Goal: Complete application form: Complete application form

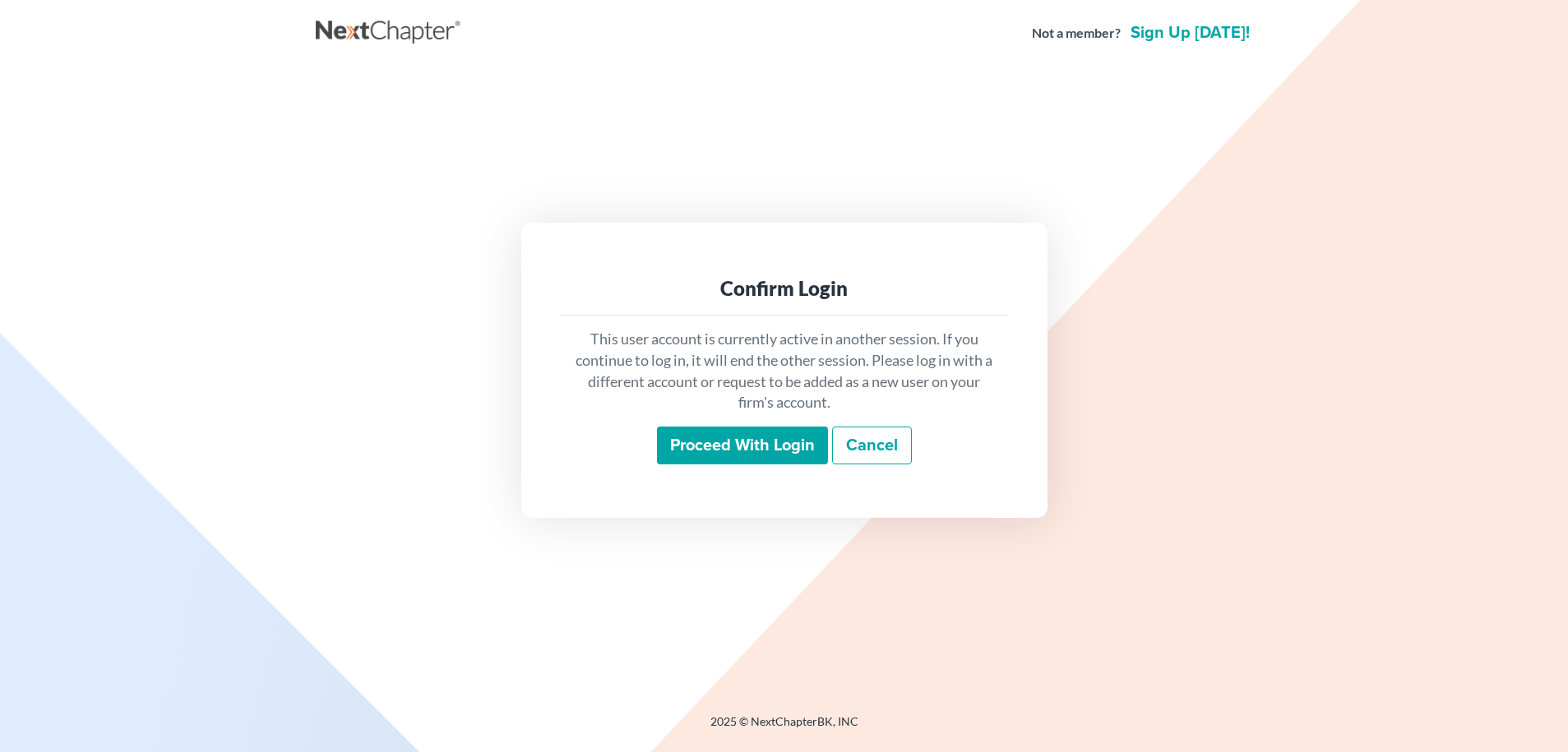
click at [691, 448] on input "Proceed with login" at bounding box center [743, 445] width 171 height 37
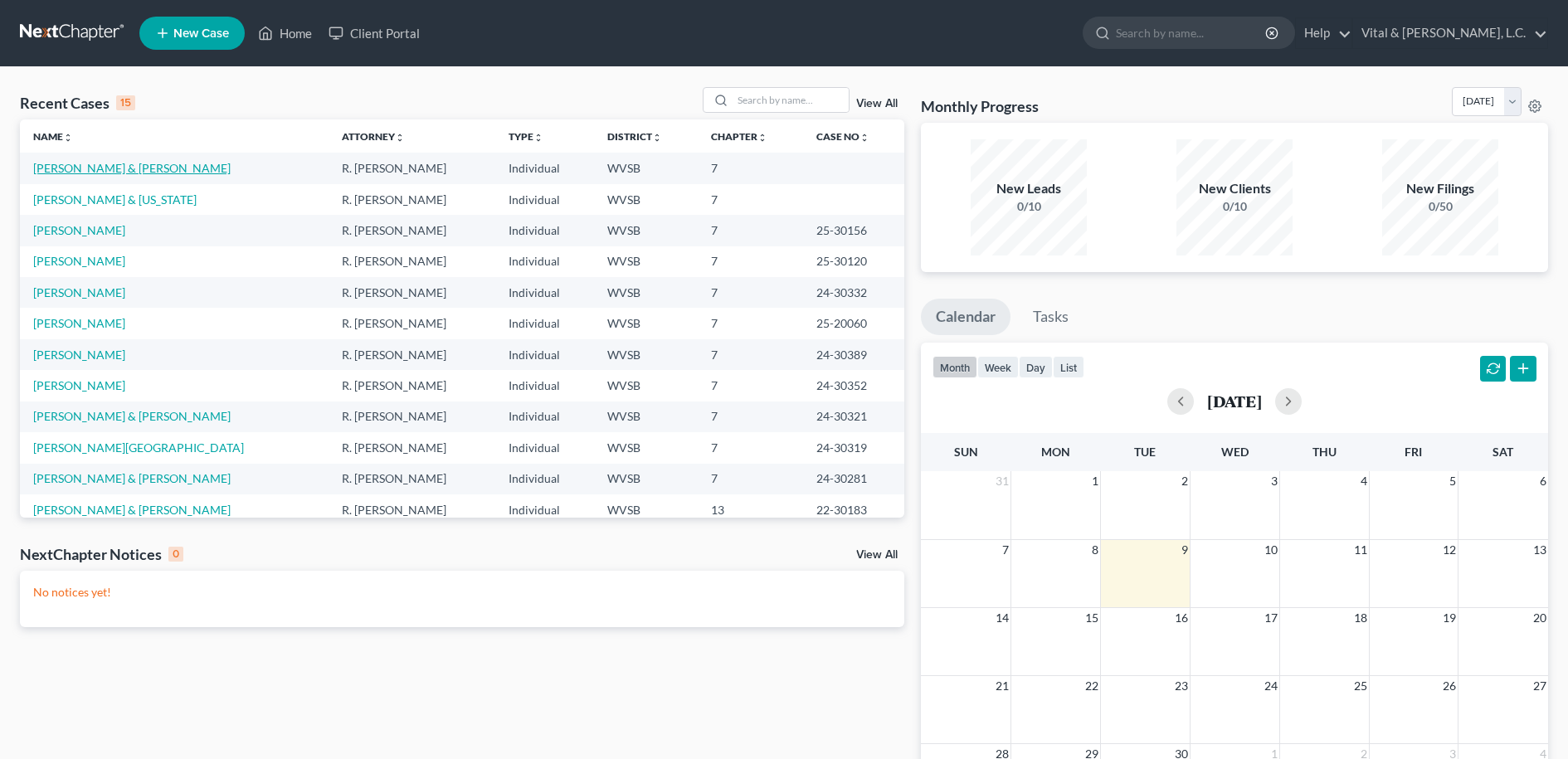
click at [113, 170] on link "[PERSON_NAME] & [PERSON_NAME]" at bounding box center [132, 168] width 198 height 14
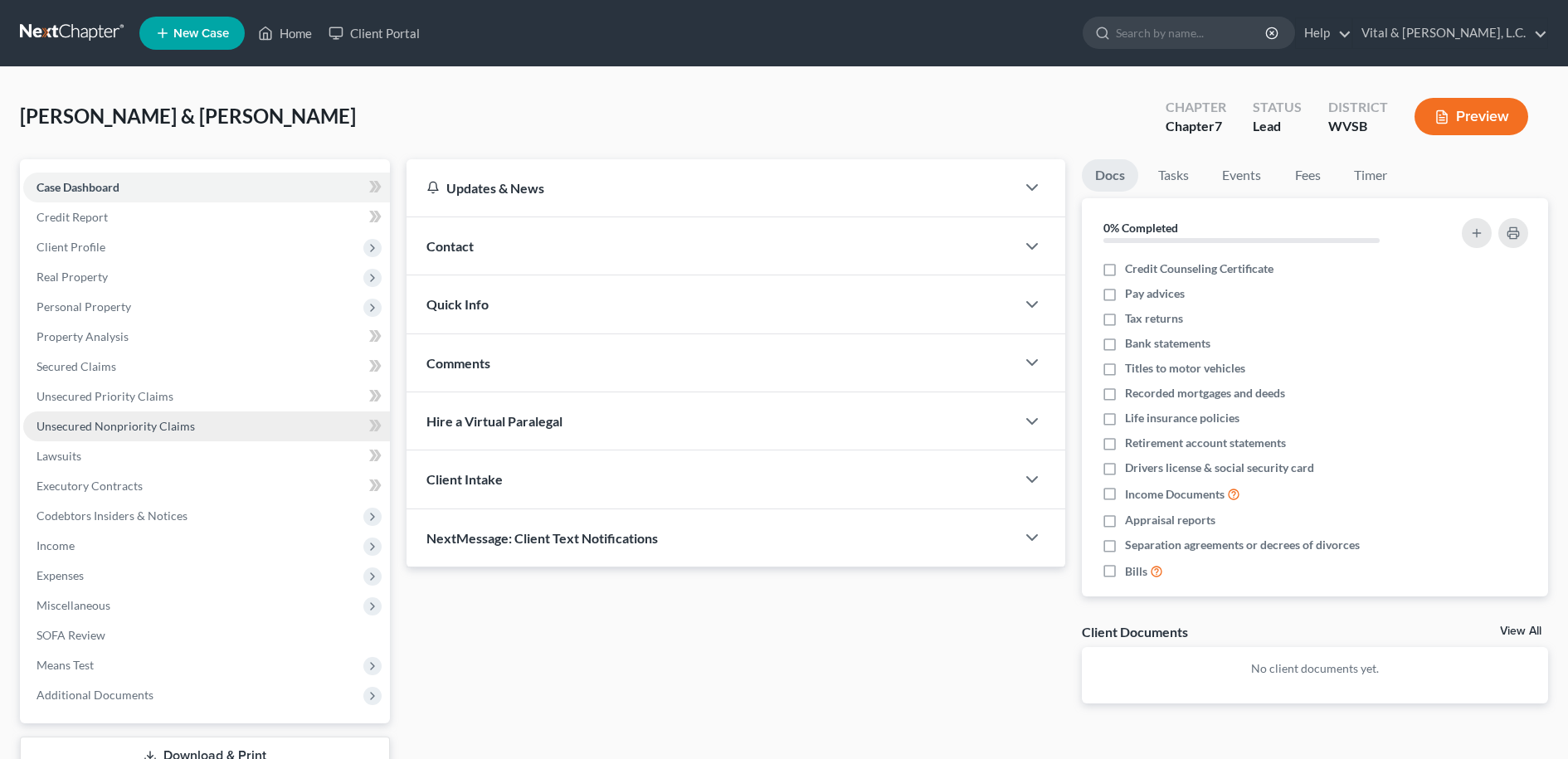
click at [93, 426] on span "Unsecured Nonpriority Claims" at bounding box center [116, 426] width 158 height 14
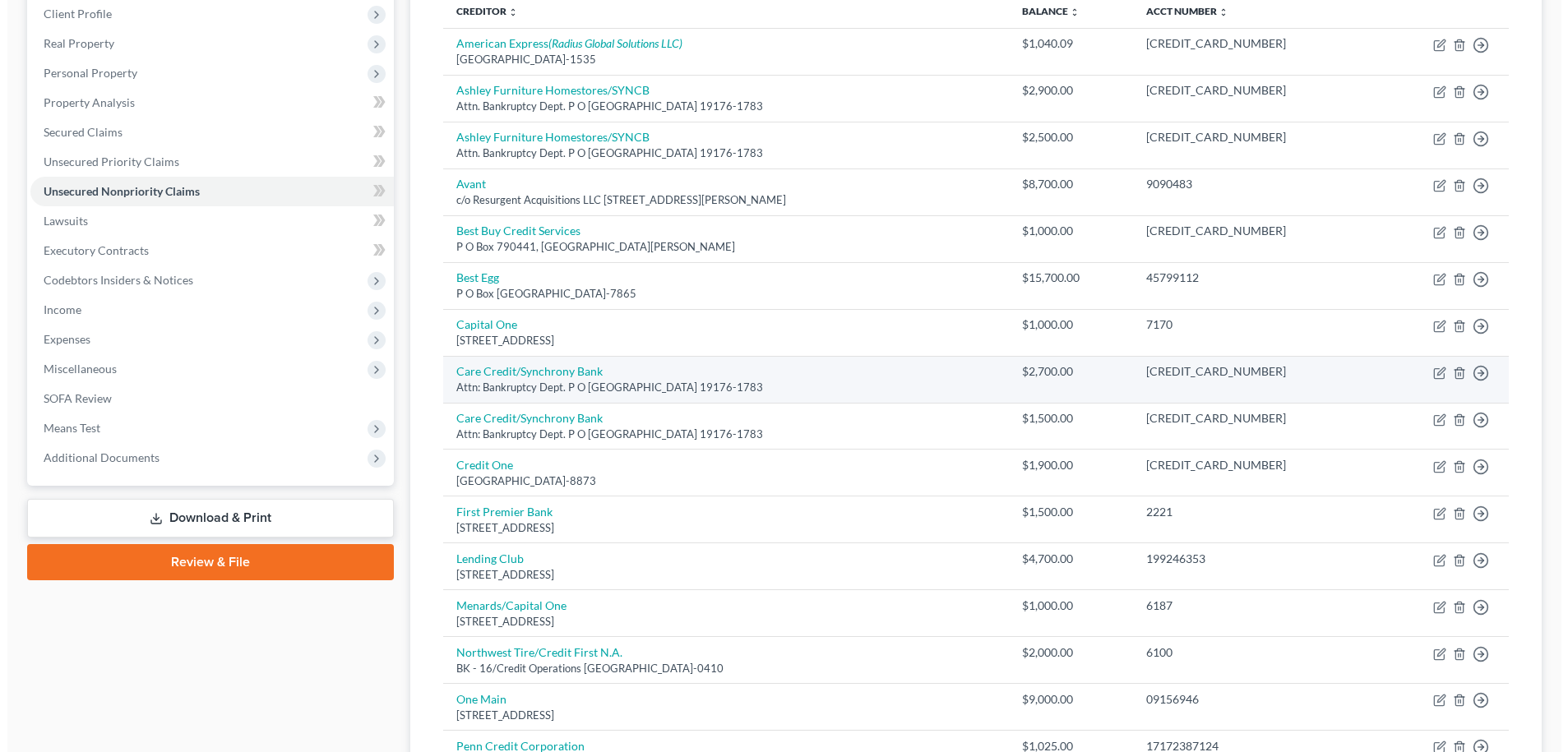
scroll to position [273, 0]
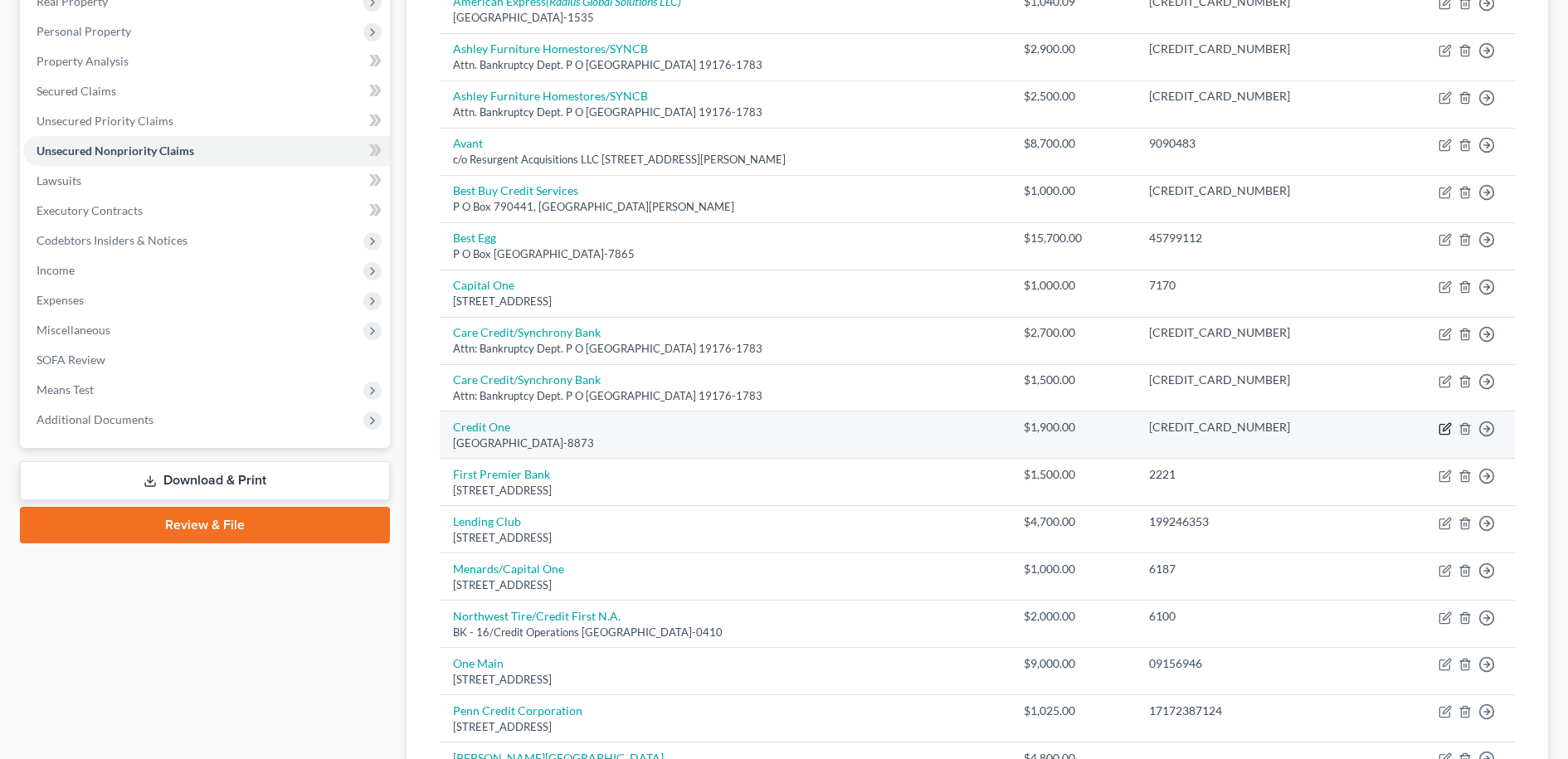
click at [1446, 430] on icon "button" at bounding box center [1447, 427] width 8 height 8
select select "31"
select select "2"
select select "1"
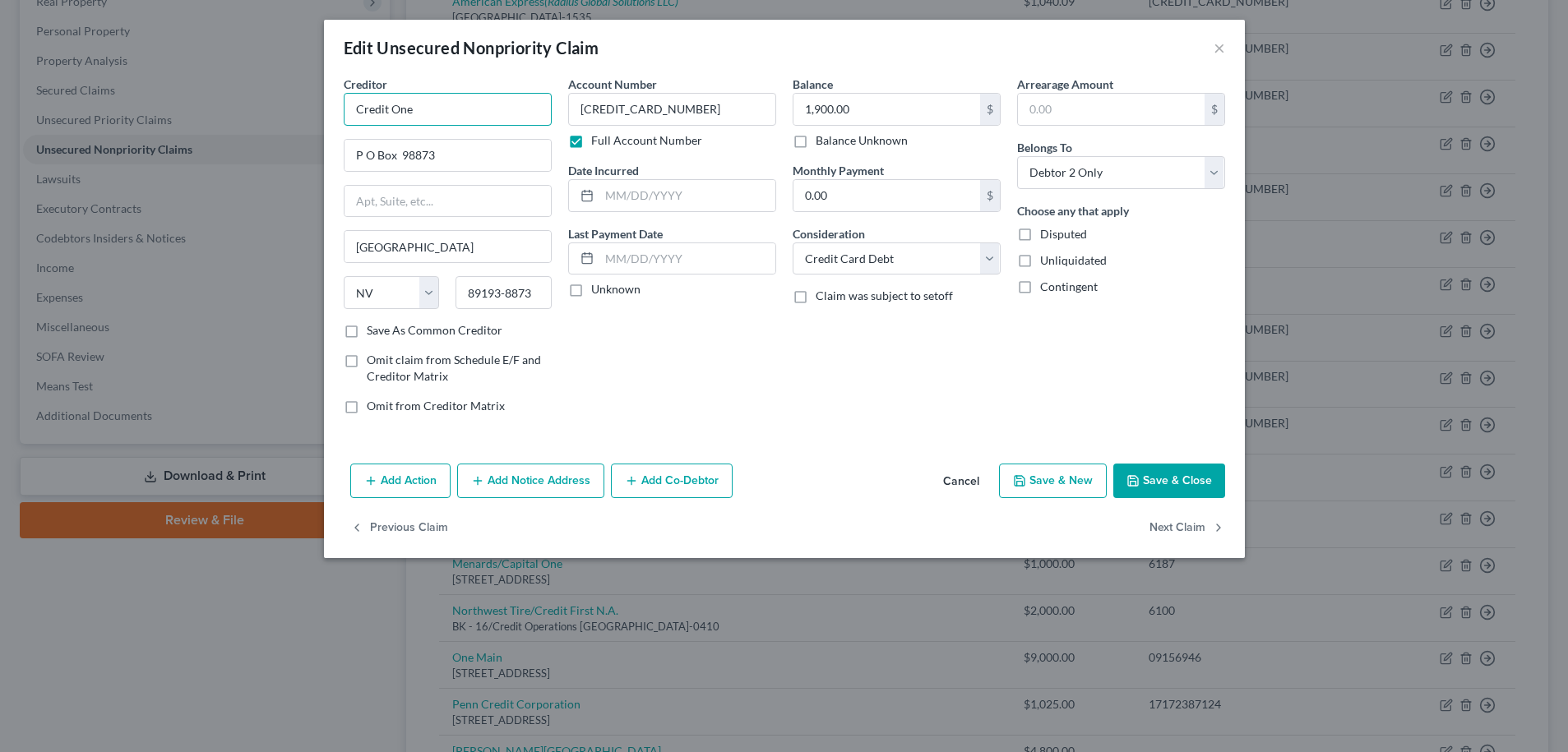
click at [452, 111] on input "Credit One" at bounding box center [448, 110] width 208 height 33
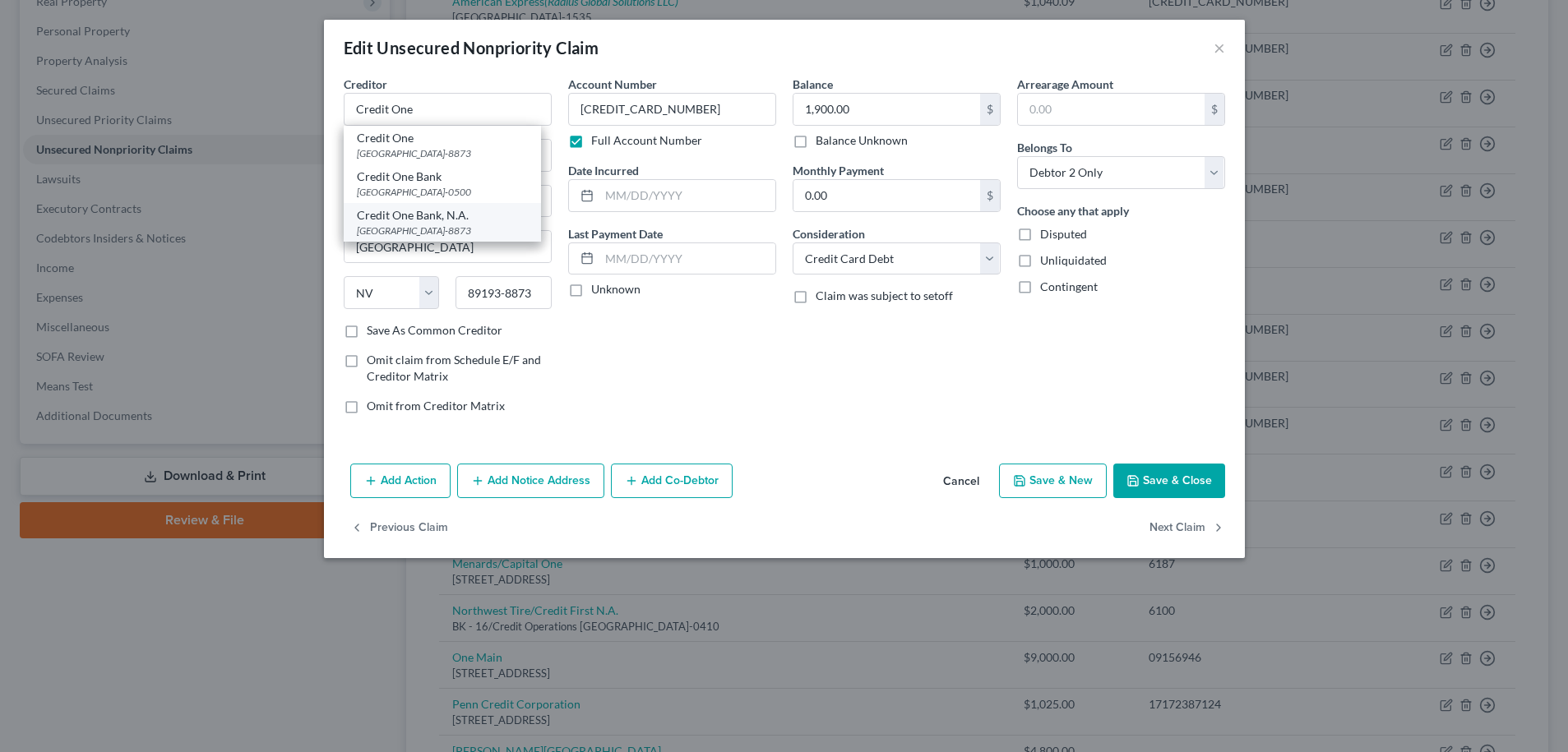
click at [460, 238] on div "P O Box 98873, Las Vegas, NV 89193-8873" at bounding box center [442, 231] width 171 height 14
type input "Credit One Bank, N.A."
type input "P O Box 98873"
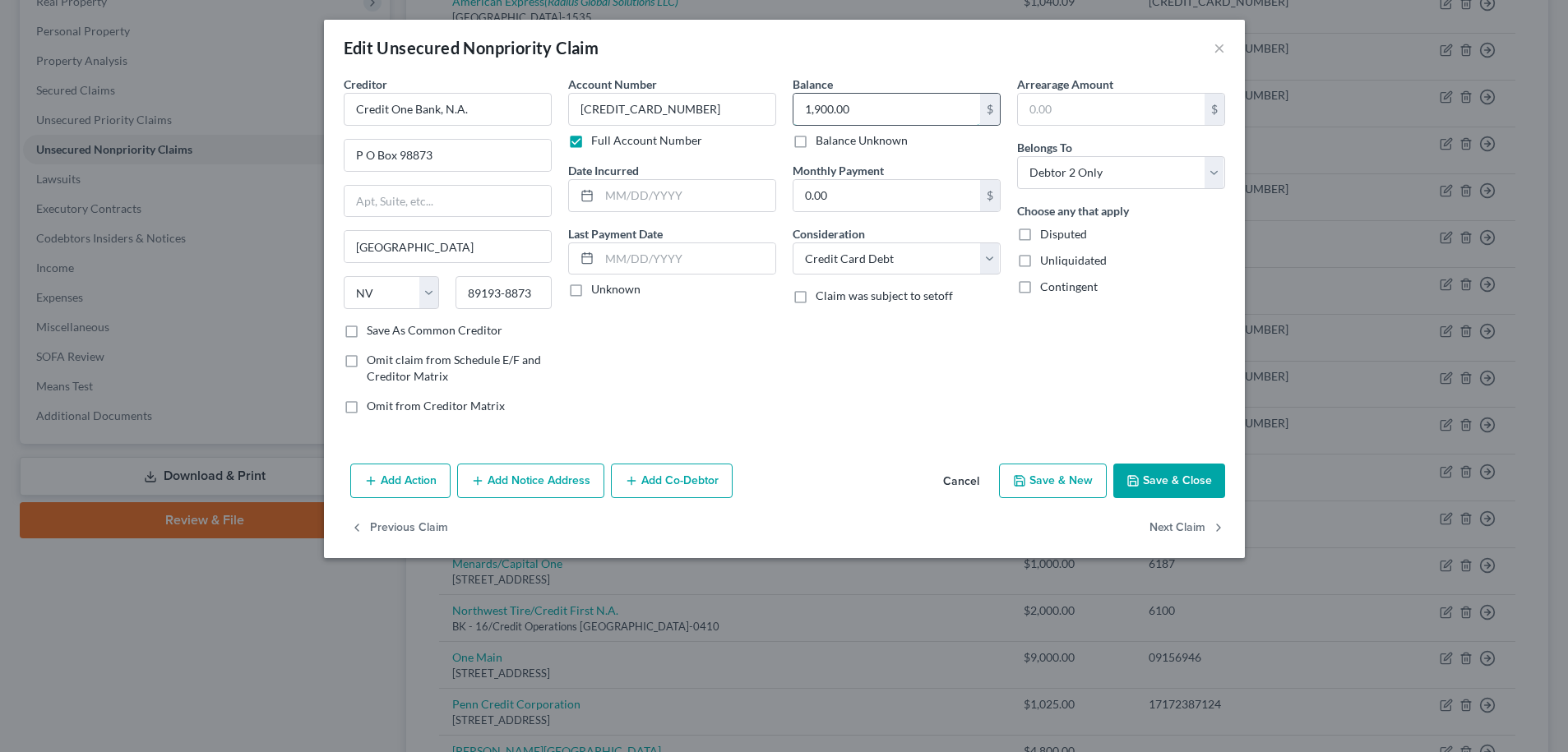
click at [857, 109] on input "1,900.00" at bounding box center [886, 110] width 186 height 31
type input "1,711.53"
click at [527, 483] on button "Add Notice Address" at bounding box center [530, 481] width 147 height 35
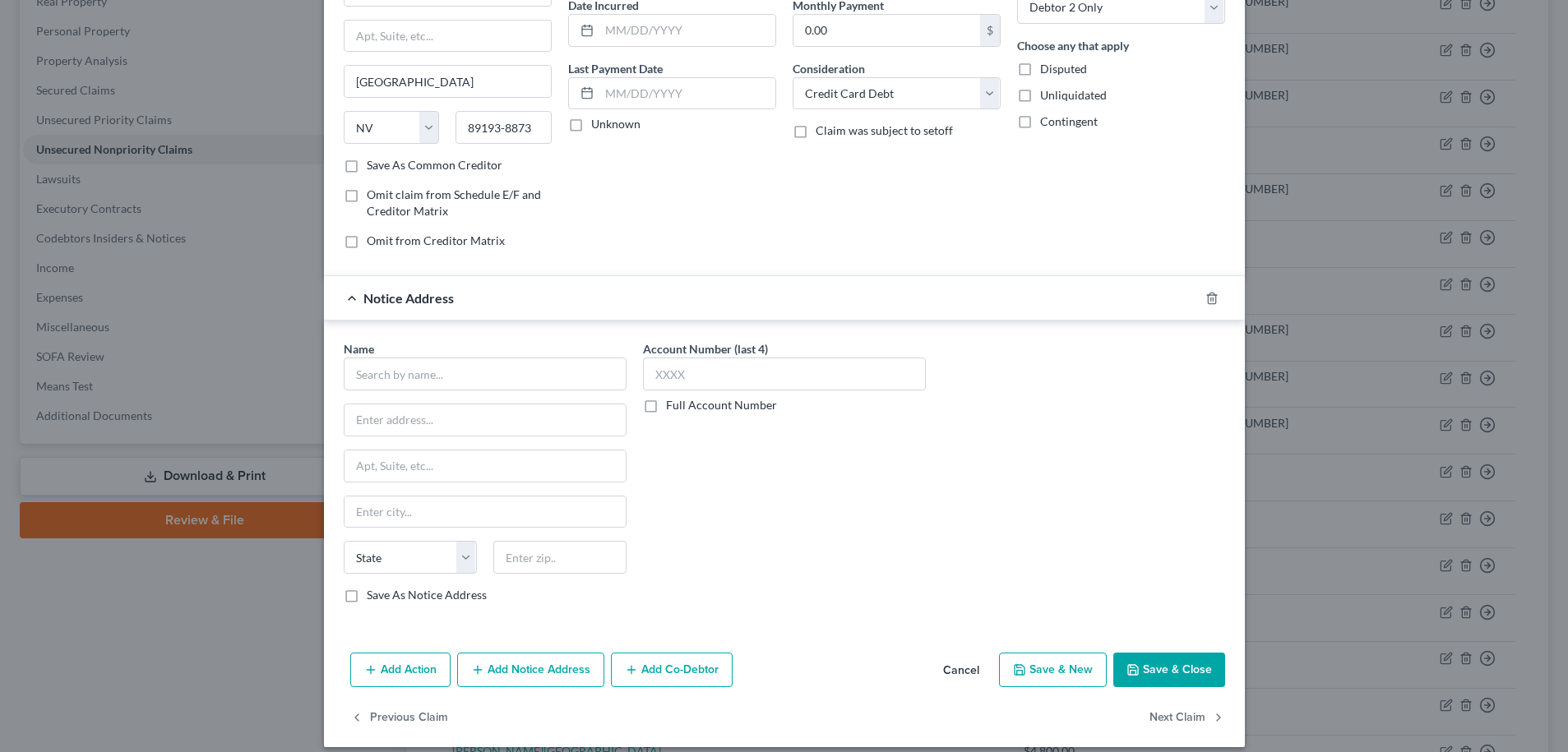
scroll to position [181, 0]
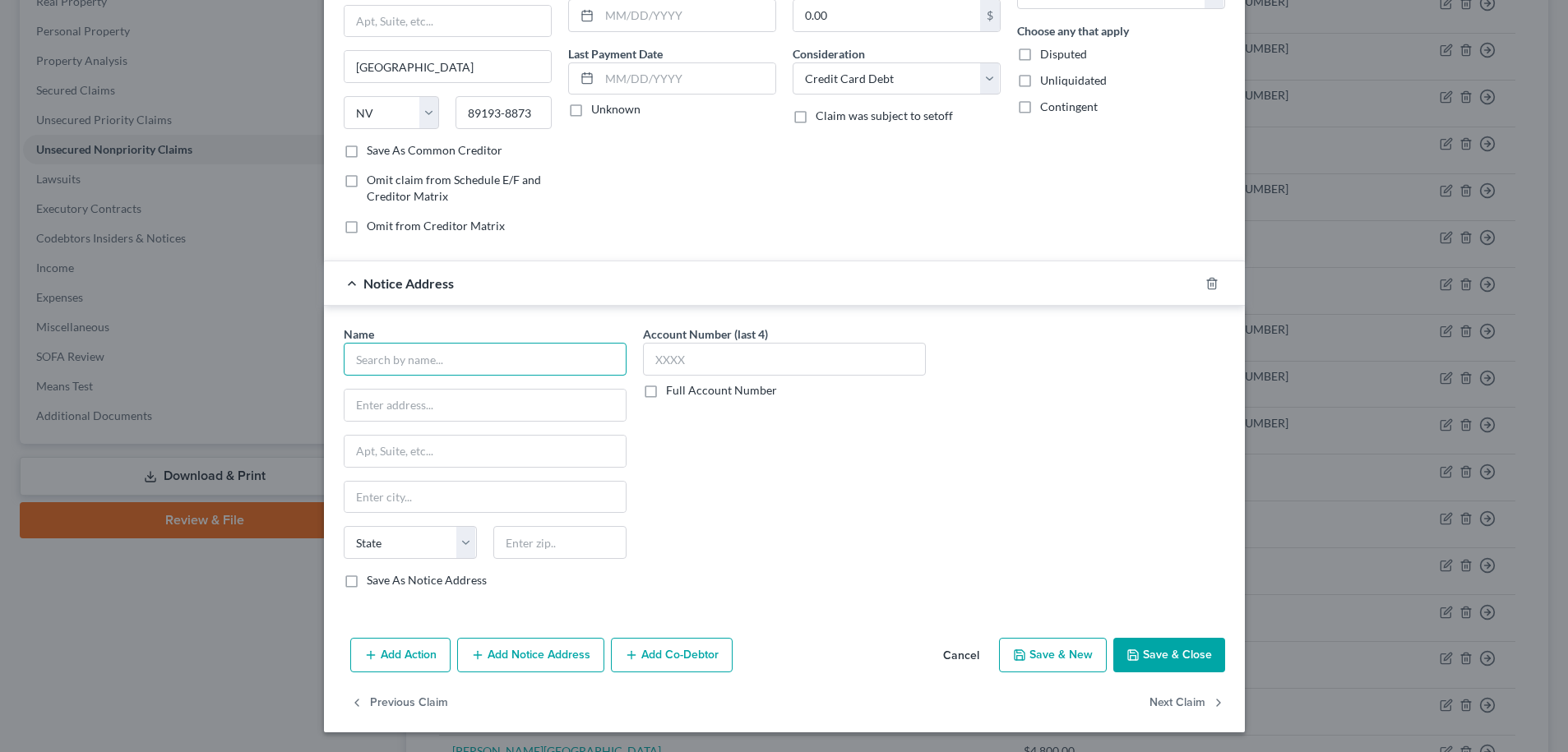
click at [396, 360] on input "text" at bounding box center [485, 359] width 283 height 33
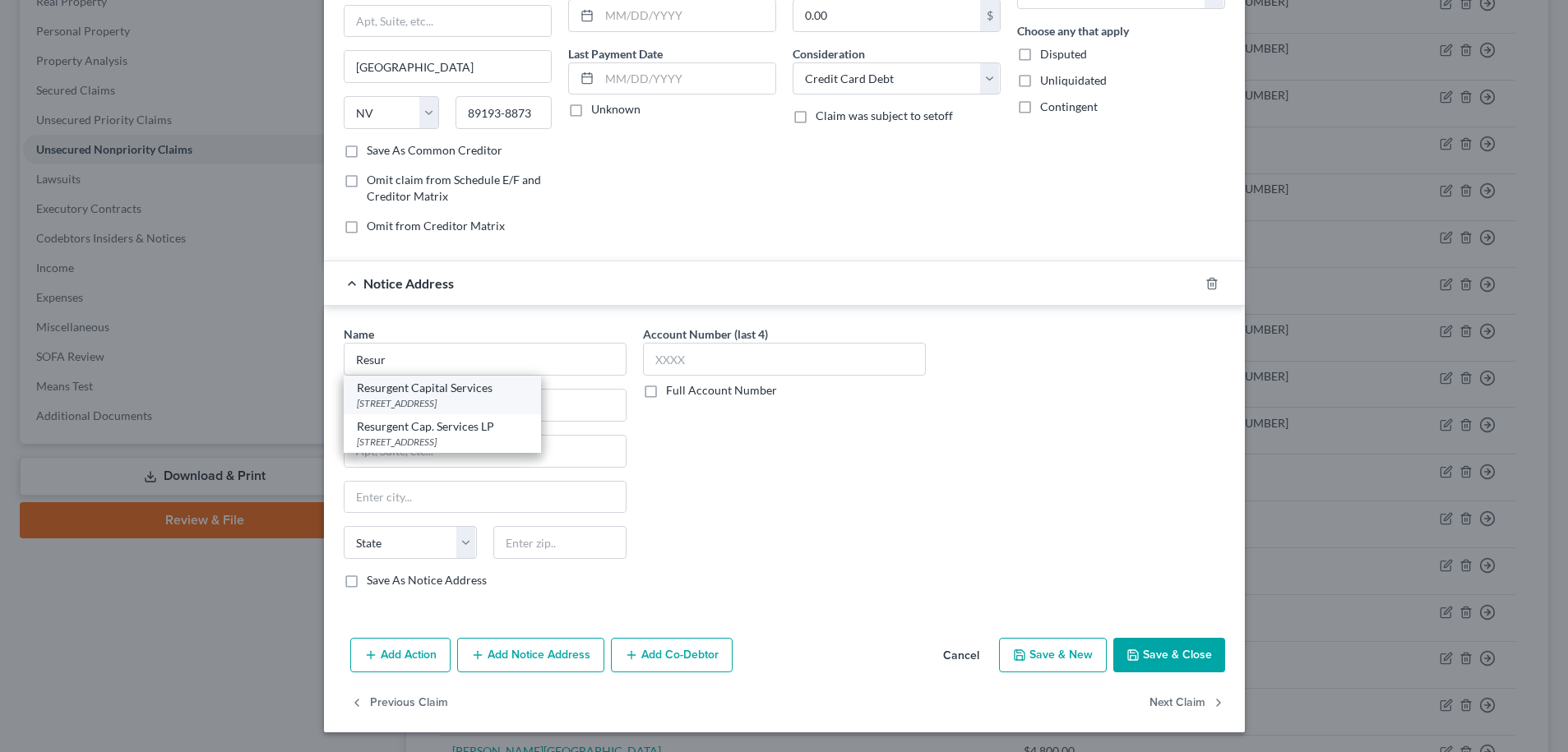
click at [393, 406] on div "P O Box 10497, Greenville, SC 29603-0497" at bounding box center [442, 403] width 171 height 14
type input "Resurgent Capital Services"
type input "P O Box 10497"
type input "Greenville"
select select "42"
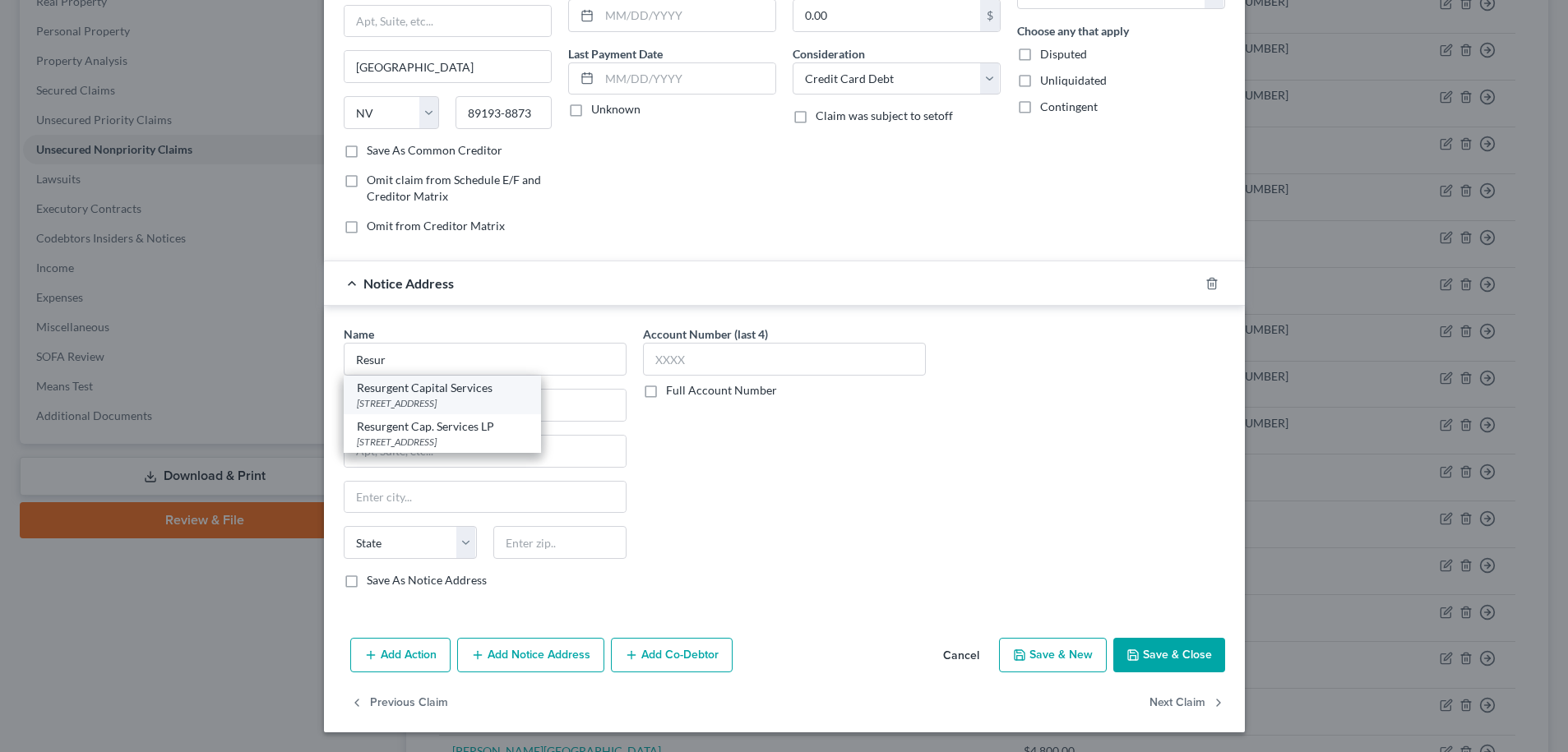
type input "29603-0497"
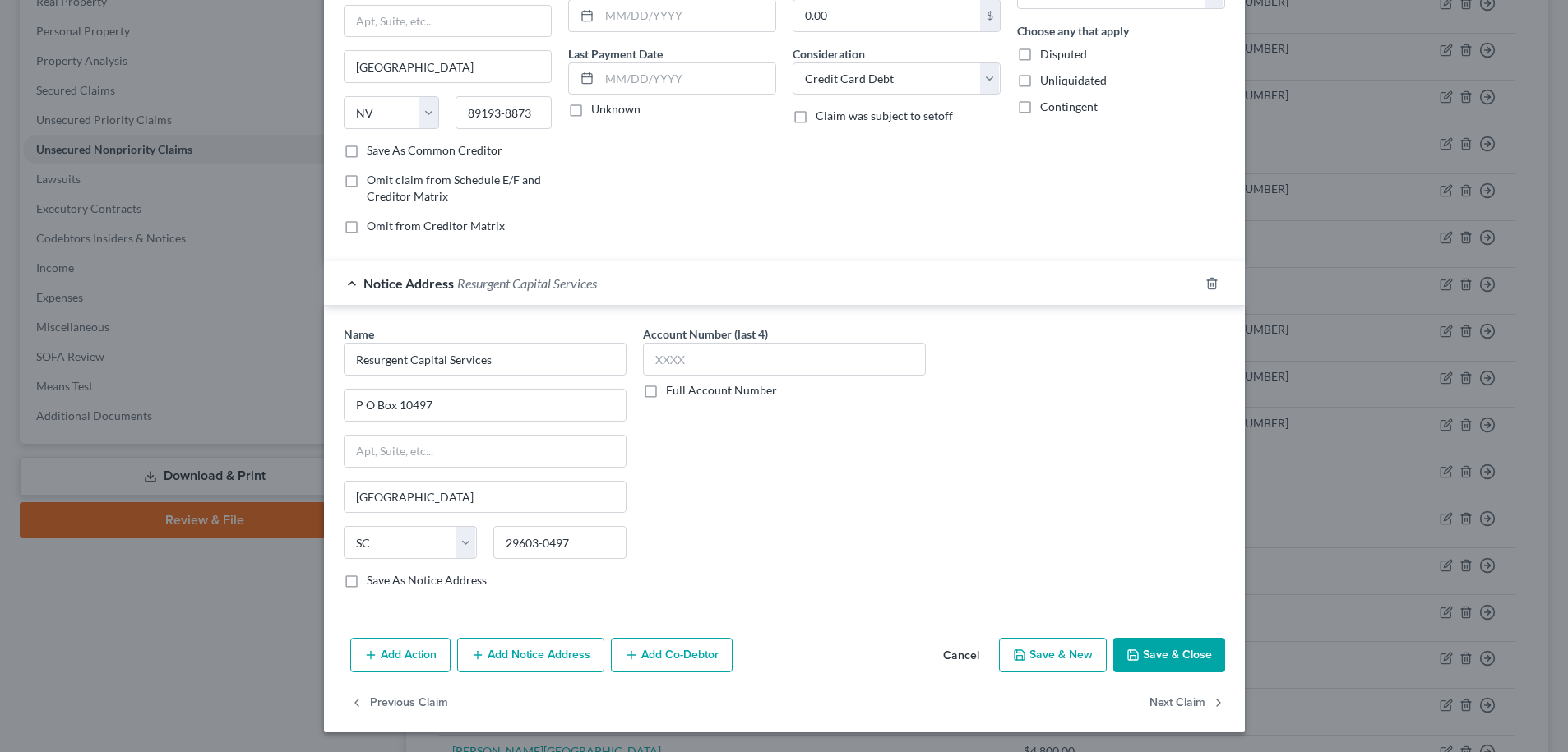
click at [666, 390] on label "Full Account Number" at bounding box center [722, 390] width 111 height 17
click at [673, 390] on input "Full Account Number" at bounding box center [678, 387] width 10 height 10
click at [659, 359] on input "text" at bounding box center [784, 359] width 283 height 33
type input "818382593"
click at [539, 653] on button "Add Notice Address" at bounding box center [530, 655] width 147 height 35
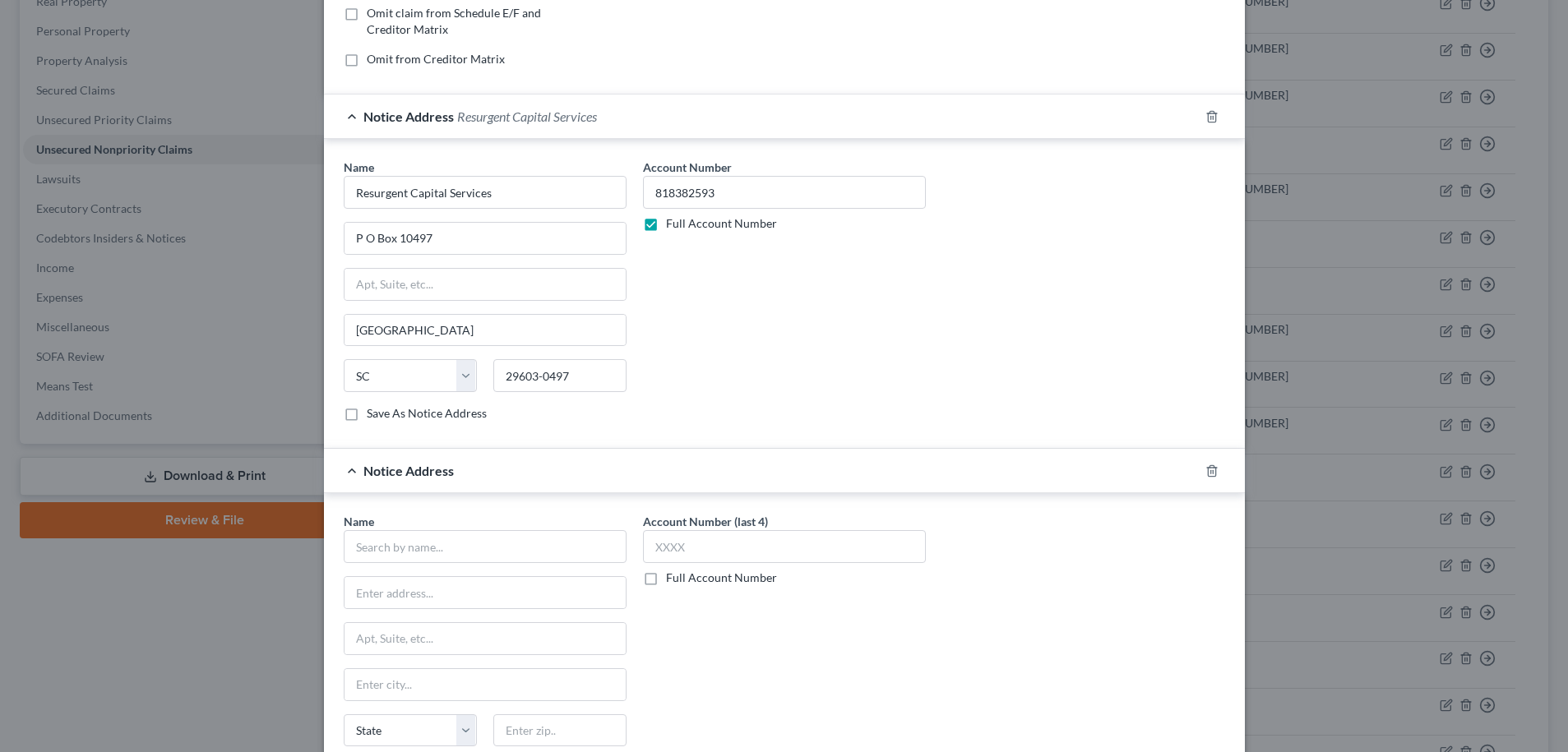
scroll to position [412, 0]
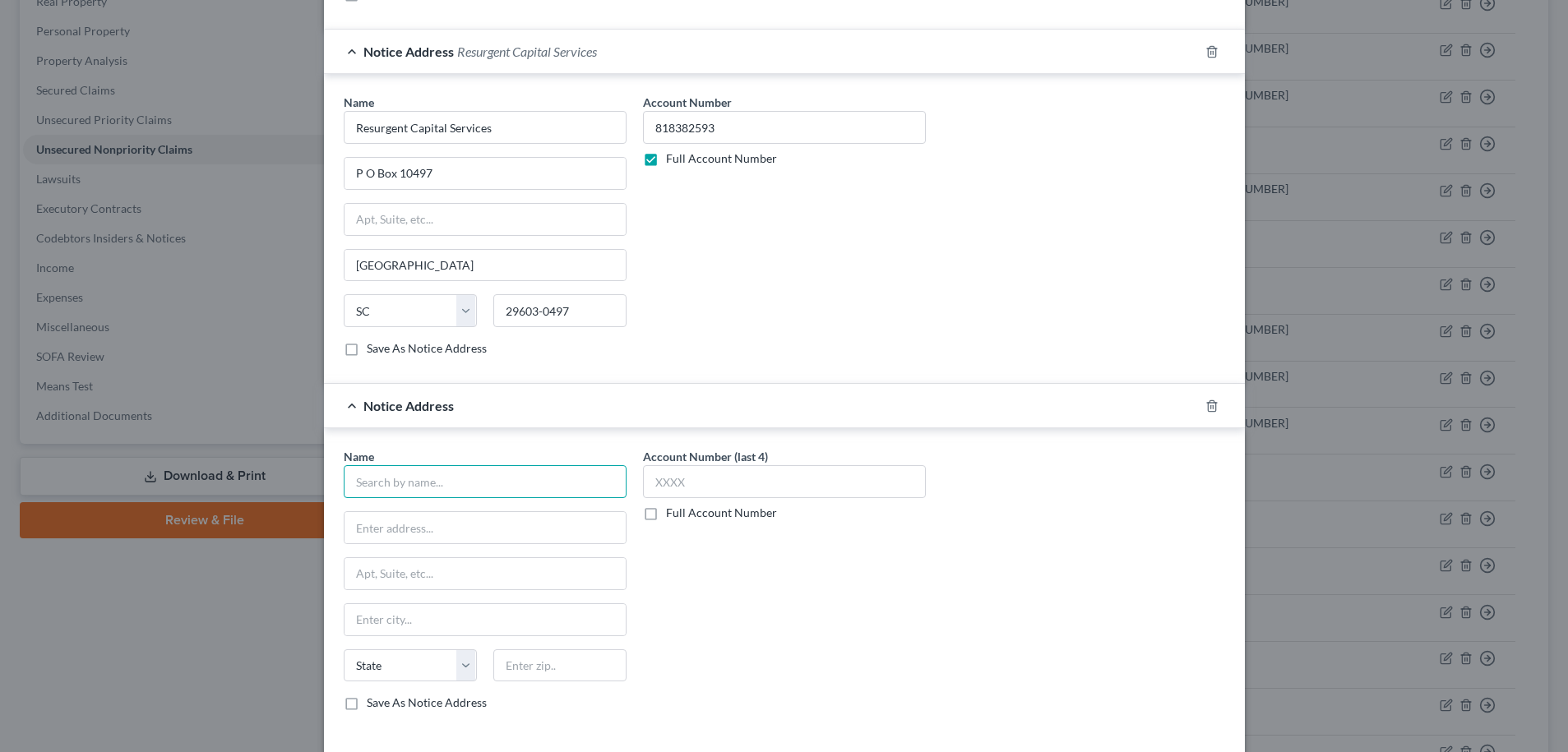
click at [430, 475] on input "text" at bounding box center [485, 482] width 283 height 33
click at [451, 558] on div "LVNV Funding LLC 55 Beattie Place, Ste. 110, Greenville, SC 29601" at bounding box center [442, 556] width 198 height 38
type input "LVNV Funding LLC"
type input "55 Beattie Place, Ste. 110"
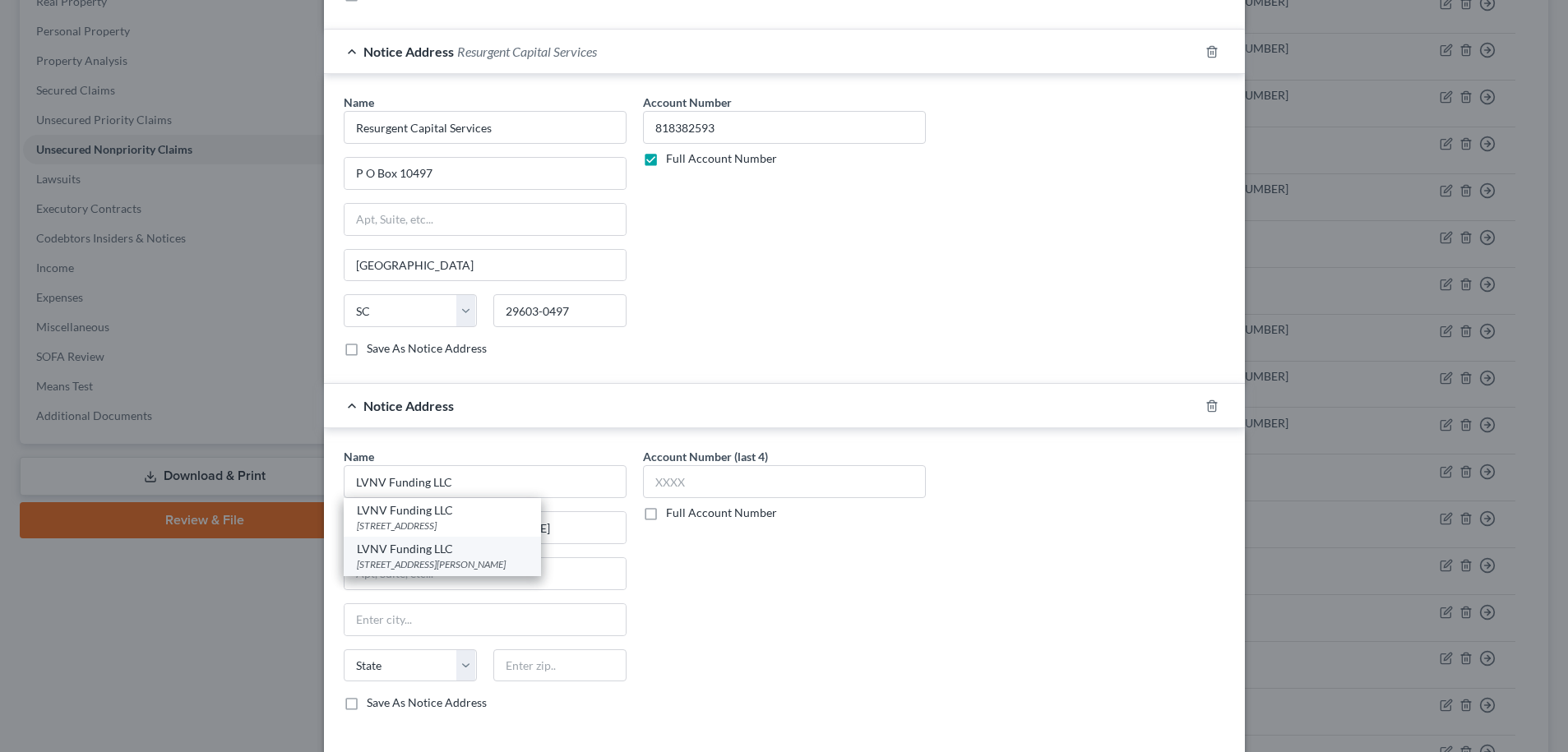
type input "Greenville"
select select "42"
type input "29601"
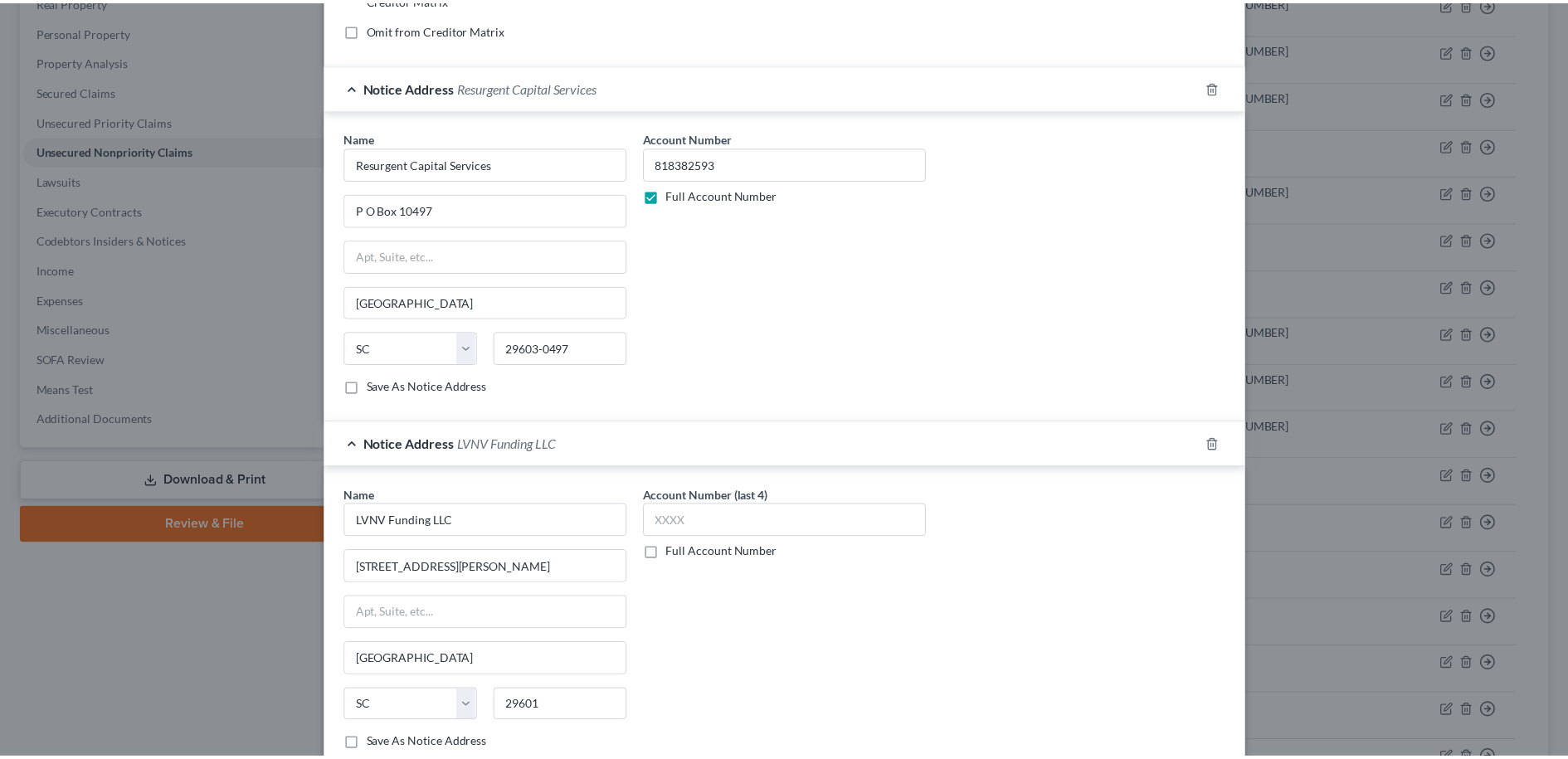
scroll to position [540, 0]
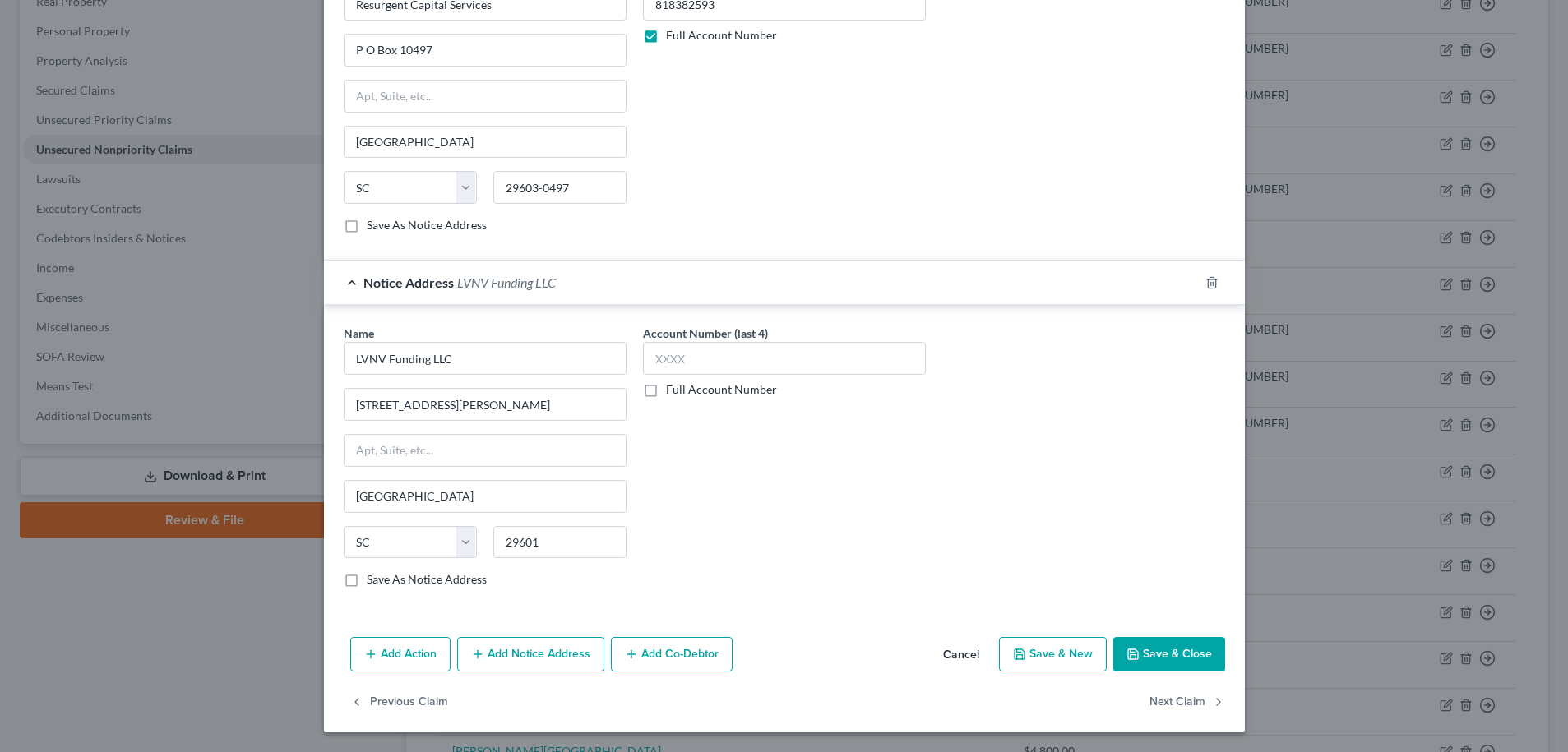
click at [1154, 656] on button "Save & Close" at bounding box center [1169, 655] width 111 height 35
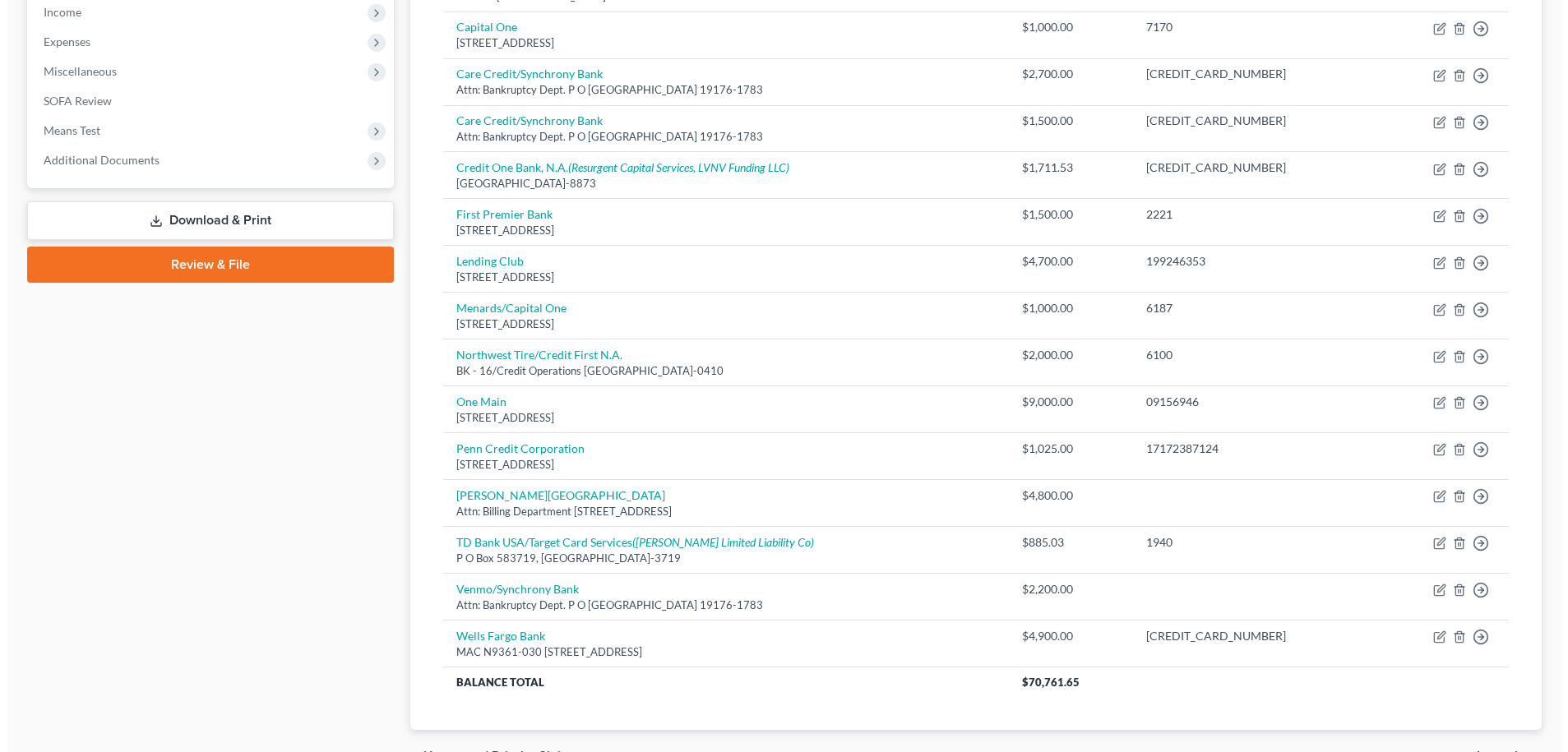
scroll to position [621, 0]
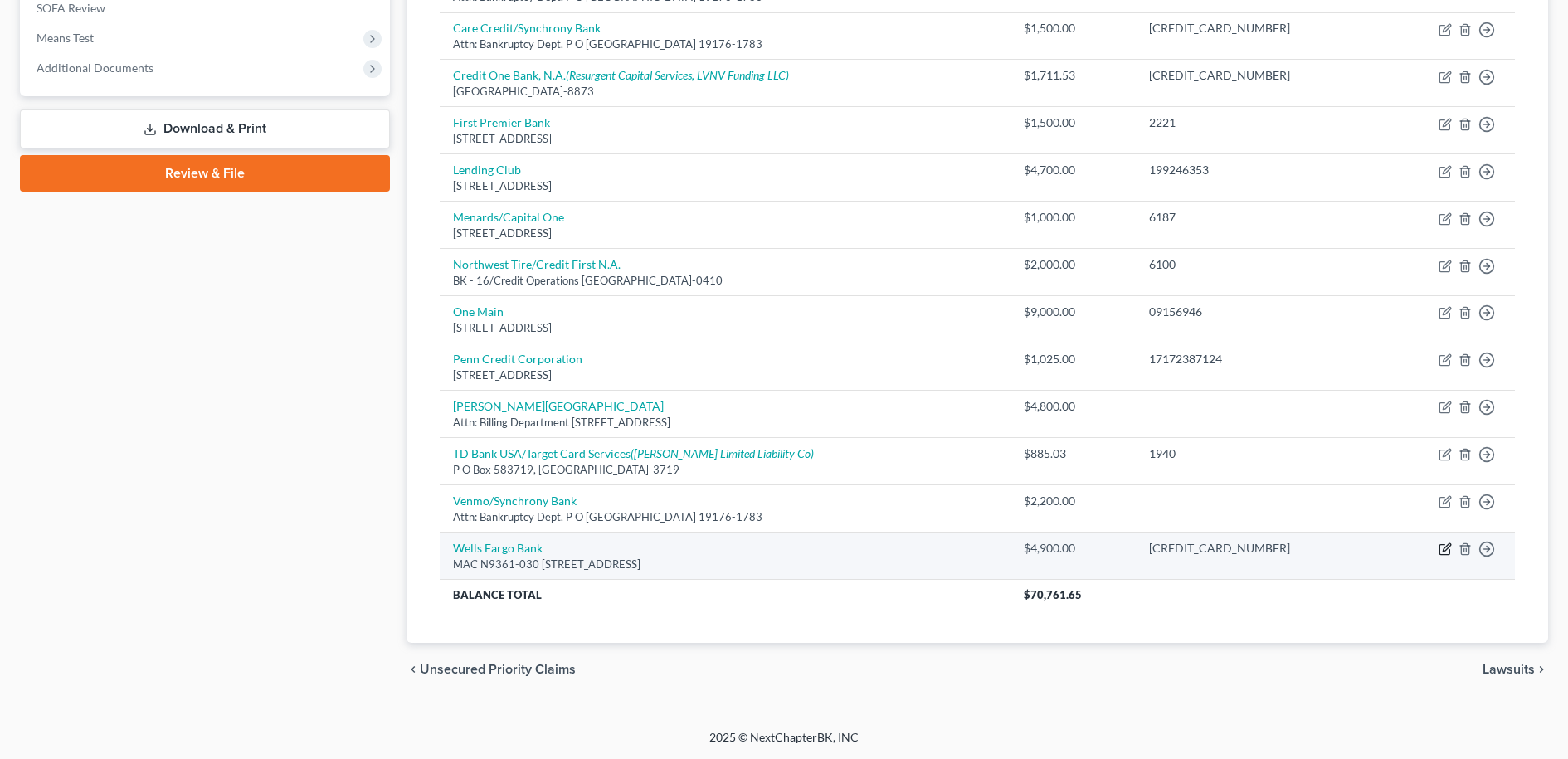
click at [1445, 547] on icon "button" at bounding box center [1445, 549] width 13 height 13
select select "24"
select select "2"
select select "0"
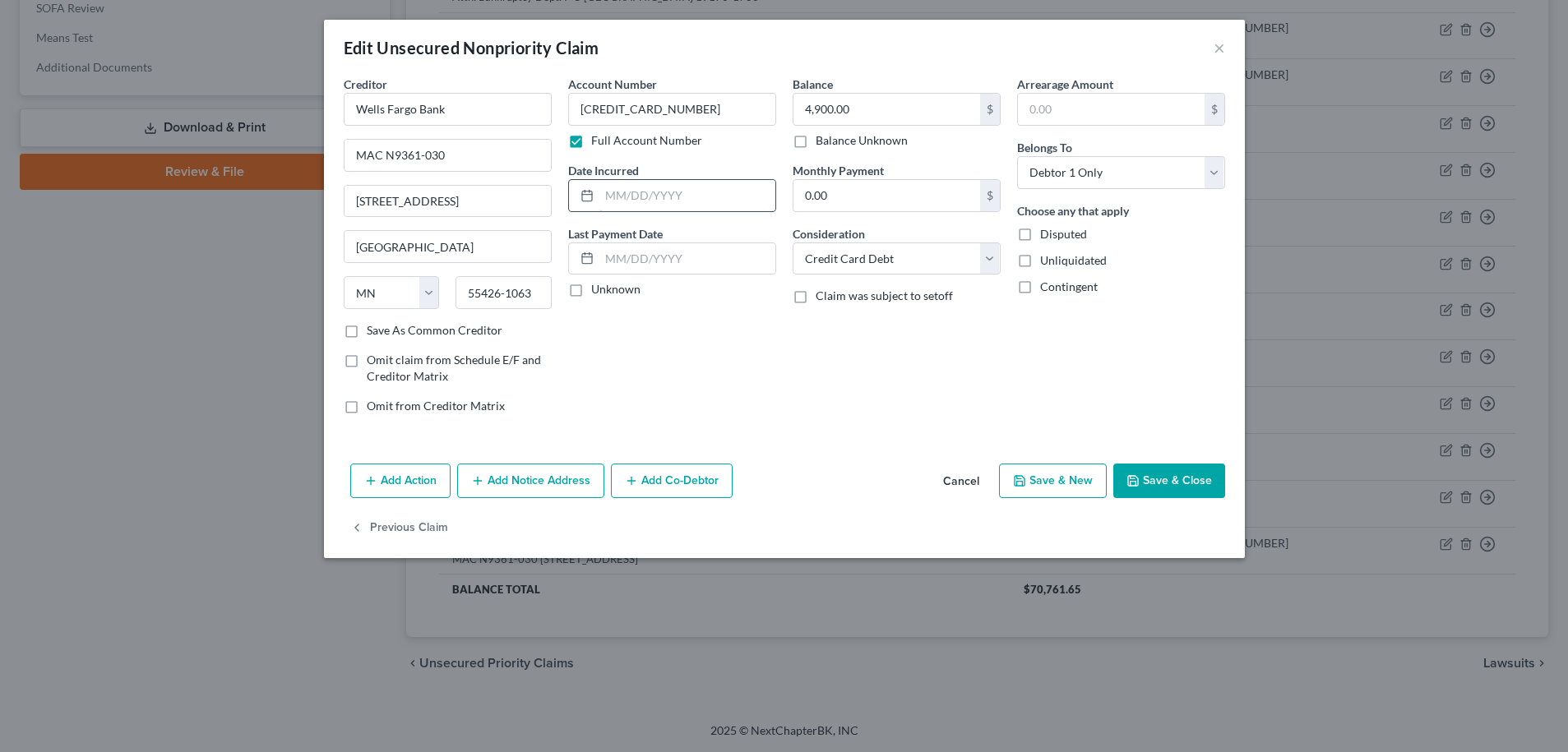
click at [666, 199] on input "text" at bounding box center [688, 196] width 176 height 31
type input "11/15/2017"
click at [526, 104] on input "Wells Fargo Bank" at bounding box center [448, 110] width 208 height 33
click at [481, 110] on input "Wells Fargo Bank" at bounding box center [448, 110] width 208 height 33
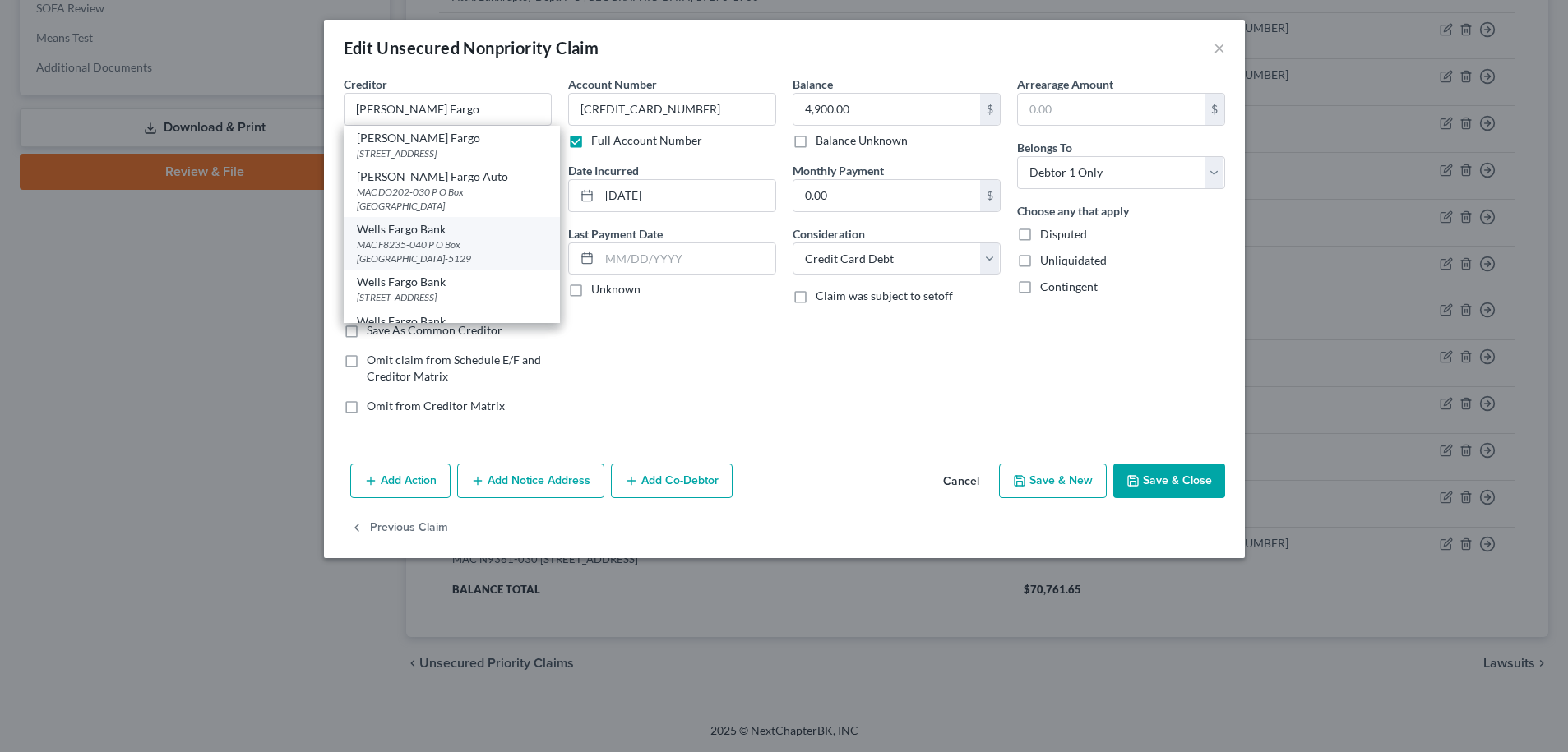
scroll to position [158, 0]
click at [422, 266] on div "PO Box 10347, Des Moines, IA 50306-0347" at bounding box center [452, 273] width 190 height 14
type input "Wells Fargo Card Services"
type input "PO Box 10347"
type input "Des Moines"
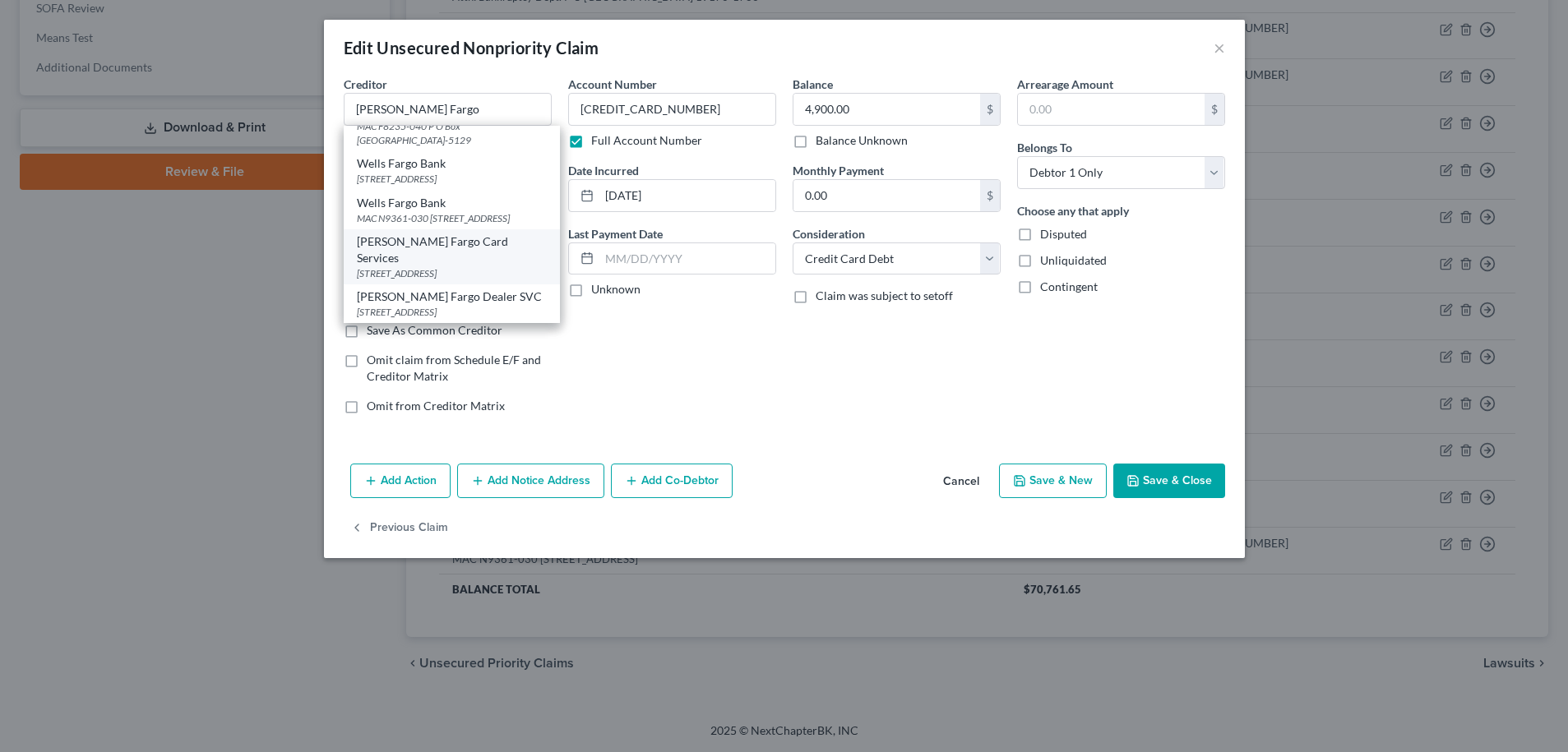
select select "16"
type input "50306-0347"
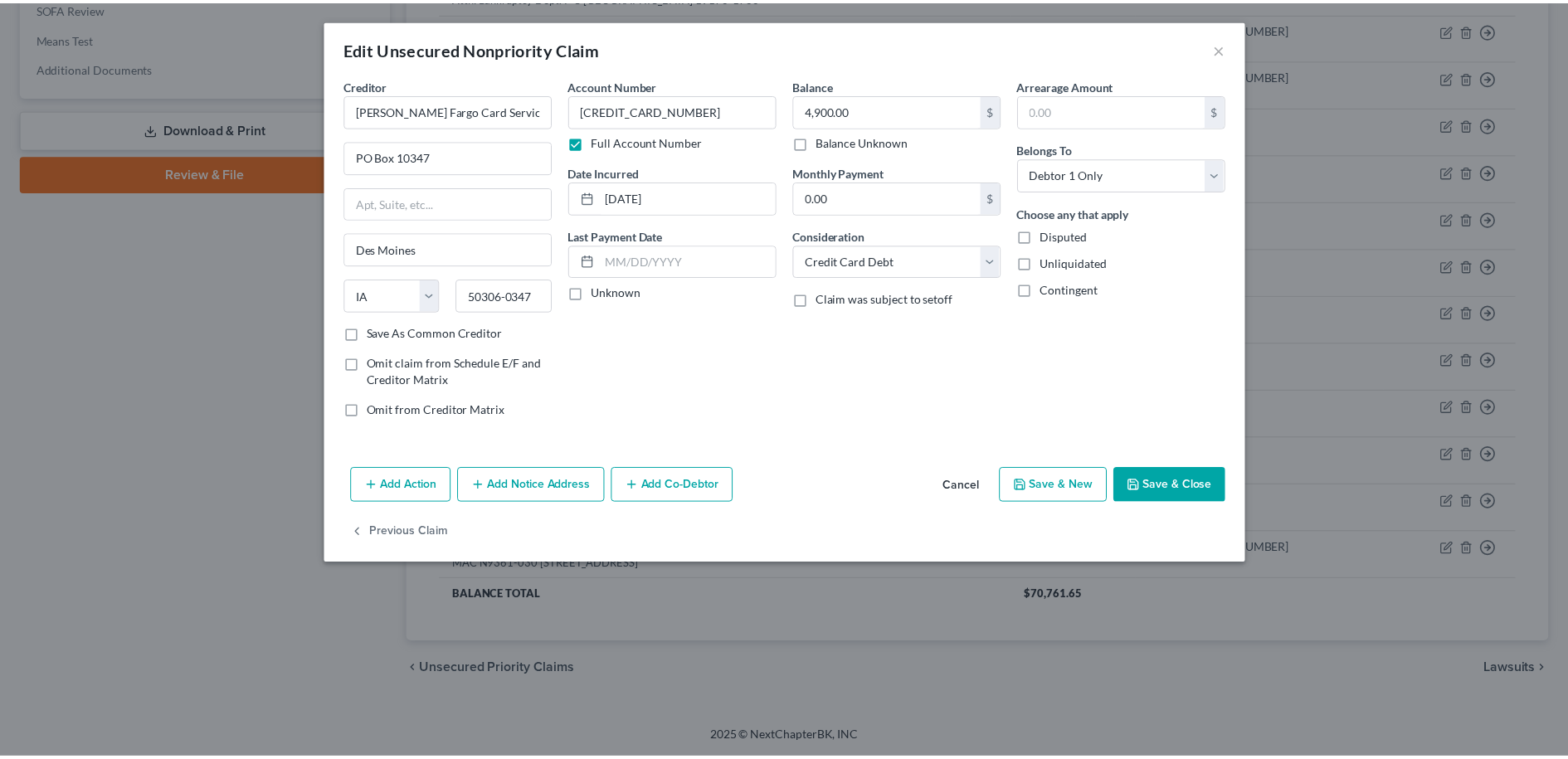
scroll to position [0, 0]
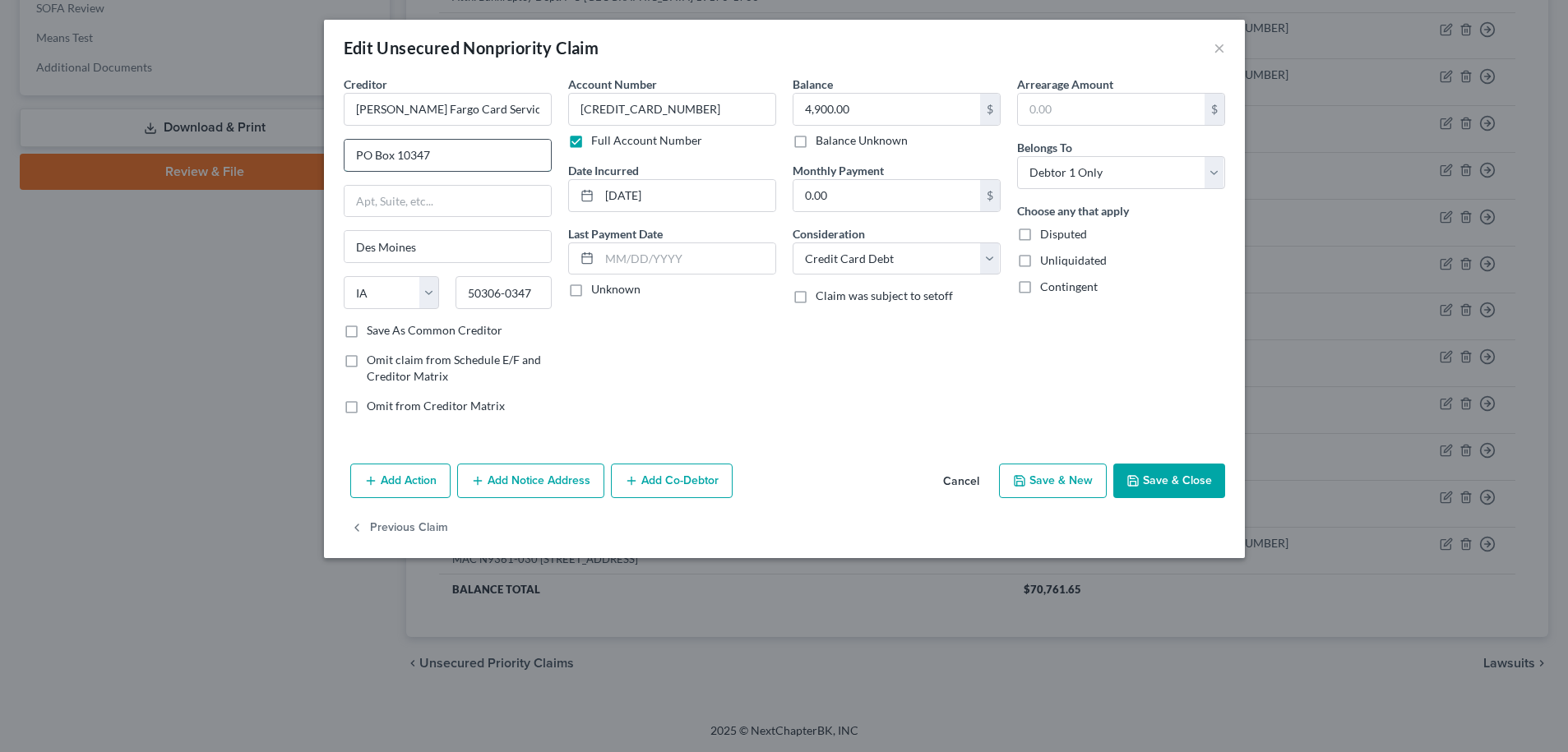
click at [451, 150] on input "PO Box 10347" at bounding box center [448, 156] width 206 height 31
type input "PO Box 5132"
click at [484, 244] on input "Des Moines" at bounding box center [448, 246] width 206 height 31
type input "D"
type input "Sioux Falls"
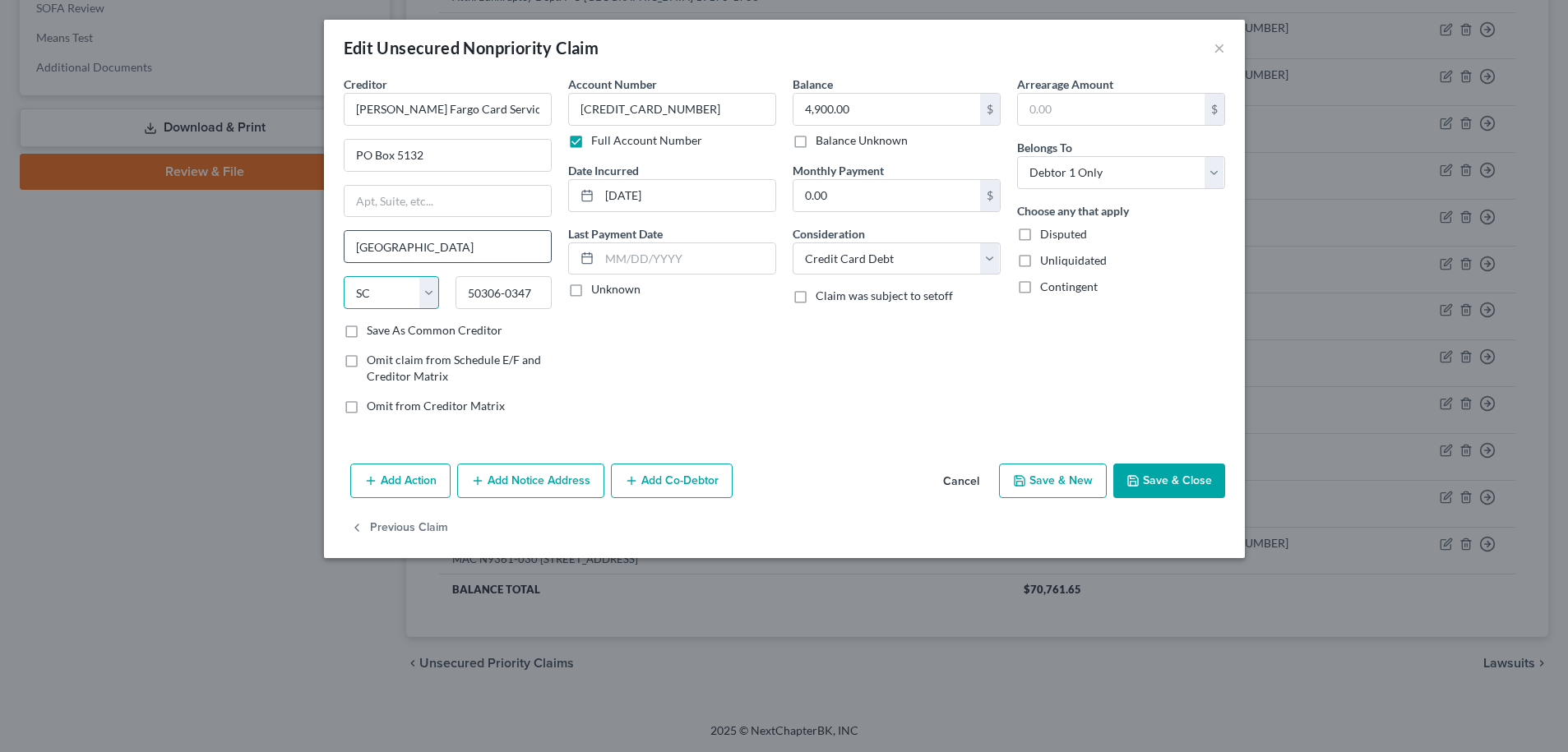
select select "43"
type input "57117-5132"
click at [367, 334] on label "Save As Common Creditor" at bounding box center [434, 330] width 136 height 17
click at [373, 333] on input "Save As Common Creditor" at bounding box center [379, 327] width 10 height 10
click at [1192, 484] on button "Save & Close" at bounding box center [1169, 481] width 111 height 35
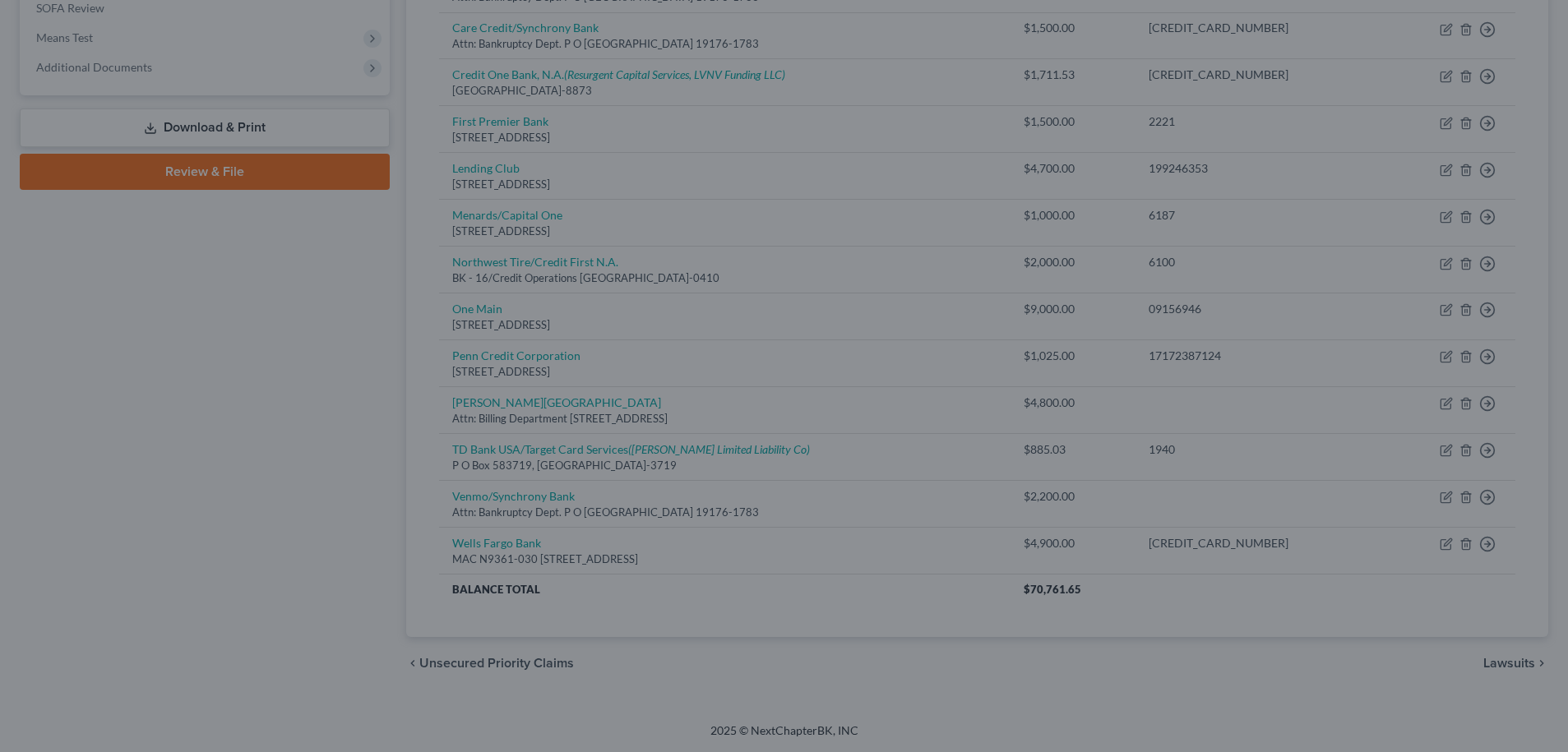
checkbox input "false"
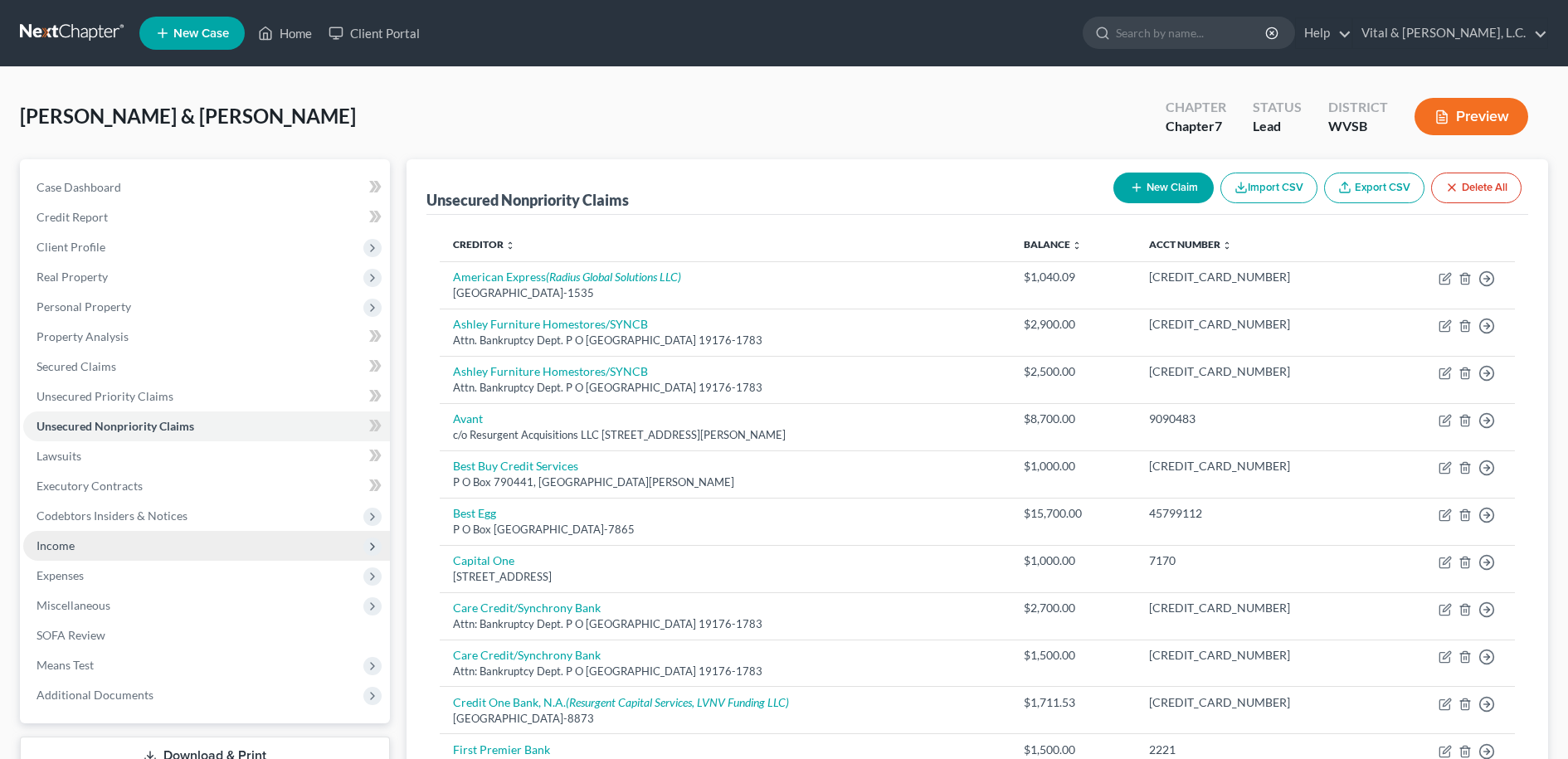
click at [68, 543] on span "Income" at bounding box center [55, 546] width 38 height 14
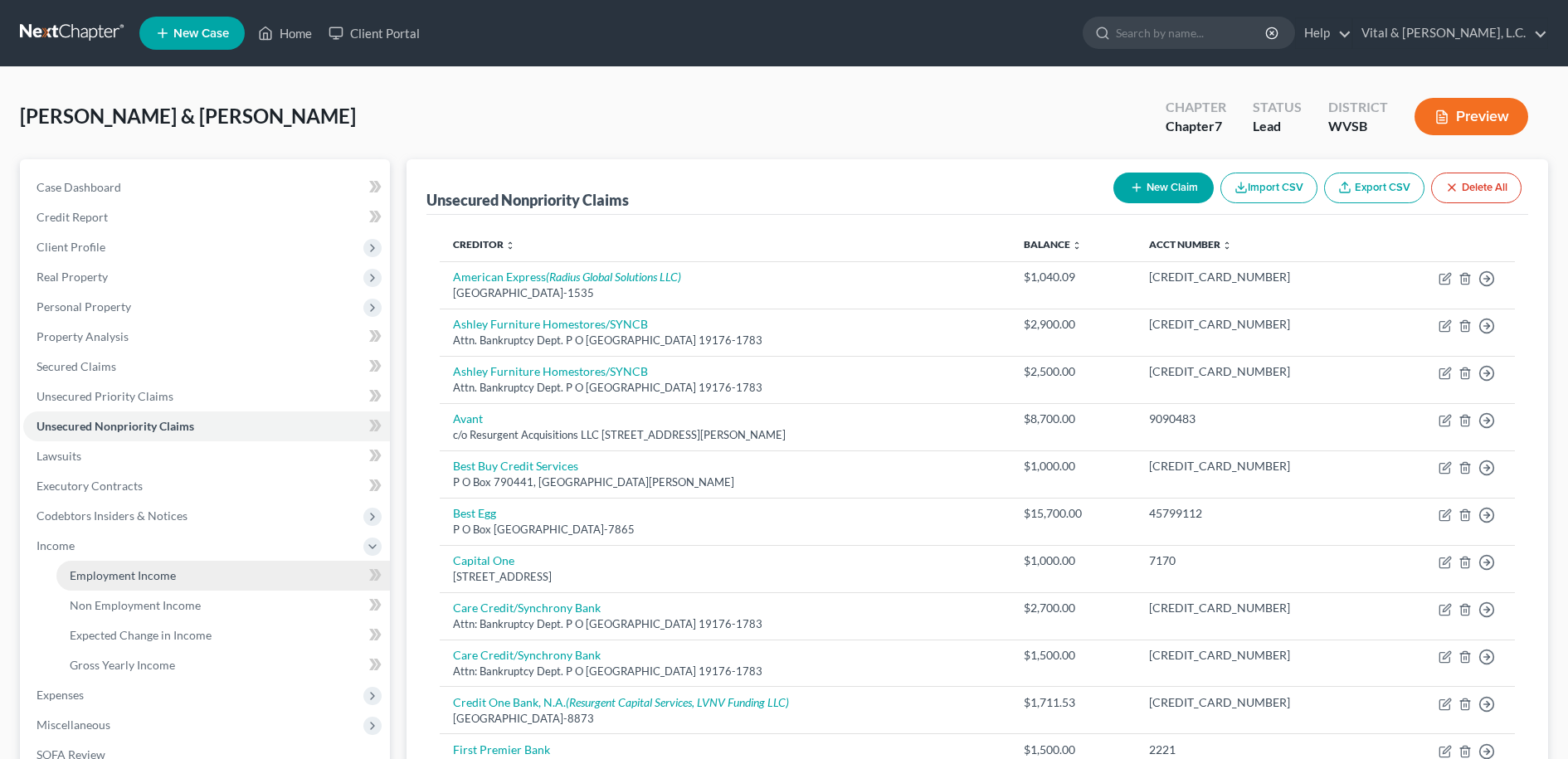
click at [156, 576] on span "Employment Income" at bounding box center [122, 575] width 106 height 14
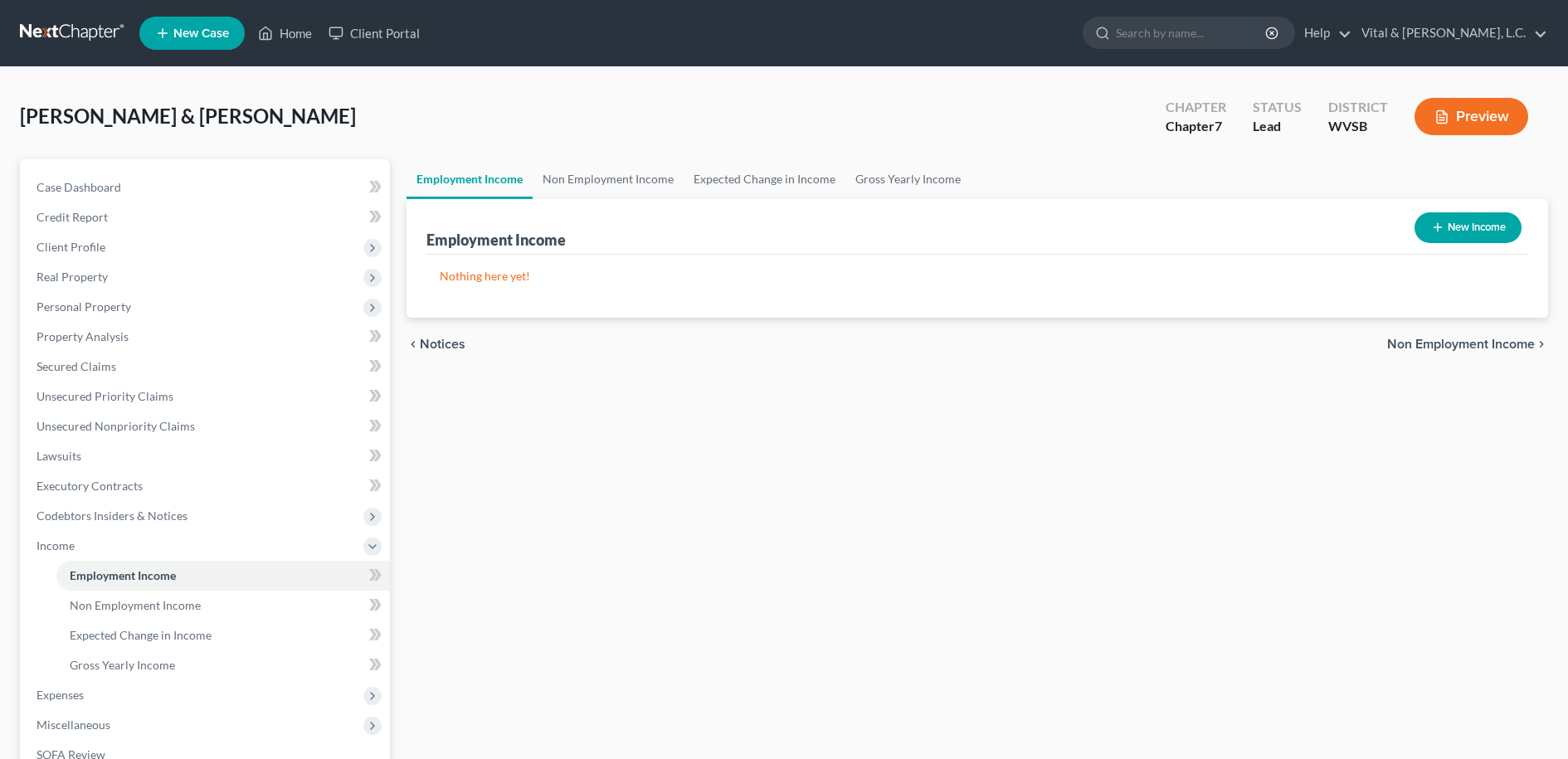
click at [1478, 231] on button "New Income" at bounding box center [1468, 228] width 107 height 31
select select "0"
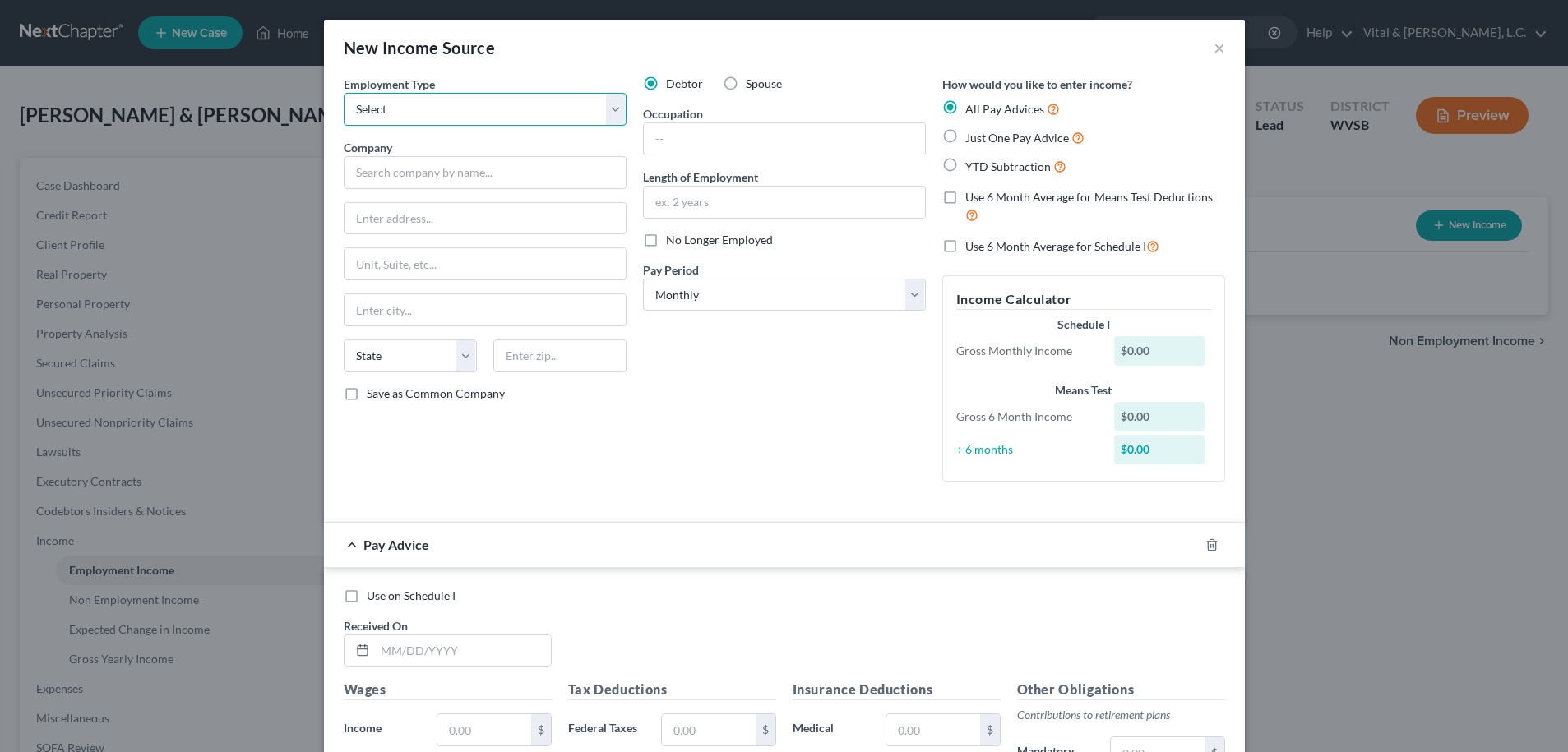
select select "0"
click option "Full or Part Time Employment" at bounding box center [0, 0] width 0 height 0
click at [746, 81] on label "Spouse" at bounding box center [764, 84] width 37 height 17
click at [752, 81] on input "Spouse" at bounding box center [757, 81] width 10 height 10
radio input "true"
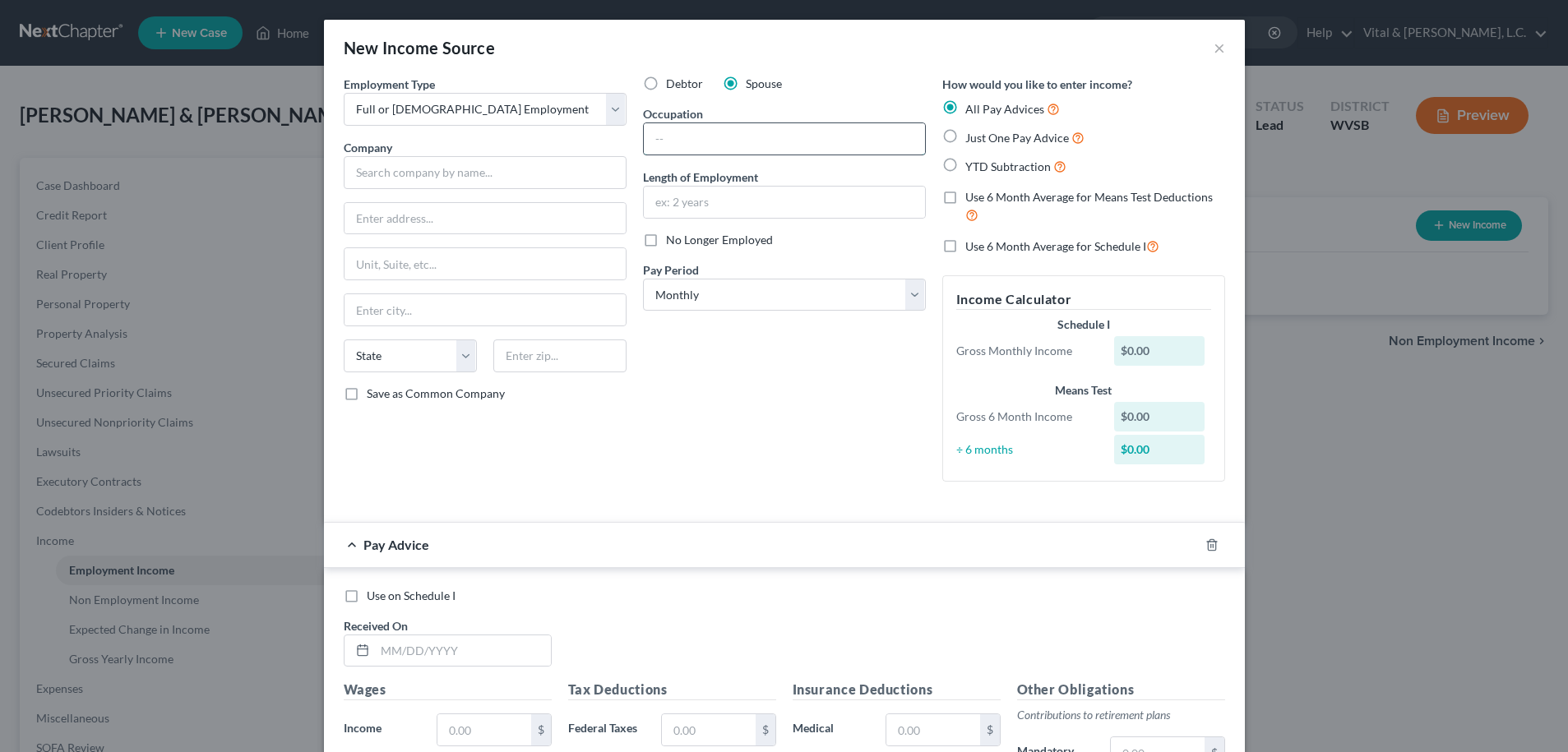
click at [726, 142] on input "text" at bounding box center [784, 139] width 281 height 31
type input "p"
type input "Patient Office Coordinator"
click at [675, 205] on input "text" at bounding box center [784, 202] width 281 height 31
type input "03/03/2025"
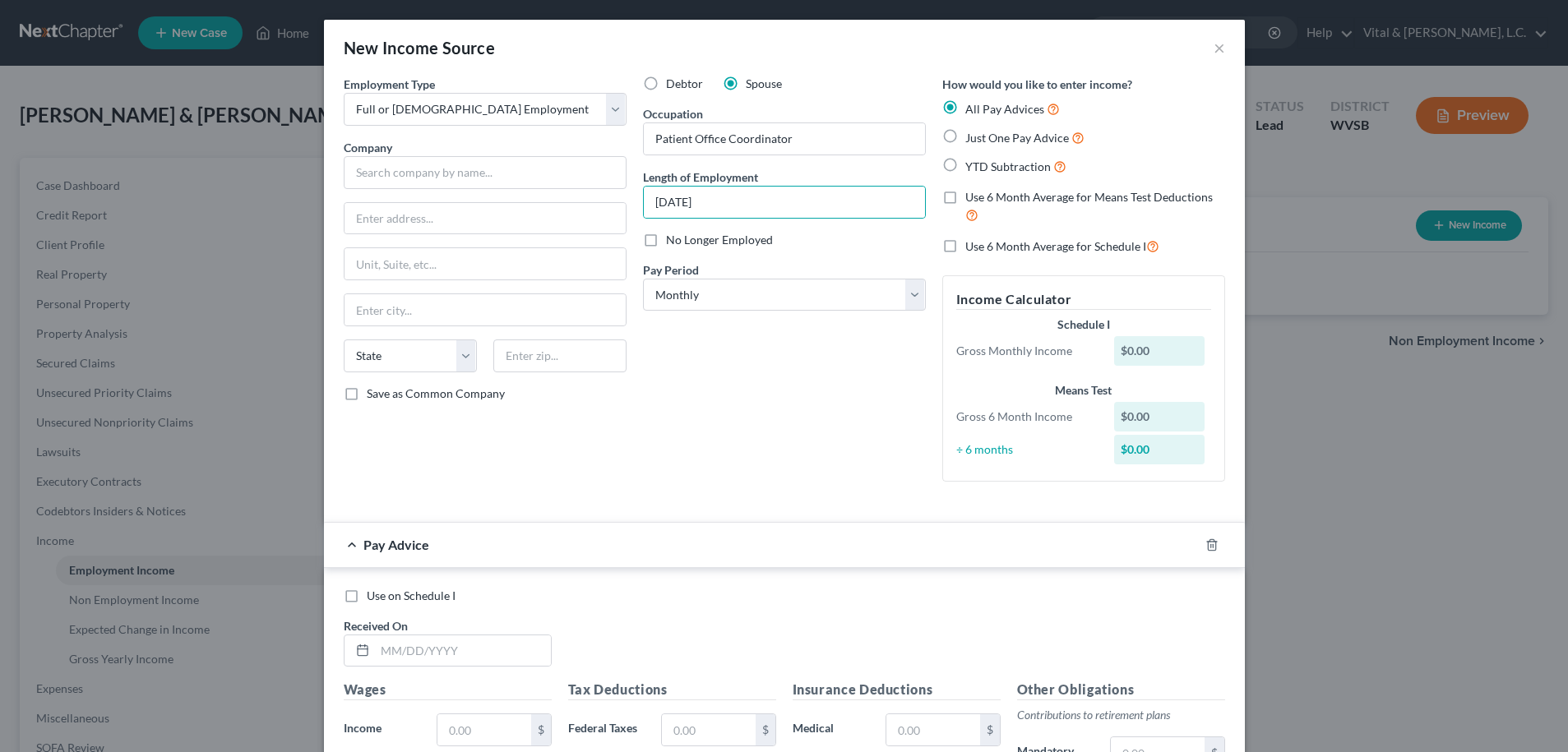
click at [966, 197] on label "Use 6 Month Average for Means Test Deductions" at bounding box center [1095, 206] width 259 height 36
click at [972, 197] on input "Use 6 Month Average for Means Test Deductions" at bounding box center [977, 194] width 10 height 10
checkbox input "true"
click at [440, 168] on input "text" at bounding box center [485, 172] width 283 height 33
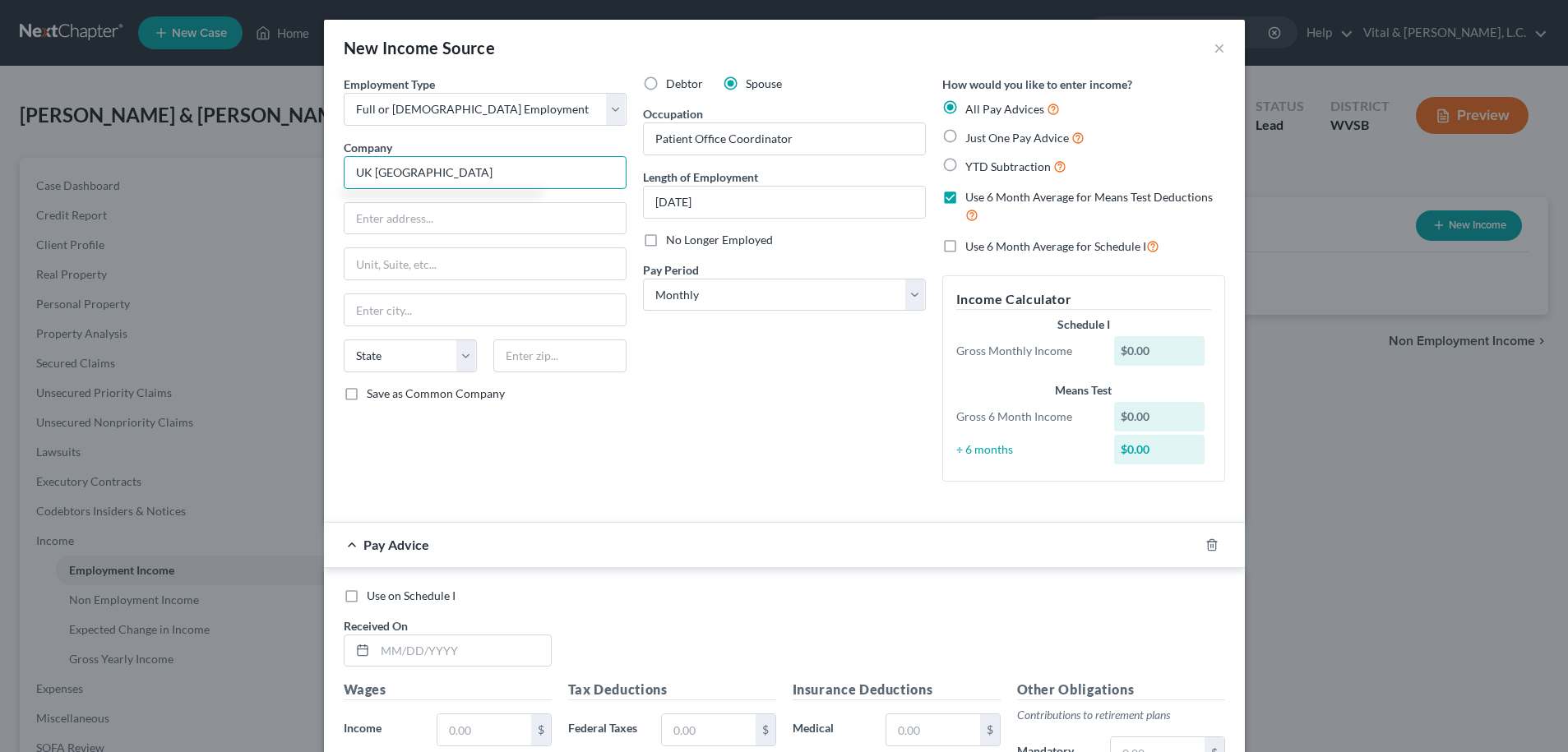
type input "UK Kings Daughter Medical Center"
type input "2201 Lexington Avenue"
type input "Ashland"
select select "18"
type input "41101"
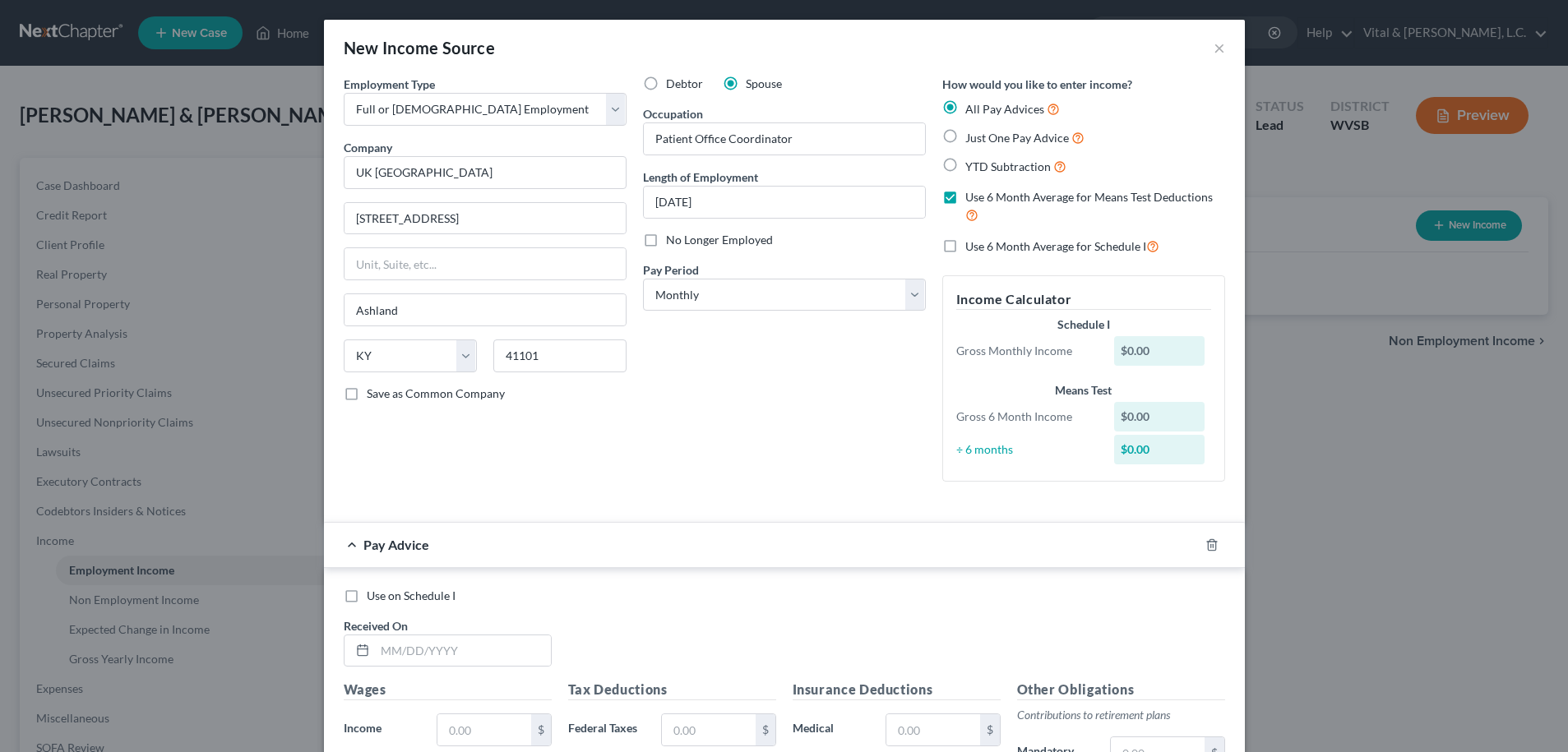
drag, startPoint x: 347, startPoint y: 397, endPoint x: 370, endPoint y: 396, distance: 23.0
click at [367, 397] on label "Save as Common Company" at bounding box center [435, 393] width 138 height 17
click at [373, 396] on input "Save as Common Company" at bounding box center [379, 391] width 10 height 10
checkbox input "true"
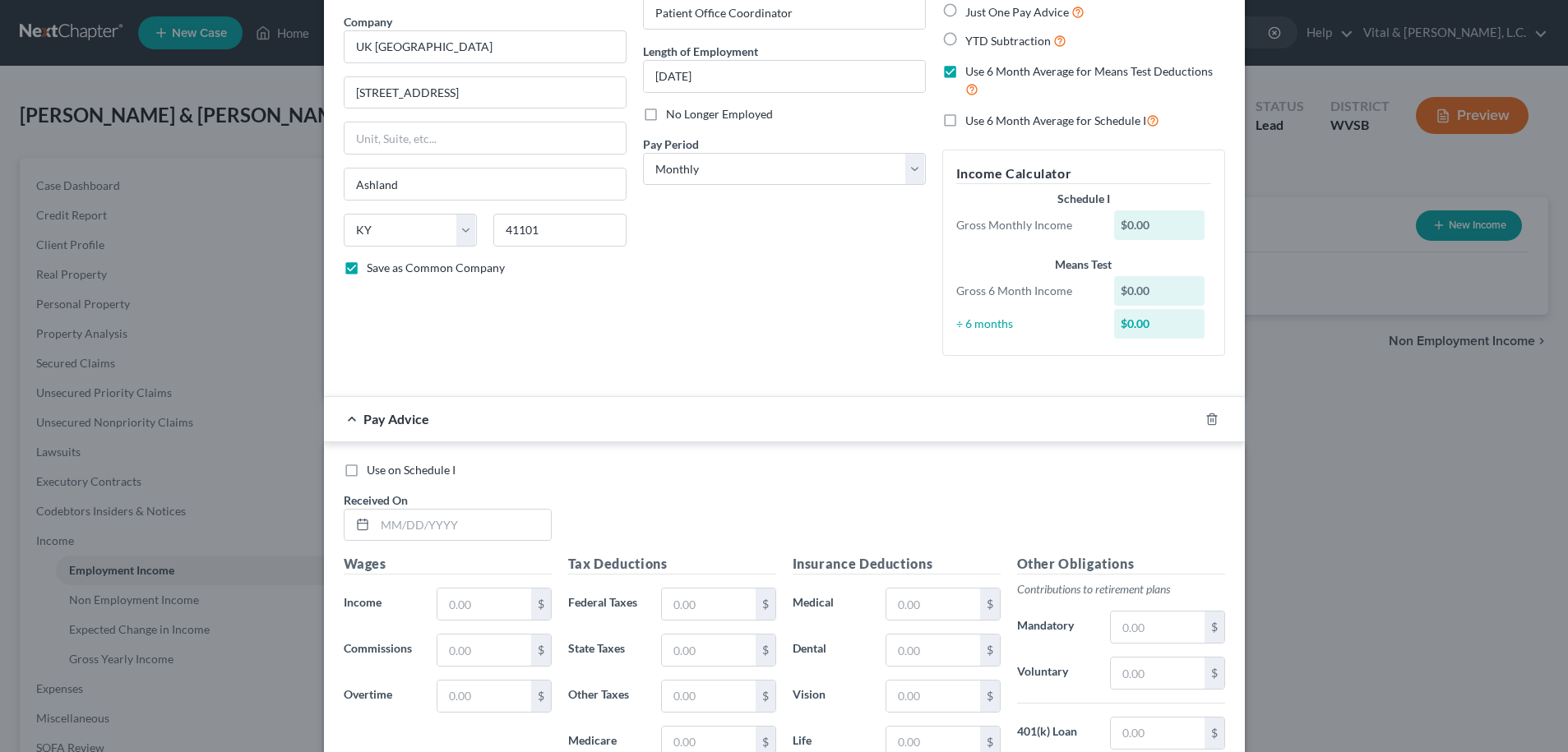
scroll to position [231, 0]
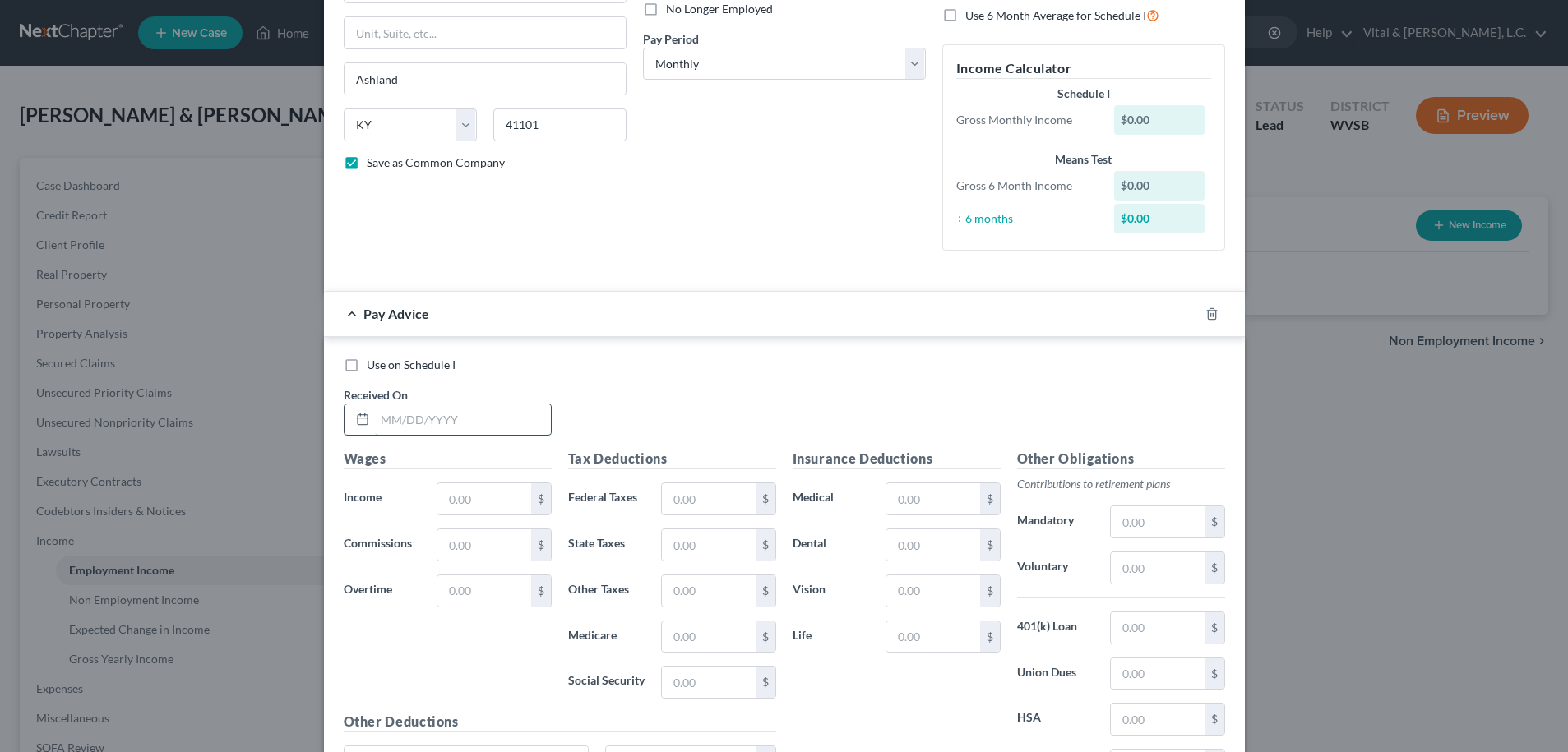
click at [414, 420] on input "text" at bounding box center [463, 420] width 176 height 31
type input "03/21/2025"
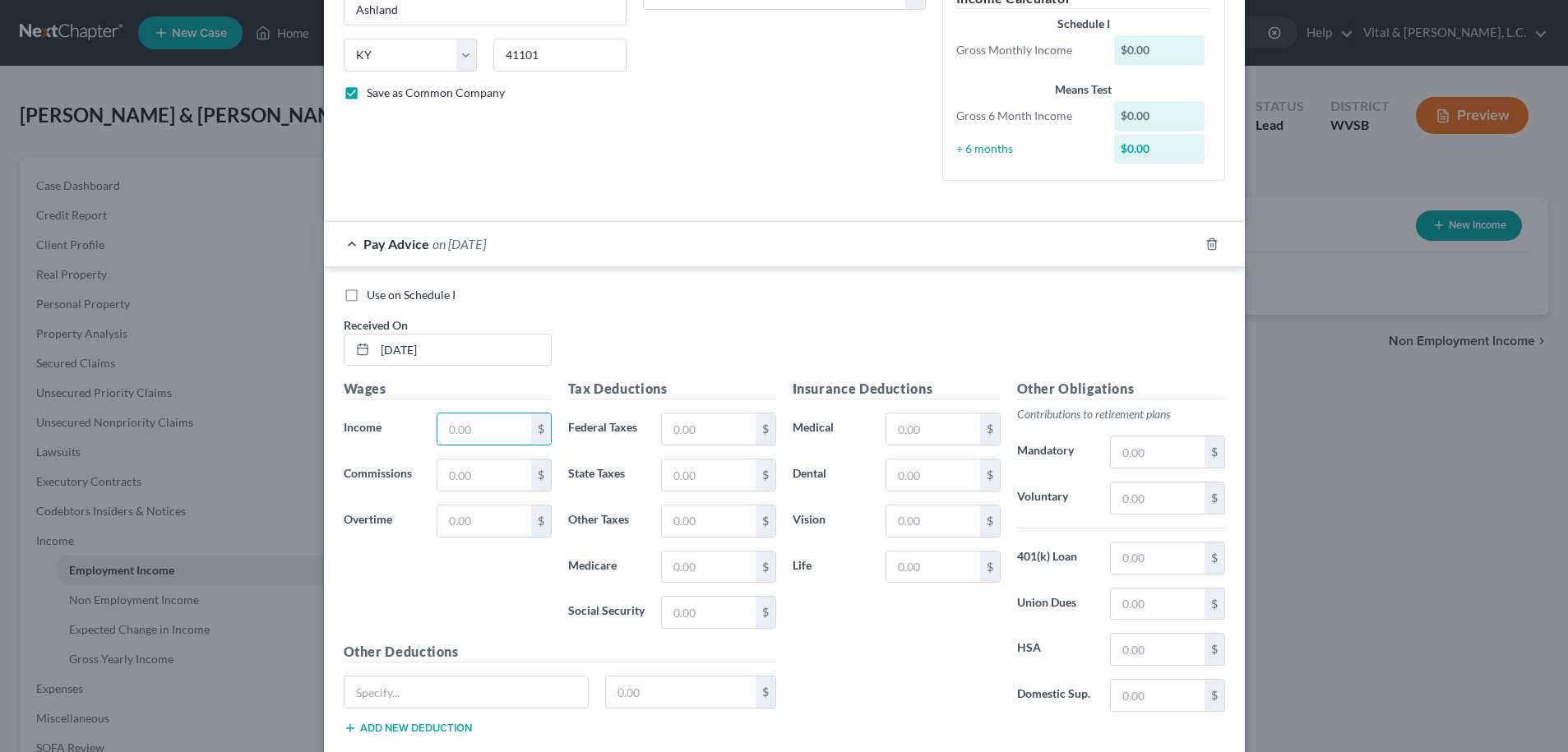
scroll to position [293, 0]
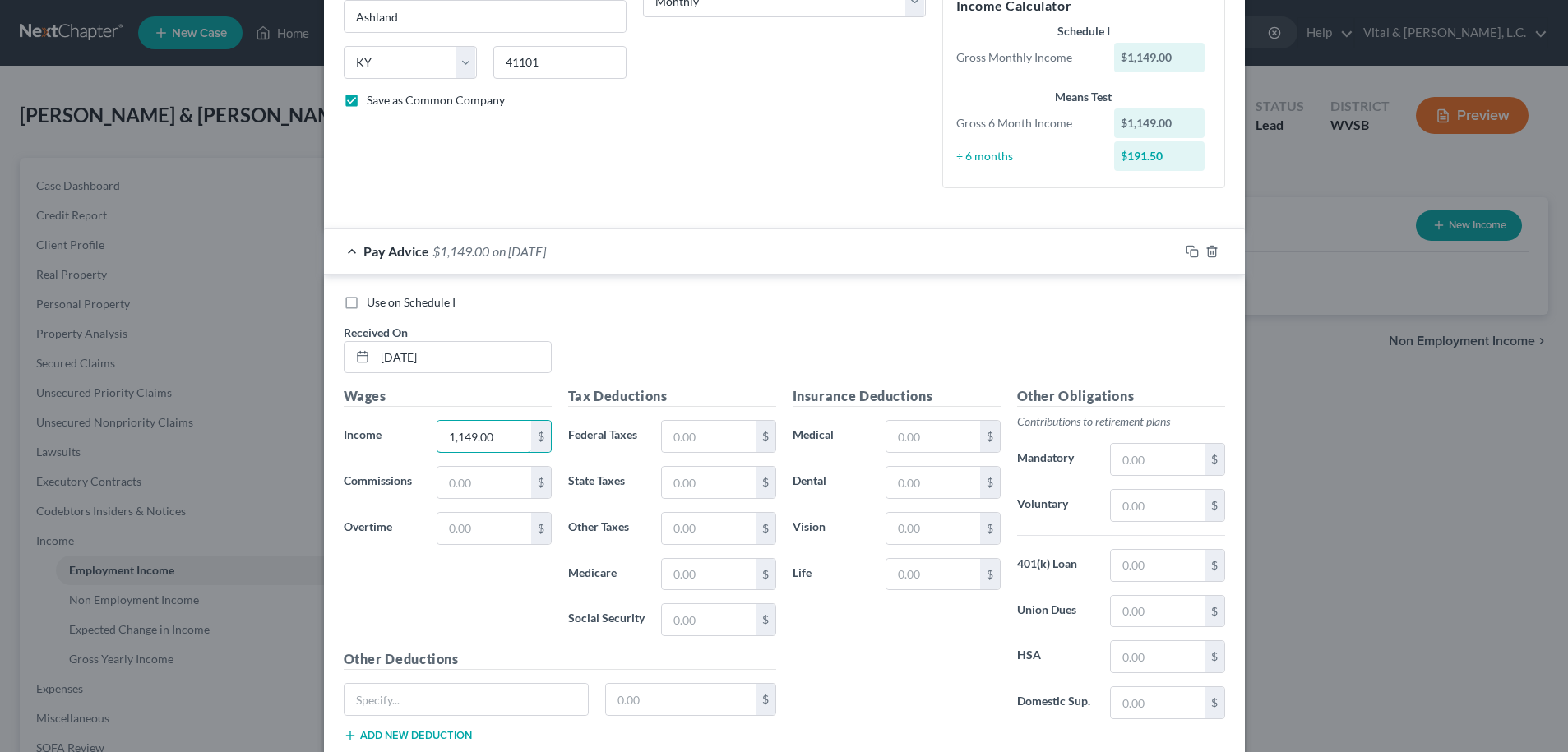
type input "1,149.00"
type input "28.00"
type input "33.00"
type input "22.98"
type input "16.66"
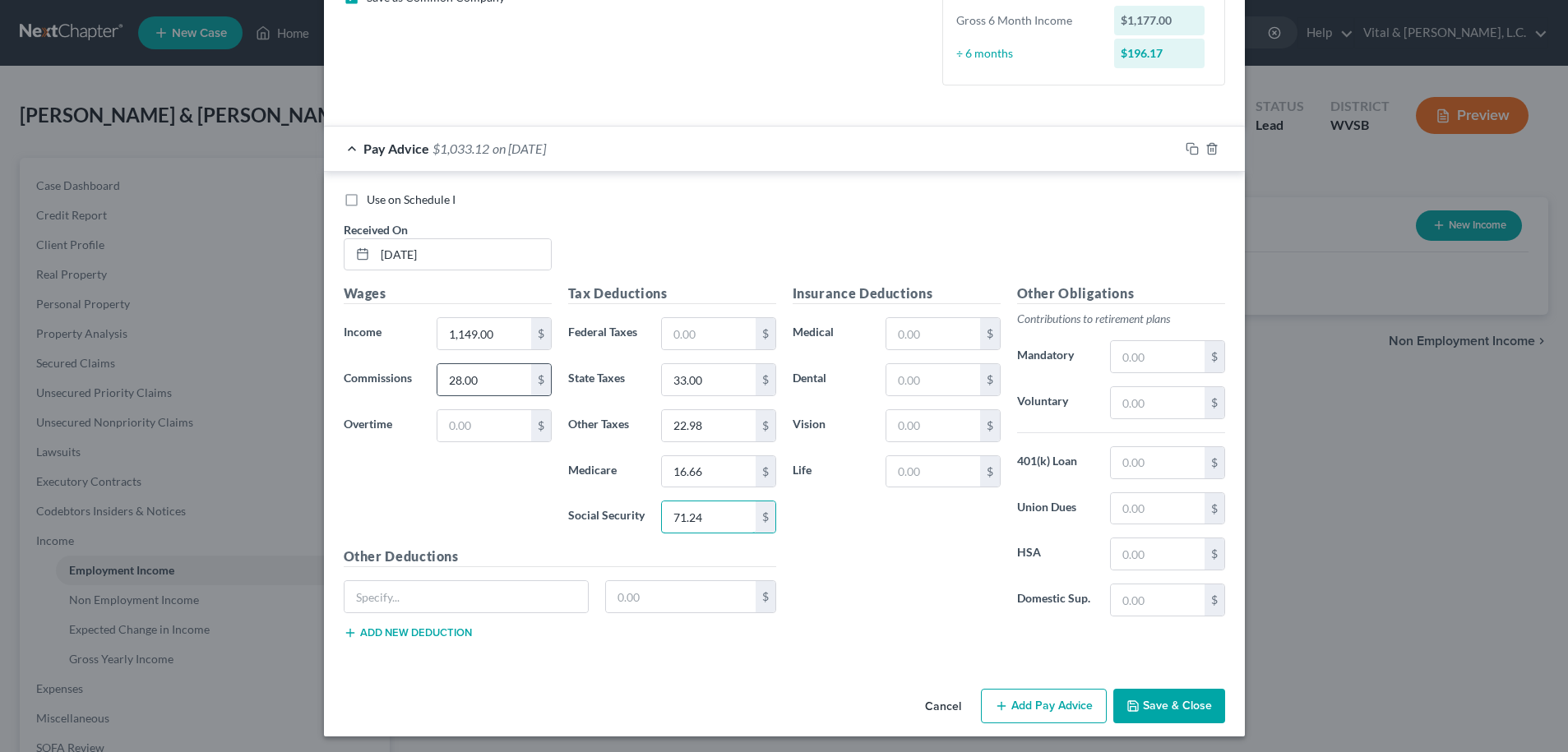
scroll to position [400, 0]
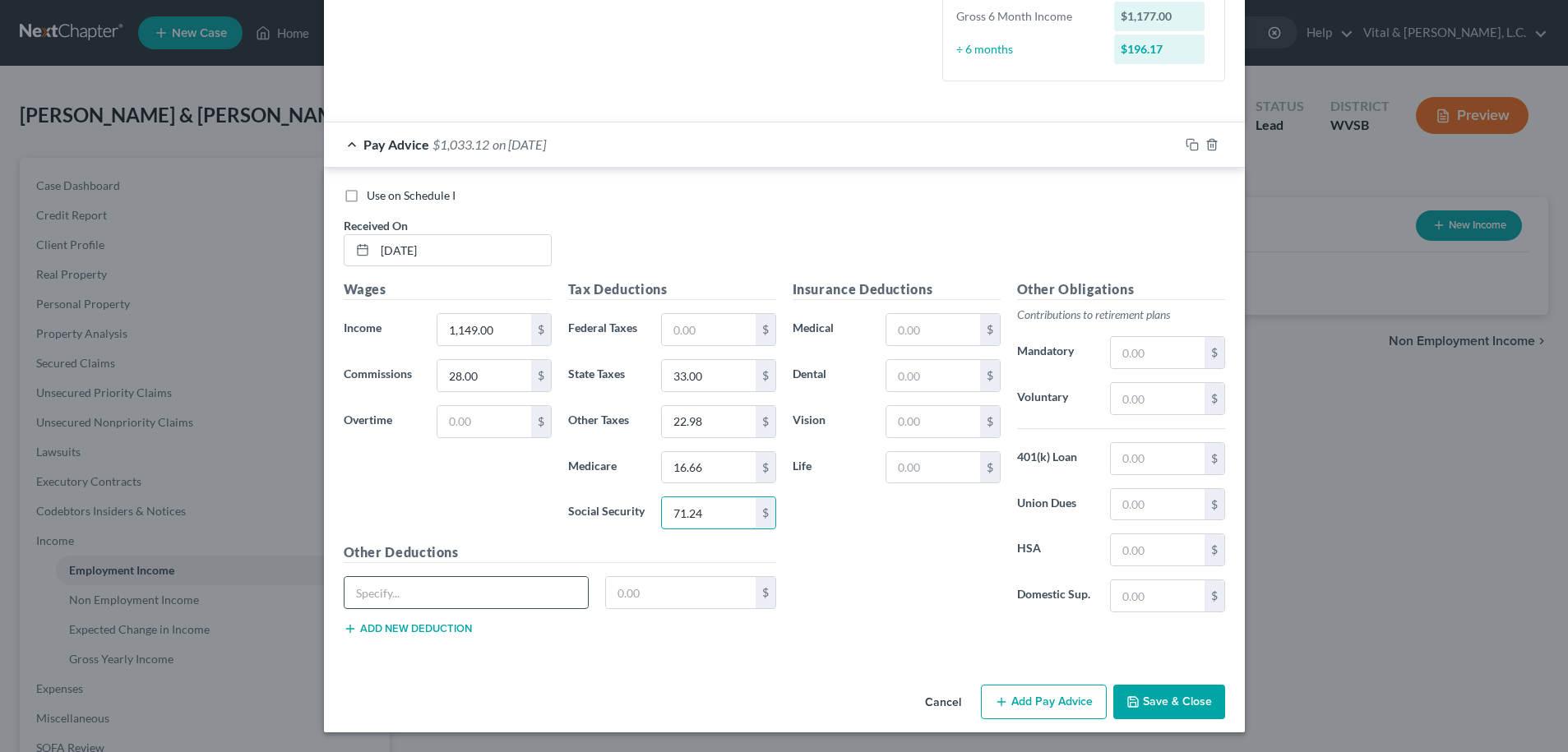
type input "71.24"
click at [411, 600] on input "text" at bounding box center [467, 593] width 245 height 31
type input "Food/Gift Shop/KD Store, Other"
type input "152.71"
click at [1026, 704] on button "Add Pay Advice" at bounding box center [1044, 702] width 126 height 35
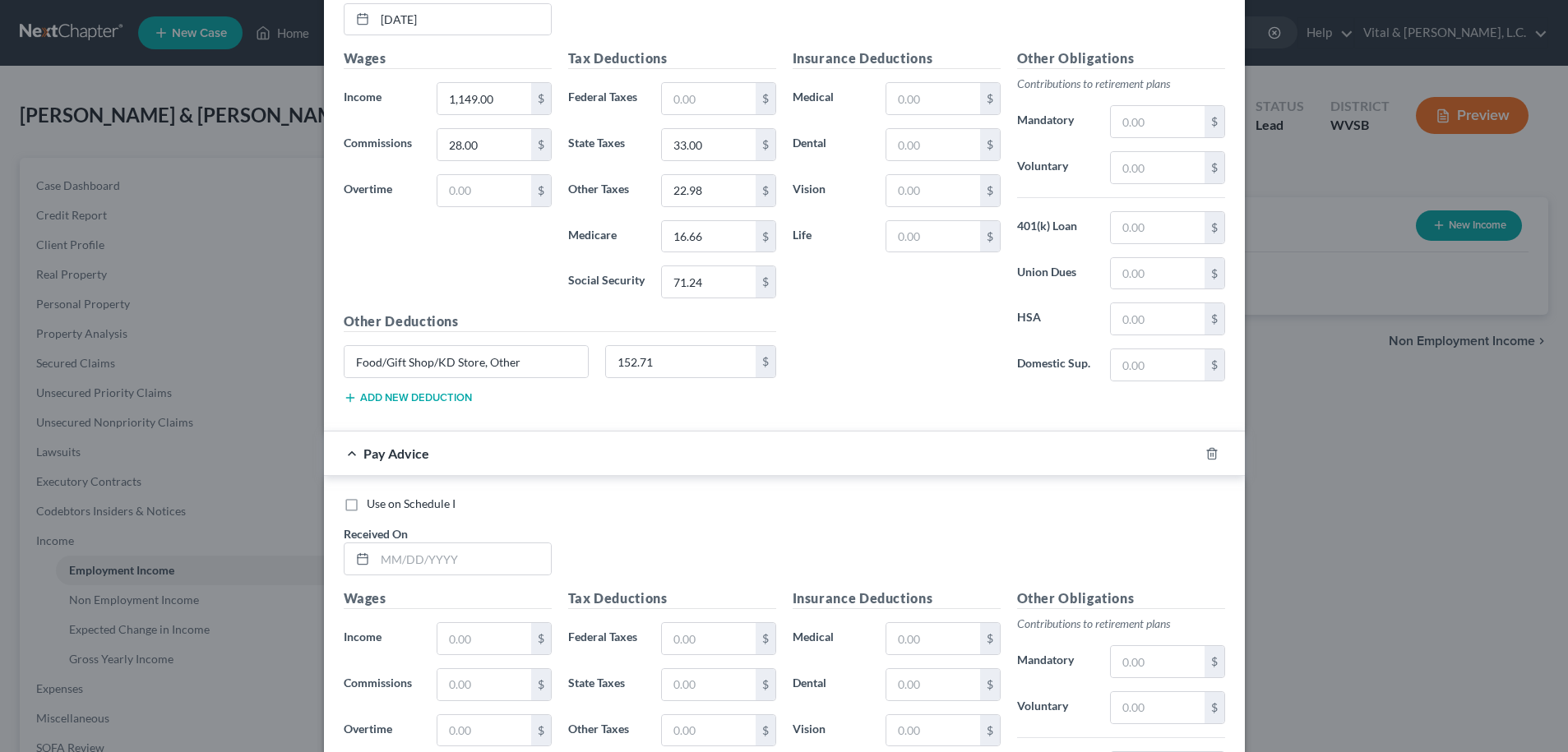
scroll to position [820, 0]
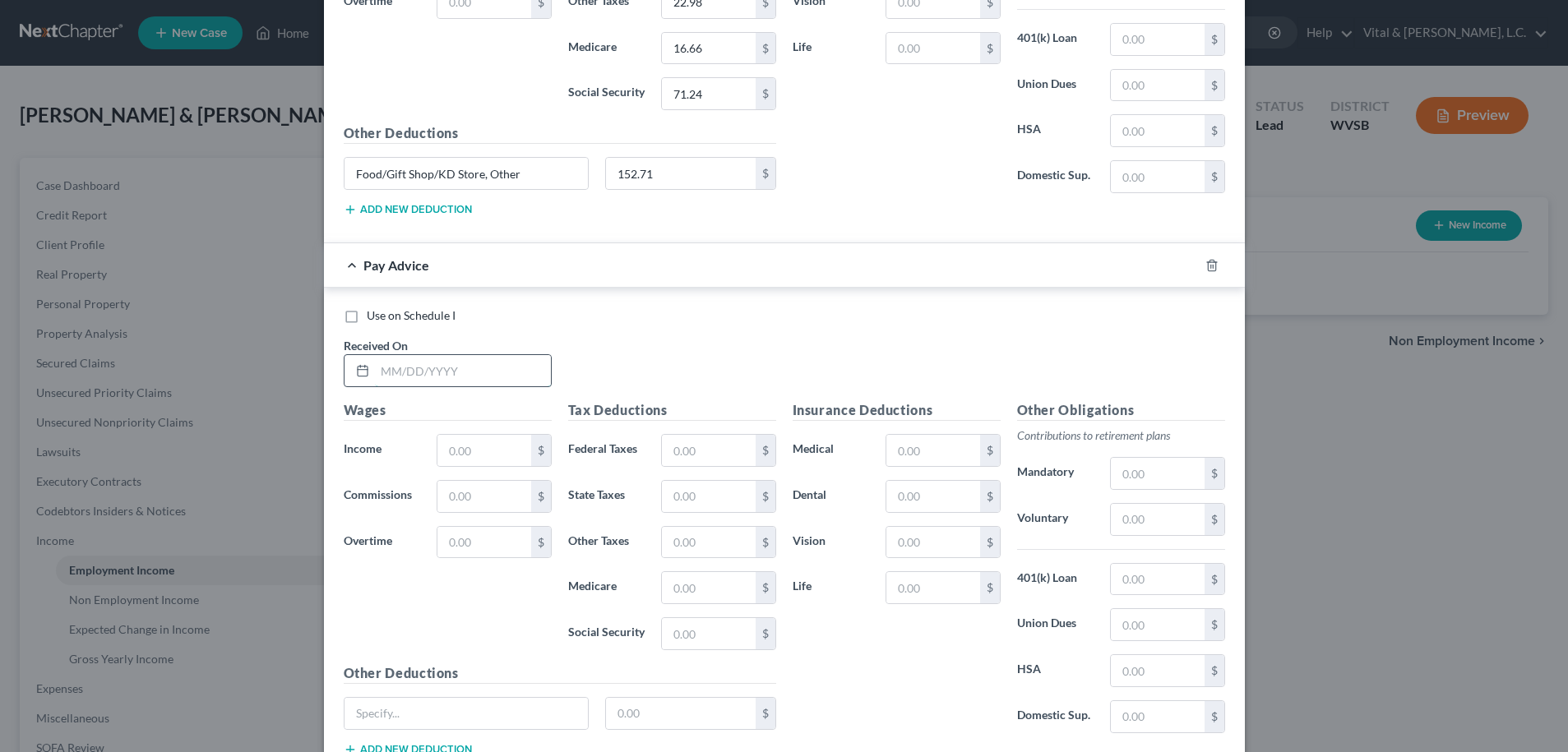
click at [409, 368] on input "text" at bounding box center [463, 371] width 176 height 31
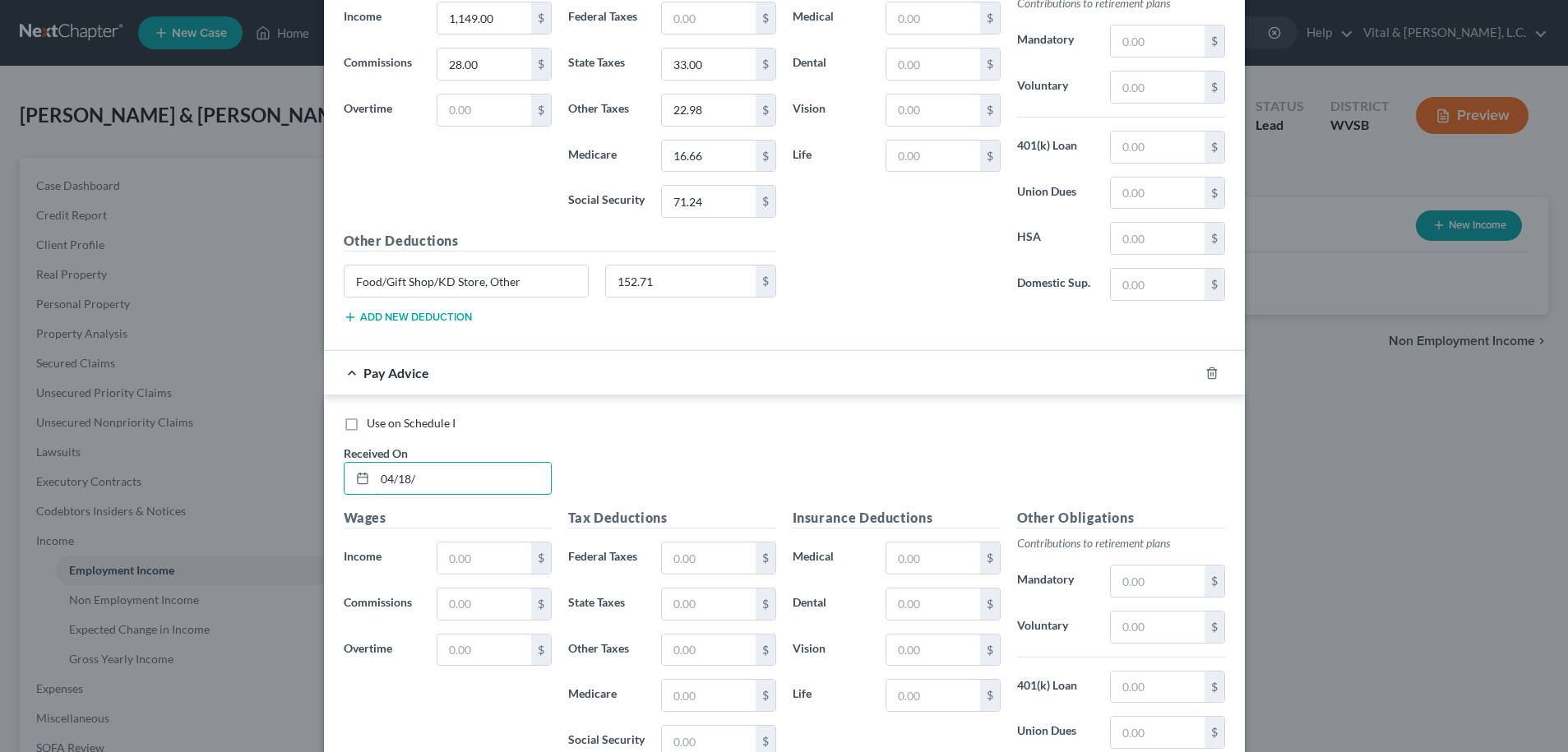
scroll to position [715, 0]
type input "04/18/2025"
type input "2,444.25"
type input "7.00"
type input "8.65"
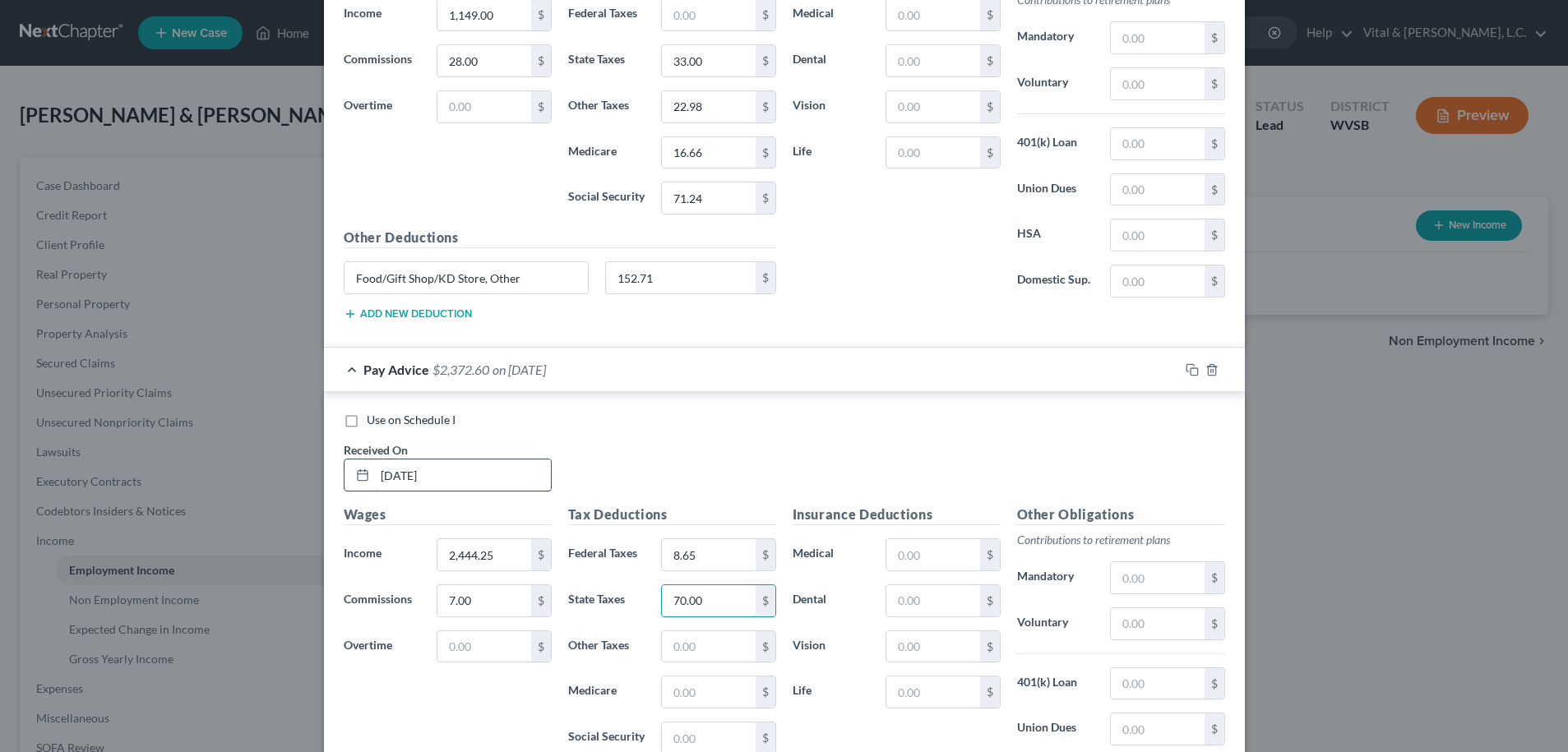
type input "70.00"
type input "48.89"
type input "35.44"
type input "151.54"
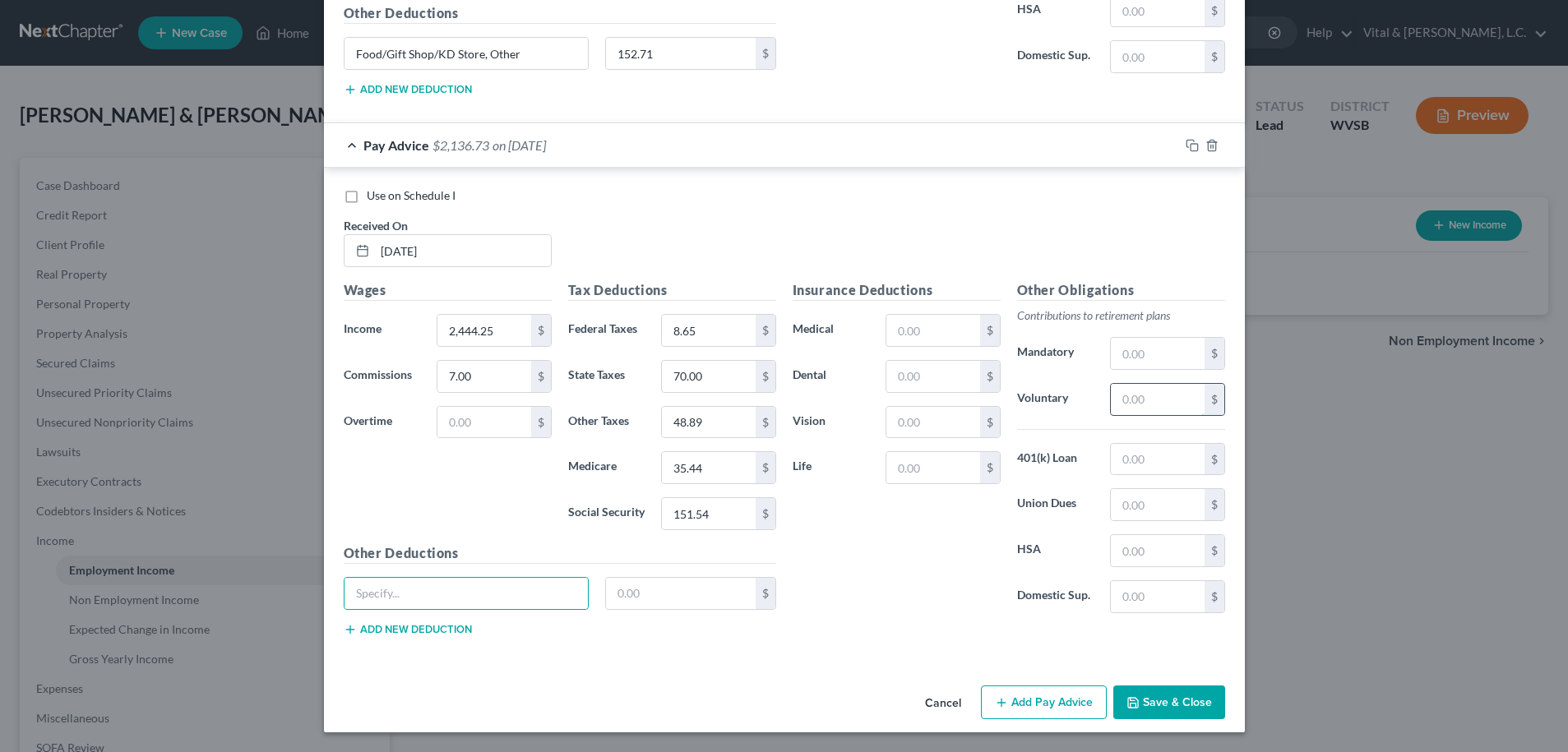
click at [1117, 393] on input "text" at bounding box center [1157, 400] width 93 height 31
type input "73.33"
click at [477, 582] on input "text" at bounding box center [467, 594] width 245 height 31
type input "Food, Gift Shop, KD Store, Other"
click at [628, 594] on input "text" at bounding box center [681, 594] width 150 height 31
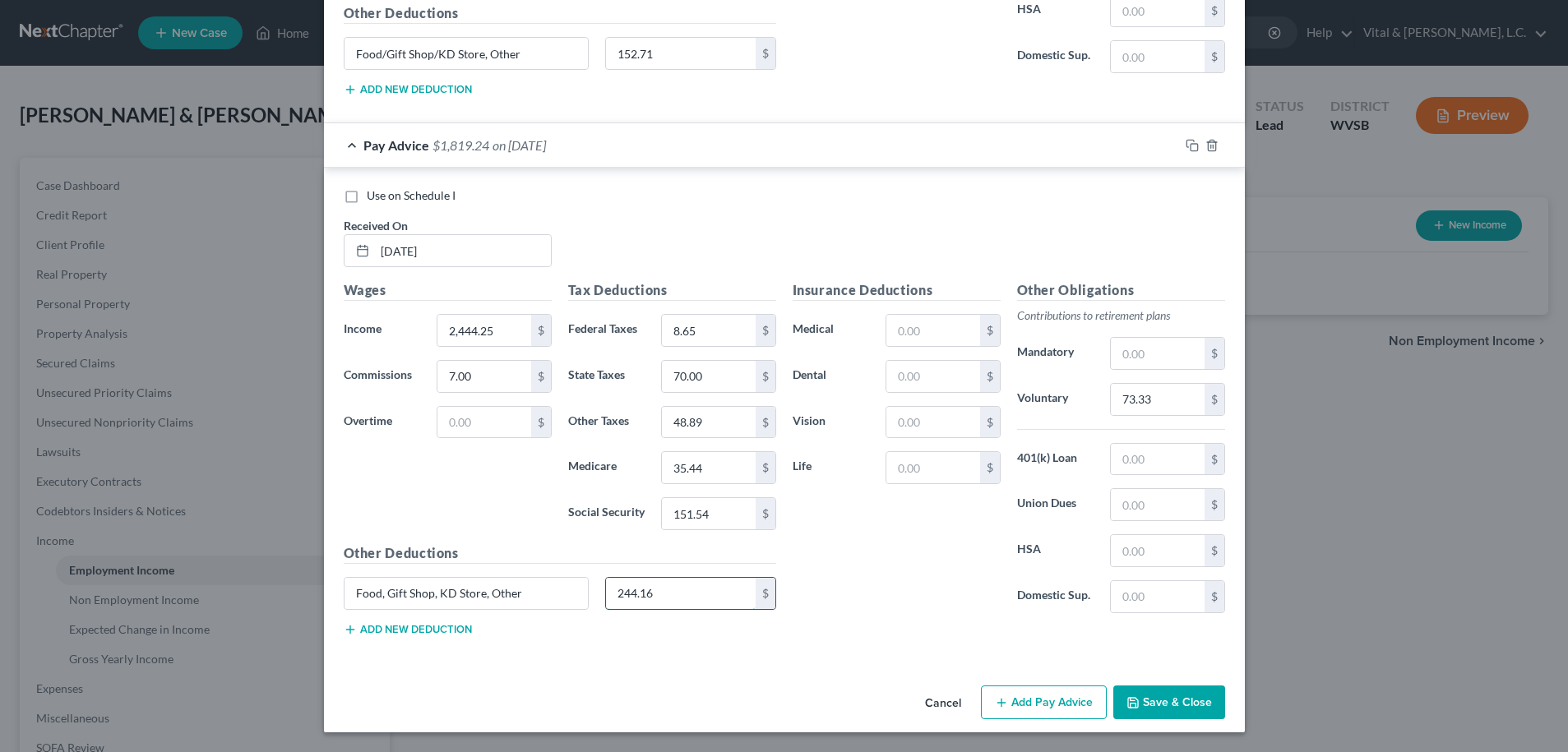
type input "244.16"
click at [1029, 706] on button "Add Pay Advice" at bounding box center [1044, 703] width 126 height 35
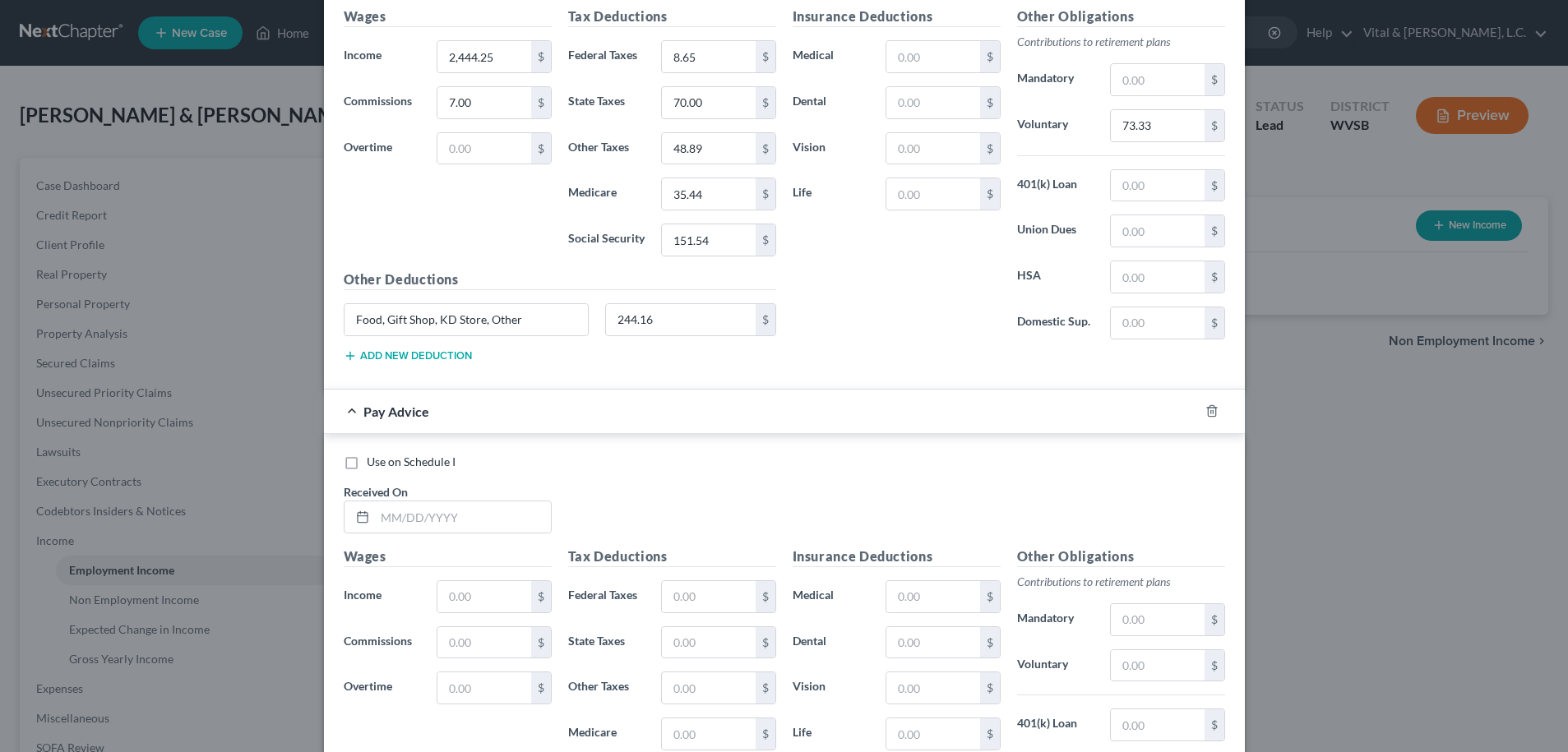
scroll to position [1318, 0]
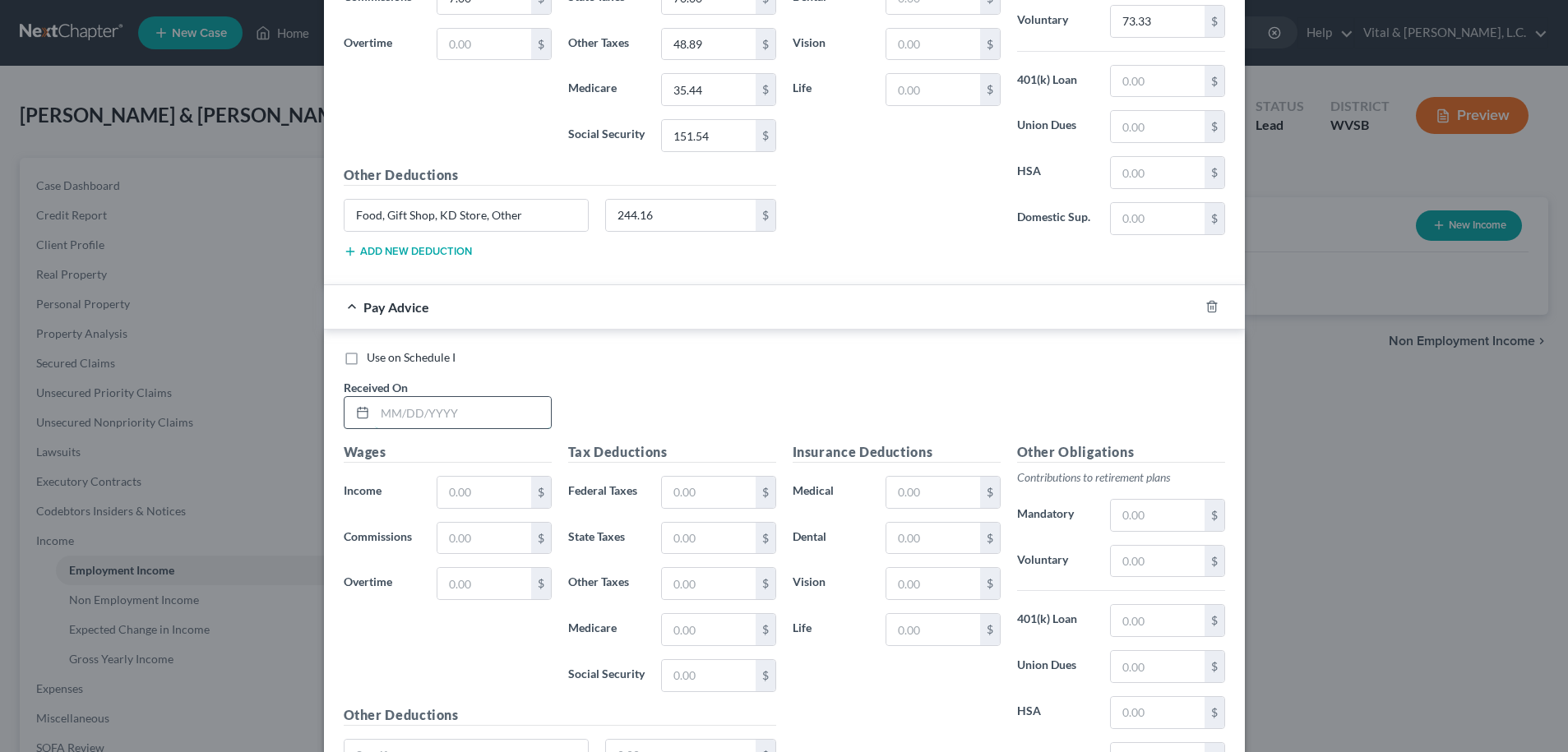
click at [378, 406] on input "text" at bounding box center [463, 413] width 176 height 31
type input "05/30/2025"
type input "3,568.50"
type input "7.00"
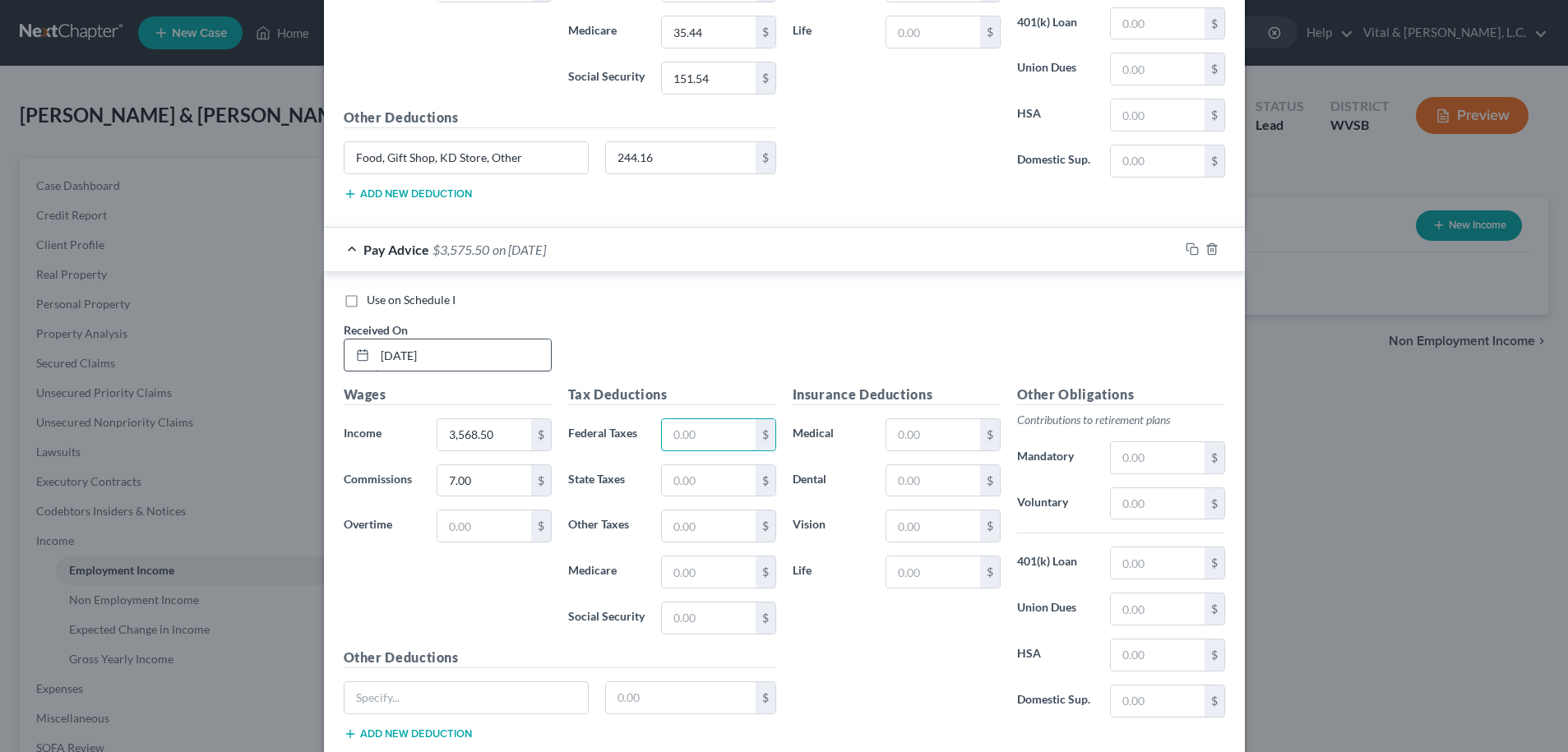
scroll to position [1381, 0]
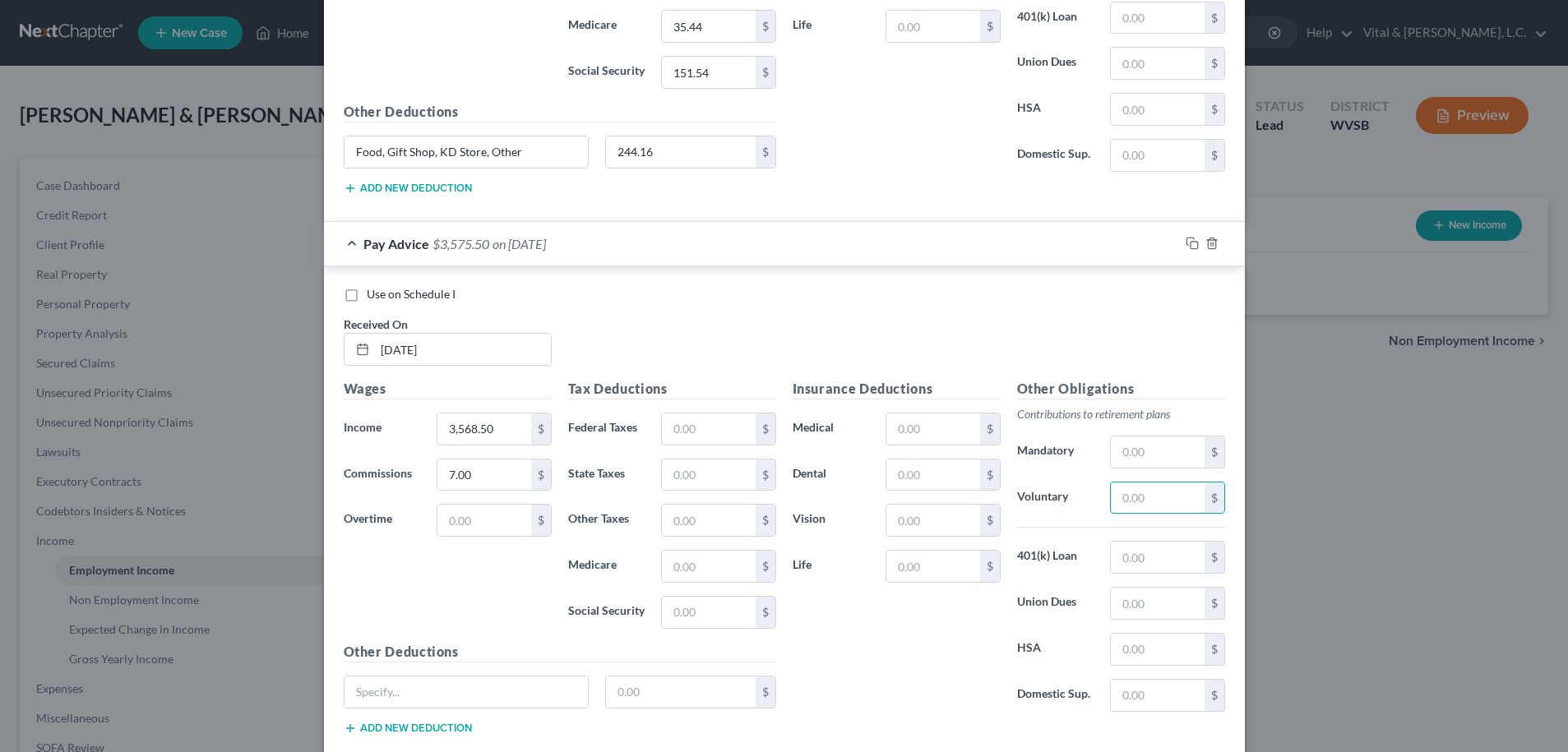
drag, startPoint x: 1114, startPoint y: 489, endPoint x: 1054, endPoint y: 452, distance: 70.5
click at [1114, 489] on input "text" at bounding box center [1157, 498] width 93 height 31
type input "107.06"
click at [931, 472] on input "text" at bounding box center [932, 475] width 93 height 31
type input "5.66"
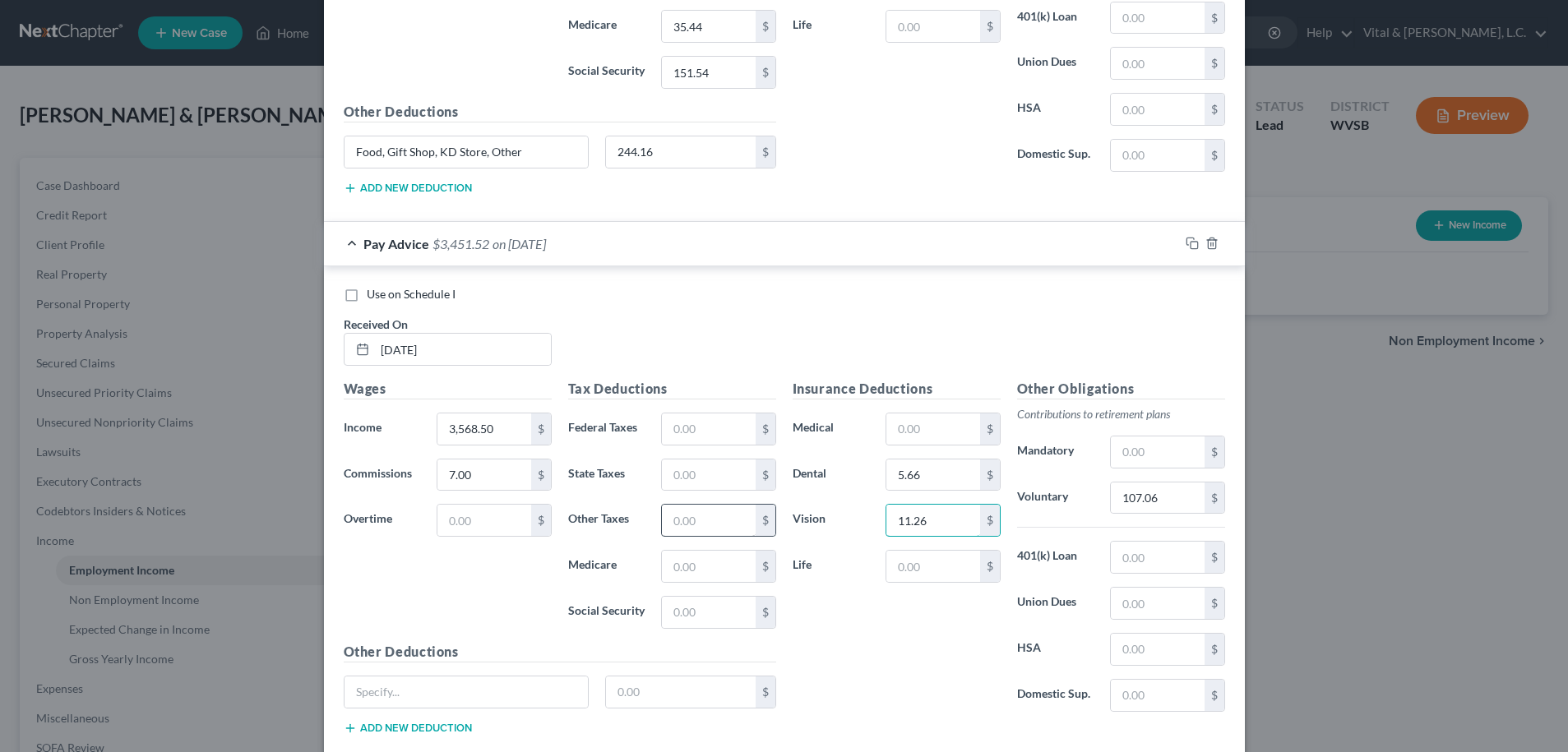
type input "11.26"
click at [683, 514] on input "text" at bounding box center [708, 520] width 93 height 31
type input "71.38"
click at [711, 431] on input "text" at bounding box center [708, 429] width 93 height 31
type input "8.39"
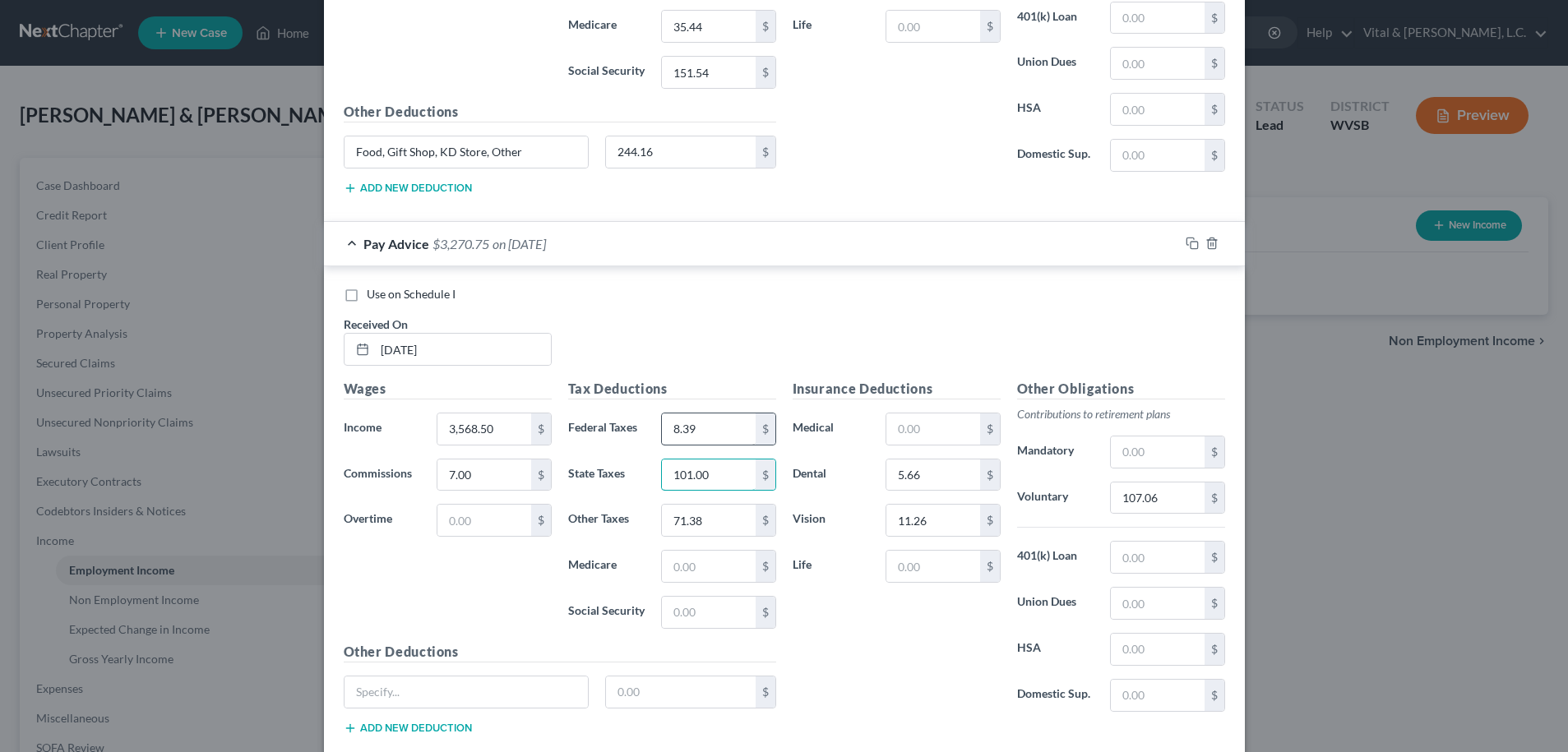
type input "101.00"
type input "51.50"
type input "220.20"
click at [912, 570] on input "text" at bounding box center [932, 567] width 93 height 31
type input "8"
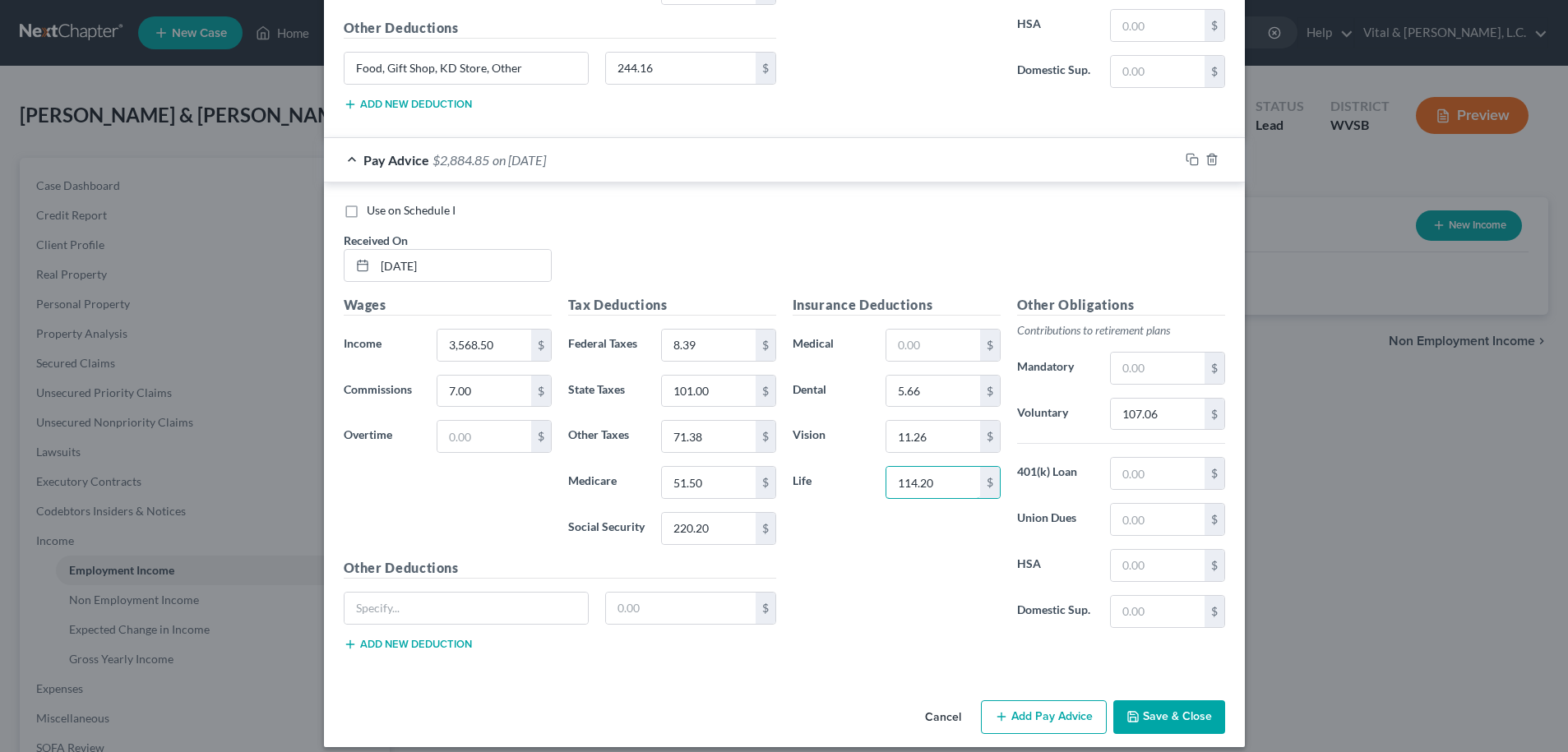
scroll to position [1480, 0]
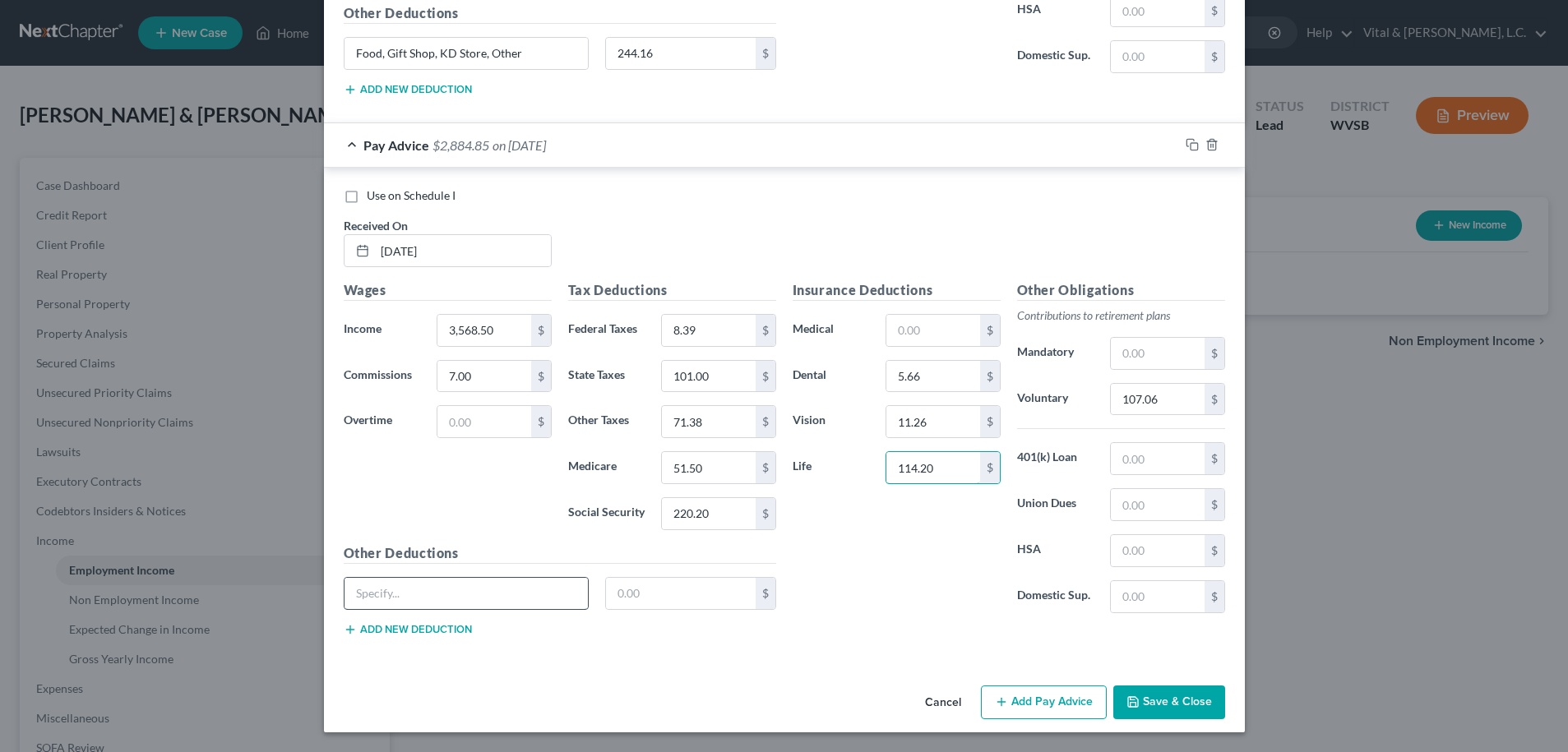
type input "114.20"
click at [386, 595] on input "text" at bounding box center [467, 594] width 245 height 31
type input "Food, Gift Shop, KD Store, Other"
type input "320.45"
click at [399, 631] on button "Add new deduction" at bounding box center [407, 629] width 128 height 13
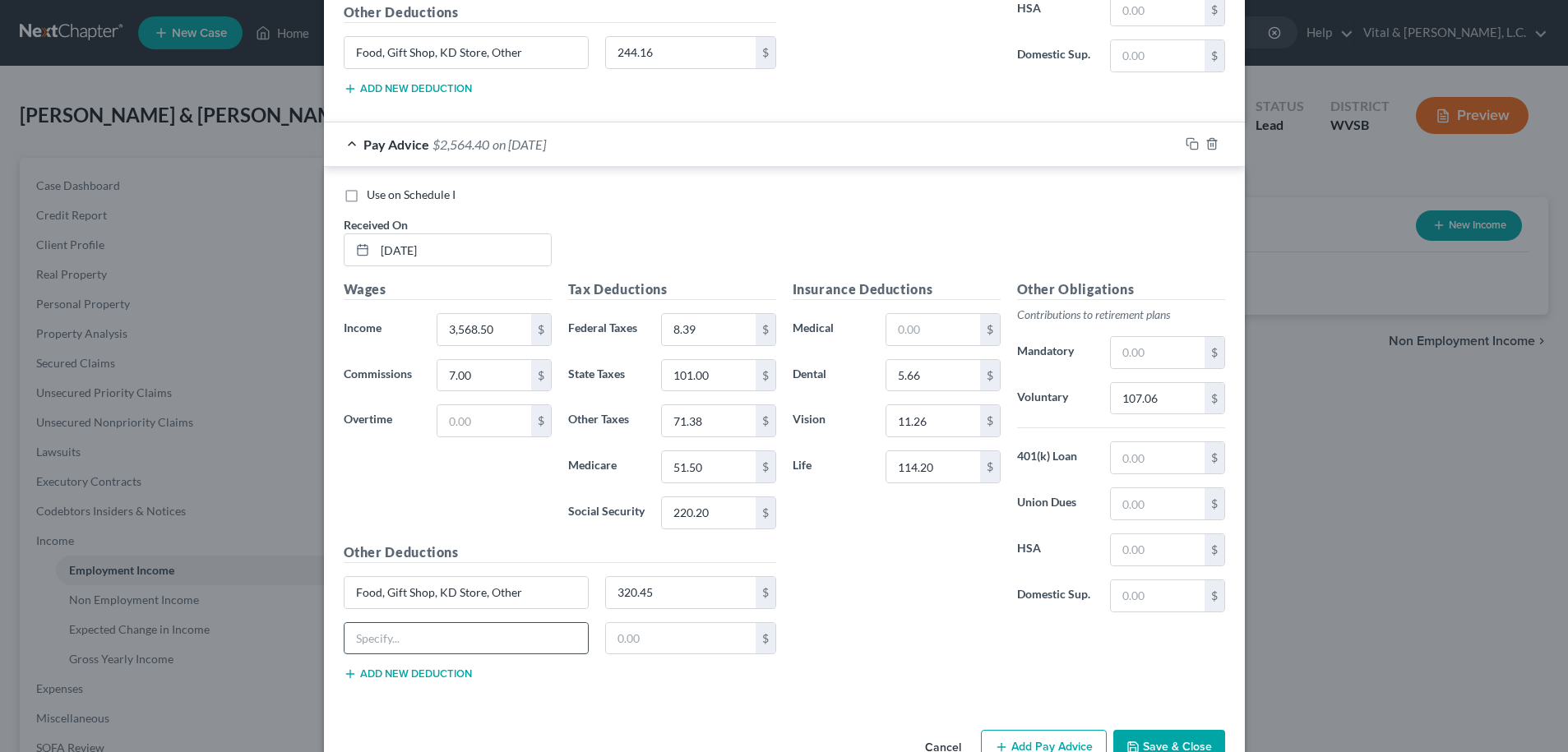
click at [400, 632] on input "text" at bounding box center [467, 639] width 245 height 31
type input "ID Theft"
type input "9.22"
click at [441, 678] on button "Add new deduction" at bounding box center [407, 674] width 128 height 13
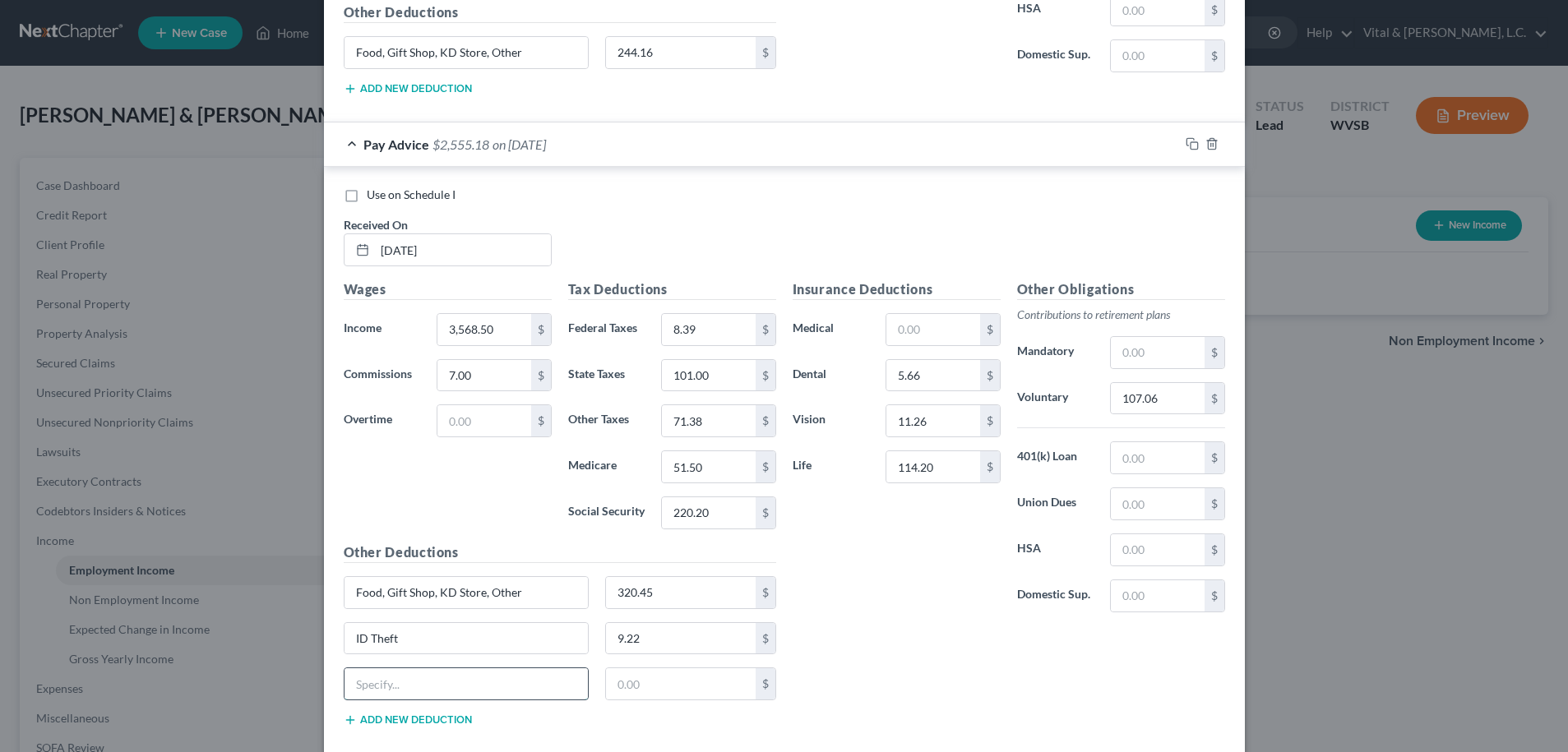
click at [437, 676] on input "text" at bounding box center [467, 684] width 245 height 31
type input "MASA - Medical Transport Ins."
type input "12.92"
click at [453, 724] on button "Add new deduction" at bounding box center [407, 720] width 128 height 13
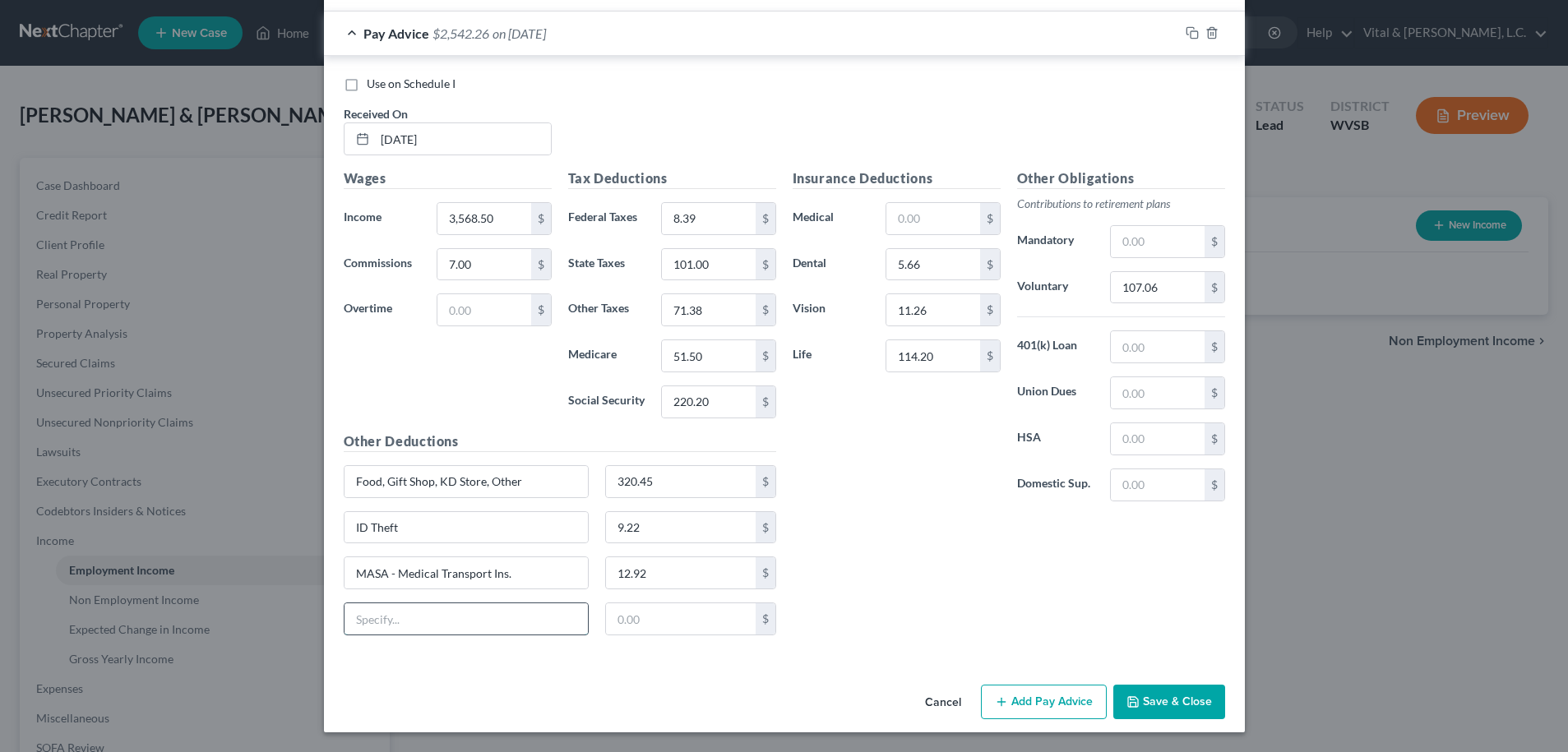
click at [387, 618] on input "text" at bounding box center [467, 619] width 245 height 31
type input "Short Term Disability"
type input "55.24"
click at [676, 485] on input "320.45" at bounding box center [681, 482] width 150 height 31
type input "450.45"
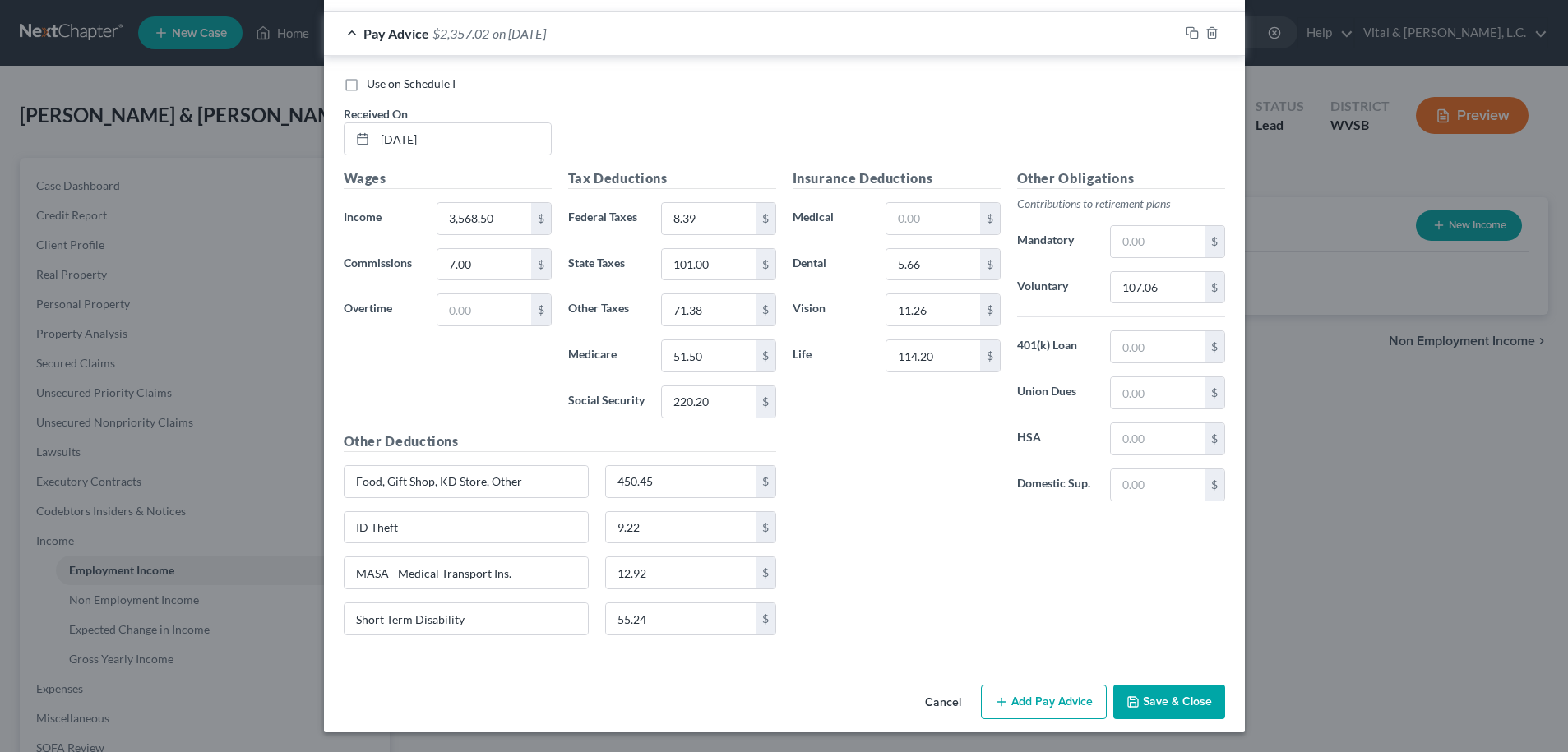
click at [1030, 700] on button "Add Pay Advice" at bounding box center [1044, 702] width 126 height 35
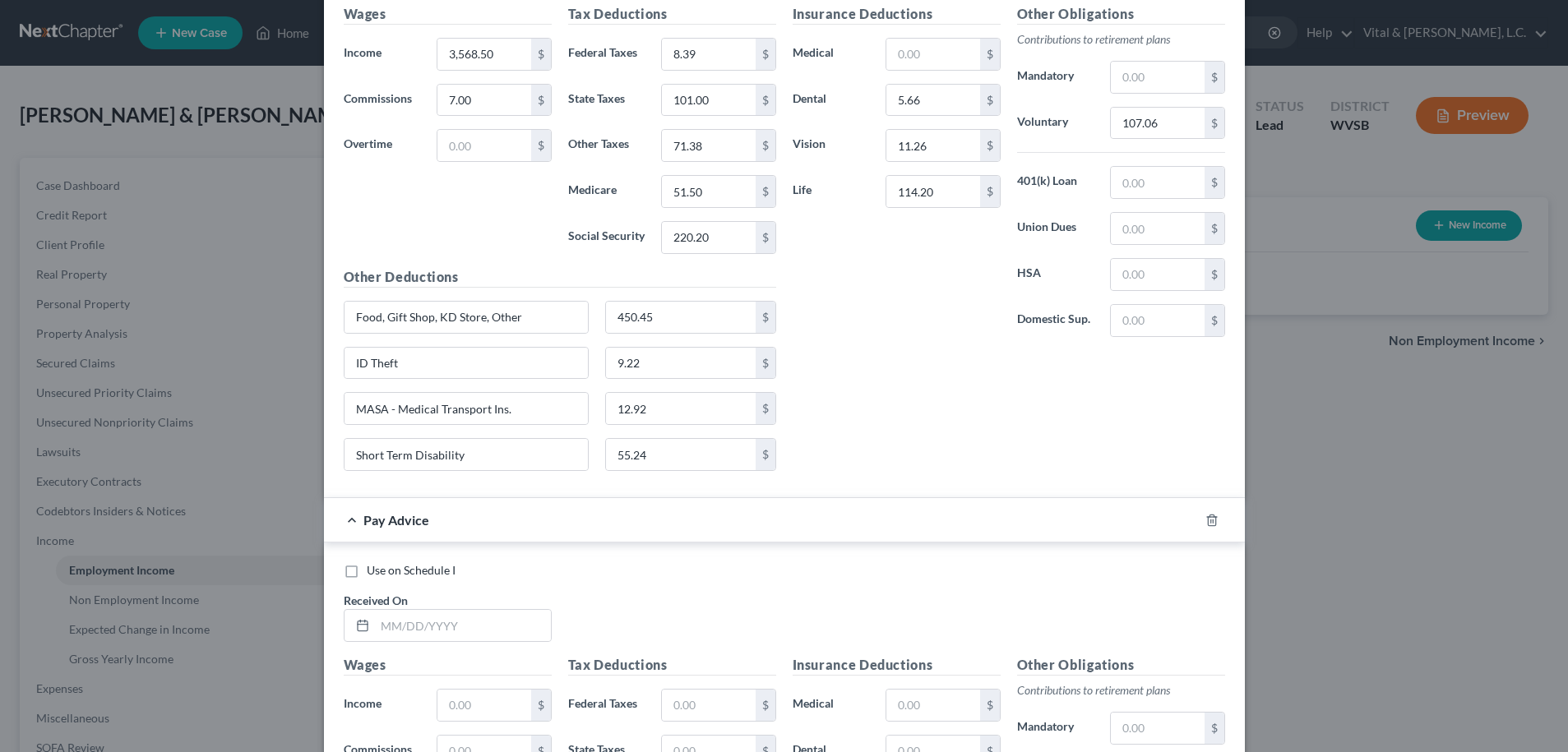
scroll to position [1927, 0]
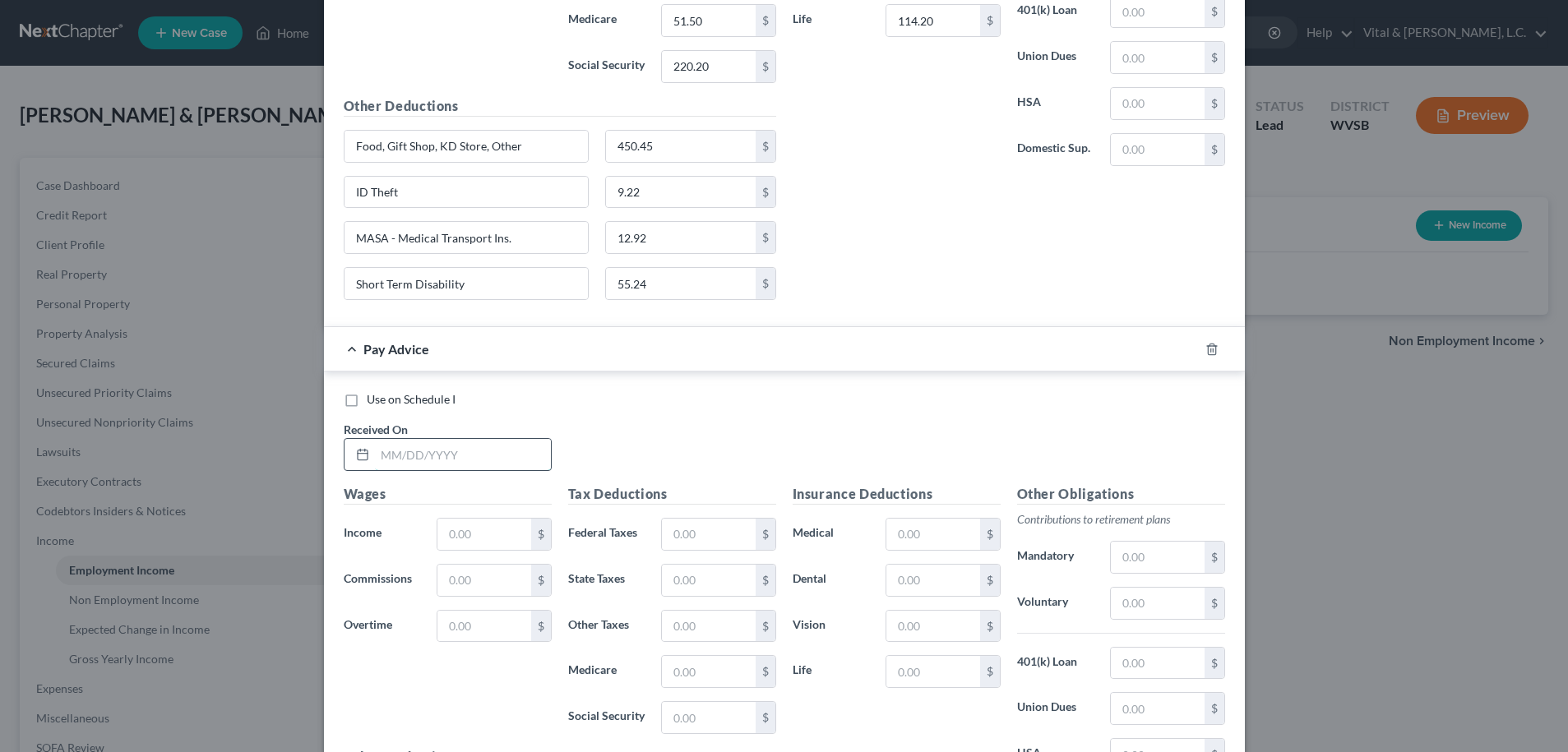
click at [428, 457] on input "text" at bounding box center [463, 454] width 176 height 31
type input "06/27/2025"
type input "2,205.00"
click at [1132, 600] on input "text" at bounding box center [1157, 603] width 93 height 31
type input "66.16"
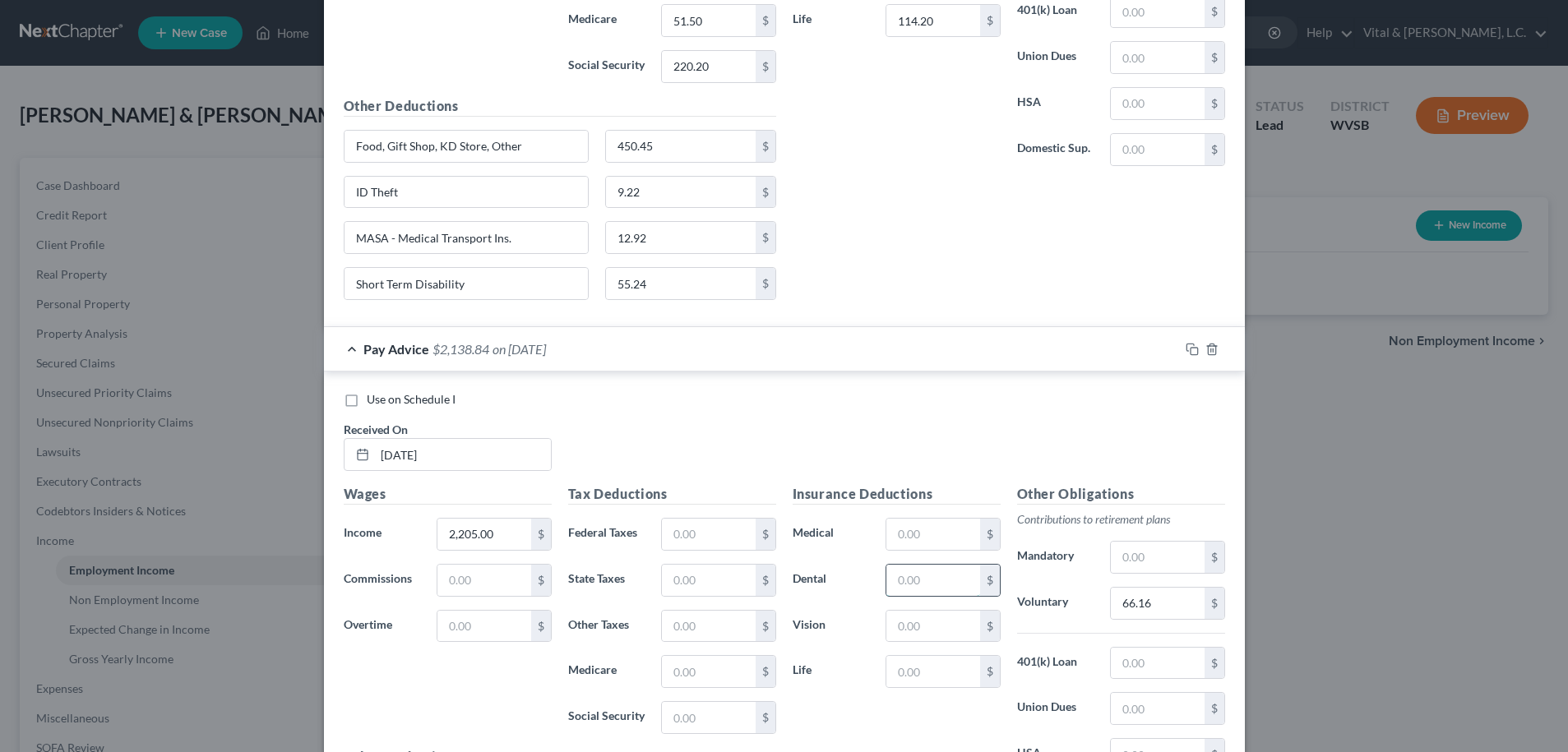
click at [926, 575] on input "text" at bounding box center [932, 581] width 93 height 31
type input "5.66"
type input "11.26"
click at [690, 536] on input "text" at bounding box center [708, 534] width 93 height 31
type input "1.48"
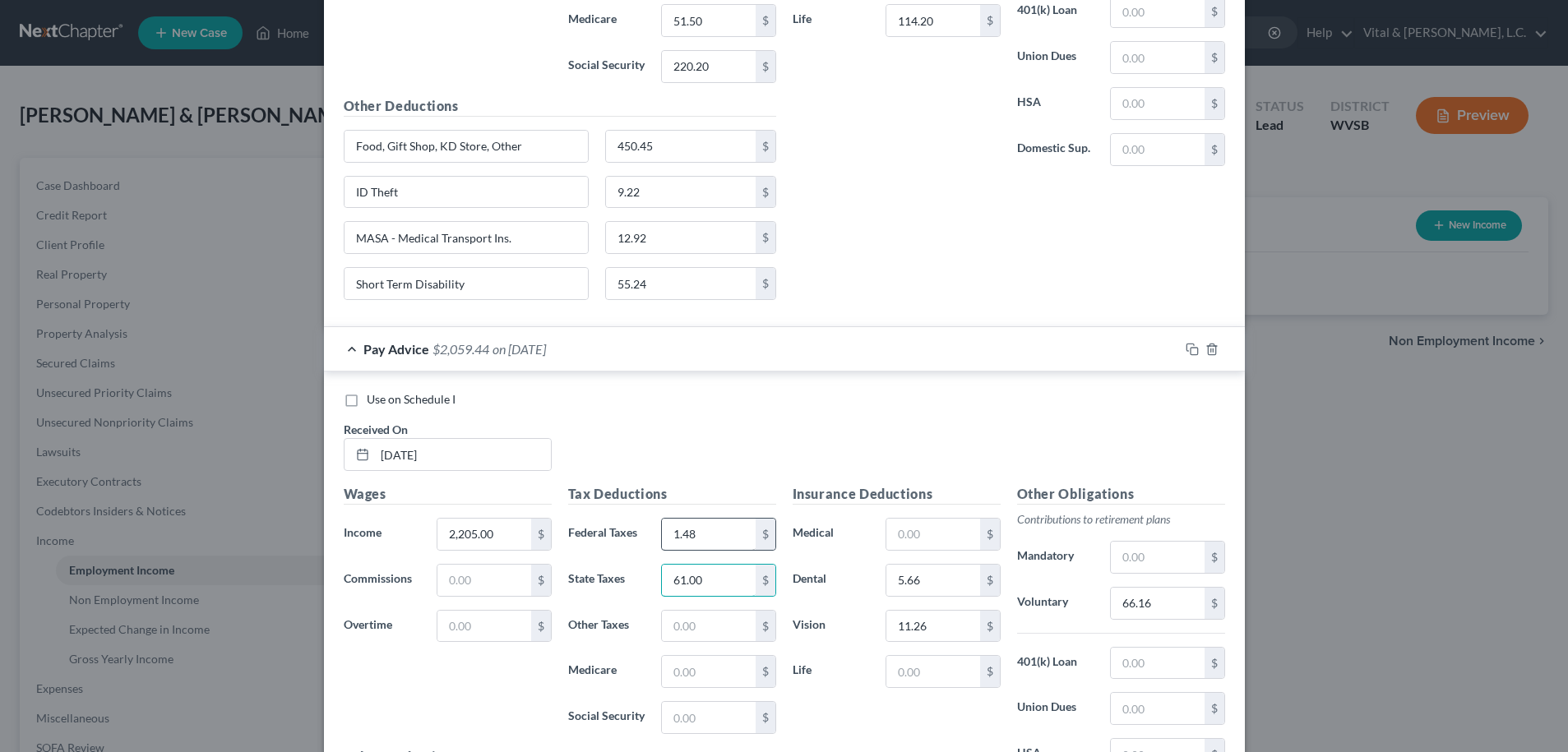
type input "61.00"
type input "44.10"
type input "31.73"
type input "135.66"
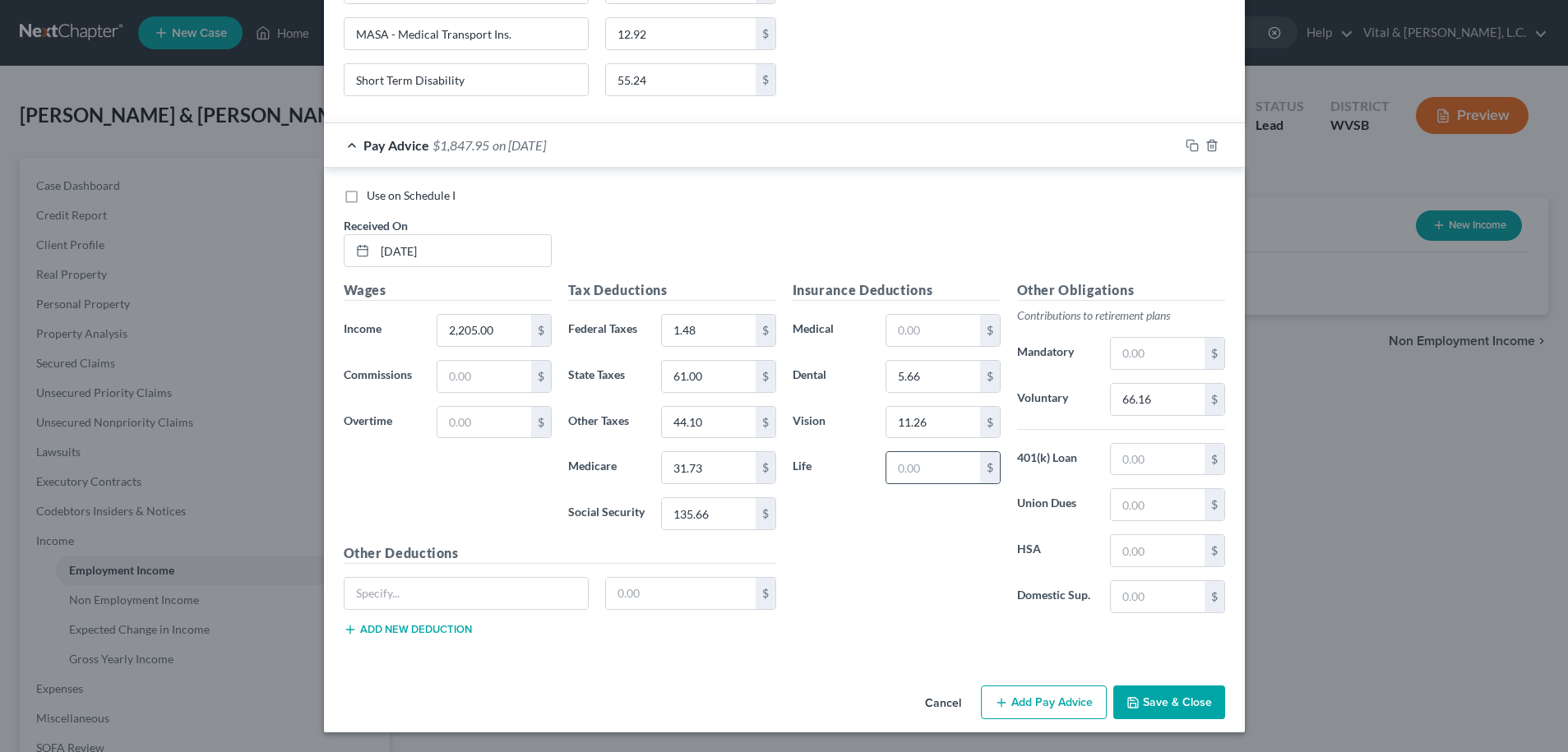
click at [902, 472] on input "text" at bounding box center [932, 467] width 93 height 31
type input "114.20"
click at [427, 582] on input "text" at bounding box center [467, 594] width 245 height 31
type input "Food, Gift Shop, KD Store, Other"
type input "183.06"
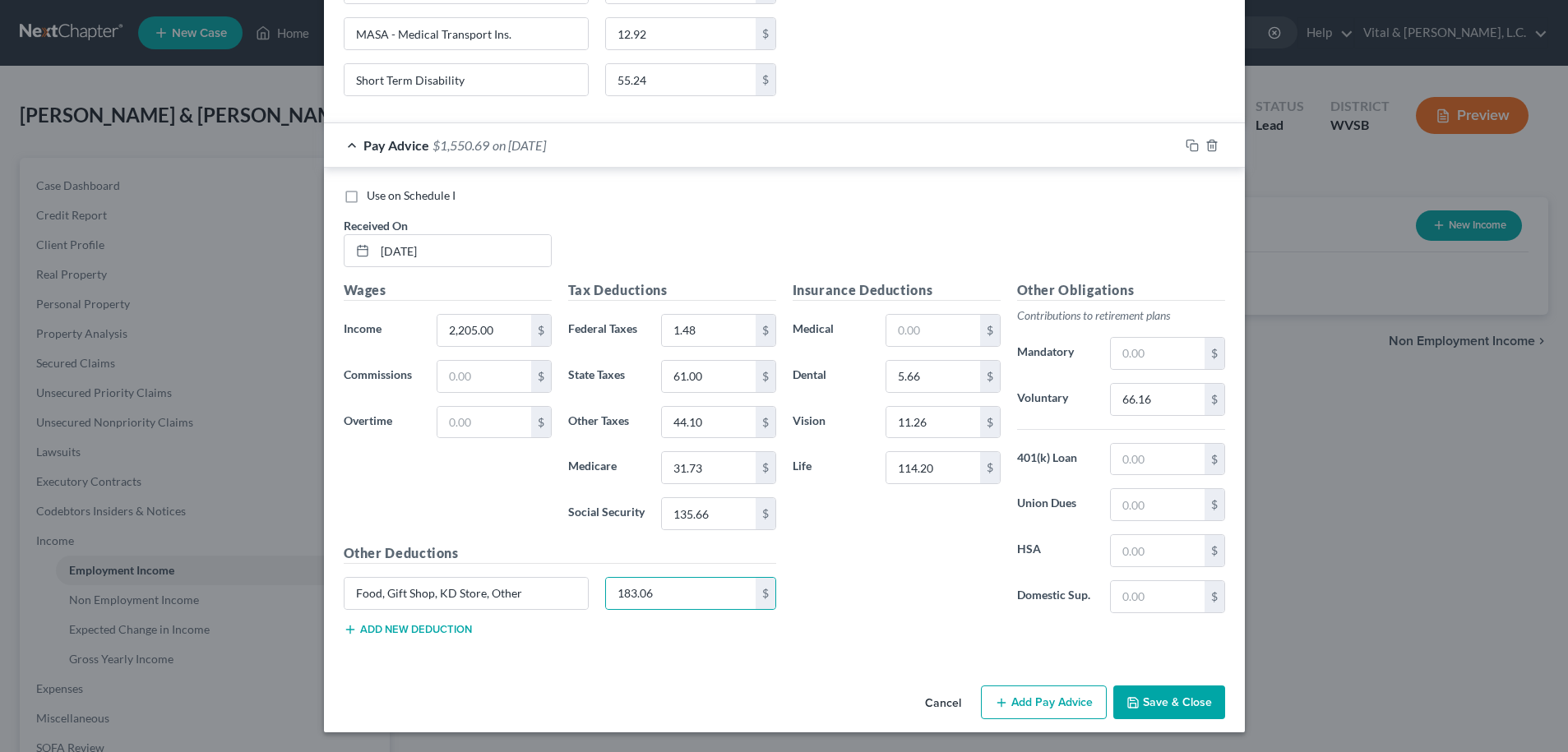
click at [407, 630] on button "Add new deduction" at bounding box center [407, 629] width 128 height 13
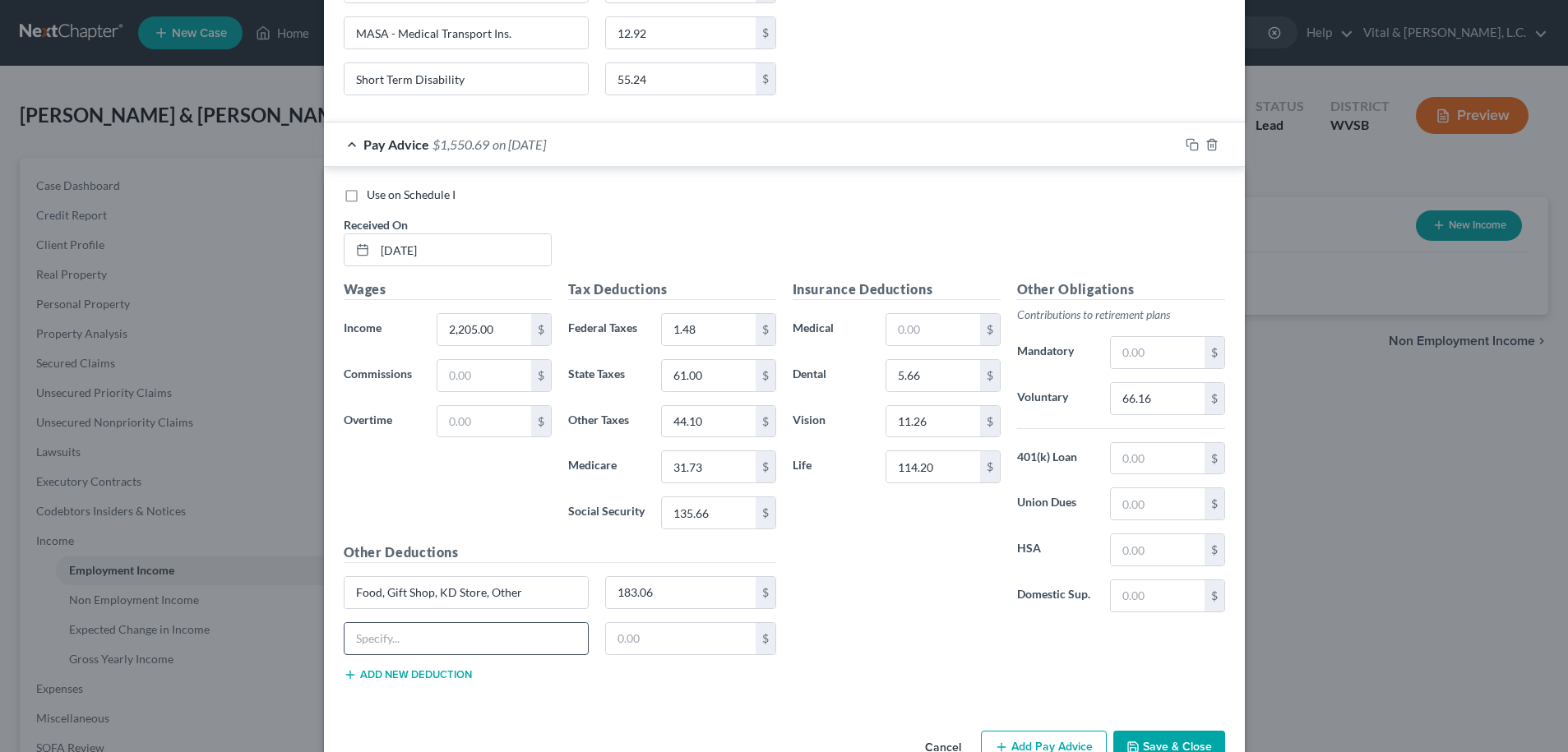
click at [405, 631] on input "text" at bounding box center [467, 639] width 245 height 31
type input "ID Theft"
type input "9.22"
click at [413, 675] on button "Add new deduction" at bounding box center [407, 675] width 128 height 13
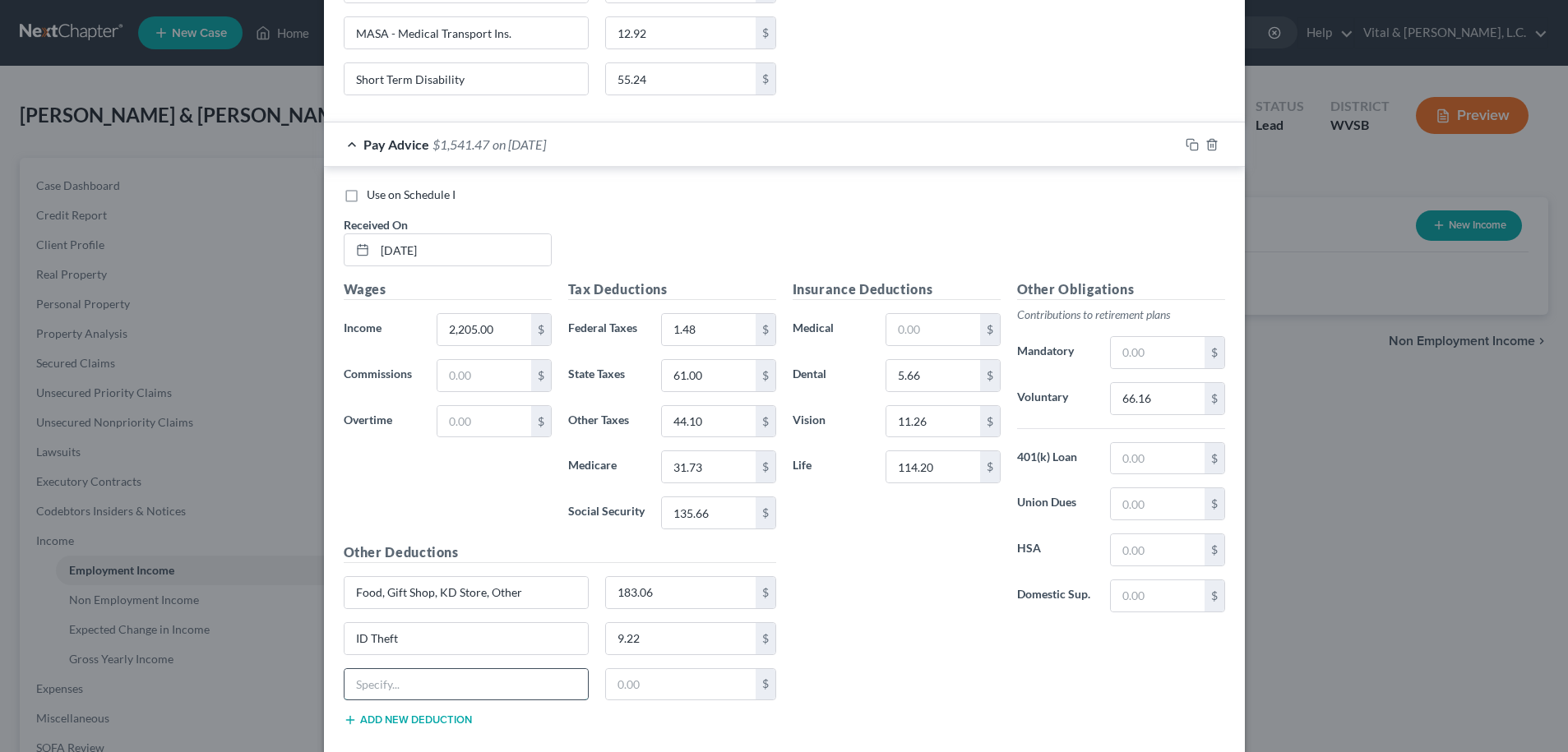
click at [410, 677] on input "text" at bounding box center [467, 685] width 245 height 31
type input "MASA - Medical Transport Ins."
type input "12.92"
click at [395, 718] on button "Add new deduction" at bounding box center [407, 720] width 128 height 13
click at [396, 726] on input "text" at bounding box center [467, 730] width 245 height 31
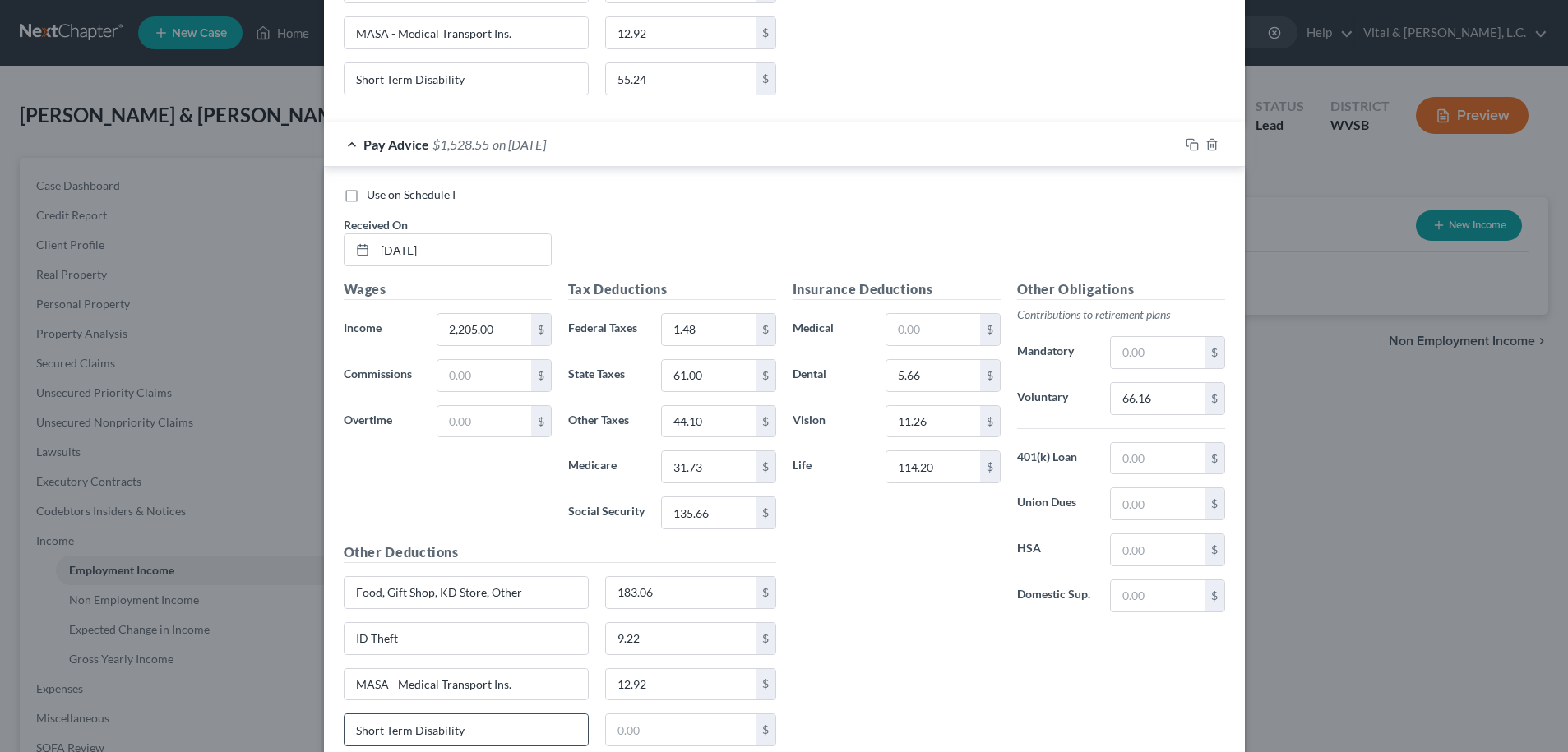
type input "Short Term Disability"
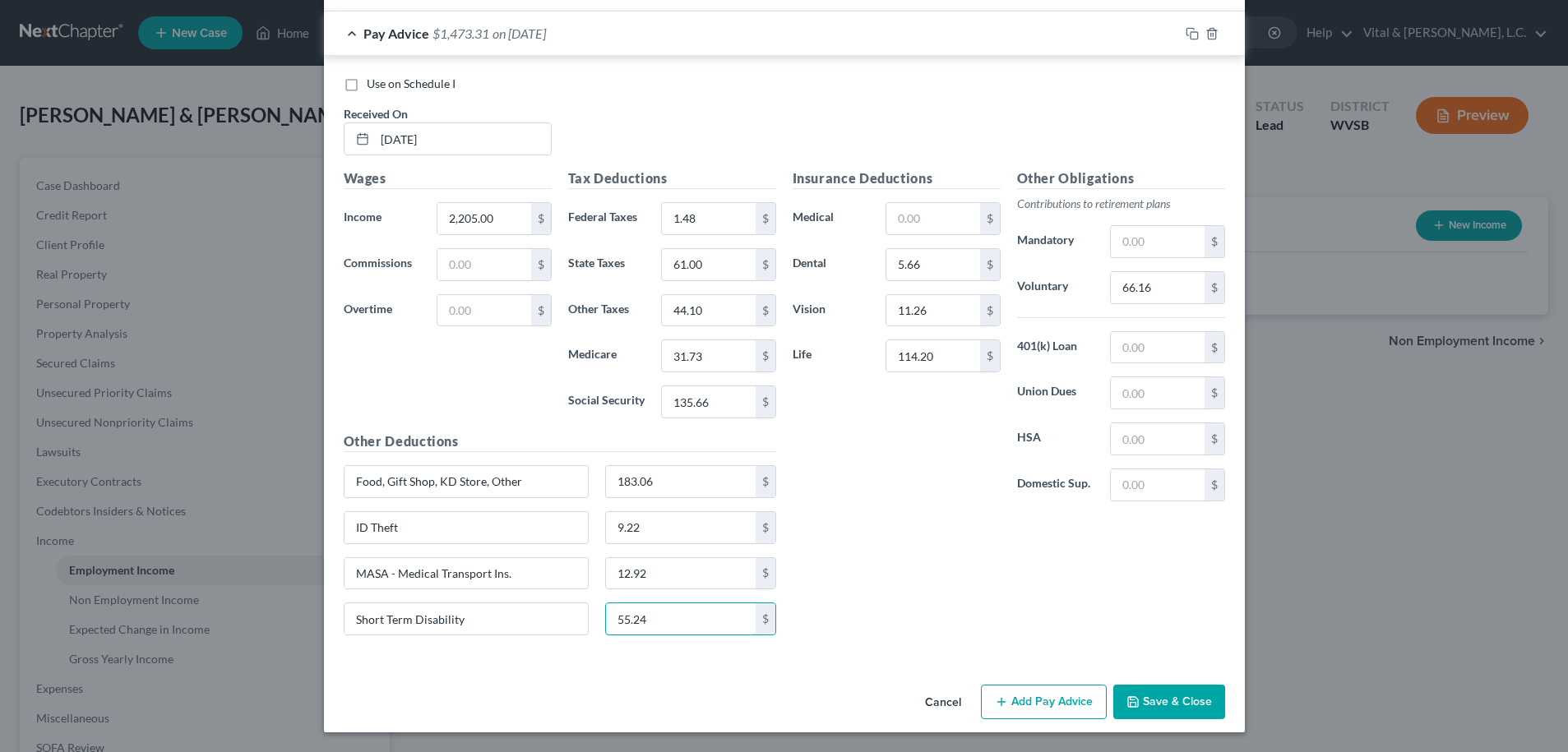
type input "55.24"
click at [1046, 708] on button "Add Pay Advice" at bounding box center [1044, 702] width 126 height 35
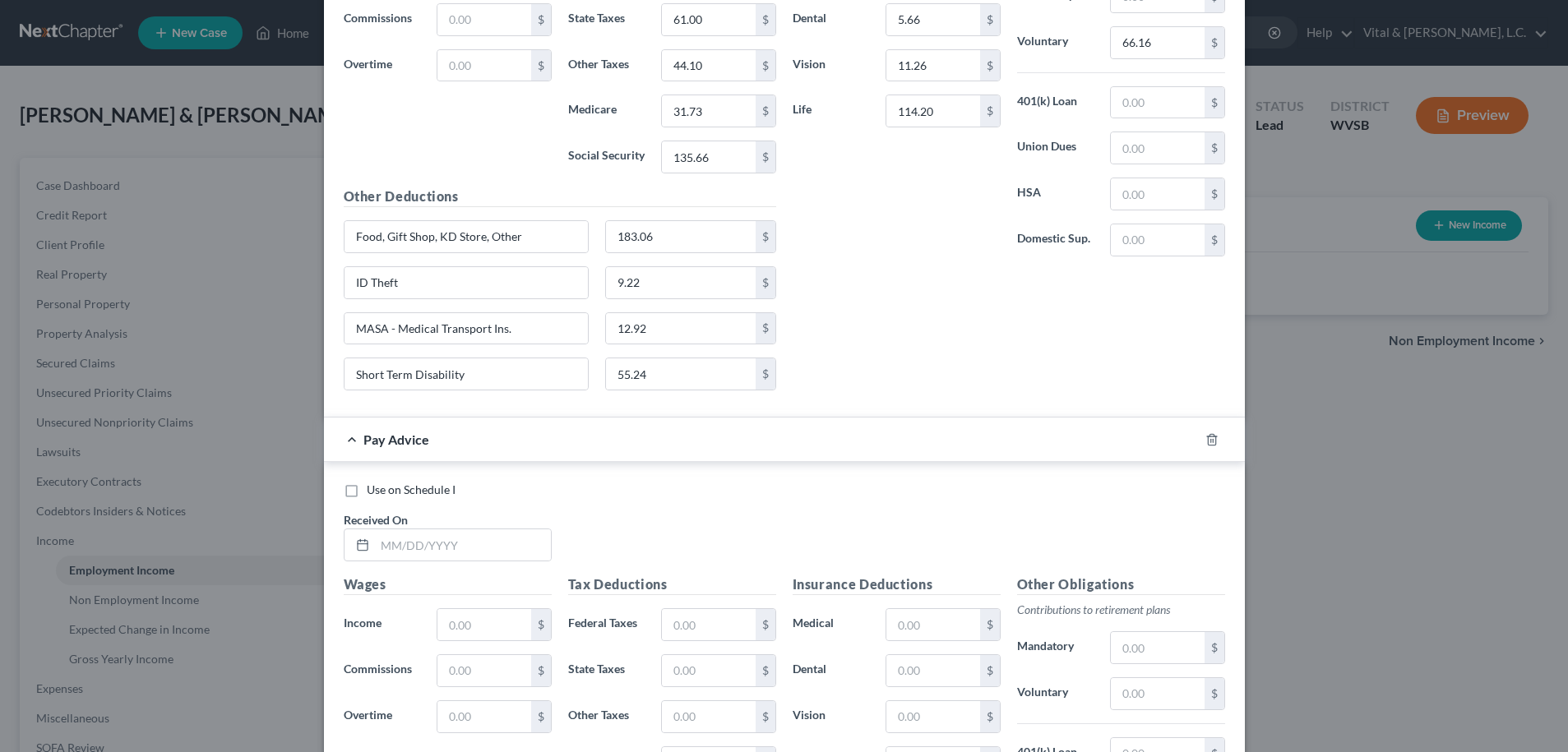
scroll to position [2515, 0]
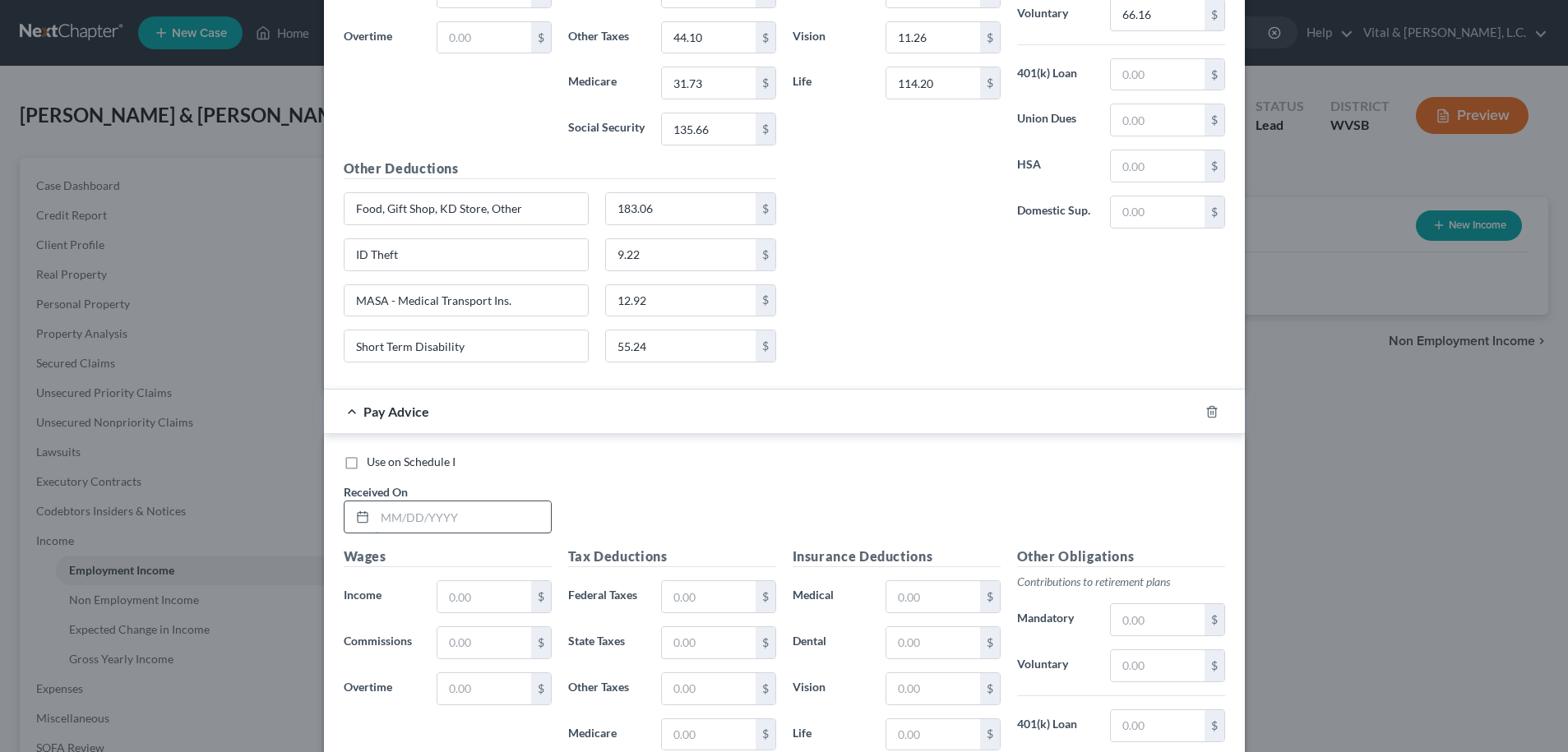
click at [418, 516] on input "text" at bounding box center [463, 517] width 176 height 31
type input "07/25/2025"
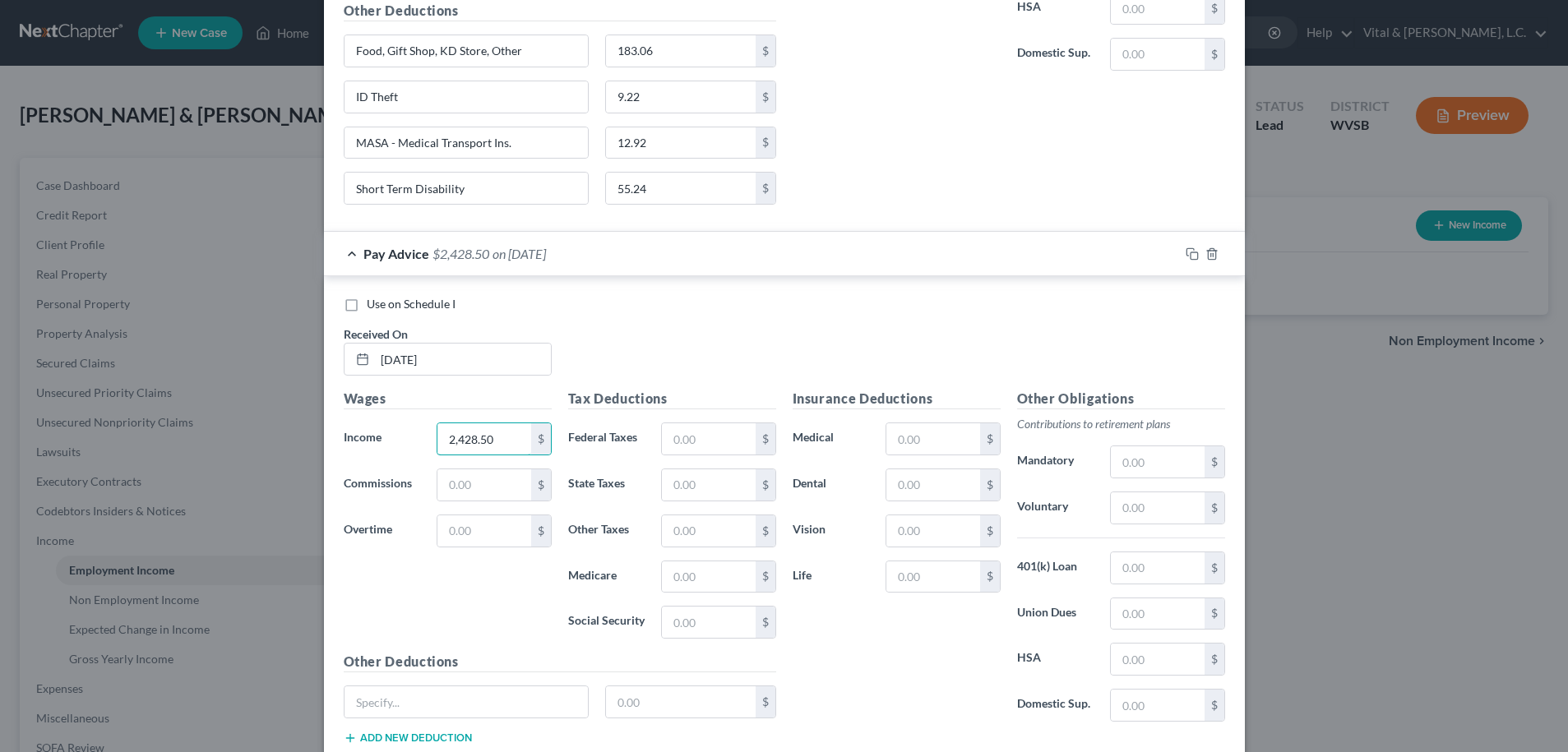
scroll to position [2683, 0]
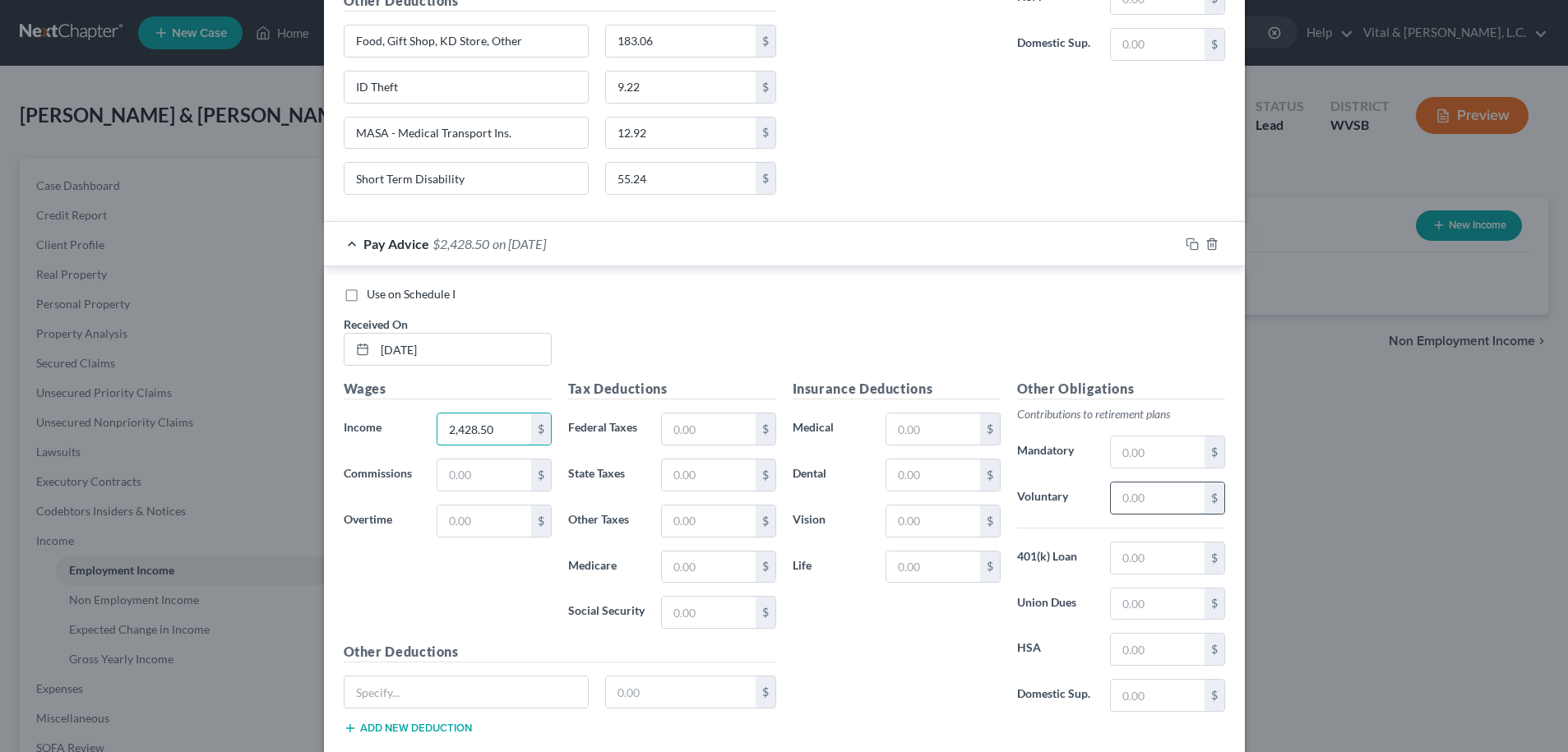
type input "2,428.50"
click at [1122, 493] on input "text" at bounding box center [1157, 498] width 93 height 31
type input "72.86"
click at [943, 464] on input "text" at bounding box center [932, 475] width 93 height 31
type input "5.66"
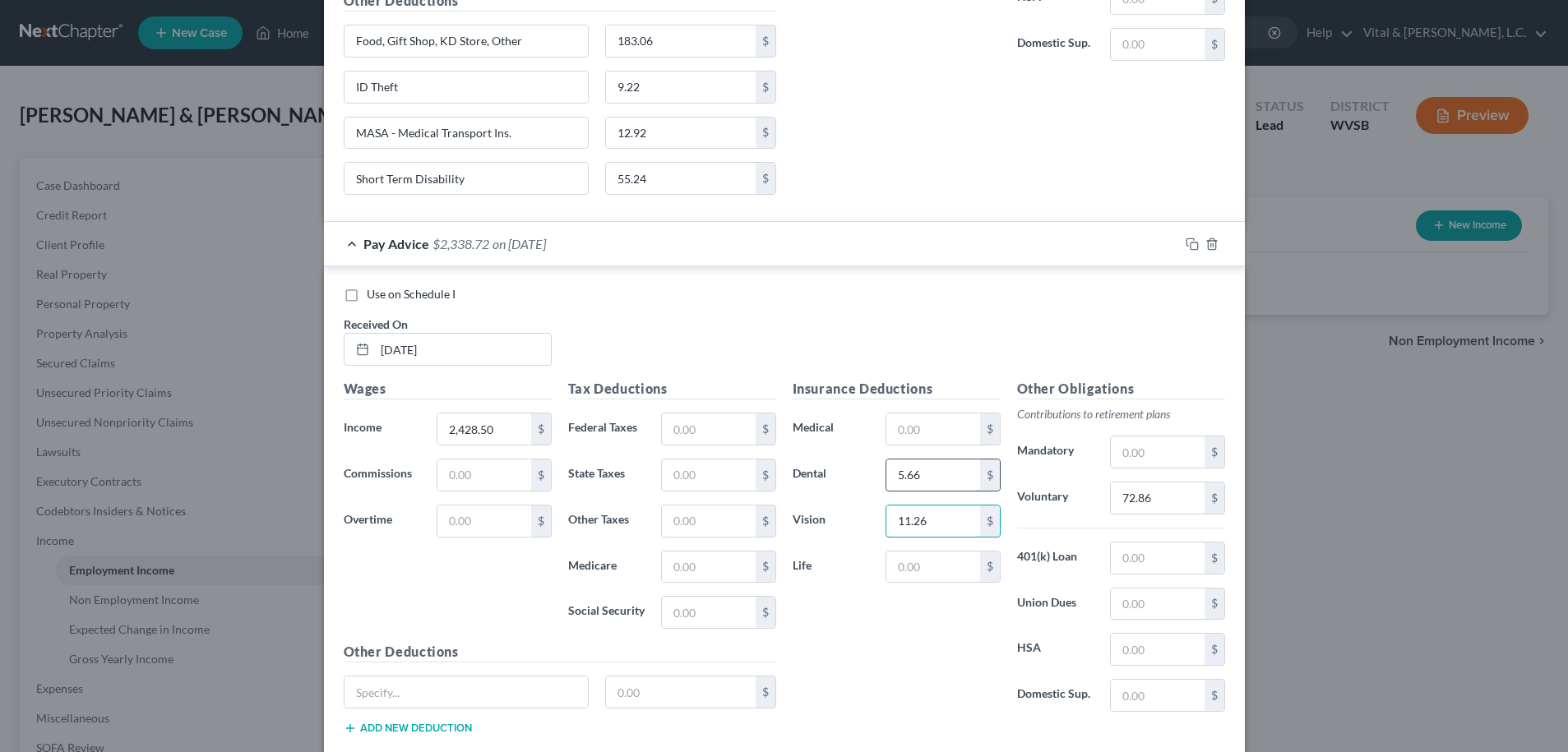
type input "11.26"
type input "114.20"
click at [712, 432] on input "text" at bounding box center [708, 429] width 93 height 31
type input "3.10"
type input "69.00"
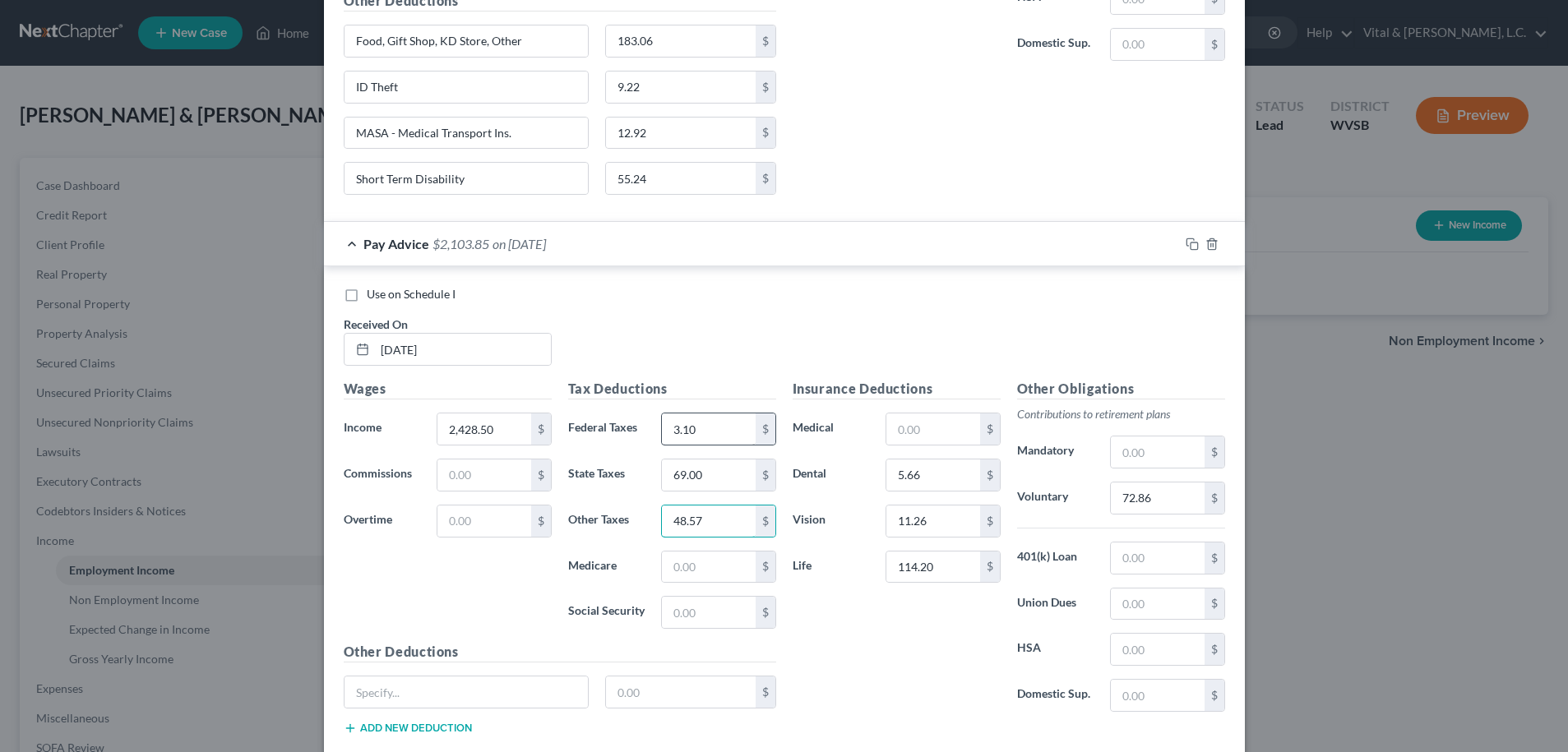
type input "48.57"
type input "34.97"
type input "149.52"
click at [367, 699] on input "text" at bounding box center [467, 692] width 245 height 31
type input "Food, Gift Shop, KD Store, Other"
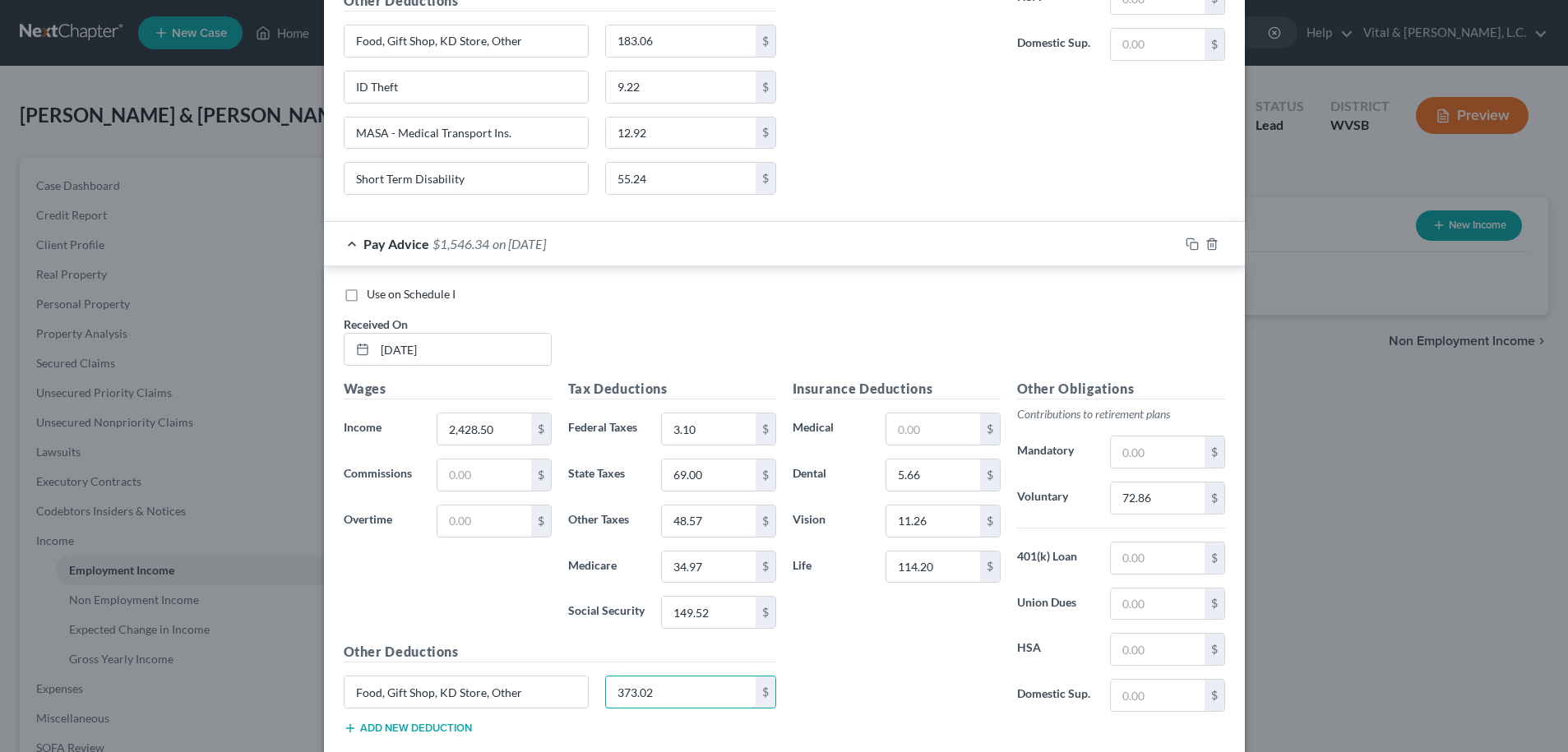
scroll to position [2783, 0]
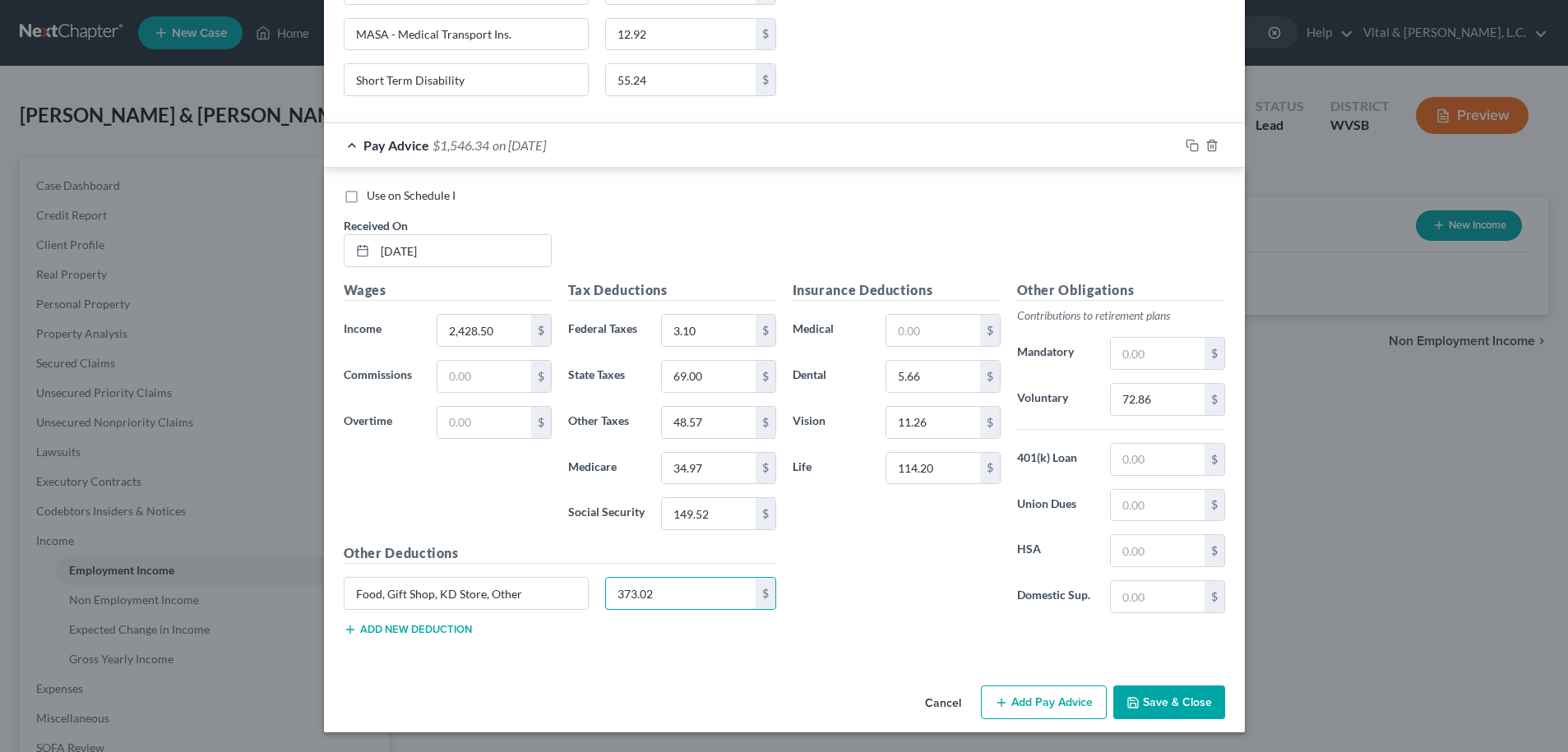
type input "373.02"
click at [389, 629] on button "Add new deduction" at bounding box center [407, 629] width 128 height 13
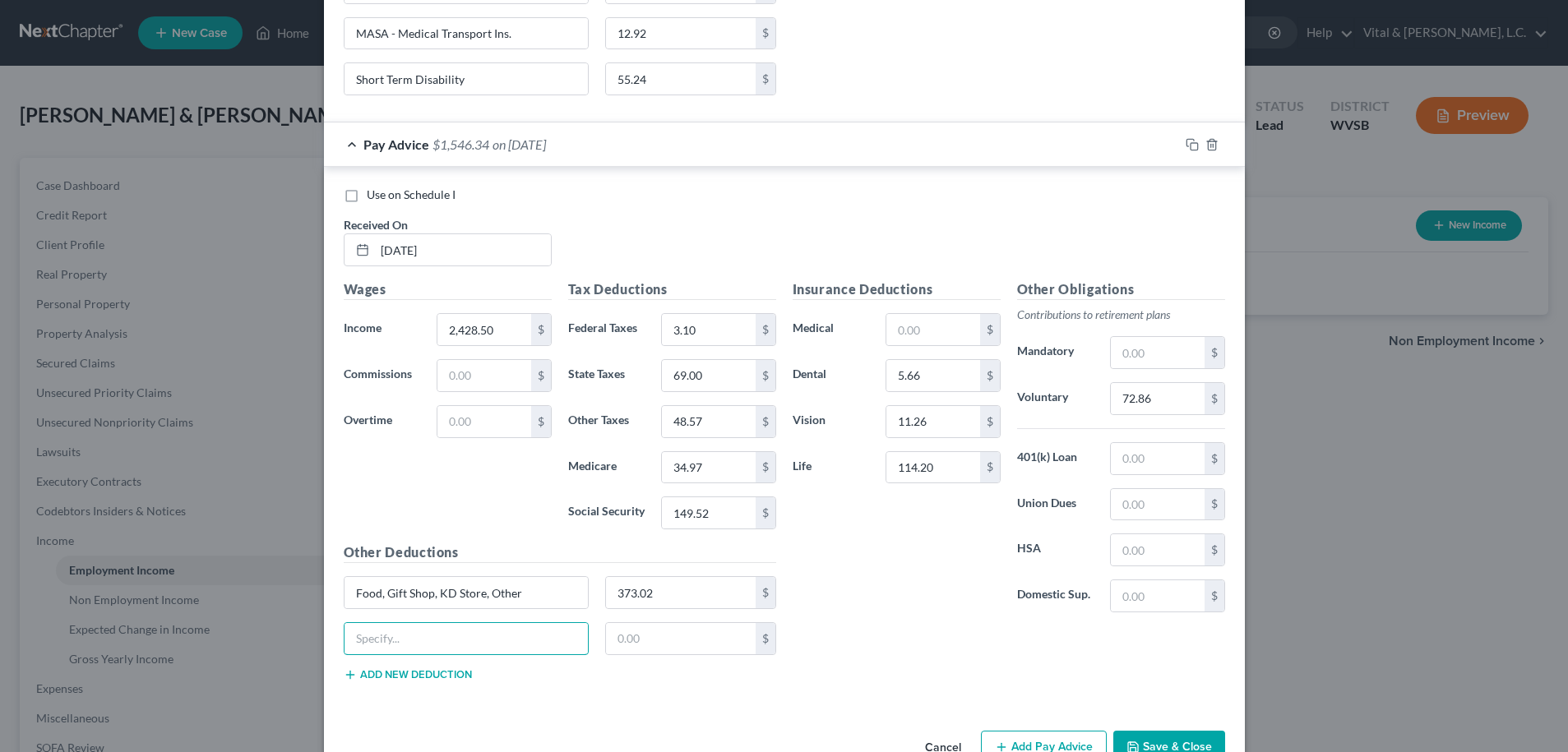
click at [389, 629] on input "text" at bounding box center [467, 639] width 245 height 31
type input "ID Theft"
type input "9.22"
click at [387, 681] on button "Add new deduction" at bounding box center [407, 675] width 128 height 13
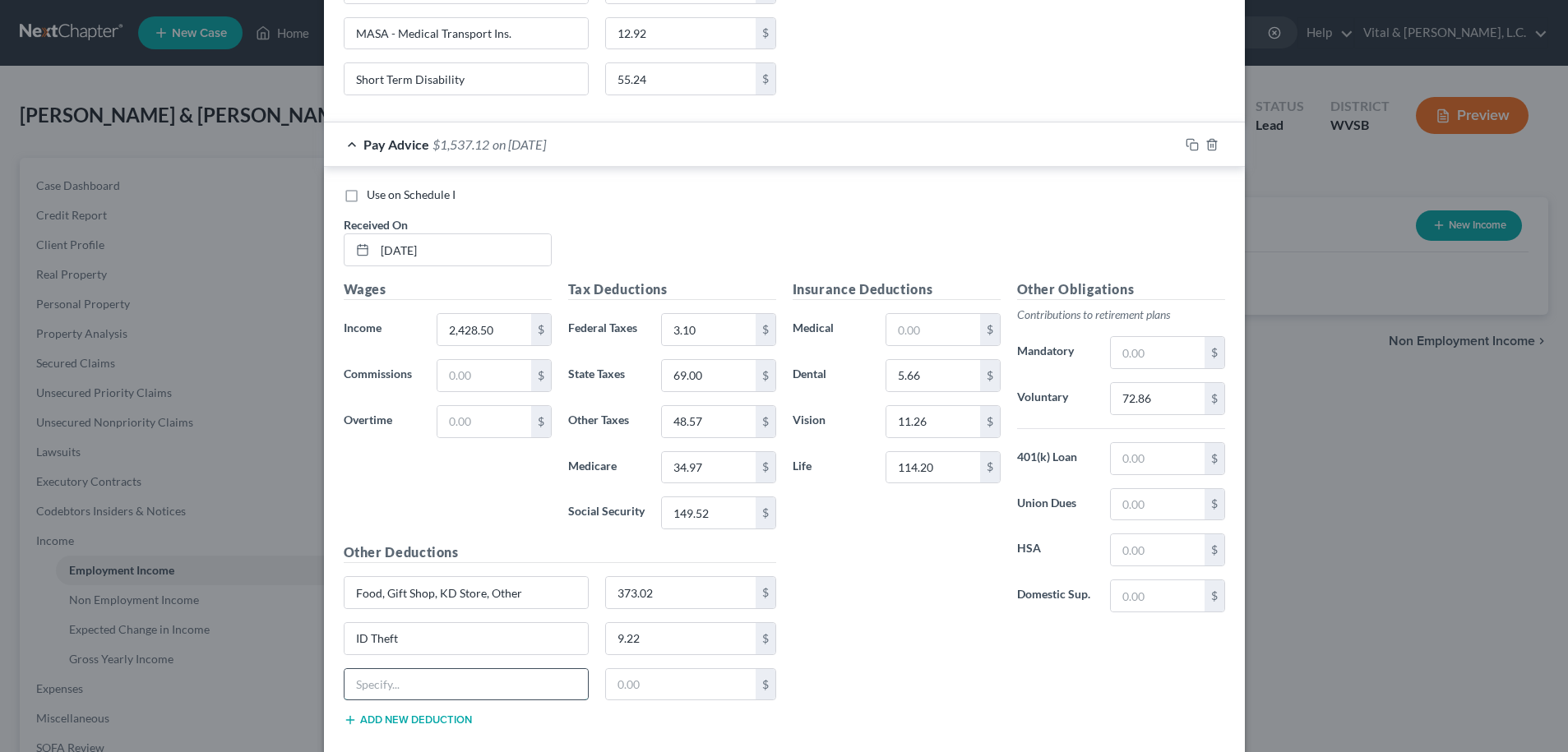
click at [387, 682] on input "text" at bounding box center [467, 685] width 245 height 31
type input "MASA - Medical Transport Ins."
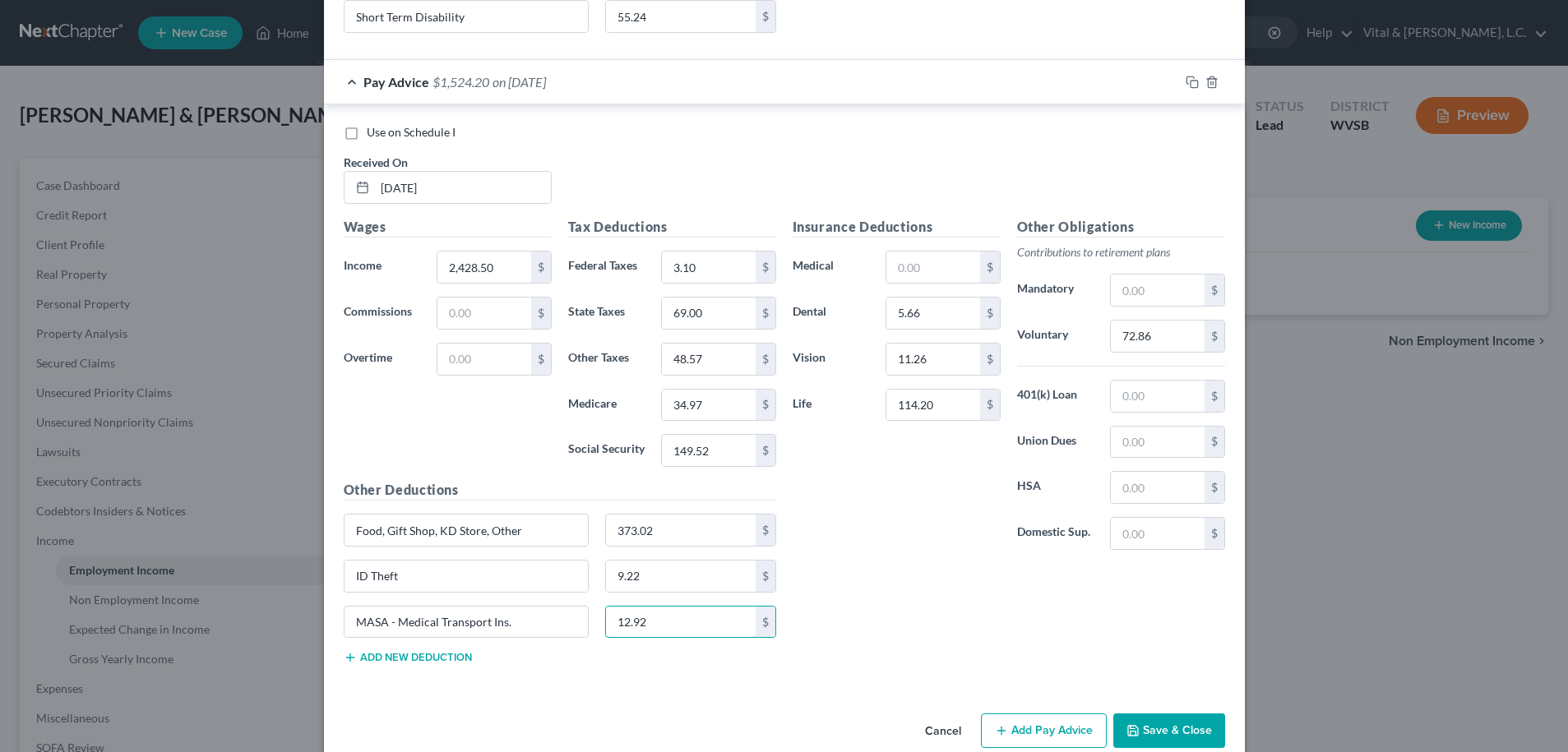
type input "12.92"
click at [419, 662] on button "Add new deduction" at bounding box center [407, 657] width 128 height 13
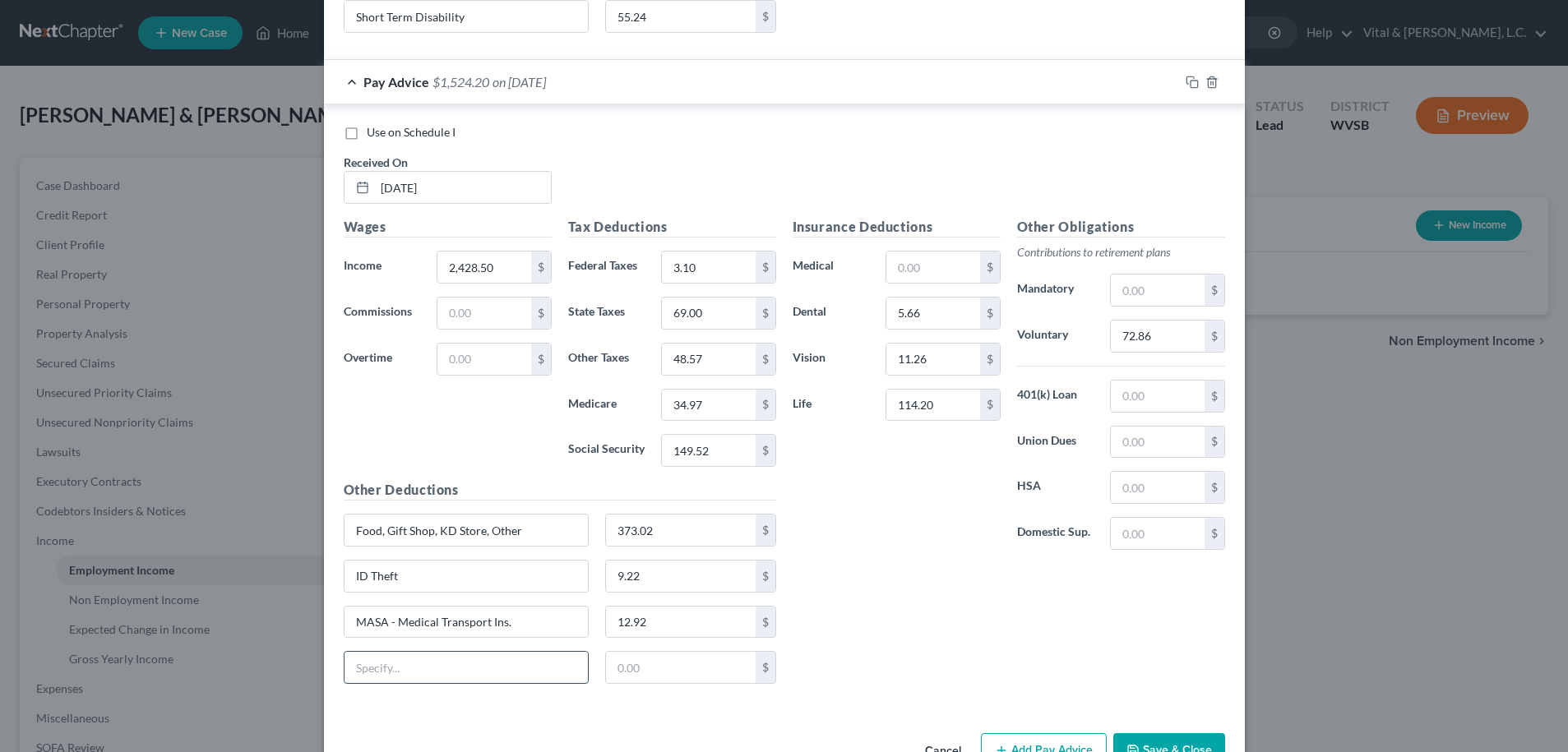
scroll to position [2846, 0]
click at [413, 672] on input "text" at bounding box center [467, 667] width 245 height 31
type input "Short Term Disability"
type input "55.24"
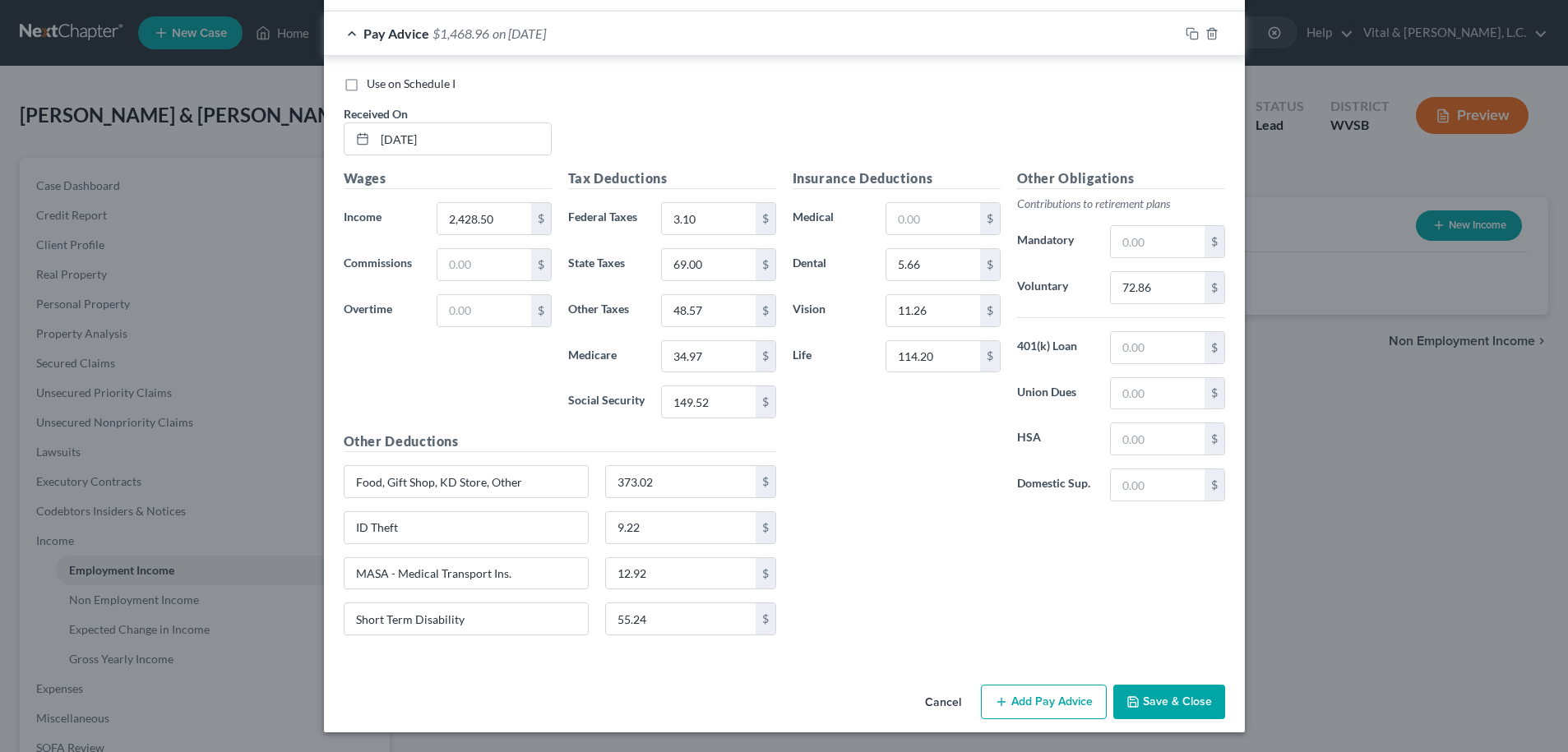
click at [1037, 704] on button "Add Pay Advice" at bounding box center [1044, 702] width 126 height 35
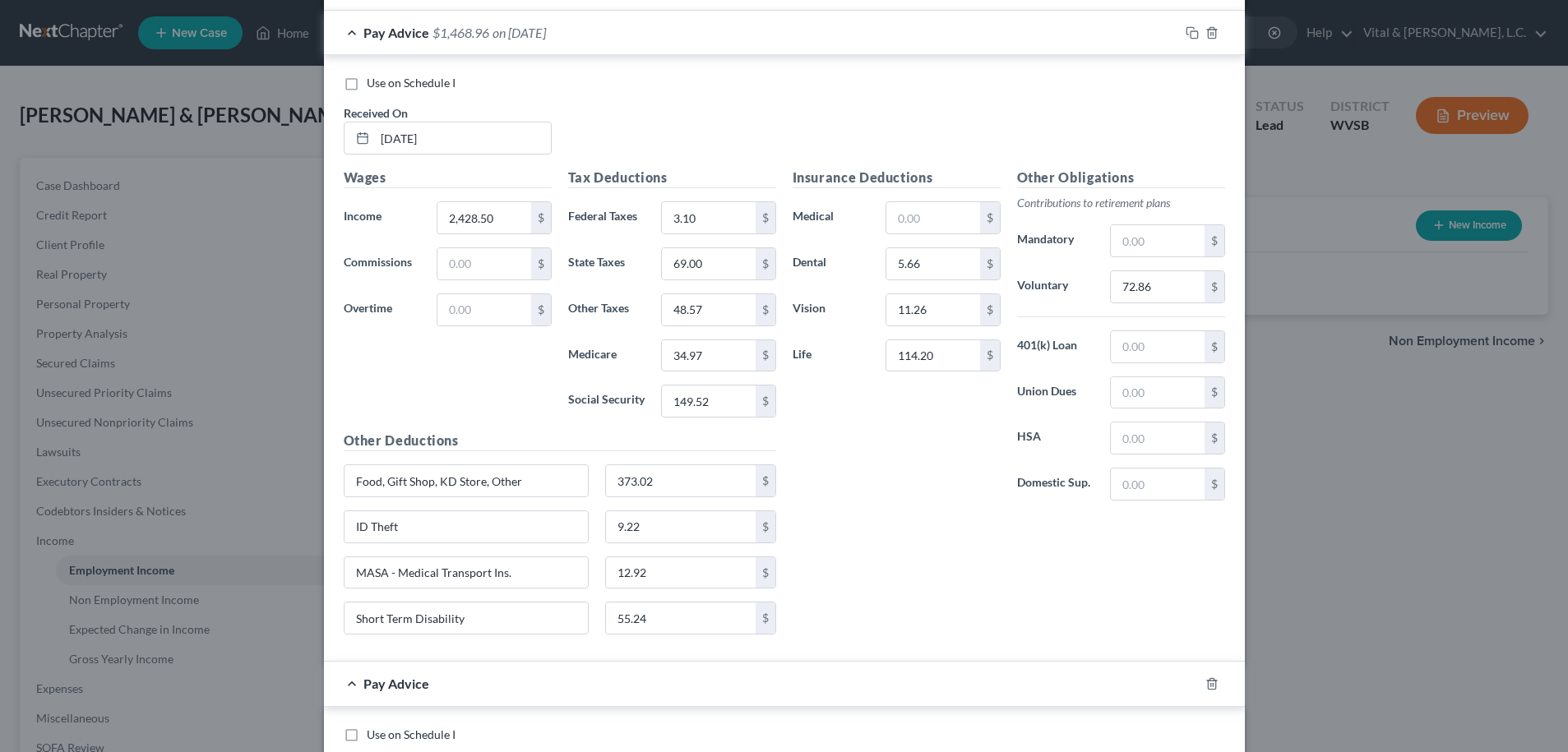
scroll to position [3062, 0]
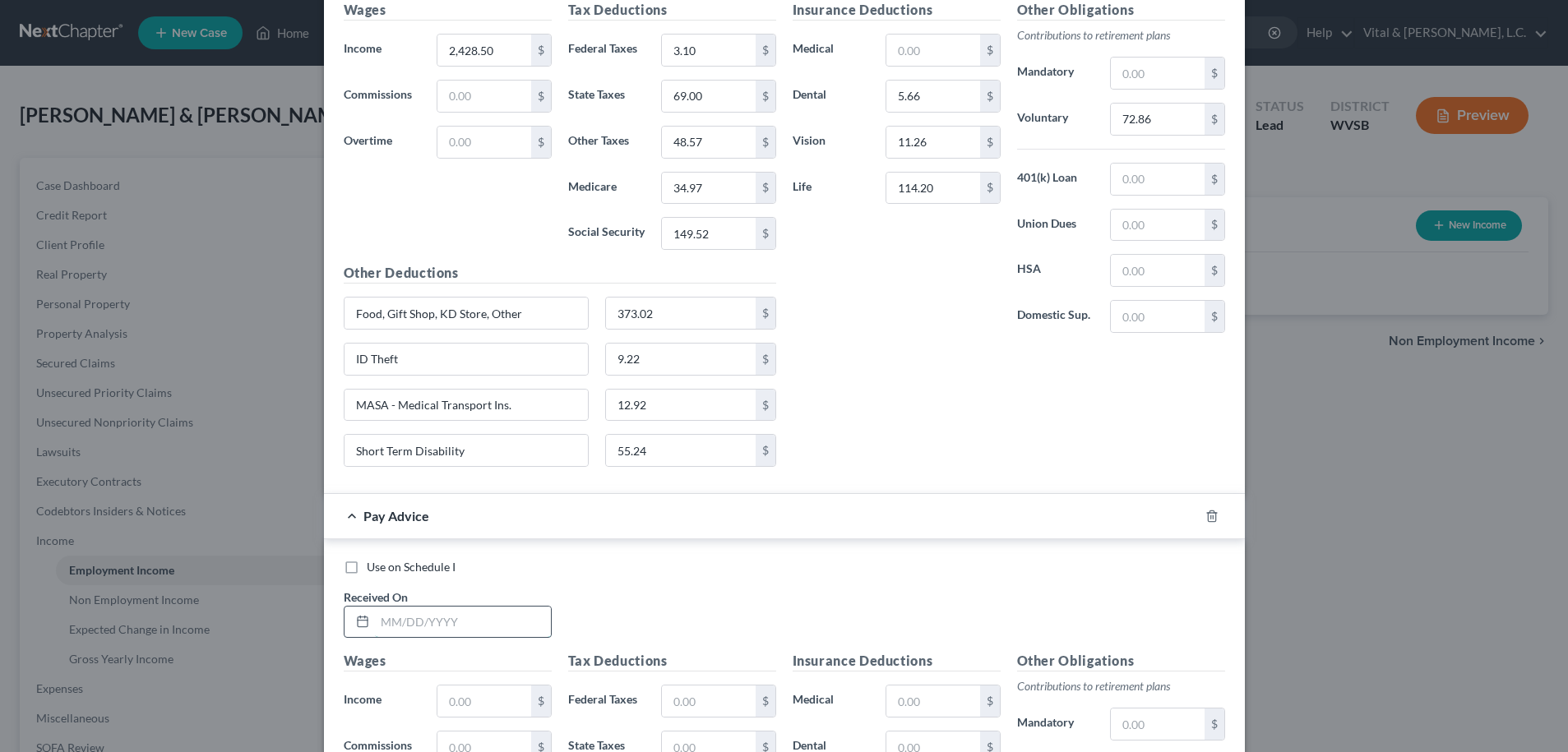
click at [490, 623] on input "text" at bounding box center [463, 622] width 176 height 31
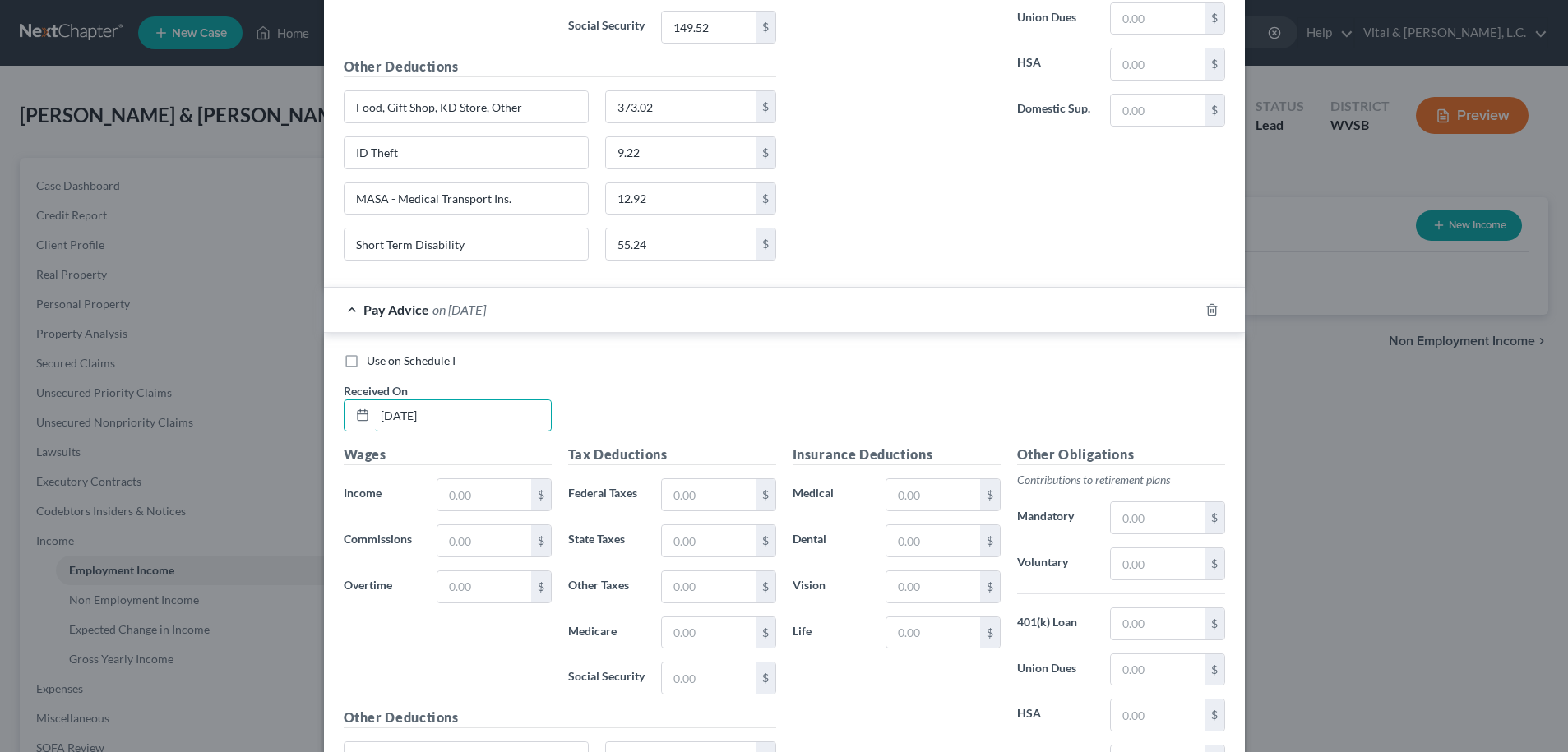
scroll to position [3272, 0]
type input "08/22/2025"
click at [490, 497] on input "text" at bounding box center [483, 492] width 93 height 31
type input "2,485.50"
click at [1127, 559] on input "text" at bounding box center [1157, 561] width 93 height 31
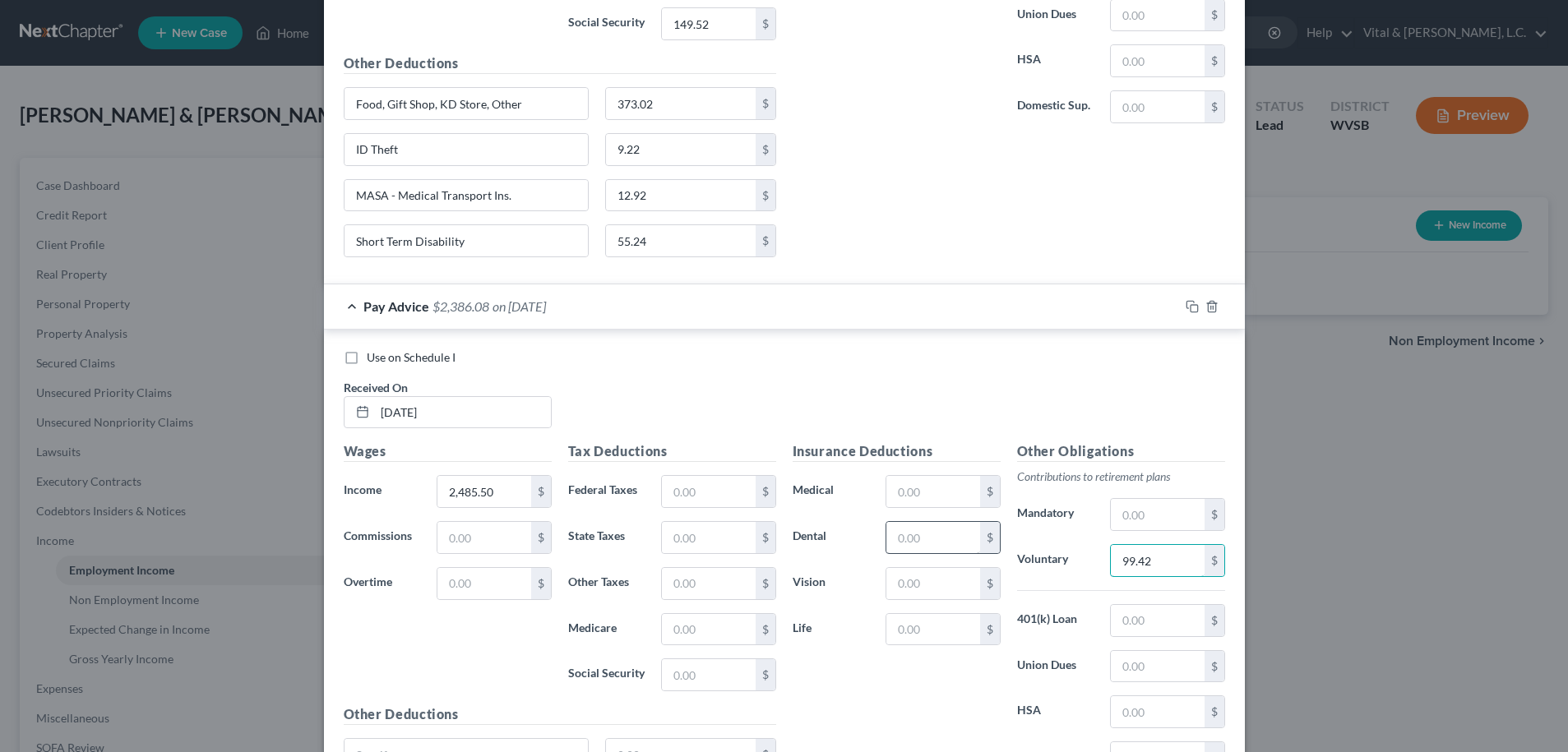
type input "99.42"
click at [902, 531] on input "text" at bounding box center [932, 538] width 93 height 31
type input "5.66"
type input "11.26"
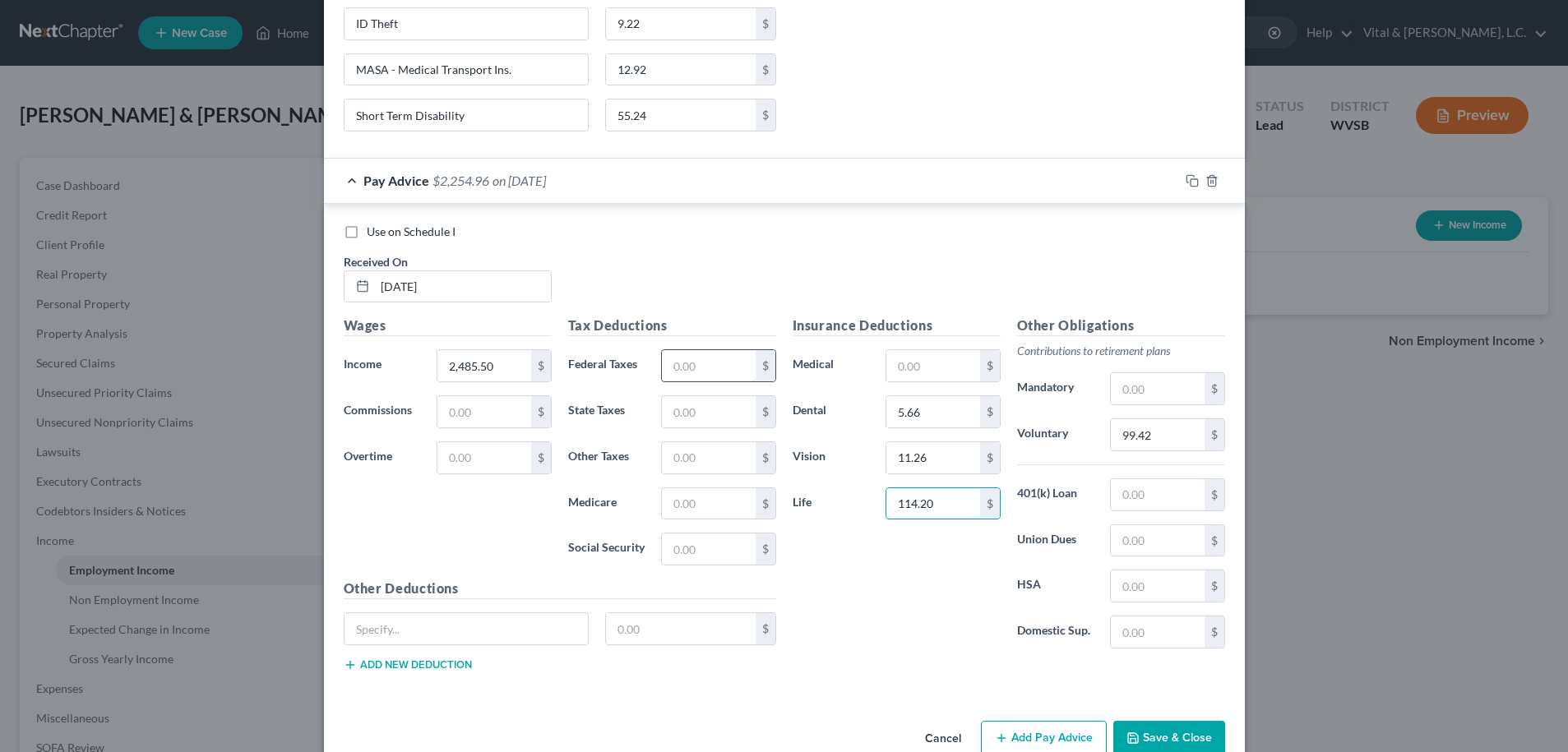
type input "114.20"
click at [719, 359] on input "text" at bounding box center [708, 366] width 93 height 31
type input "6.53"
type input "70.00"
type input "49.72"
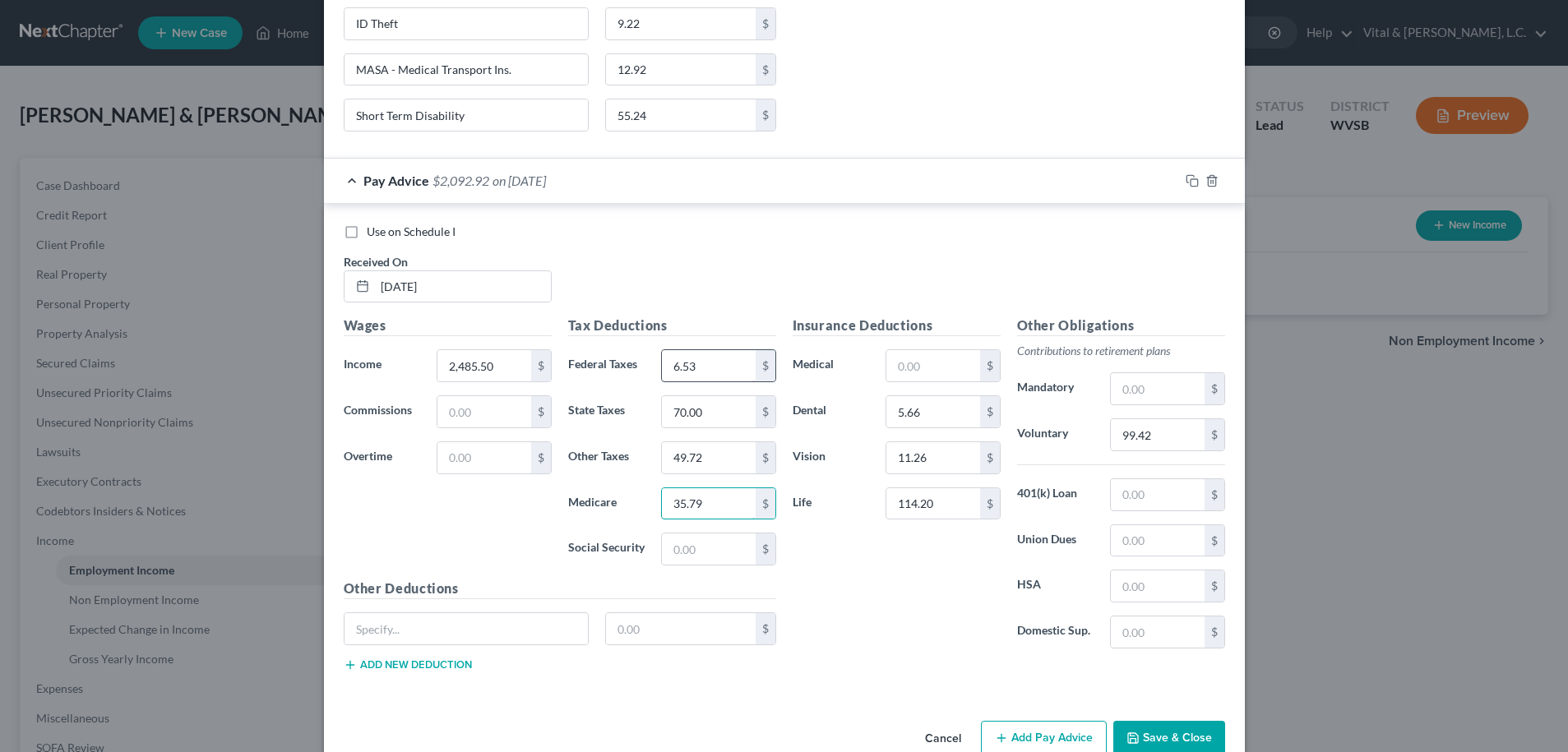
type input "35.79"
type input "153.05"
type input "Food, Gift Shop, KD Store, Other"
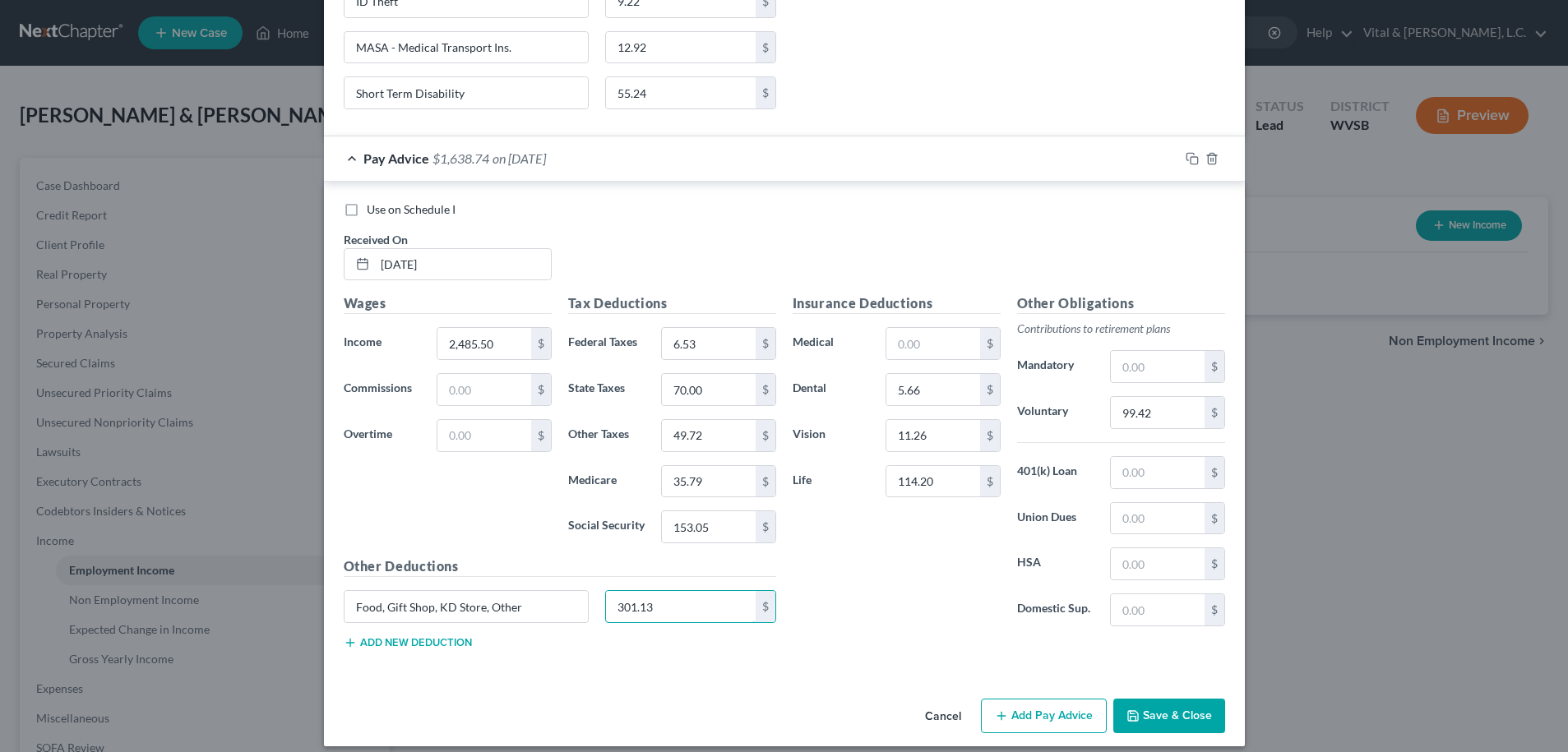
scroll to position [3434, 0]
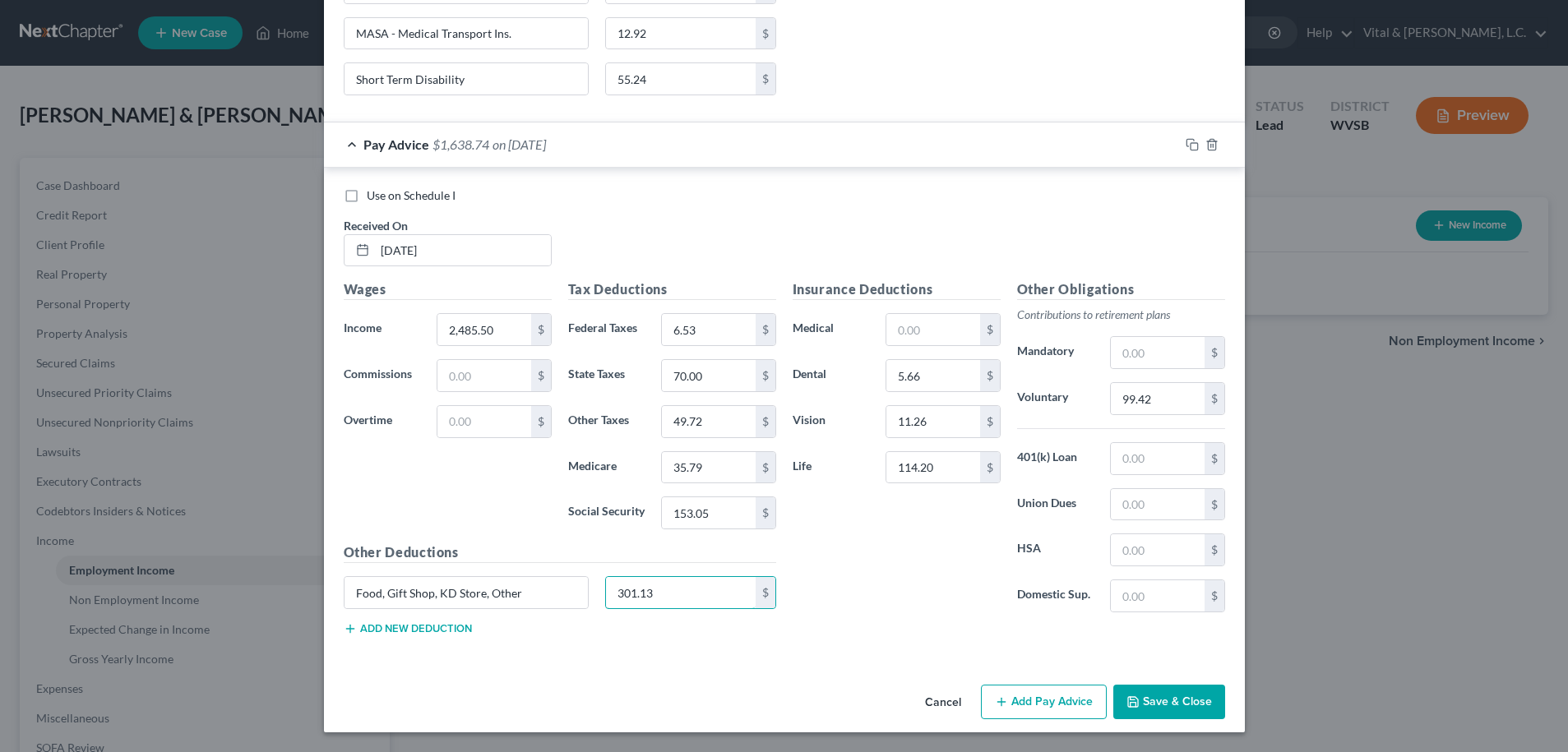
type input "301.13"
click at [448, 631] on button "Add new deduction" at bounding box center [407, 628] width 128 height 13
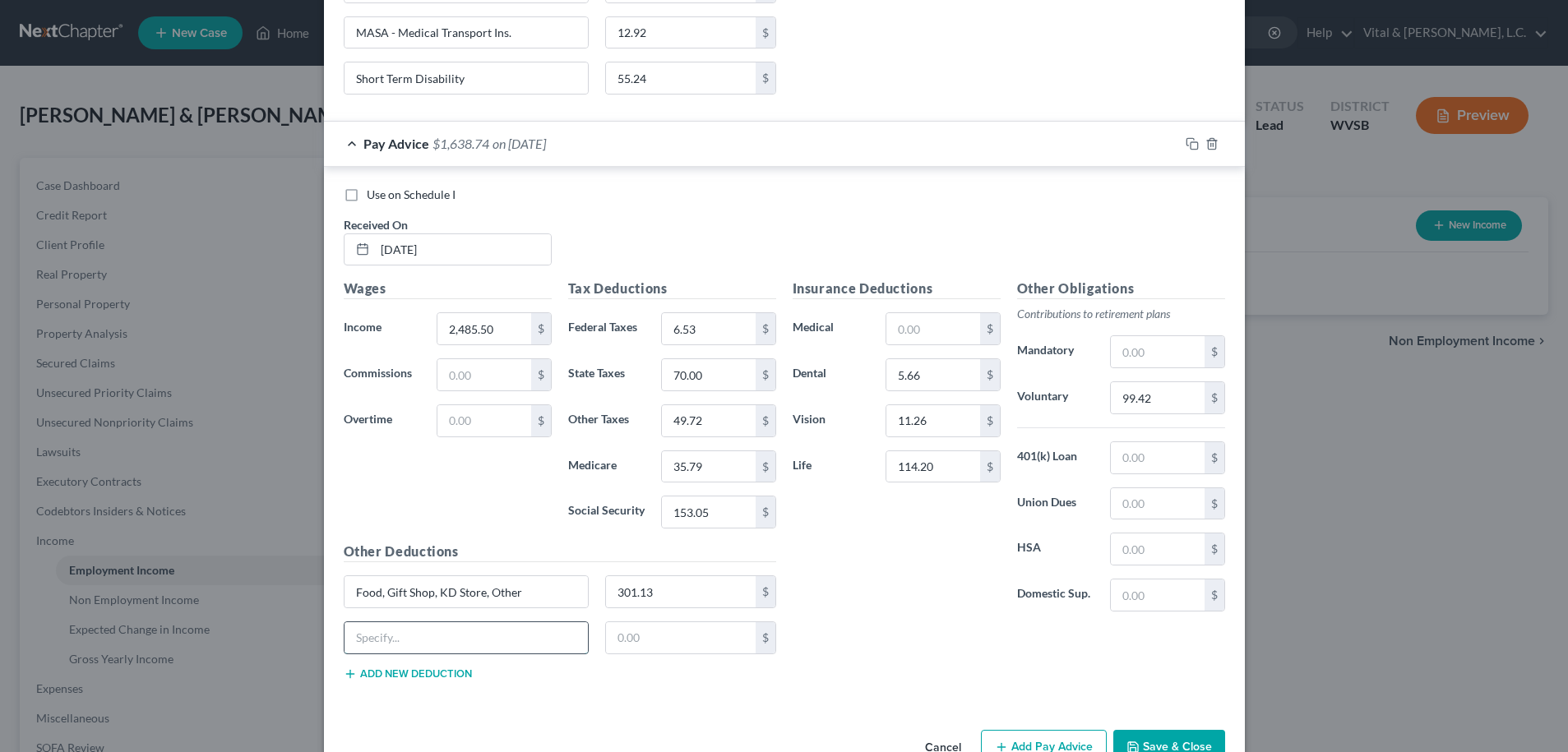
click at [434, 631] on input "text" at bounding box center [467, 638] width 245 height 31
type input "ID Theft"
type input "9.22"
click at [387, 678] on button "Add new deduction" at bounding box center [407, 674] width 128 height 13
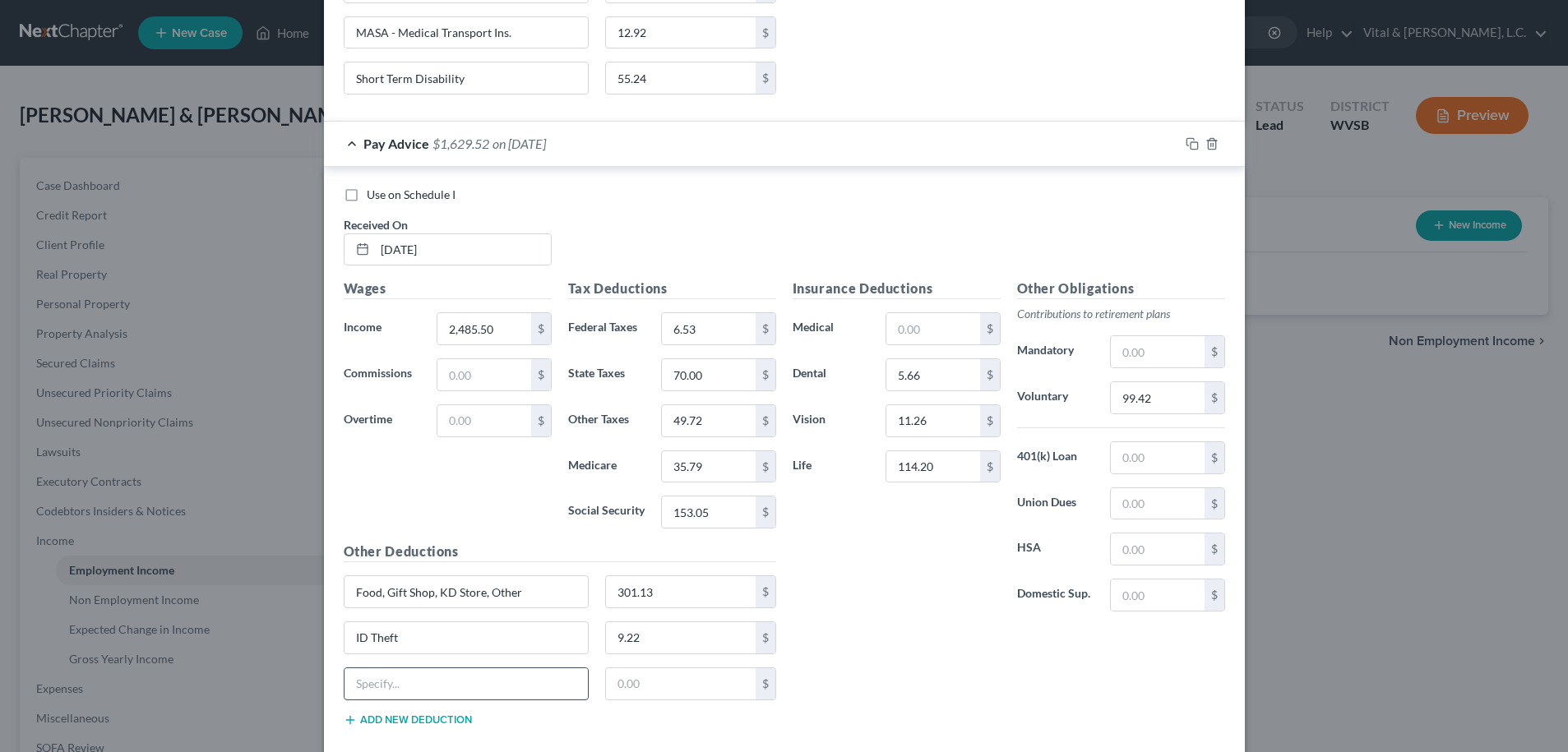
click at [388, 681] on input "text" at bounding box center [467, 684] width 245 height 31
type input "MASA - Medical Transport Ins."
type input "12.92"
click at [432, 722] on button "Add new deduction" at bounding box center [407, 720] width 128 height 13
click at [419, 730] on input "text" at bounding box center [467, 730] width 245 height 31
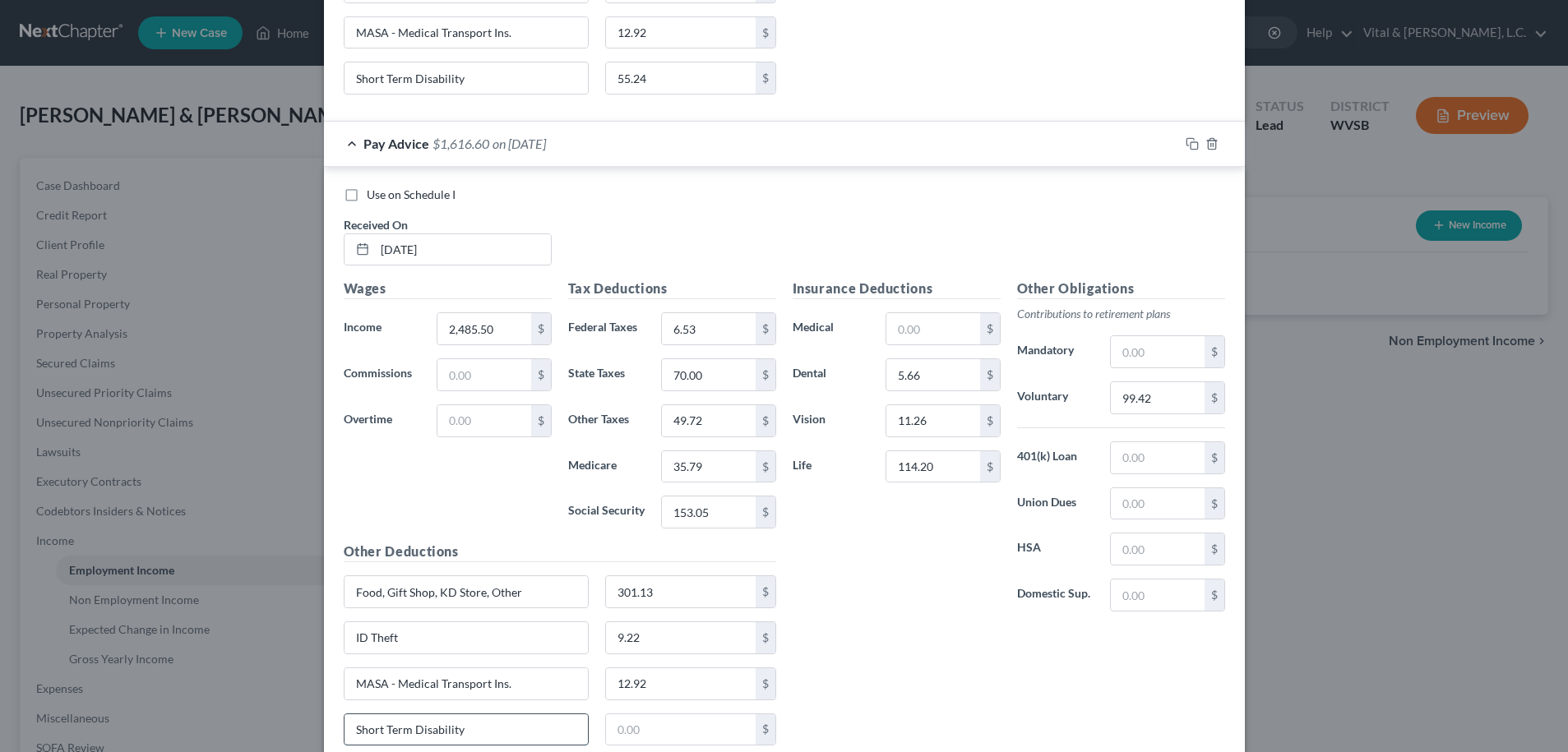
type input "Short Term Disability"
type input "55.24"
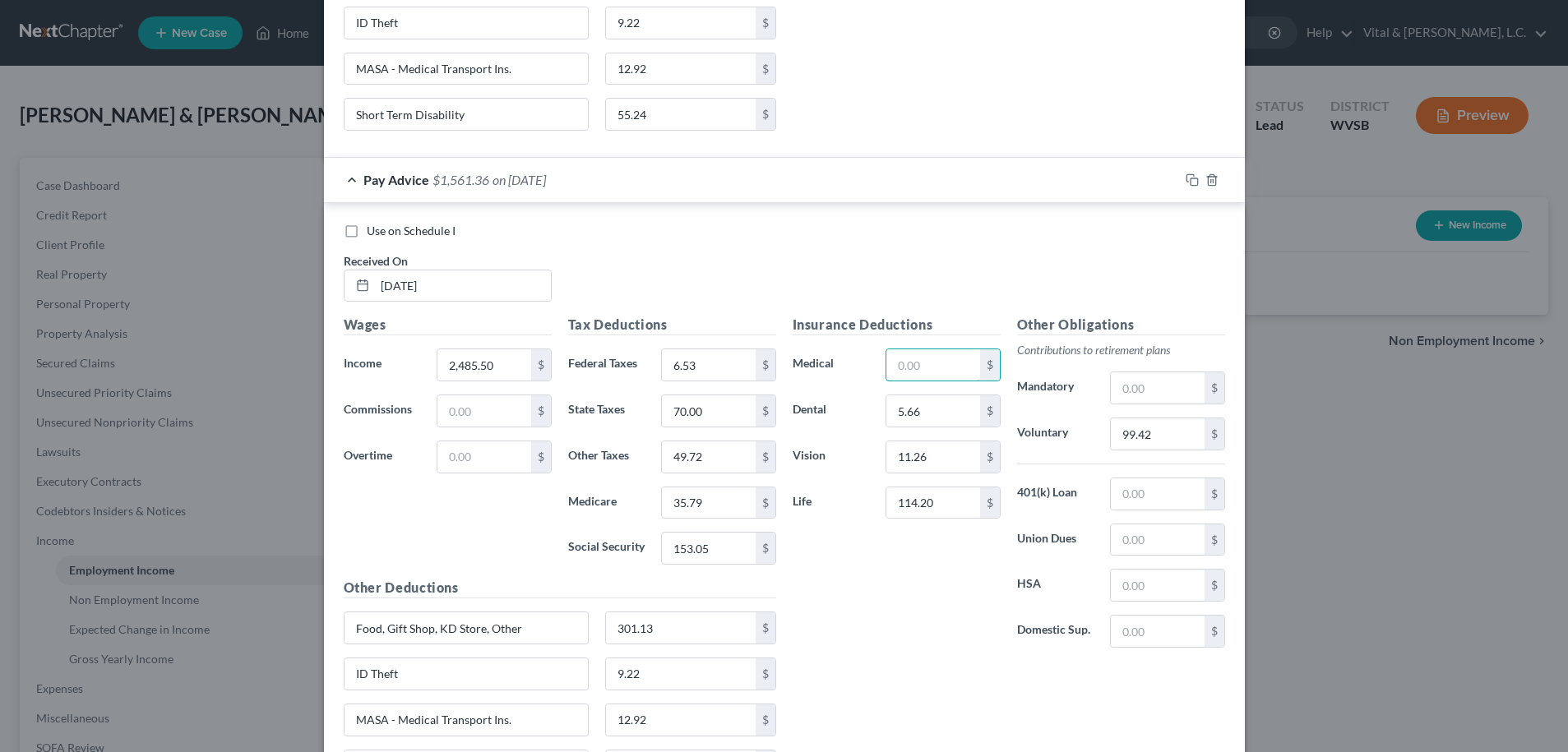
scroll to position [3546, 0]
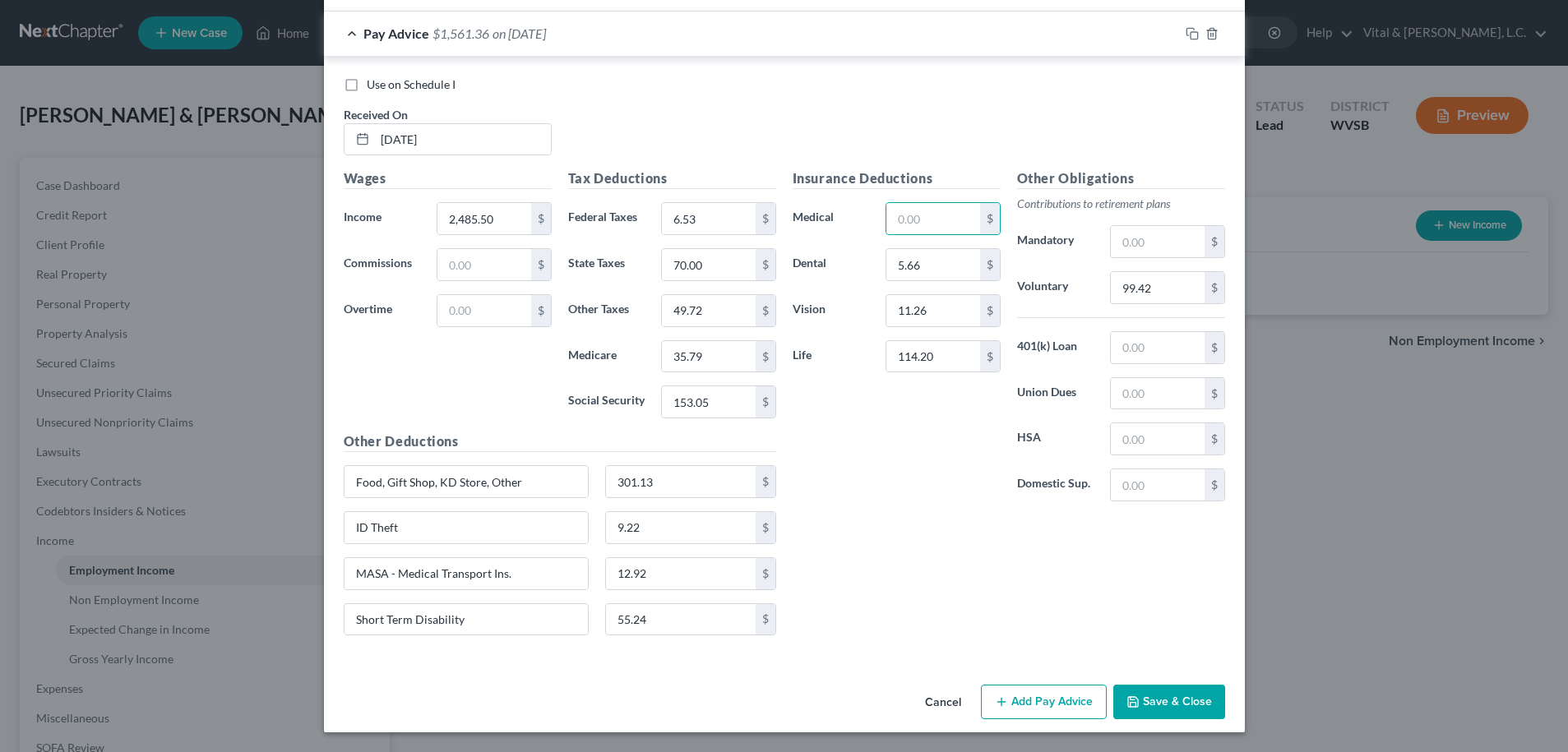
click at [1049, 702] on button "Add Pay Advice" at bounding box center [1044, 702] width 126 height 35
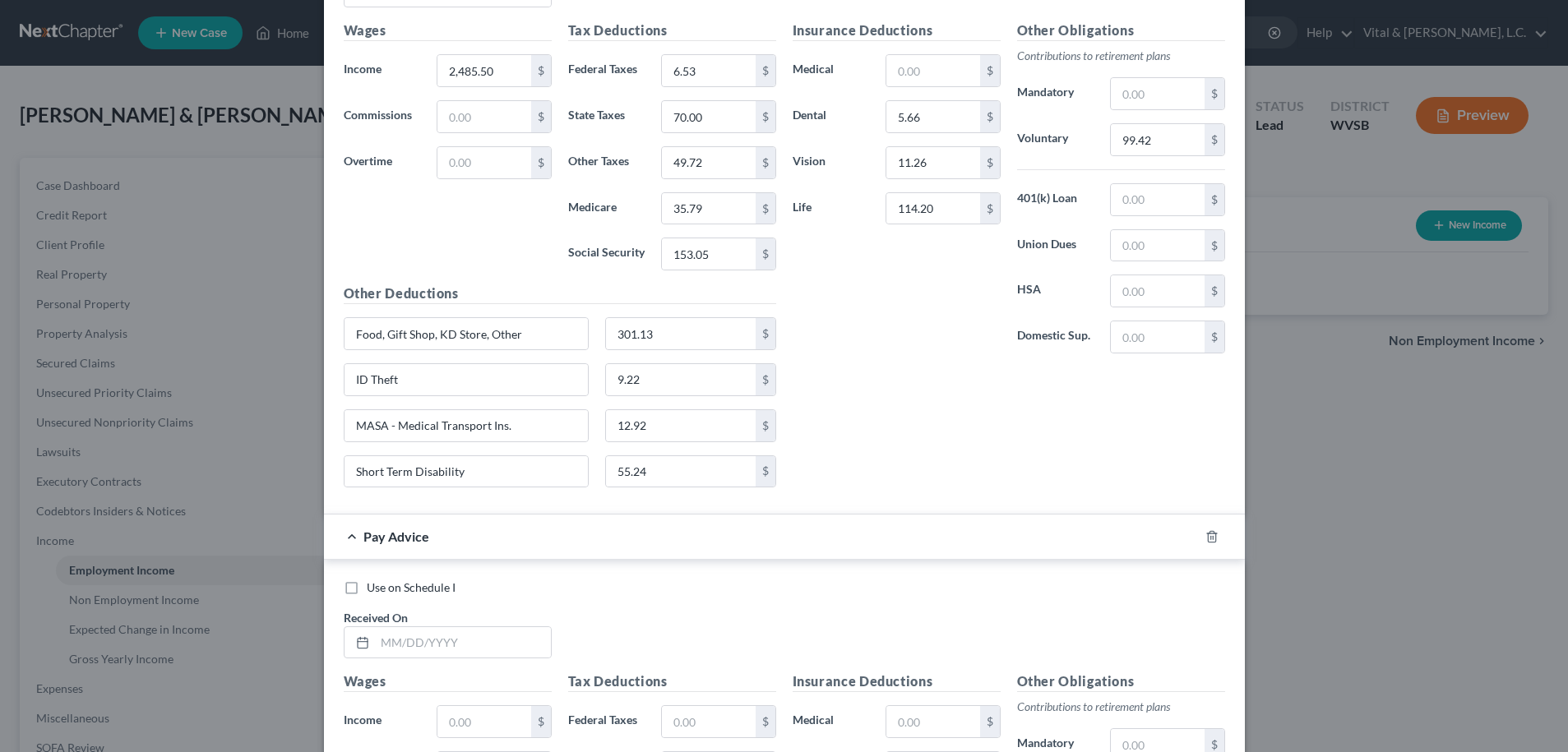
scroll to position [3861, 0]
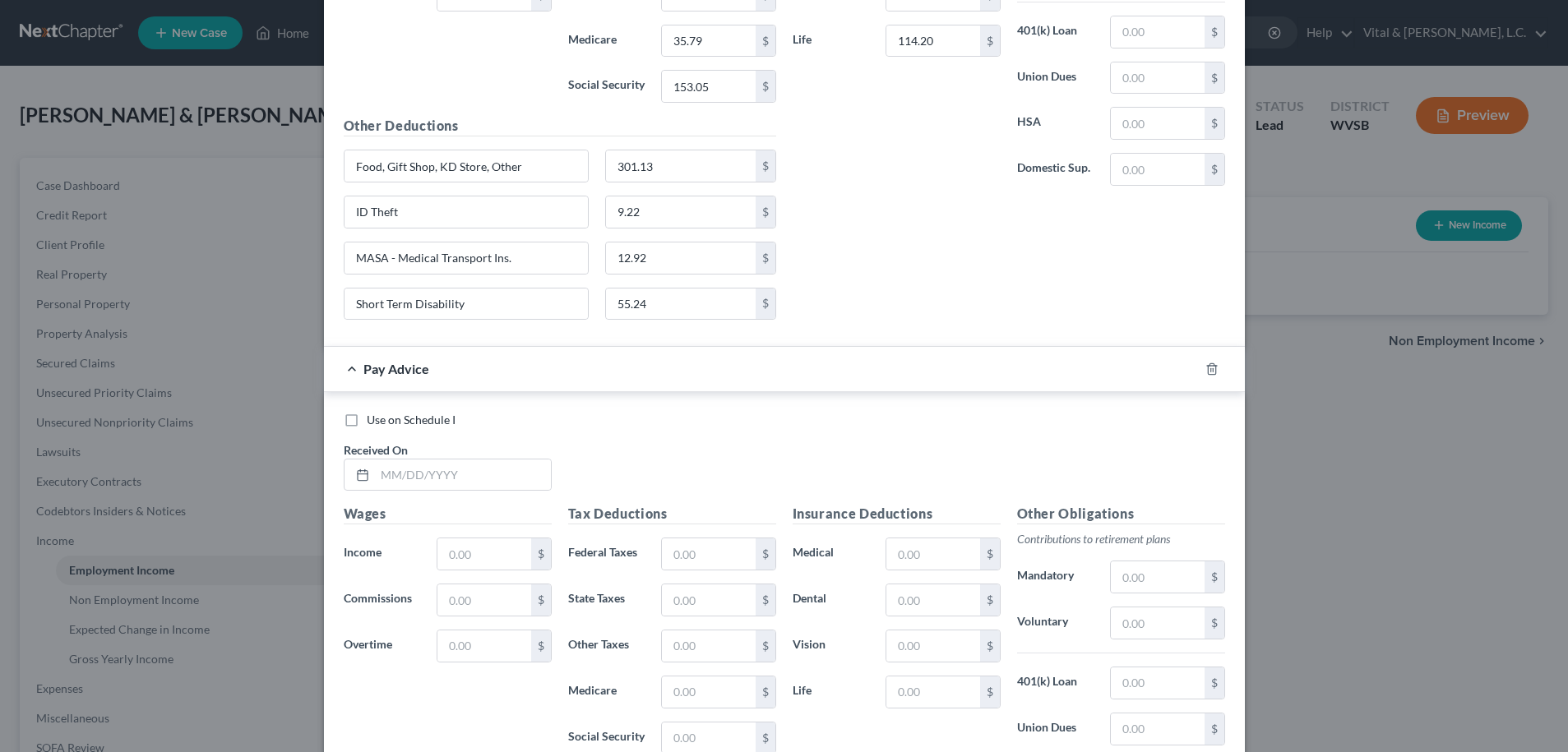
click at [367, 426] on label "Use on Schedule I" at bounding box center [411, 420] width 89 height 17
click at [373, 422] on input "Use on Schedule I" at bounding box center [379, 417] width 10 height 10
checkbox input "true"
click at [393, 481] on input "text" at bounding box center [463, 475] width 176 height 31
type input "09/30/2025"
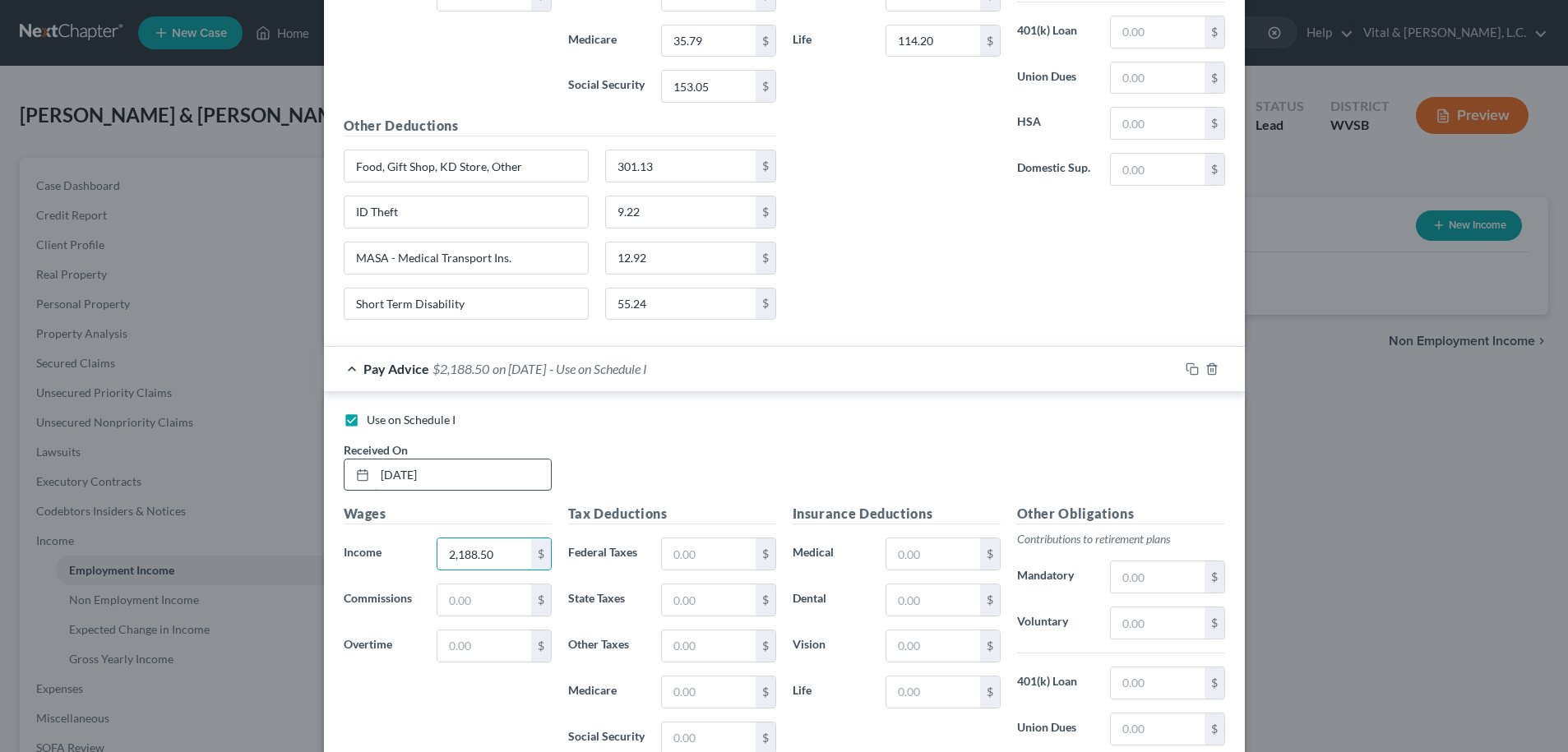
type input "2,188.50"
click at [1118, 628] on input "text" at bounding box center [1157, 623] width 93 height 31
type input "65.66"
click at [921, 602] on input "text" at bounding box center [932, 601] width 93 height 31
type input "5.66"
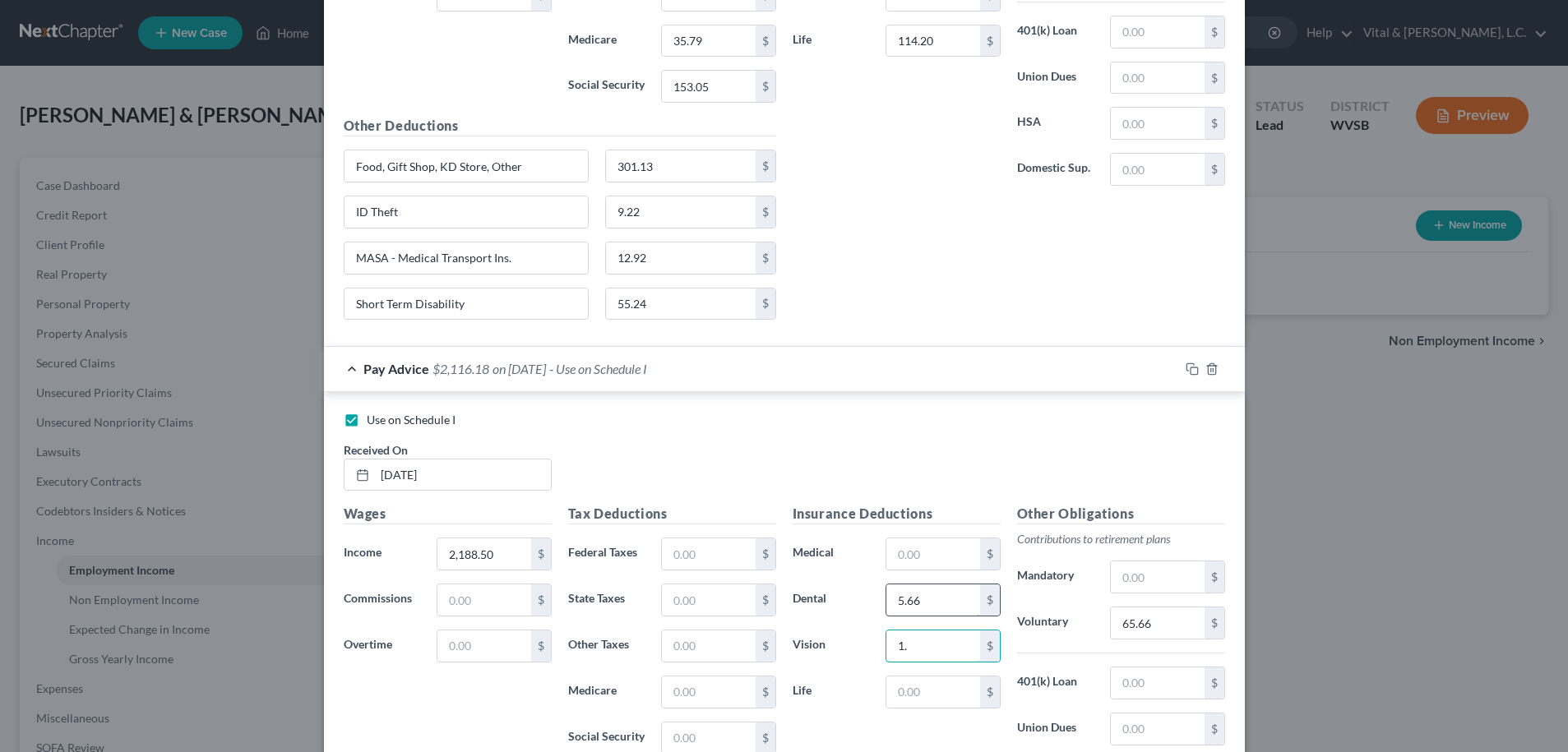
type input "1"
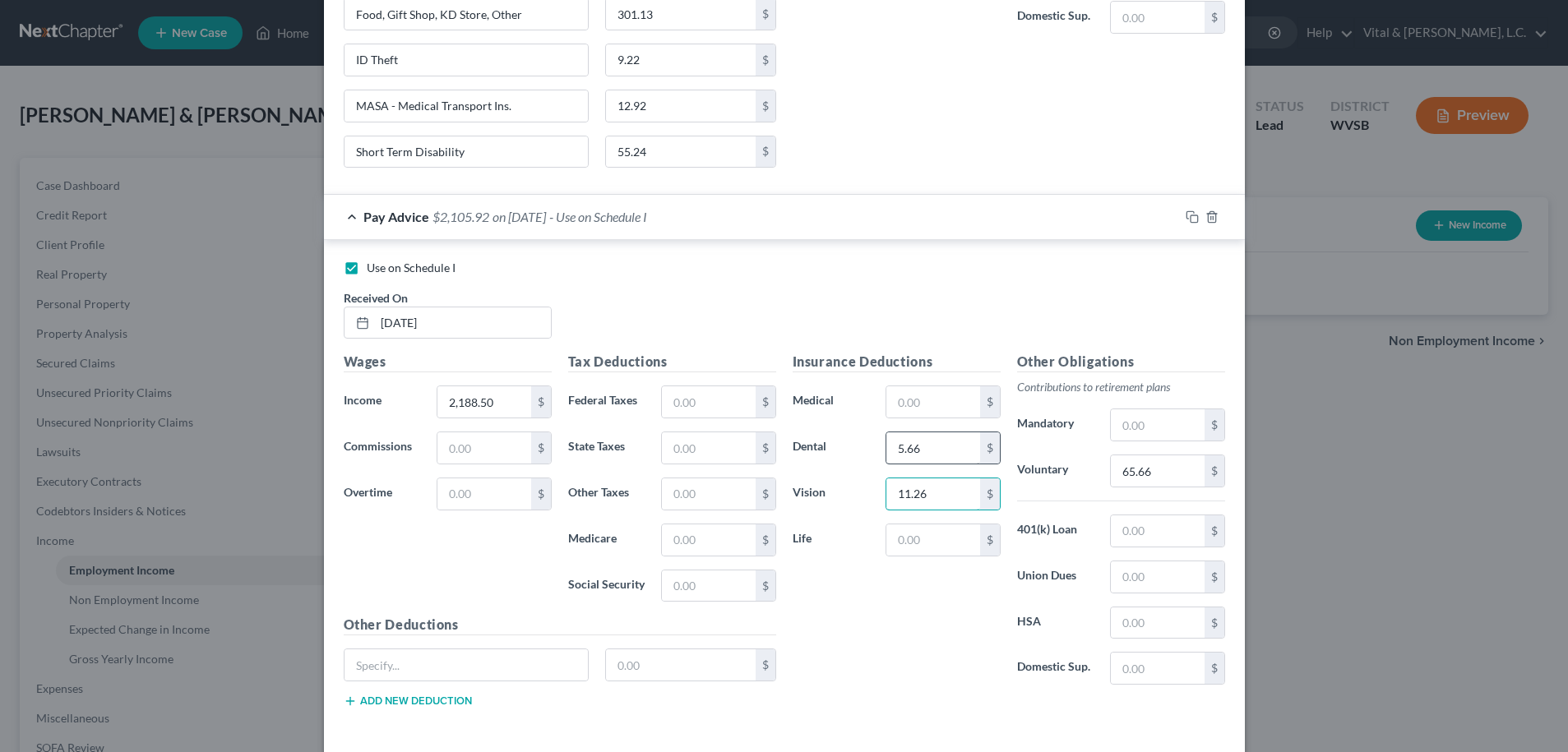
scroll to position [4049, 0]
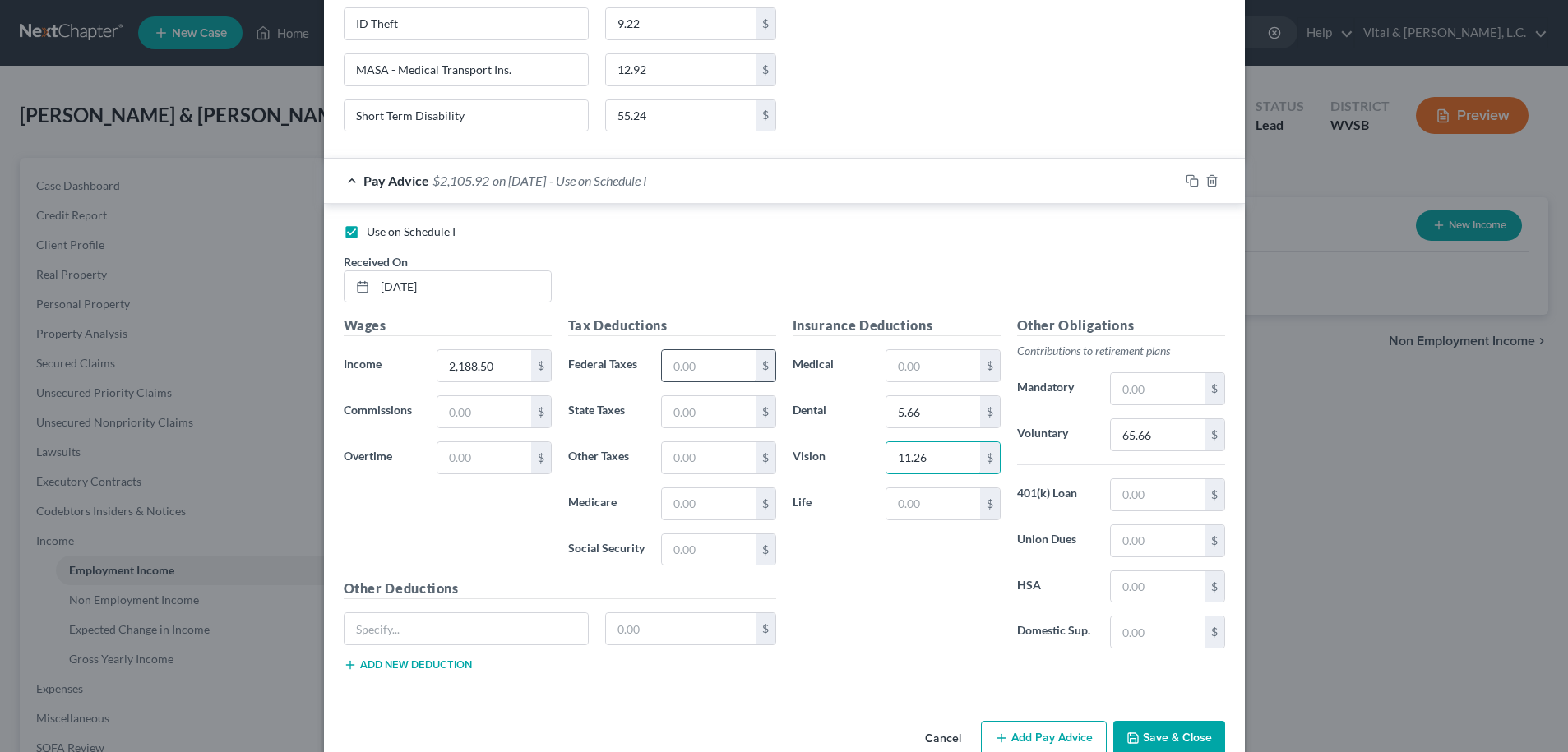
type input "11.26"
click at [691, 364] on input "text" at bounding box center [708, 366] width 93 height 31
type input "0.00"
type input "60.00"
type input "43.78"
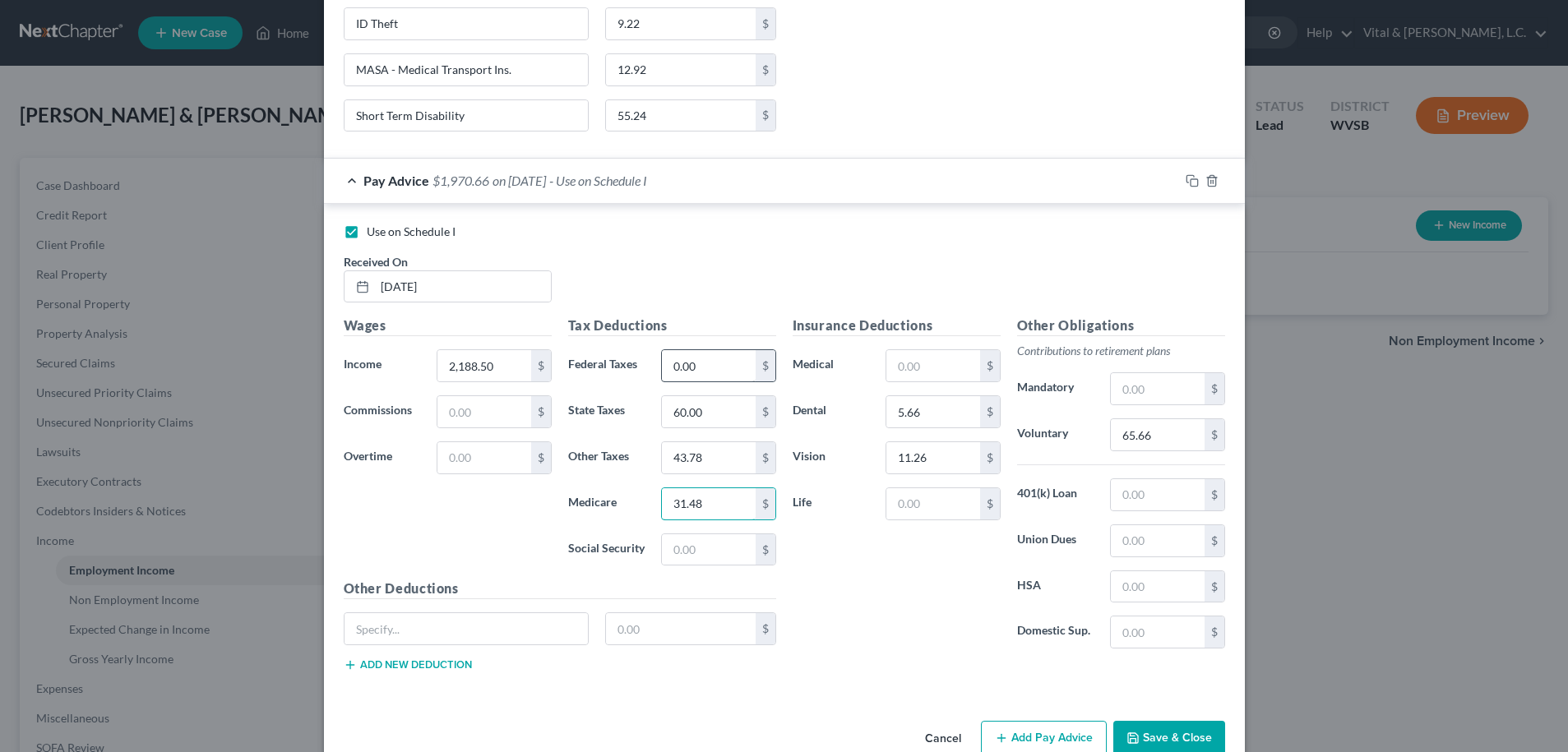
type input "31.48"
type input "134.64"
click at [925, 507] on input "text" at bounding box center [932, 504] width 93 height 31
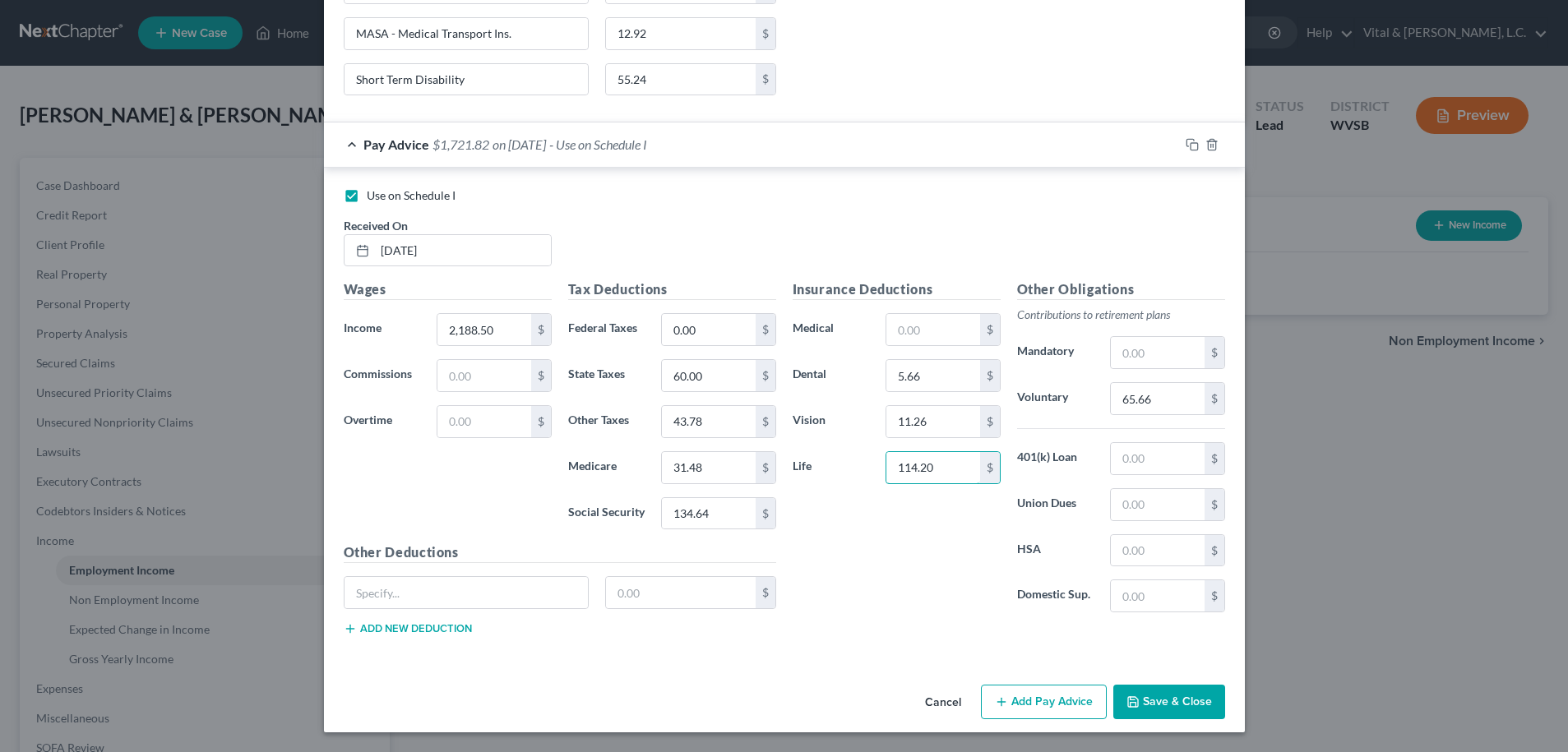
scroll to position [4086, 0]
type input "114.20"
click at [509, 601] on input "text" at bounding box center [467, 593] width 245 height 31
type input "F"
type input "ID Theft"
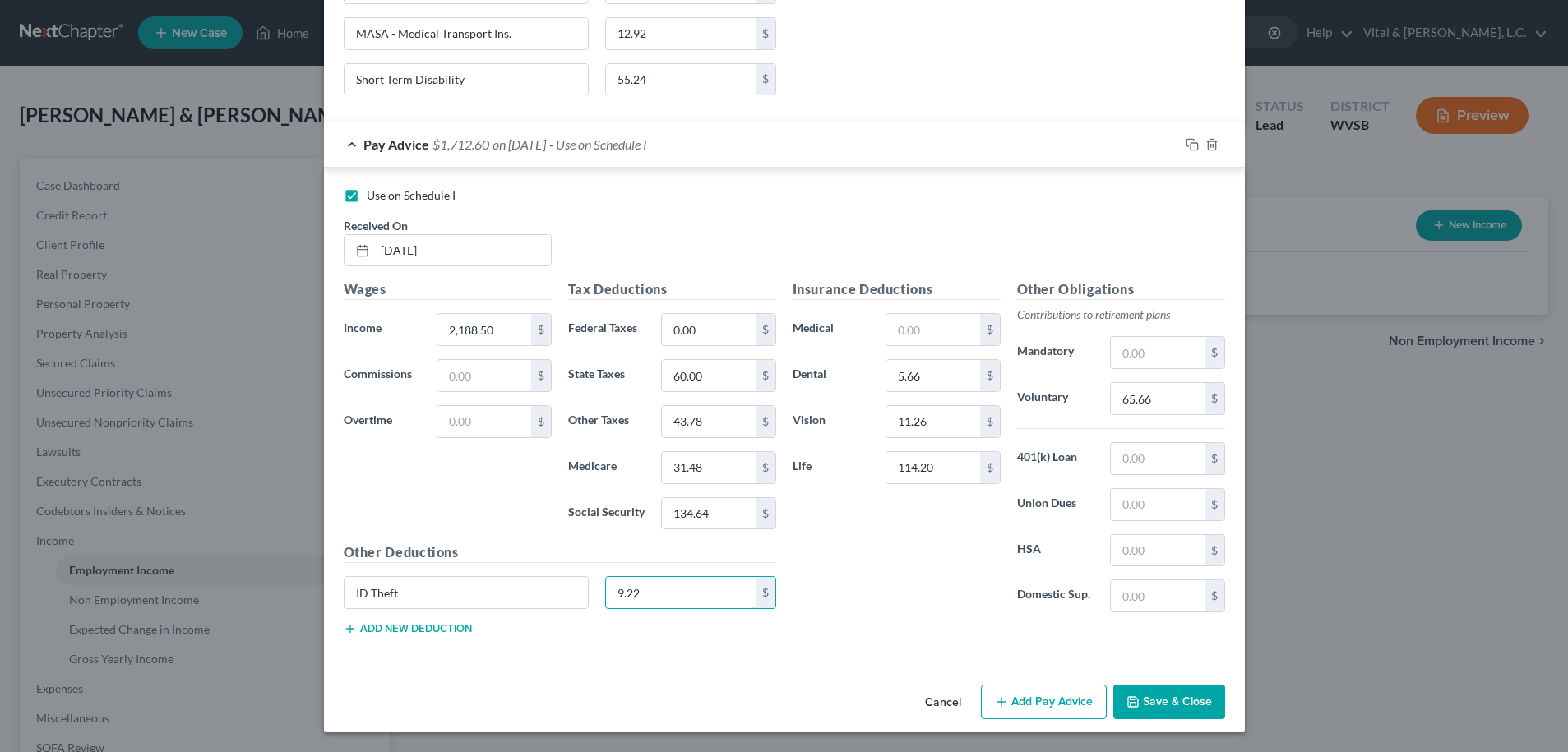
type input "9.22"
click at [447, 632] on button "Add new deduction" at bounding box center [407, 628] width 128 height 13
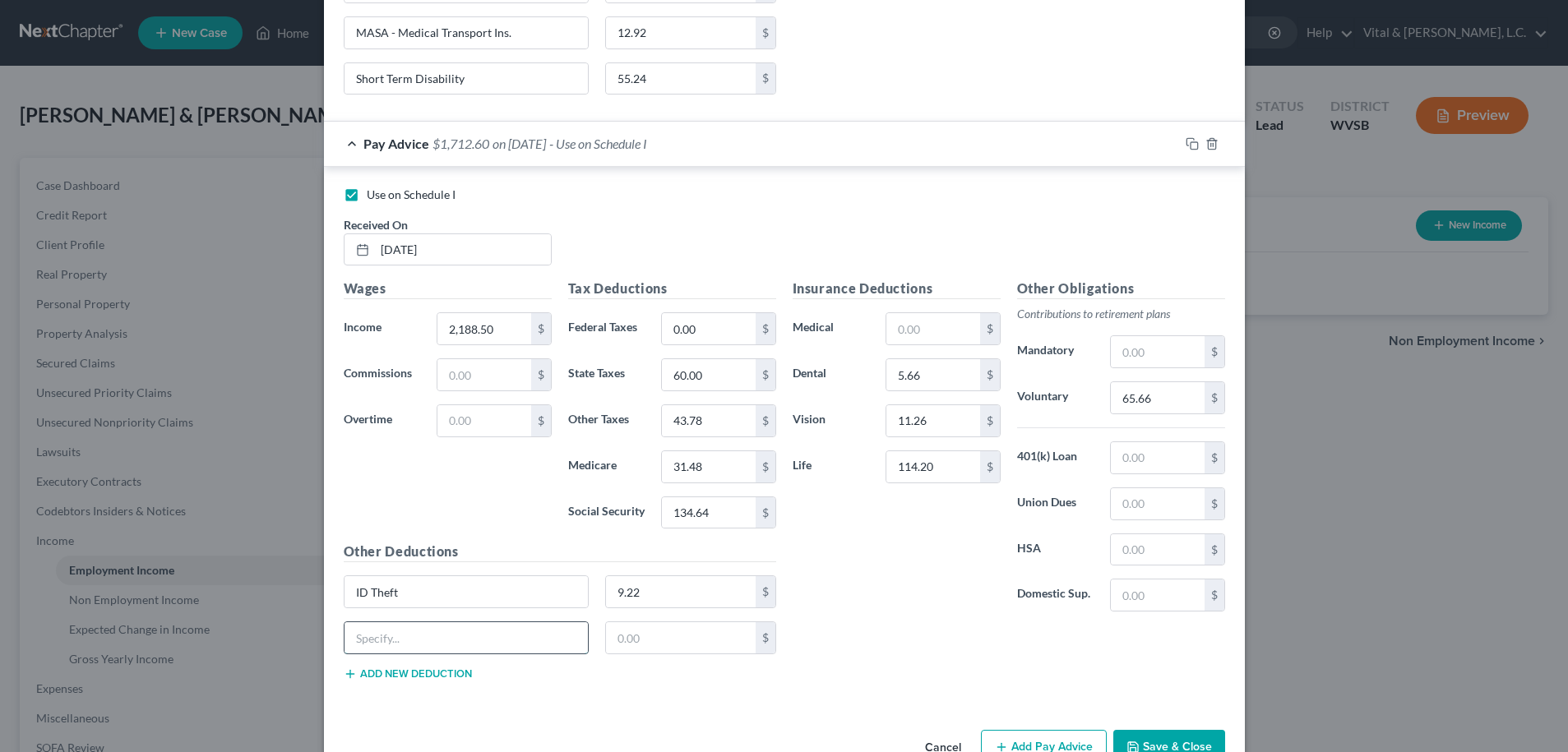
click at [447, 633] on input "text" at bounding box center [467, 638] width 245 height 31
type input "MASA - Medical Transport Ins."
type input "12.92"
click at [406, 678] on button "Add new deduction" at bounding box center [407, 674] width 128 height 13
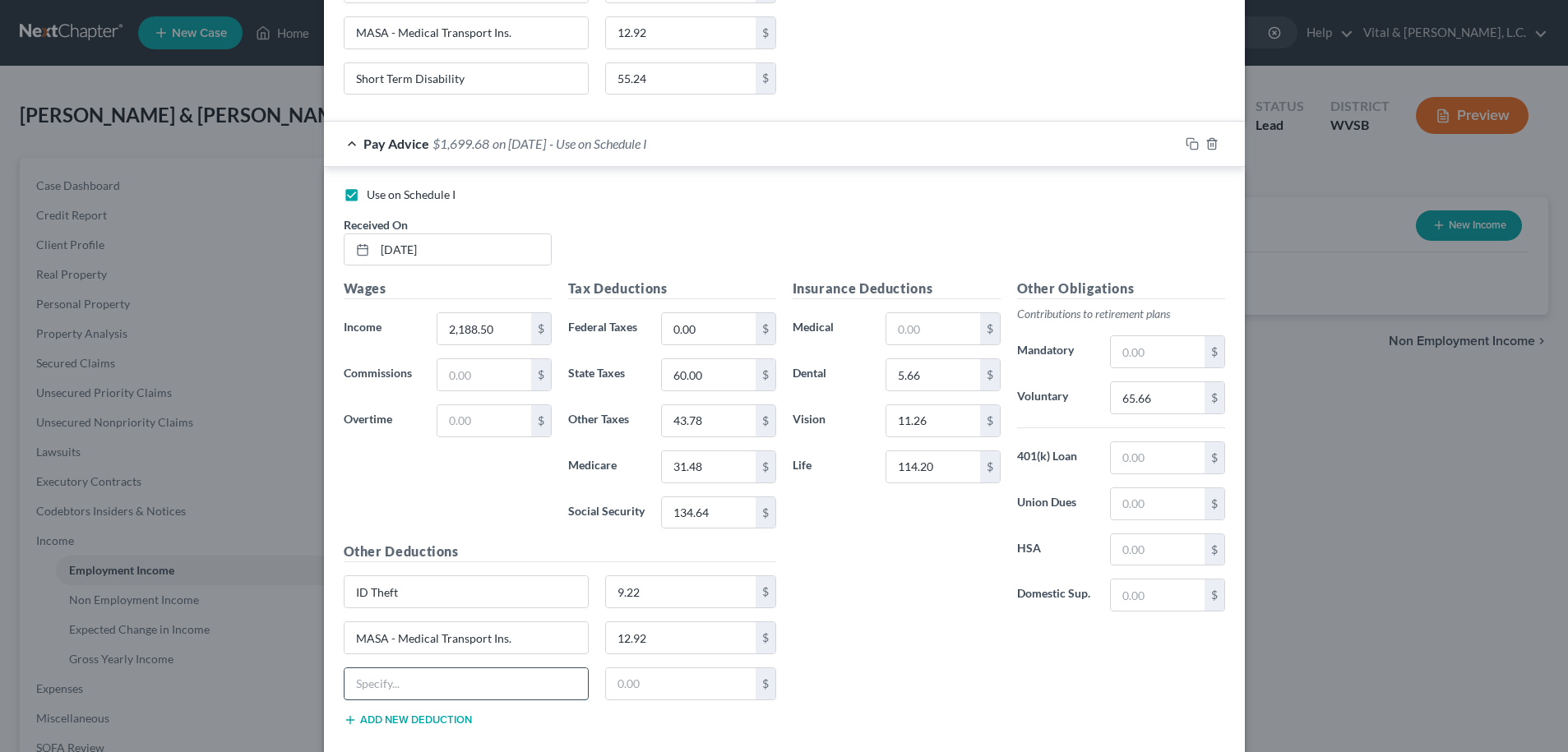
click at [423, 682] on input "text" at bounding box center [467, 684] width 245 height 31
type input "Short Term Disability"
type input "55.24"
click at [397, 715] on button "Add new deduction" at bounding box center [407, 720] width 128 height 13
click at [387, 730] on input "text" at bounding box center [467, 730] width 245 height 31
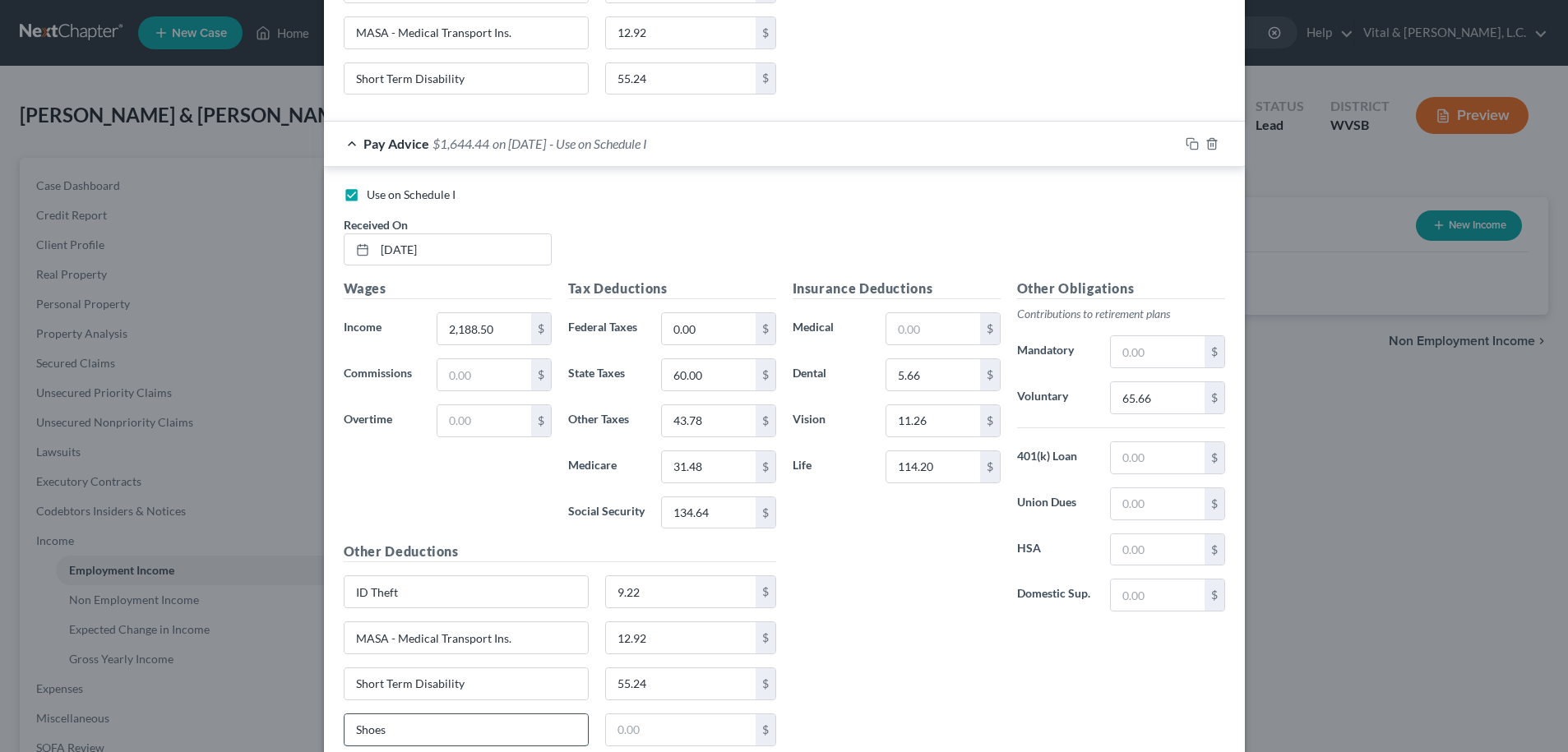
type input "Shoes"
type input "11.00"
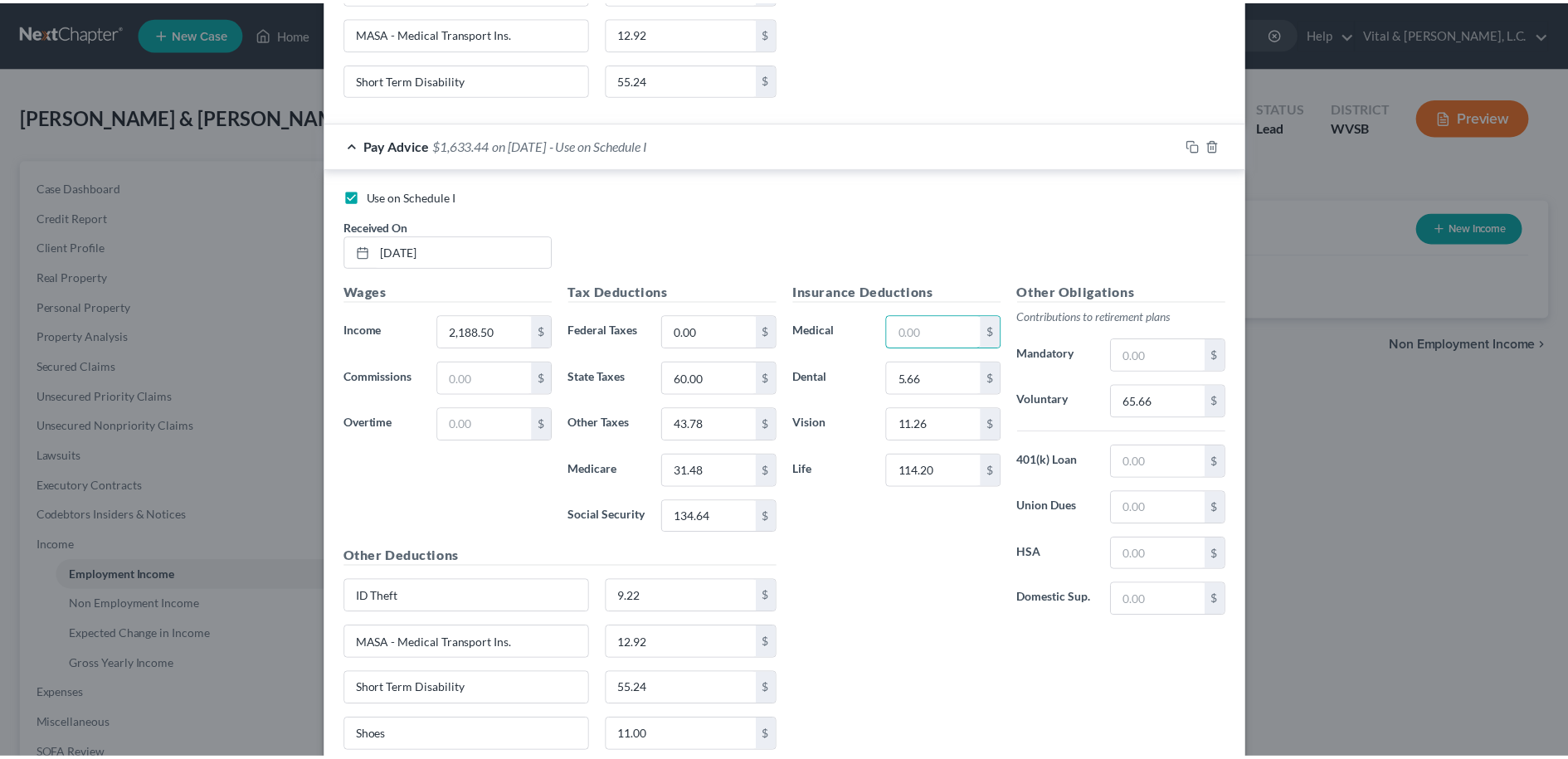
scroll to position [4236, 0]
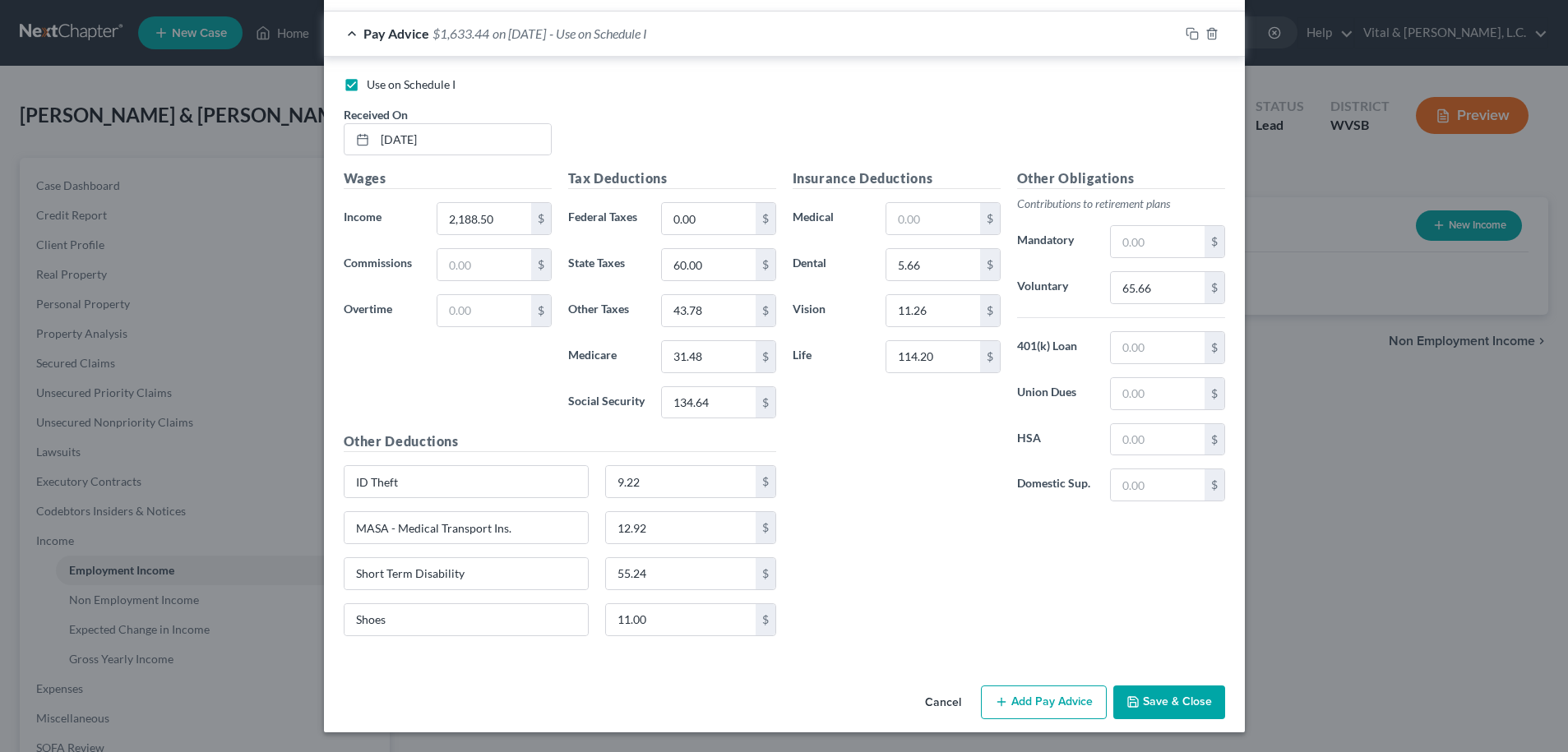
click at [1155, 704] on button "Save & Close" at bounding box center [1169, 703] width 111 height 35
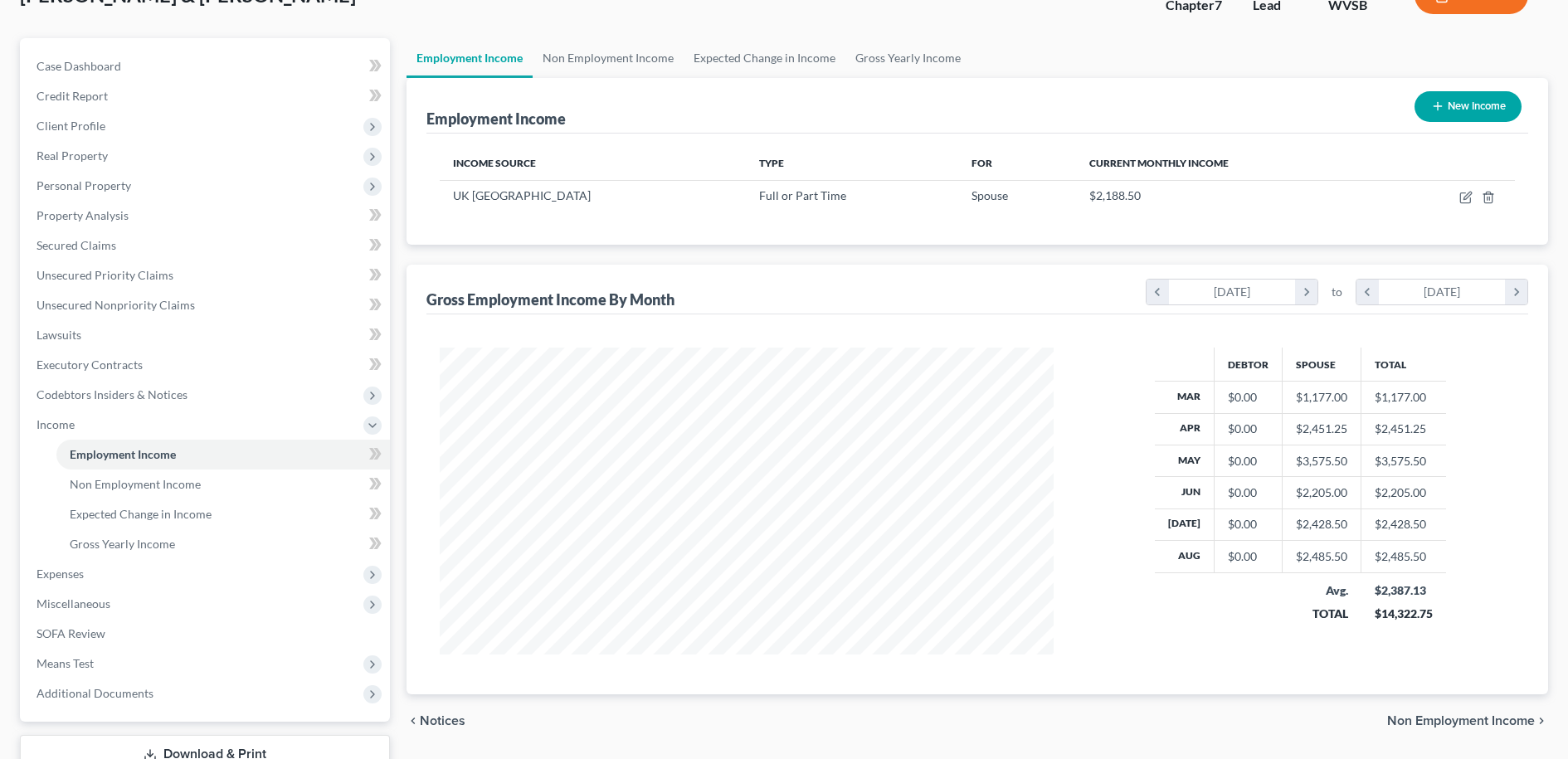
scroll to position [127, 0]
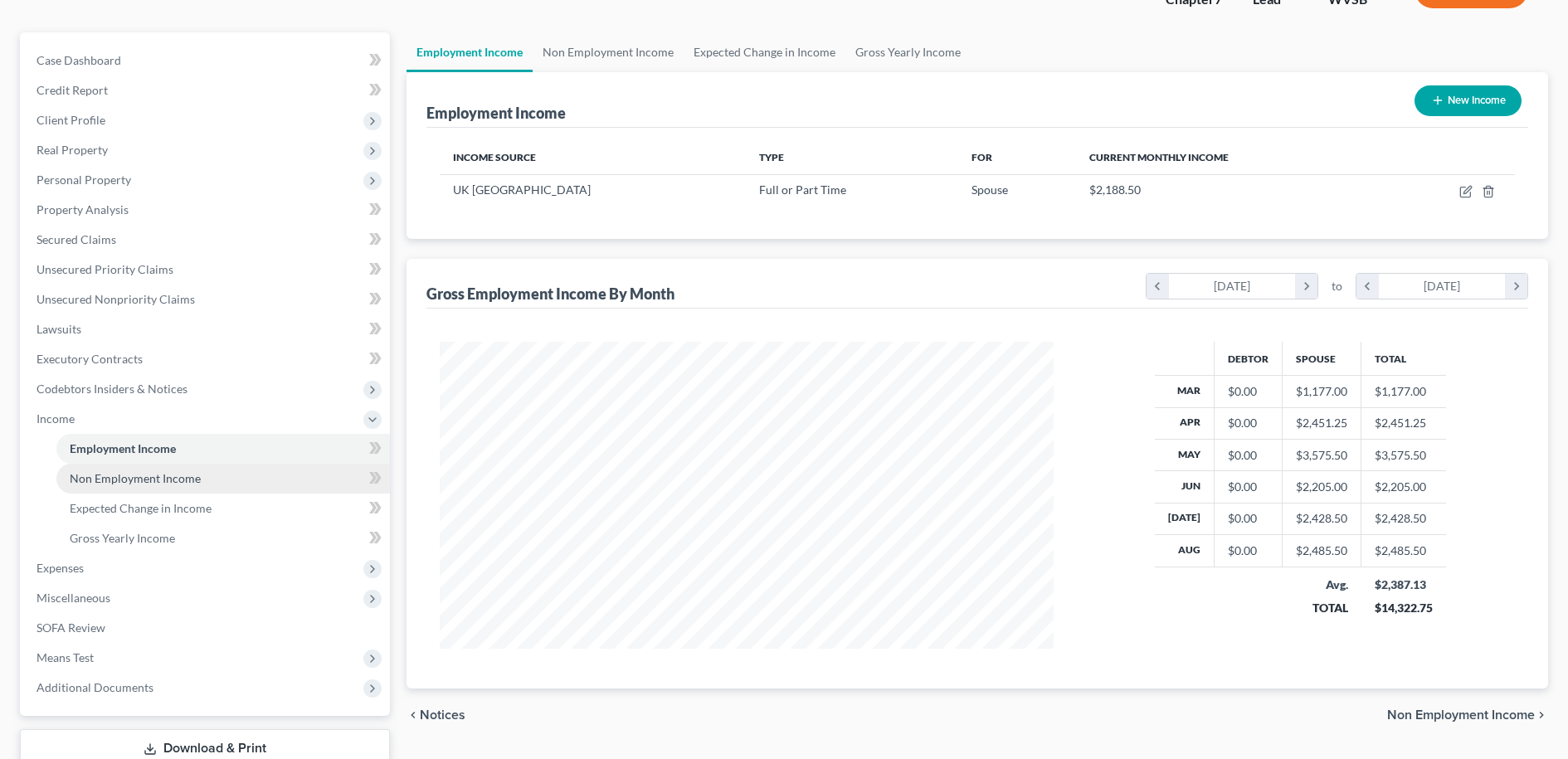
click at [174, 478] on span "Non Employment Income" at bounding box center [134, 478] width 131 height 14
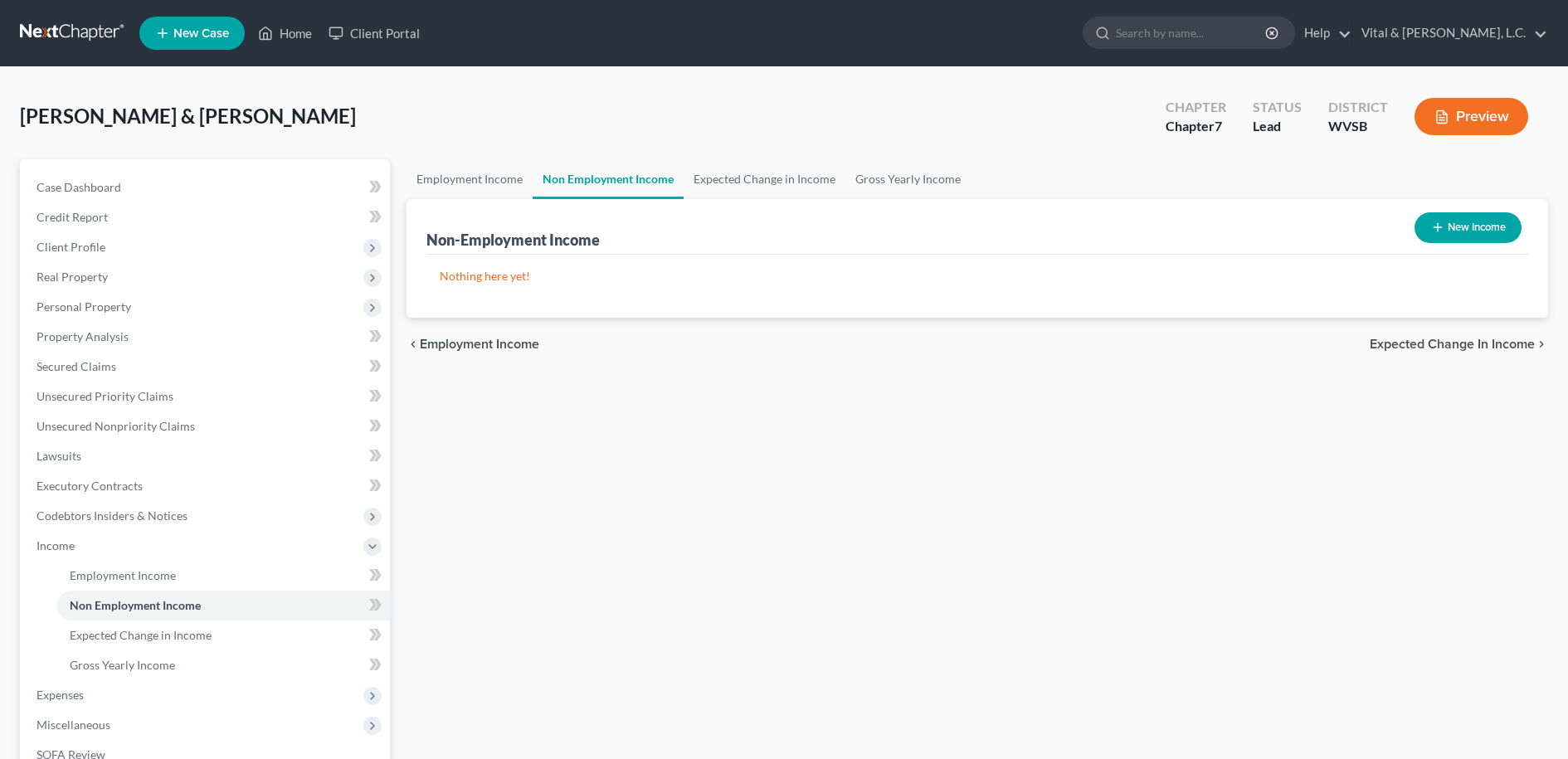
click at [1460, 229] on button "New Income" at bounding box center [1468, 228] width 107 height 31
select select "0"
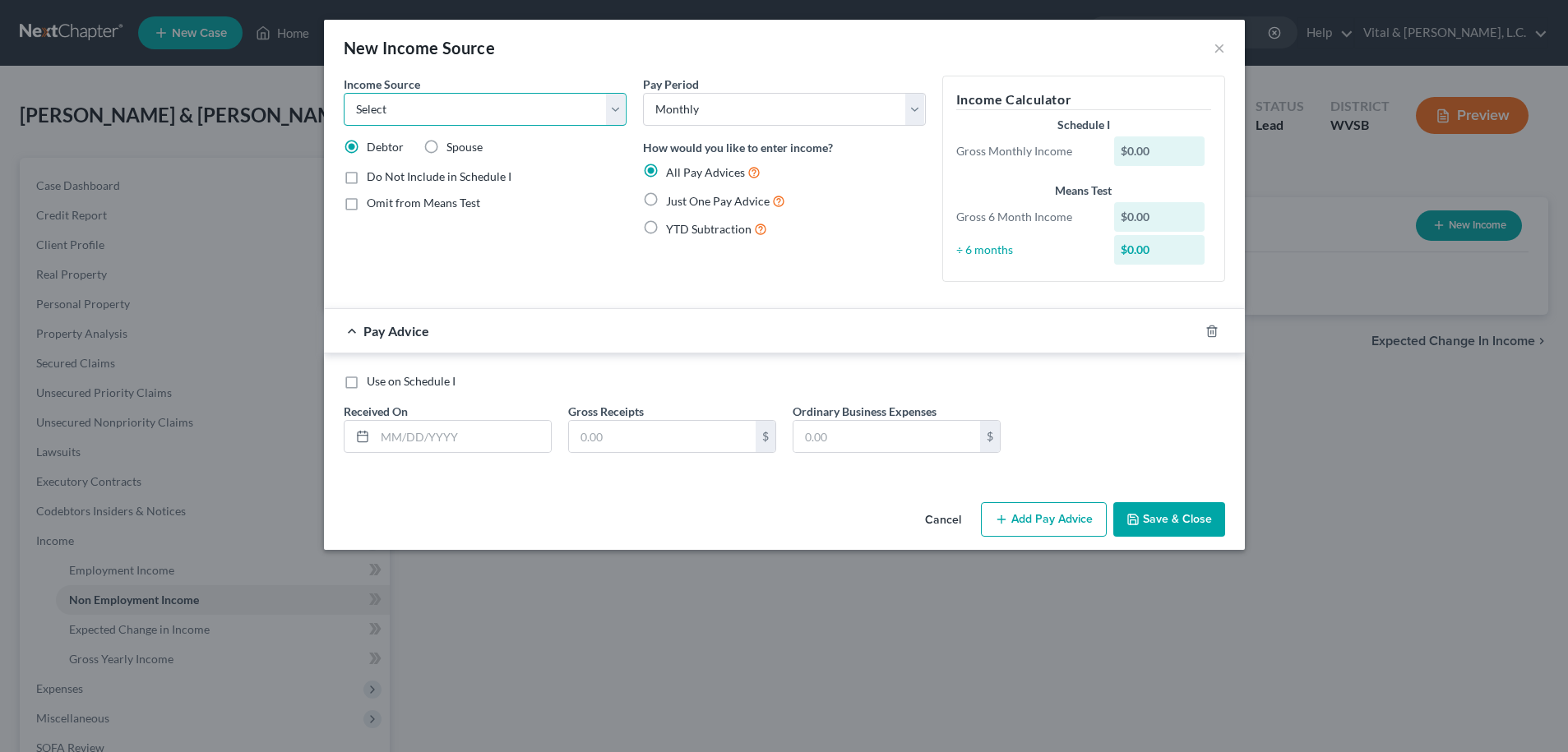
select select "3"
click option "Retirement" at bounding box center [0, 0] width 0 height 0
click at [367, 177] on label "Do Not Include in Schedule I" at bounding box center [439, 177] width 145 height 17
click at [373, 177] on input "Do Not Include in Schedule I" at bounding box center [379, 174] width 10 height 10
checkbox input "true"
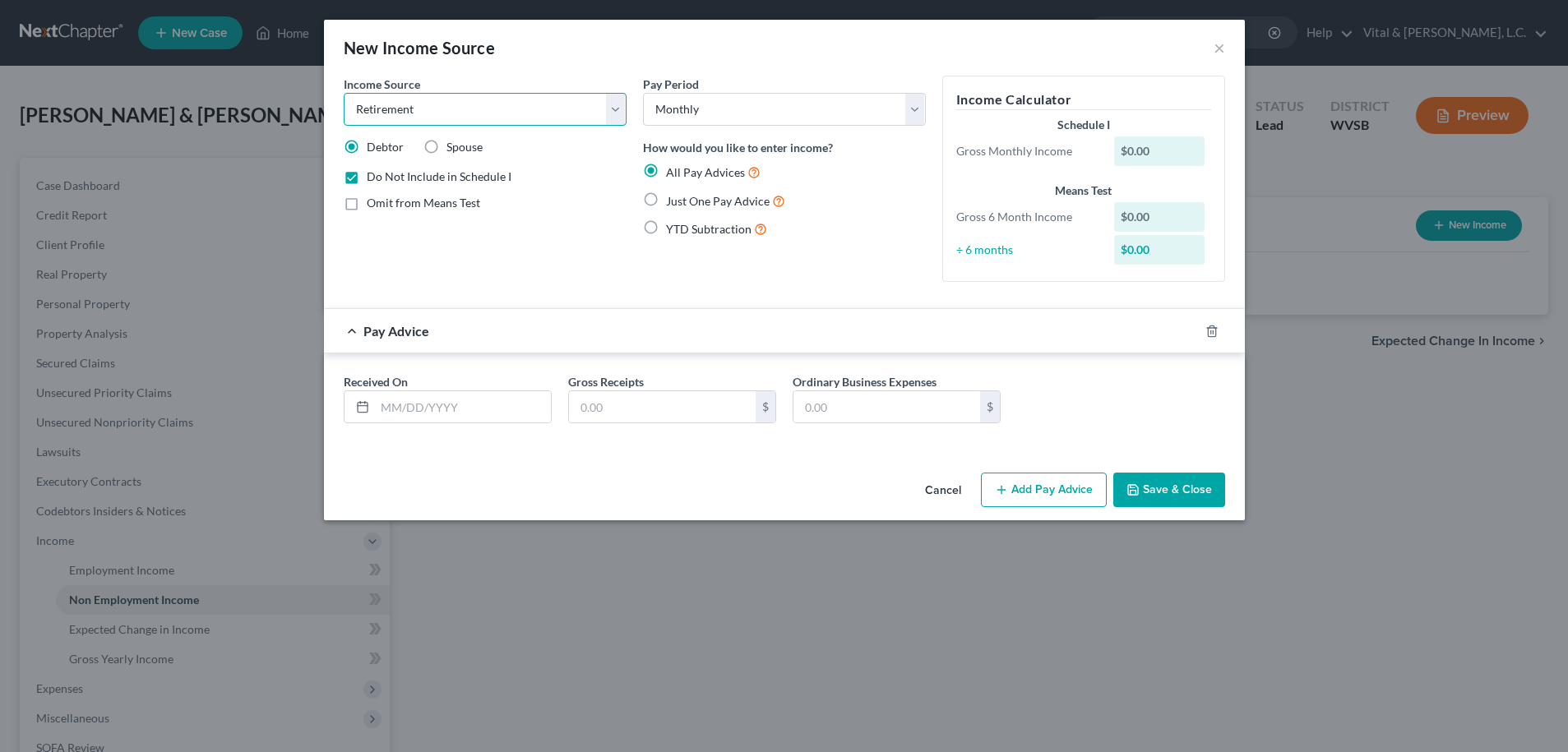
click at [344, 93] on select "Select Unemployment Disability (from employer) Pension Retirement Social Securi…" at bounding box center [485, 110] width 283 height 33
select select "13"
click option "Other Monthly Income" at bounding box center [0, 0] width 0 height 0
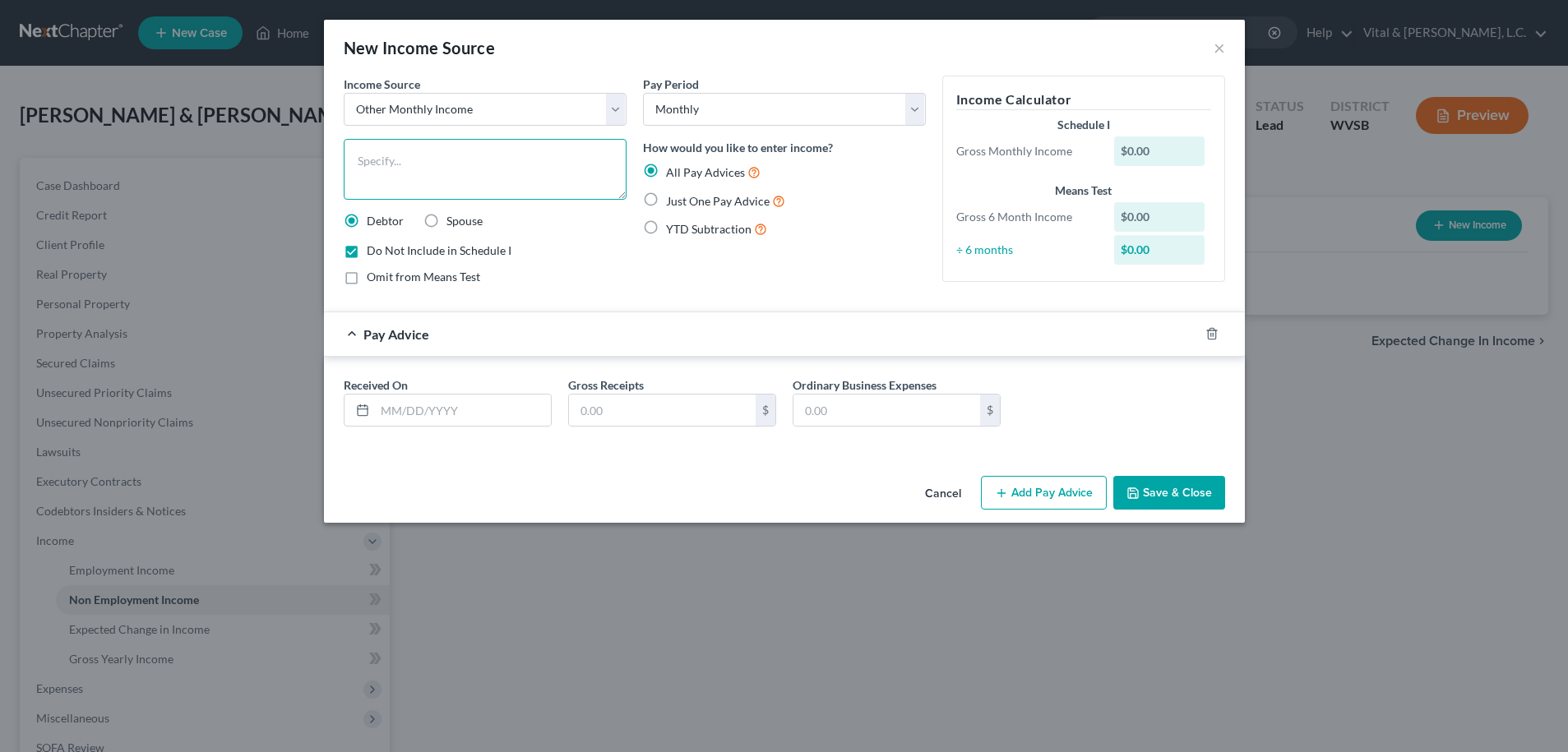
click at [393, 151] on textarea at bounding box center [485, 170] width 283 height 61
type textarea "ESOP Disbursement"
click at [427, 410] on input "text" at bounding box center [463, 410] width 176 height 31
type input "08/05/2025"
type input "1,158.54"
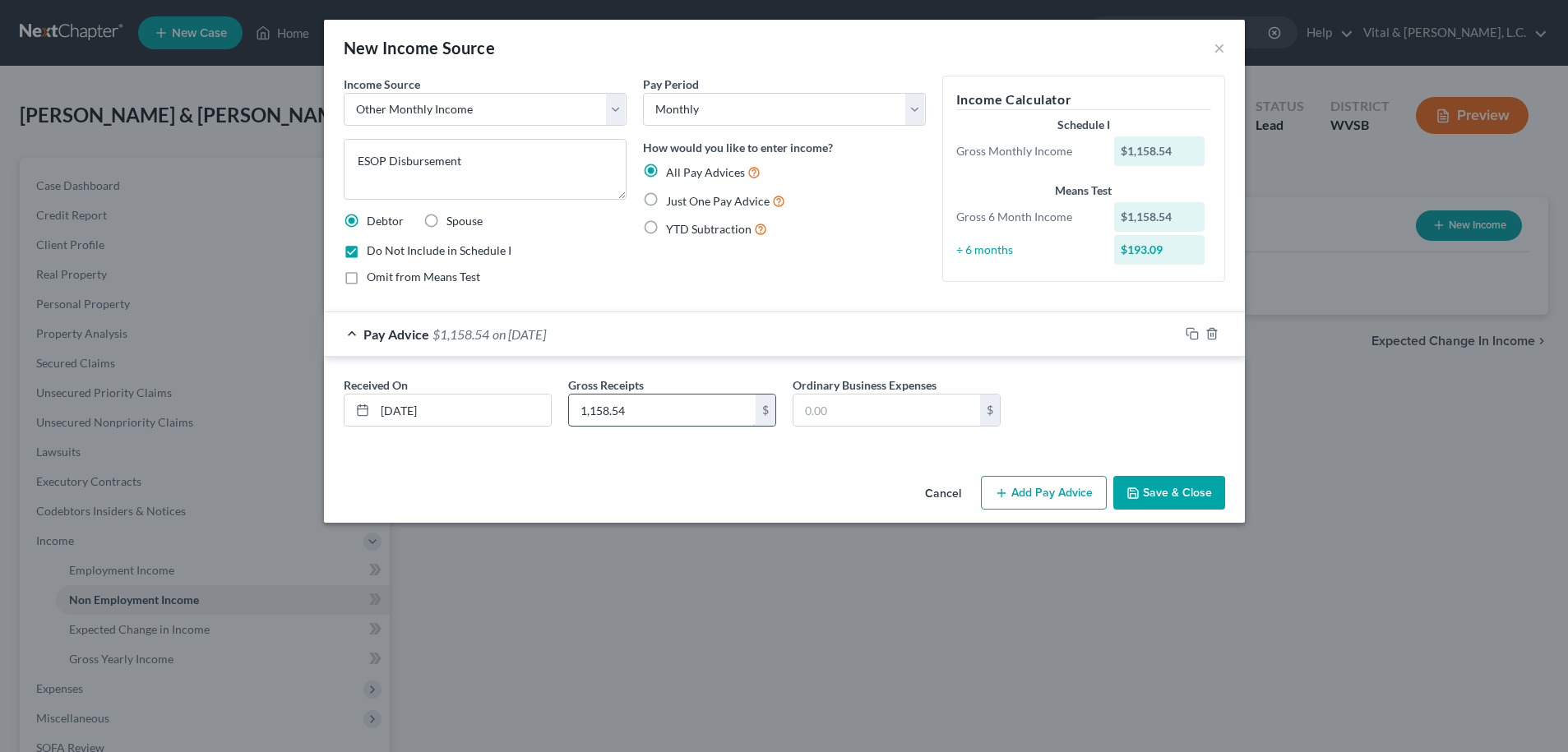
click at [682, 410] on input "1,158.54" at bounding box center [663, 410] width 186 height 31
type input "13,902.53"
click at [666, 198] on label "Just One Pay Advice" at bounding box center [725, 201] width 119 height 19
click at [673, 198] on input "Just One Pay Advice" at bounding box center [678, 197] width 10 height 10
radio input "true"
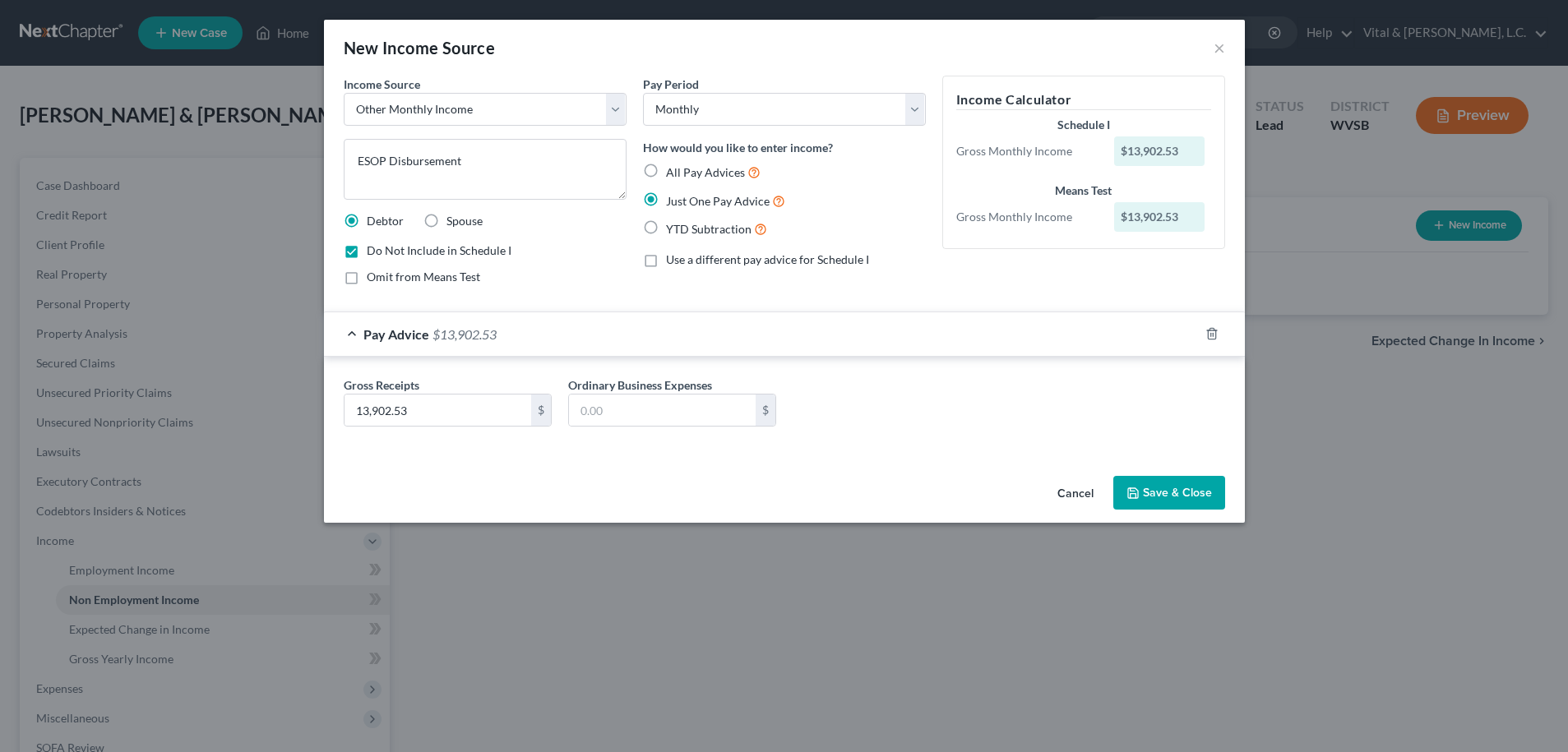
click at [666, 168] on label "All Pay Advices" at bounding box center [713, 172] width 95 height 19
click at [673, 168] on input "All Pay Advices" at bounding box center [678, 168] width 10 height 10
radio input "true"
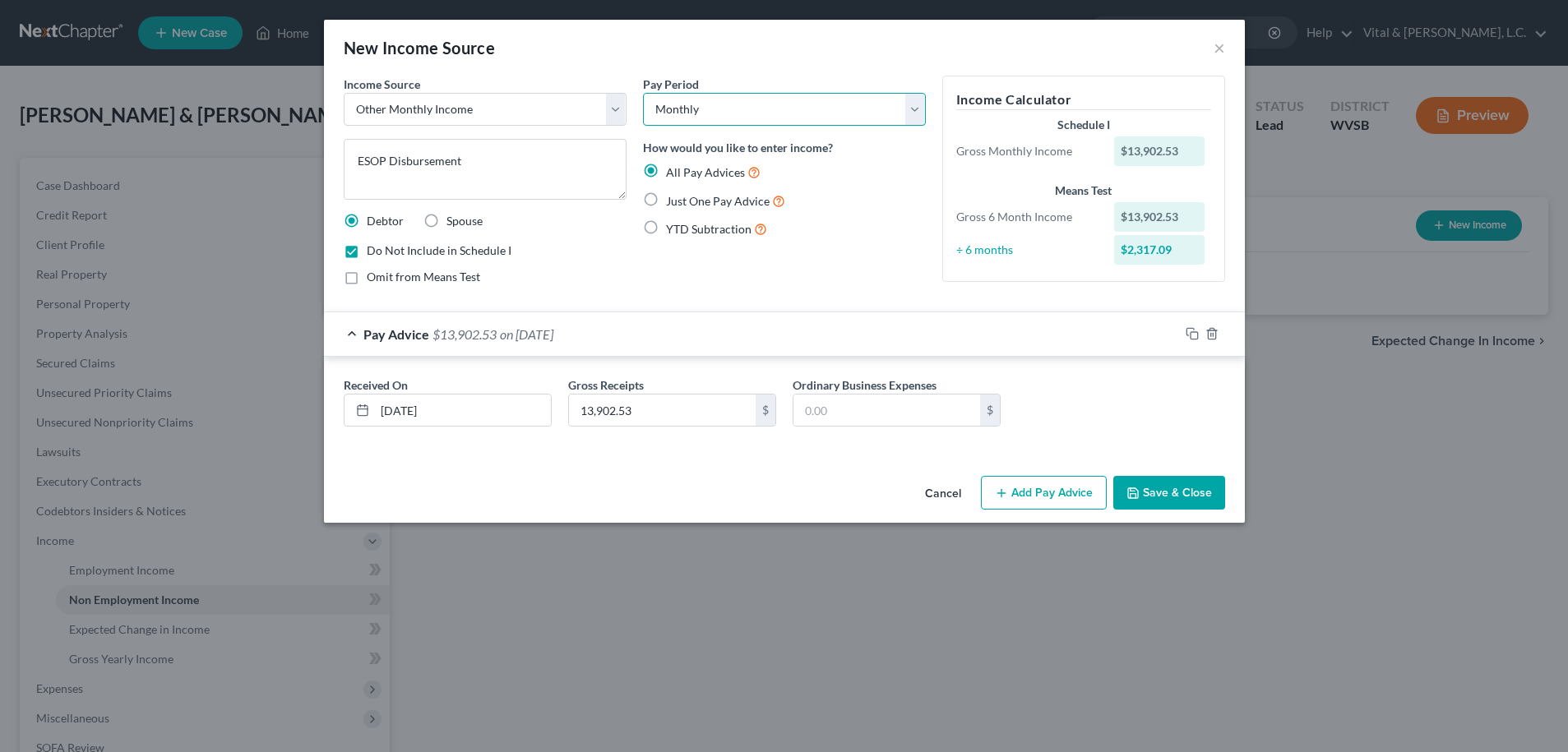
click option "Monthly" at bounding box center [0, 0] width 0 height 0
click at [666, 229] on label "YTD Subtraction" at bounding box center [717, 229] width 101 height 19
click at [673, 229] on input "YTD Subtraction" at bounding box center [678, 225] width 10 height 10
radio input "true"
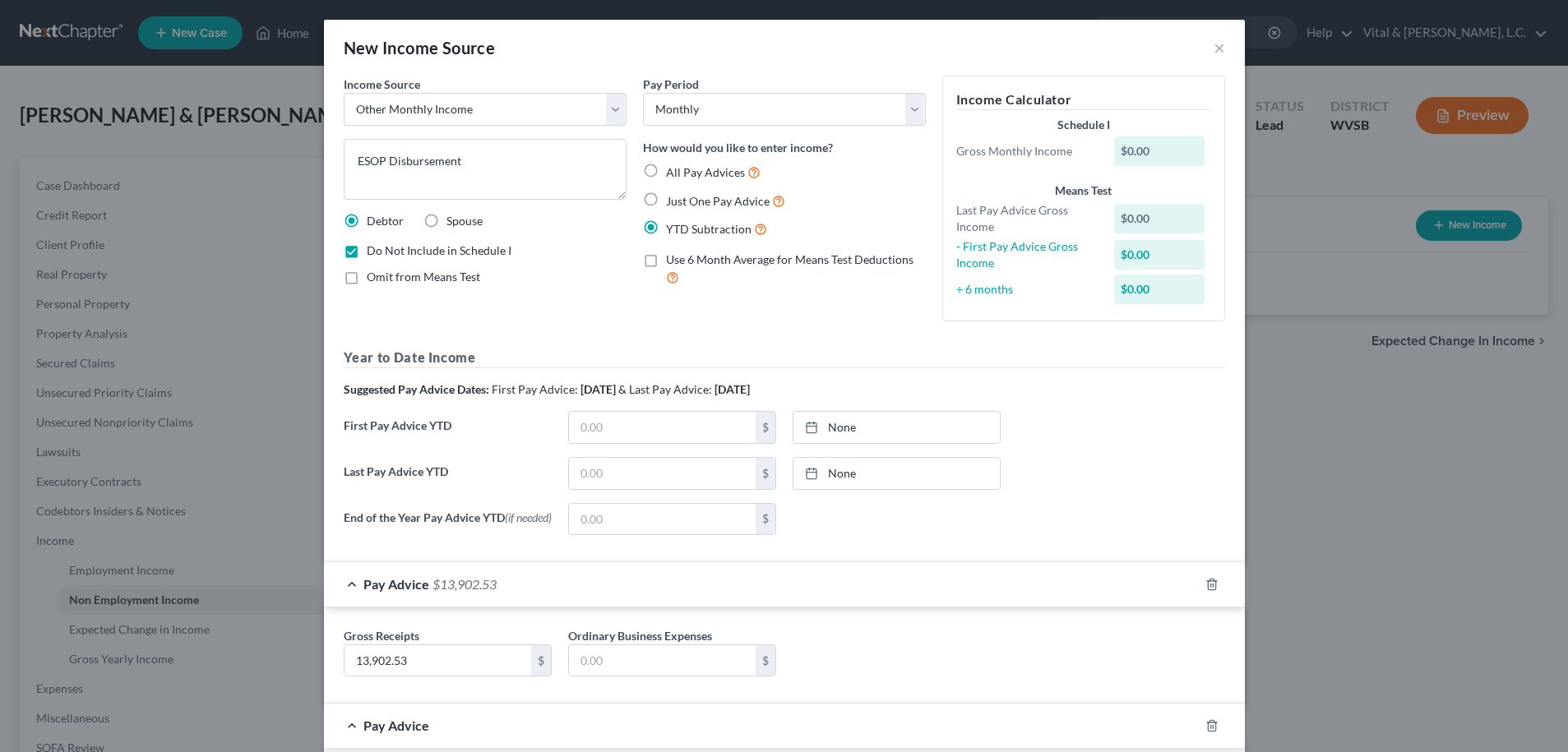
click at [666, 169] on label "All Pay Advices" at bounding box center [713, 172] width 95 height 19
click at [673, 169] on input "All Pay Advices" at bounding box center [678, 168] width 10 height 10
radio input "true"
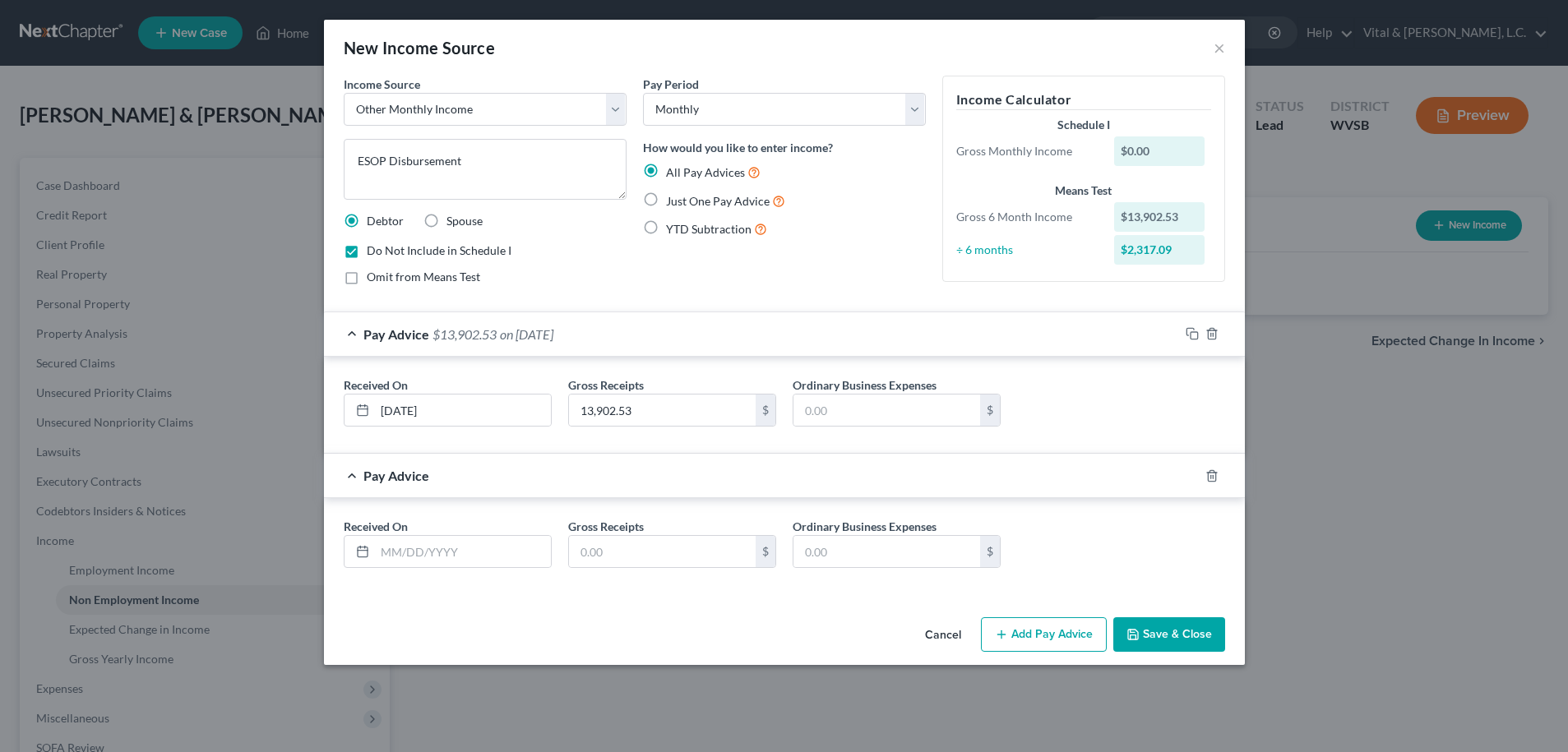
click at [1164, 641] on button "Save & Close" at bounding box center [1169, 634] width 111 height 35
click at [1208, 475] on icon "button" at bounding box center [1212, 475] width 8 height 10
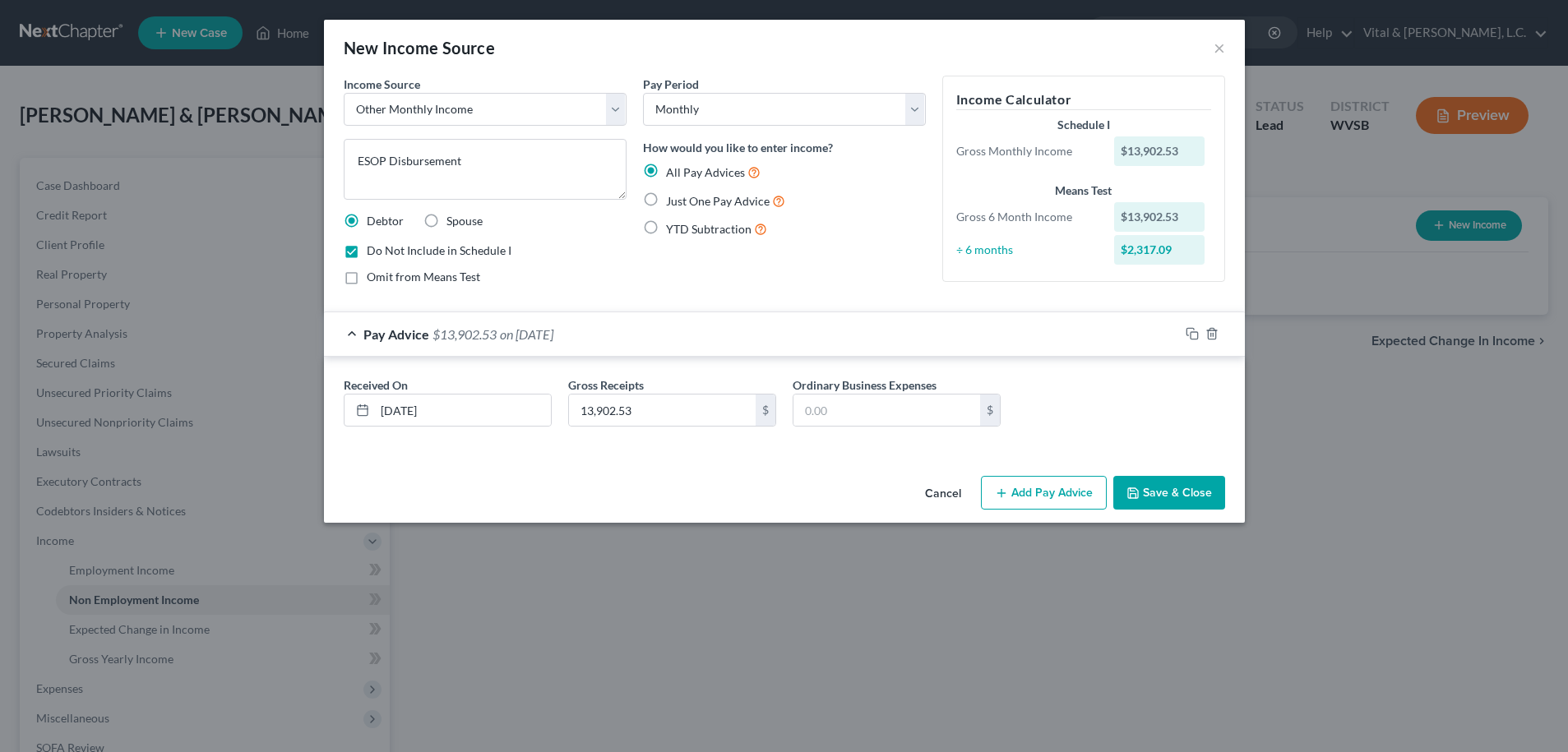
click at [1151, 491] on button "Save & Close" at bounding box center [1169, 494] width 111 height 35
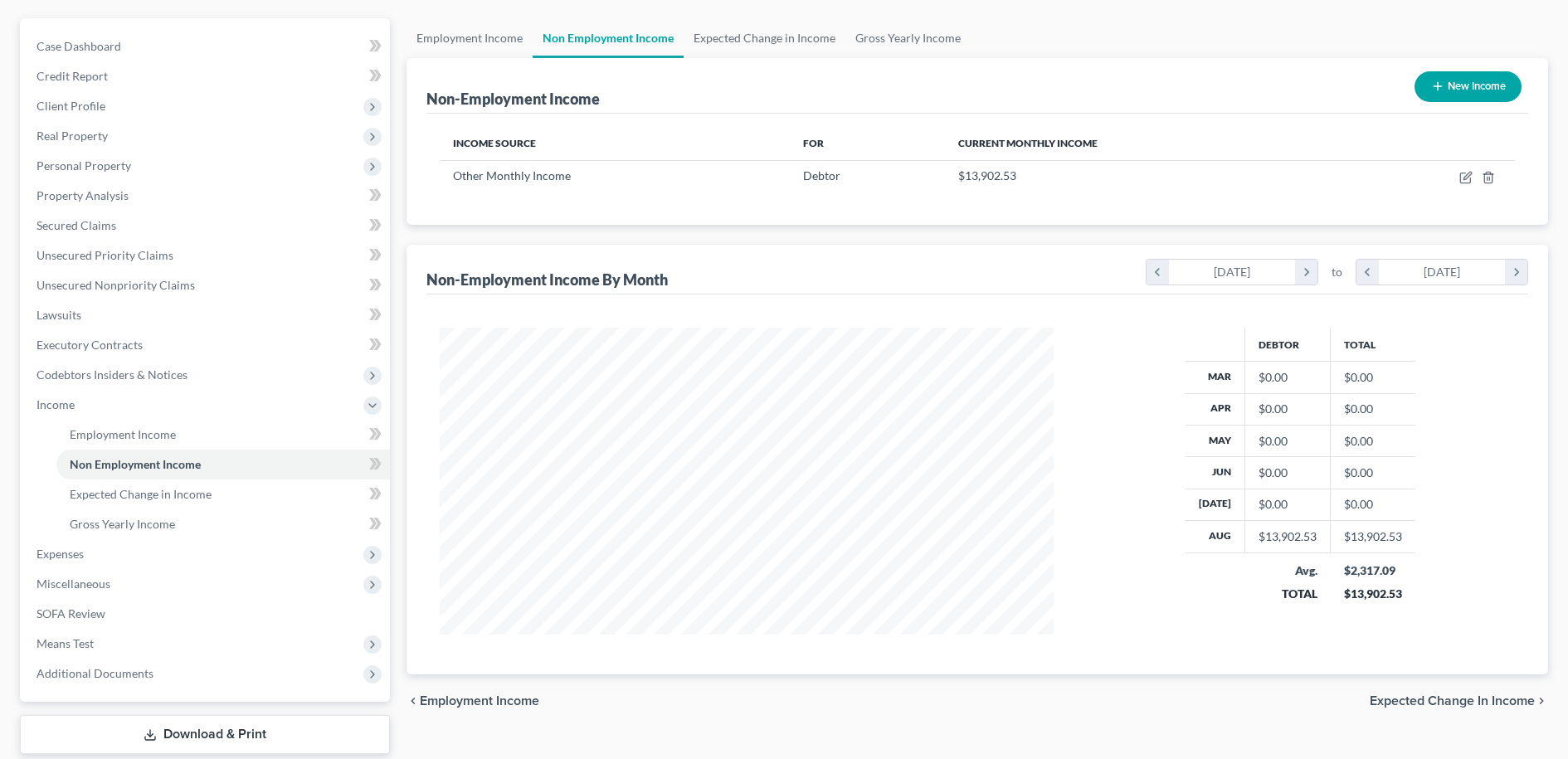
scroll to position [241, 0]
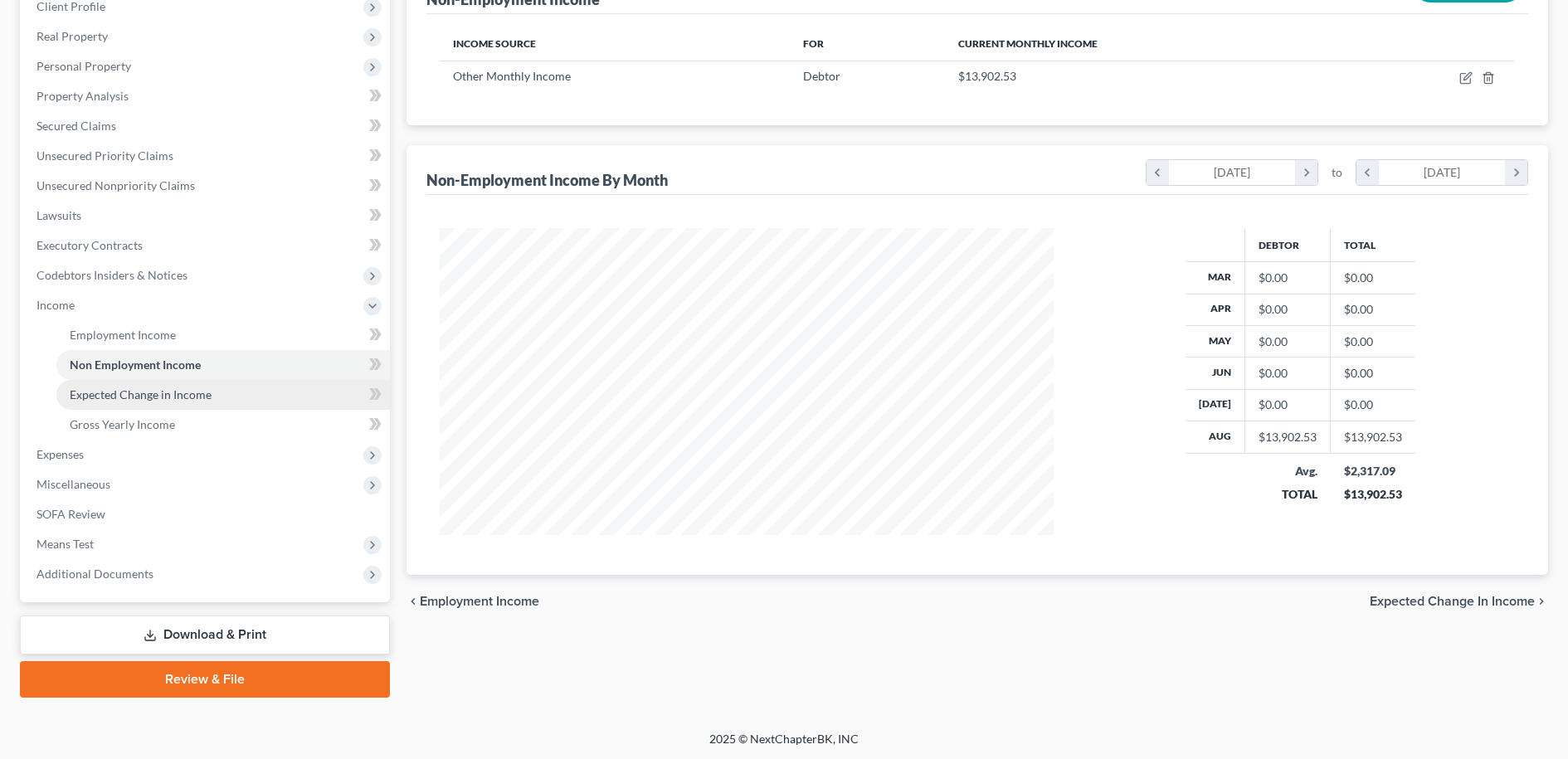
click at [143, 395] on span "Expected Change in Income" at bounding box center [141, 394] width 142 height 14
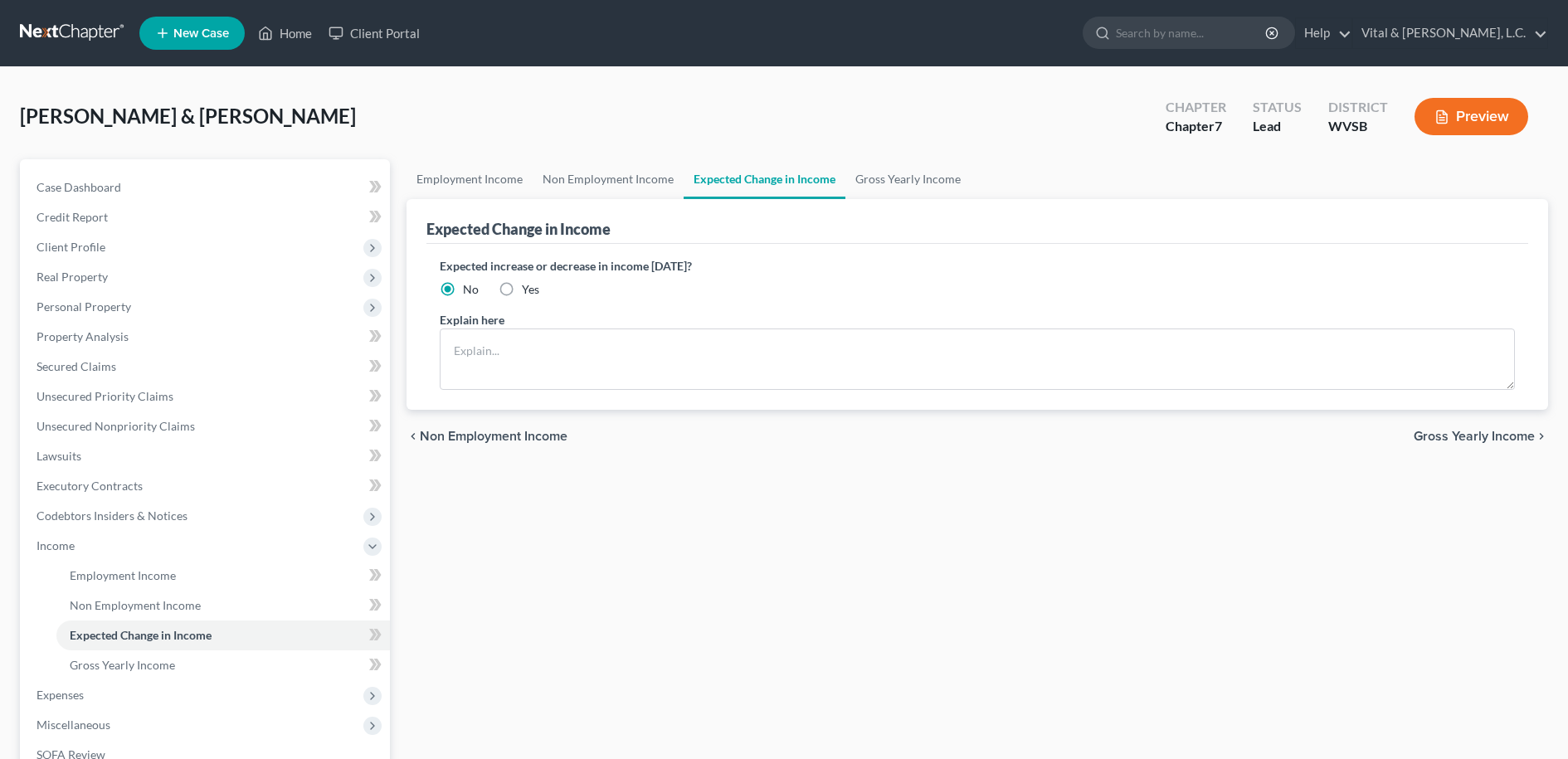
click at [522, 291] on label "Yes" at bounding box center [531, 289] width 18 height 17
click at [529, 291] on input "Yes" at bounding box center [534, 286] width 11 height 11
radio input "true"
click at [544, 361] on textarea at bounding box center [978, 359] width 1076 height 61
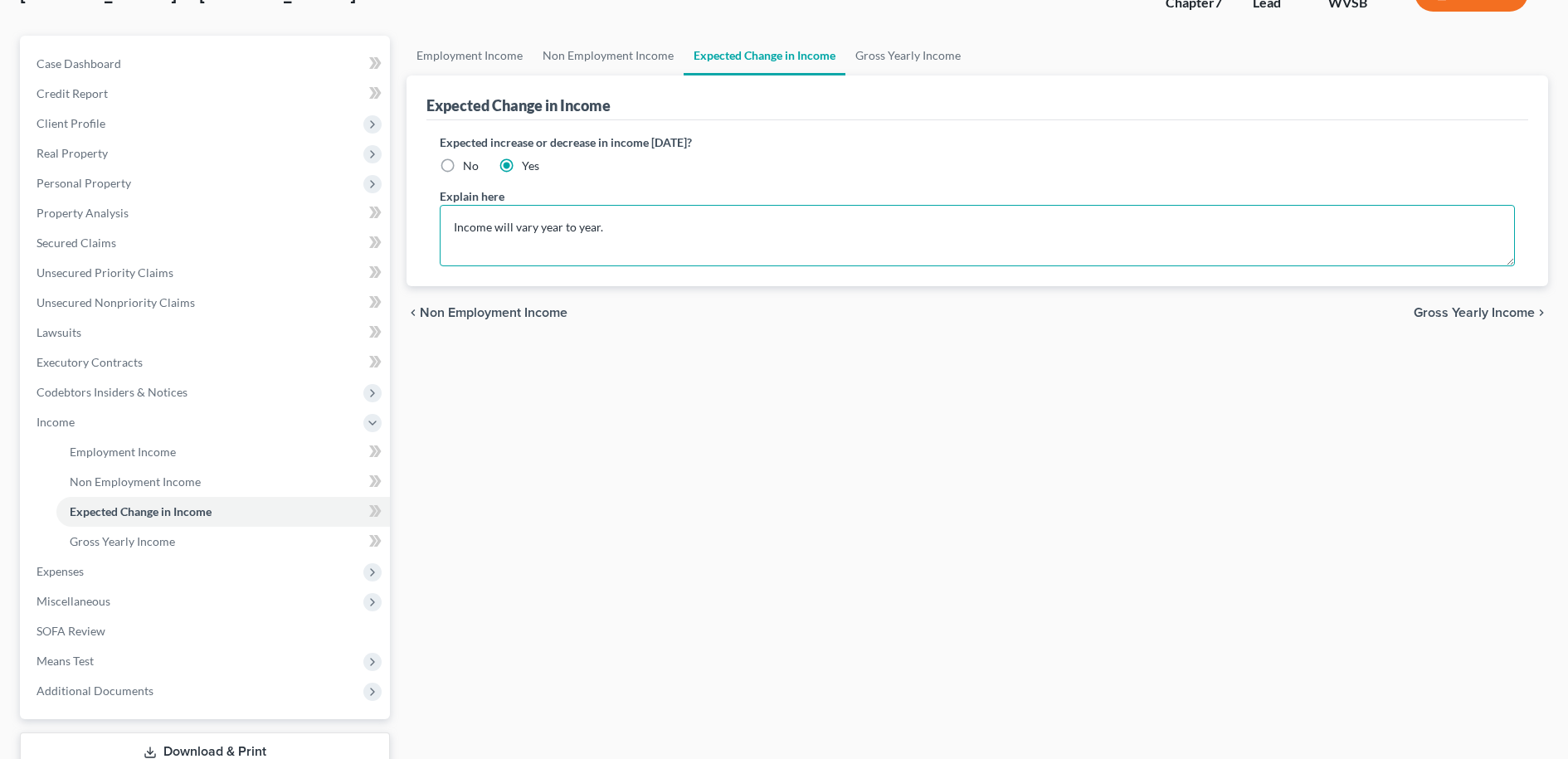
scroll to position [241, 0]
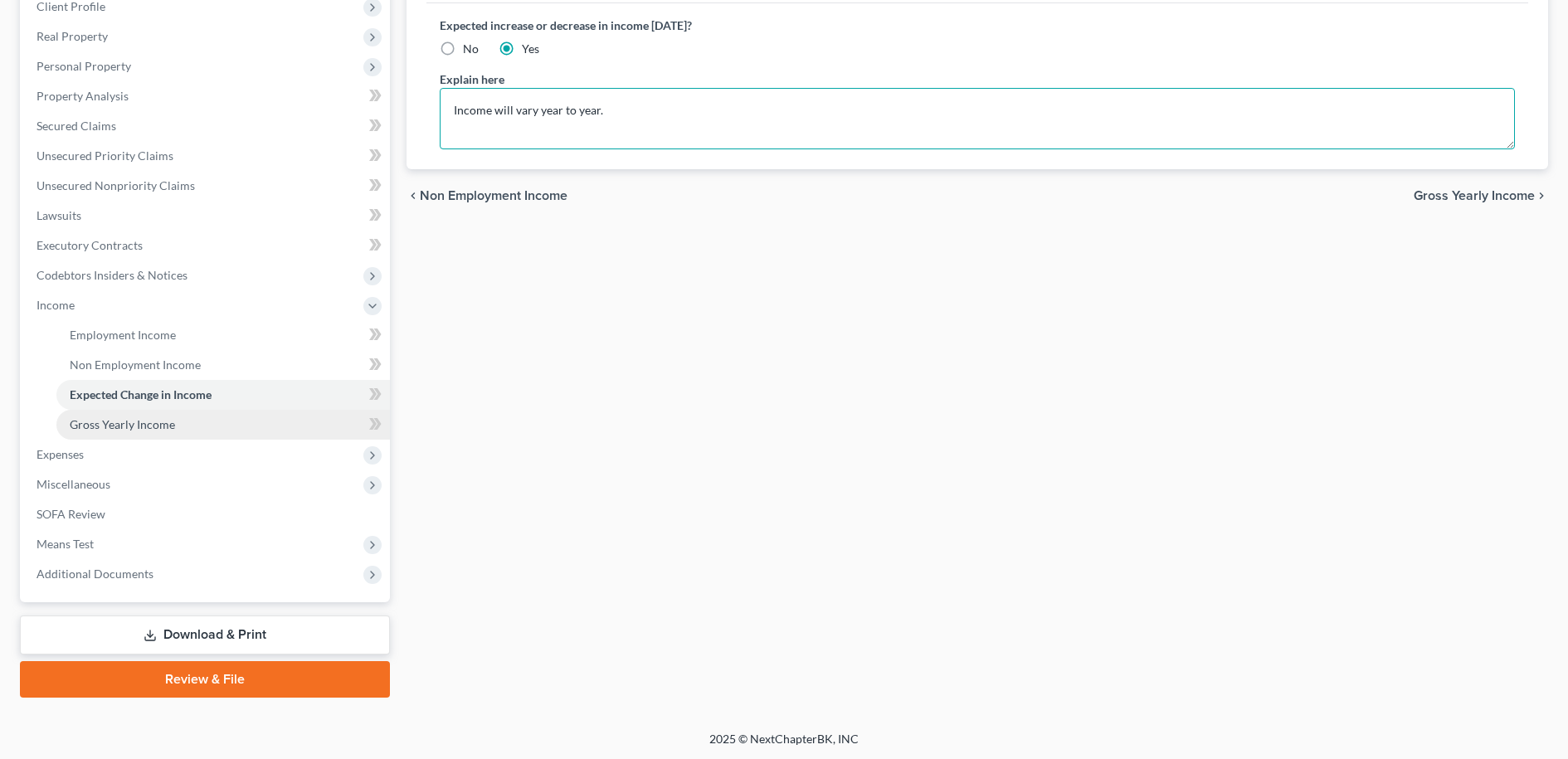
type textarea "Income will vary year to year."
click at [112, 427] on span "Gross Yearly Income" at bounding box center [122, 424] width 105 height 14
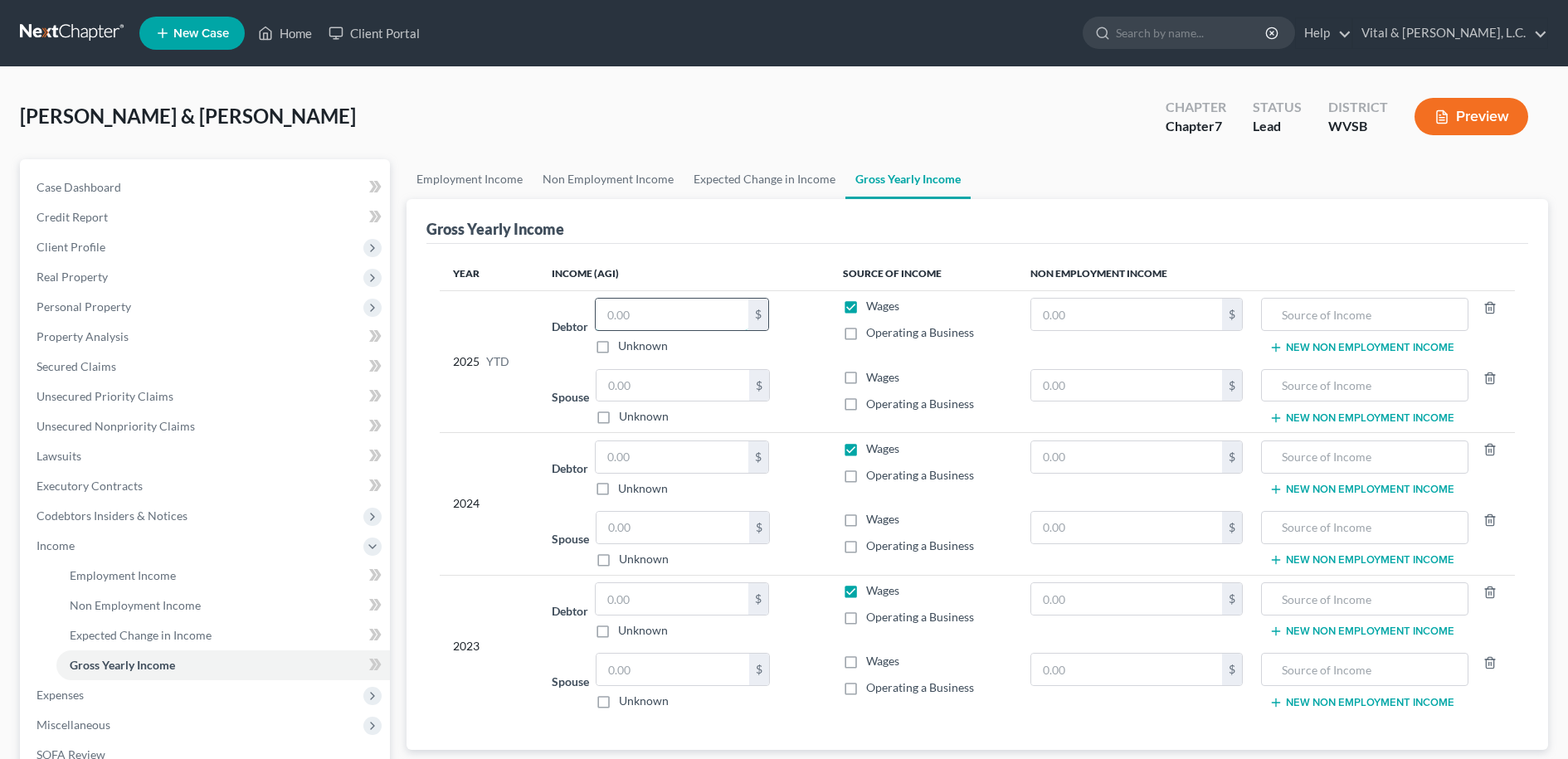
click at [611, 309] on input "text" at bounding box center [672, 314] width 153 height 32
click at [866, 305] on label "Wages" at bounding box center [883, 306] width 33 height 17
click at [873, 305] on input "Wages" at bounding box center [878, 303] width 11 height 11
checkbox input "false"
click at [1064, 310] on input "text" at bounding box center [1126, 314] width 191 height 32
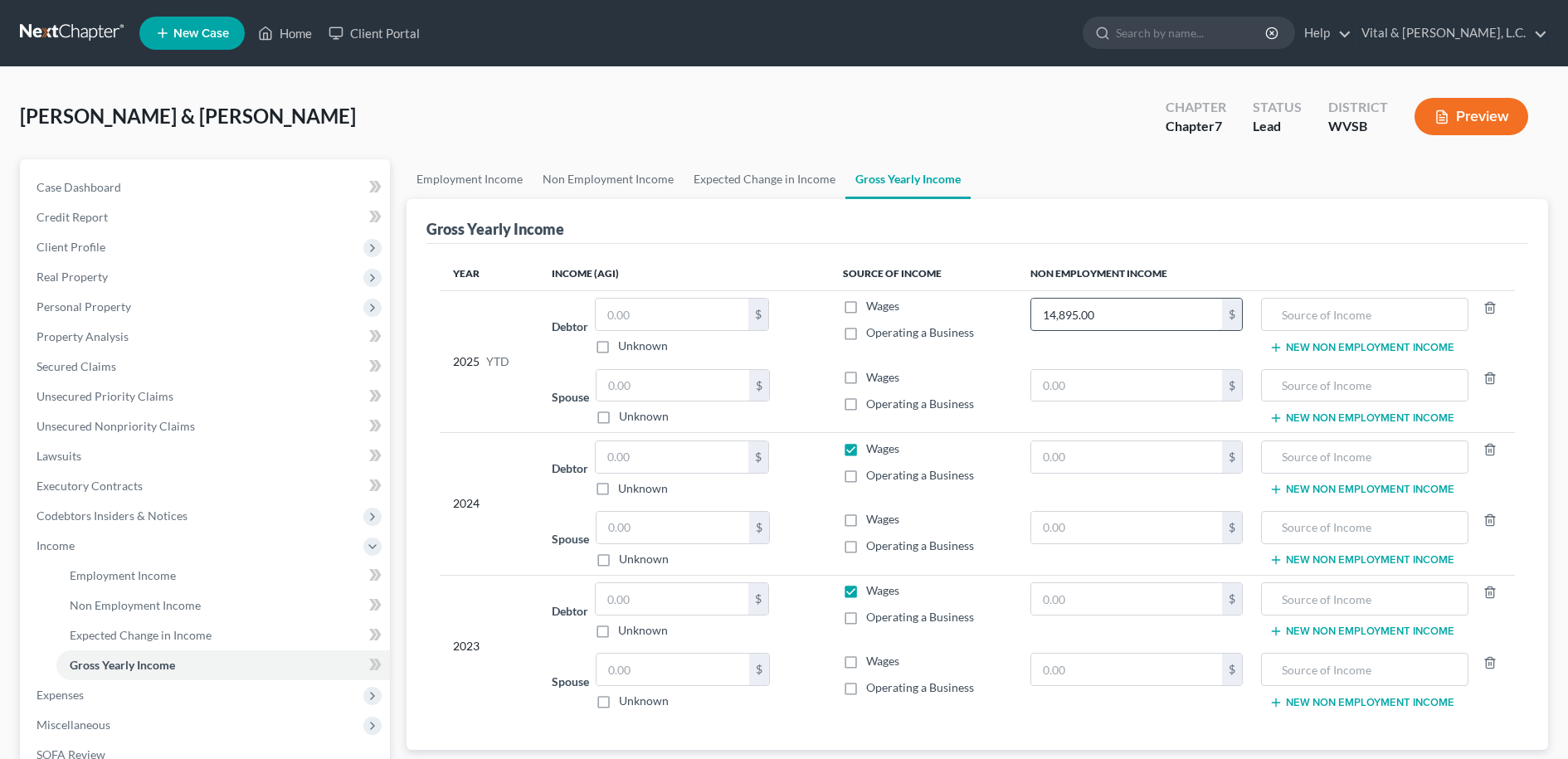
type input "14,895.00"
type input "Social Security"
click at [1320, 348] on button "New Non Employment Income" at bounding box center [1362, 347] width 185 height 13
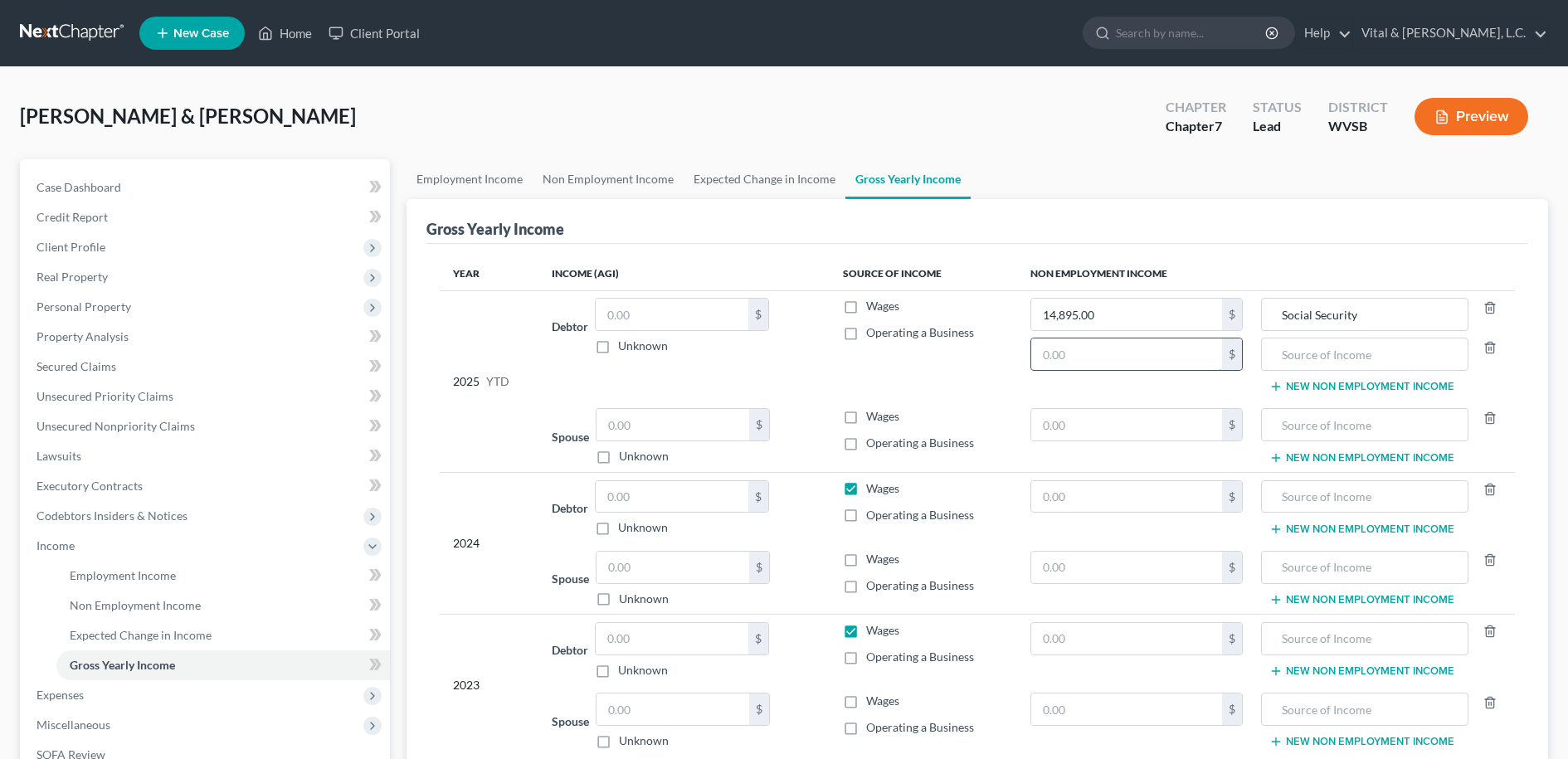
click at [1075, 357] on input "text" at bounding box center [1126, 354] width 191 height 32
type input "13,902.53"
type input "ESOP Disbursement"
click at [626, 423] on input "text" at bounding box center [673, 425] width 153 height 32
type input "14,280.75"
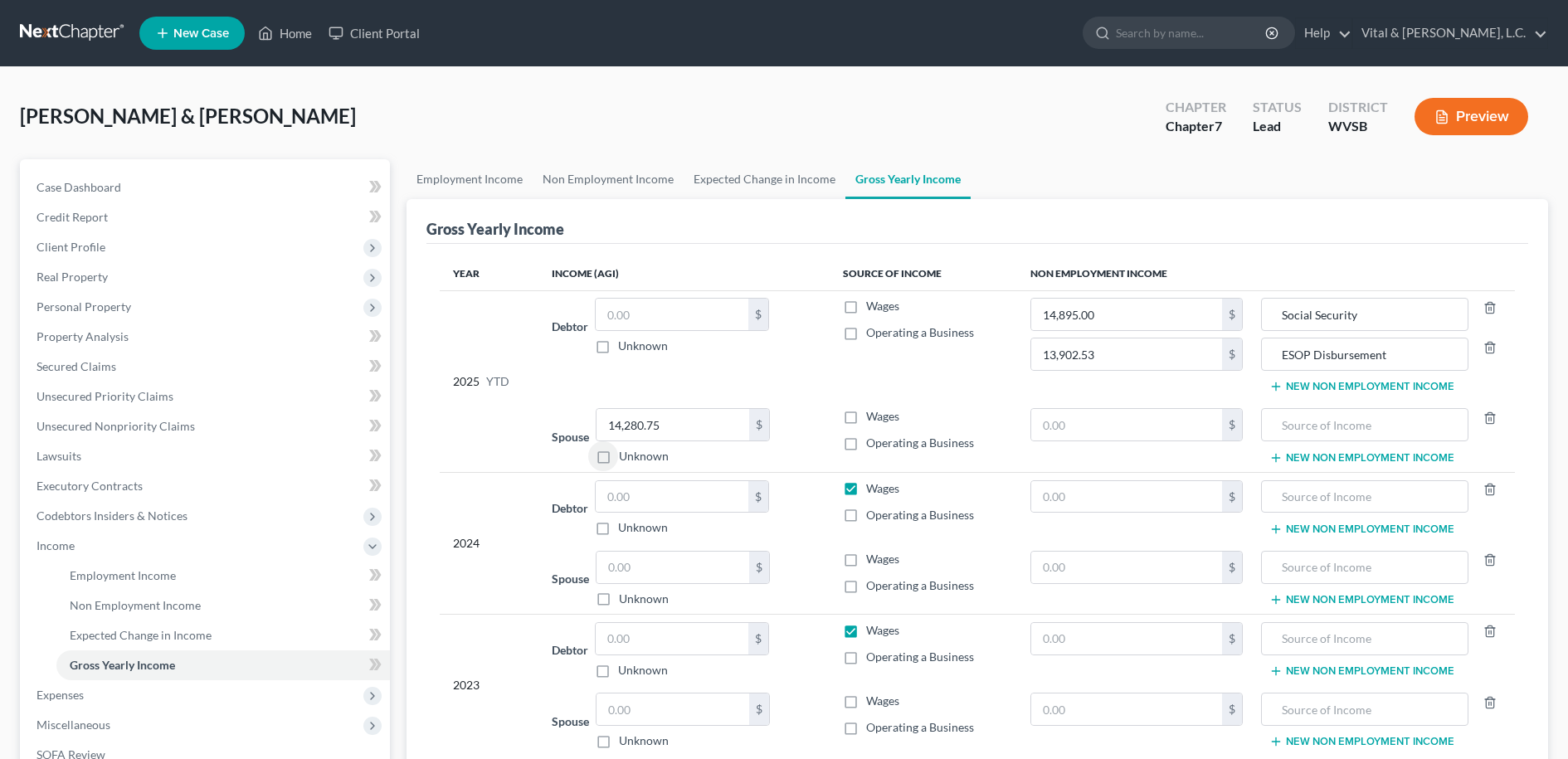
click at [866, 413] on label "Wages" at bounding box center [883, 416] width 33 height 17
click at [873, 413] on input "Wages" at bounding box center [878, 414] width 11 height 11
checkbox input "true"
click at [1055, 423] on input "text" at bounding box center [1126, 425] width 191 height 32
type input "17,352.00"
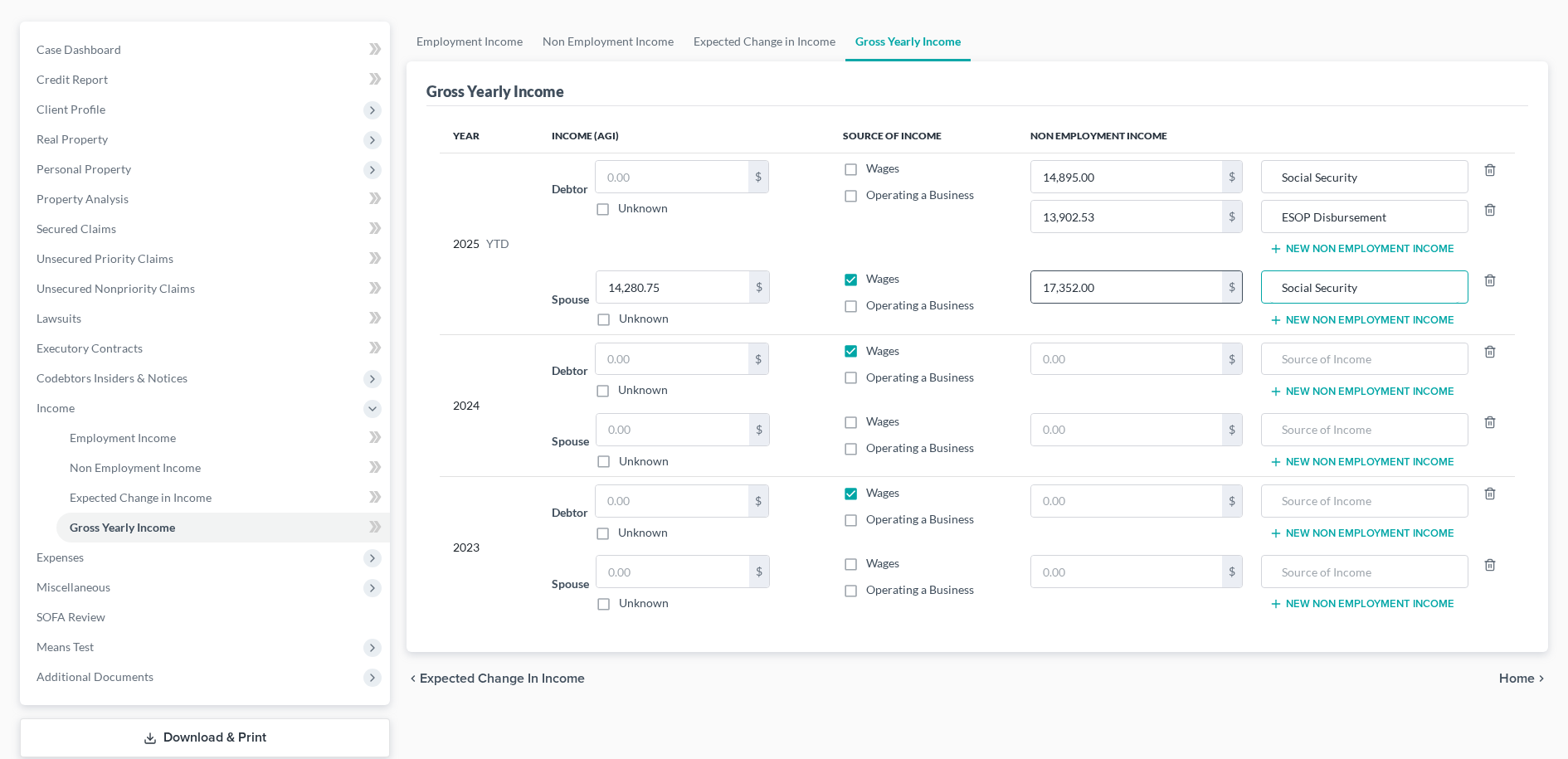
scroll to position [170, 0]
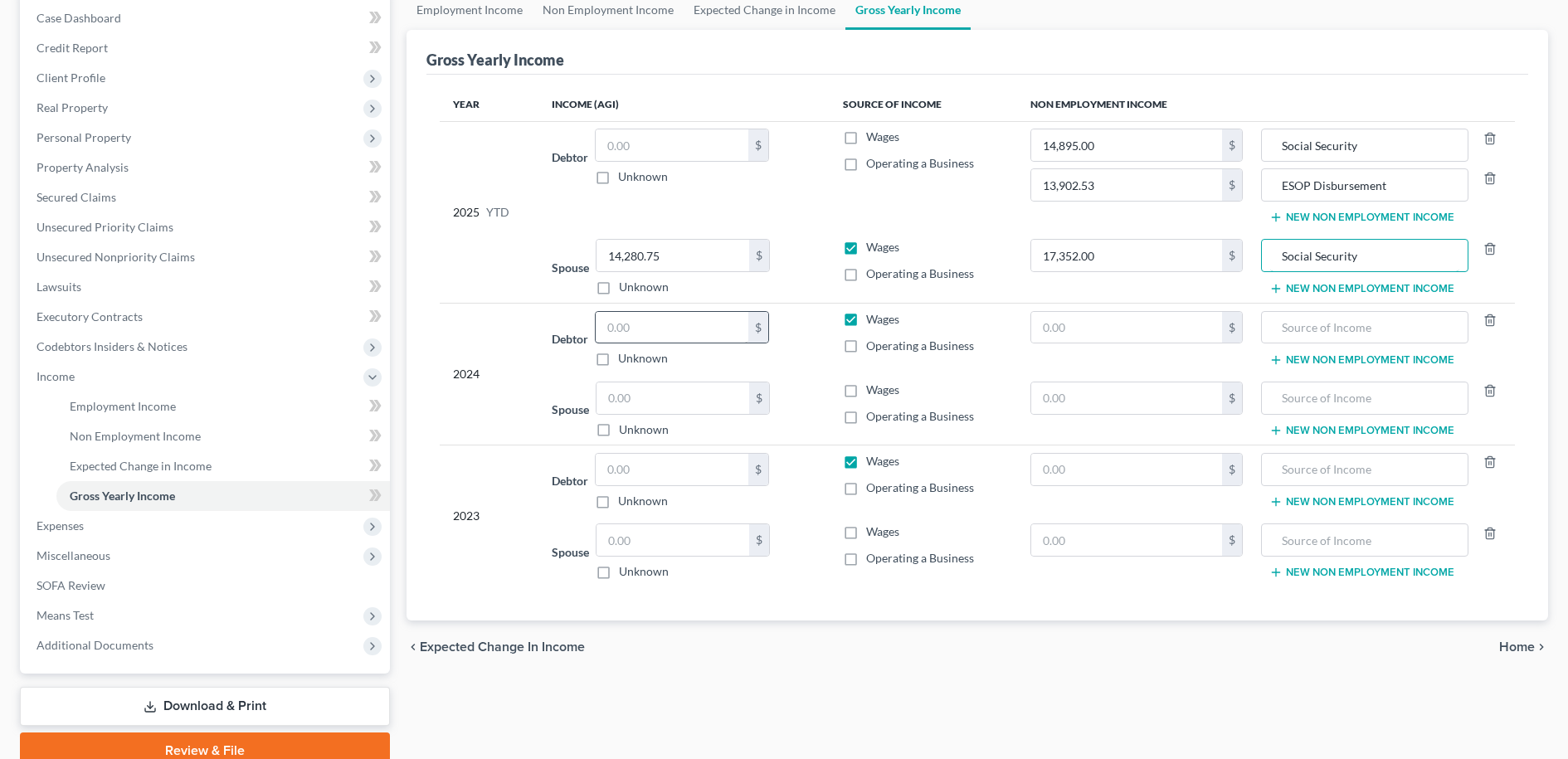
type input "Social Security"
click at [645, 324] on input "text" at bounding box center [672, 328] width 153 height 32
type input "22,344.00"
click at [646, 401] on input "text" at bounding box center [673, 398] width 153 height 32
type input "46,518.00"
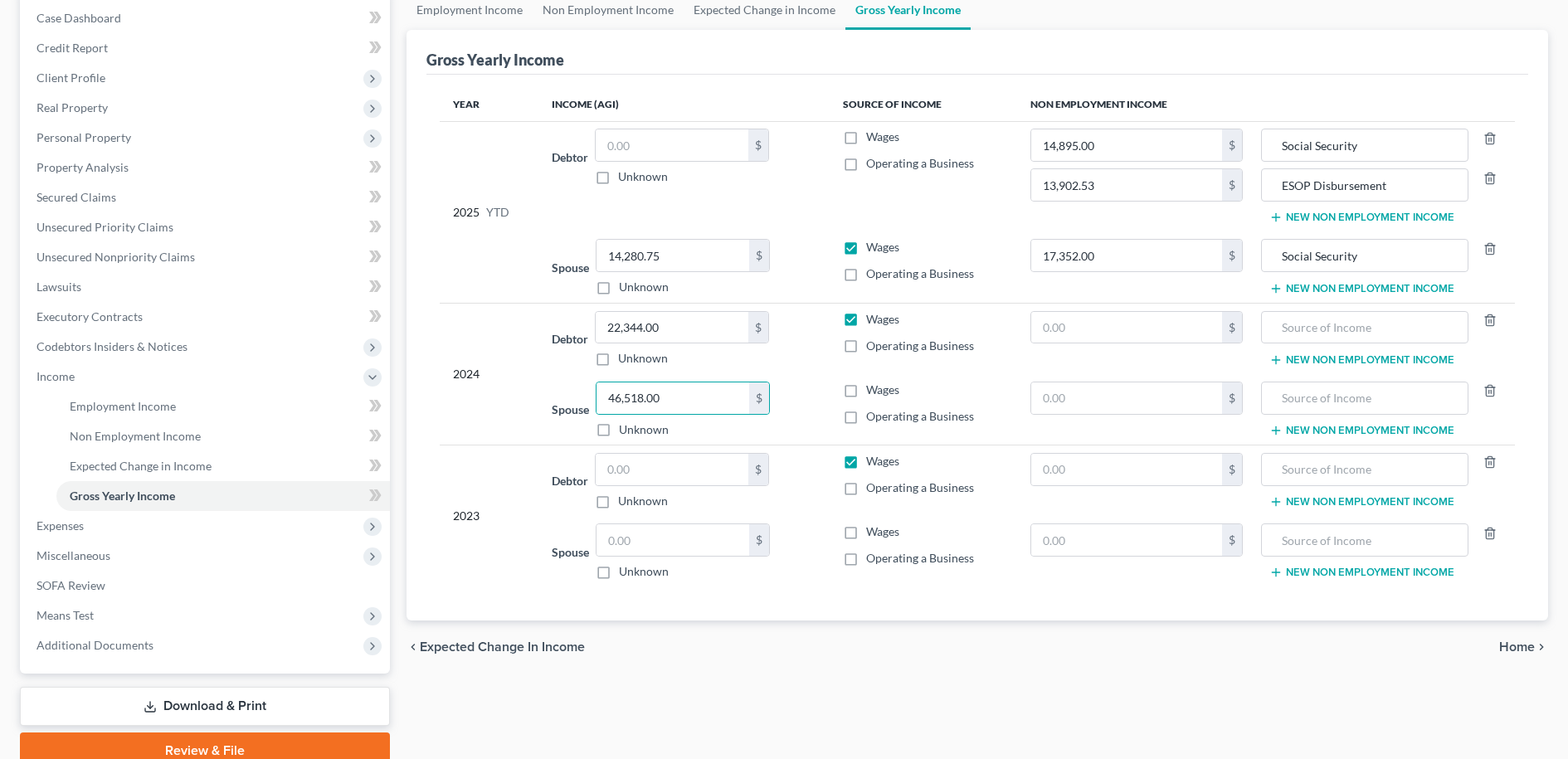
click at [866, 386] on label "Wages" at bounding box center [883, 389] width 33 height 17
click at [873, 386] on input "Wages" at bounding box center [878, 387] width 11 height 11
click at [1092, 329] on input "text" at bounding box center [1126, 328] width 191 height 32
click at [1358, 356] on button "New Non Employment Income" at bounding box center [1362, 359] width 185 height 13
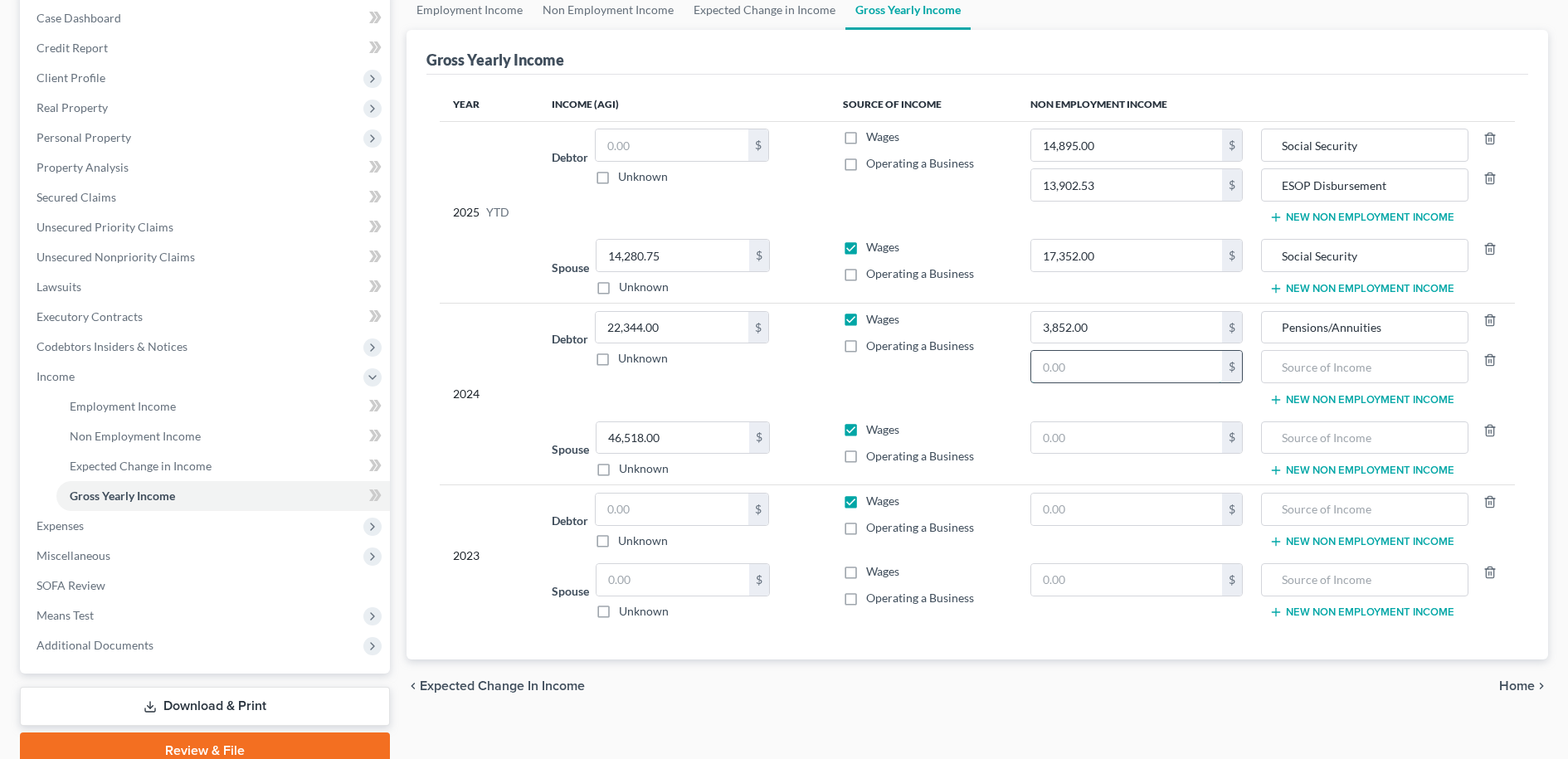
click at [1073, 366] on input "text" at bounding box center [1126, 367] width 191 height 32
click at [1050, 427] on input "text" at bounding box center [1126, 438] width 191 height 32
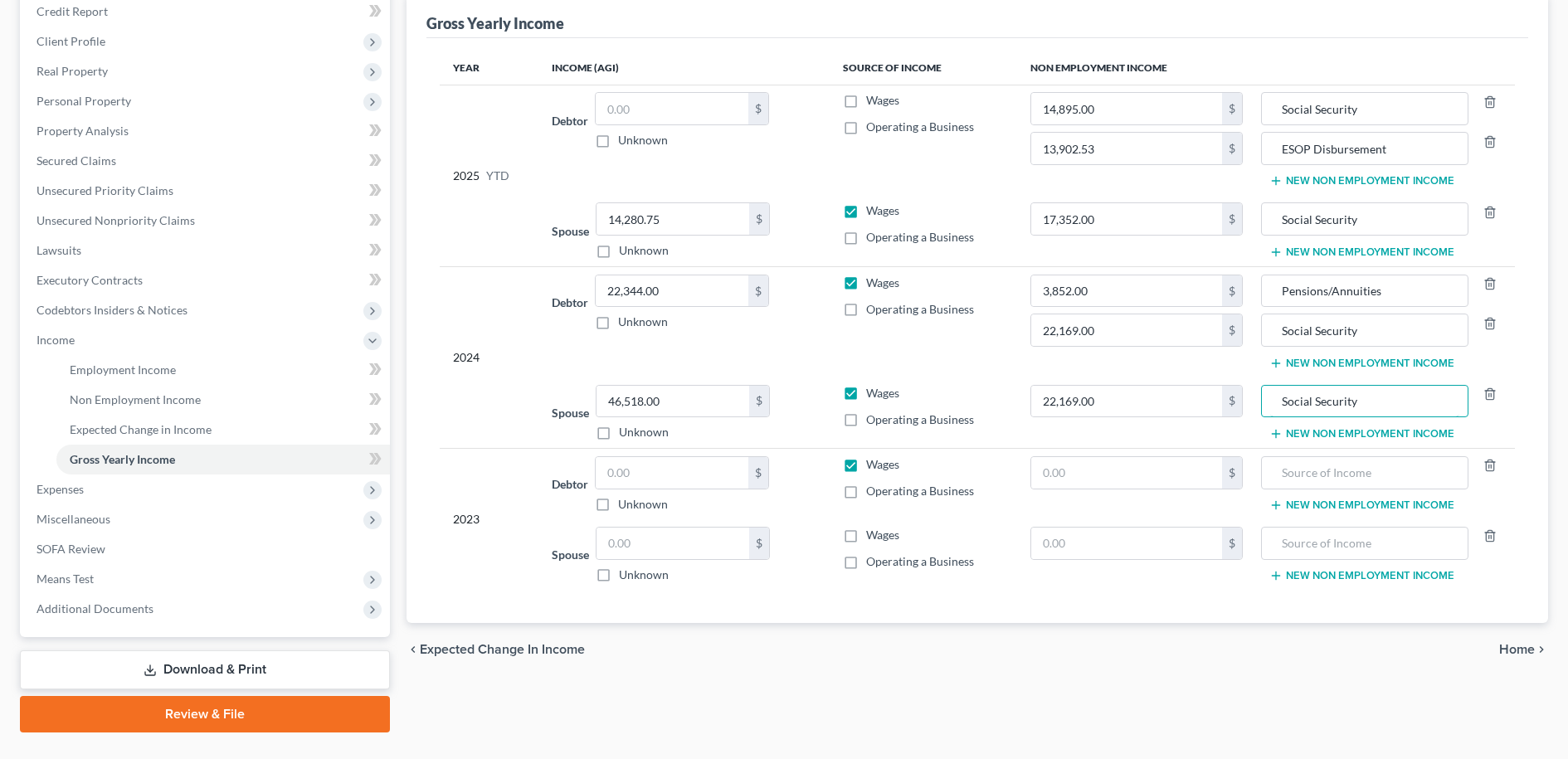
scroll to position [241, 0]
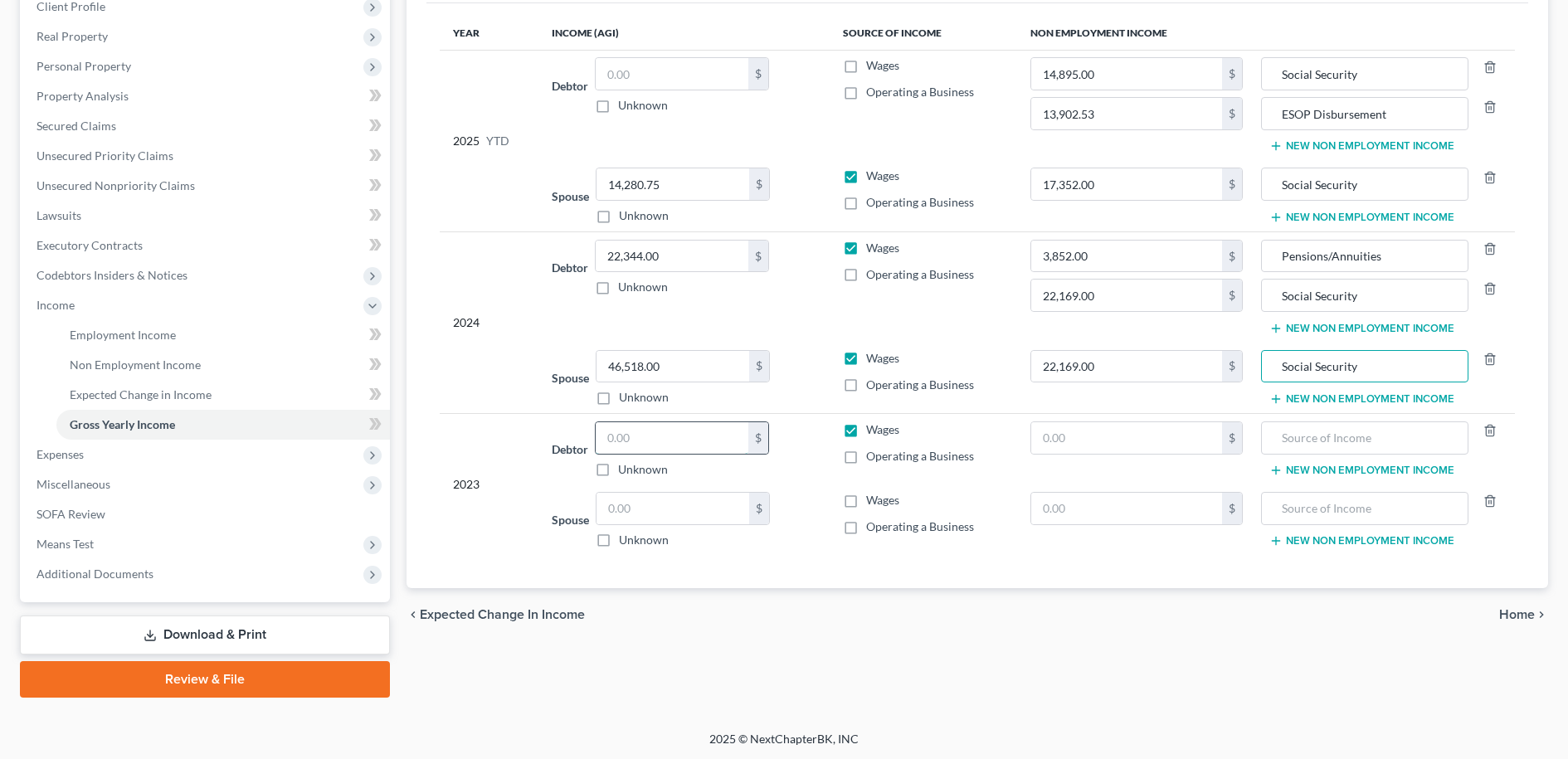
click at [629, 441] on input "text" at bounding box center [672, 438] width 153 height 32
click at [1058, 442] on input "text" at bounding box center [1126, 438] width 191 height 32
click at [624, 510] on input "text" at bounding box center [673, 509] width 153 height 32
click at [866, 501] on label "Wages" at bounding box center [883, 500] width 33 height 17
click at [873, 501] on input "Wages" at bounding box center [878, 497] width 11 height 11
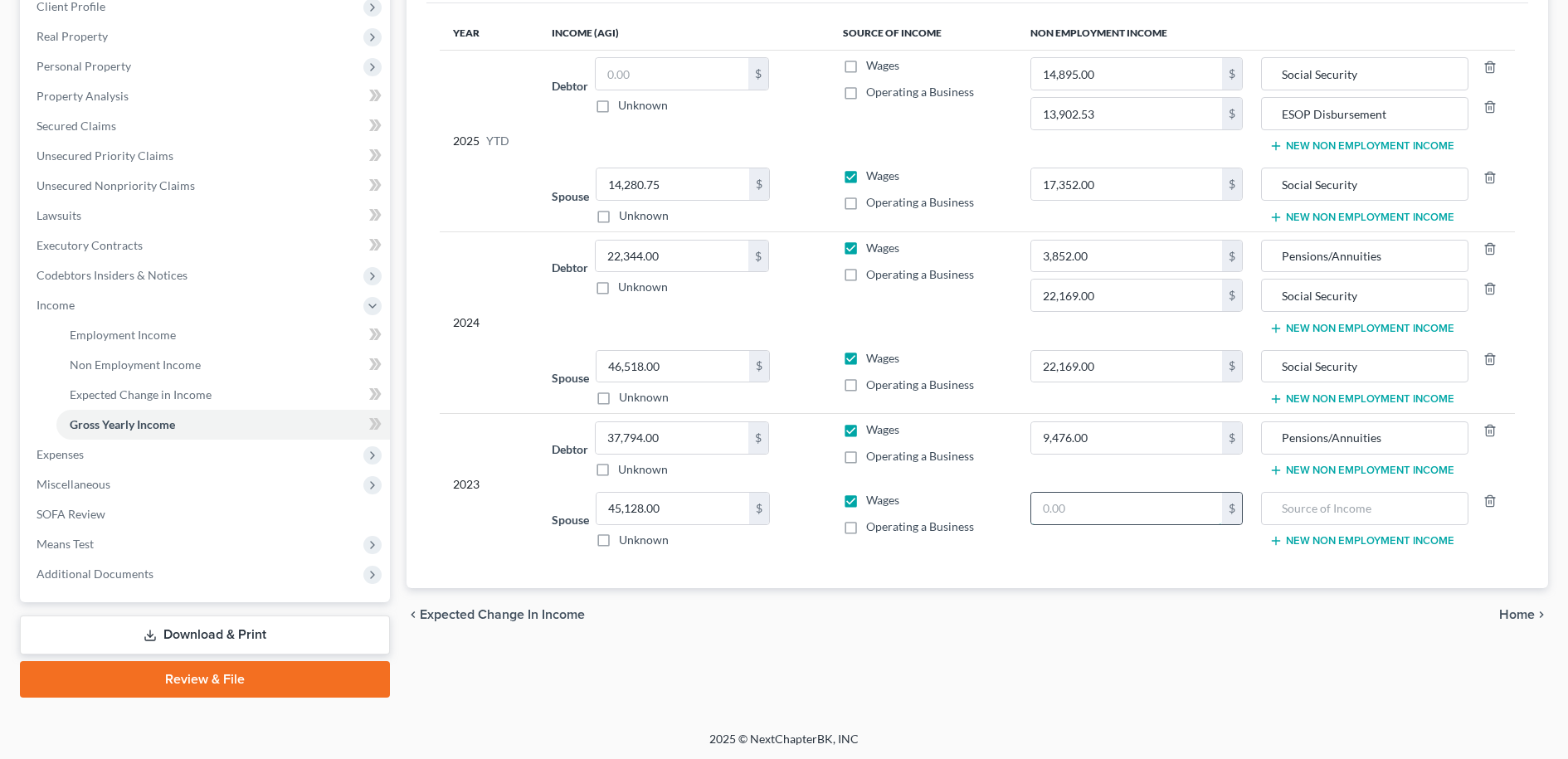
click at [1145, 508] on input "text" at bounding box center [1126, 509] width 191 height 32
click at [1103, 295] on input "22,169.00" at bounding box center [1126, 295] width 191 height 32
click at [1105, 366] on input "22,169.00" at bounding box center [1126, 367] width 191 height 32
click at [69, 450] on span "Expenses" at bounding box center [61, 454] width 47 height 14
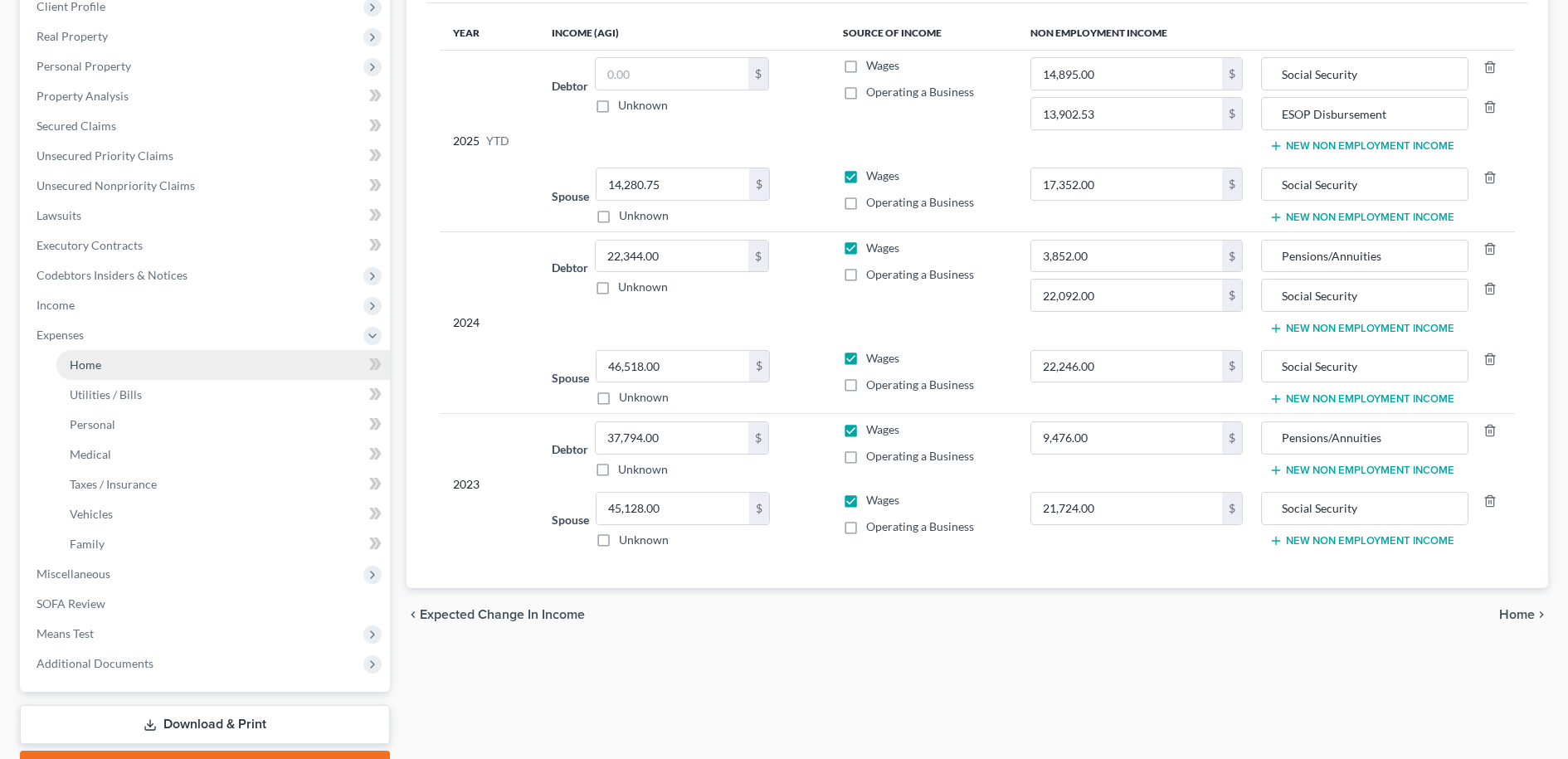
click at [95, 365] on span "Home" at bounding box center [85, 365] width 32 height 14
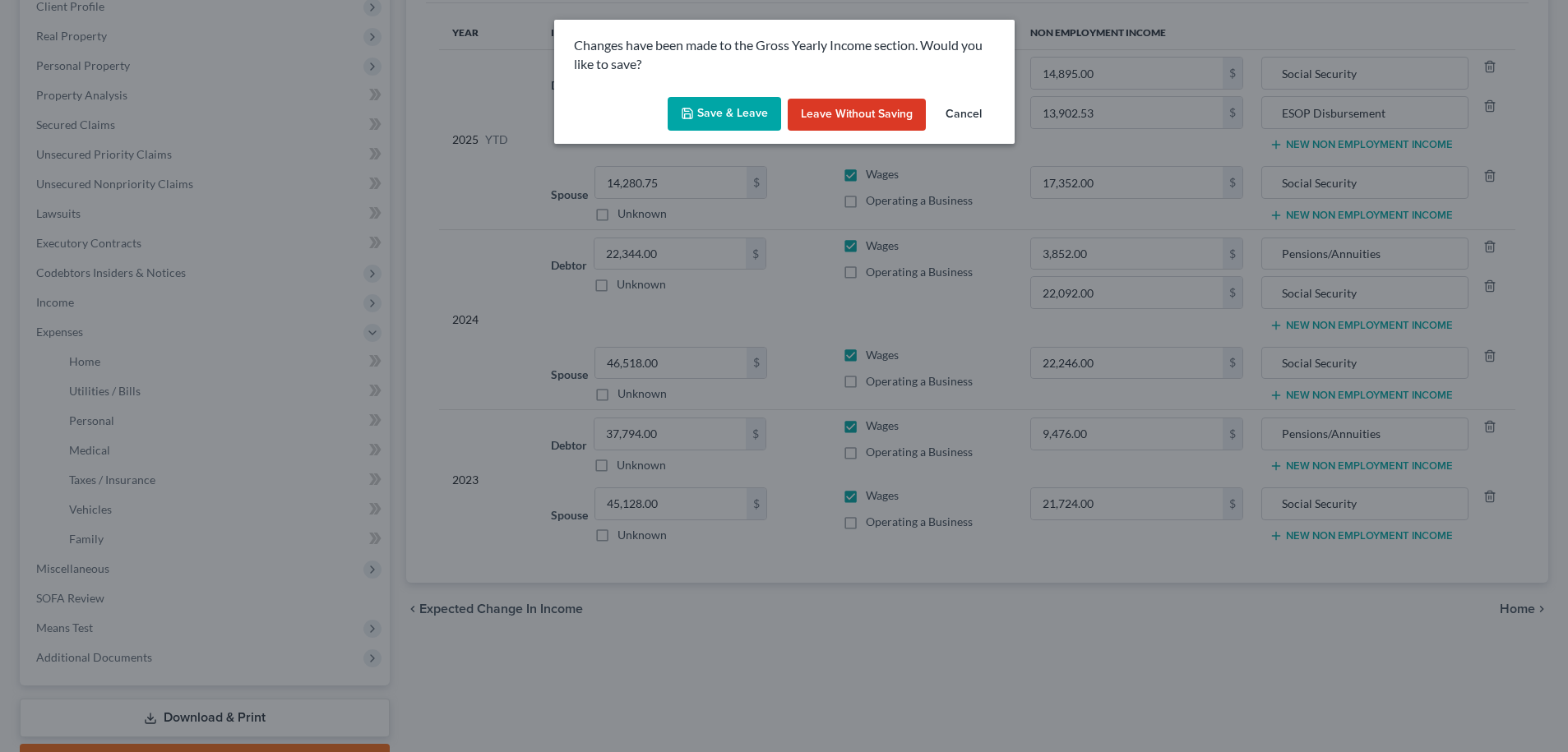
click at [740, 115] on button "Save & Leave" at bounding box center [724, 114] width 113 height 35
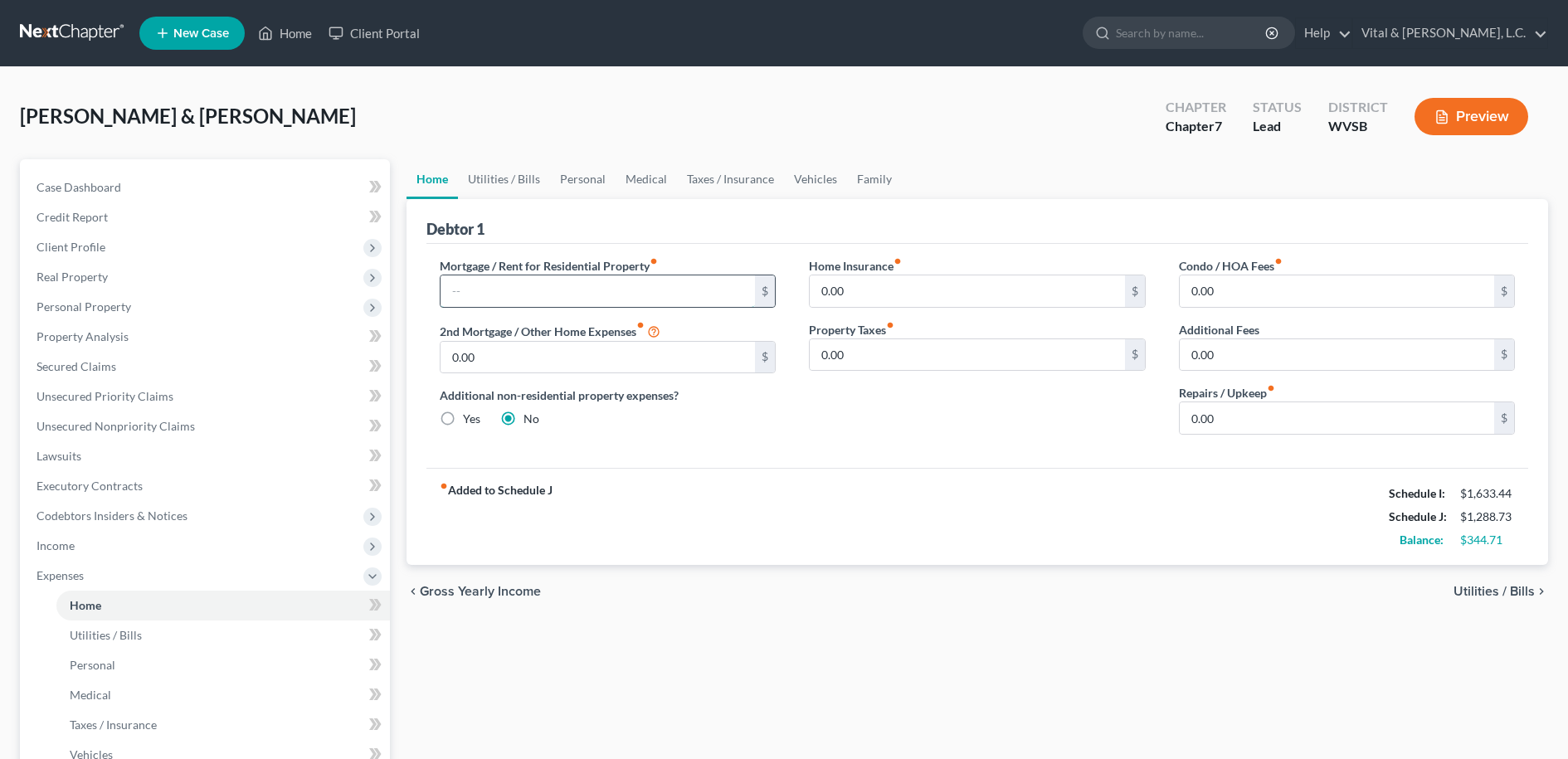
click at [519, 292] on input "text" at bounding box center [598, 292] width 315 height 32
click at [864, 360] on input "0.00" at bounding box center [967, 355] width 315 height 32
click at [1250, 423] on input "0.00" at bounding box center [1337, 418] width 315 height 32
click at [1060, 411] on div "Home Insurance fiber_manual_record 0.00 $ Property Taxes fiber_manual_record 0.…" at bounding box center [977, 352] width 370 height 191
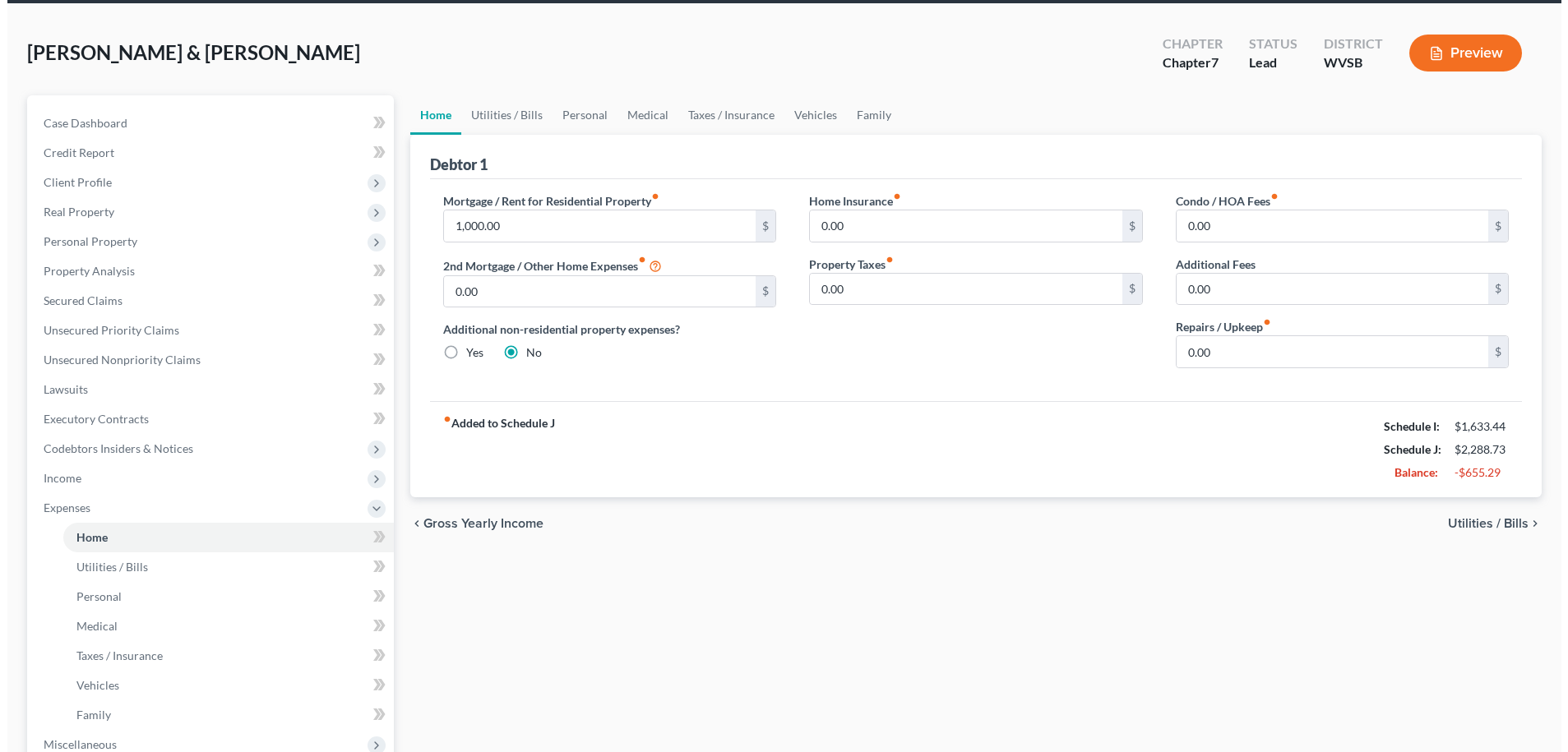
scroll to position [126, 0]
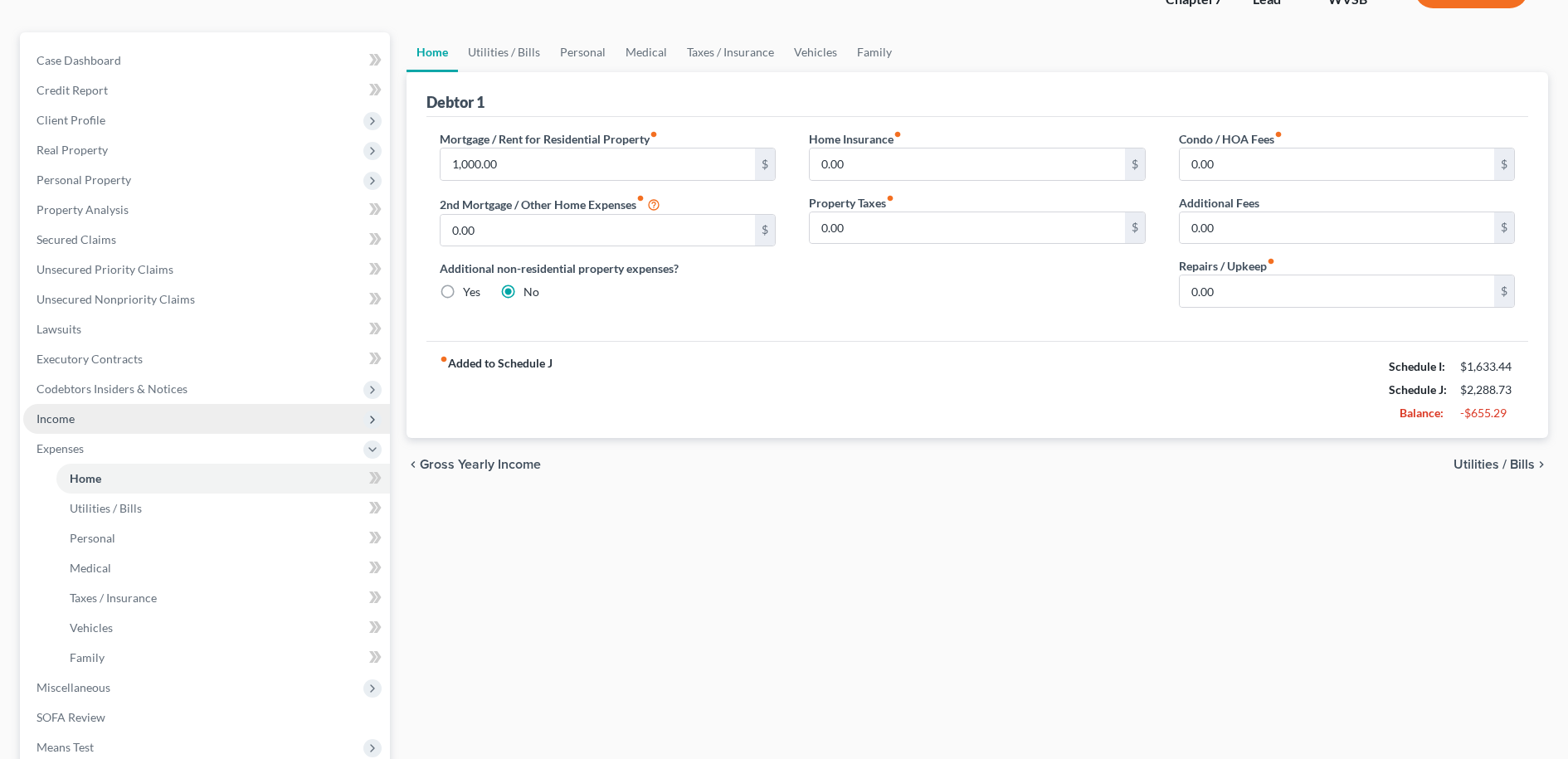
click at [63, 416] on span "Income" at bounding box center [55, 418] width 38 height 14
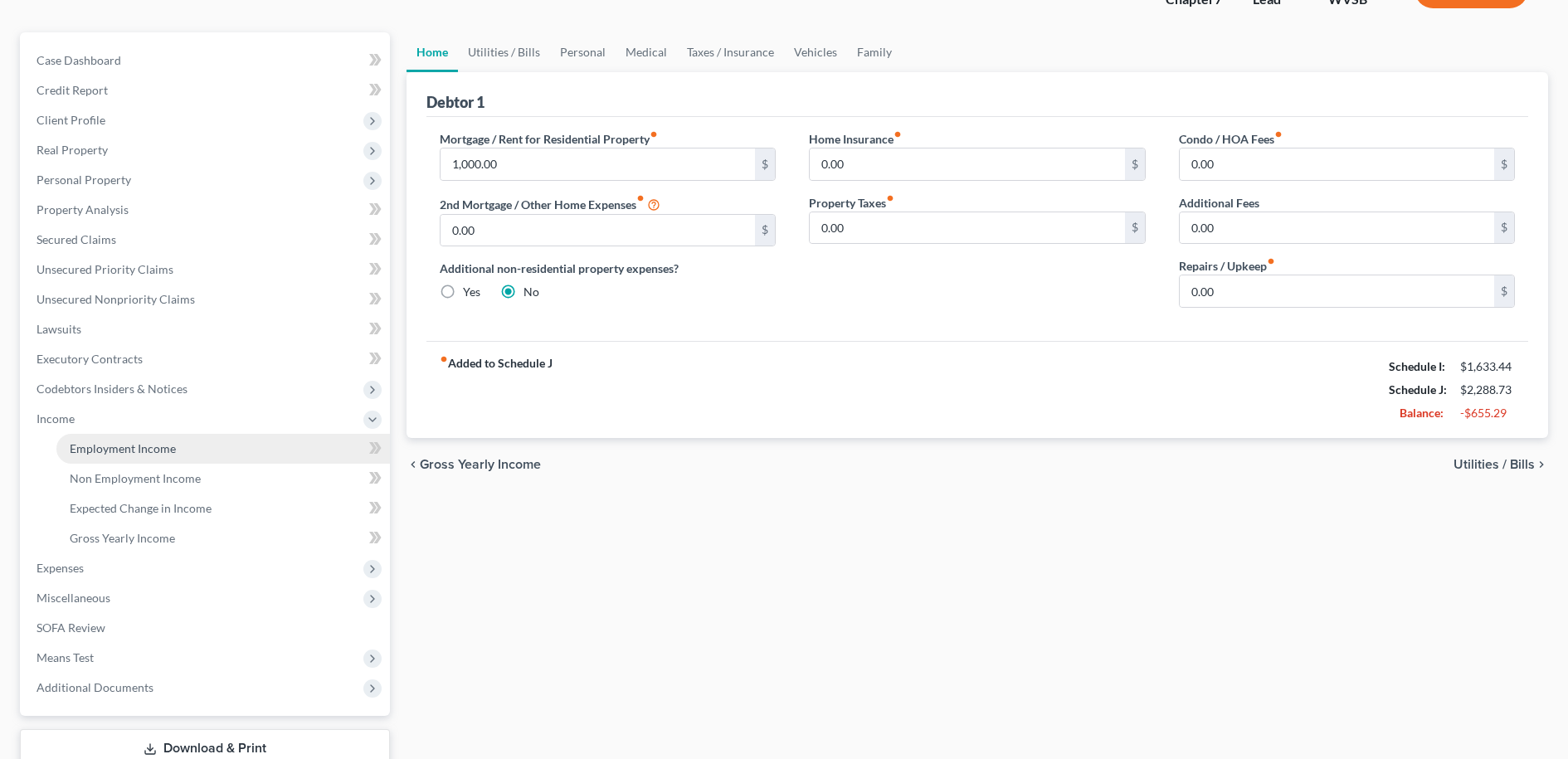
click at [121, 449] on span "Employment Income" at bounding box center [122, 448] width 106 height 14
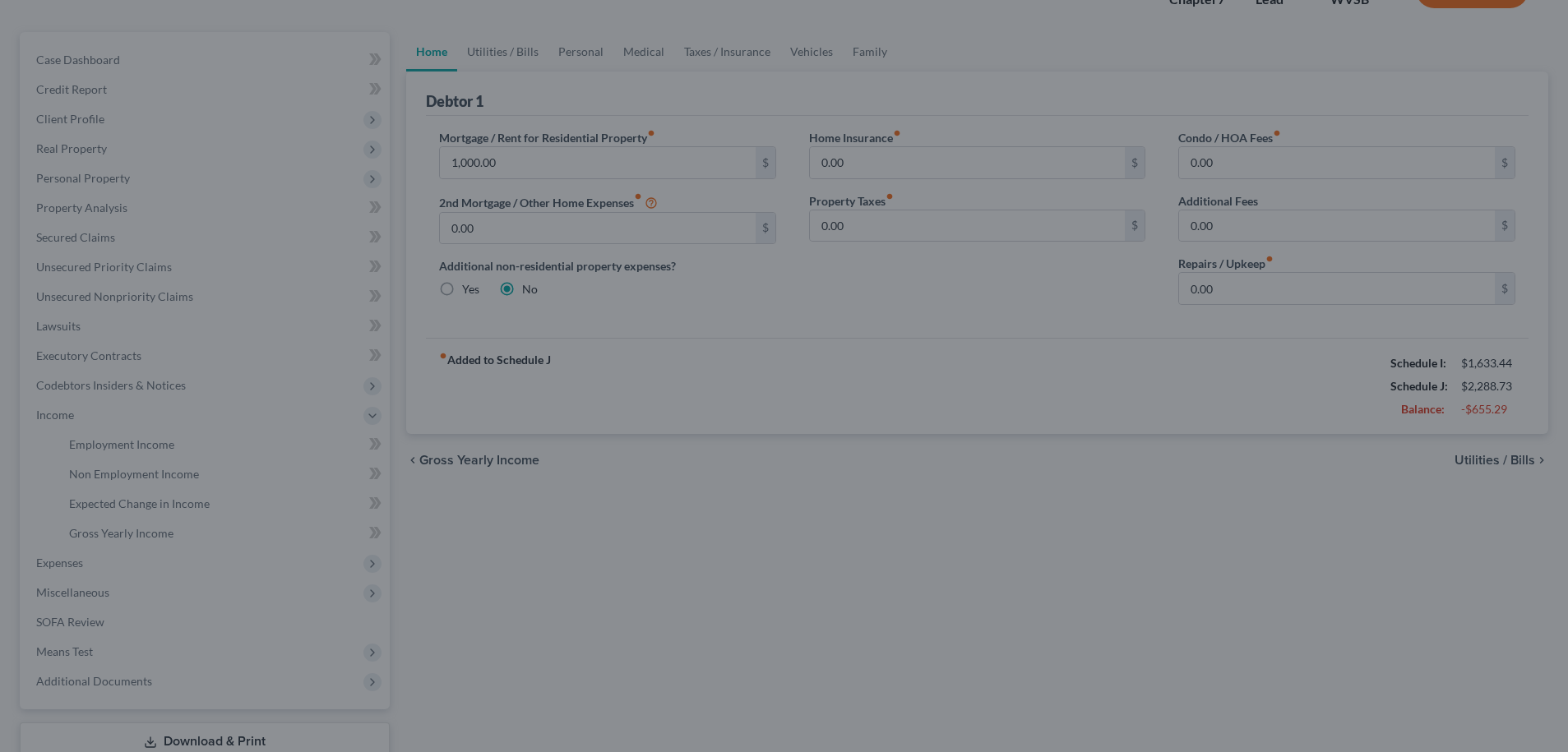
click at [248, 397] on div at bounding box center [784, 376] width 1568 height 752
click at [291, 117] on div at bounding box center [784, 376] width 1568 height 752
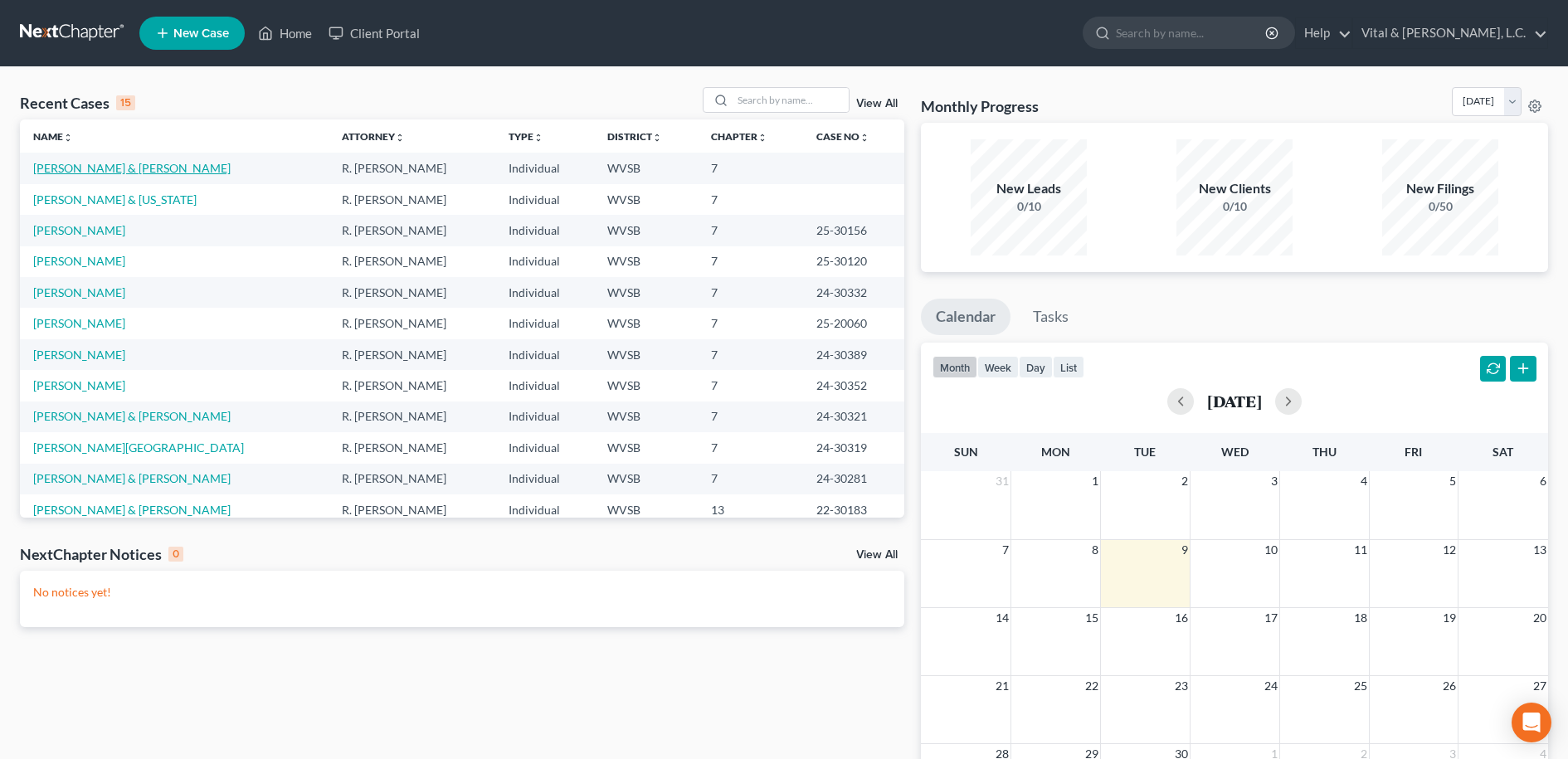
drag, startPoint x: 90, startPoint y: 169, endPoint x: 254, endPoint y: 240, distance: 178.7
click at [98, 174] on link "[PERSON_NAME] & [PERSON_NAME]" at bounding box center [132, 168] width 198 height 14
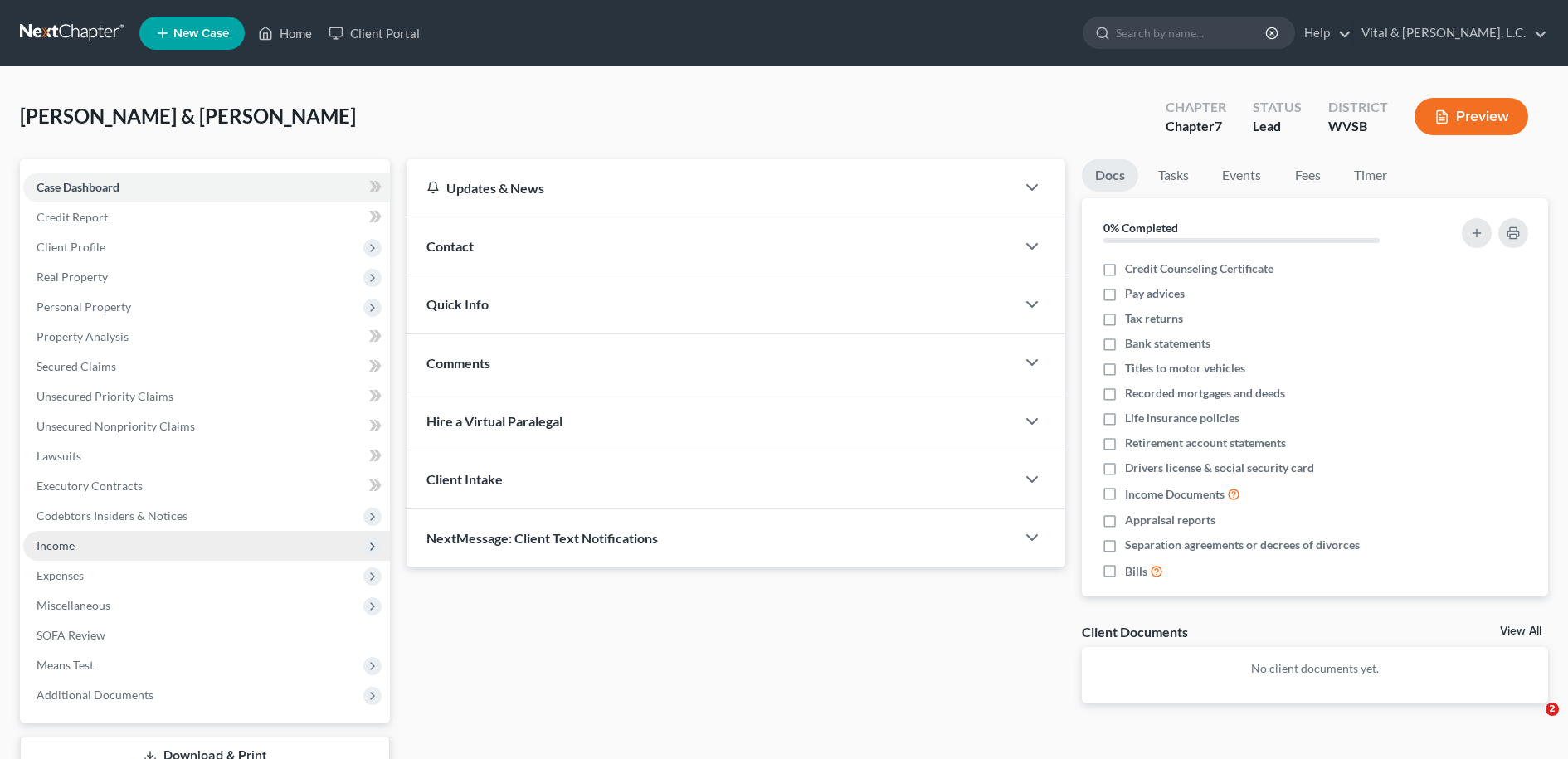
click at [56, 546] on span "Income" at bounding box center [55, 546] width 38 height 14
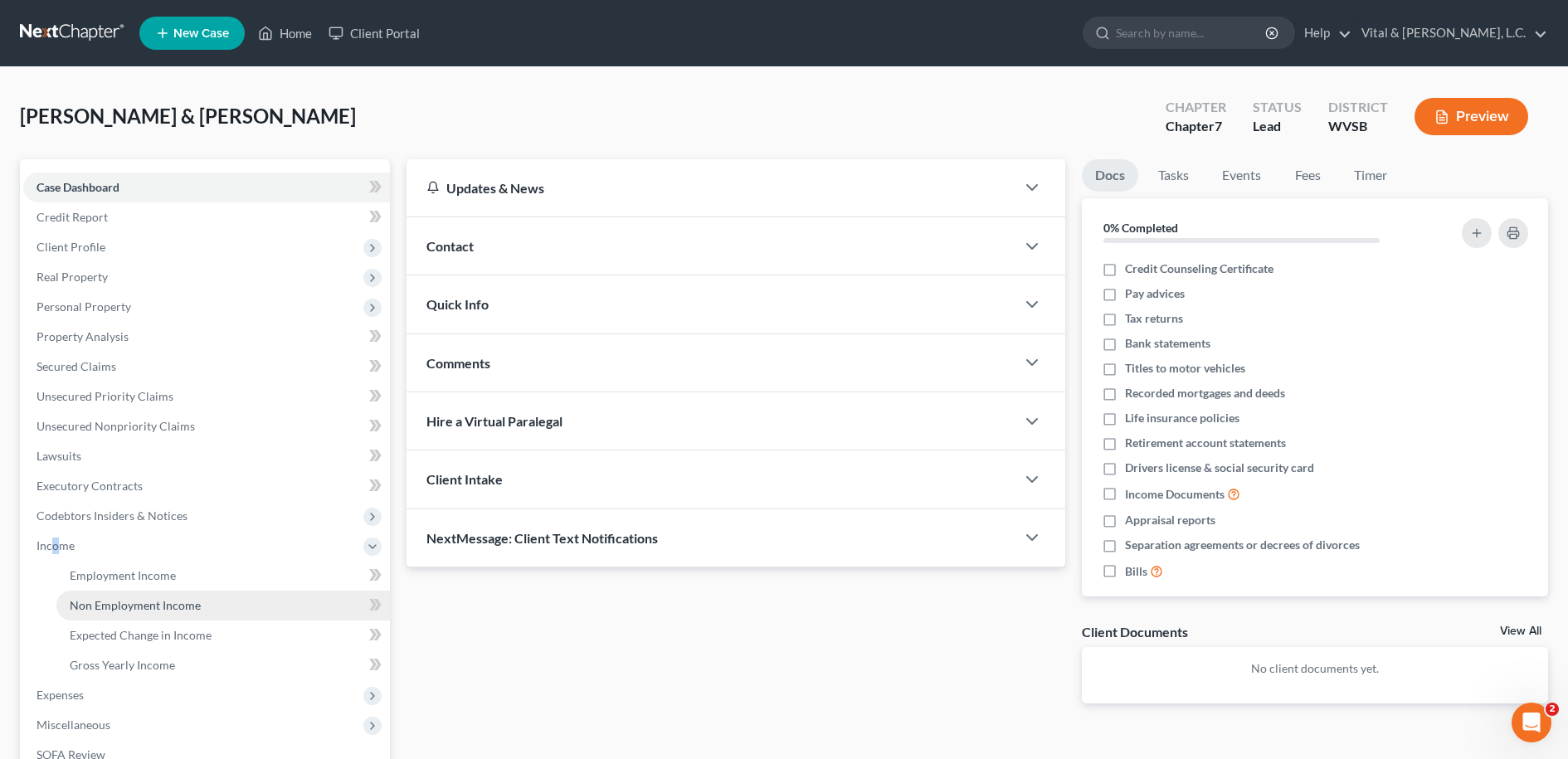
click at [129, 601] on span "Non Employment Income" at bounding box center [134, 605] width 131 height 14
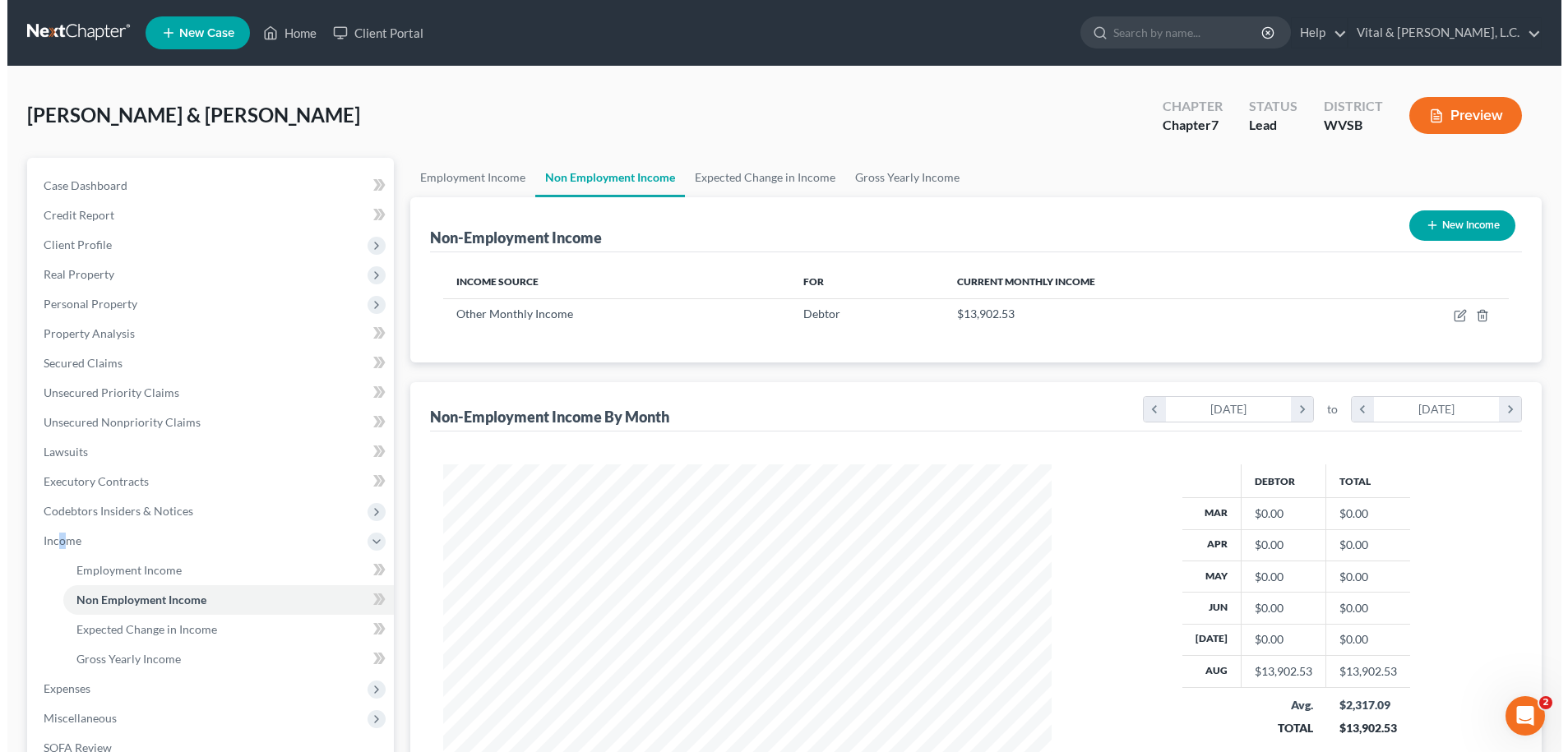
scroll to position [304, 642]
click at [1452, 220] on button "New Income" at bounding box center [1455, 225] width 106 height 30
select select "0"
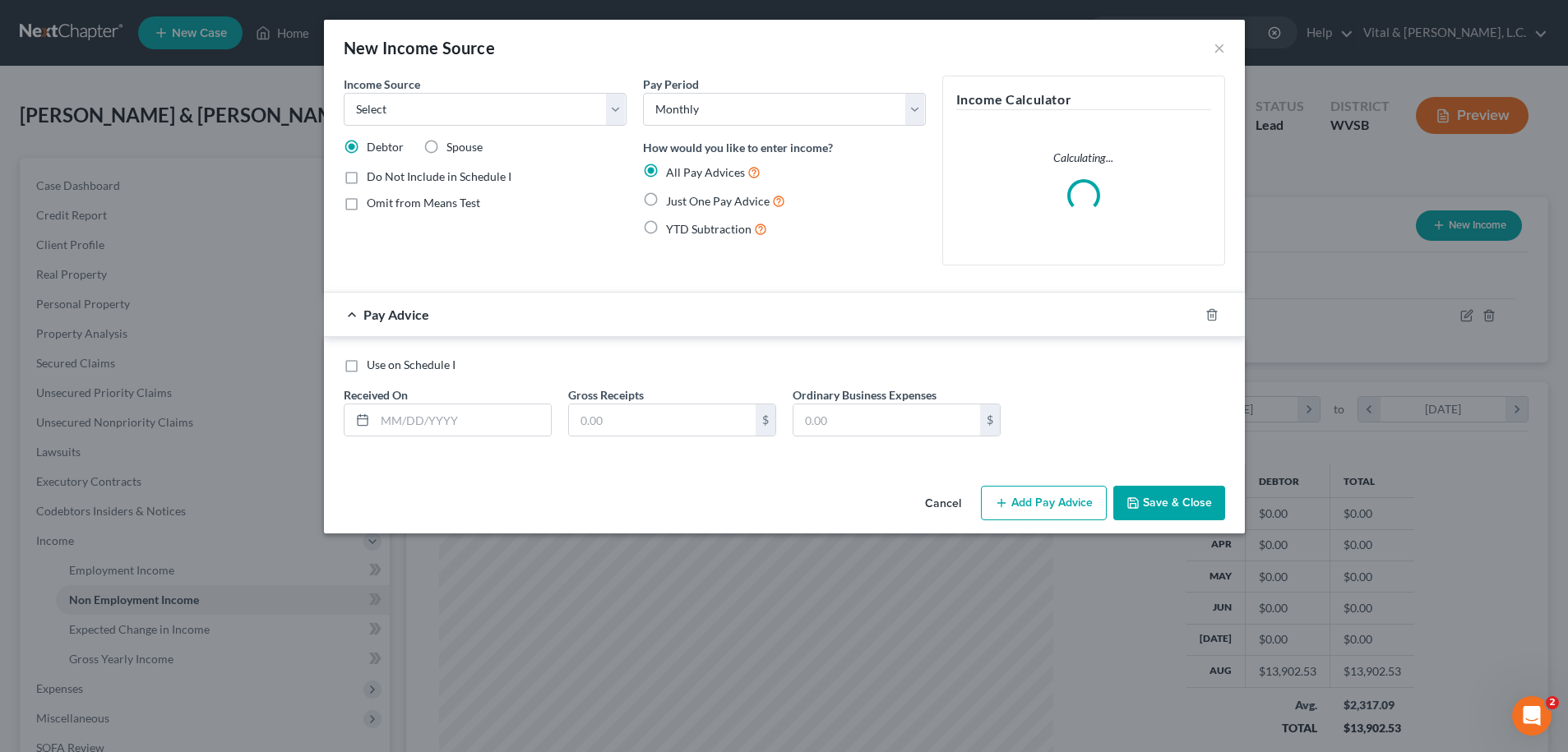
scroll to position [306, 647]
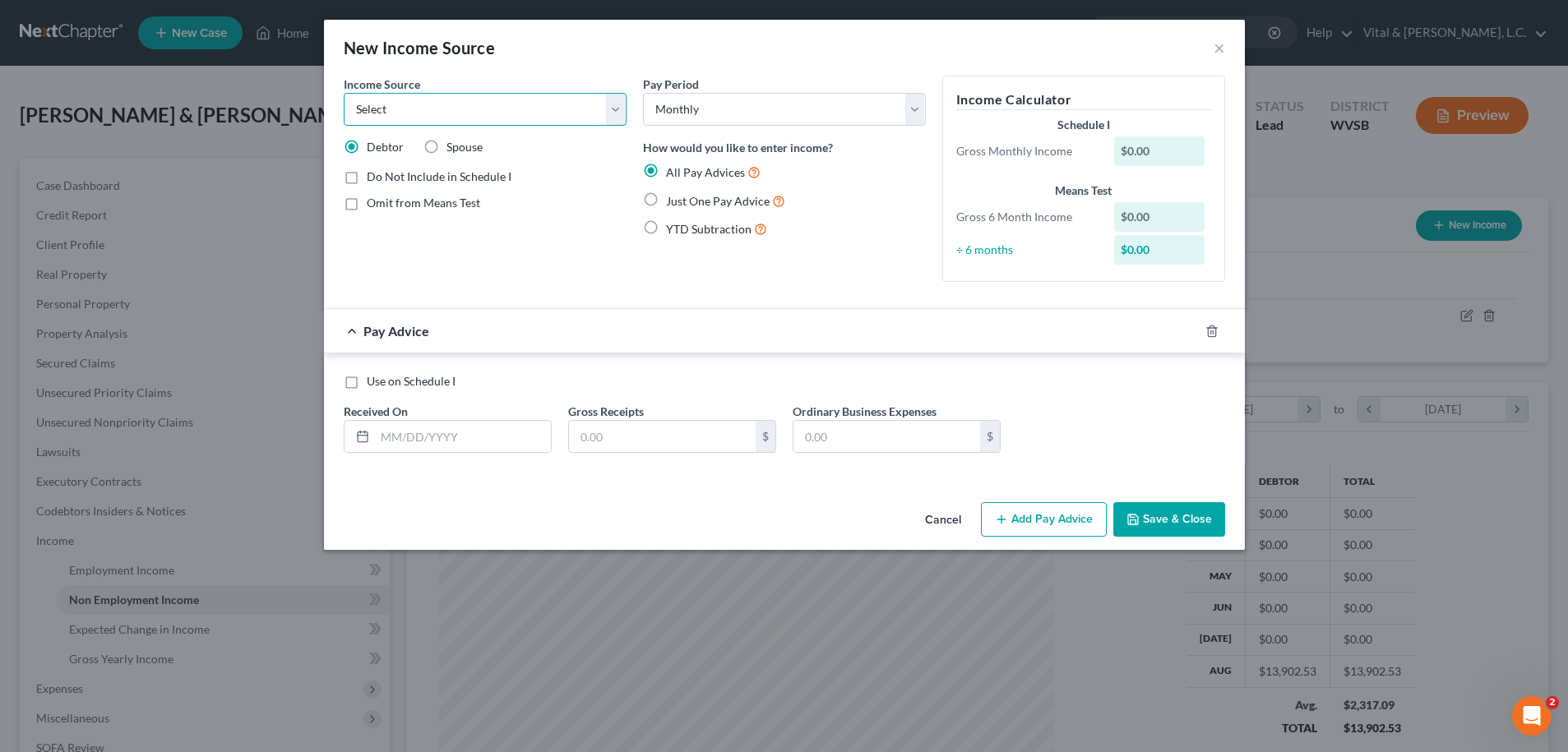
select select "4"
click option "Social Security / Social Security Disability" at bounding box center [0, 0] width 0 height 0
click at [367, 202] on label "Omit from Means Test" at bounding box center [423, 203] width 113 height 17
click at [373, 202] on input "Omit from Means Test" at bounding box center [379, 200] width 10 height 10
checkbox input "true"
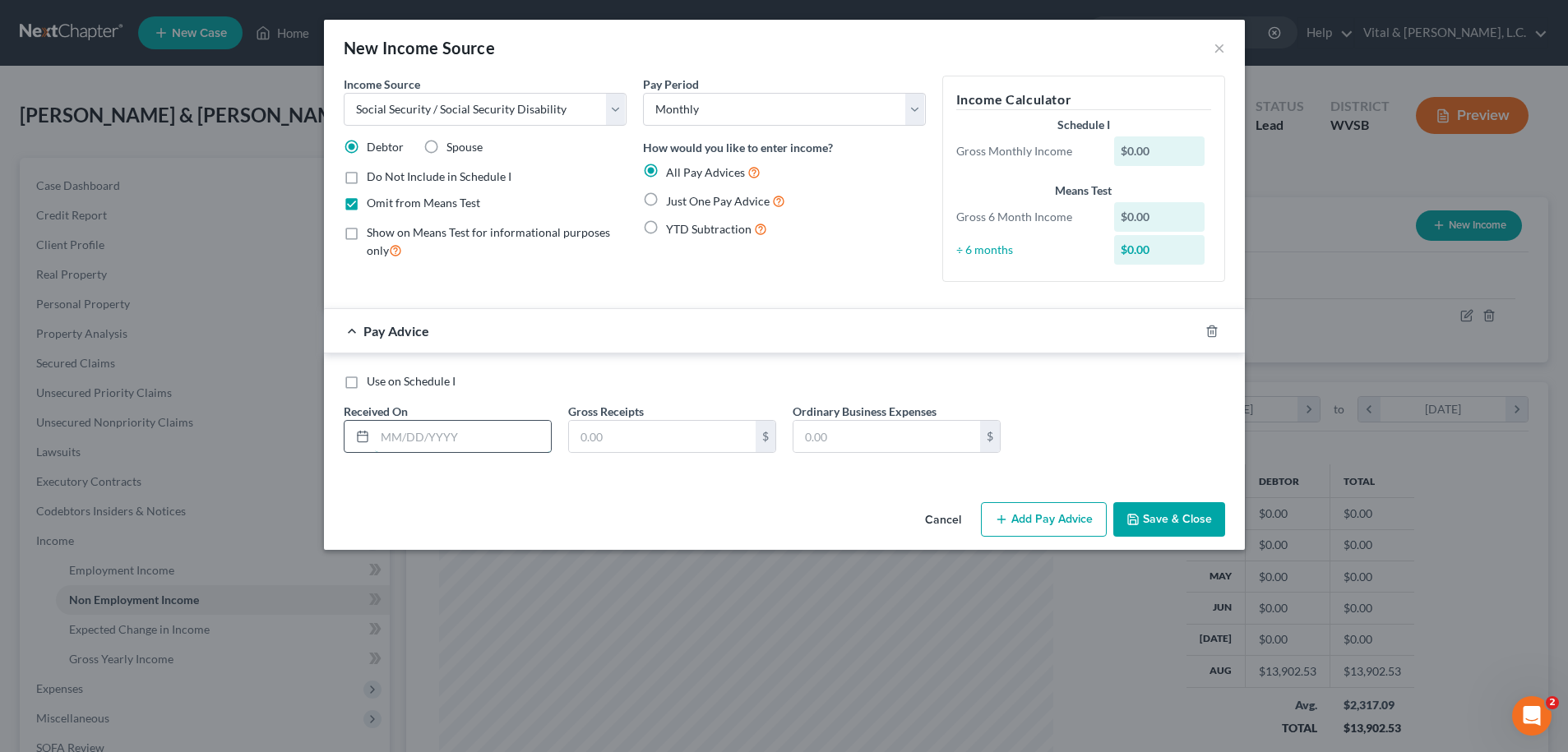
click at [439, 435] on input "text" at bounding box center [463, 437] width 176 height 31
type input "03/03/2025"
type input "1,625.00"
click at [1053, 521] on button "Add Pay Advice" at bounding box center [1044, 520] width 126 height 35
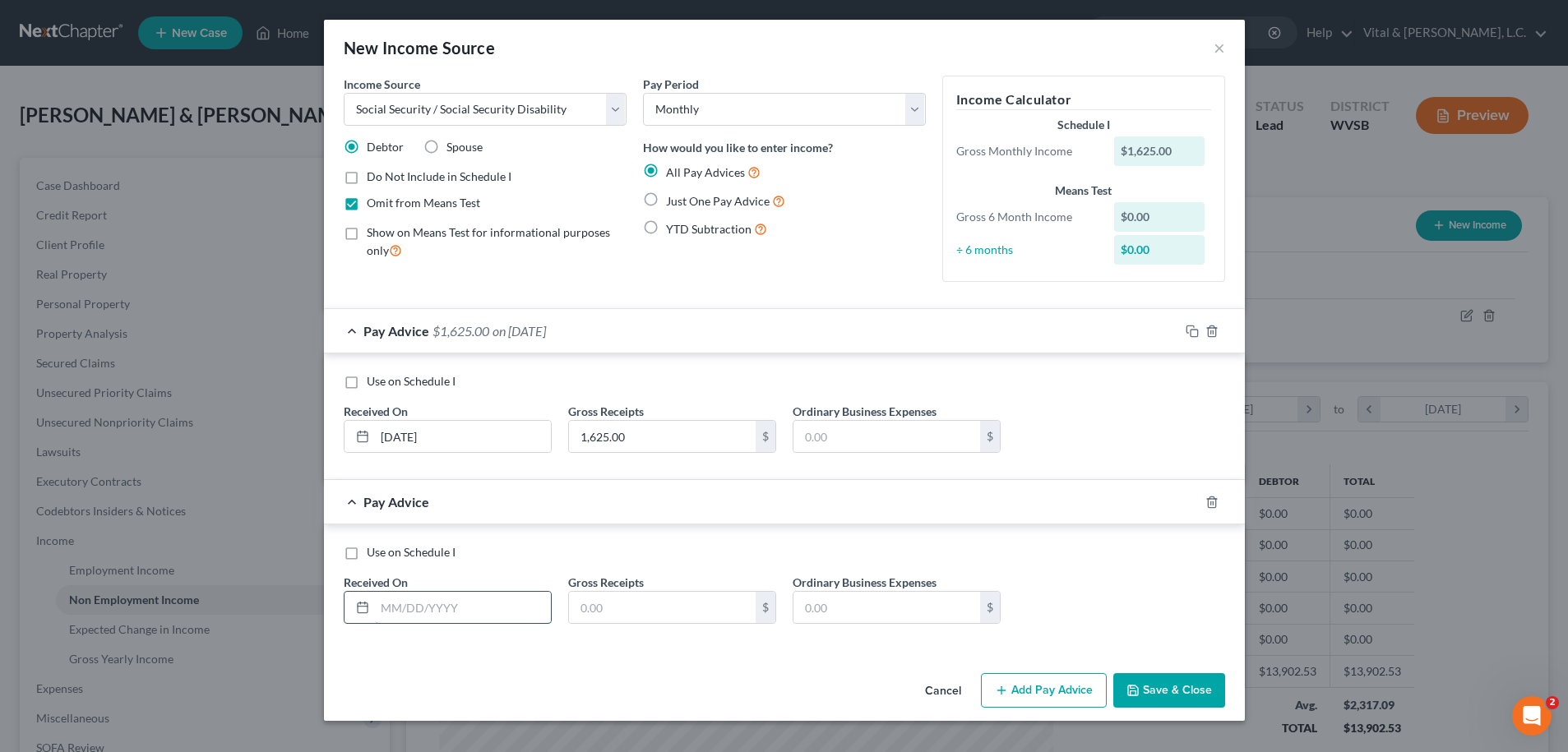
click at [462, 594] on input "text" at bounding box center [463, 608] width 176 height 31
type input "04/03/2025"
type input "1,625.00"
click at [1016, 698] on button "Add Pay Advice" at bounding box center [1044, 691] width 126 height 35
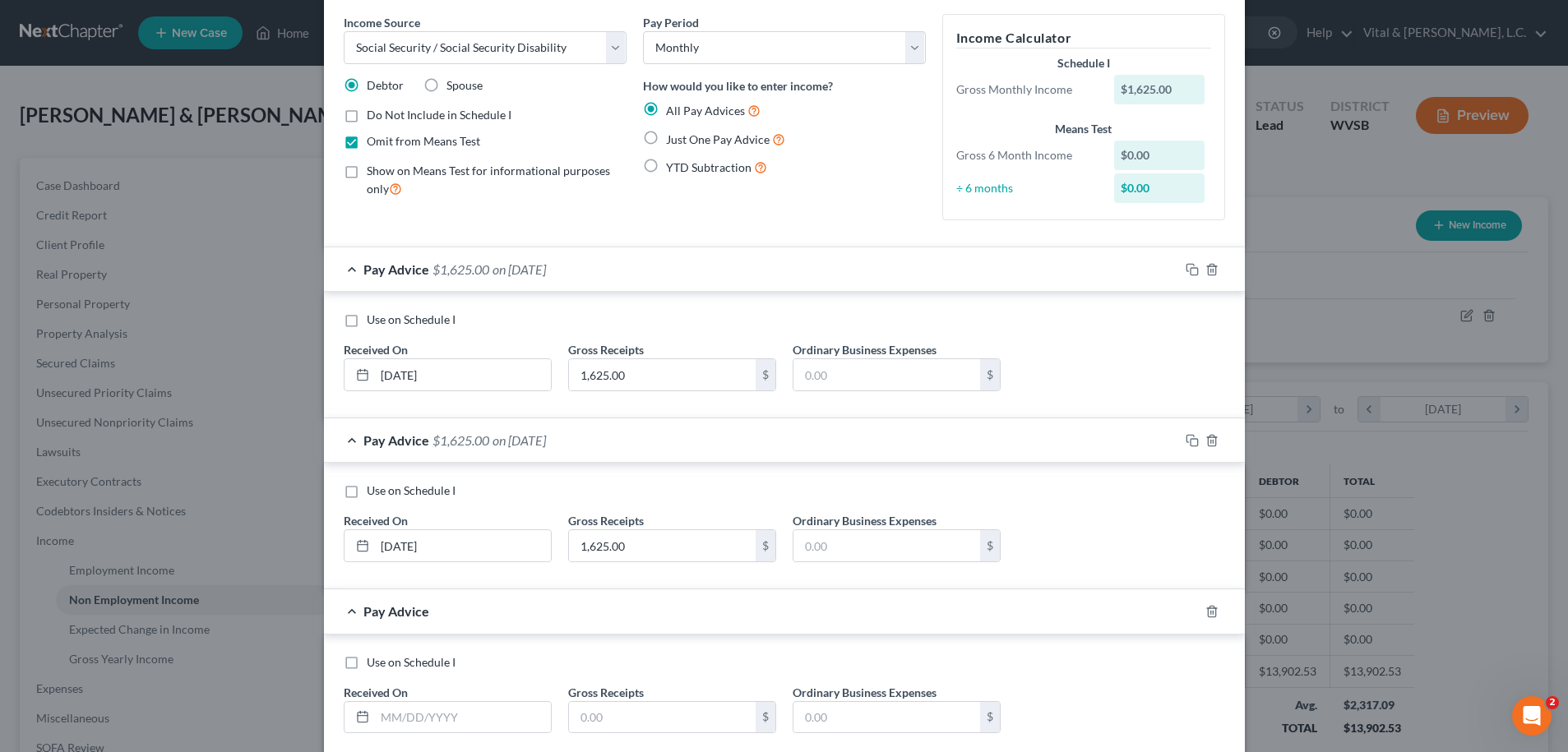
scroll to position [84, 0]
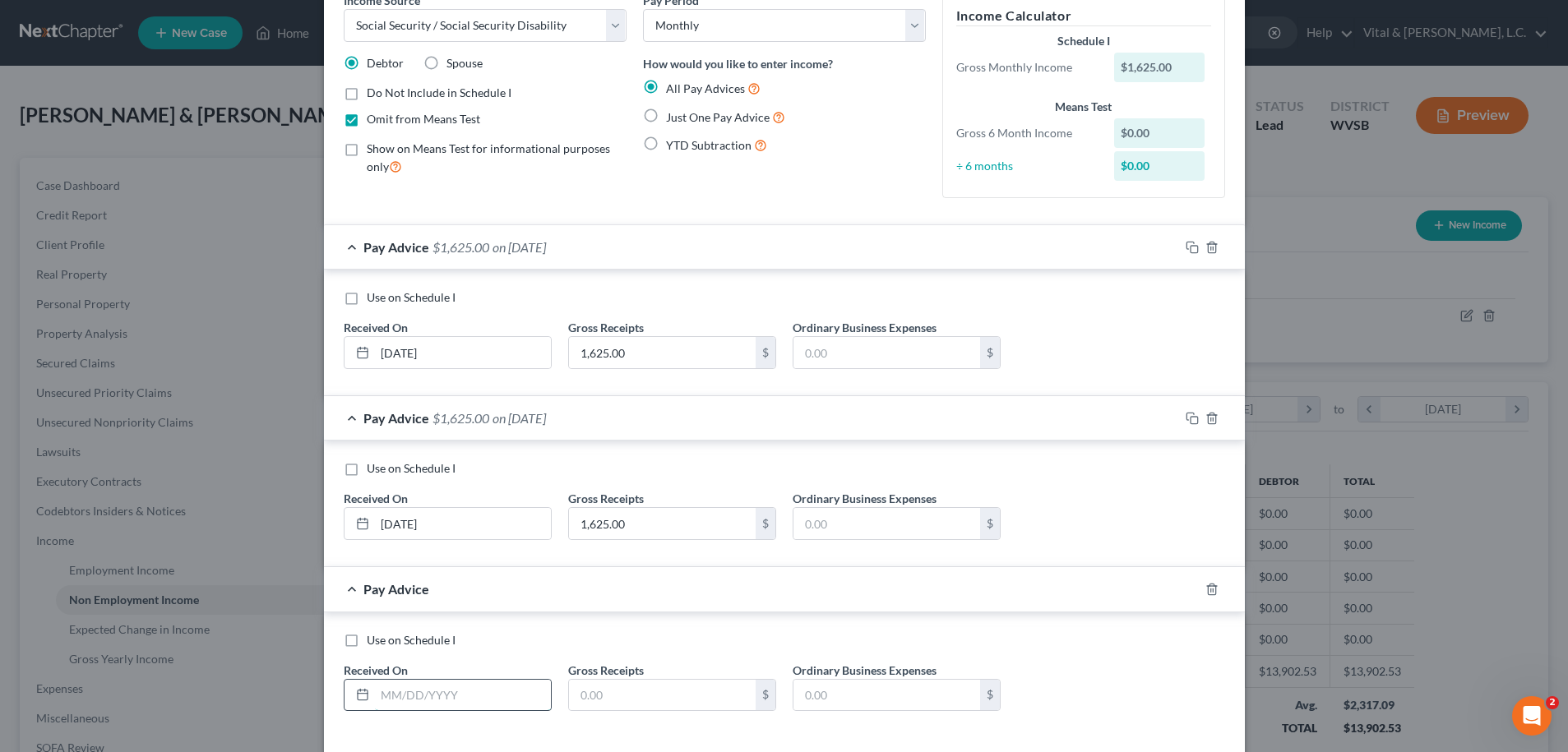
drag, startPoint x: 428, startPoint y: 700, endPoint x: 434, endPoint y: 691, distance: 10.8
click at [431, 697] on input "text" at bounding box center [463, 695] width 176 height 31
type input "05/03/2025"
type input "1,625.00"
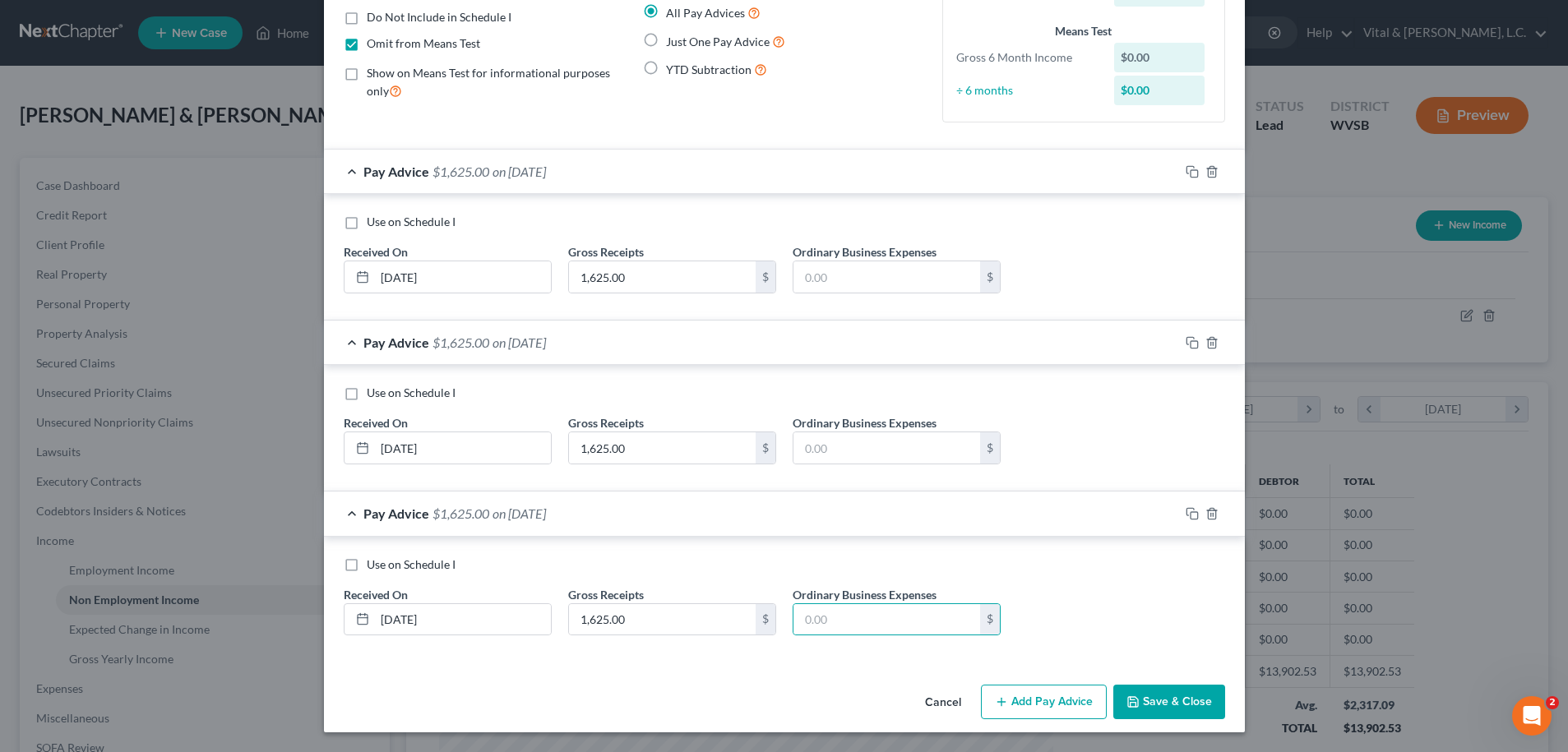
click at [1033, 704] on button "Add Pay Advice" at bounding box center [1044, 702] width 126 height 35
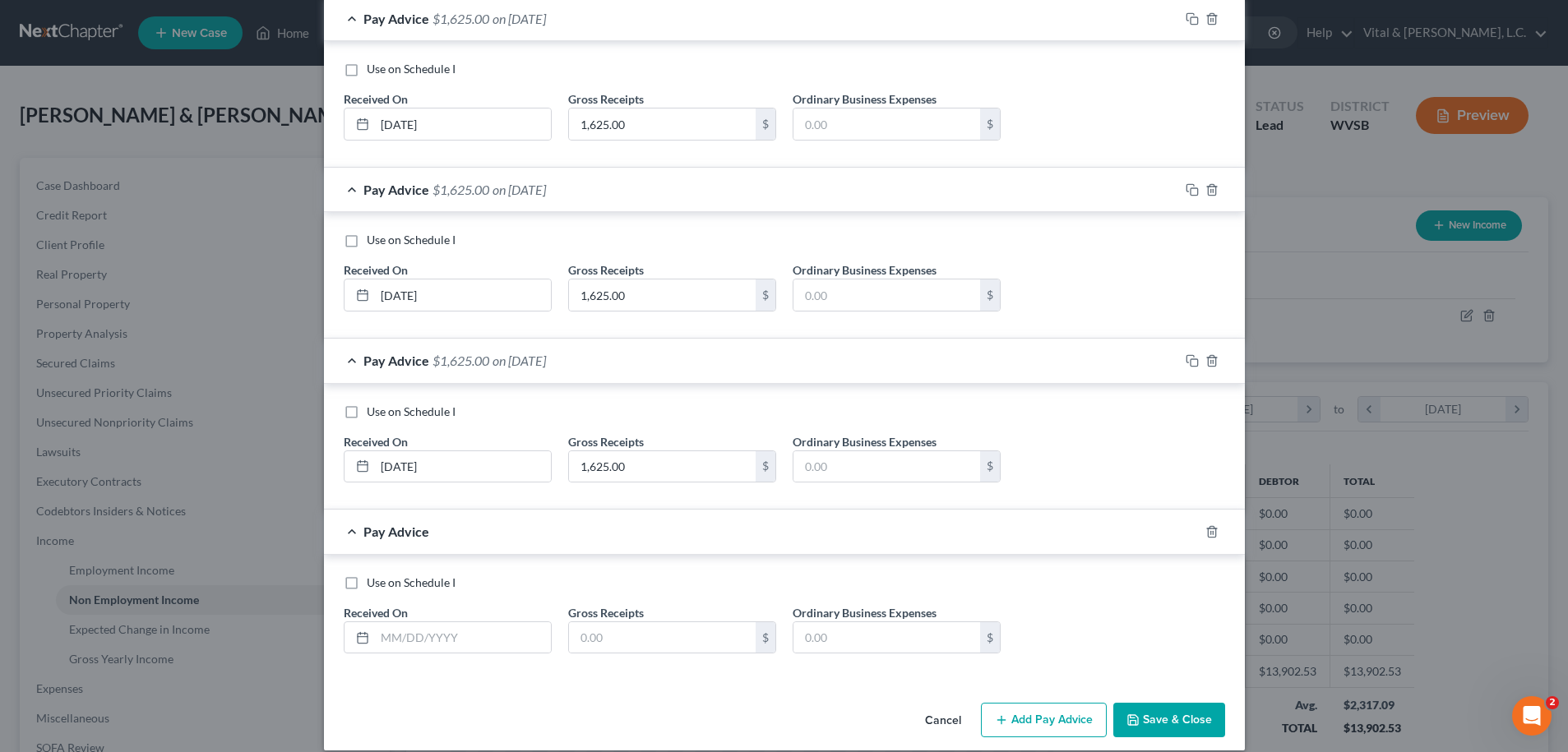
scroll to position [331, 0]
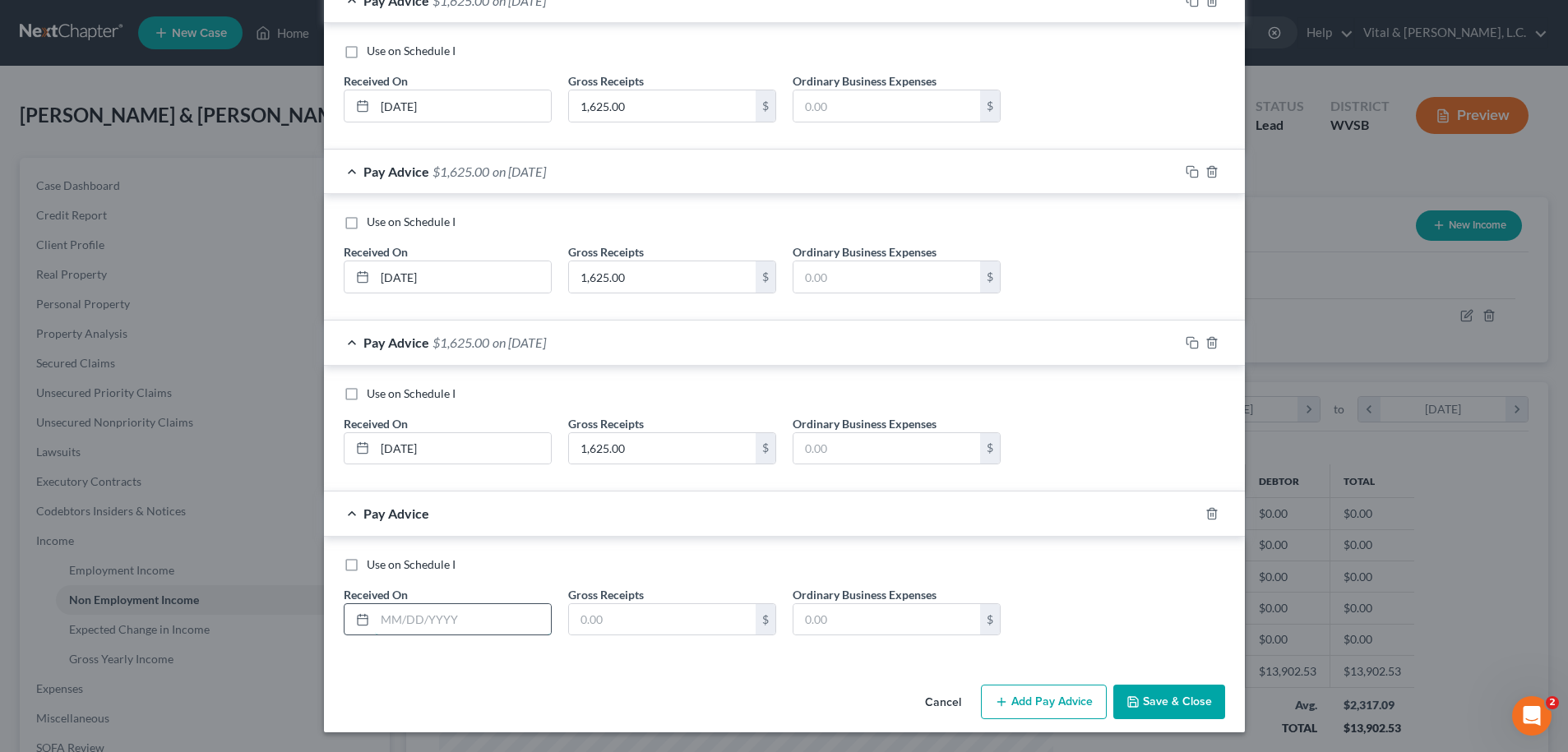
click at [387, 616] on input "text" at bounding box center [463, 620] width 176 height 31
type input "06/03/2025"
type input "1,625.00"
click at [1018, 707] on button "Add Pay Advice" at bounding box center [1044, 702] width 126 height 35
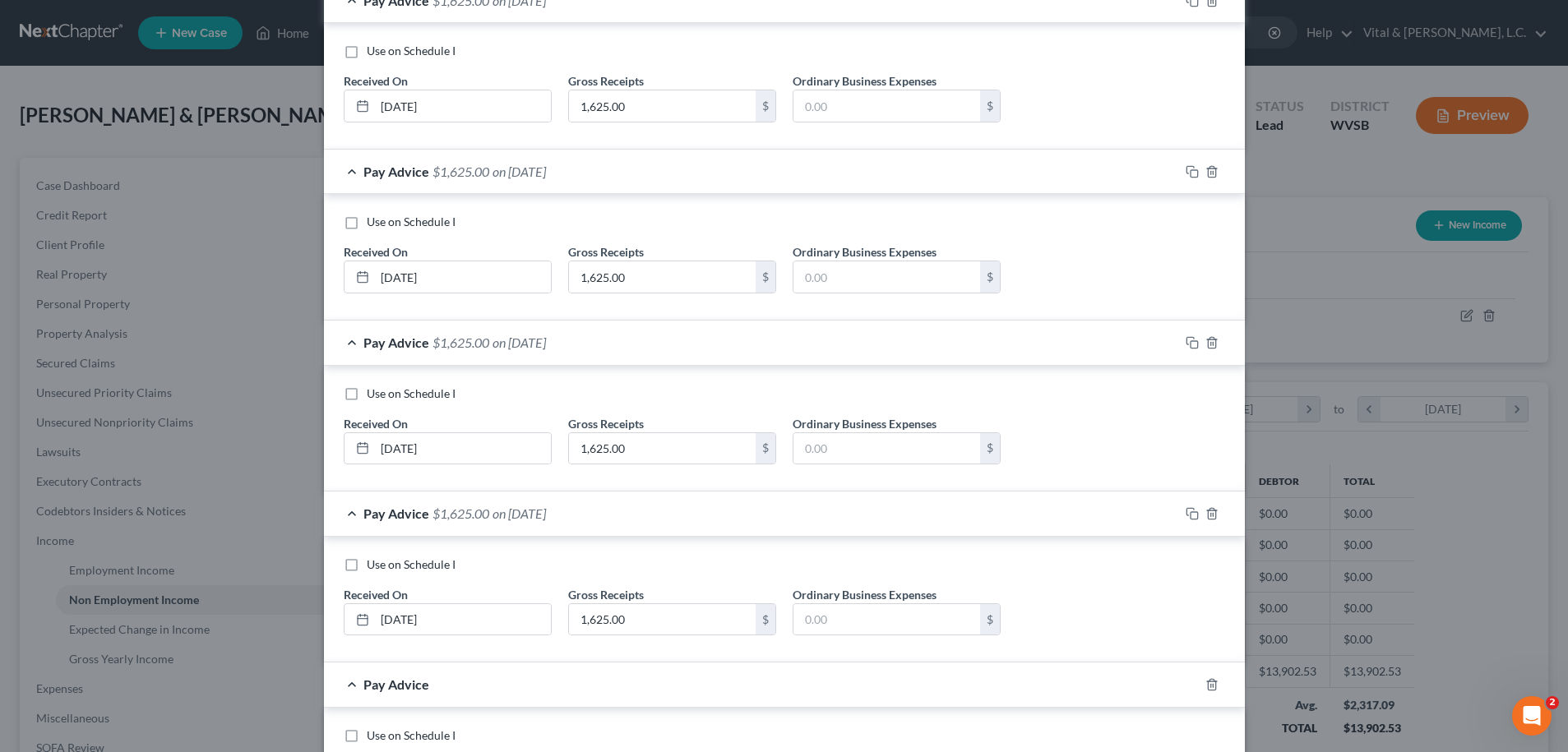
scroll to position [501, 0]
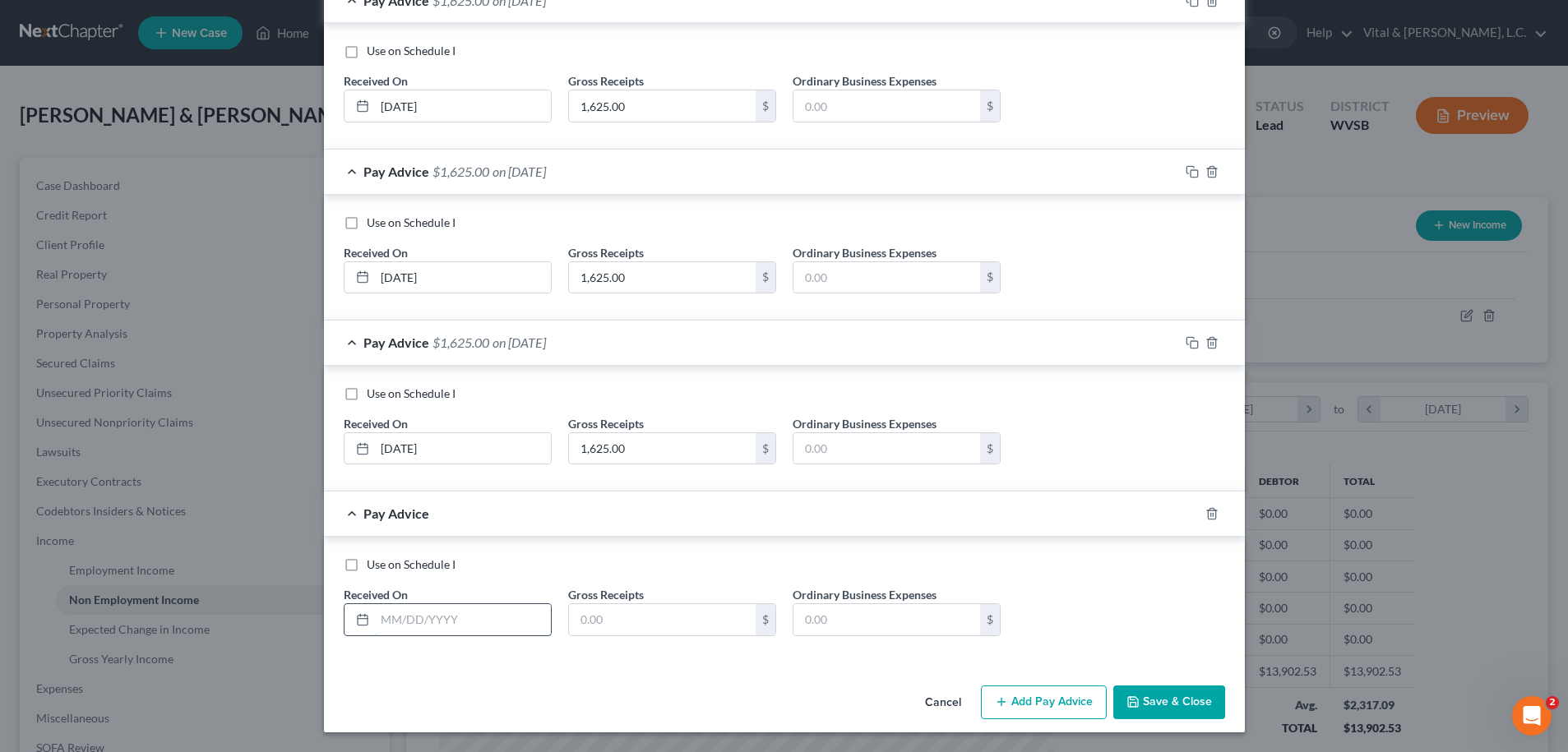
click at [432, 628] on input "text" at bounding box center [463, 620] width 176 height 31
type input "07/03/2025"
type input "1,625.00"
click at [1044, 705] on button "Add Pay Advice" at bounding box center [1044, 703] width 126 height 35
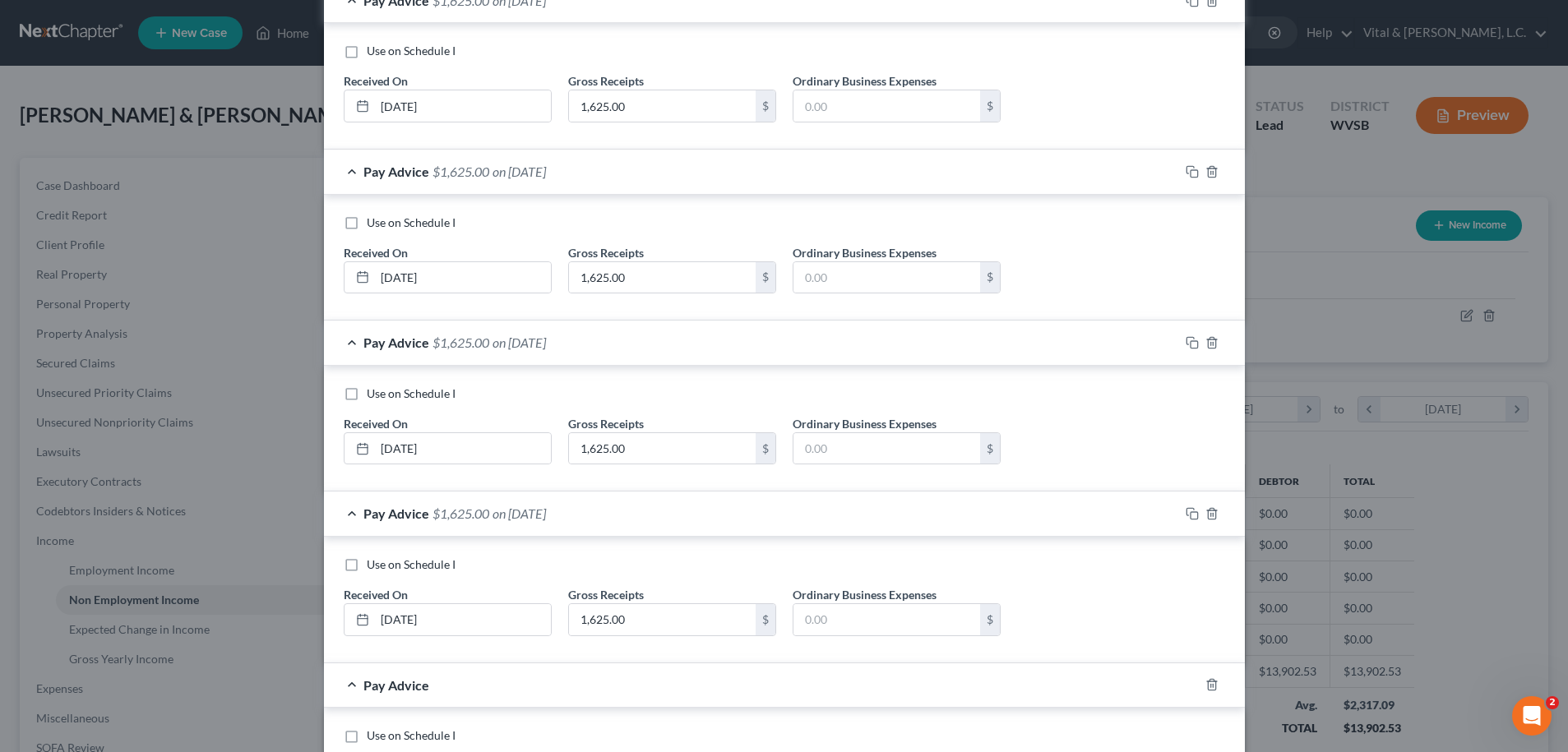
scroll to position [586, 0]
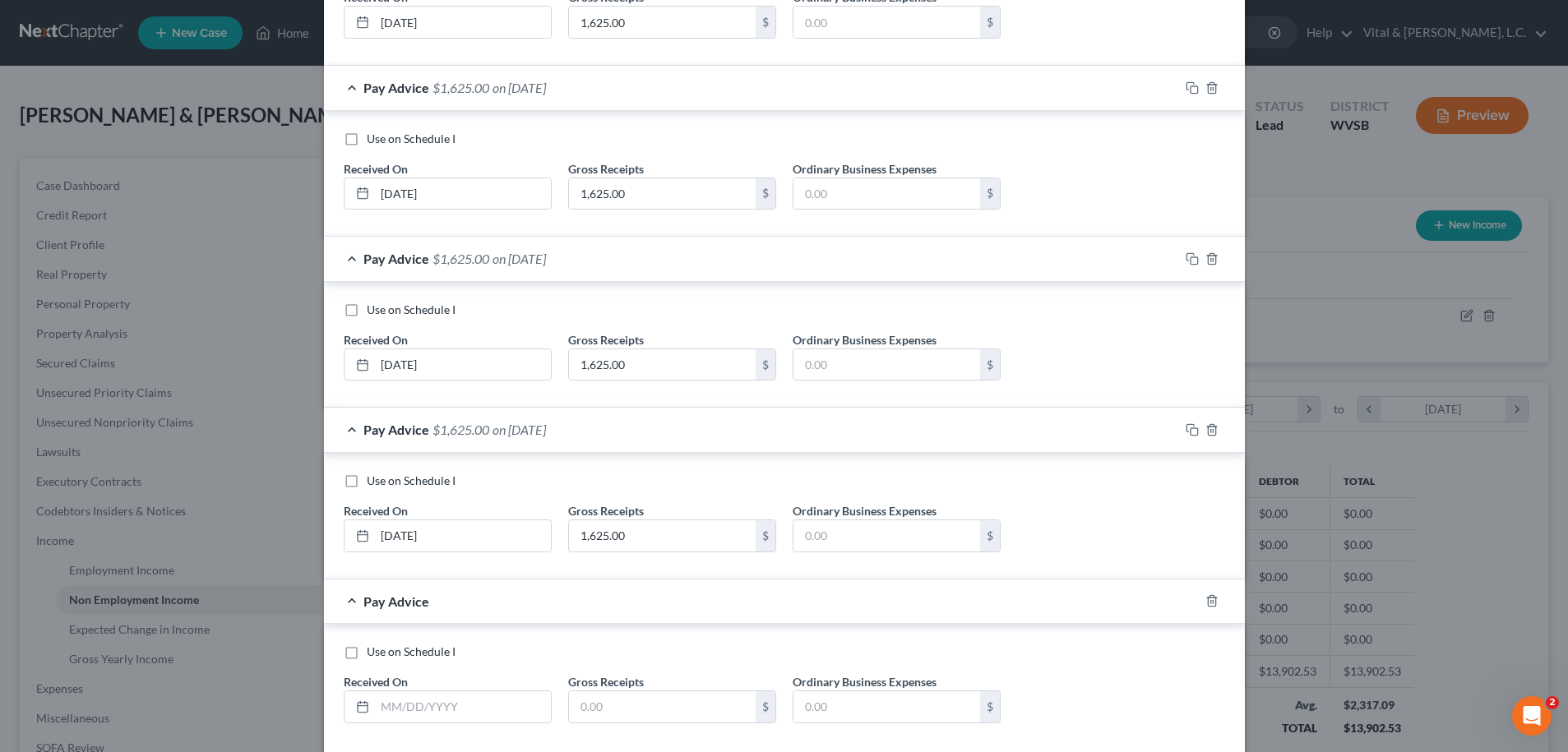
click at [367, 656] on label "Use on Schedule I" at bounding box center [411, 652] width 89 height 17
click at [373, 655] on input "Use on Schedule I" at bounding box center [379, 649] width 10 height 10
checkbox input "true"
click at [400, 715] on input "text" at bounding box center [463, 707] width 176 height 31
type input "08/03/2025"
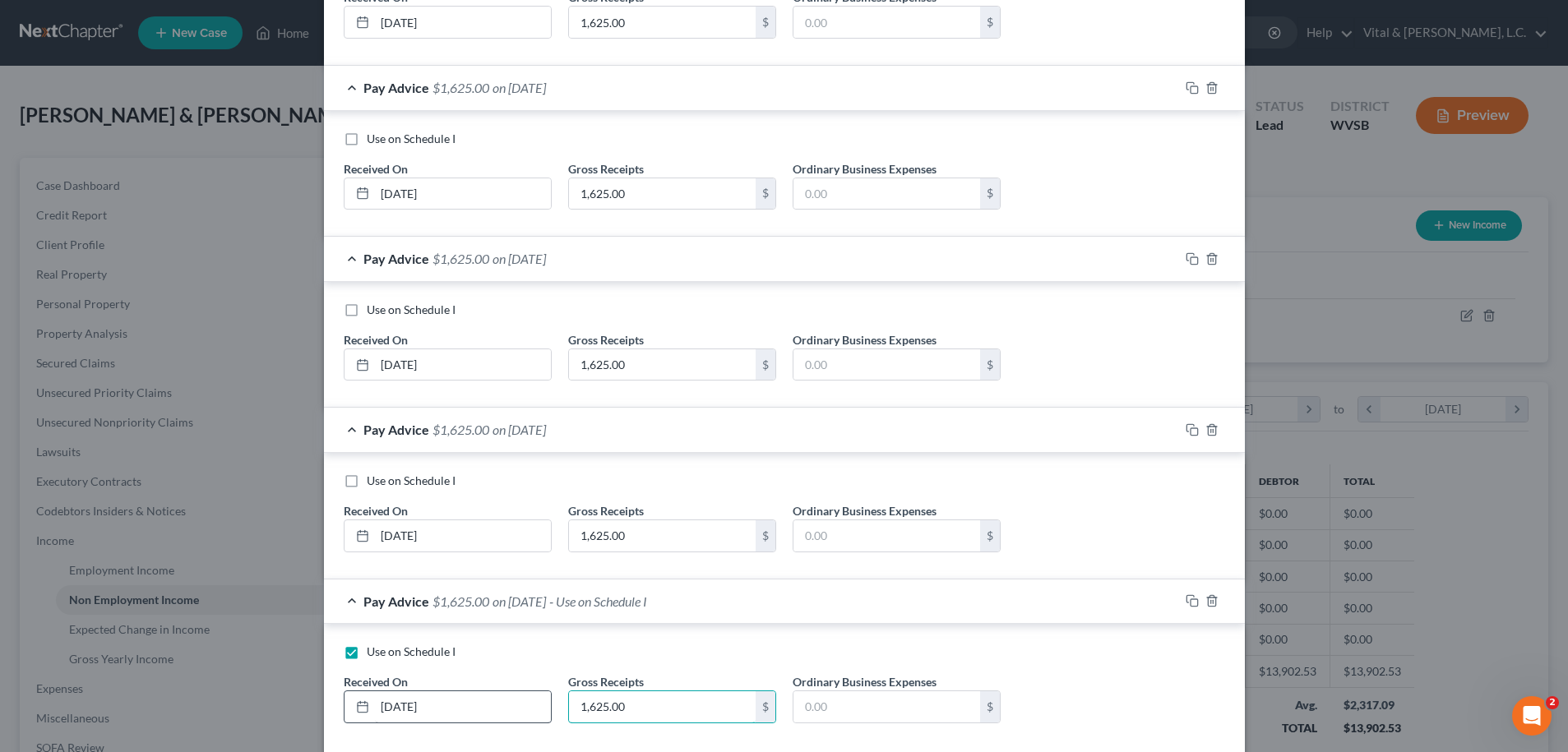
type input "1,625.00"
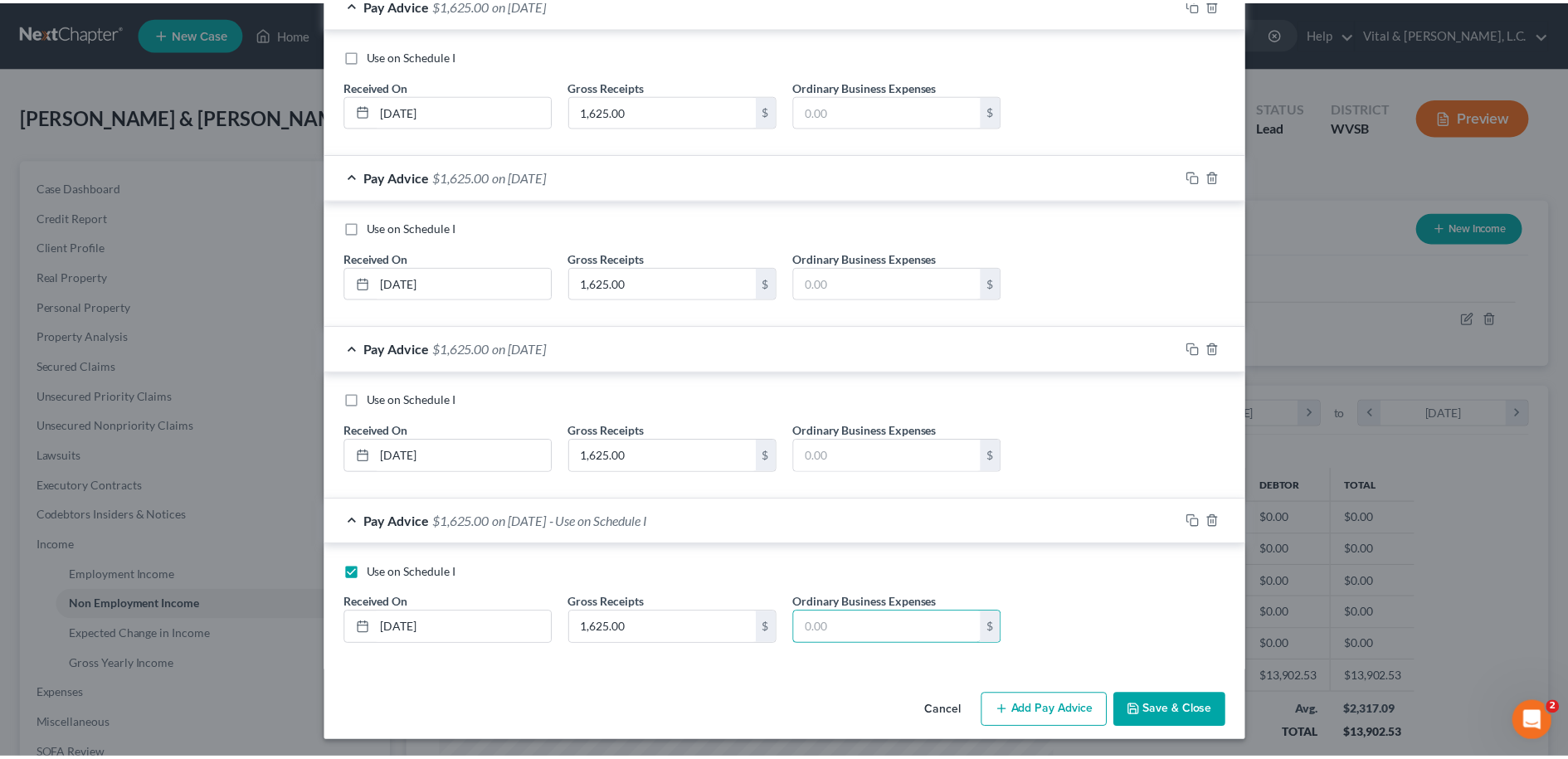
scroll to position [679, 0]
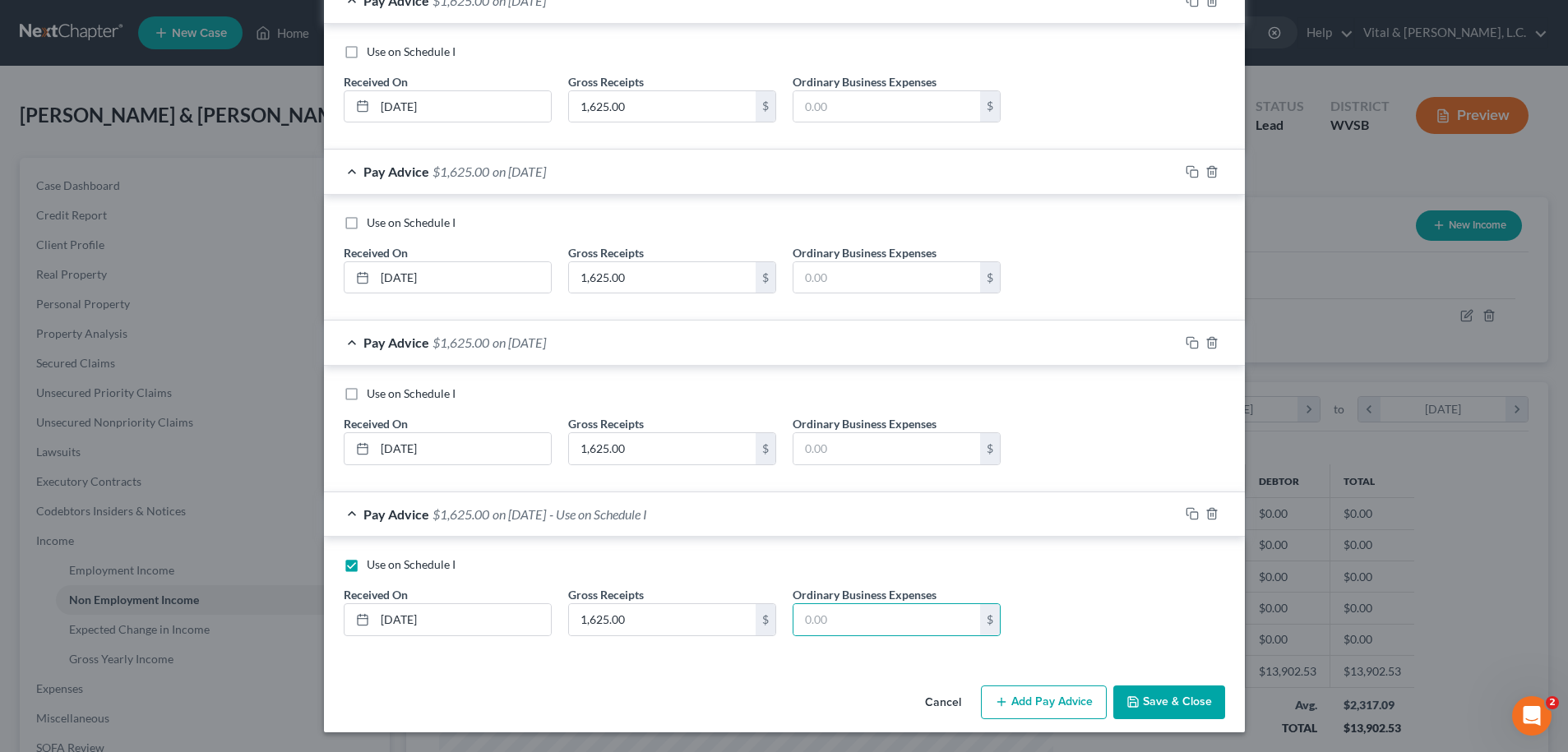
click at [1157, 706] on button "Save & Close" at bounding box center [1169, 703] width 111 height 35
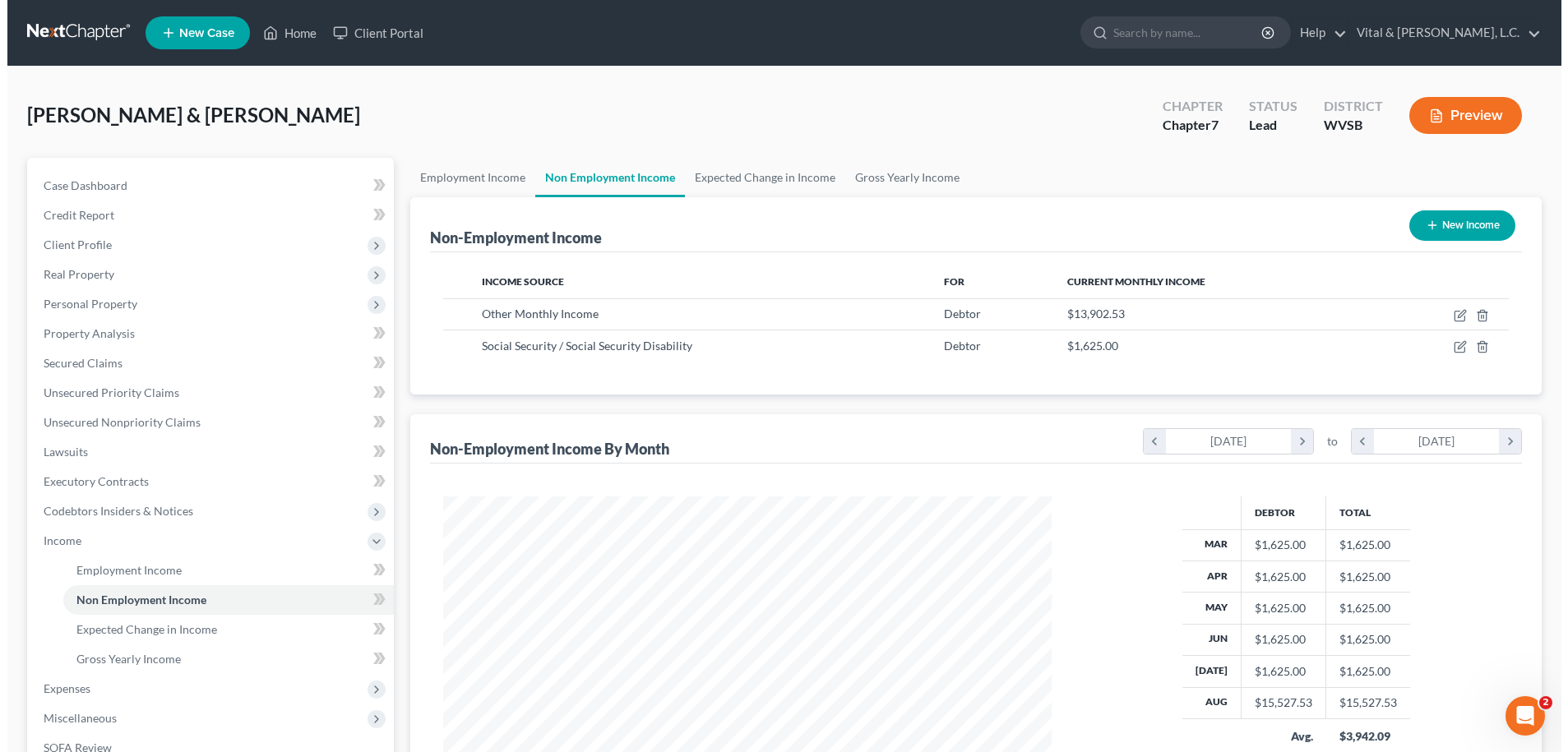
scroll to position [821785, 821692]
click at [1450, 235] on button "New Income" at bounding box center [1455, 225] width 106 height 30
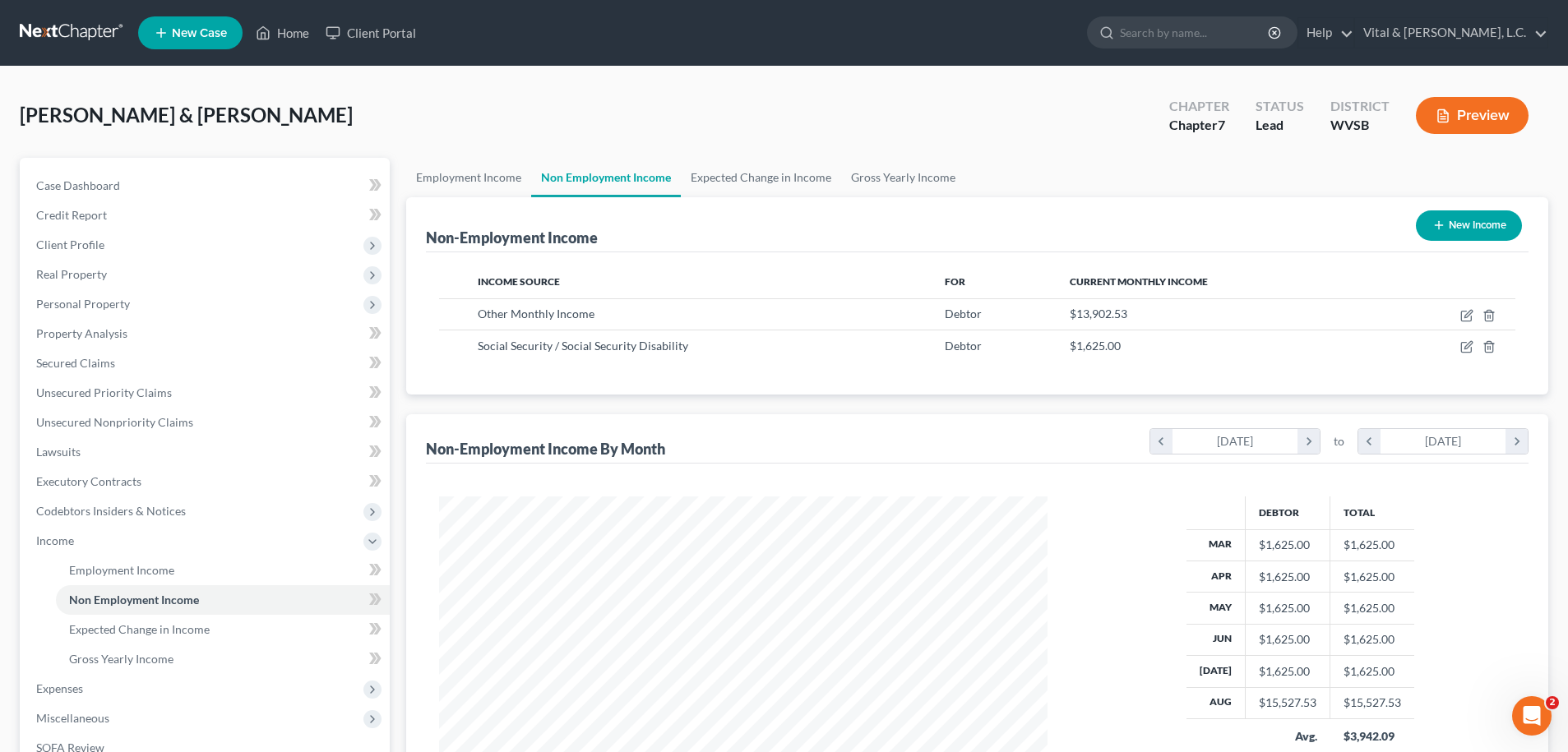
select select "0"
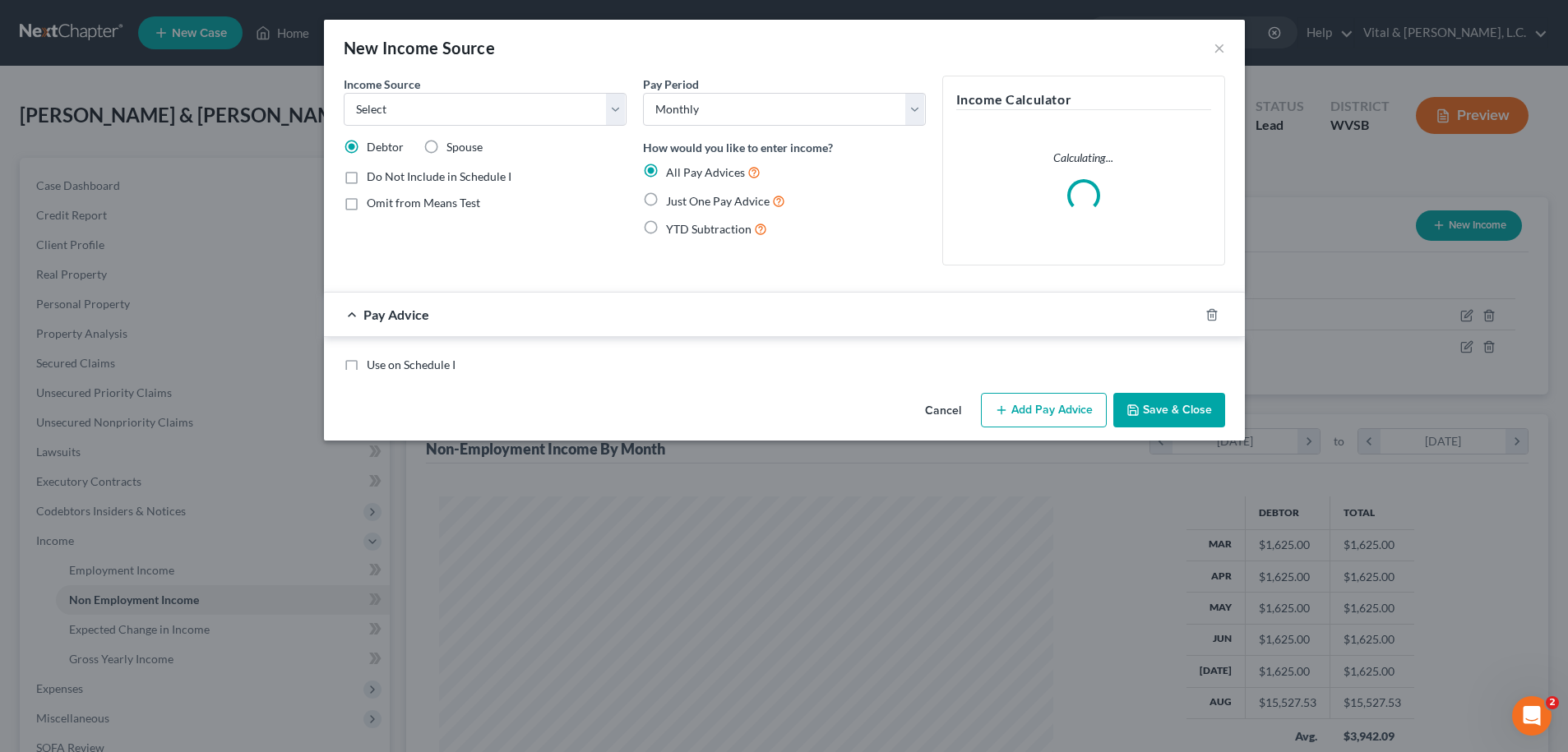
scroll to position [306, 647]
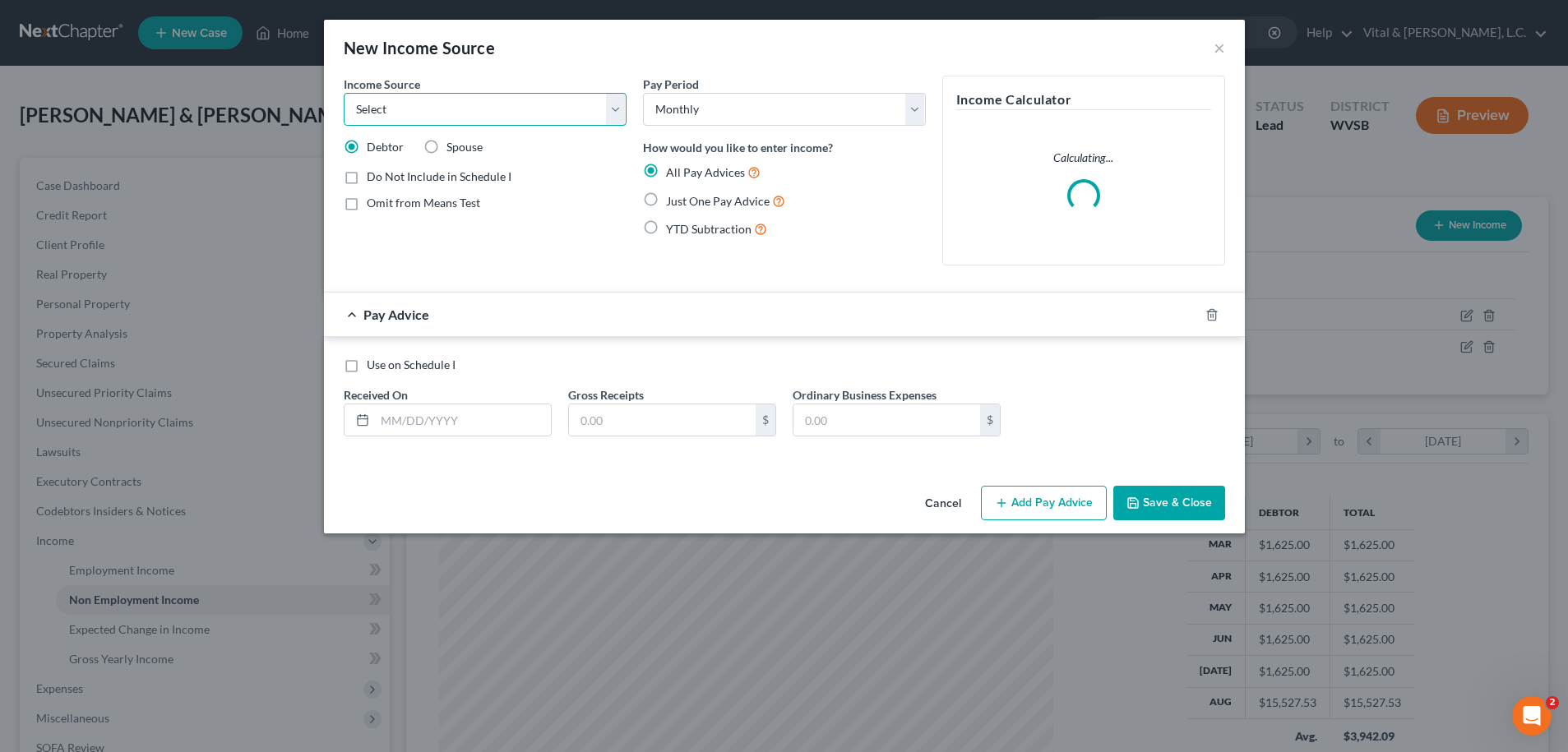
click at [344, 93] on select "Select Unemployment Disability (from employer) Pension Retirement Social Securi…" at bounding box center [485, 110] width 283 height 33
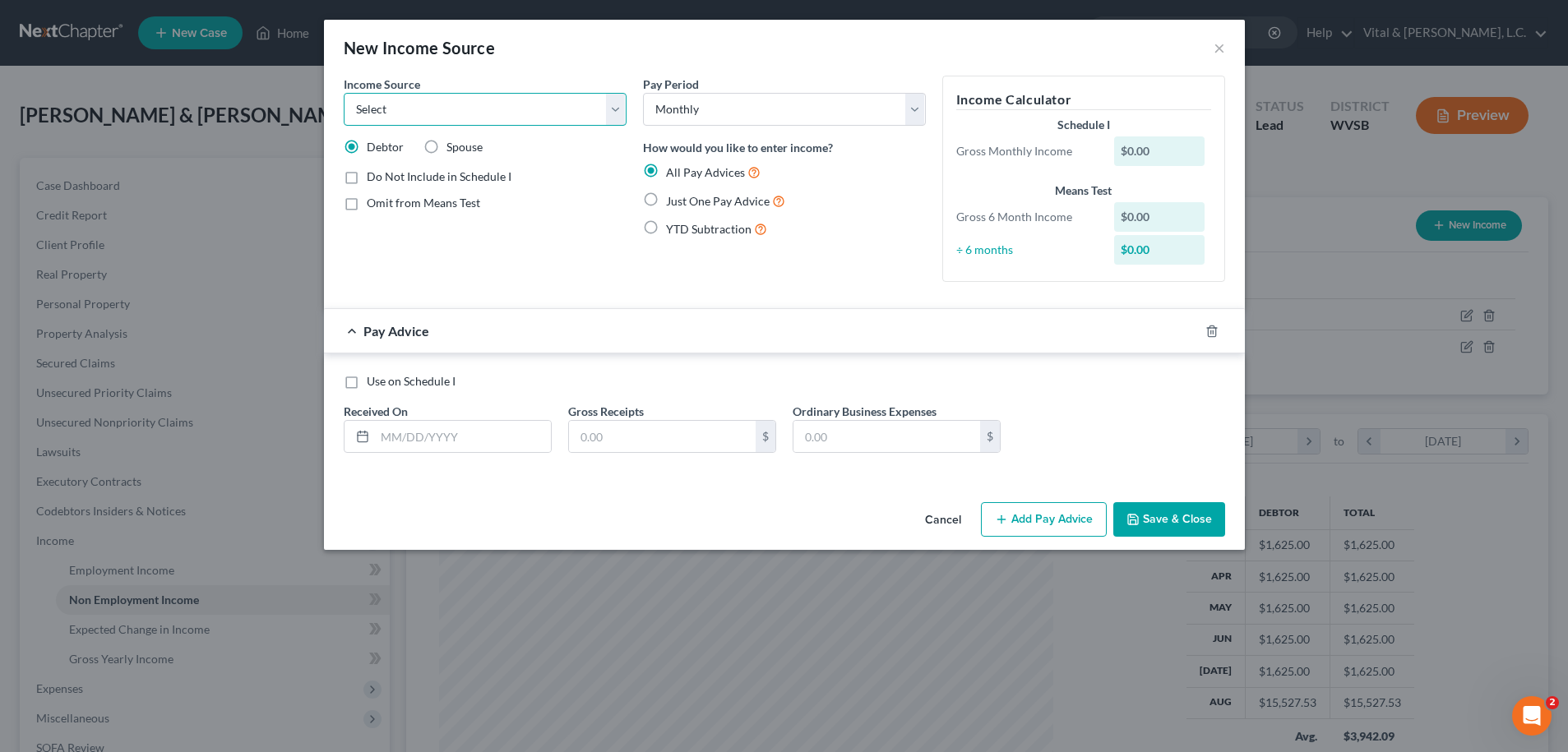
select select "4"
click option "Social Security / Social Security Disability" at bounding box center [0, 0] width 0 height 0
click at [447, 150] on label "Spouse" at bounding box center [465, 147] width 37 height 17
click at [453, 150] on input "Spouse" at bounding box center [458, 144] width 10 height 10
radio input "true"
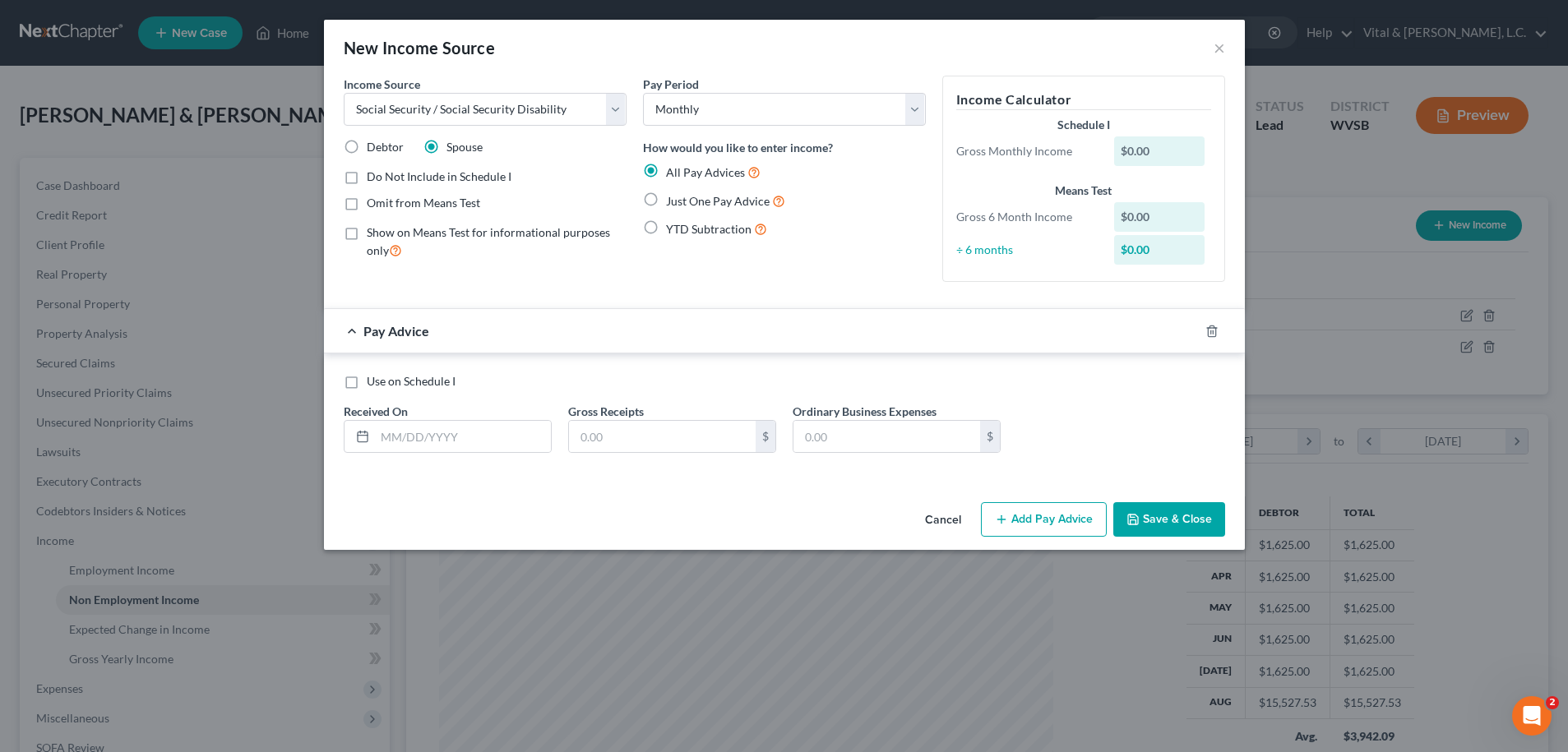
drag, startPoint x: 348, startPoint y: 207, endPoint x: 387, endPoint y: 238, distance: 49.8
click at [367, 207] on label "Omit from Means Test" at bounding box center [423, 203] width 113 height 17
click at [373, 205] on input "Omit from Means Test" at bounding box center [379, 200] width 10 height 10
checkbox input "true"
click at [449, 435] on input "text" at bounding box center [463, 437] width 176 height 31
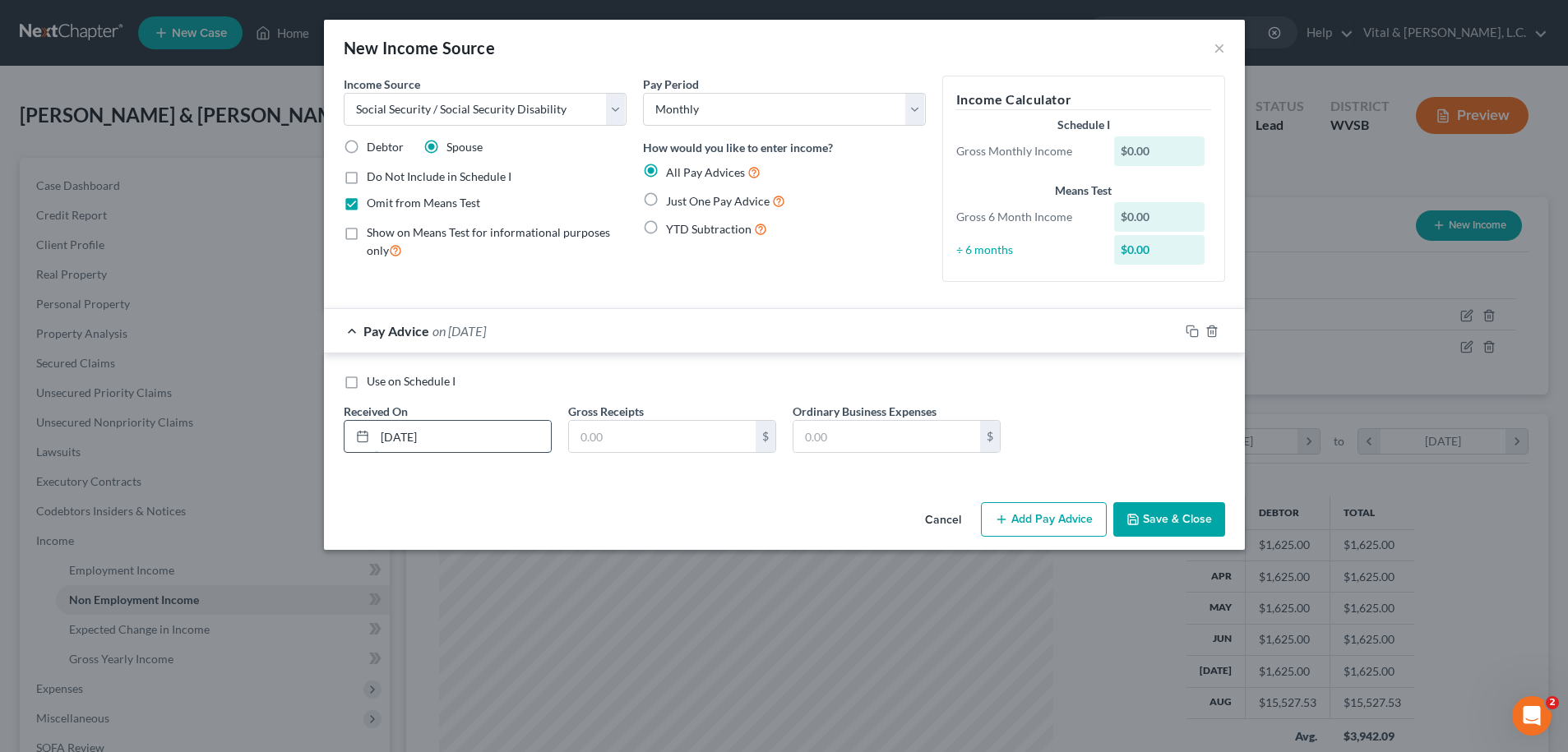
type input "03/03/2025"
type input "1,928.00"
click at [1046, 524] on button "Add Pay Advice" at bounding box center [1044, 520] width 126 height 35
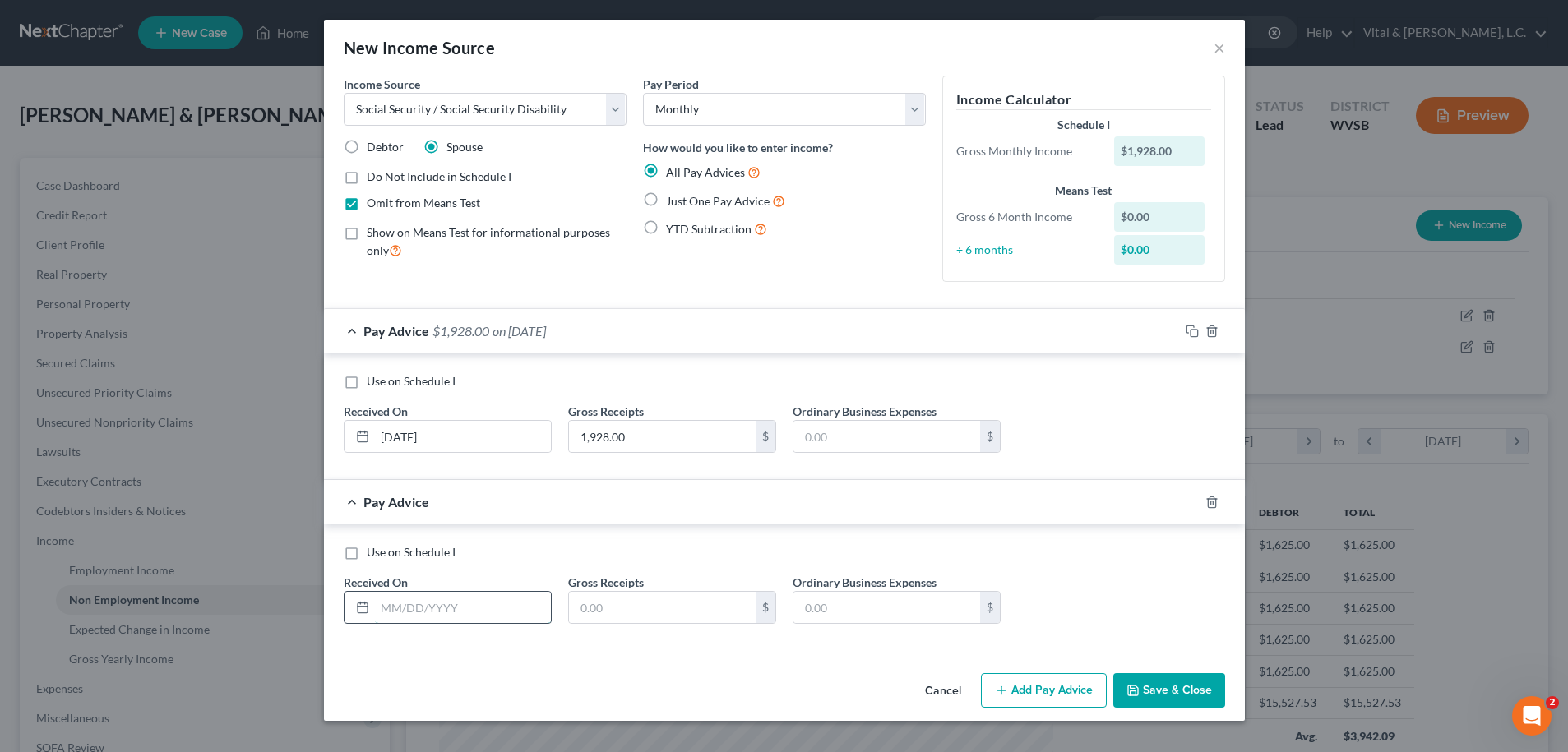
click at [402, 598] on input "text" at bounding box center [463, 608] width 176 height 31
type input "04/03/2025"
type input "1,928.00"
click at [1039, 697] on button "Add Pay Advice" at bounding box center [1044, 691] width 126 height 35
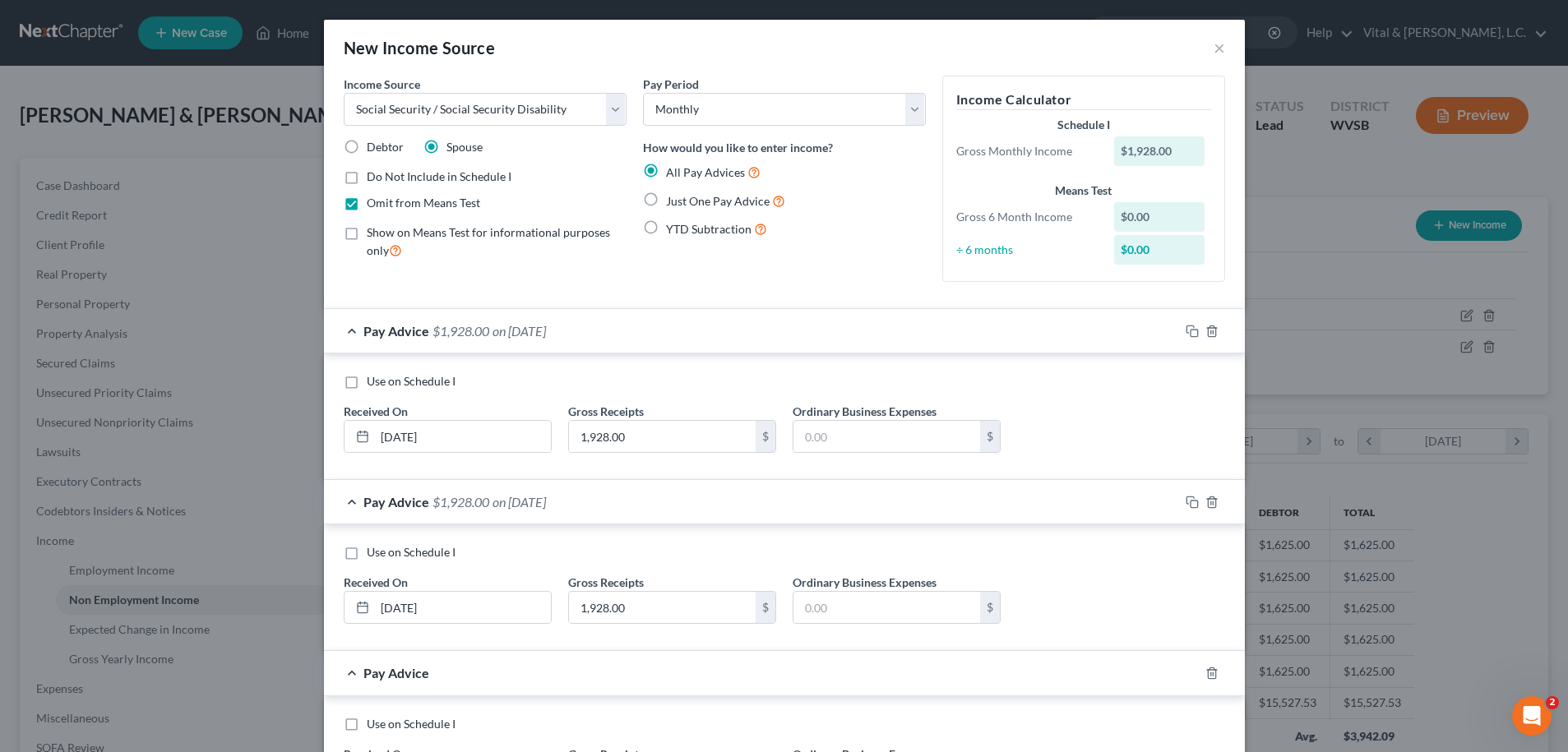
scroll to position [159, 0]
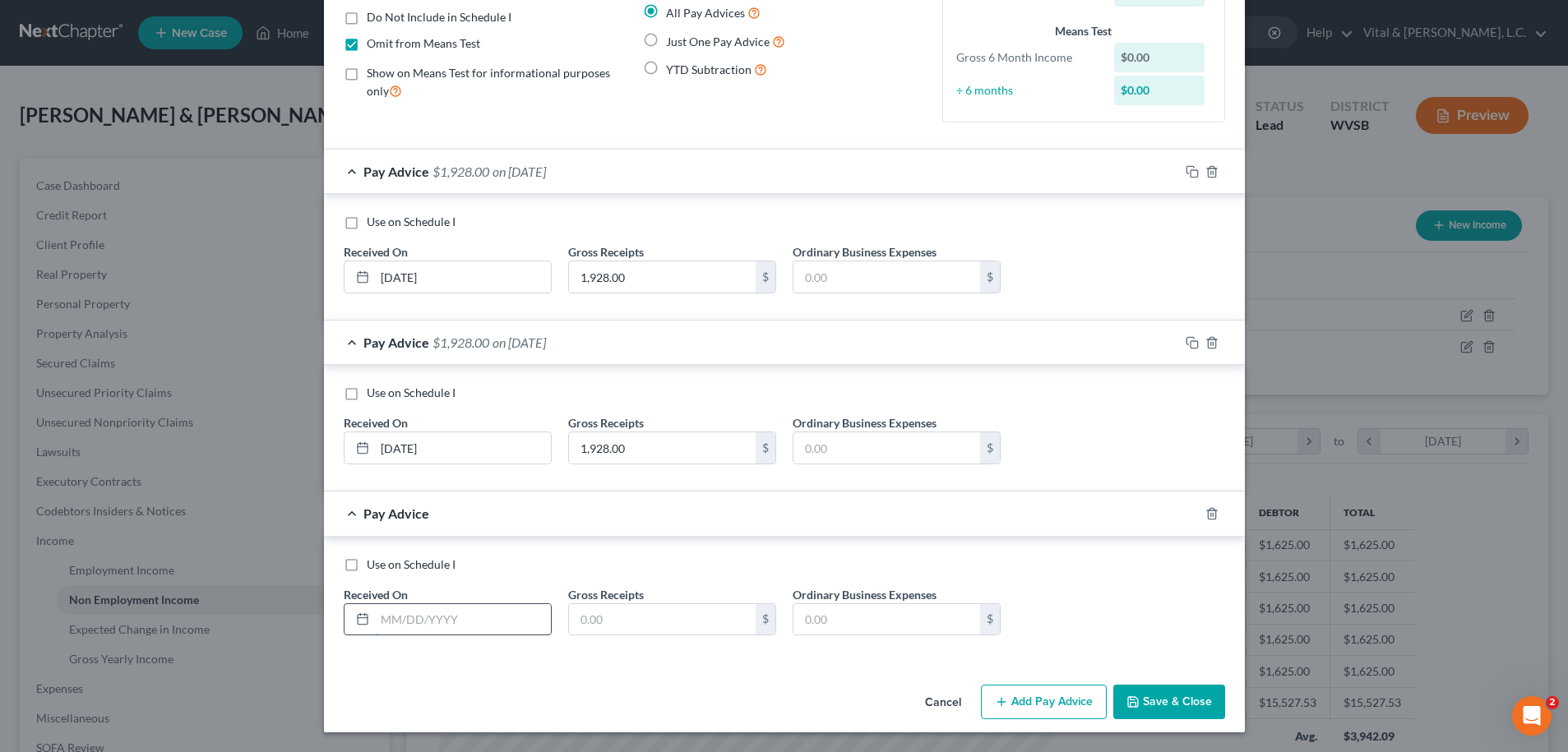
click at [467, 625] on input "text" at bounding box center [463, 620] width 176 height 31
type input "05/03/2025"
type input "1,928.00"
click at [1040, 704] on button "Add Pay Advice" at bounding box center [1044, 702] width 126 height 35
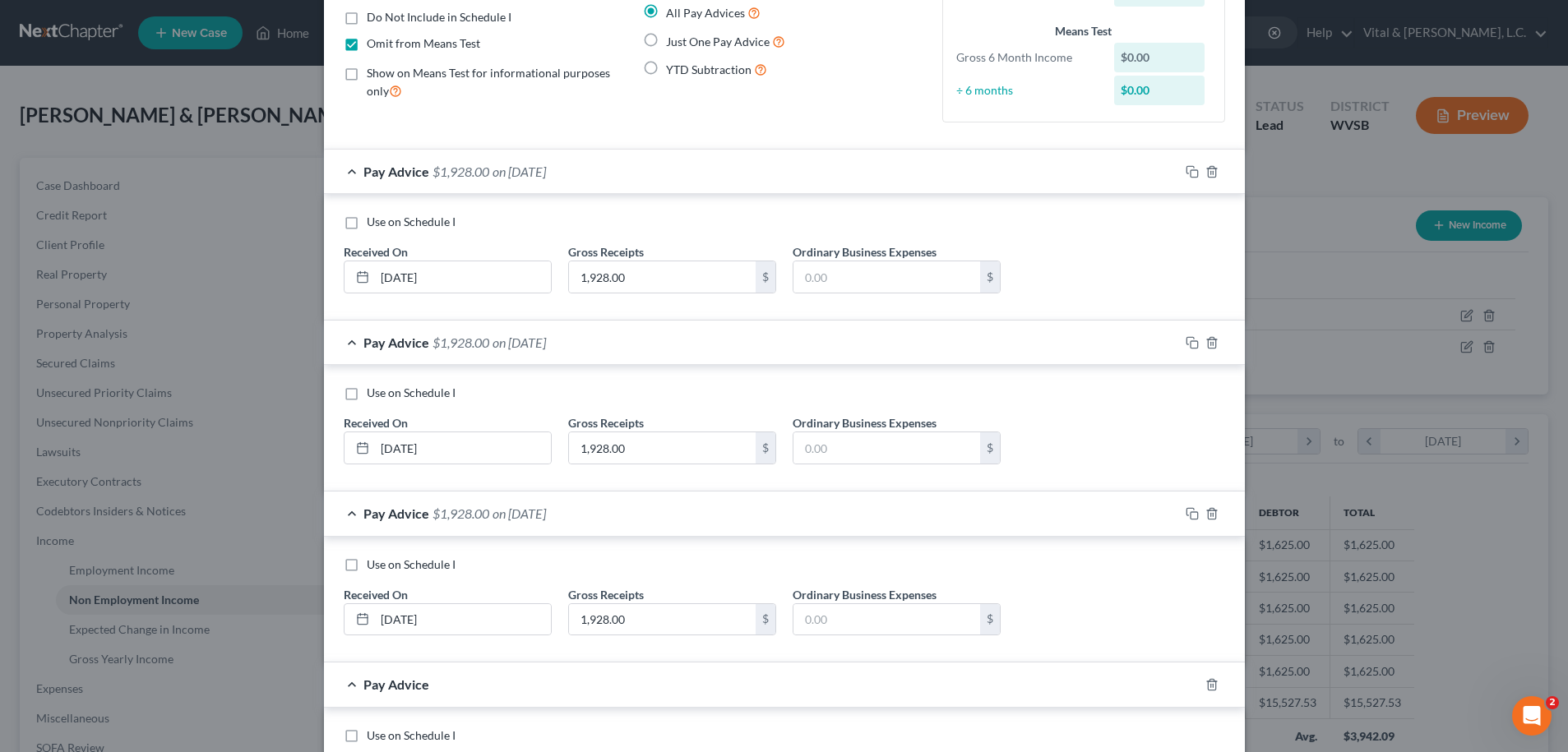
scroll to position [327, 0]
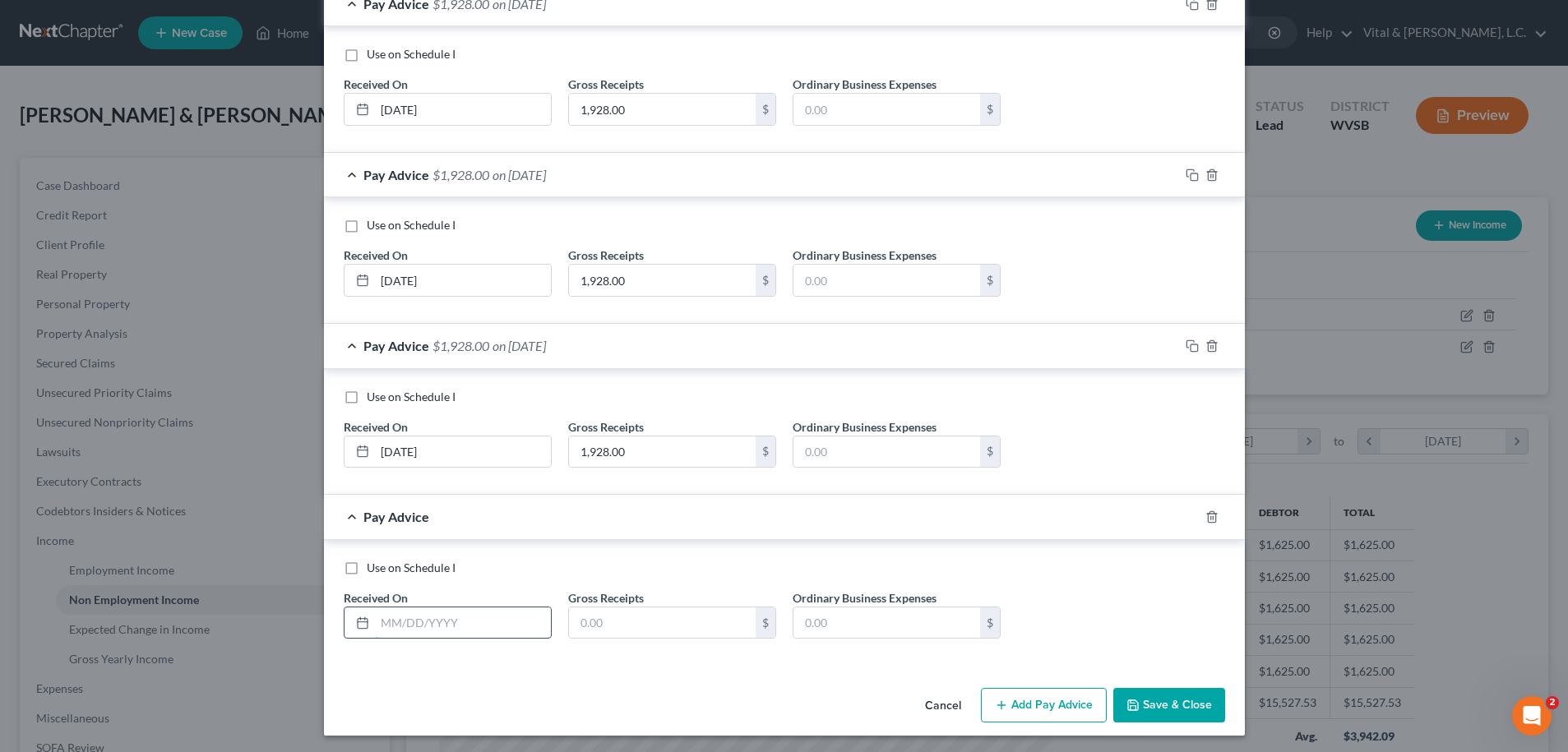
click at [432, 618] on input "text" at bounding box center [463, 623] width 176 height 31
type input "06/03/2025"
type input "1,928.00"
click at [1020, 702] on button "Add Pay Advice" at bounding box center [1044, 706] width 126 height 35
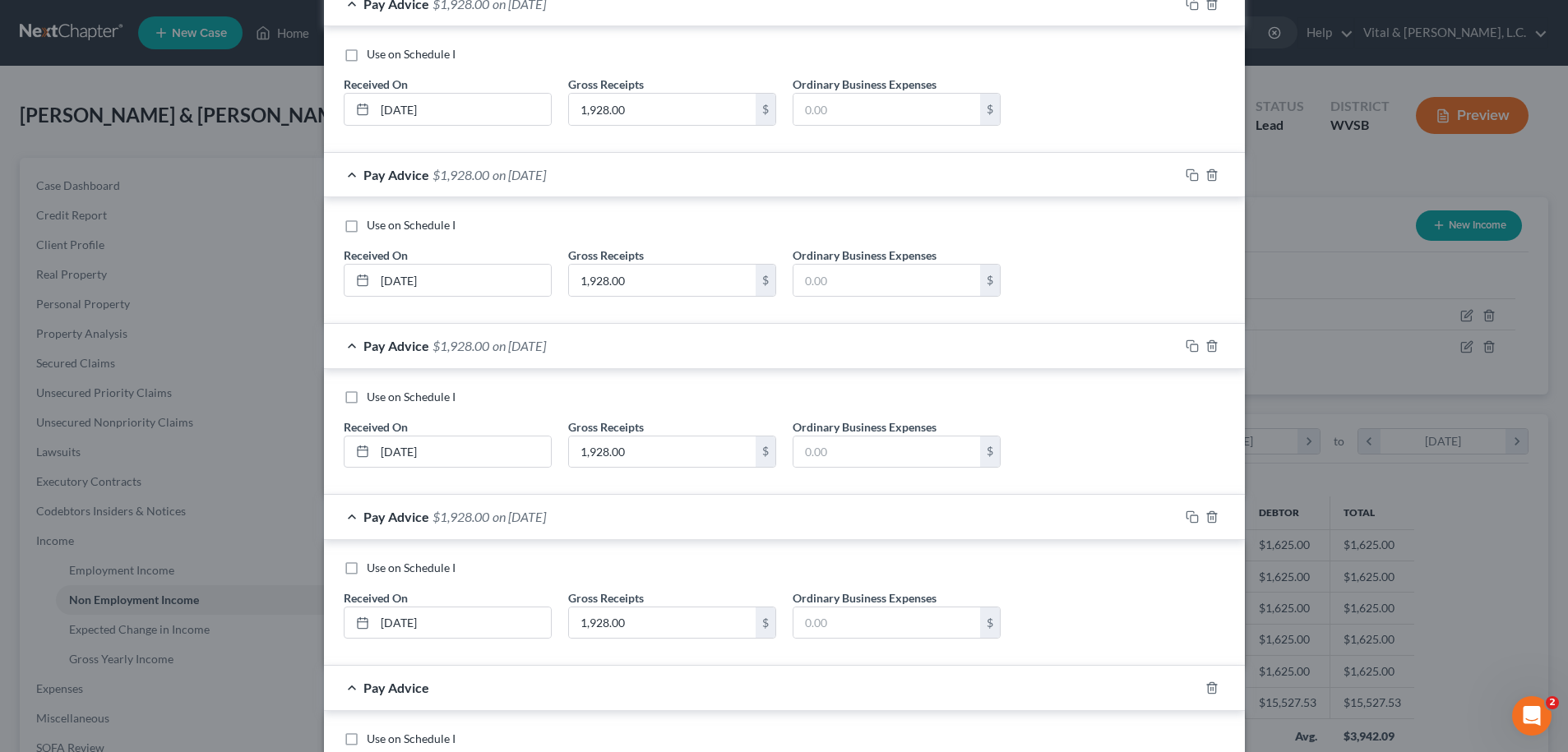
scroll to position [501, 0]
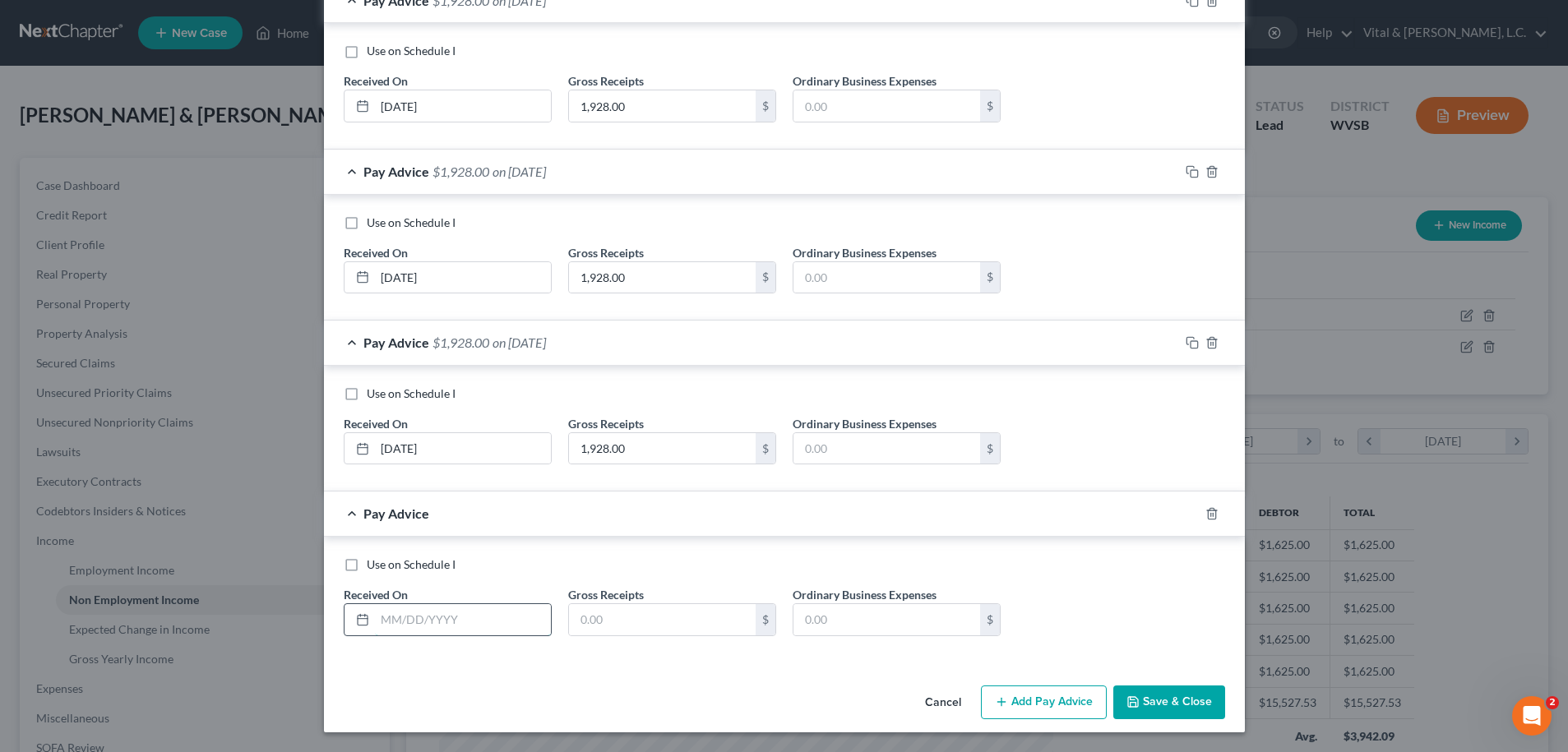
click at [450, 611] on input "text" at bounding box center [463, 620] width 176 height 31
type input "07/03/2025"
type input "1,928.00"
click at [1046, 700] on button "Add Pay Advice" at bounding box center [1044, 703] width 126 height 35
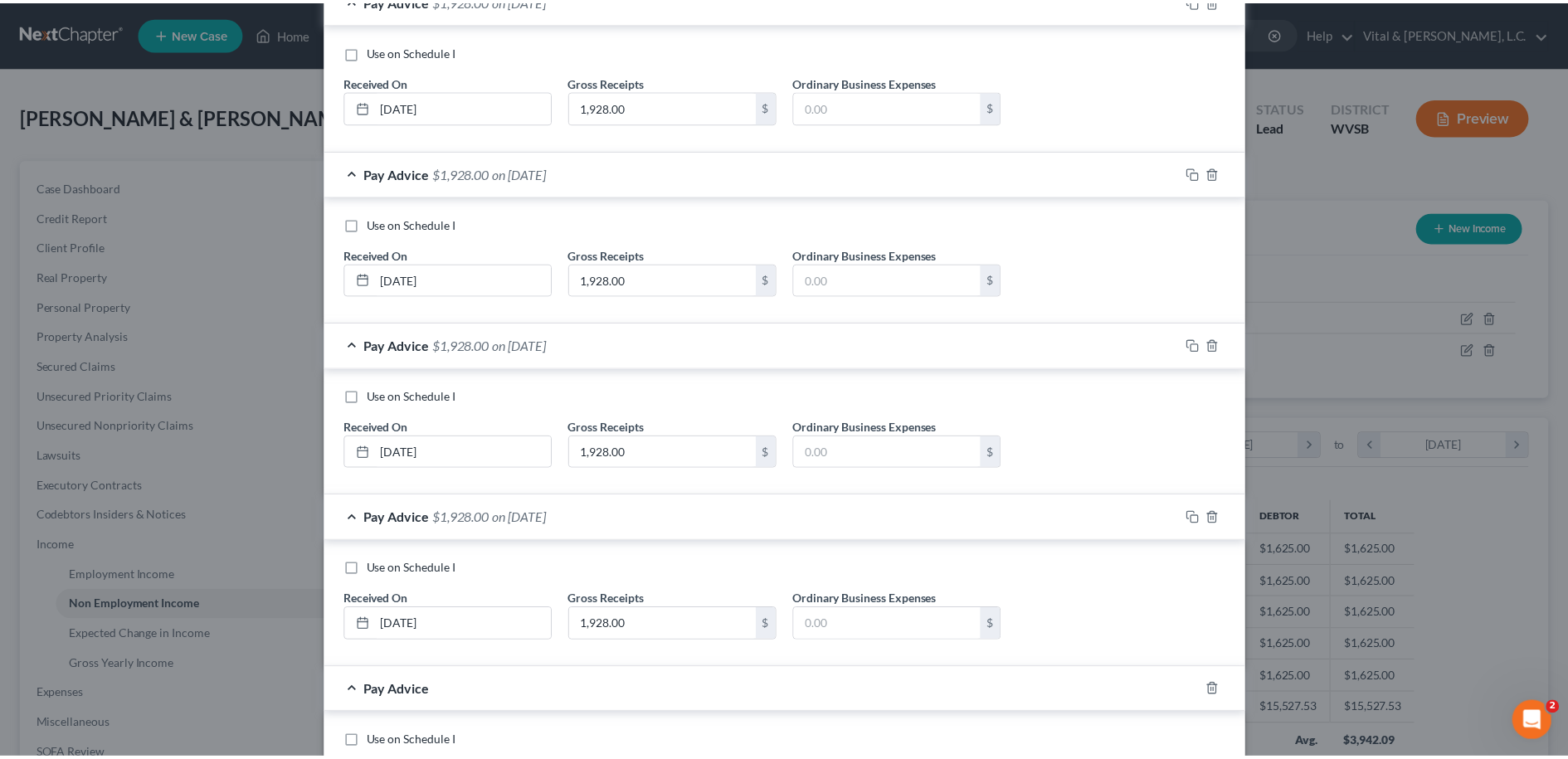
scroll to position [679, 0]
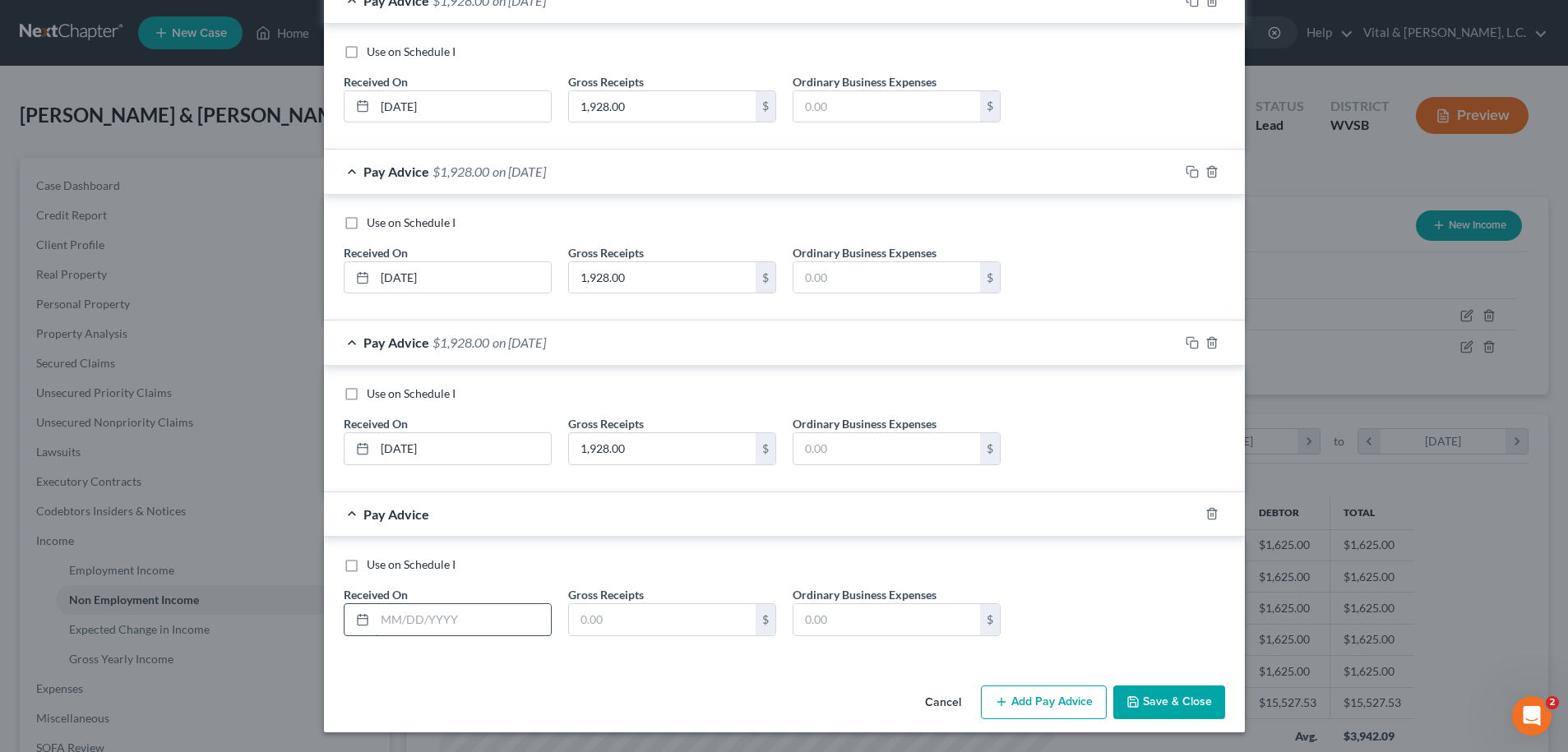
click at [468, 619] on input "text" at bounding box center [463, 620] width 176 height 31
type input "08/"
click at [367, 562] on label "Use on Schedule I" at bounding box center [411, 564] width 89 height 17
click at [373, 562] on input "Use on Schedule I" at bounding box center [379, 561] width 10 height 10
checkbox input "true"
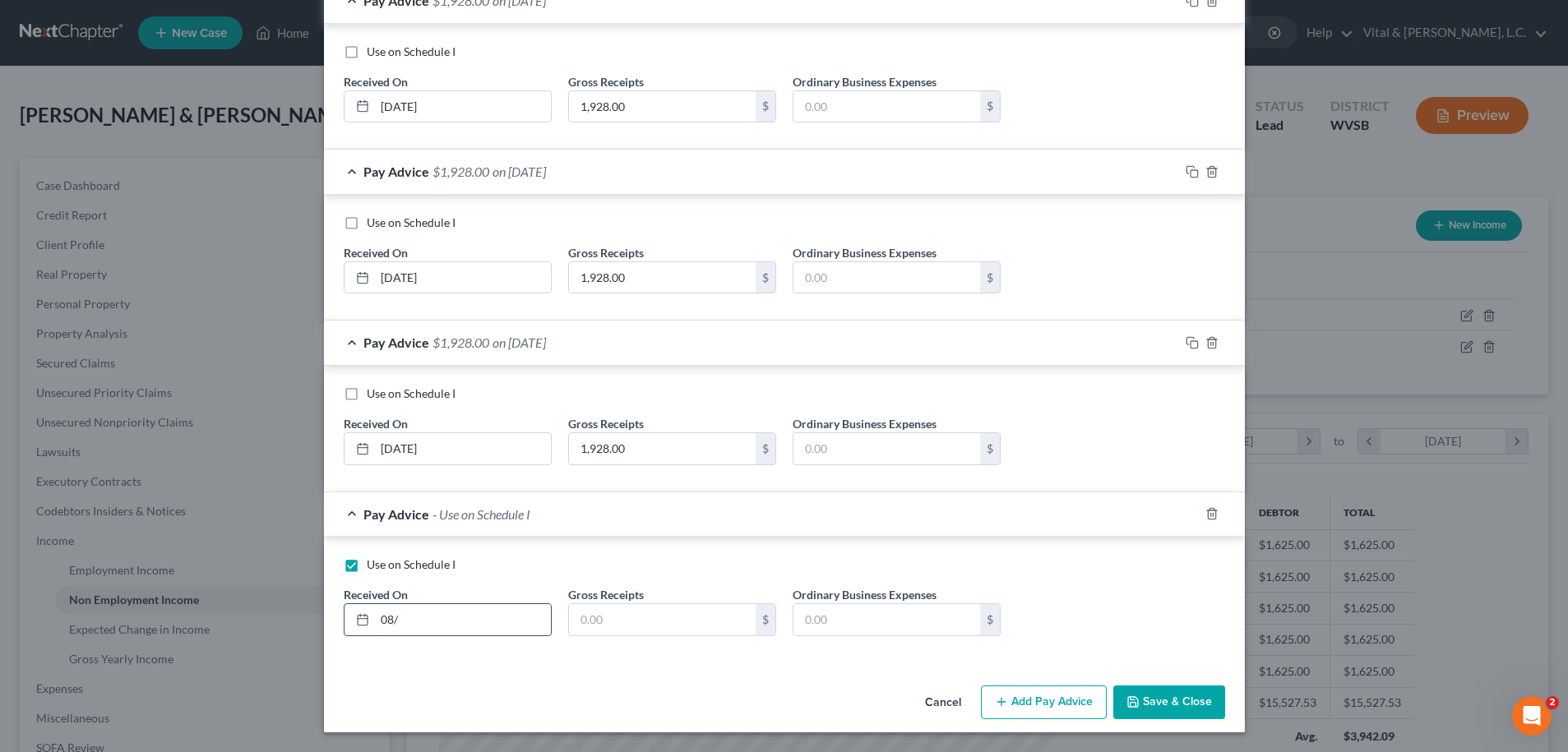
click at [423, 618] on input "08/" at bounding box center [463, 620] width 176 height 31
type input "08/03/2025"
type input "1,928.00"
click at [1172, 702] on button "Save & Close" at bounding box center [1169, 703] width 111 height 35
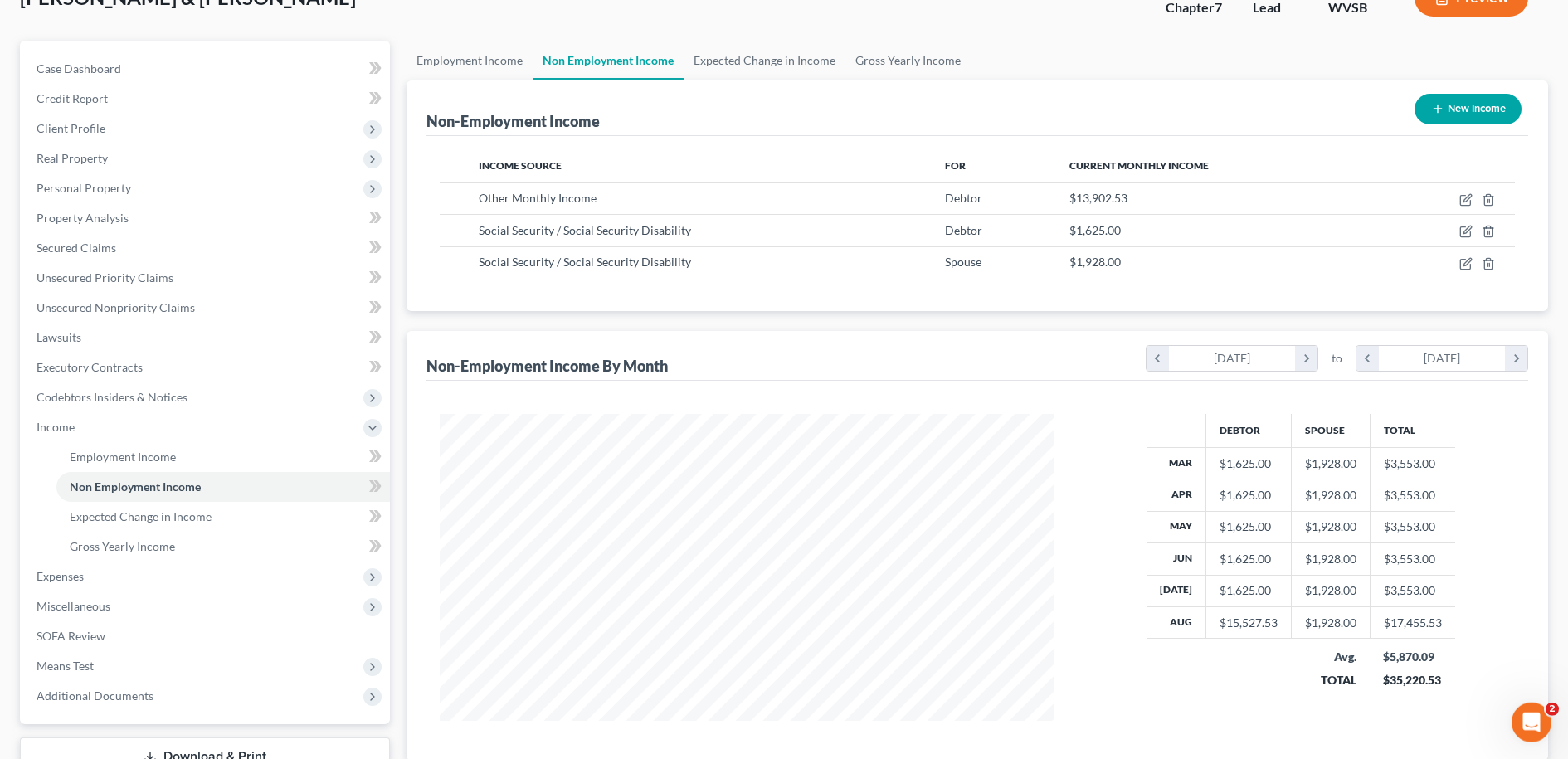
scroll to position [148, 0]
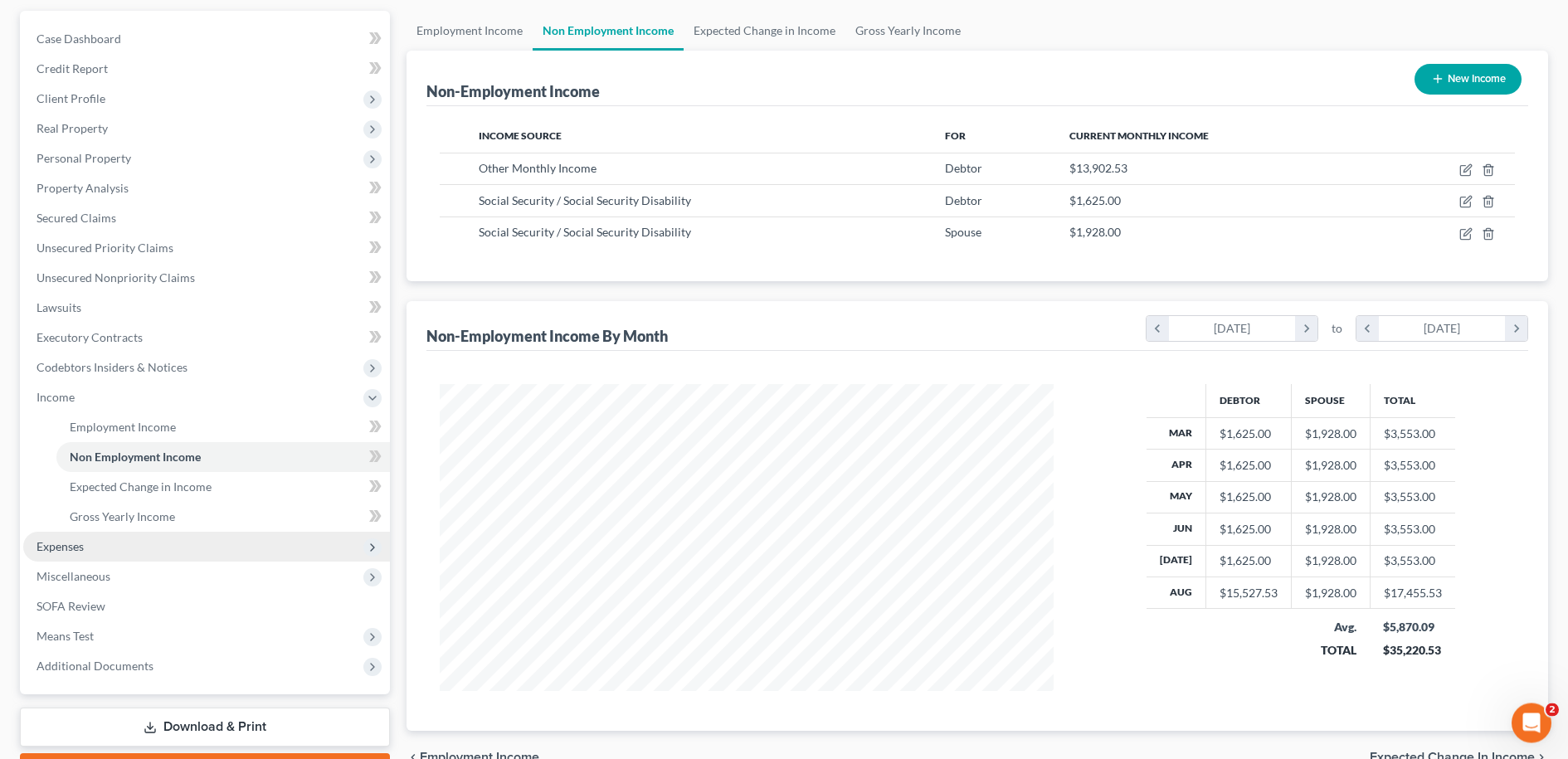
click at [61, 548] on span "Expenses" at bounding box center [61, 546] width 47 height 14
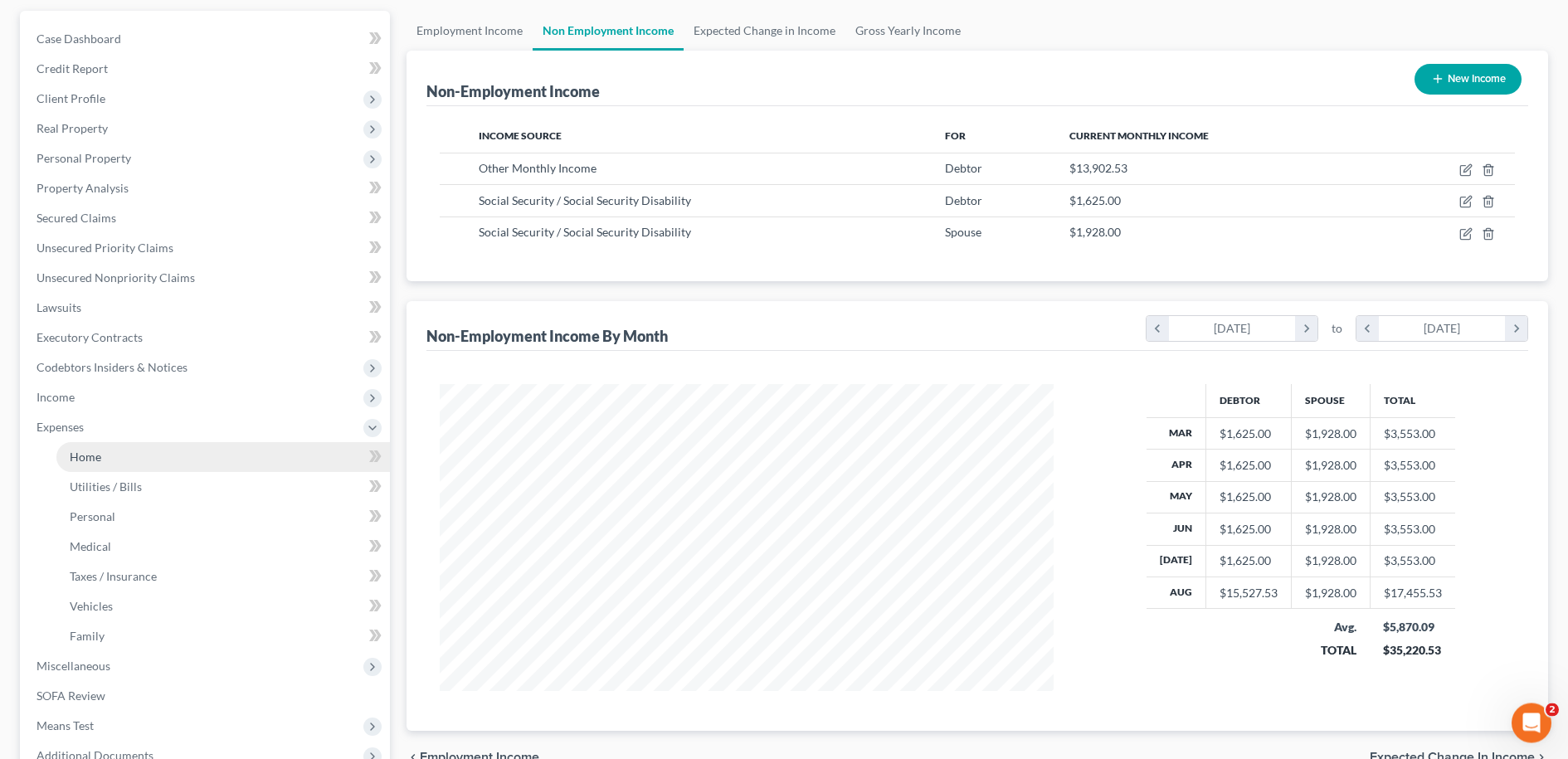
scroll to position [148, 0]
click at [91, 459] on span "Home" at bounding box center [85, 458] width 32 height 14
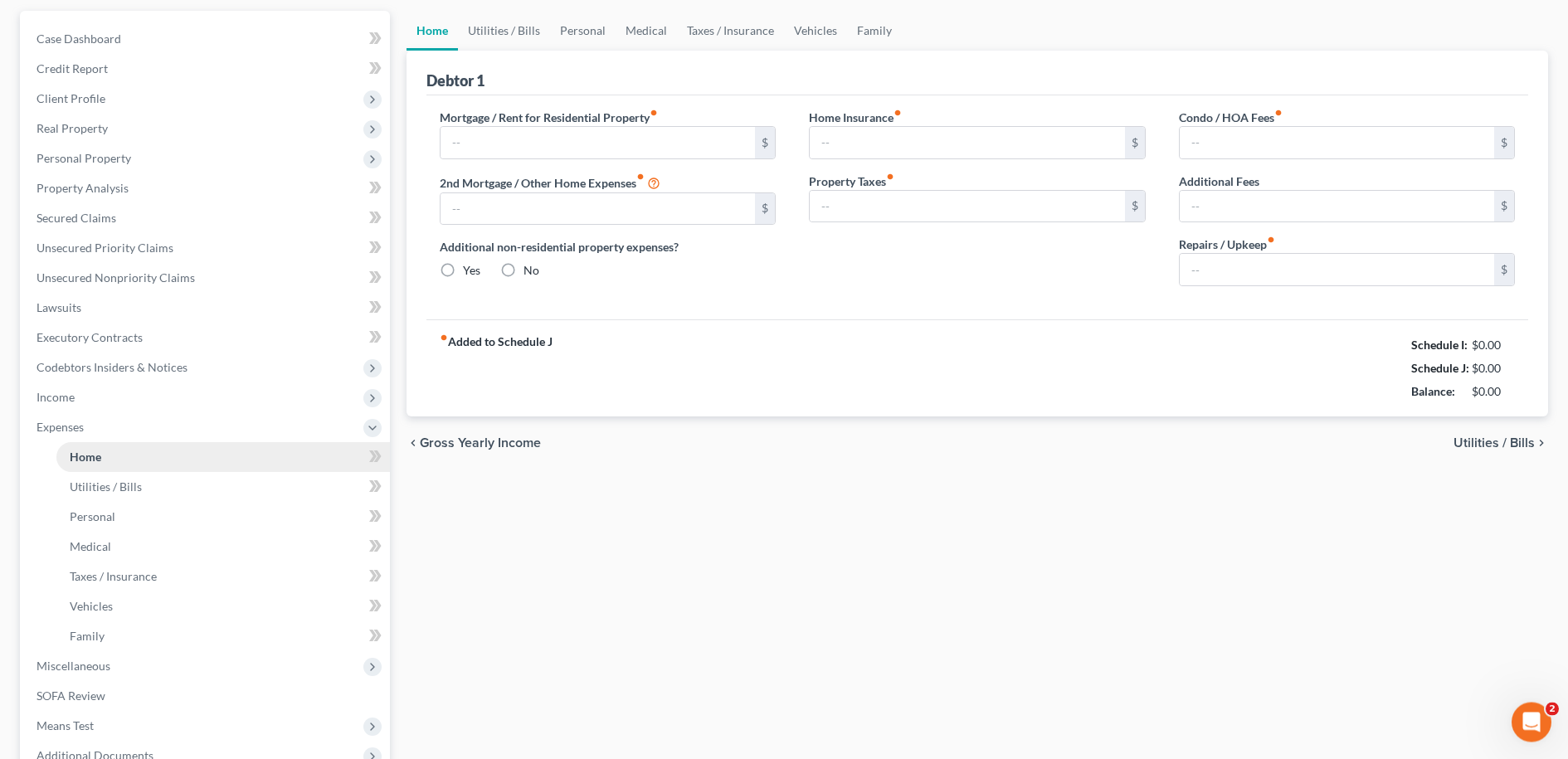
type input "0.00"
radio input "true"
type input "0.00"
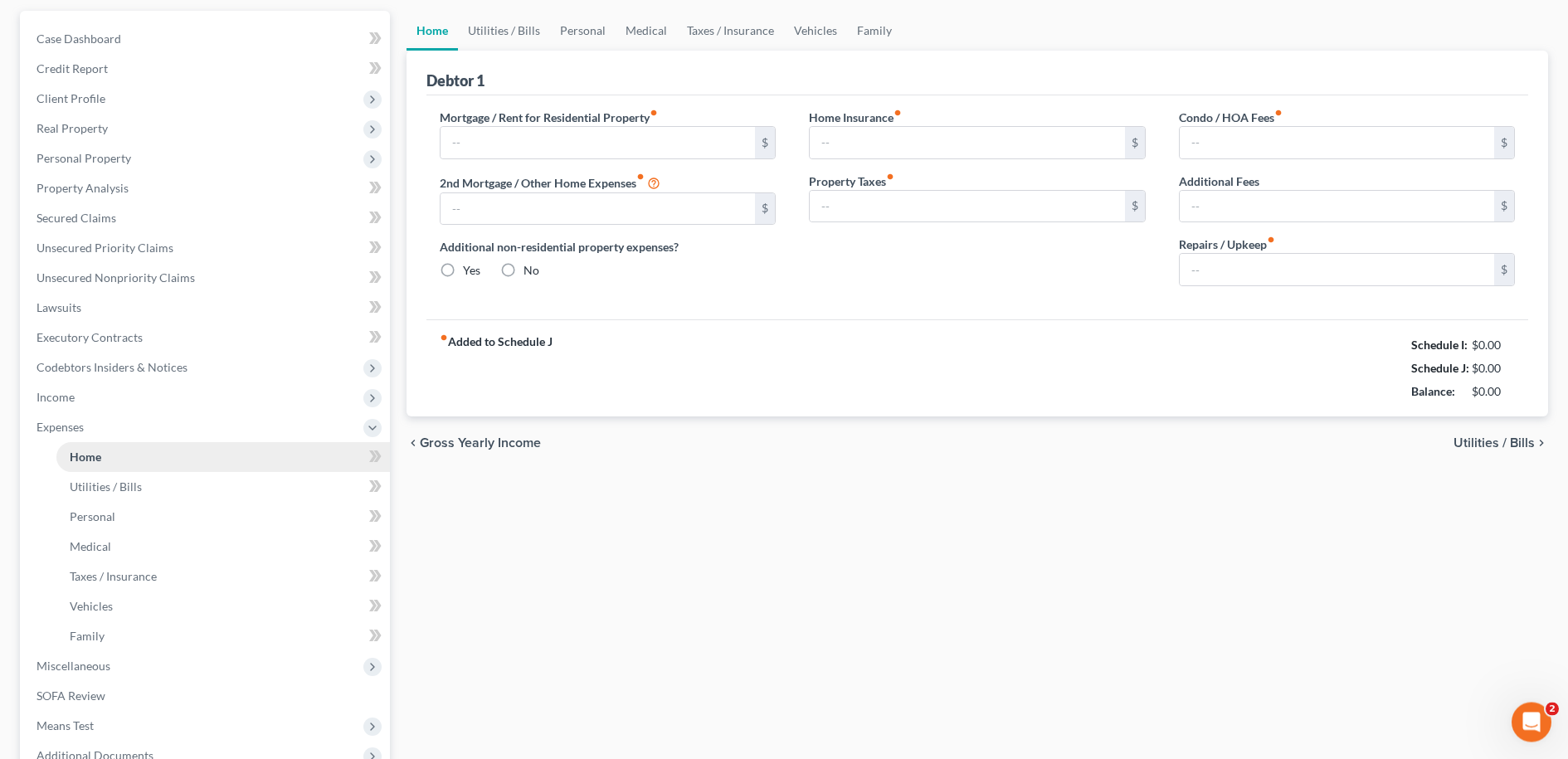
type input "0.00"
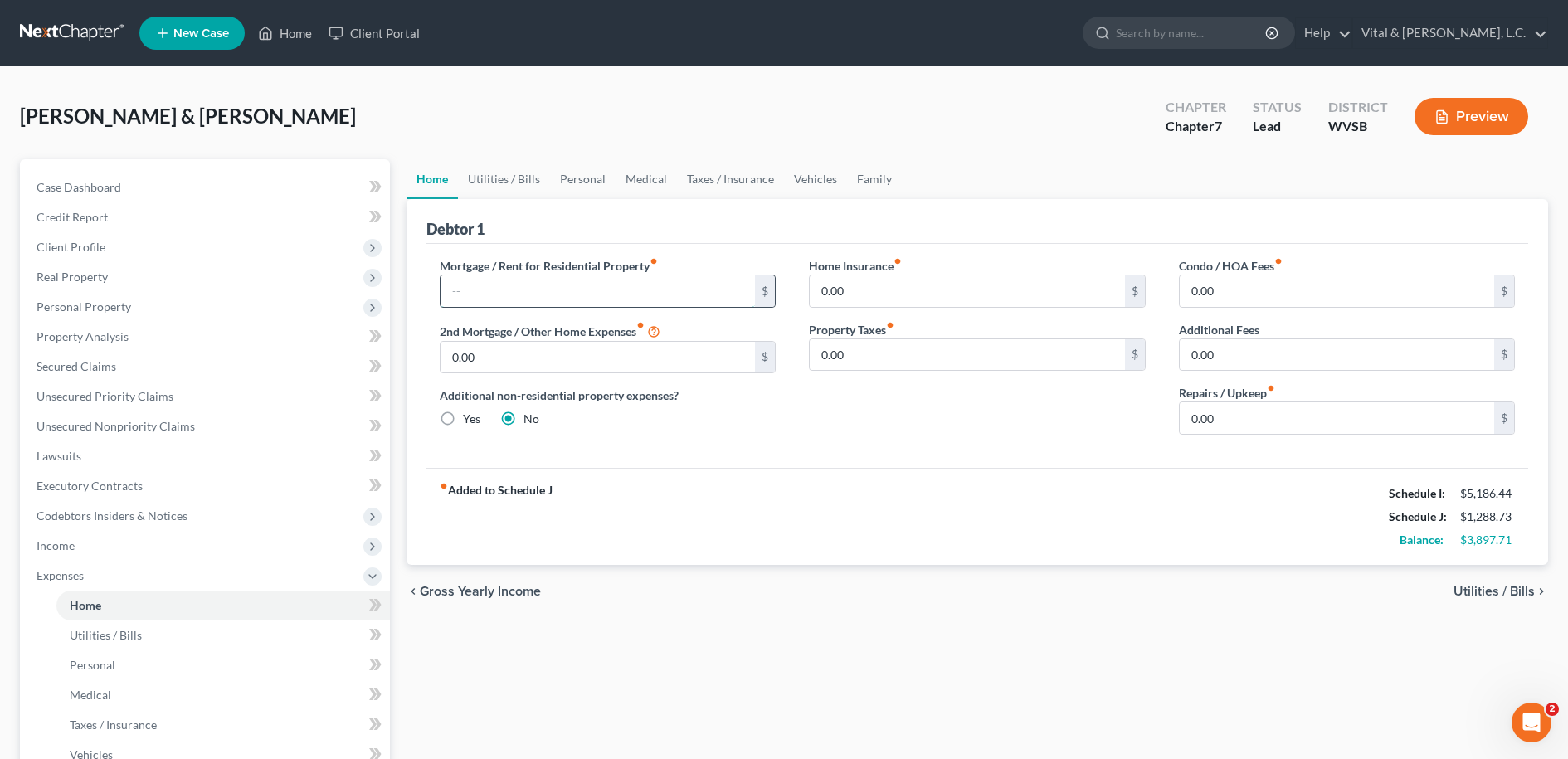
click at [532, 293] on input "text" at bounding box center [598, 292] width 315 height 32
click at [1481, 125] on button "Preview" at bounding box center [1470, 116] width 113 height 38
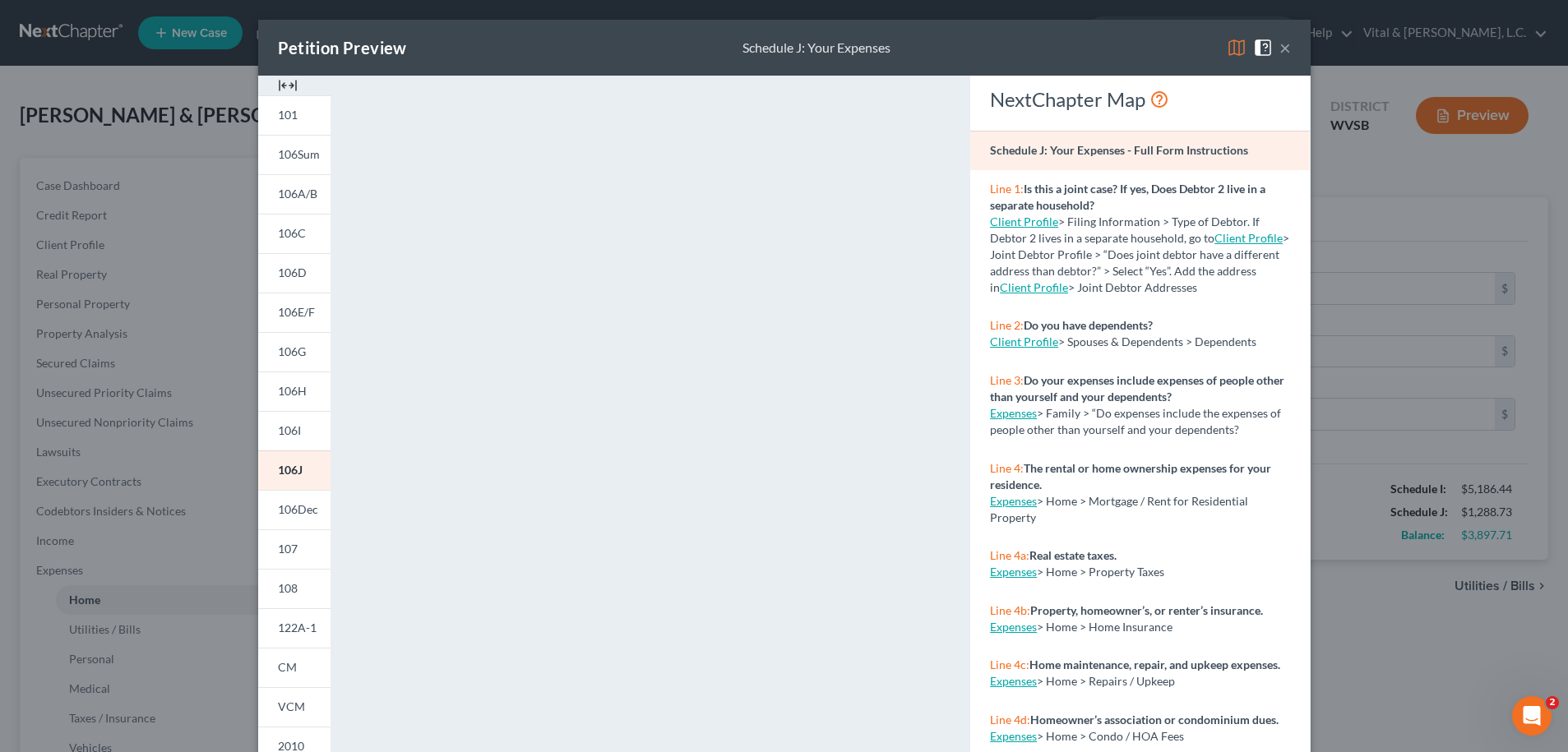
click at [1280, 50] on button "×" at bounding box center [1285, 47] width 11 height 20
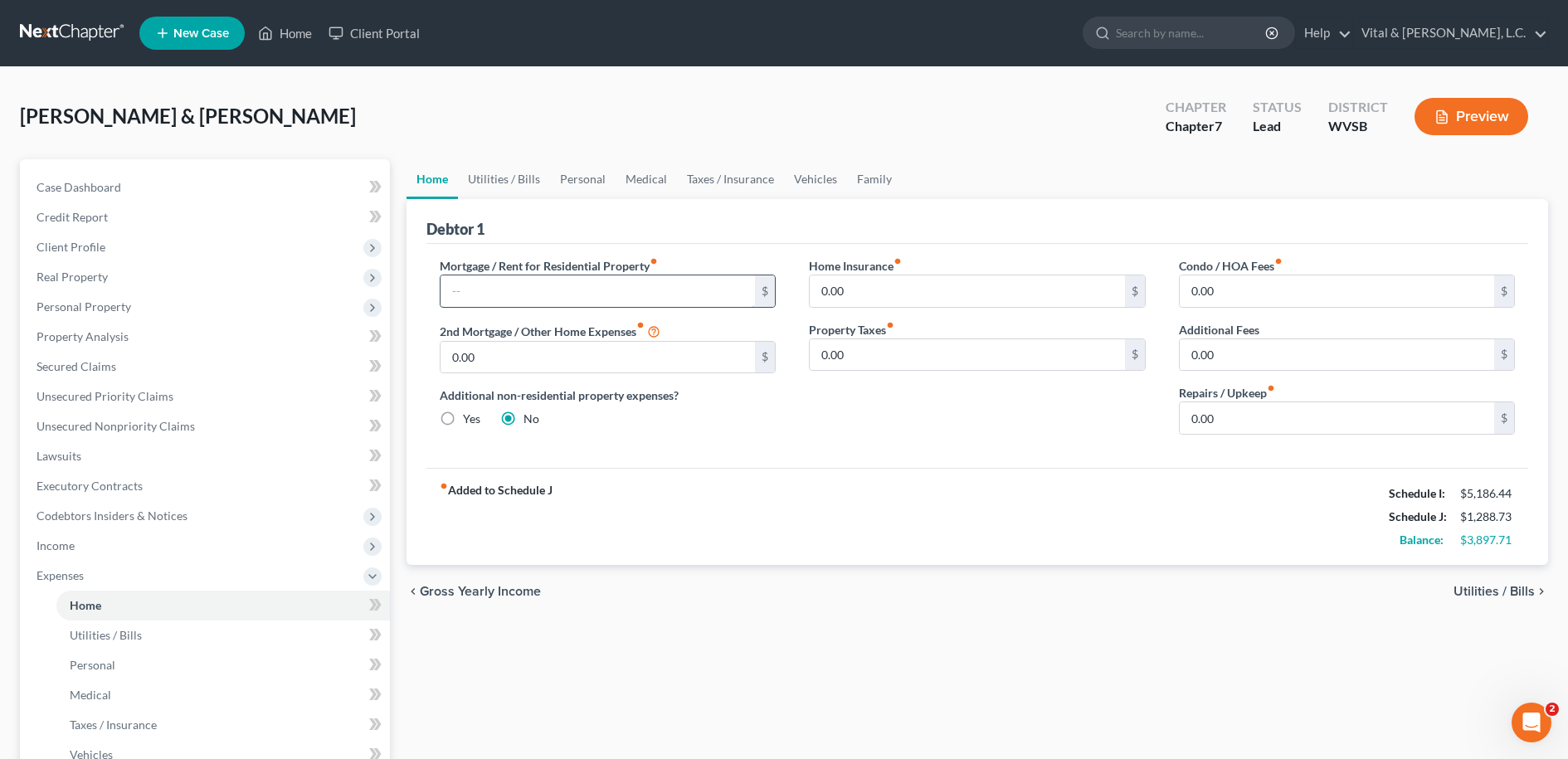
click at [508, 286] on input "text" at bounding box center [598, 292] width 315 height 32
type input "1,000.00"
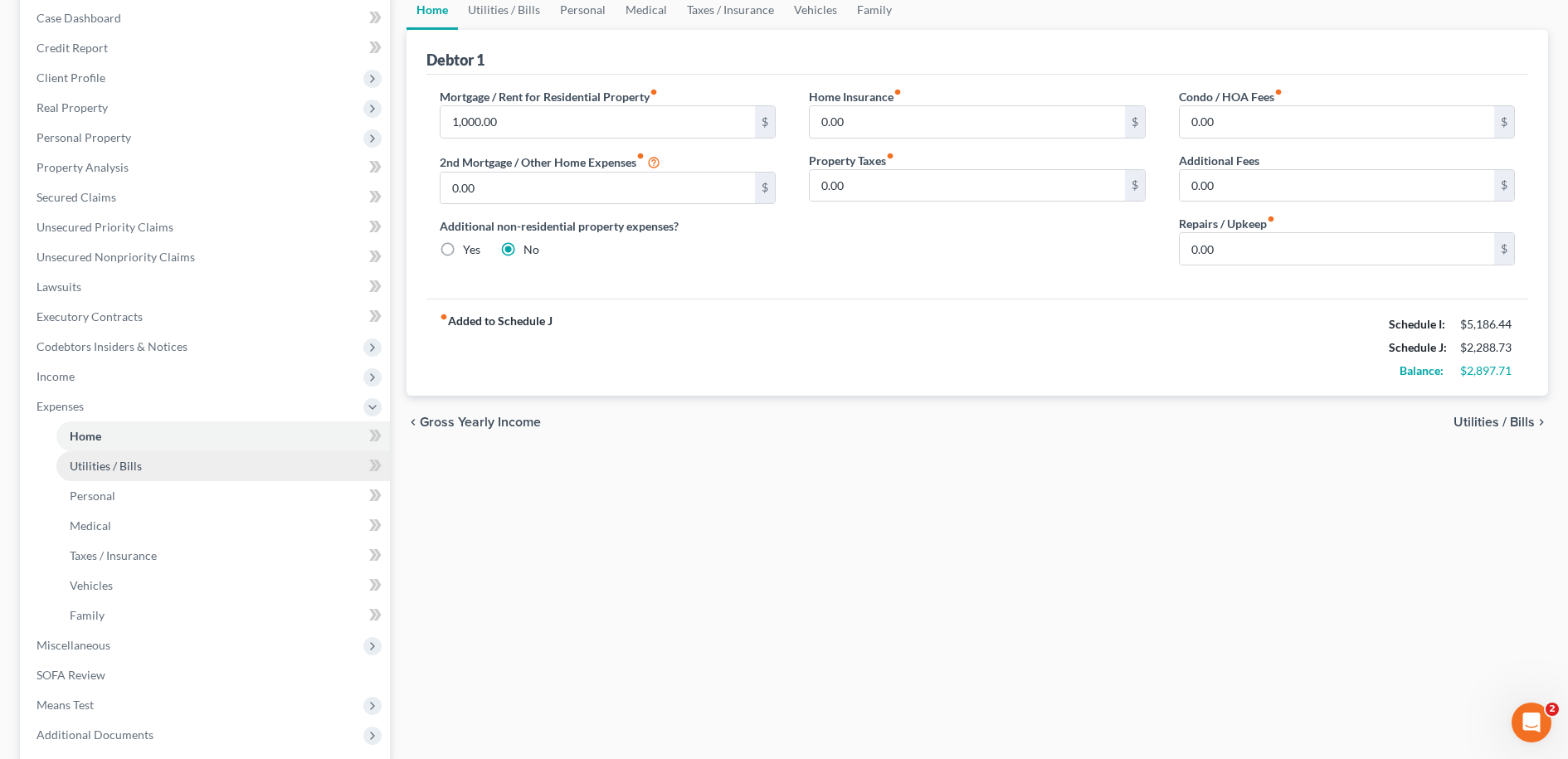
click at [130, 464] on span "Utilities / Bills" at bounding box center [105, 466] width 72 height 14
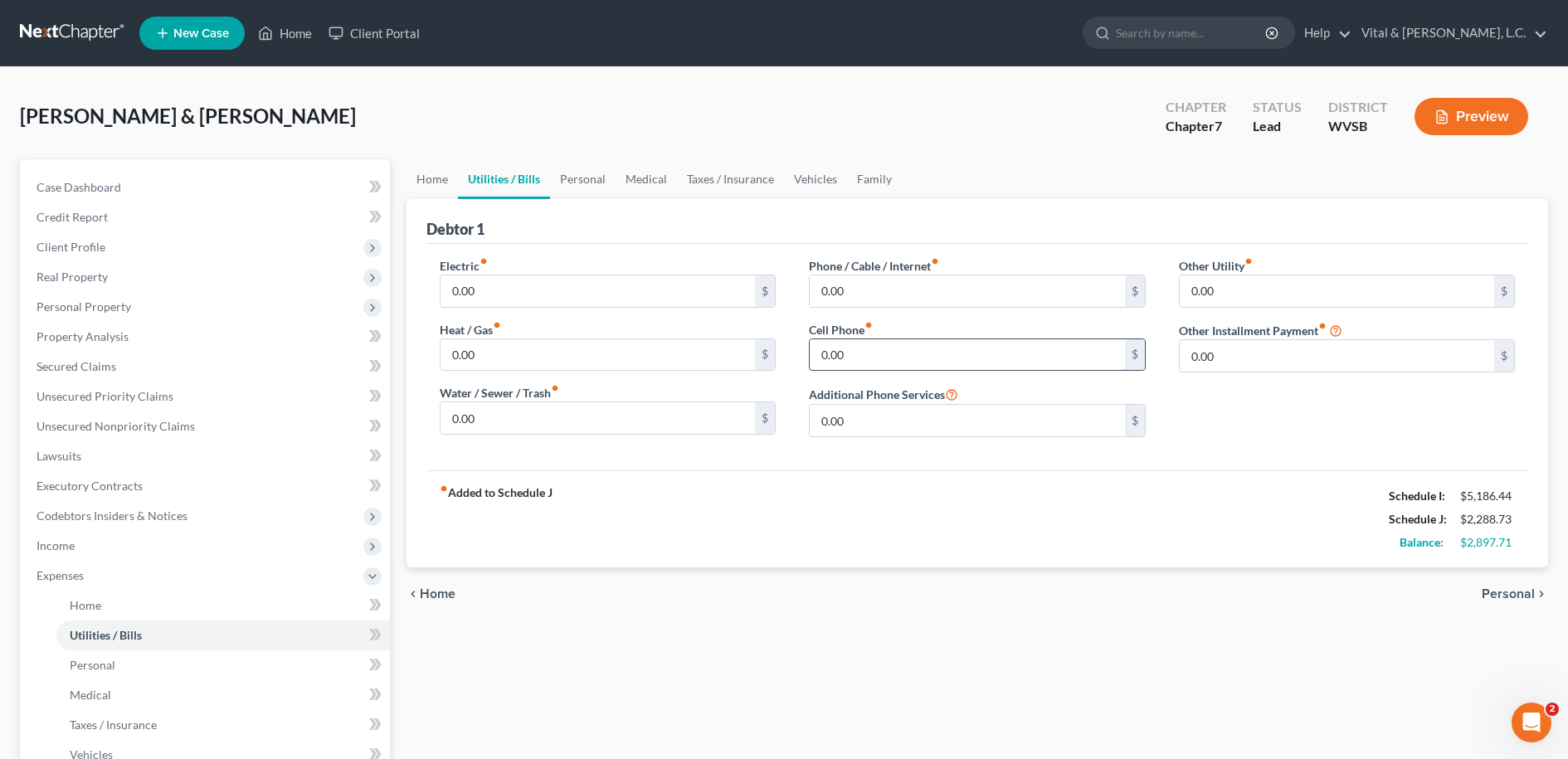
click at [843, 351] on input "0.00" at bounding box center [967, 355] width 315 height 32
type input "240.00"
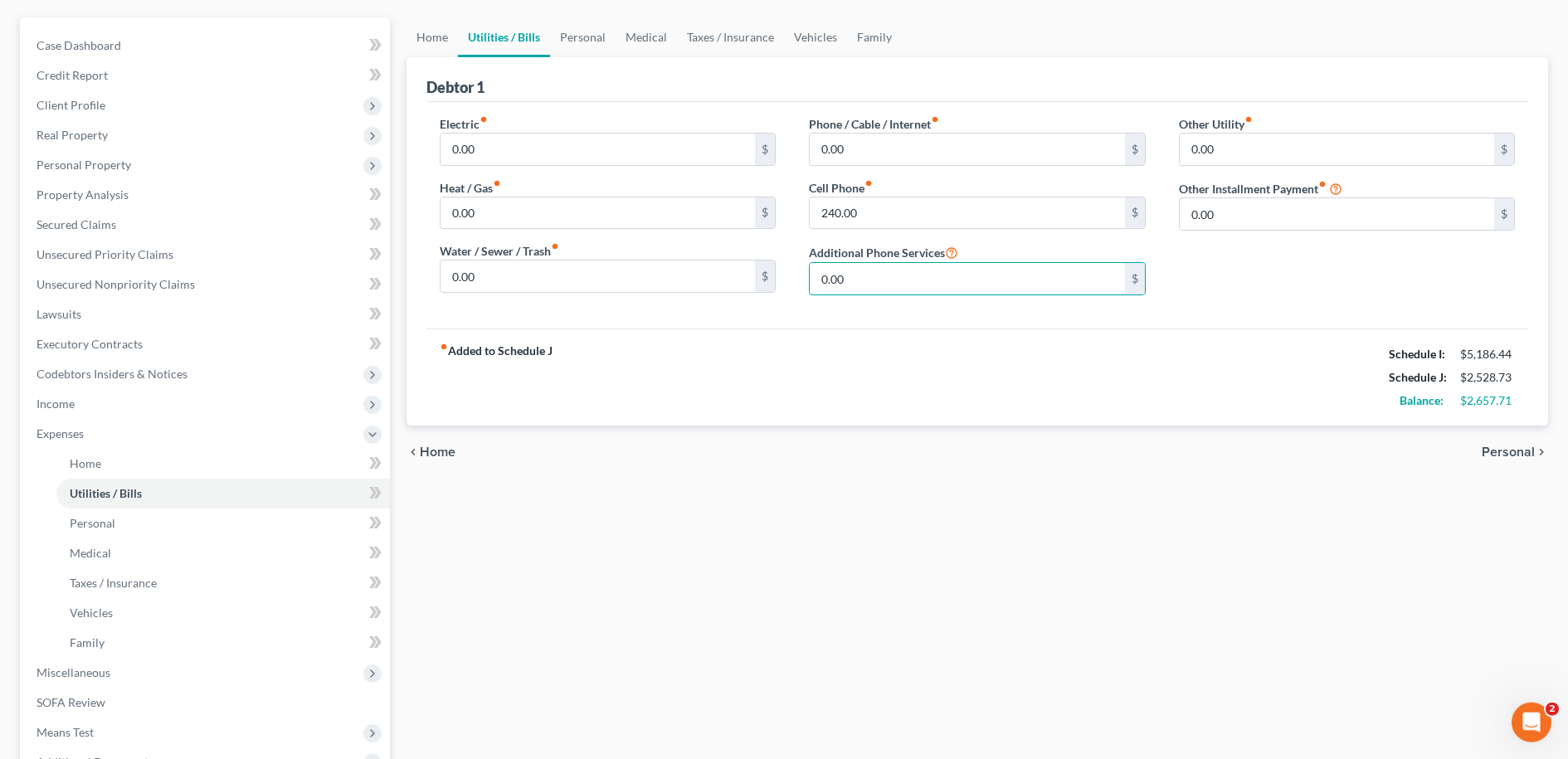
scroll to position [148, 0]
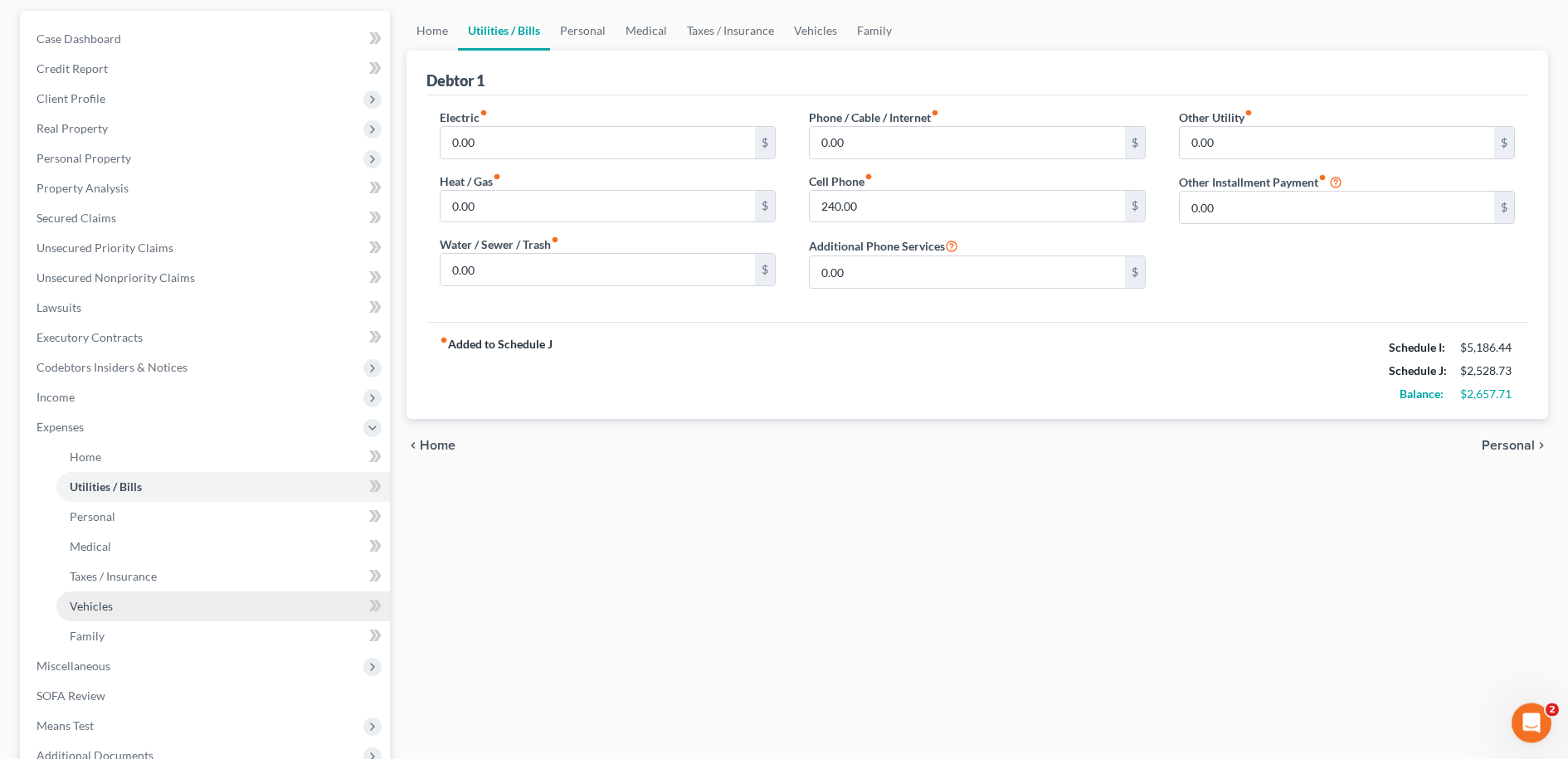
drag, startPoint x: 107, startPoint y: 604, endPoint x: 521, endPoint y: 614, distance: 414.1
click at [107, 604] on span "Vehicles" at bounding box center [90, 606] width 43 height 14
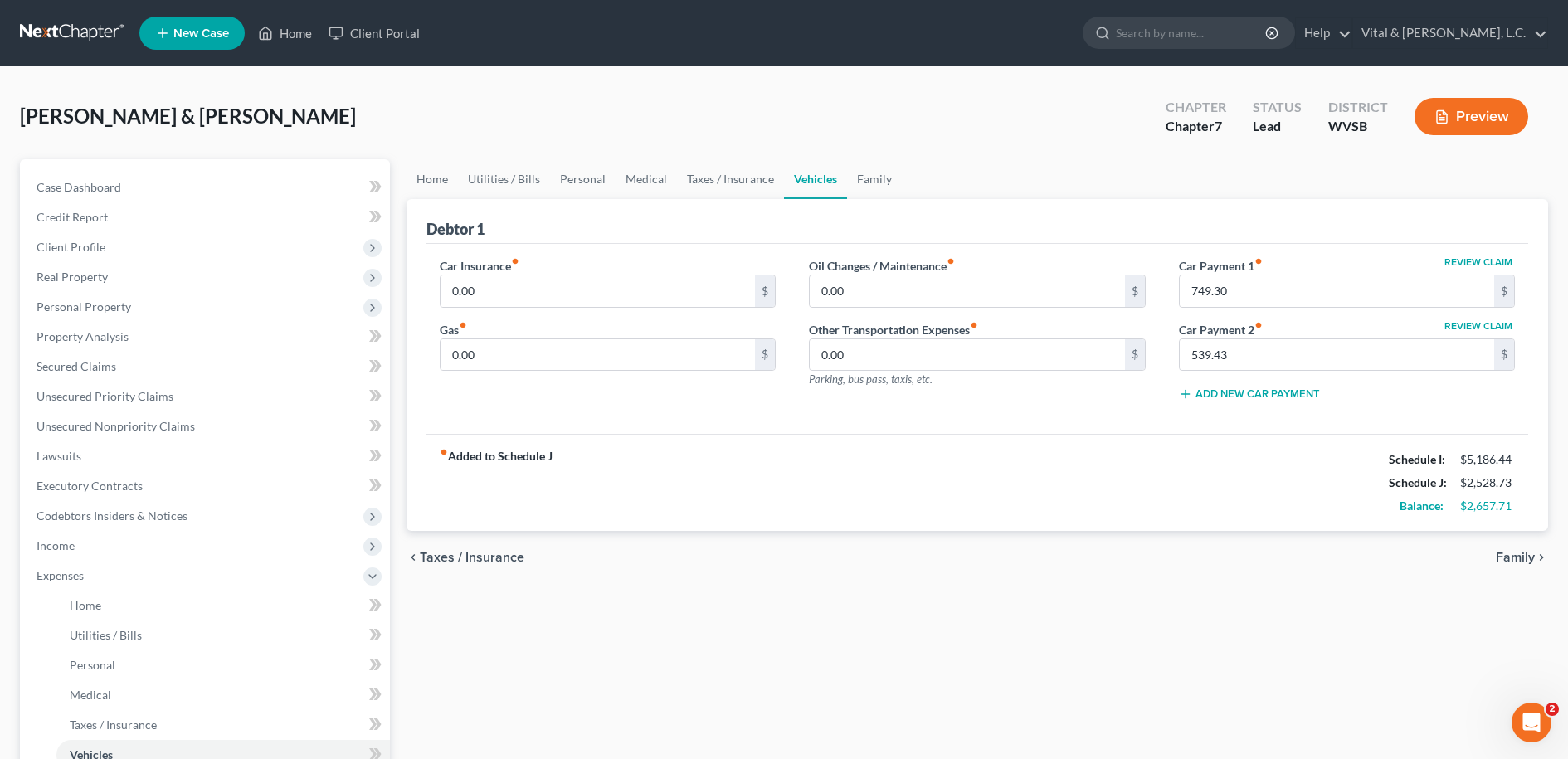
click at [1462, 262] on button "Review Claim" at bounding box center [1478, 262] width 73 height 10
select select "36"
select select "4"
select select "2"
select select "0"
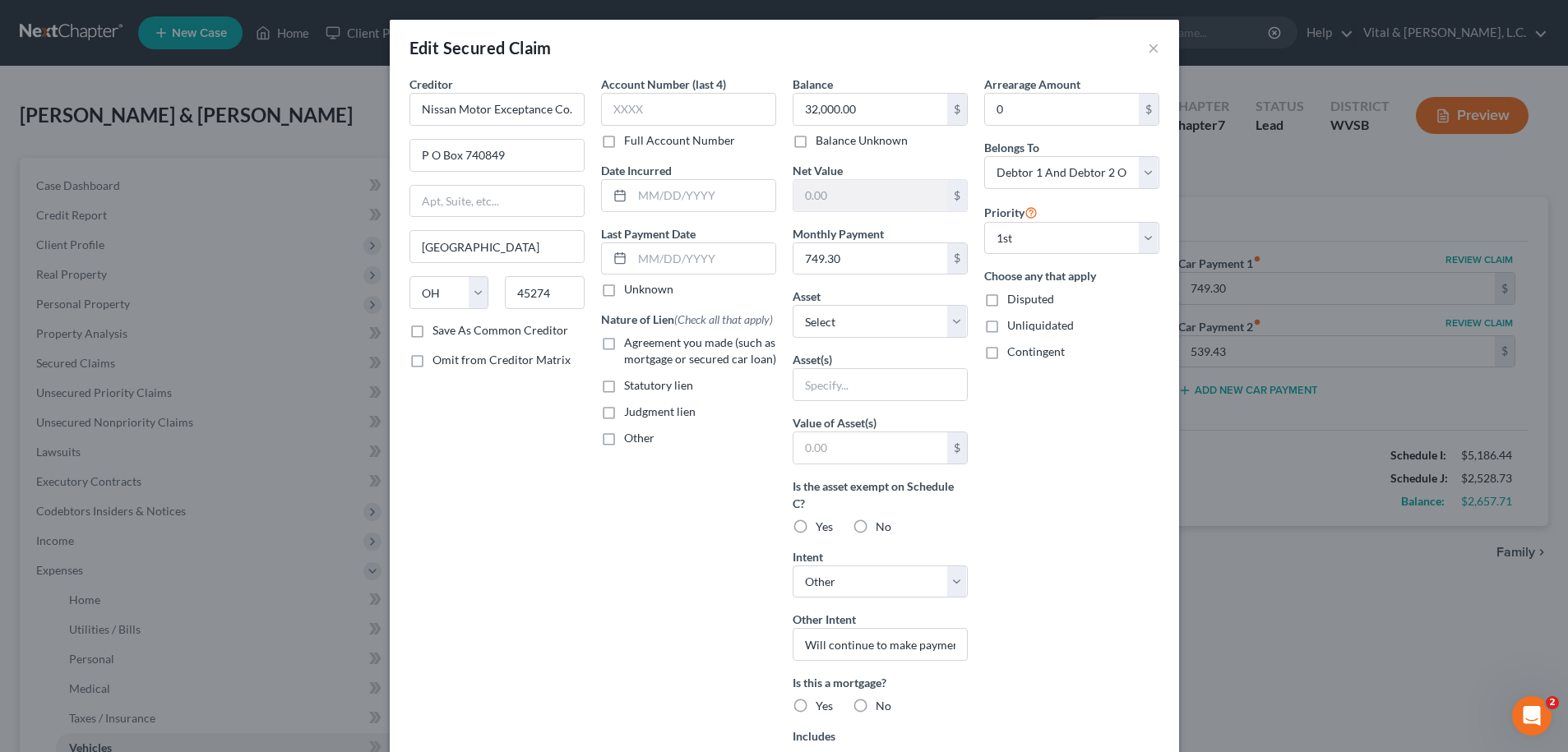
click at [816, 529] on label "Yes" at bounding box center [824, 527] width 17 height 17
click at [823, 529] on input "Yes" at bounding box center [828, 524] width 10 height 10
radio input "true"
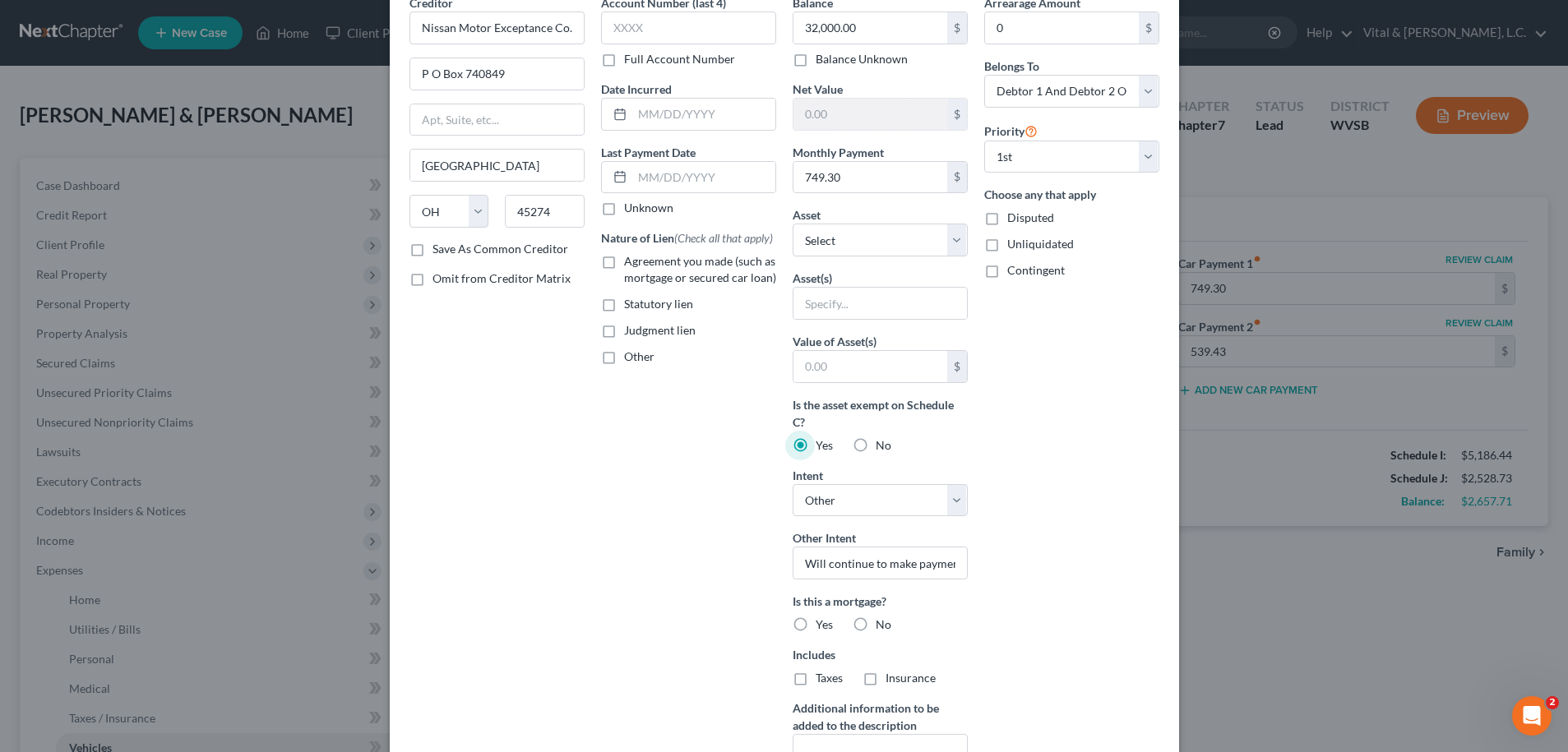
scroll to position [84, 0]
click at [876, 623] on label "No" at bounding box center [884, 622] width 16 height 17
click at [882, 623] on input "No" at bounding box center [887, 620] width 10 height 10
radio input "true"
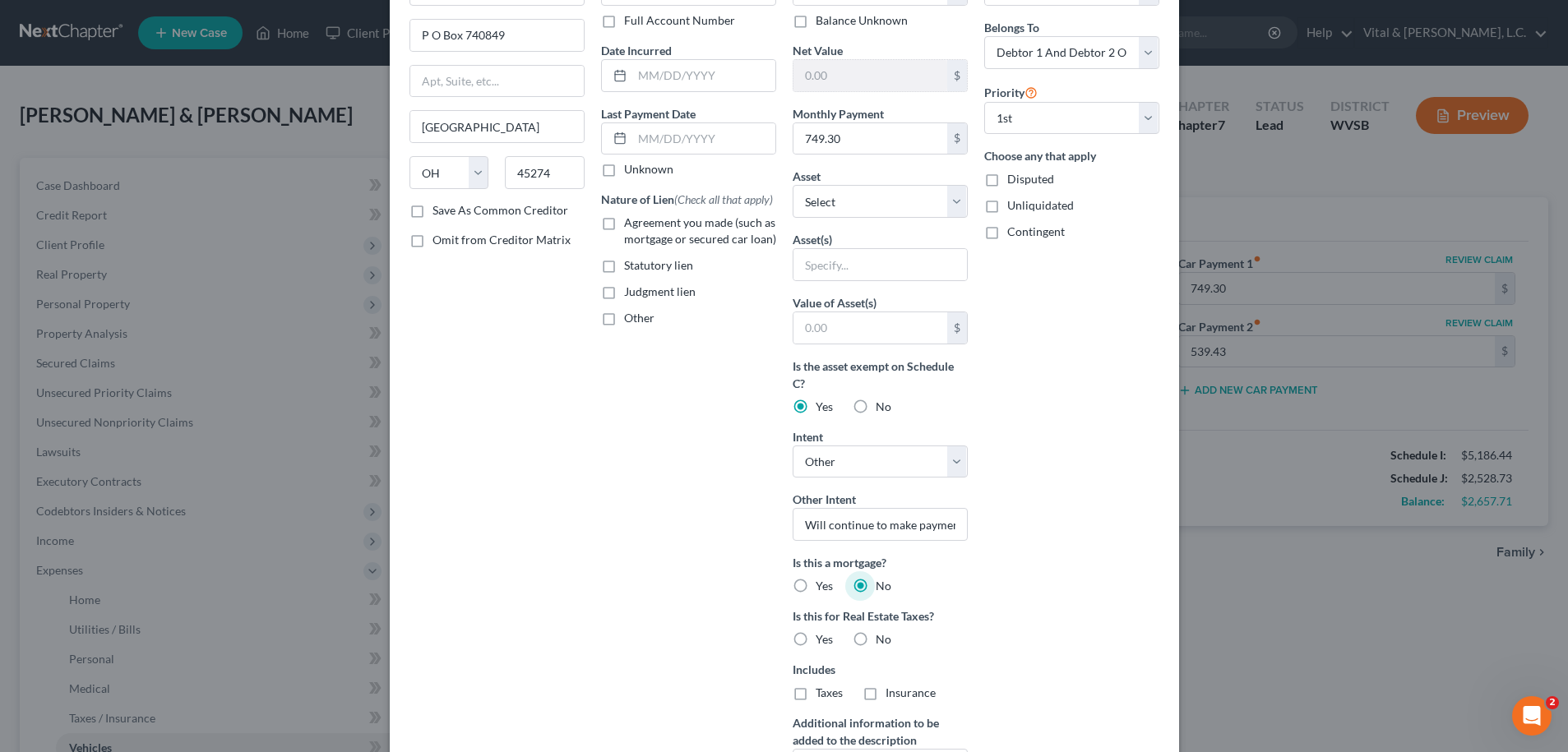
scroll to position [147, 0]
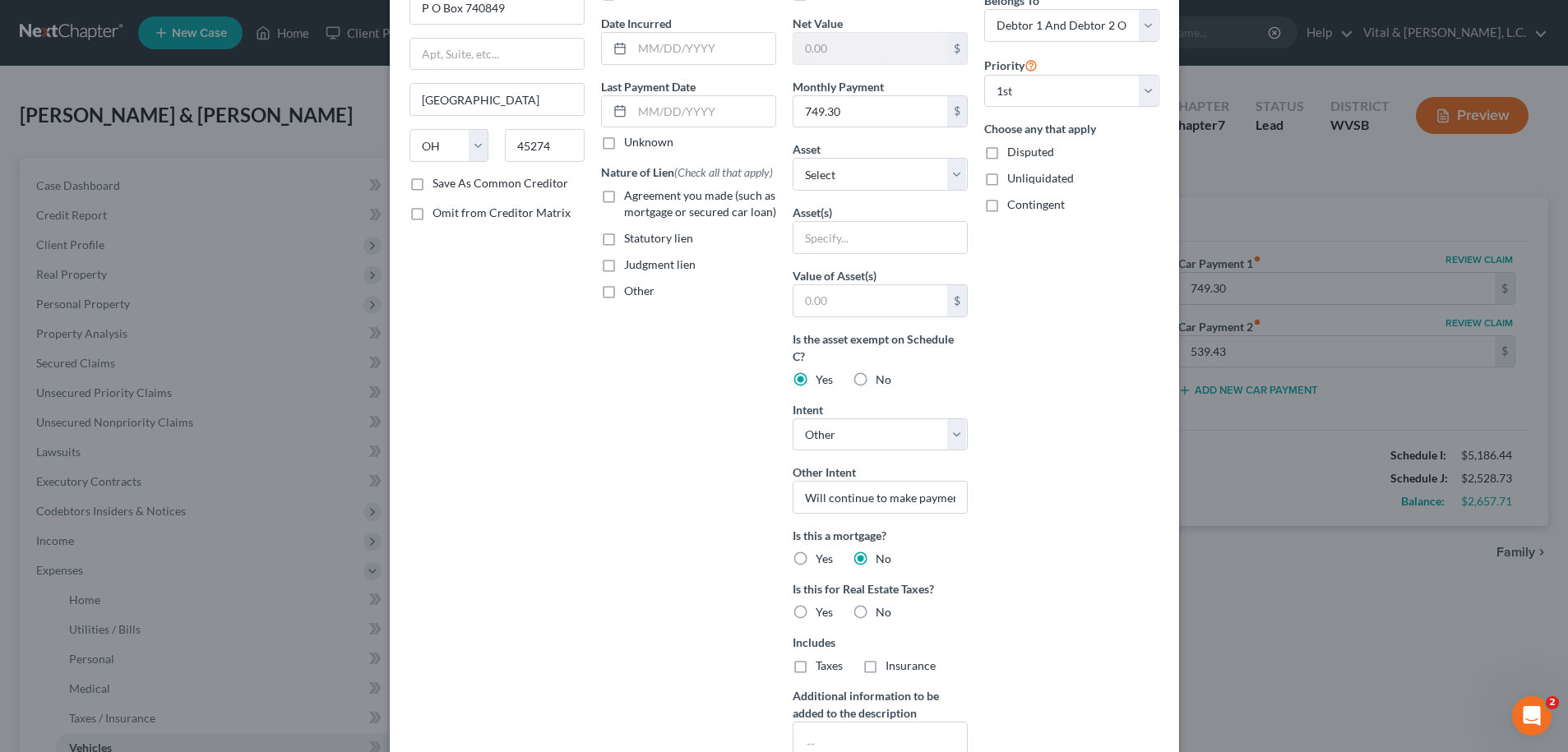
click at [876, 614] on label "No" at bounding box center [884, 612] width 16 height 17
click at [882, 614] on input "No" at bounding box center [887, 609] width 10 height 10
radio input "true"
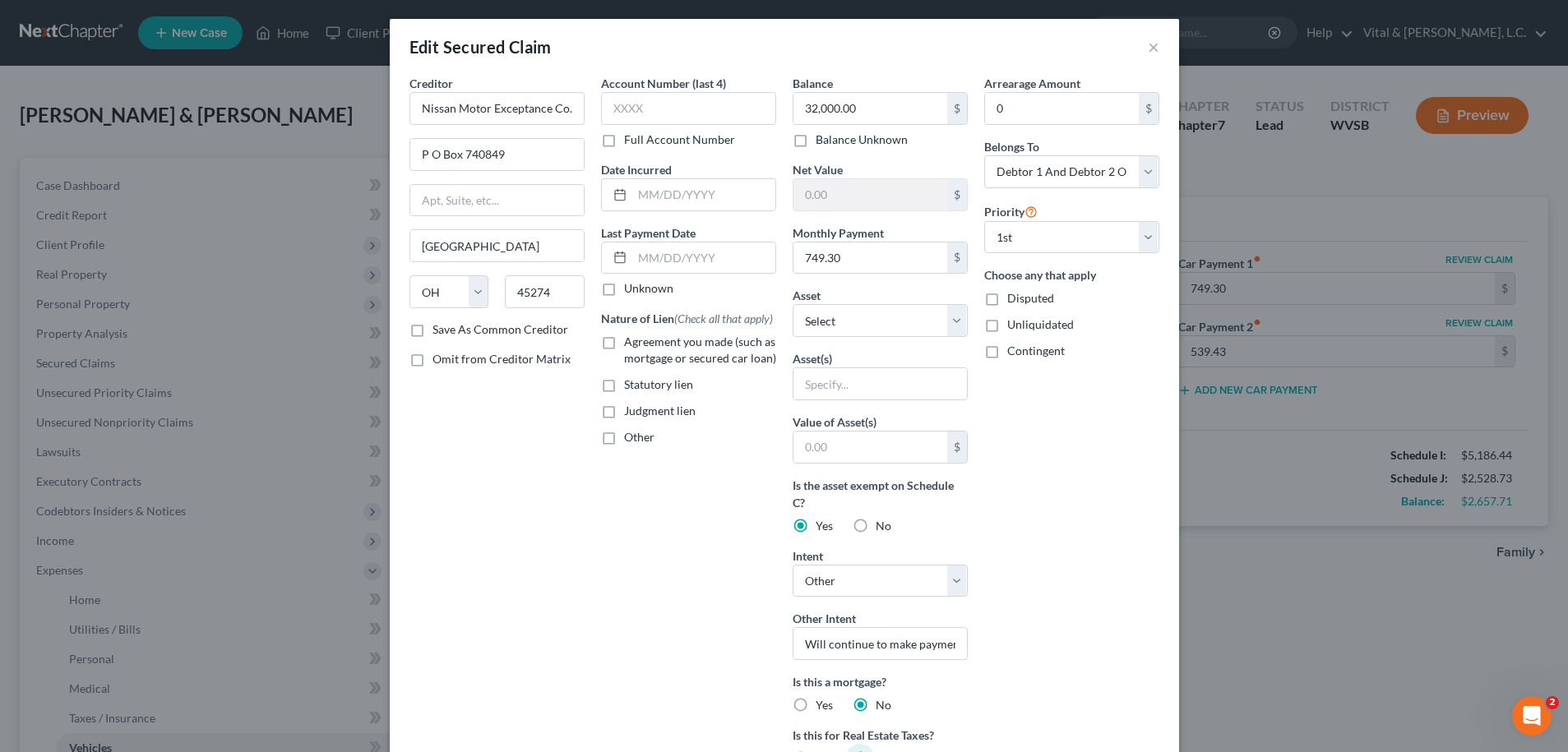
scroll to position [0, 0]
click at [846, 256] on input "749.30" at bounding box center [870, 259] width 154 height 31
click at [624, 347] on label "Agreement you made (such as mortgage or secured car loan)" at bounding box center [700, 351] width 152 height 33
click at [630, 346] on input "Agreement you made (such as mortgage or secured car loan)" at bounding box center [636, 339] width 10 height 10
checkbox input "true"
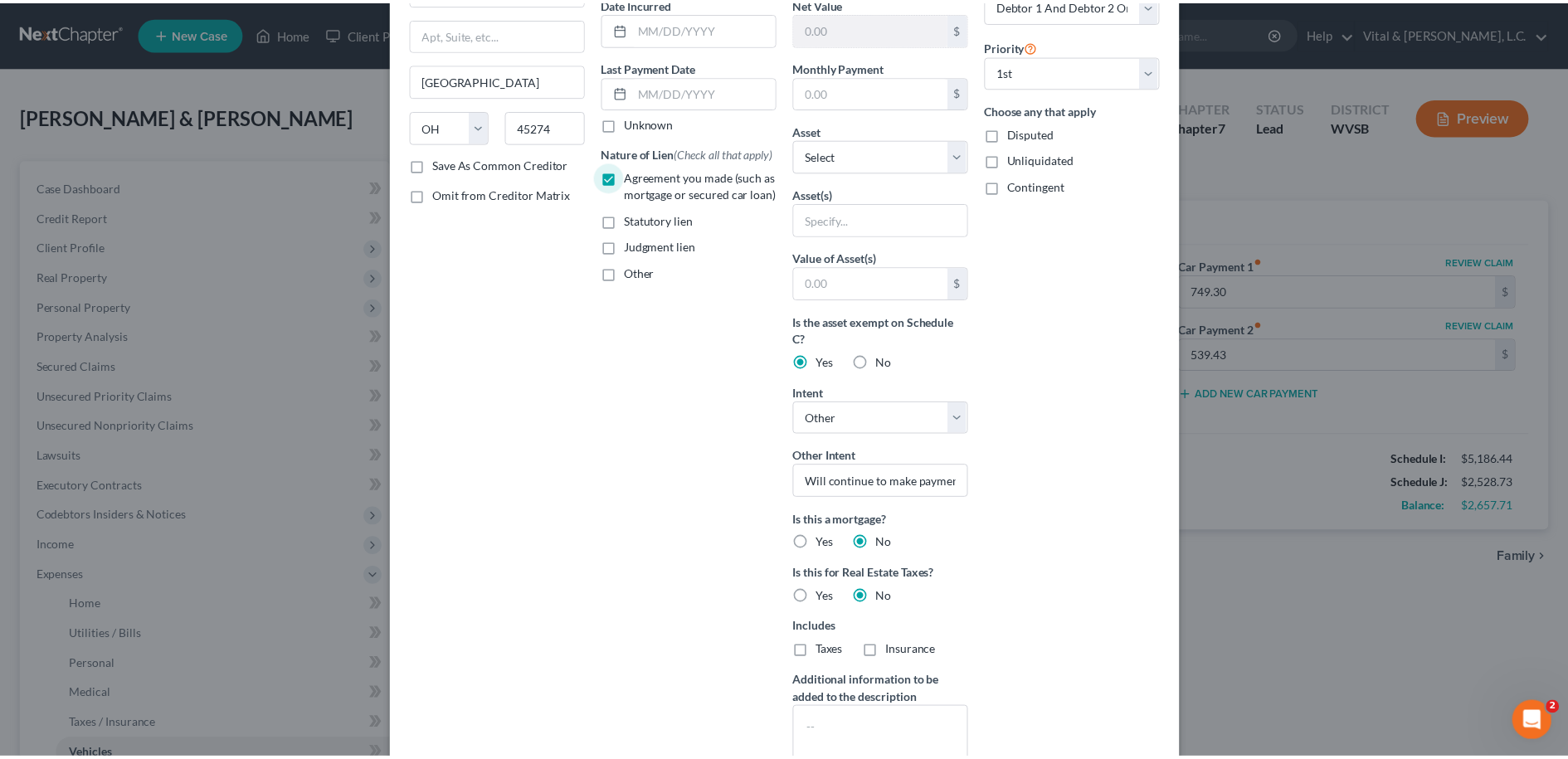
scroll to position [284, 0]
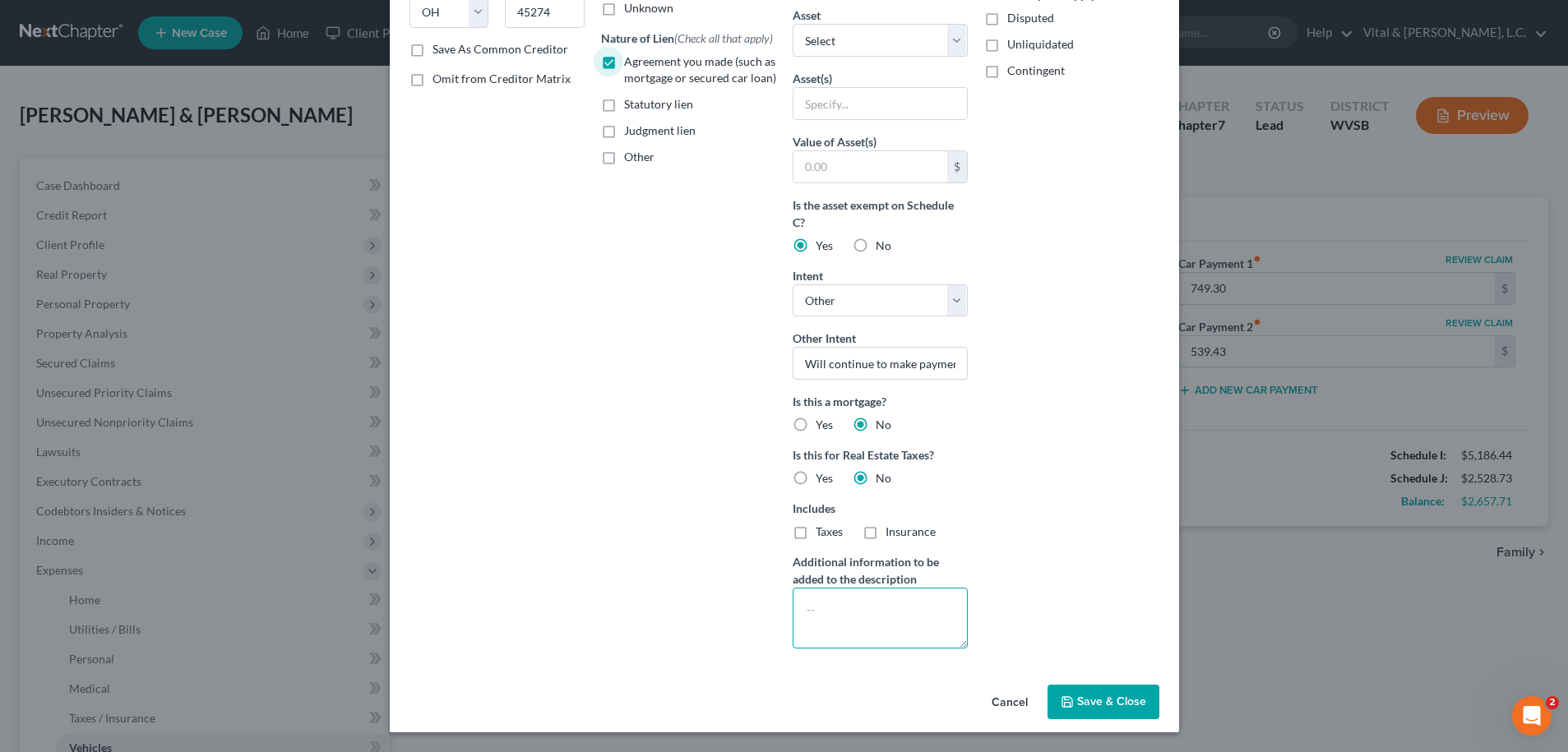
click at [823, 607] on textarea at bounding box center [880, 618] width 175 height 61
type textarea "Debtors son makes the payment on this vehicle"
click at [1108, 703] on span "Save & Close" at bounding box center [1111, 702] width 69 height 14
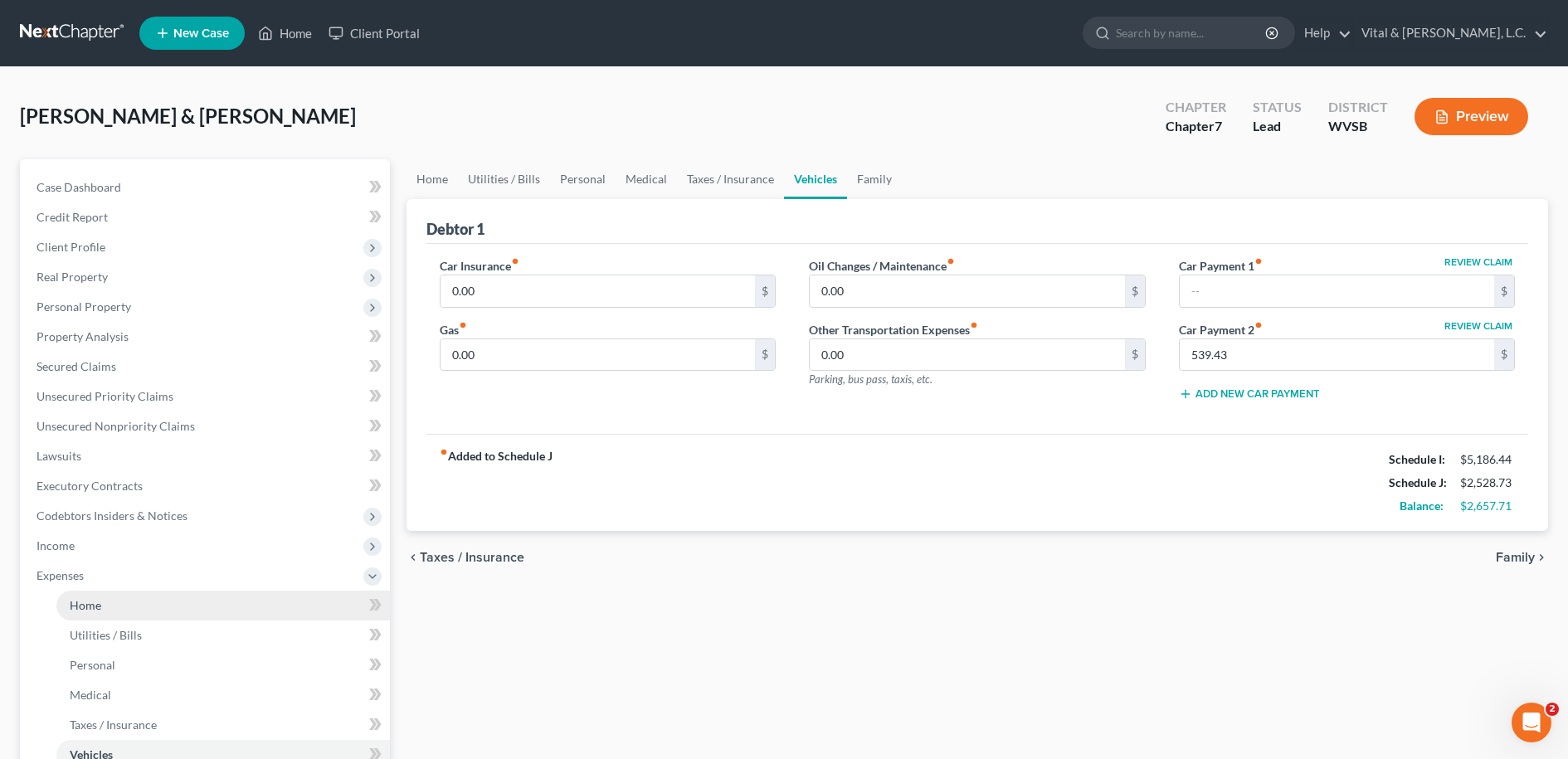
click at [82, 606] on span "Home" at bounding box center [85, 605] width 32 height 14
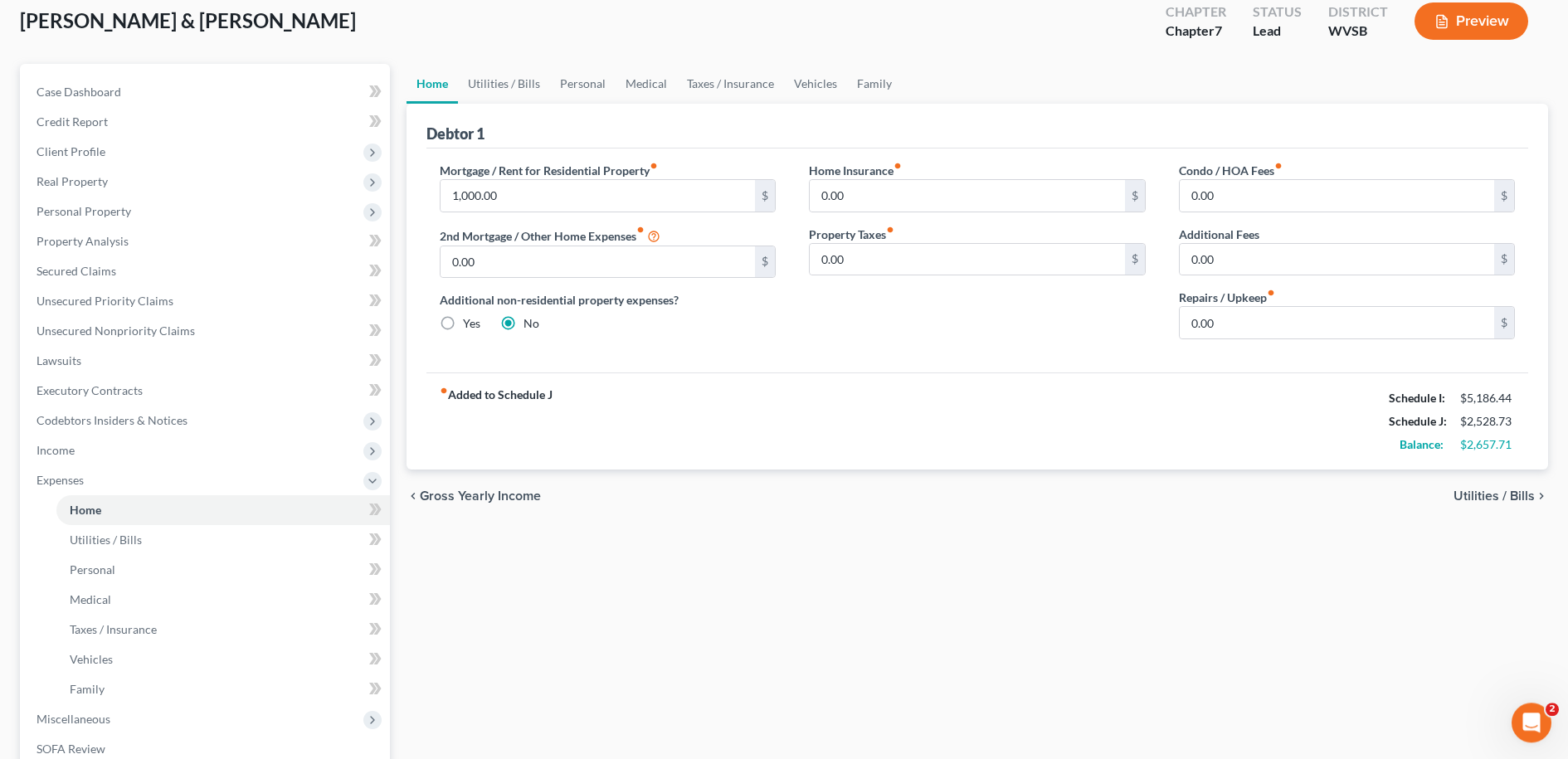
scroll to position [106, 0]
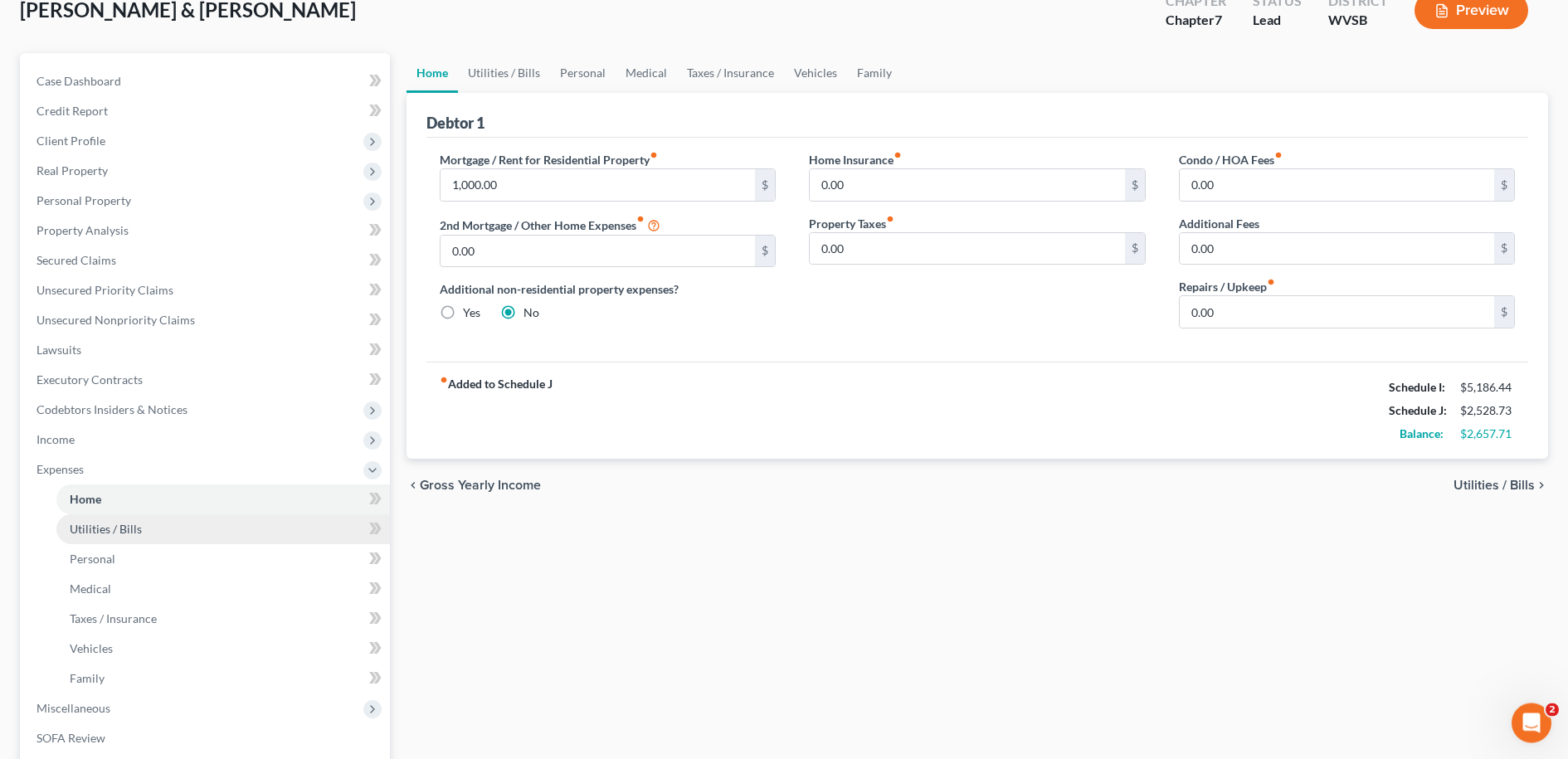
click at [90, 532] on span "Utilities / Bills" at bounding box center [105, 529] width 72 height 14
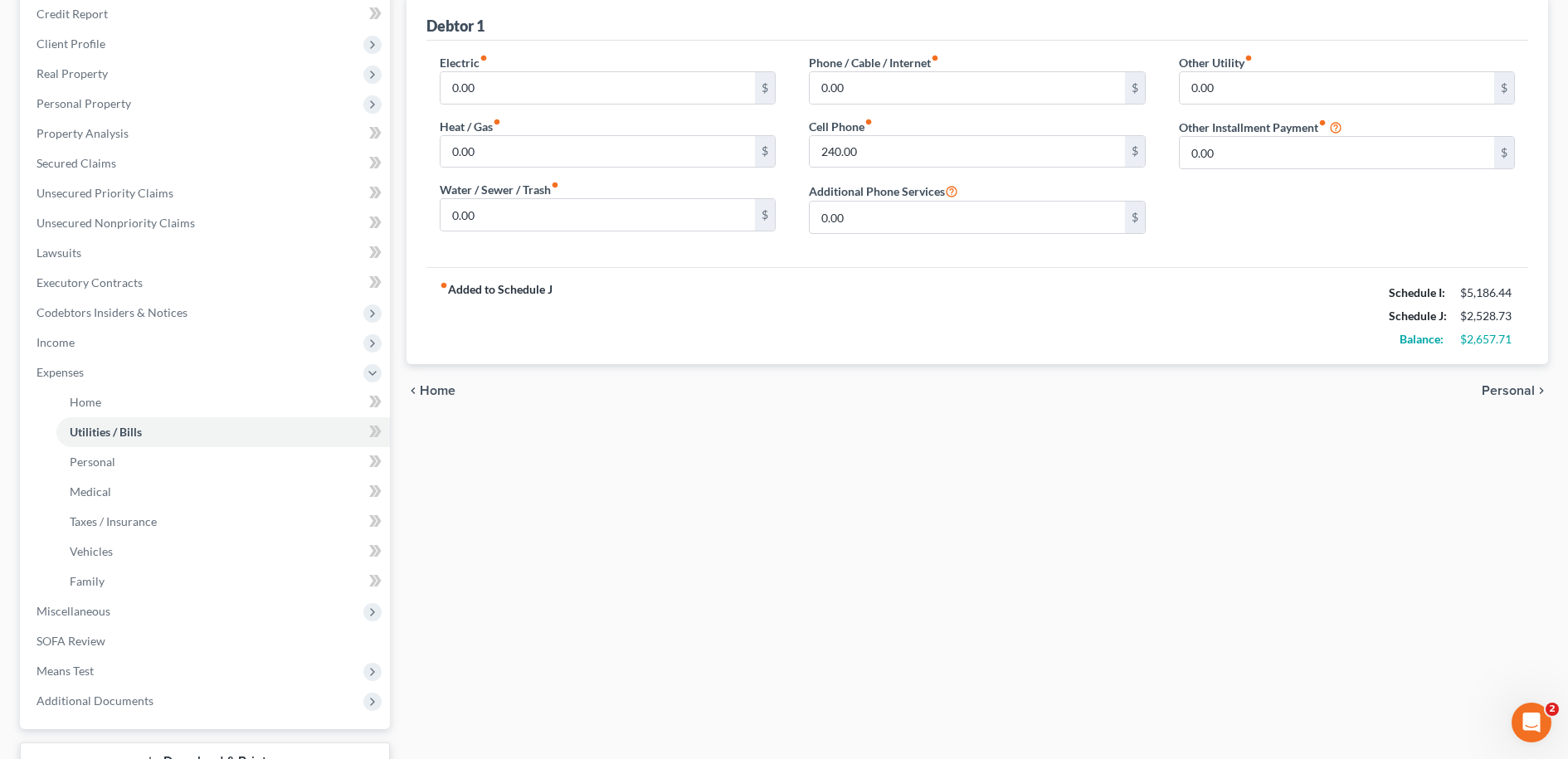
scroll to position [212, 0]
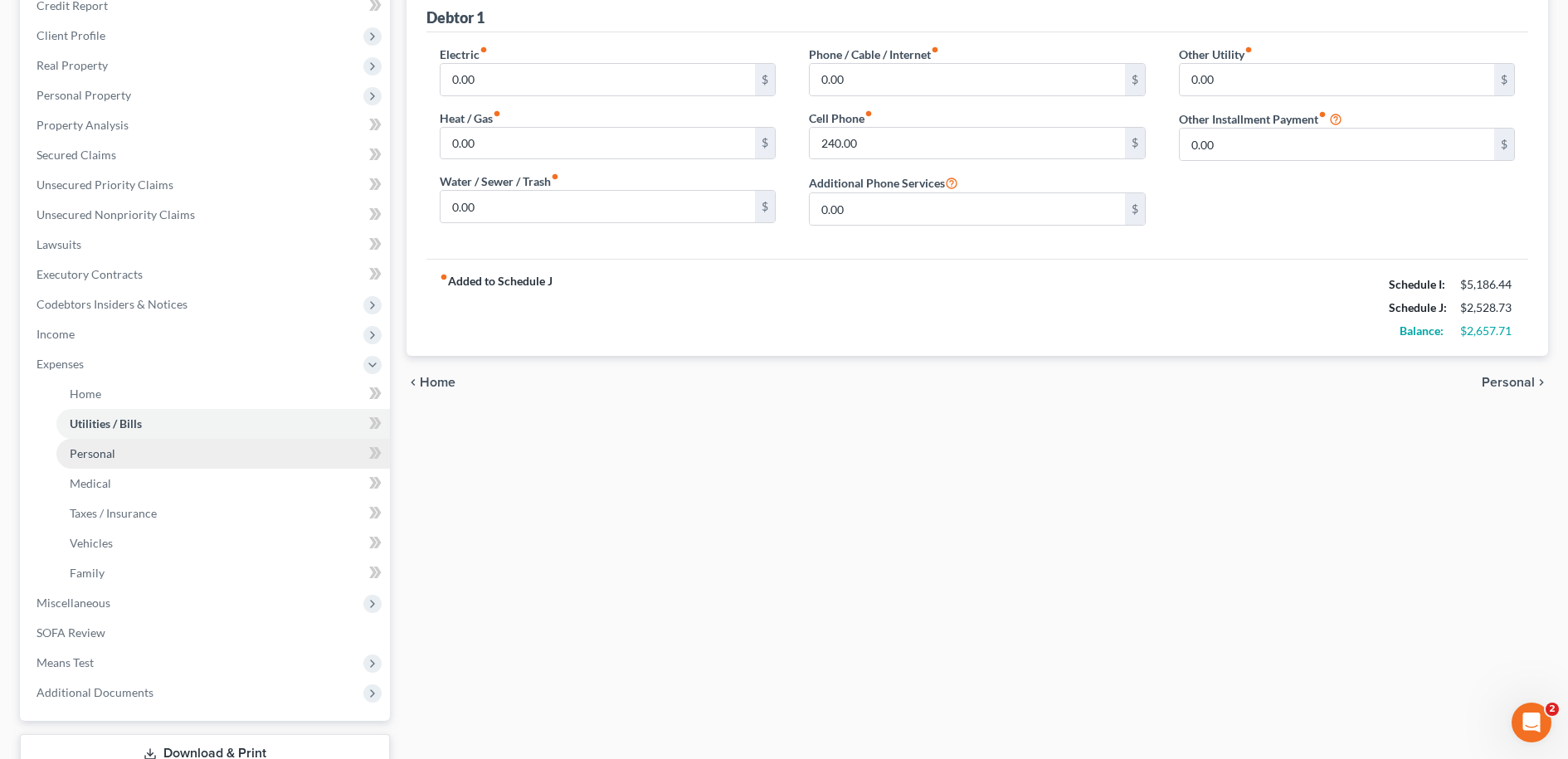
click at [90, 452] on span "Personal" at bounding box center [92, 453] width 46 height 14
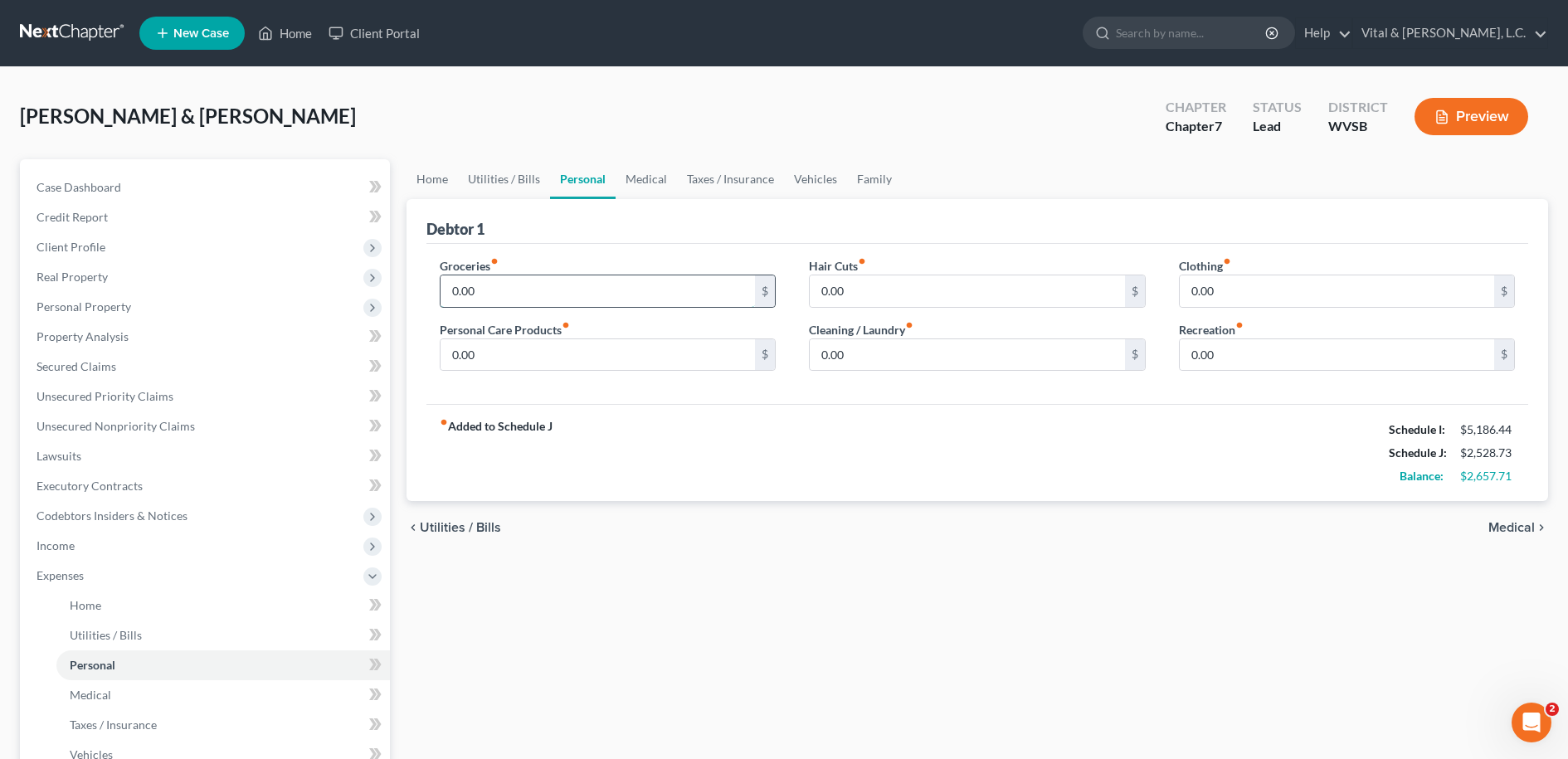
click at [519, 293] on input "0.00" at bounding box center [598, 292] width 315 height 32
type input "935.00"
type input "90.00"
type input "50.00"
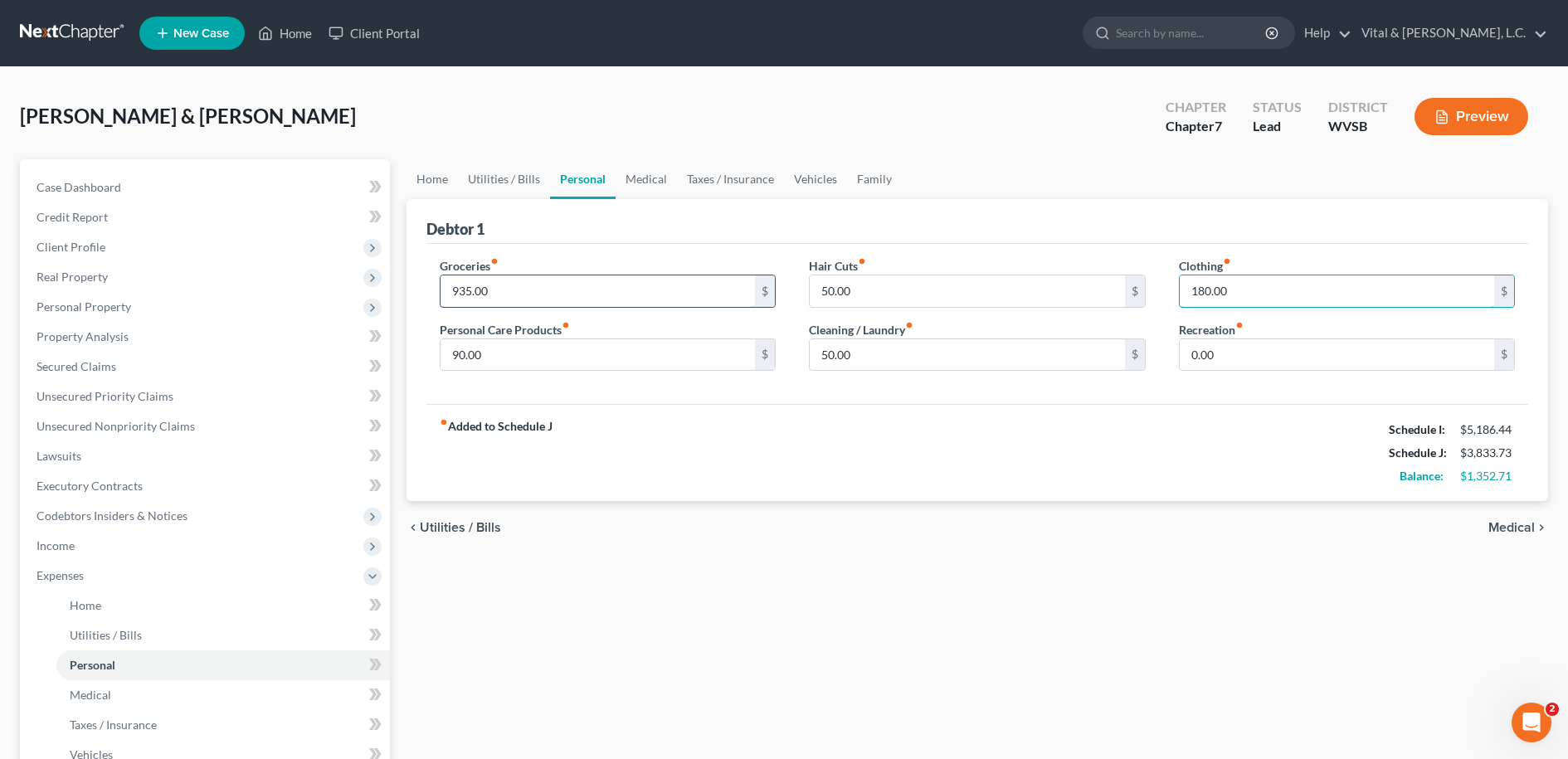
type input "180.00"
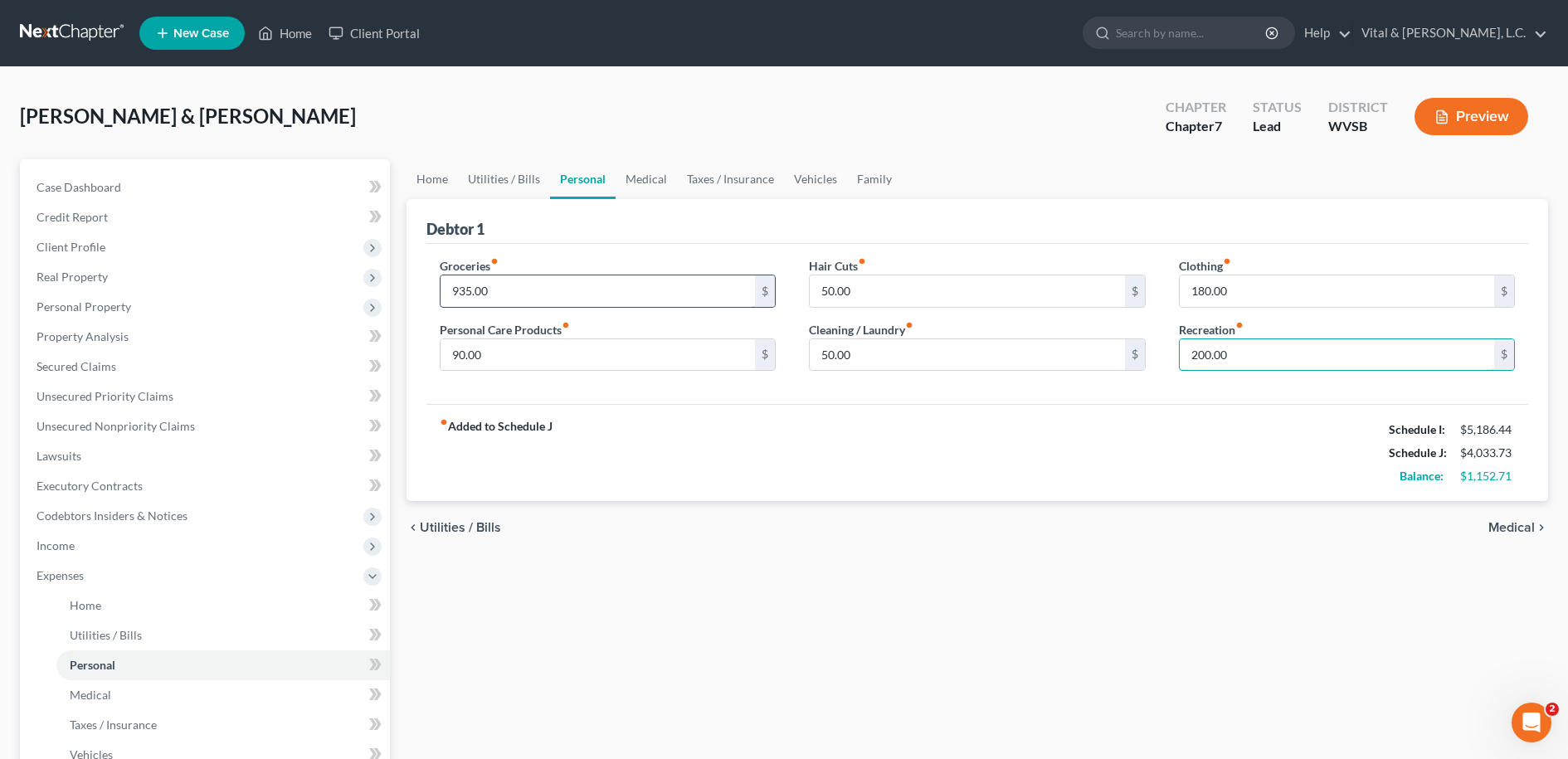
type input "200.00"
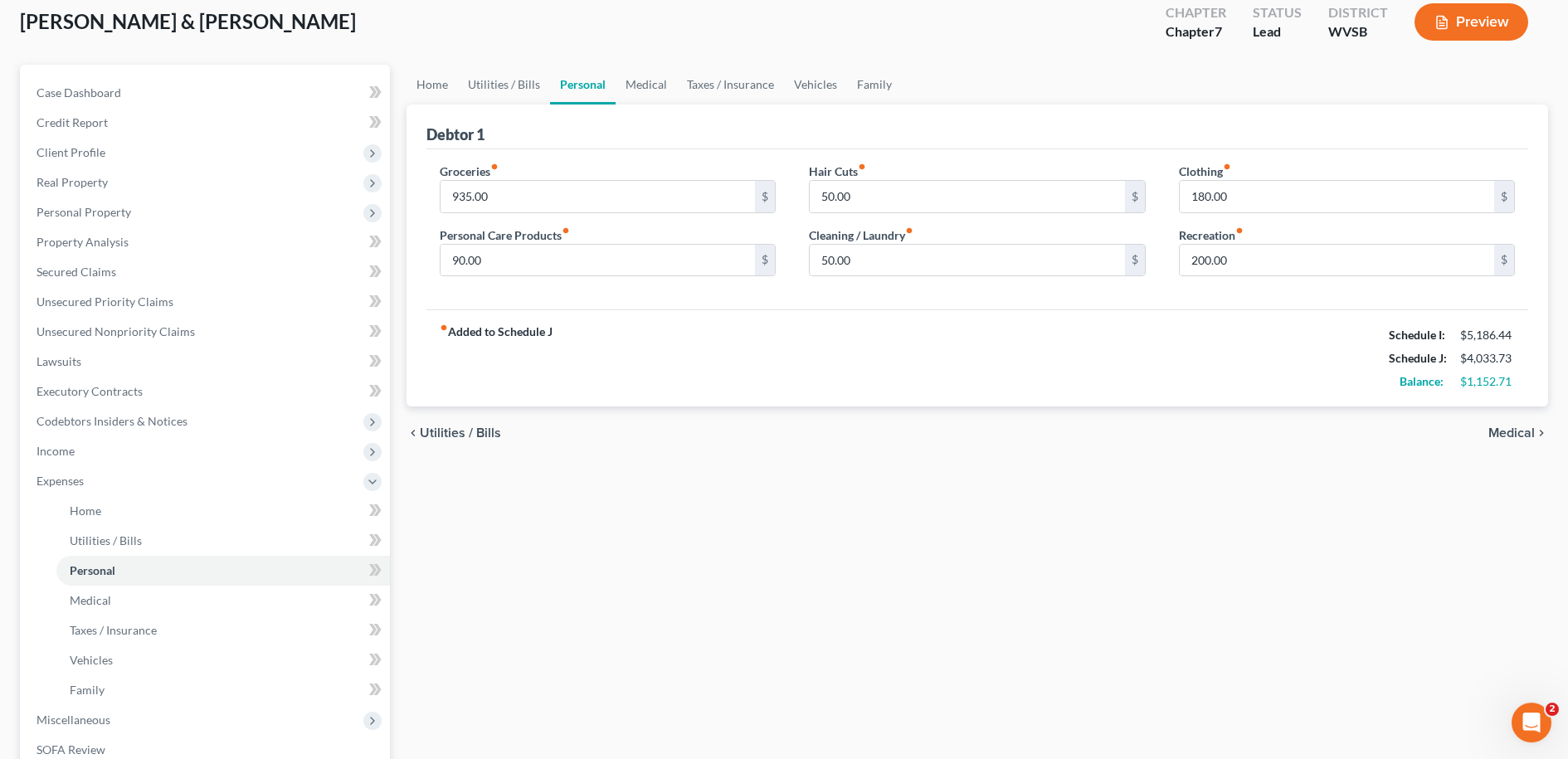
scroll to position [191, 0]
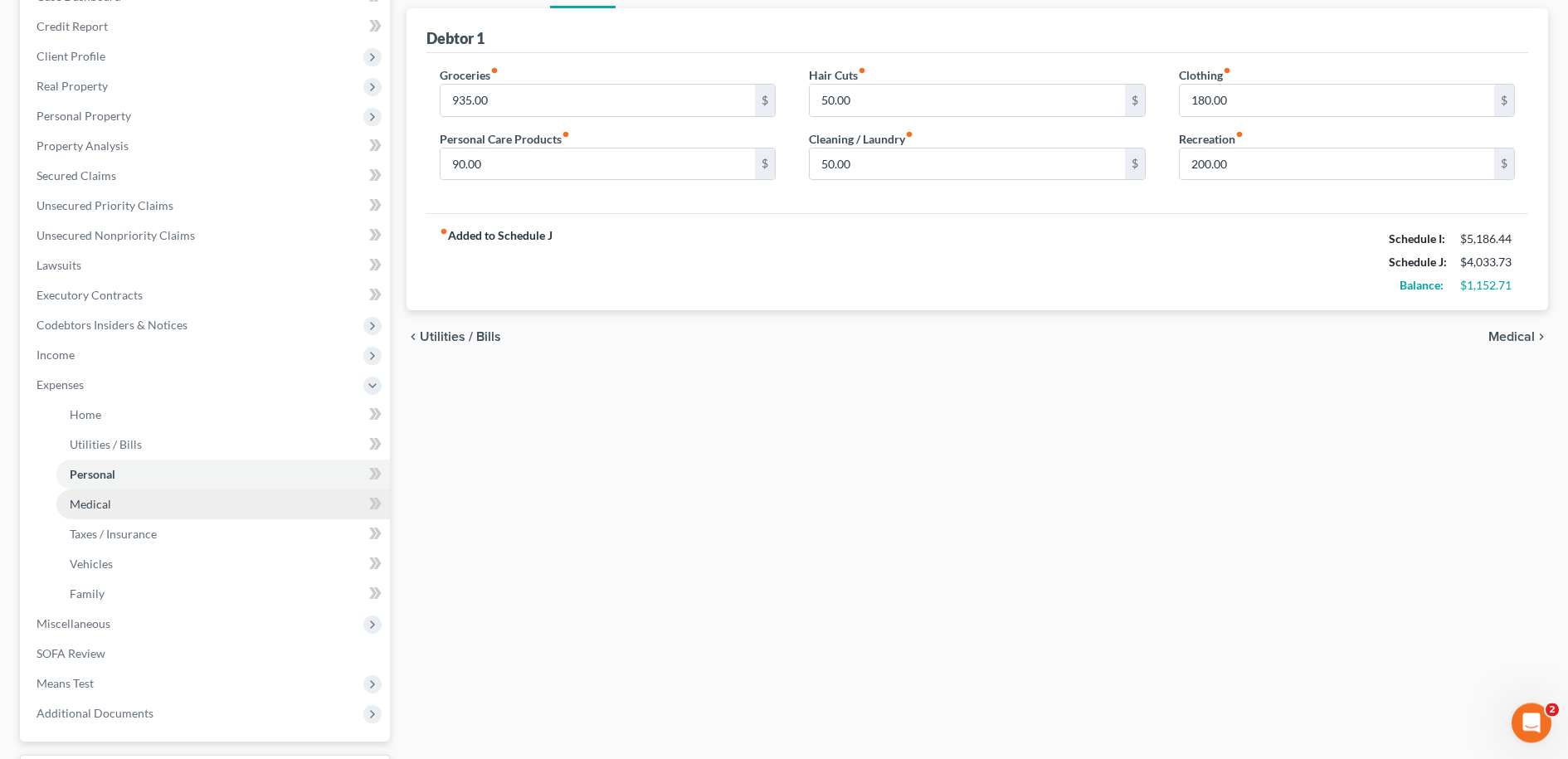
click at [100, 502] on span "Medical" at bounding box center [90, 504] width 41 height 14
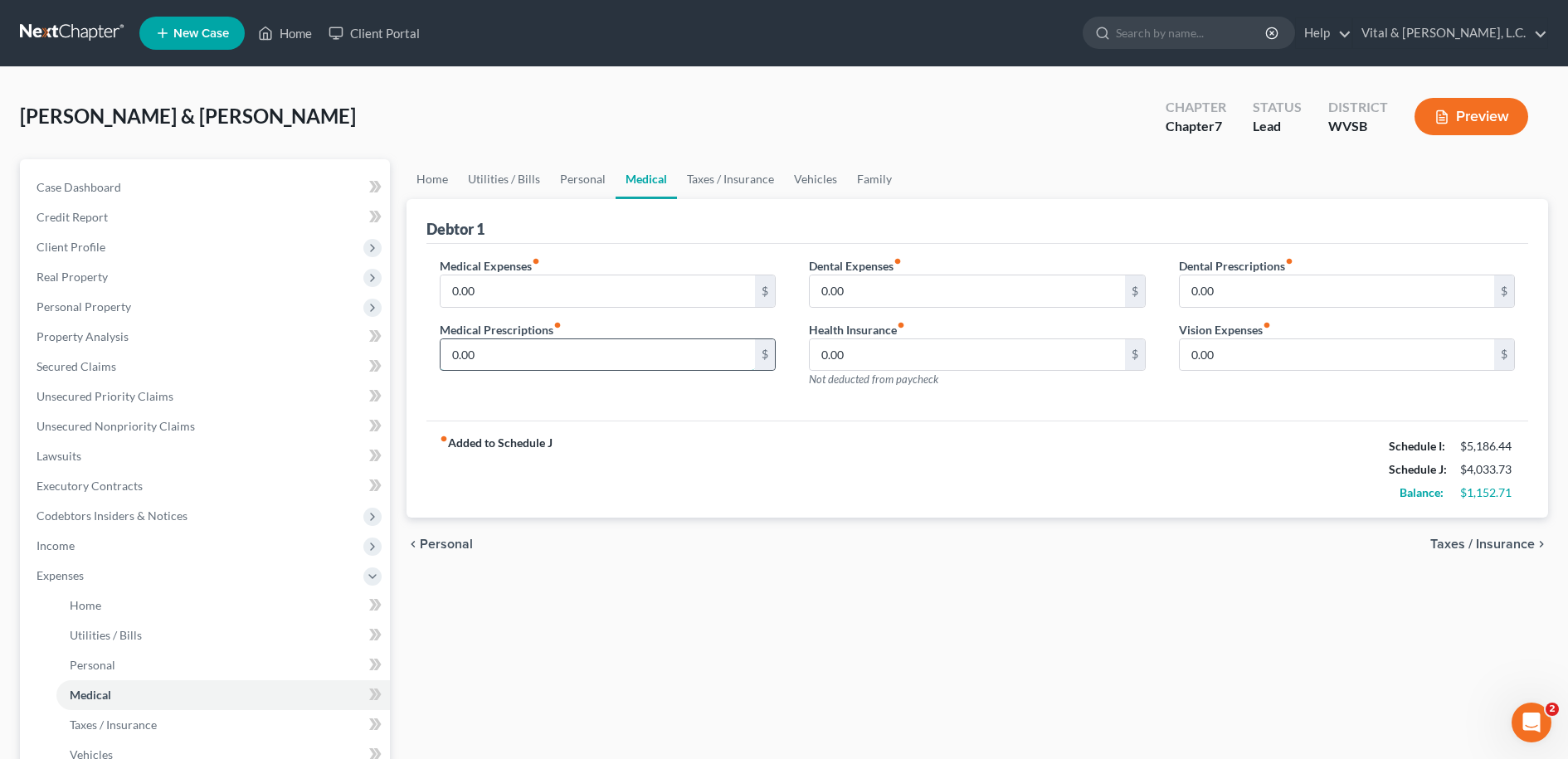
click at [496, 350] on input "0.00" at bounding box center [598, 355] width 315 height 32
type input "250.00"
click at [486, 282] on input "0.00" at bounding box center [598, 292] width 315 height 32
type input "20.00"
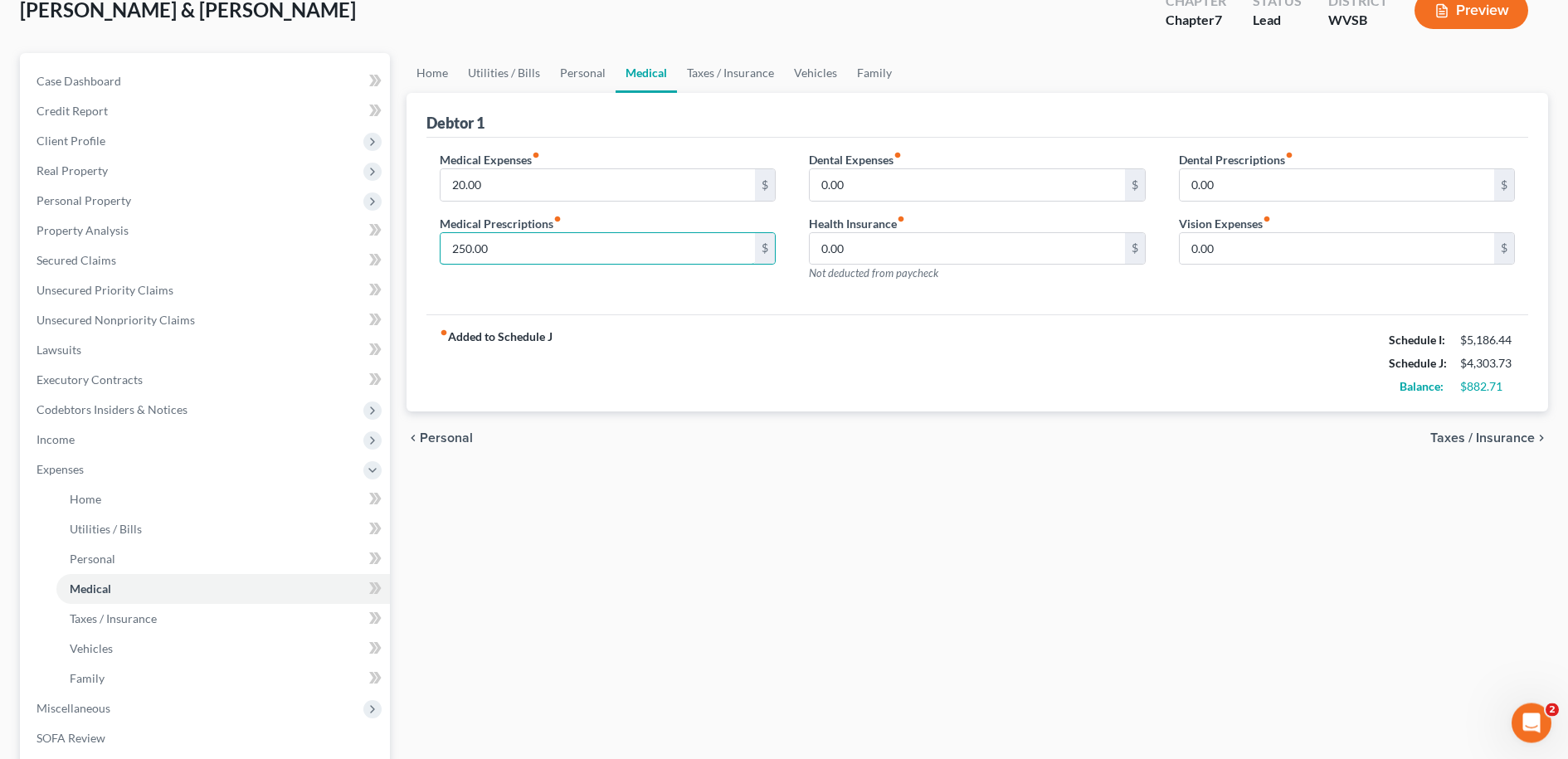
scroll to position [296, 0]
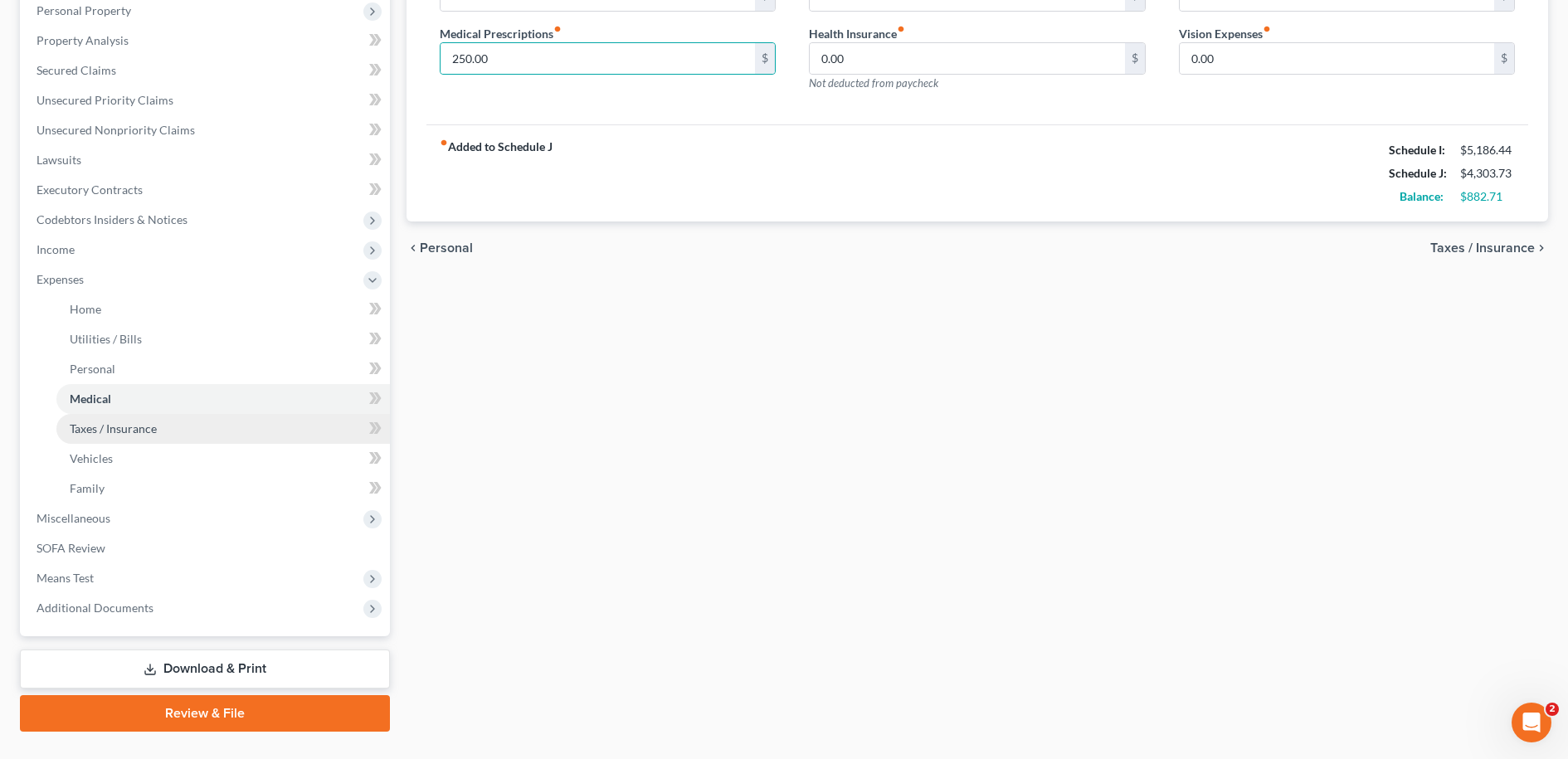
click at [126, 429] on span "Taxes / Insurance" at bounding box center [112, 429] width 87 height 14
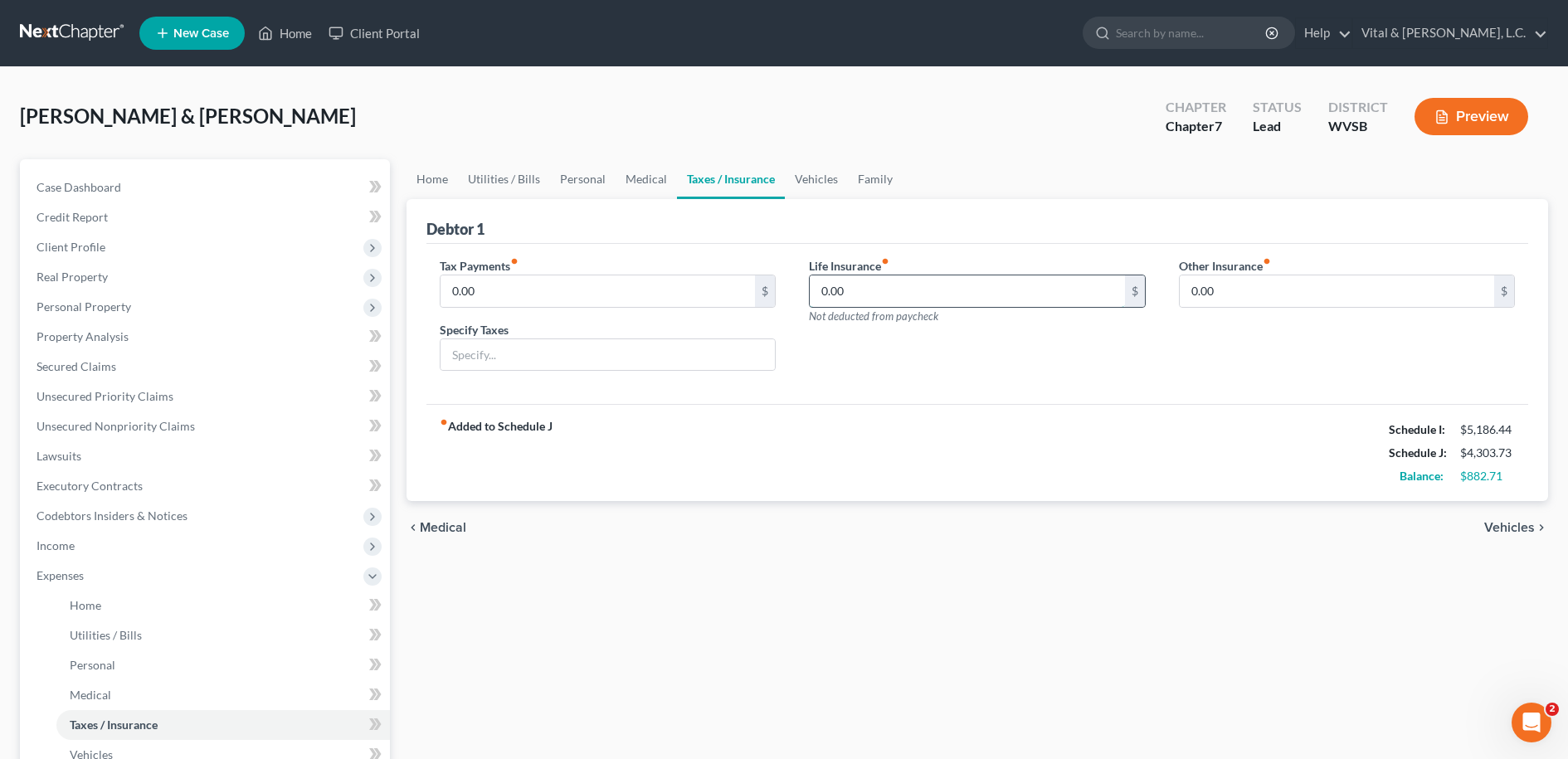
click at [877, 292] on input "0.00" at bounding box center [967, 292] width 315 height 32
type input "124.00"
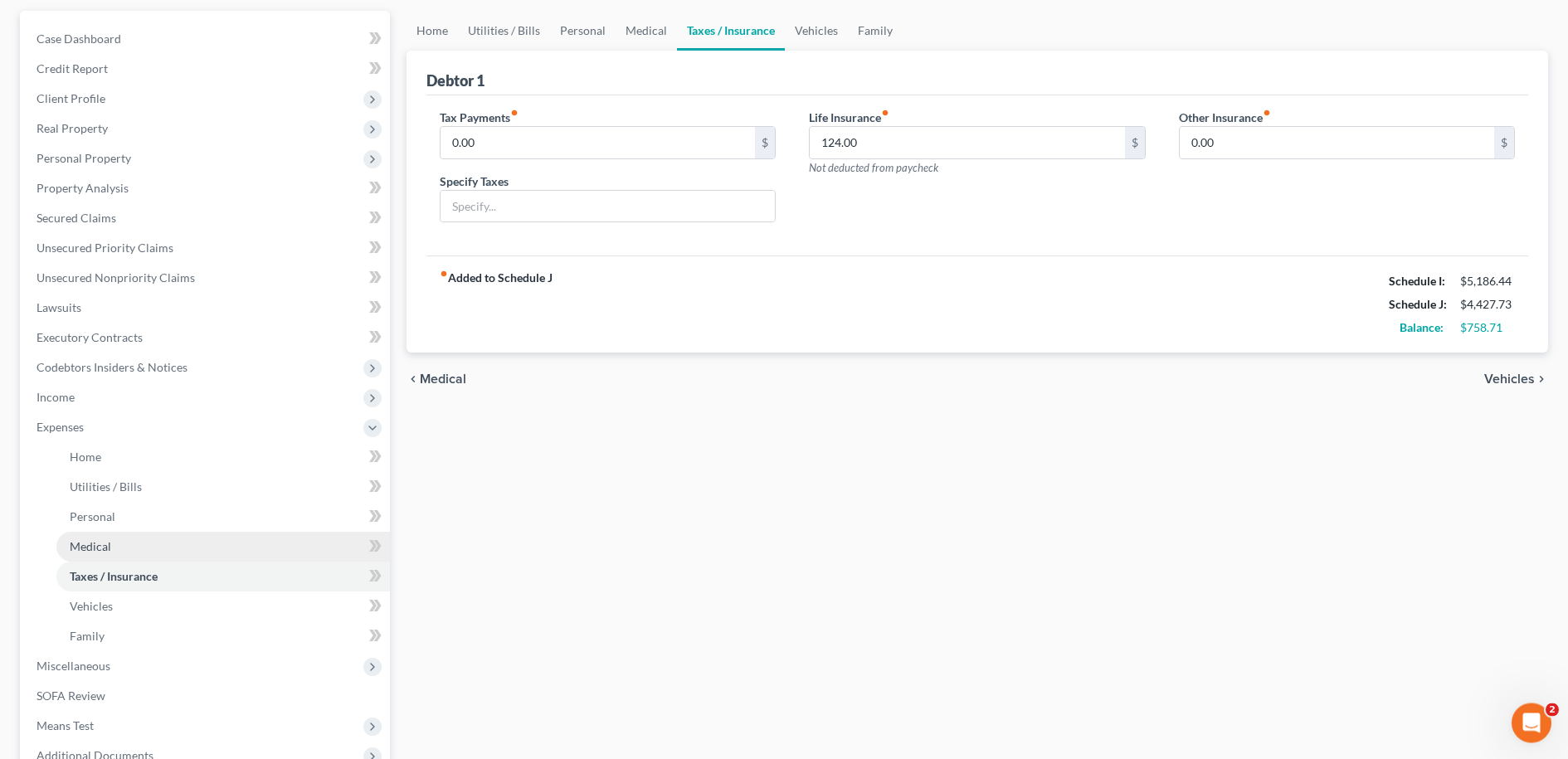
click at [98, 546] on span "Medical" at bounding box center [90, 546] width 41 height 14
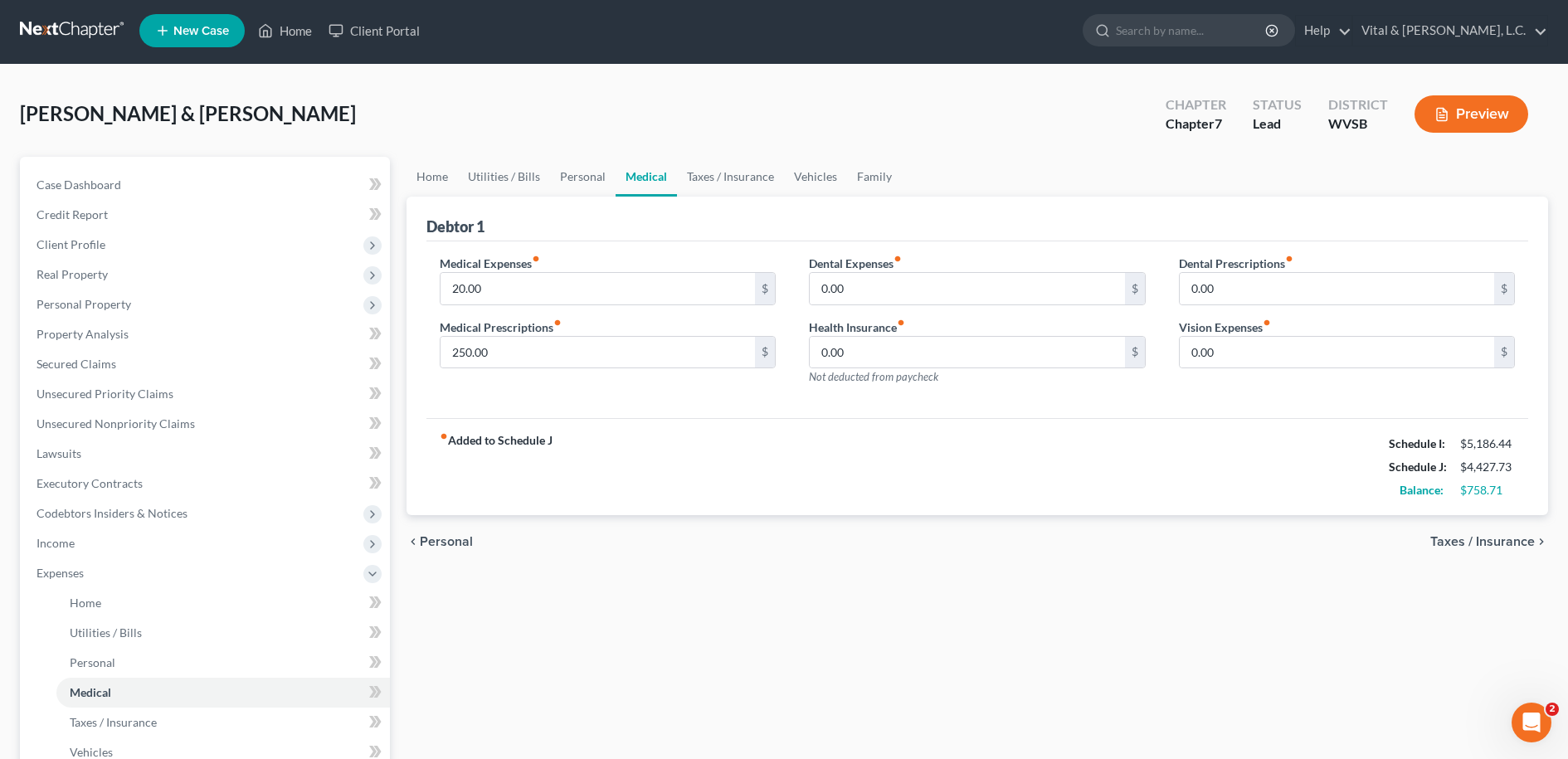
scroll to position [127, 0]
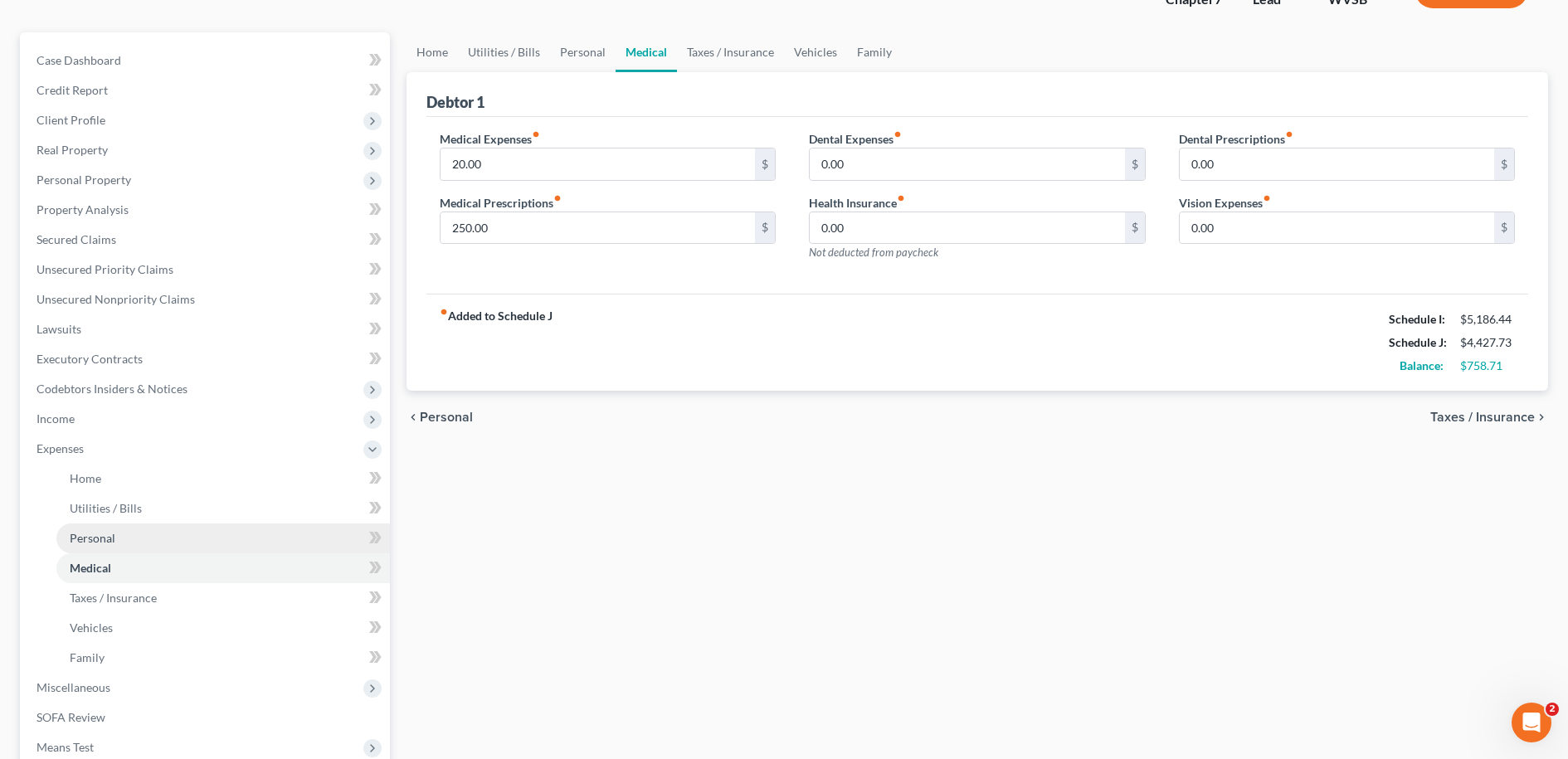
click at [109, 539] on span "Personal" at bounding box center [92, 538] width 46 height 14
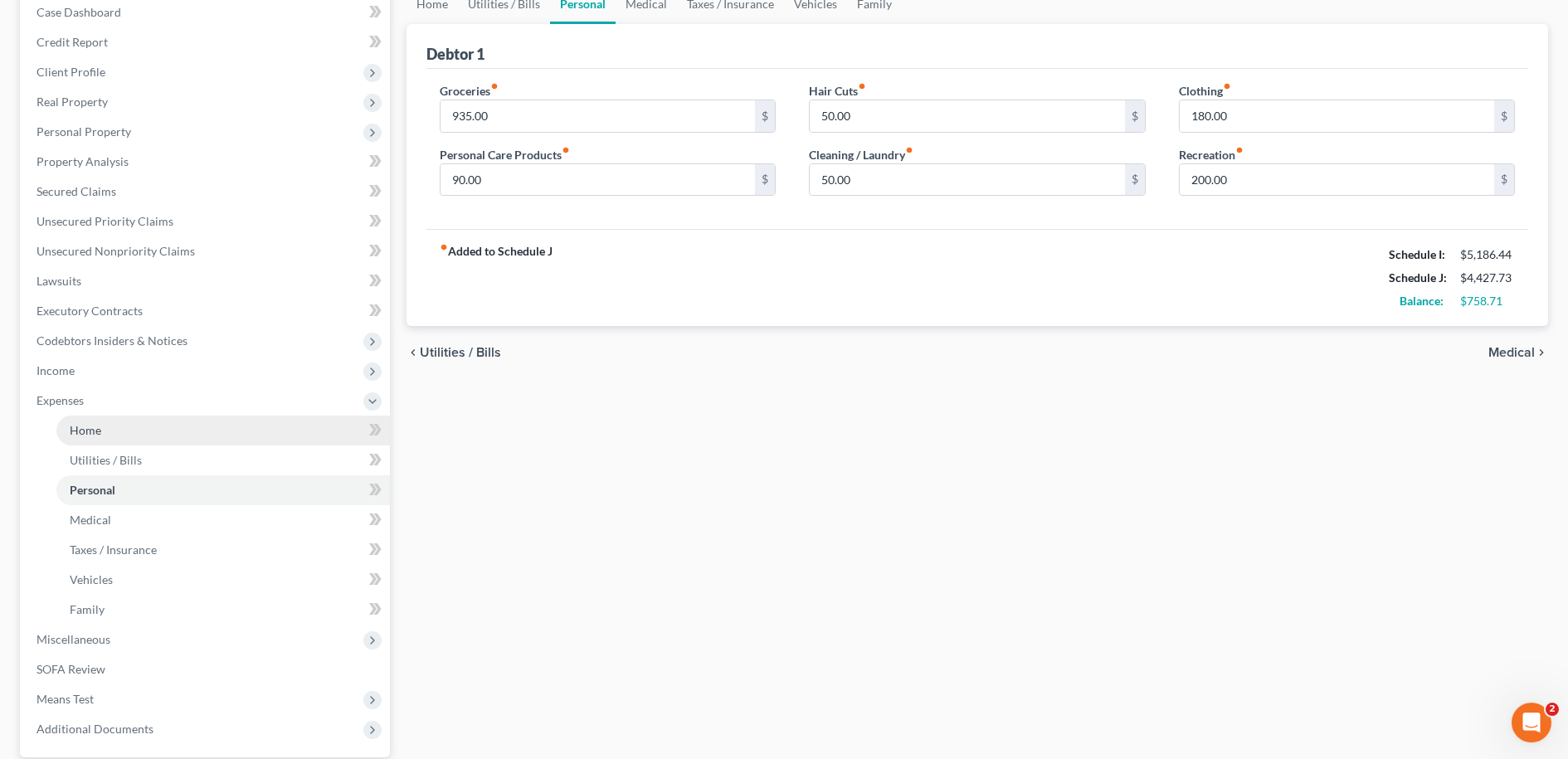
scroll to position [233, 0]
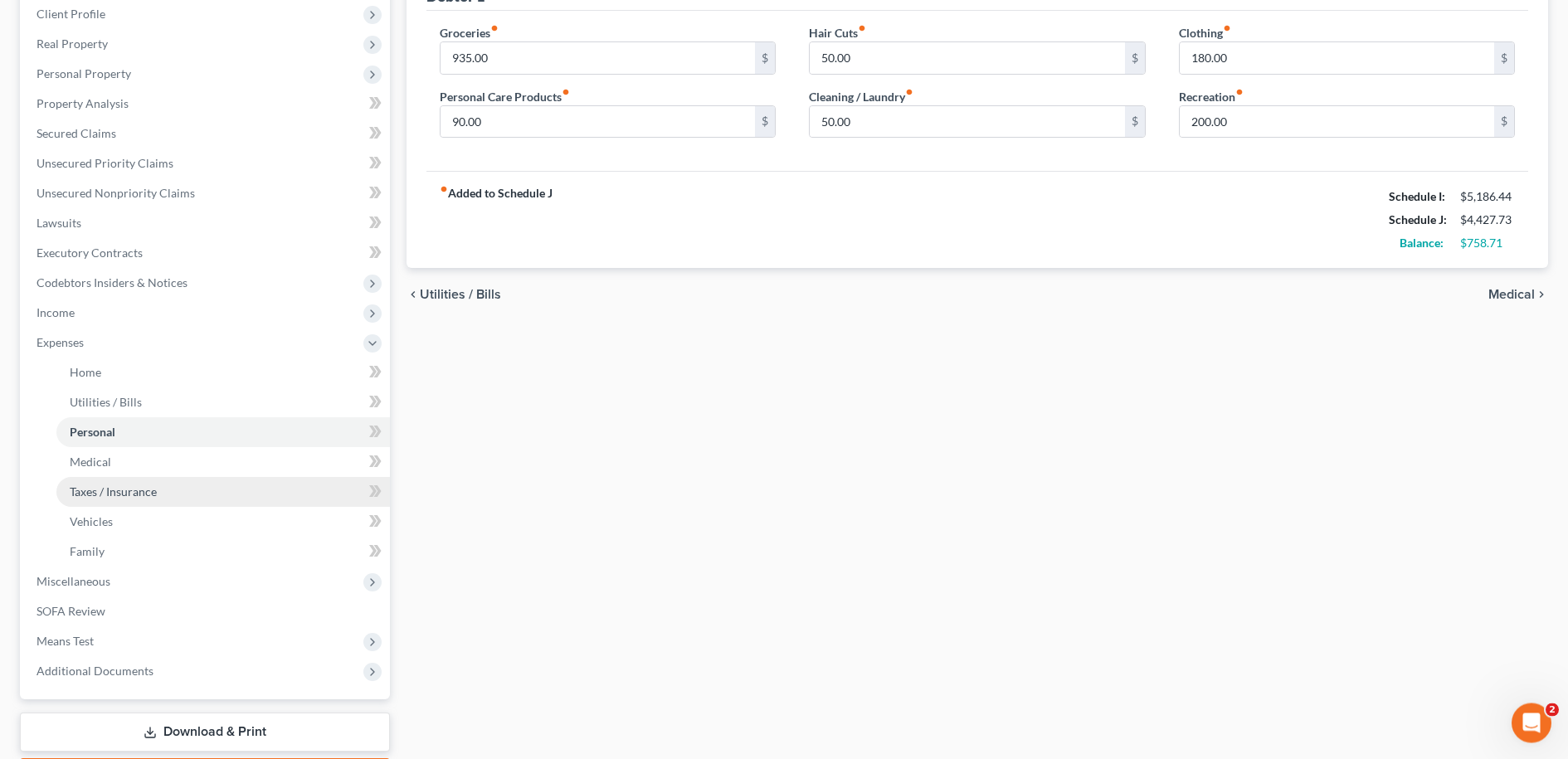
click at [116, 494] on span "Taxes / Insurance" at bounding box center [112, 492] width 87 height 14
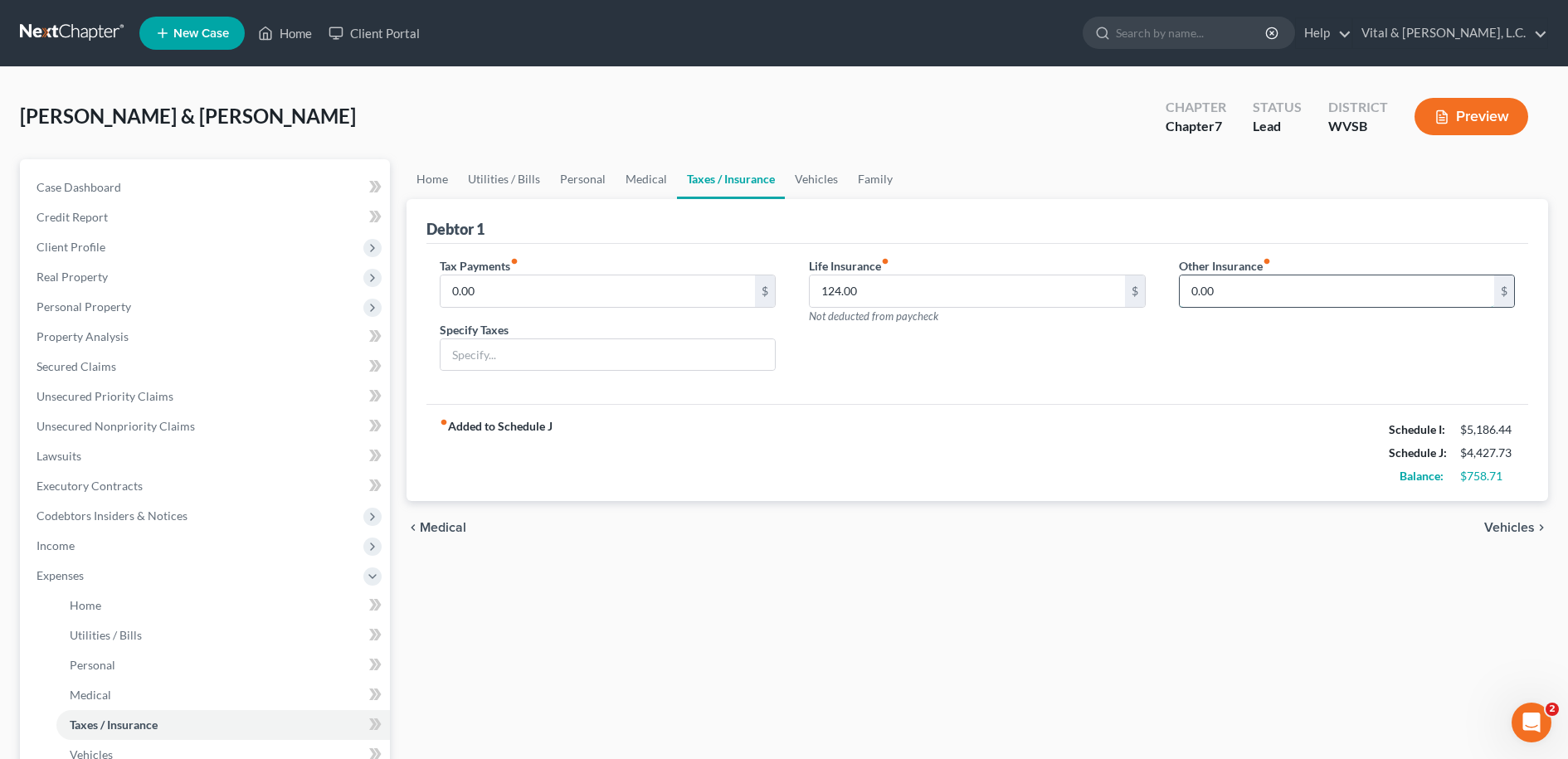
click at [1223, 291] on input "0.00" at bounding box center [1337, 292] width 315 height 32
type input "339.32"
type input "Medical Insurance"
click at [1149, 339] on div "Life Insurance fiber_manual_record 124.00 $ Not deducted from paycheck" at bounding box center [977, 321] width 370 height 127
click at [511, 289] on input "0.00" at bounding box center [598, 292] width 315 height 32
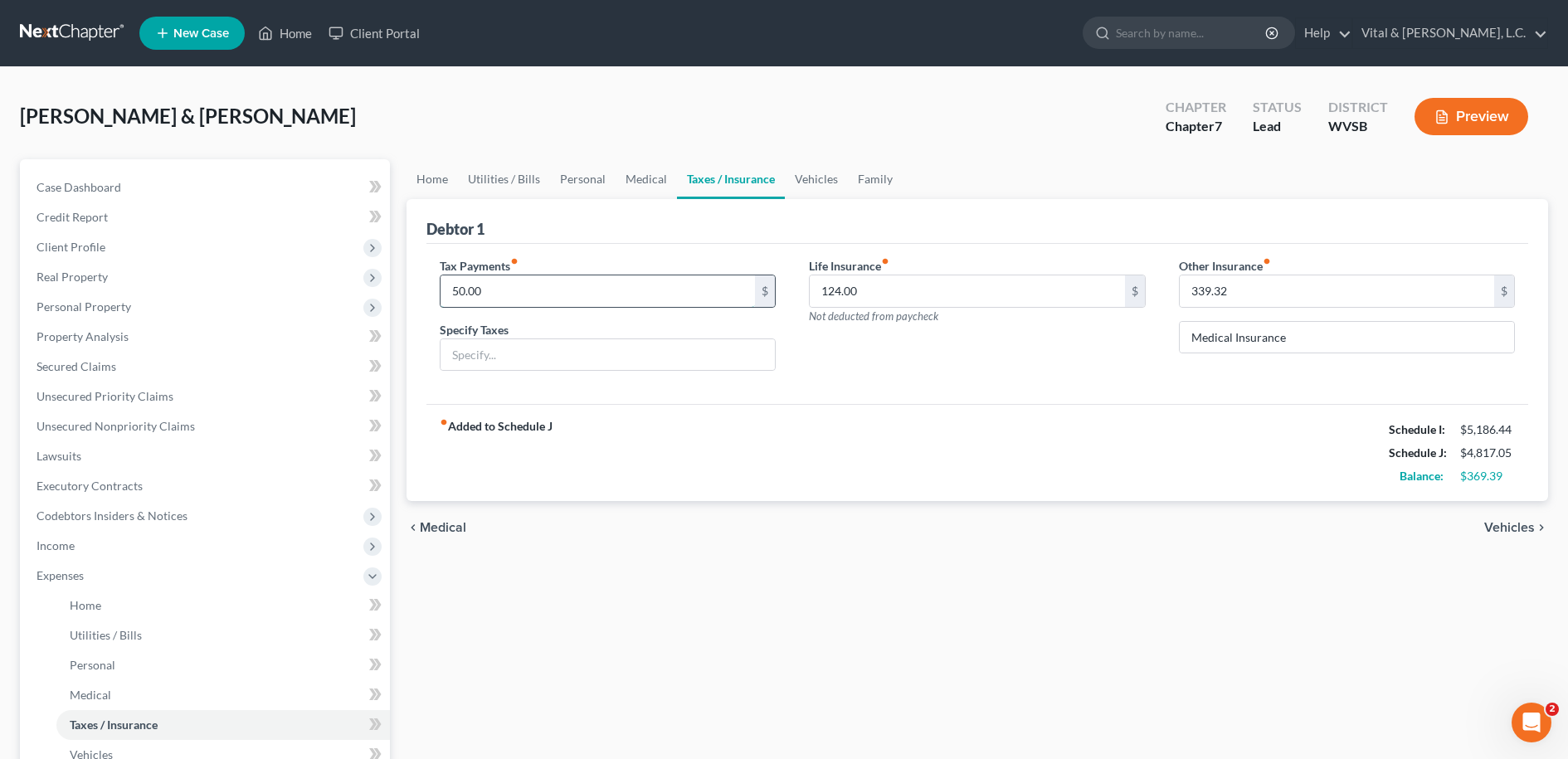
type input "50.00"
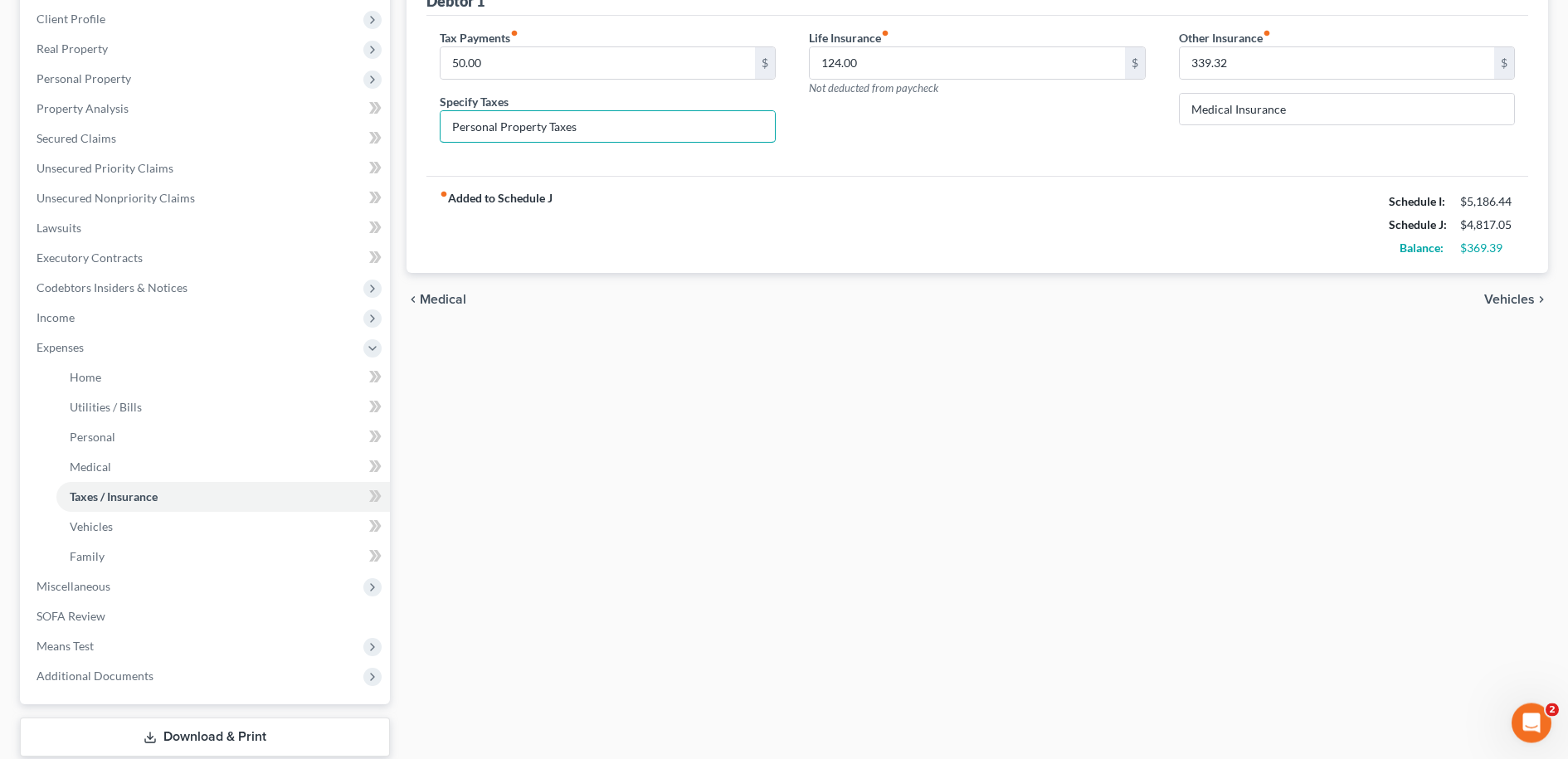
scroll to position [296, 0]
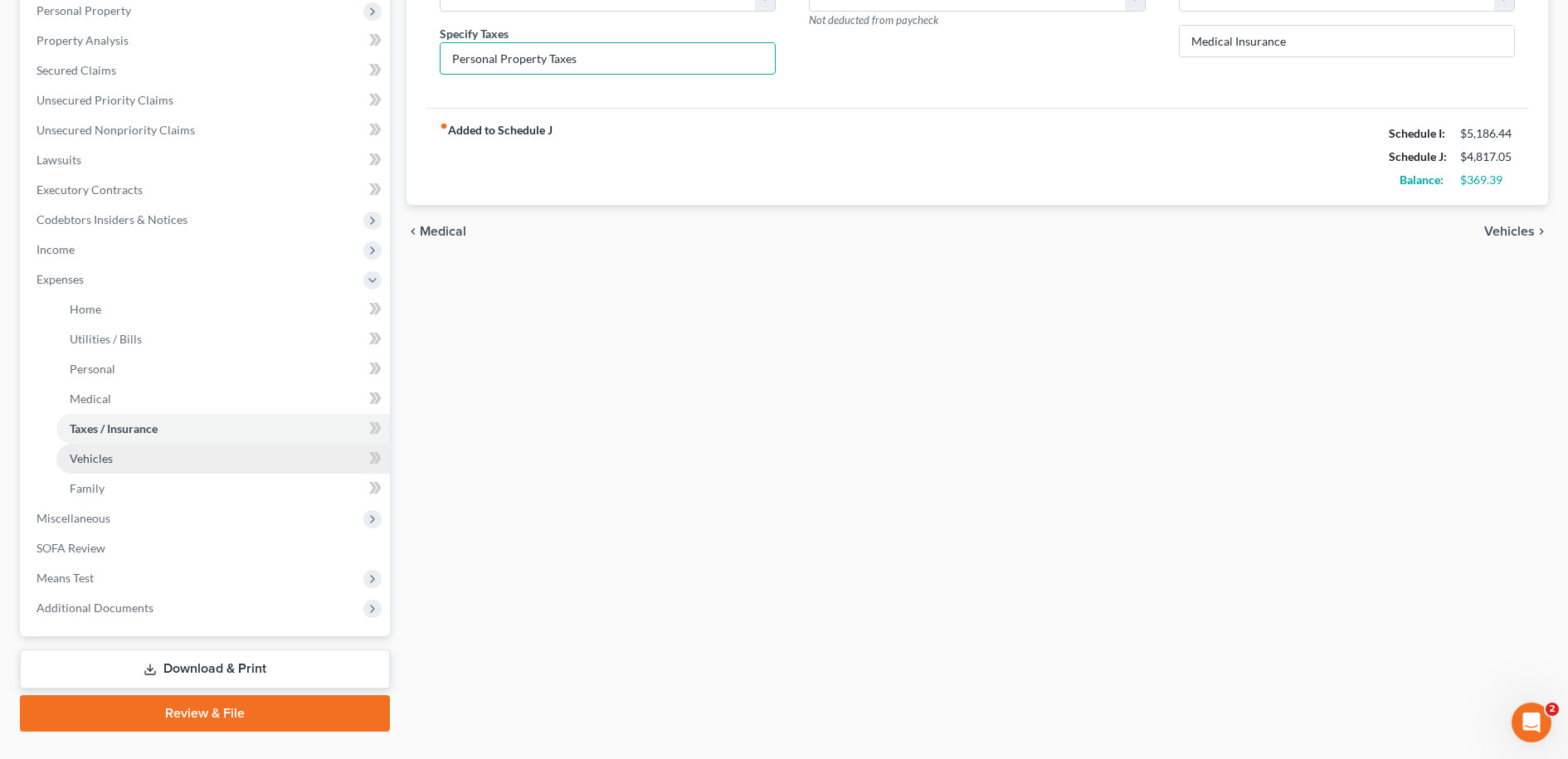
type input "Personal Property Taxes"
drag, startPoint x: 98, startPoint y: 458, endPoint x: 570, endPoint y: 488, distance: 473.0
click at [100, 459] on span "Vehicles" at bounding box center [90, 459] width 43 height 14
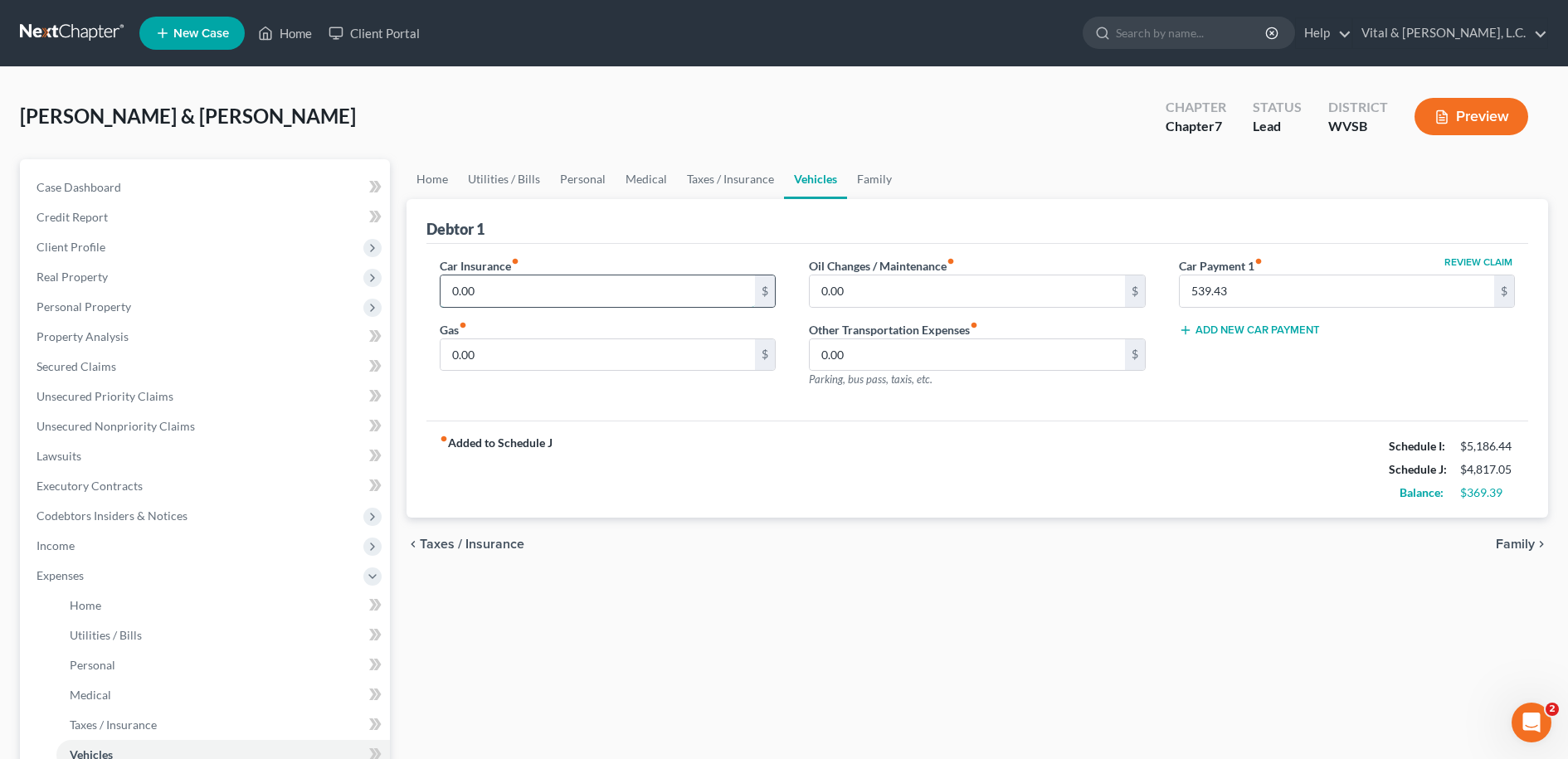
click at [532, 283] on input "0.00" at bounding box center [598, 292] width 315 height 32
type input "239.00"
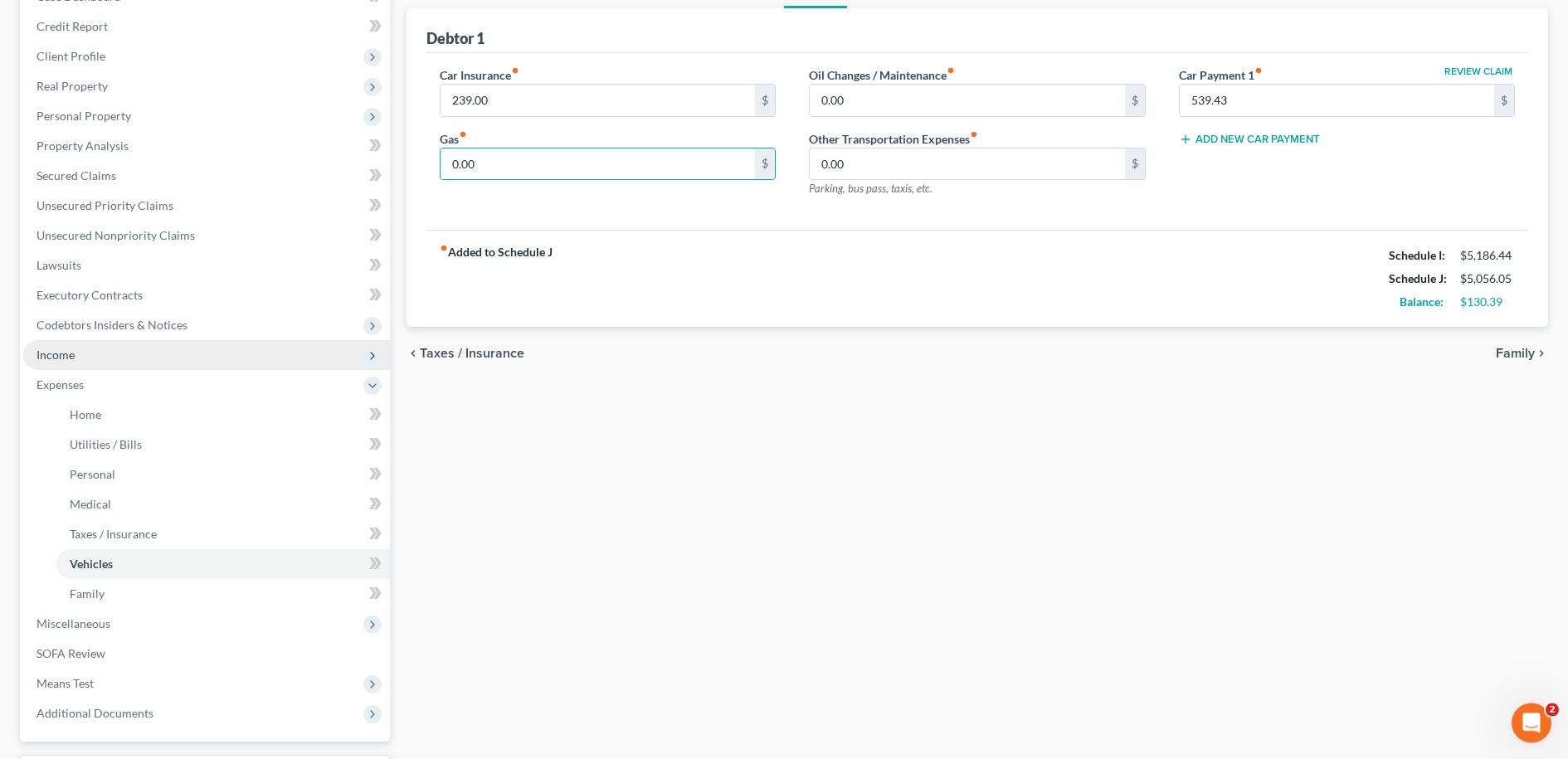
click at [65, 355] on span "Income" at bounding box center [55, 355] width 38 height 14
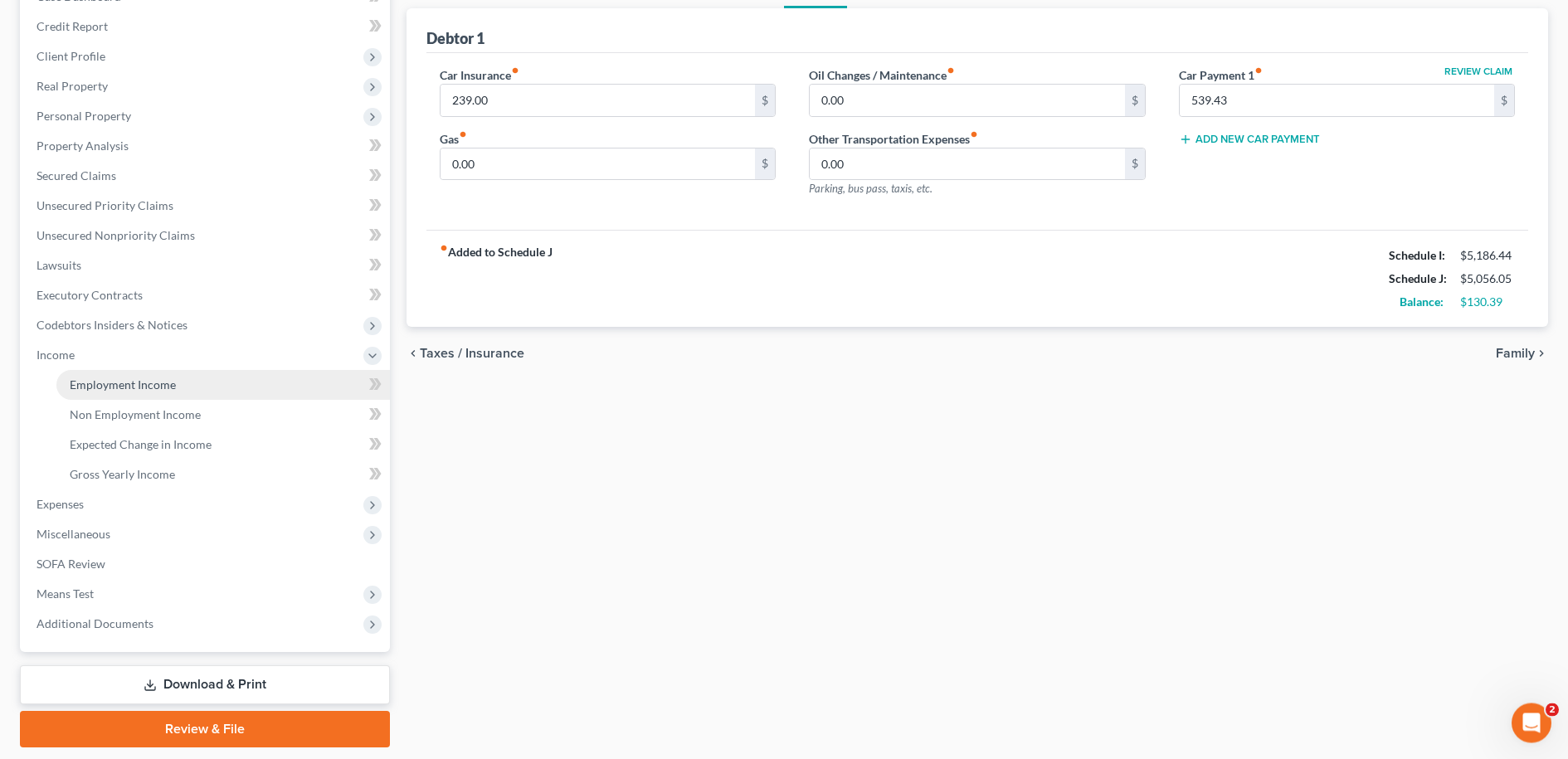
scroll to position [190, 0]
click at [105, 390] on span "Employment Income" at bounding box center [122, 386] width 106 height 14
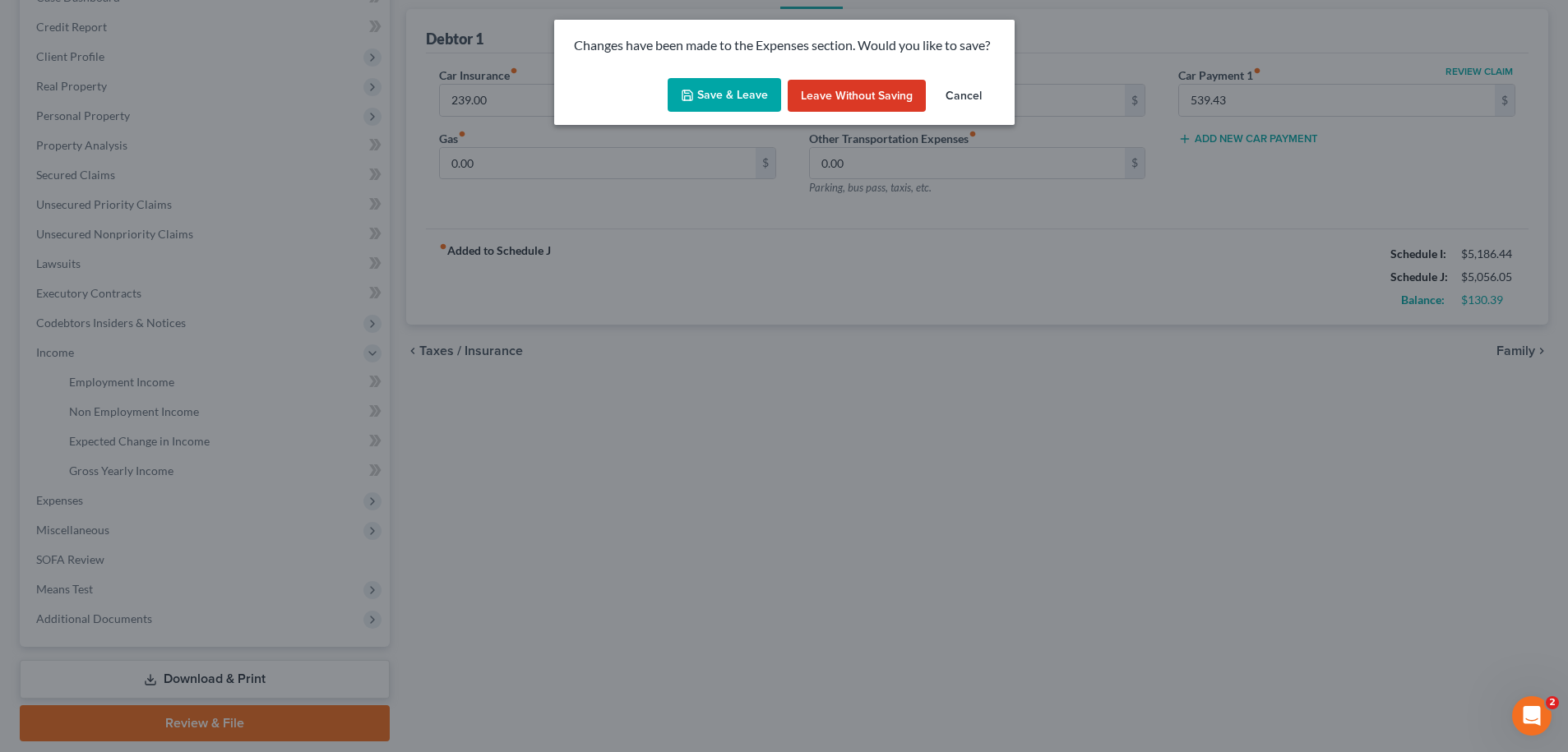
click at [733, 97] on button "Save & Leave" at bounding box center [724, 96] width 113 height 35
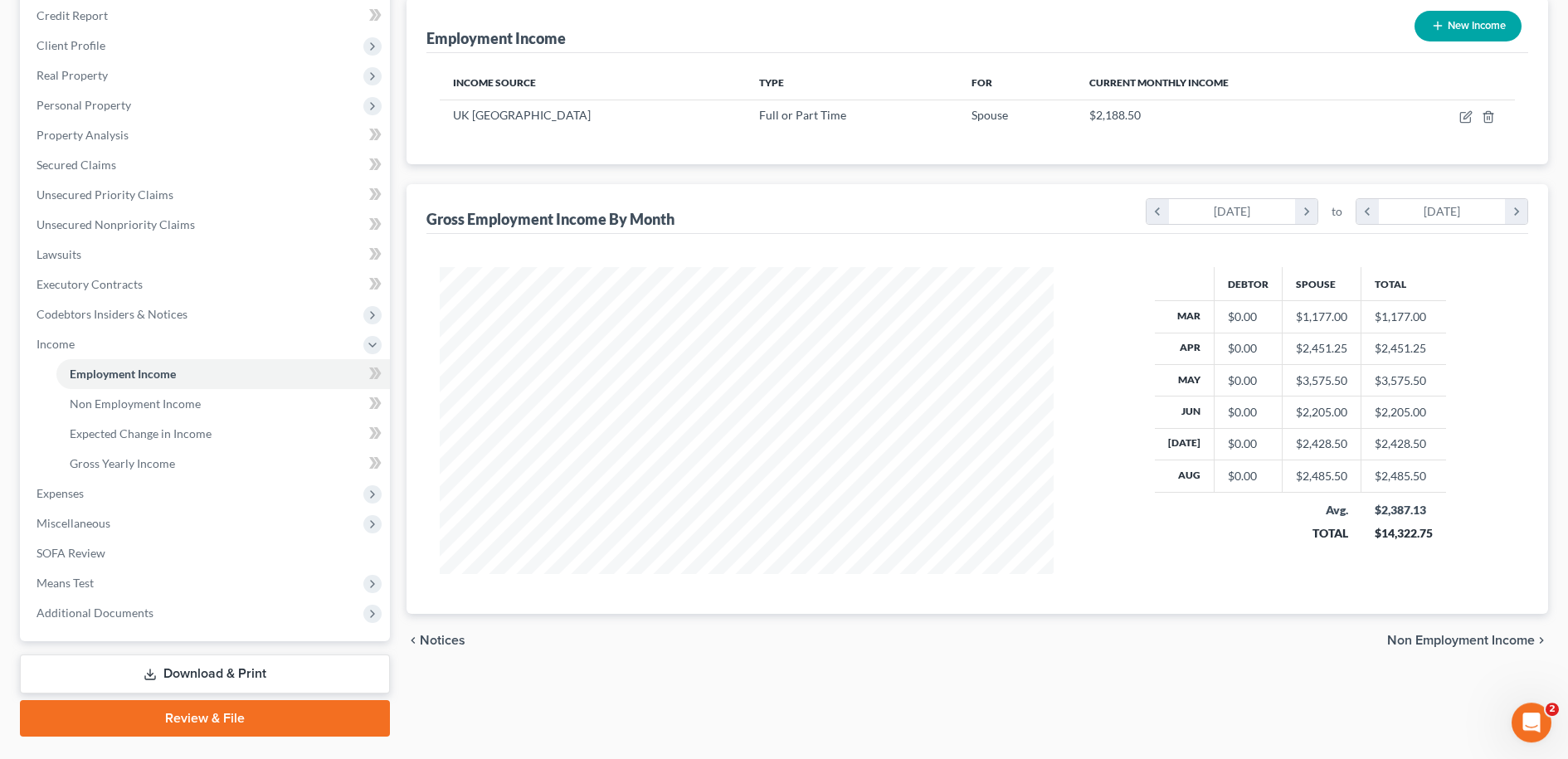
scroll to position [233, 0]
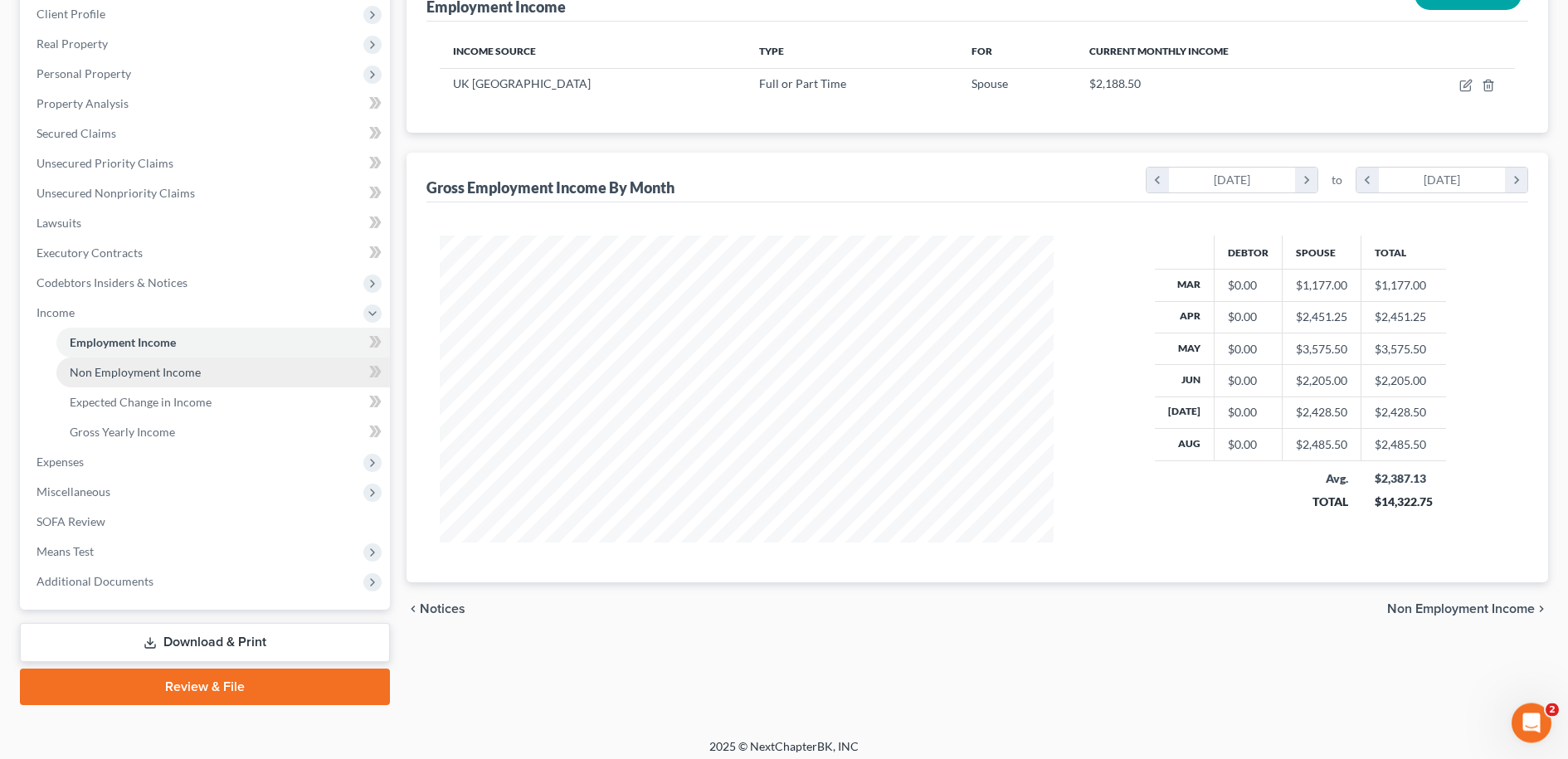
click at [170, 368] on span "Non Employment Income" at bounding box center [134, 372] width 131 height 14
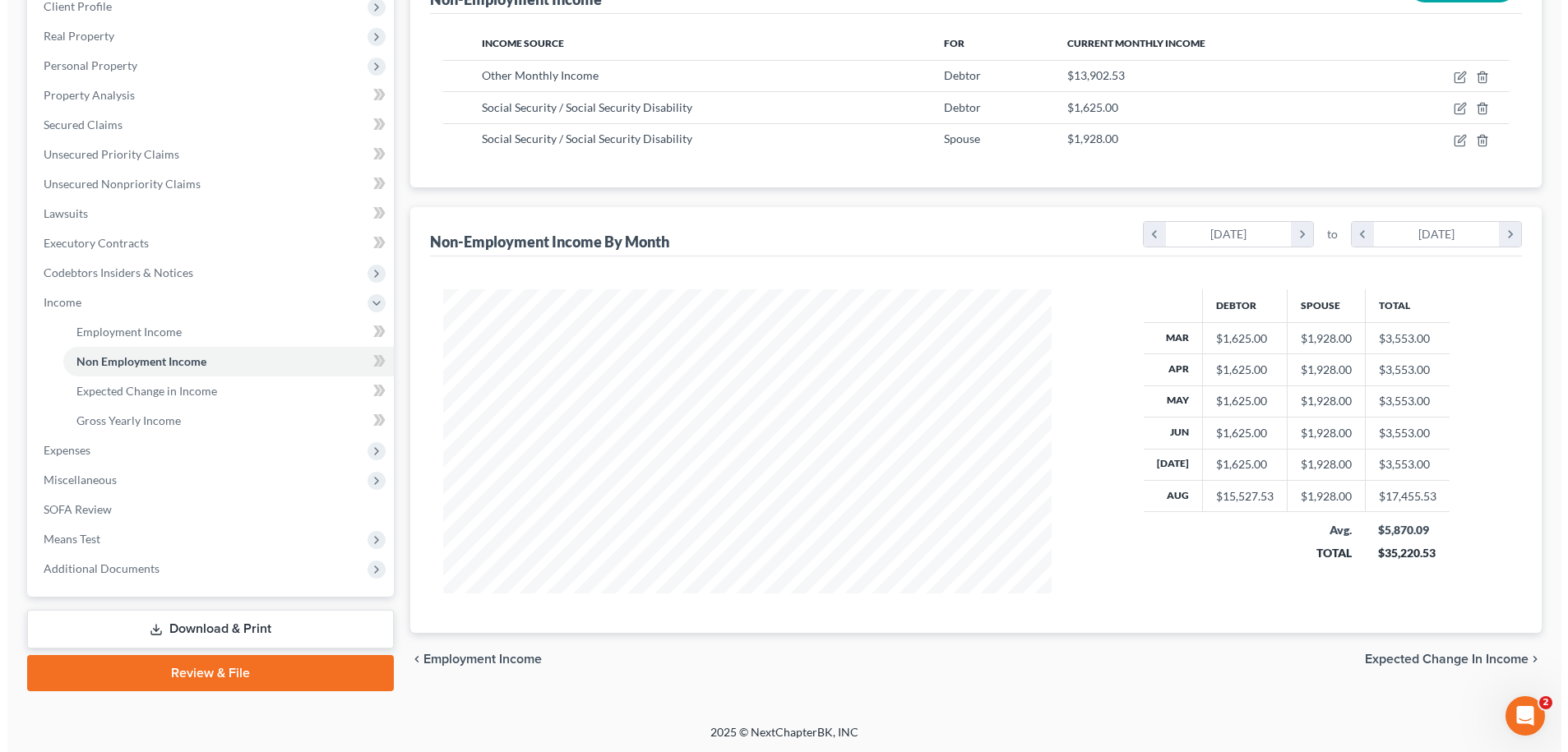
scroll to position [70, 0]
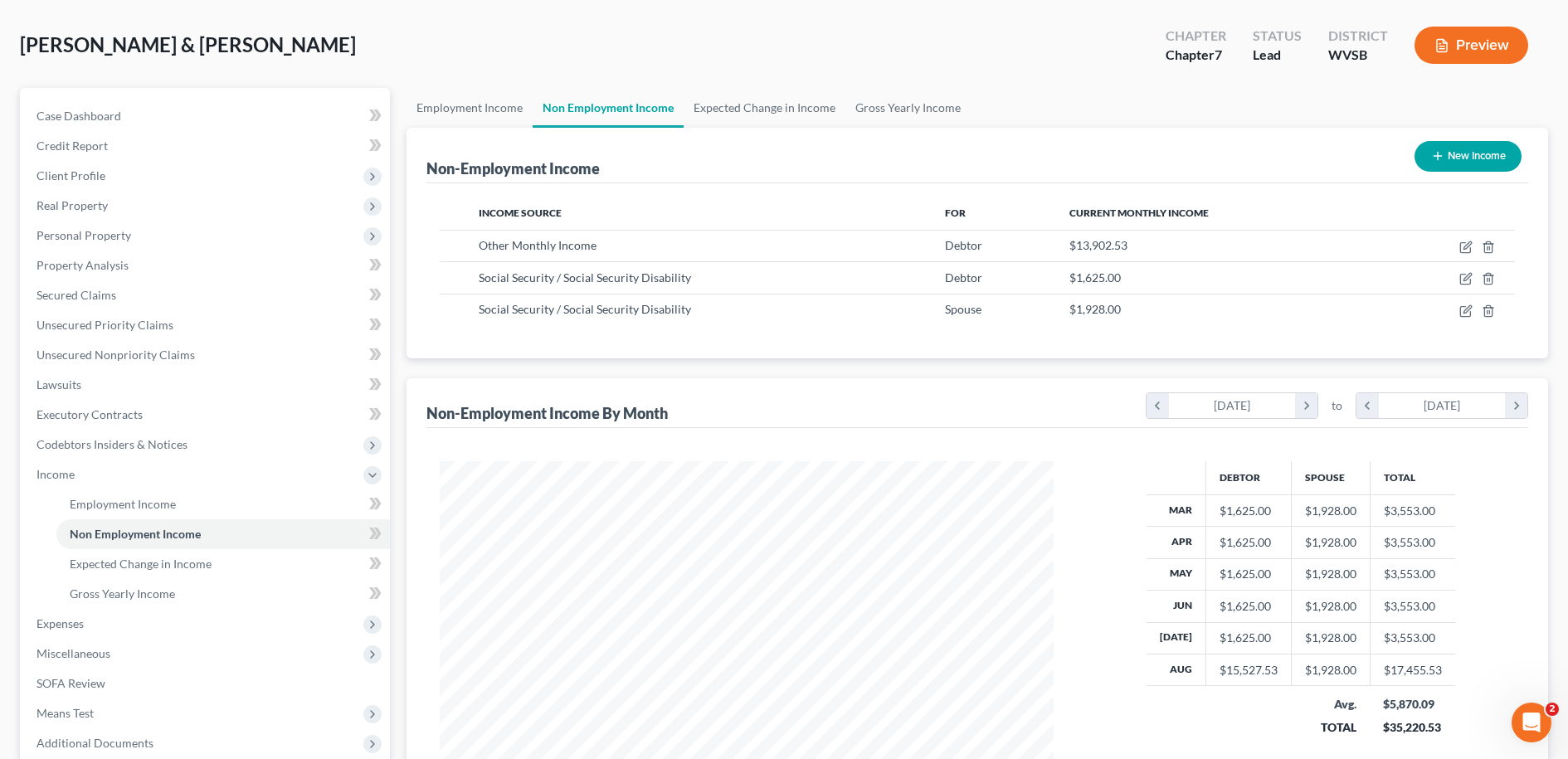
click at [1452, 42] on button "Preview" at bounding box center [1470, 45] width 113 height 38
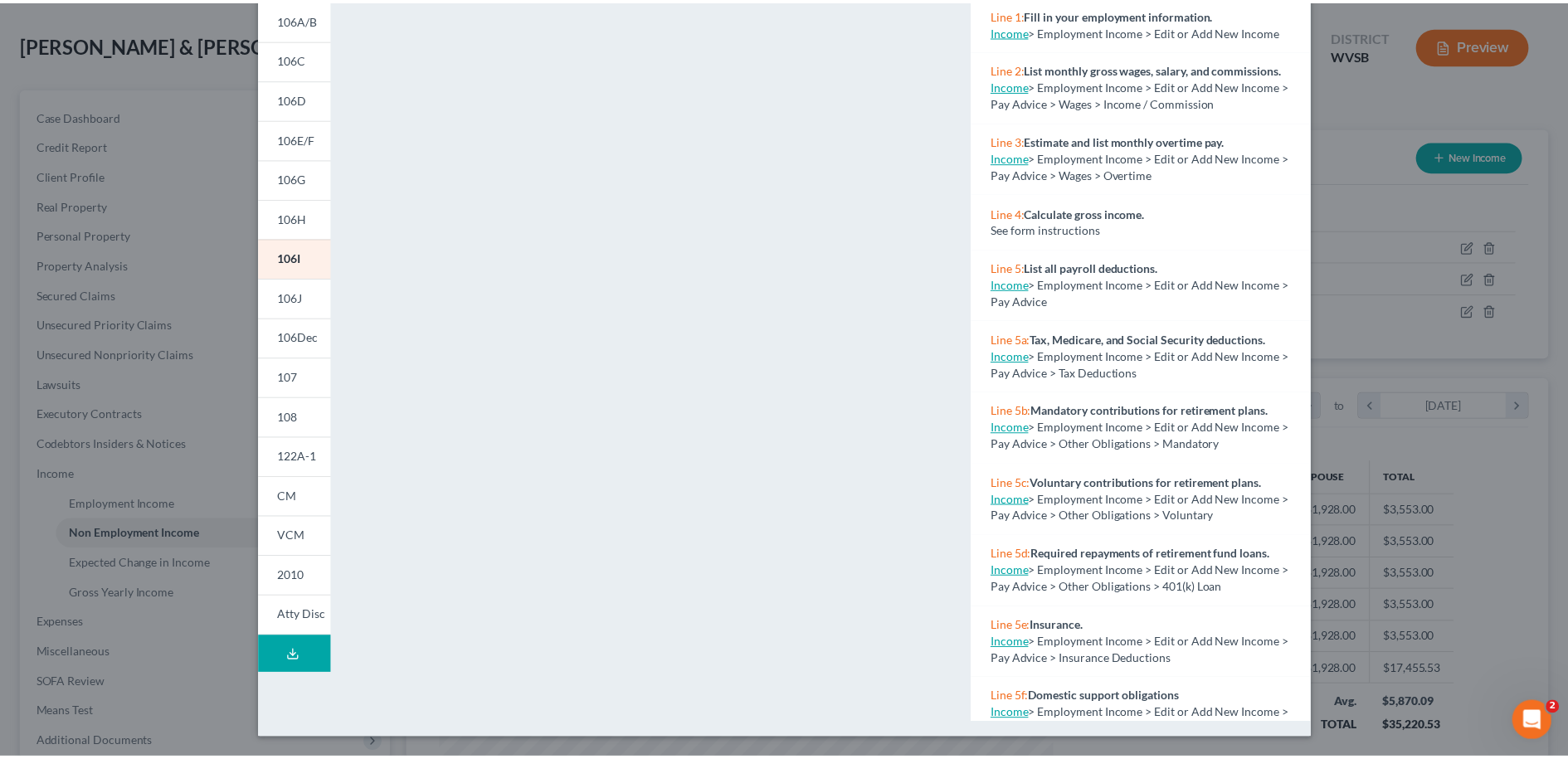
scroll to position [0, 0]
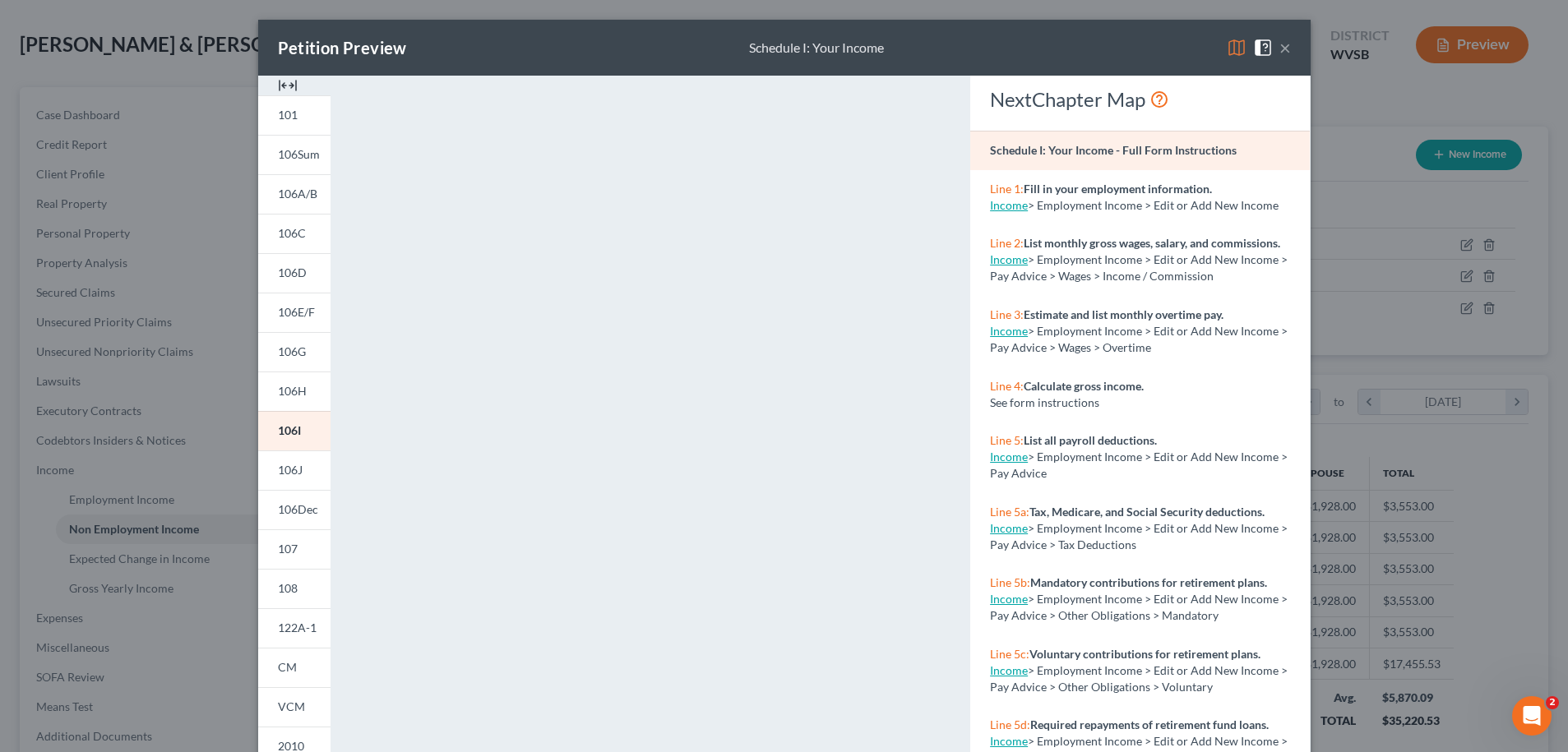
click at [1280, 49] on button "×" at bounding box center [1285, 47] width 11 height 20
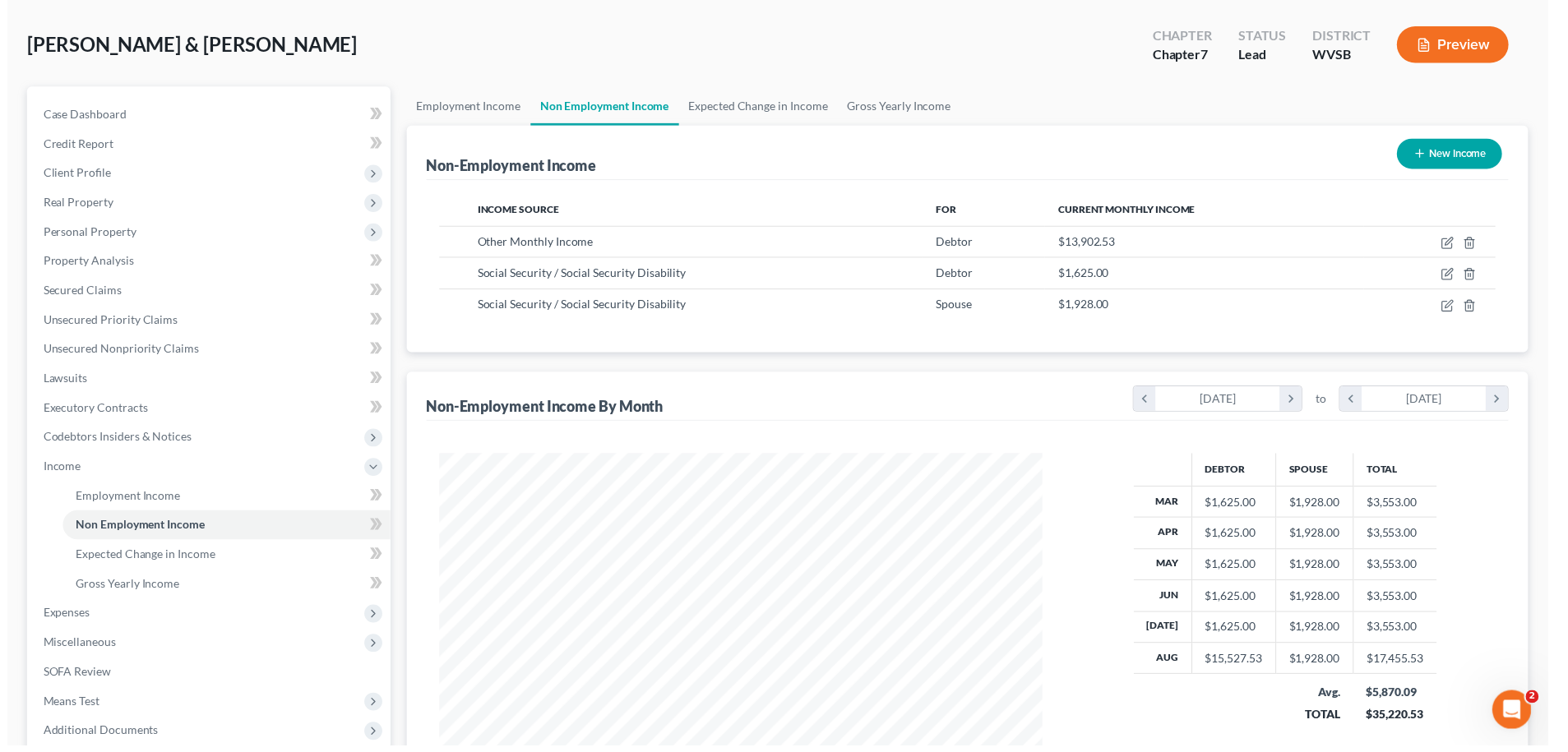
scroll to position [821785, 821692]
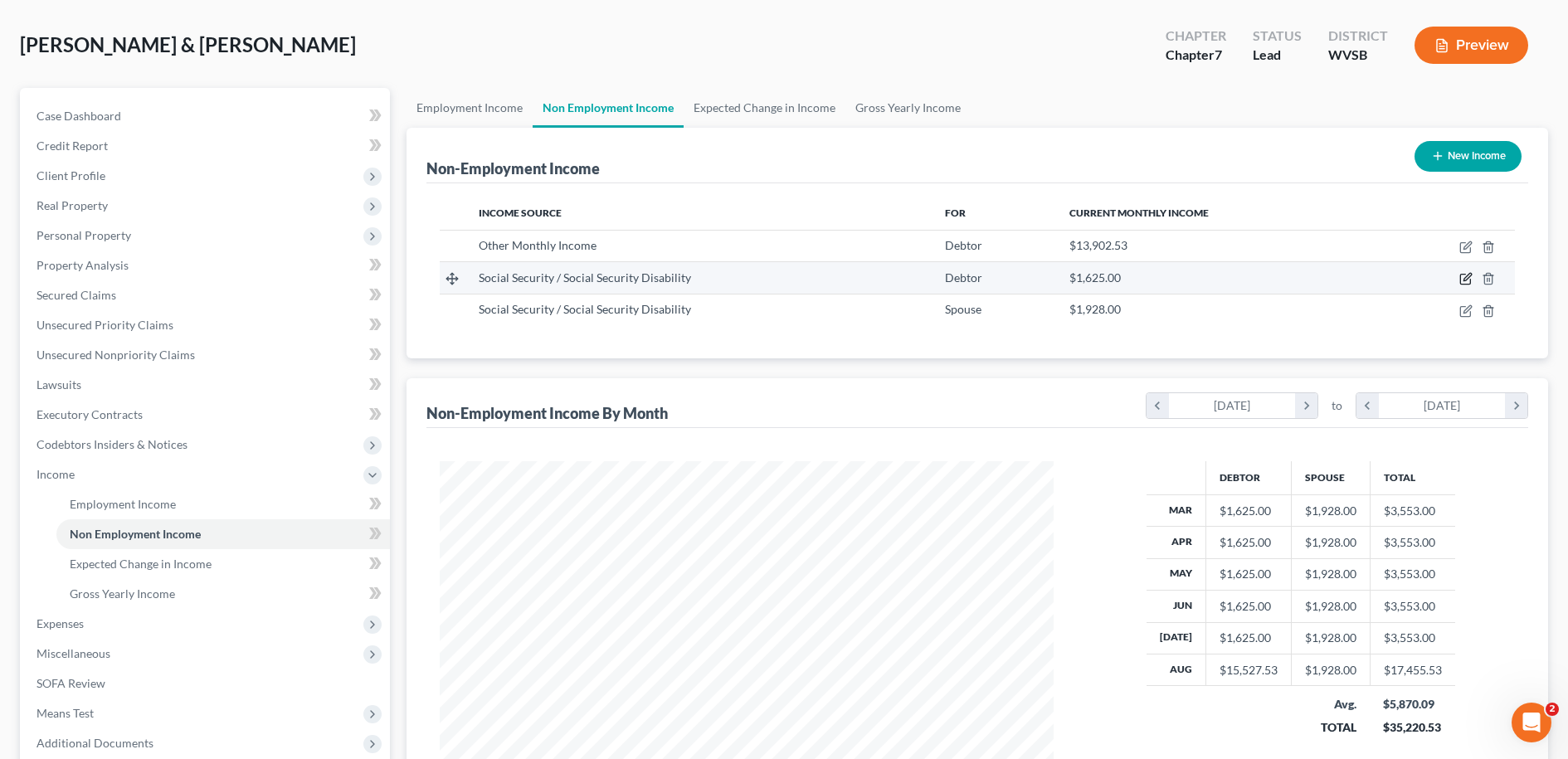
click at [1463, 278] on icon "button" at bounding box center [1465, 278] width 13 height 13
select select "4"
select select "0"
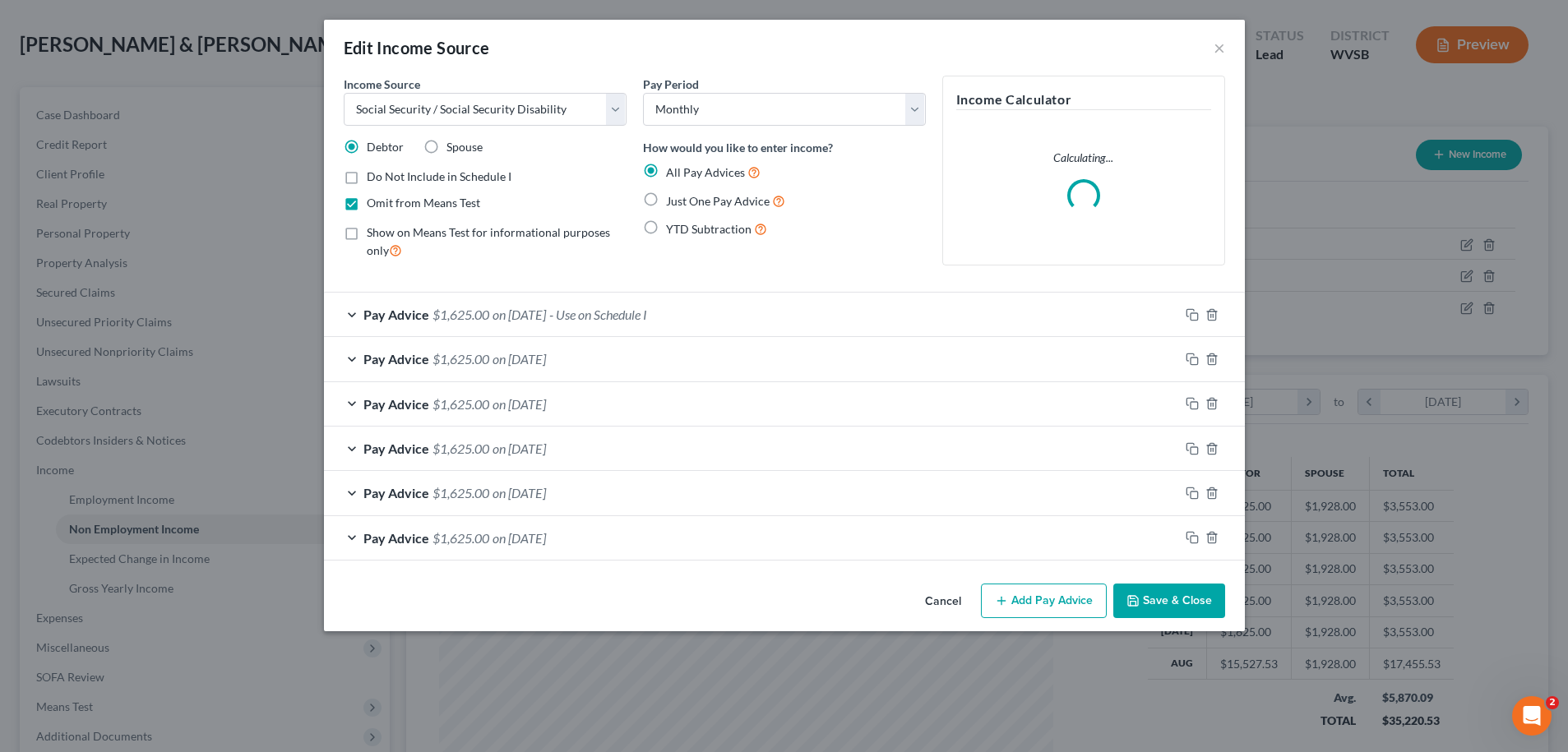
scroll to position [306, 647]
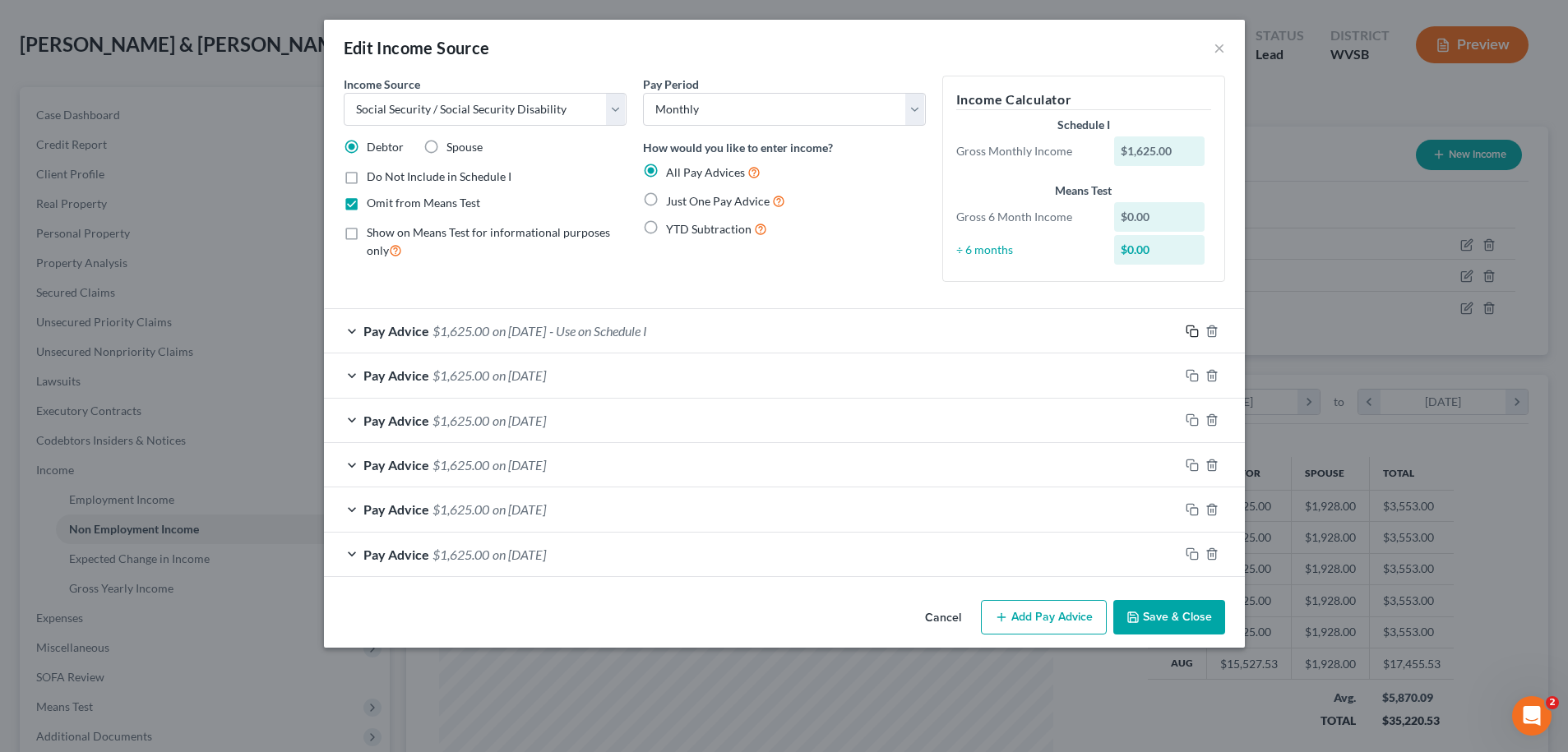
click at [1191, 333] on rect "button" at bounding box center [1195, 333] width 8 height 8
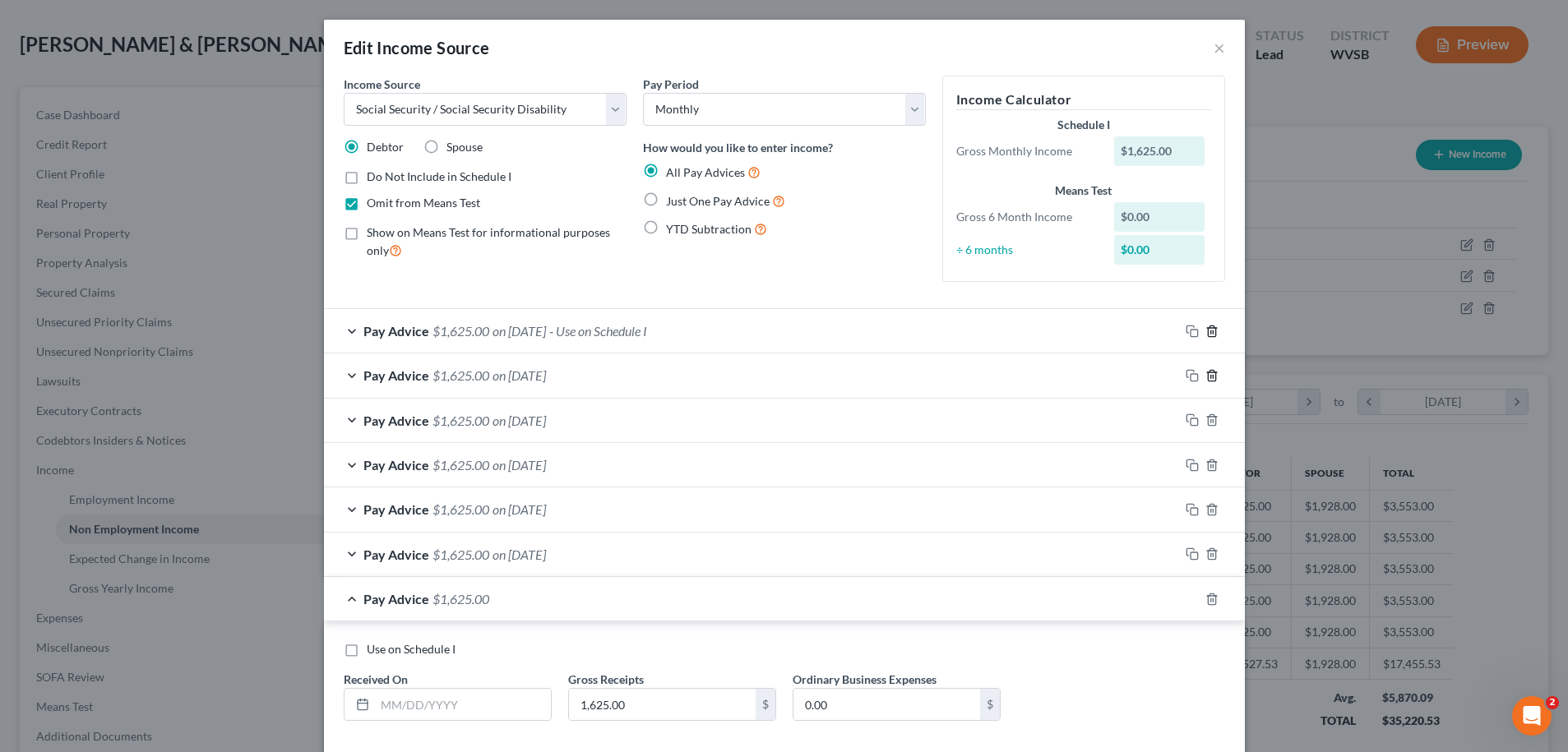
click at [1206, 332] on icon "button" at bounding box center [1212, 331] width 13 height 13
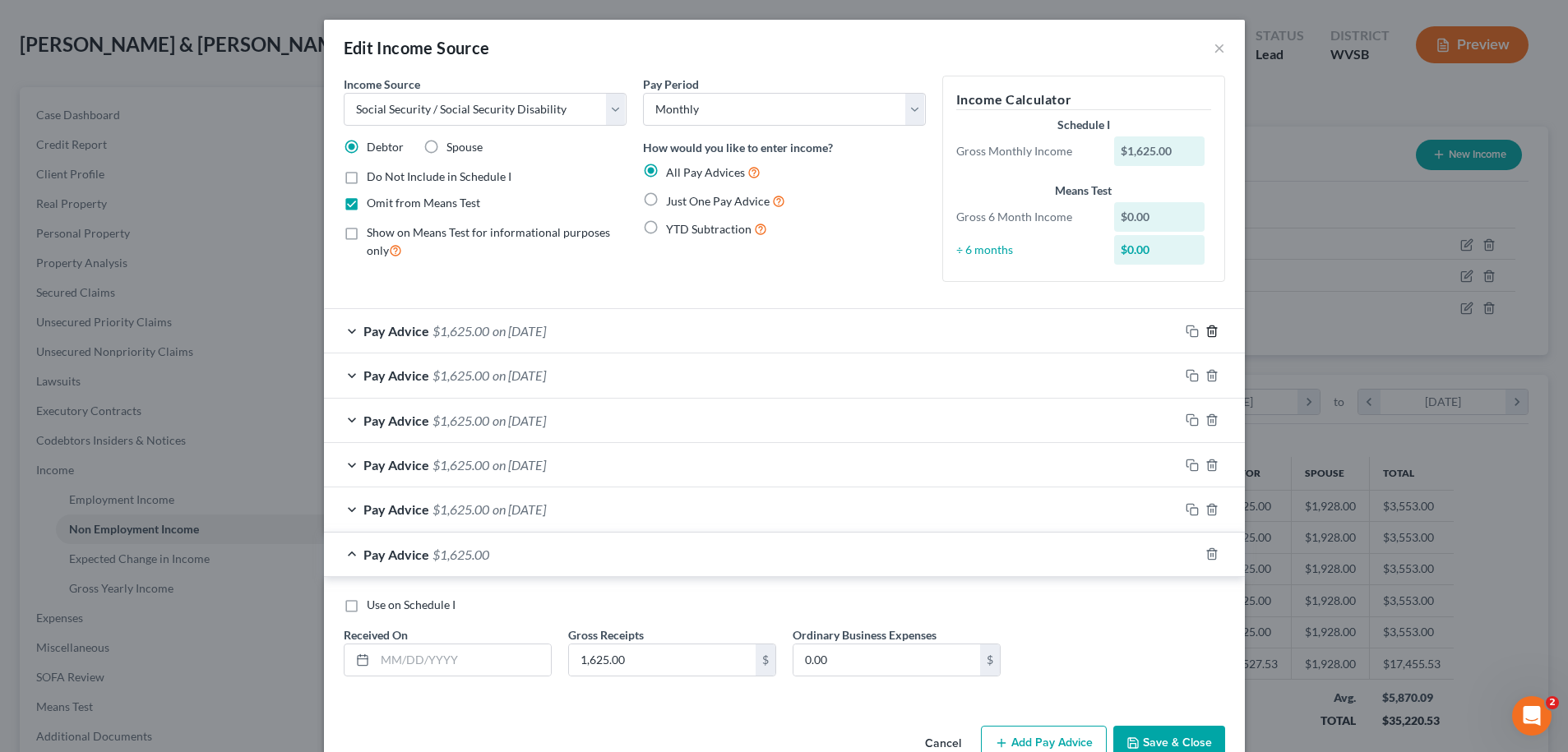
click at [1206, 335] on icon "button" at bounding box center [1212, 331] width 13 height 13
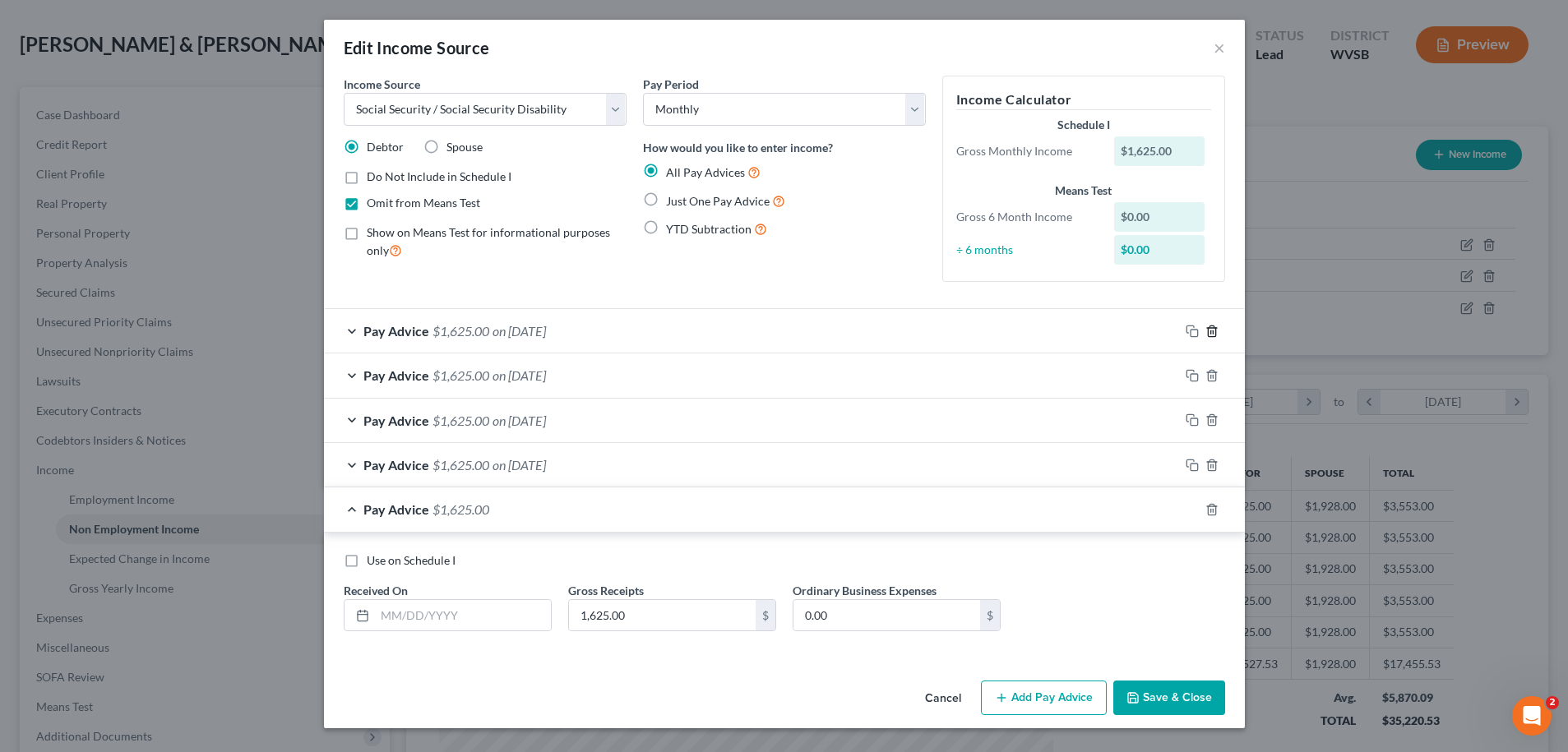
click at [1215, 332] on icon "button" at bounding box center [1212, 331] width 13 height 13
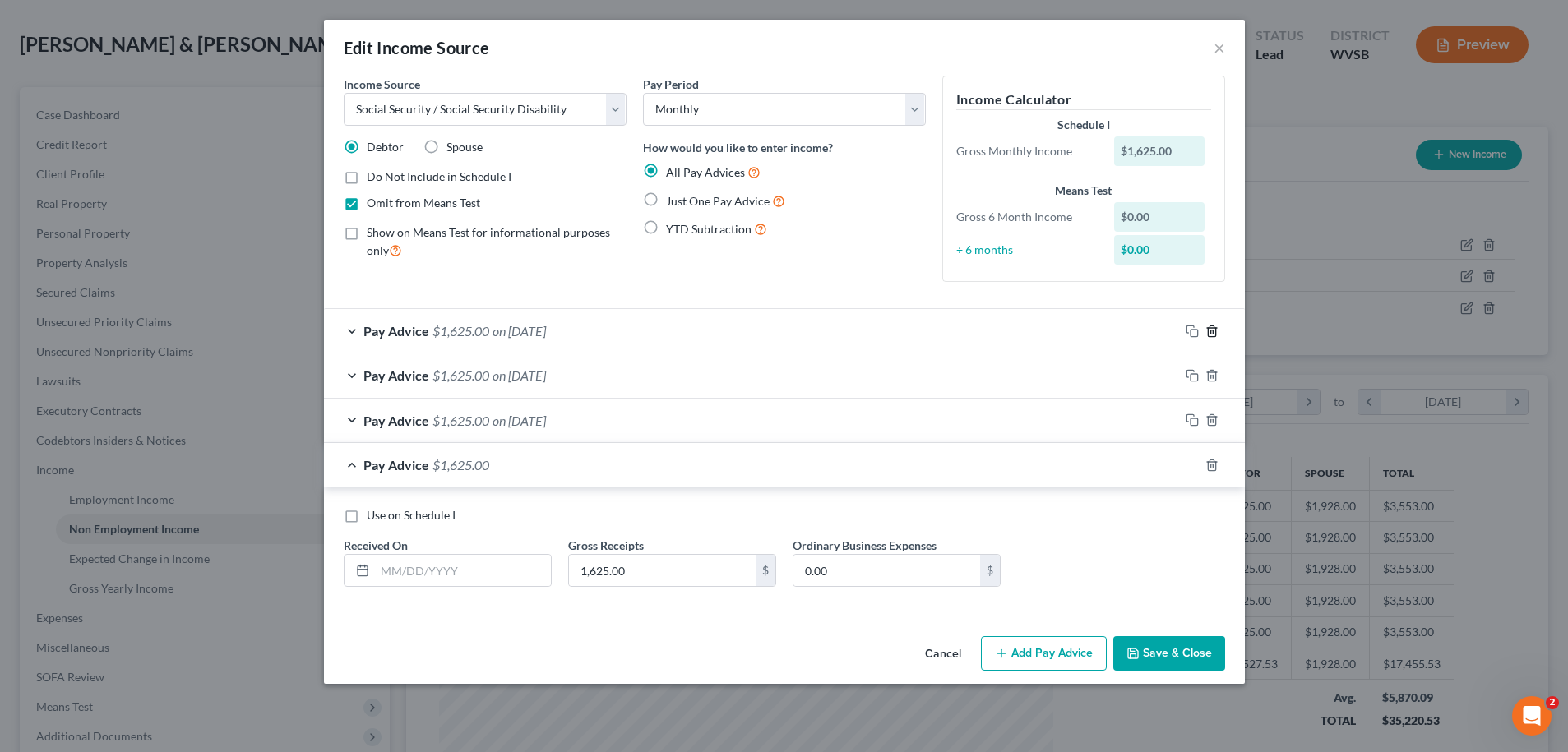
click at [1209, 333] on icon "button" at bounding box center [1212, 331] width 13 height 13
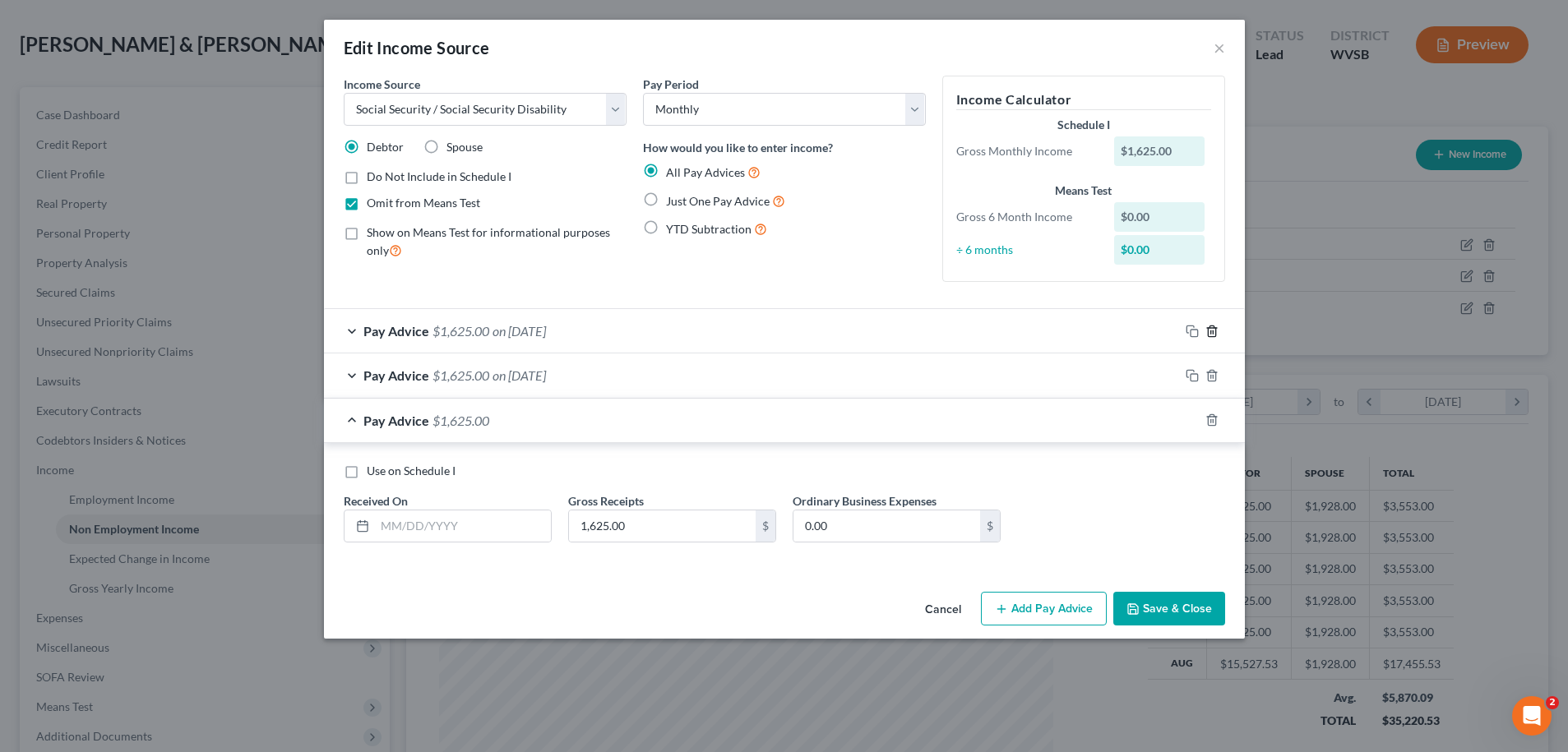
click at [1208, 333] on icon "button" at bounding box center [1212, 331] width 8 height 10
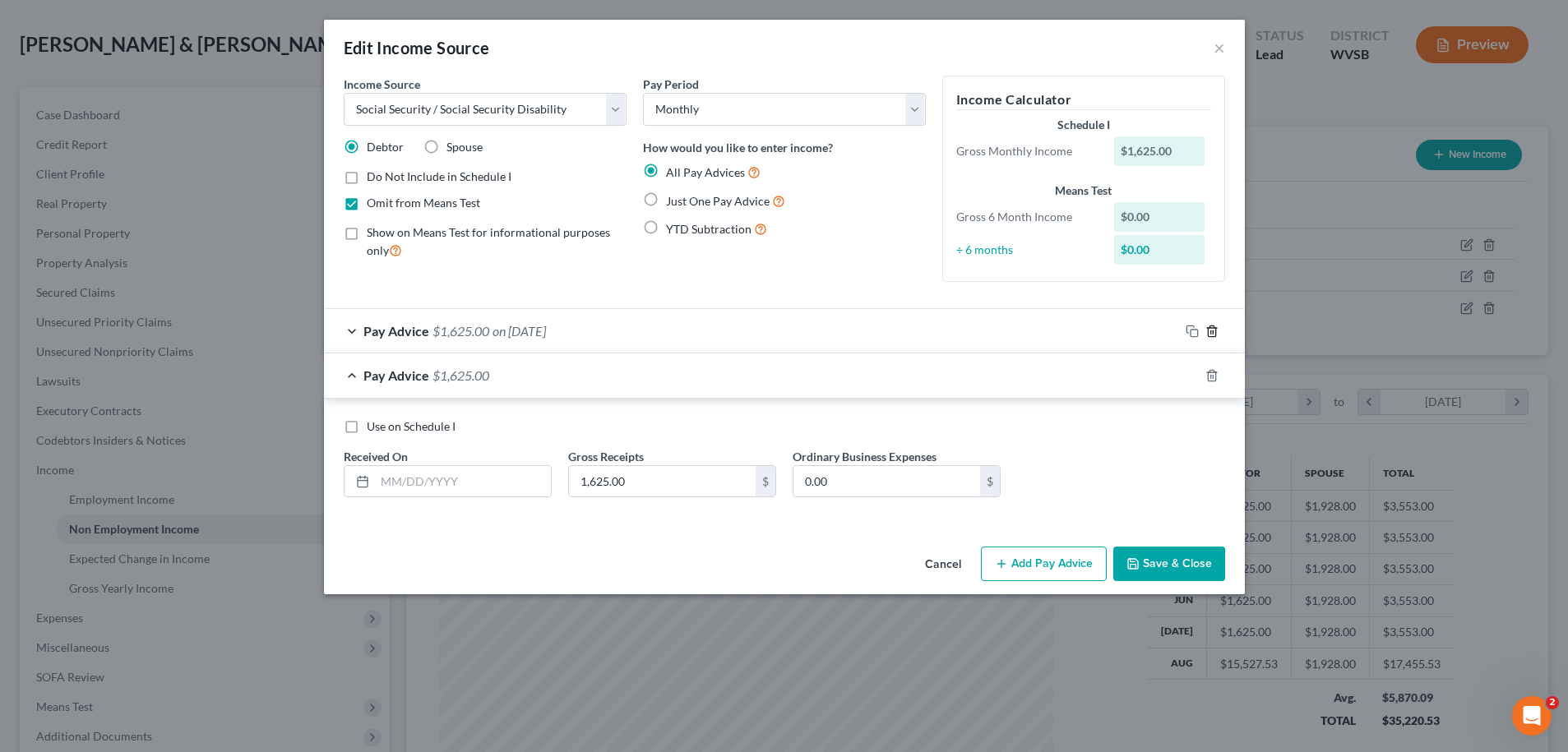
click at [1210, 336] on icon "button" at bounding box center [1212, 331] width 8 height 10
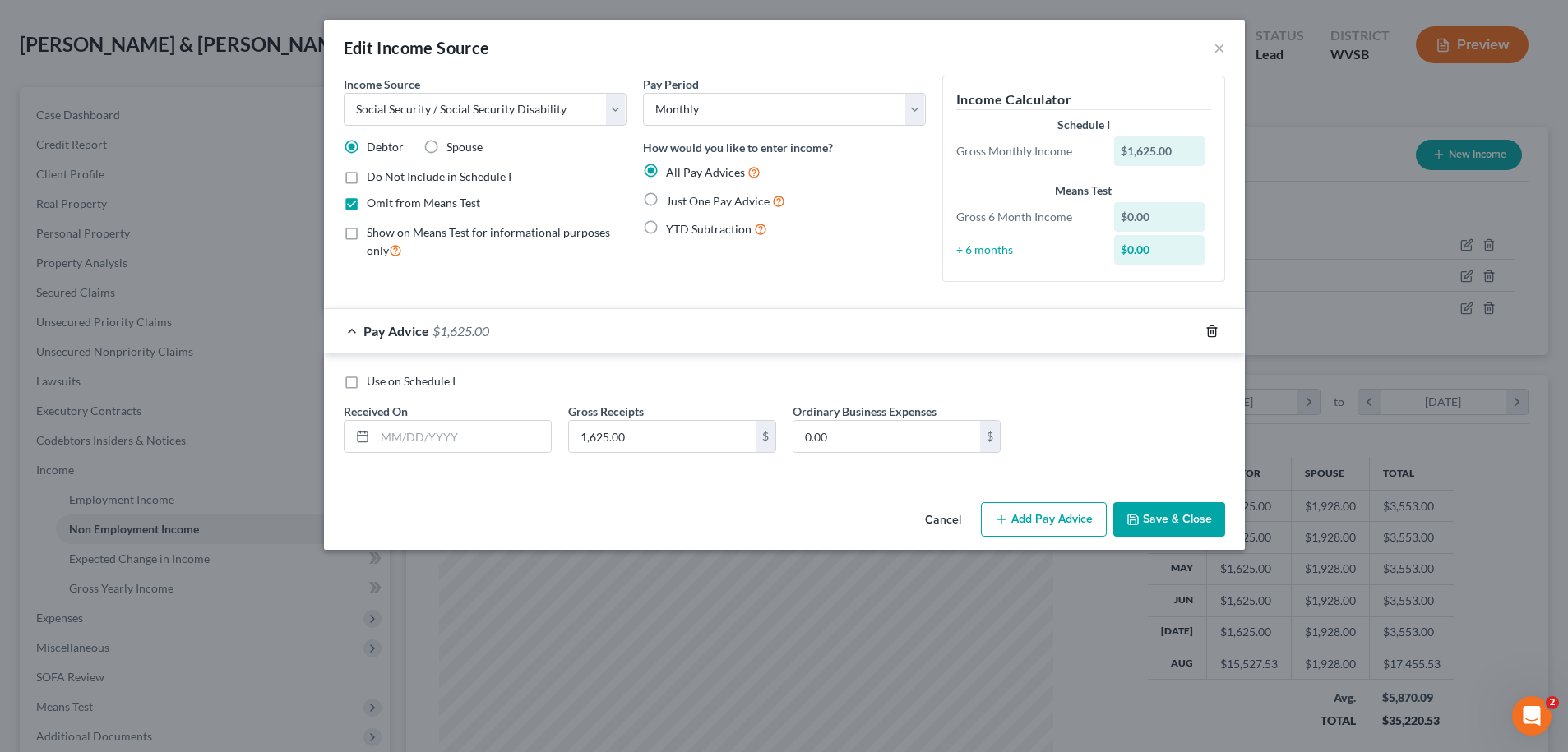
click at [1214, 333] on icon "button" at bounding box center [1212, 331] width 13 height 13
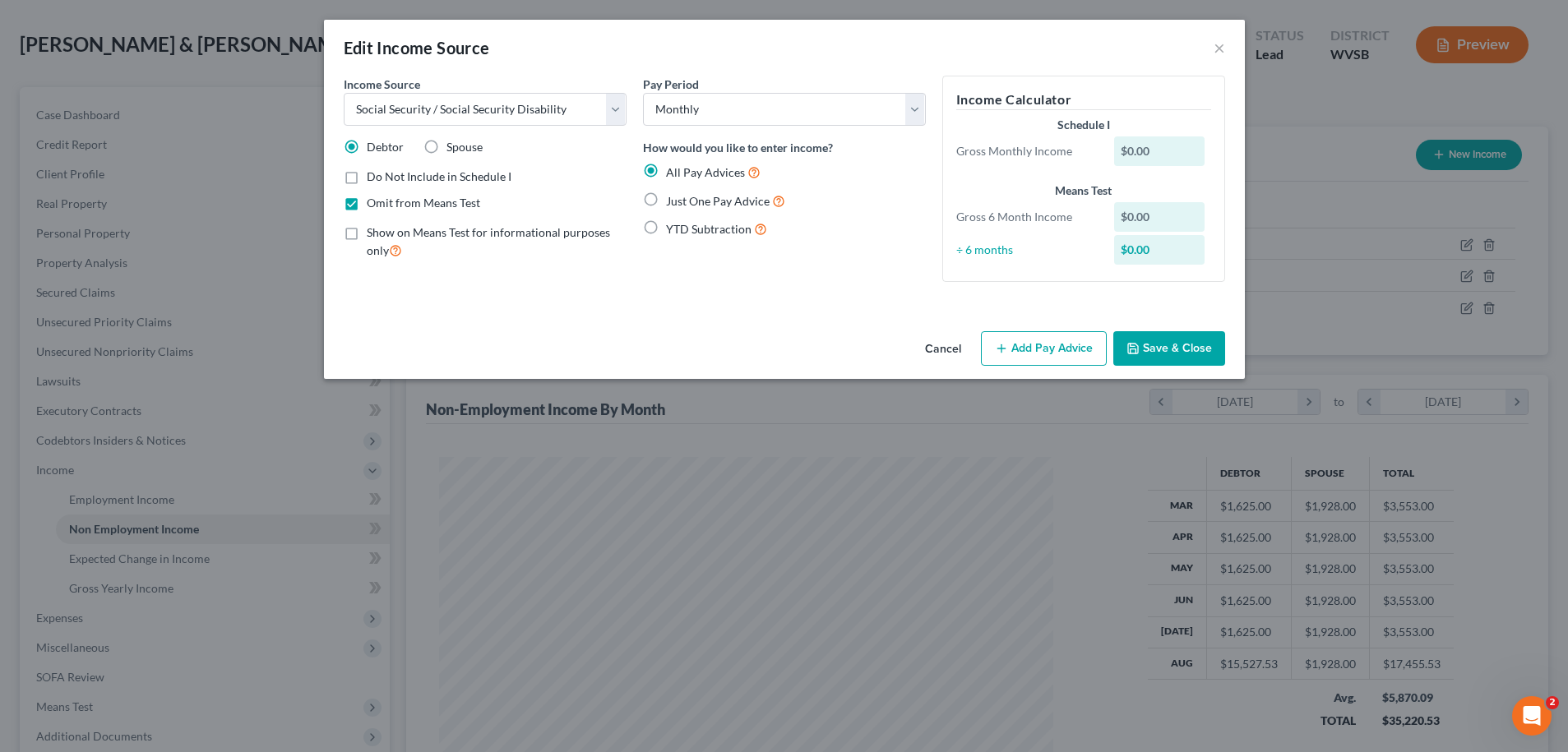
click at [1048, 349] on button "Add Pay Advice" at bounding box center [1044, 349] width 126 height 35
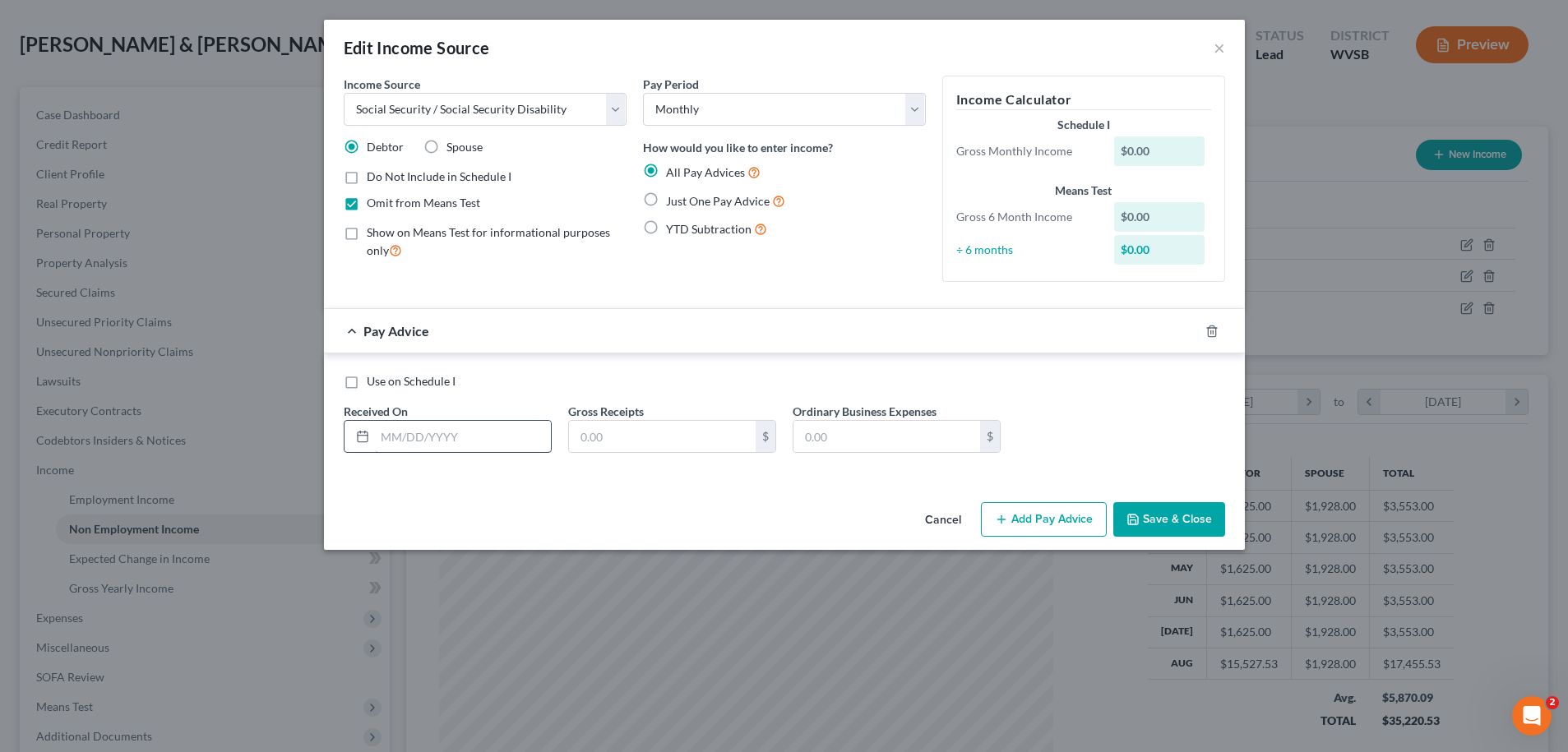
click at [477, 438] on input "text" at bounding box center [463, 437] width 176 height 31
type input "03/03/2025"
type input "1,655.00"
click at [1038, 527] on button "Add Pay Advice" at bounding box center [1044, 520] width 126 height 35
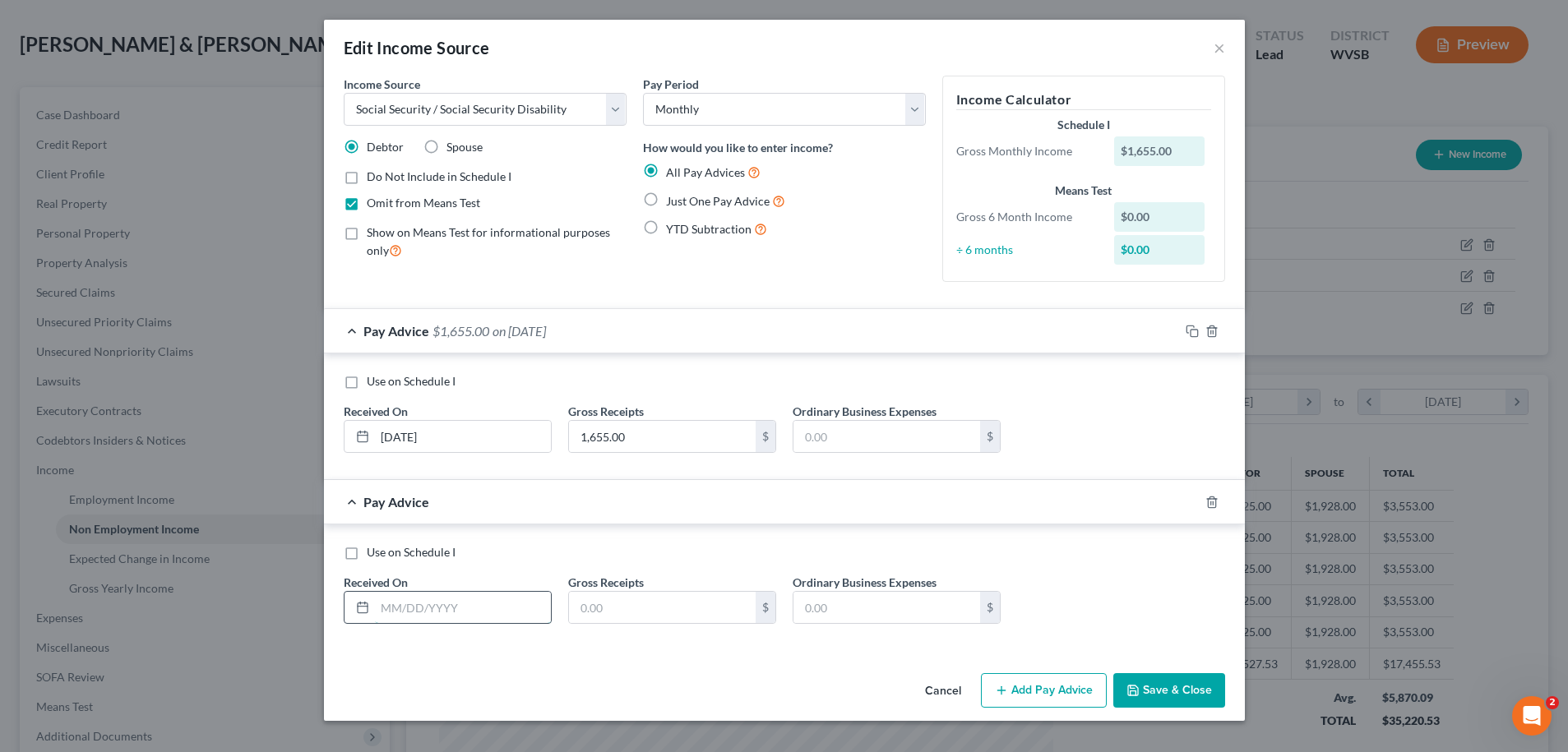
click at [468, 614] on input "text" at bounding box center [463, 608] width 176 height 31
type input "04/03/2025"
type input "1,655.00"
click at [1038, 694] on button "Add Pay Advice" at bounding box center [1044, 691] width 126 height 35
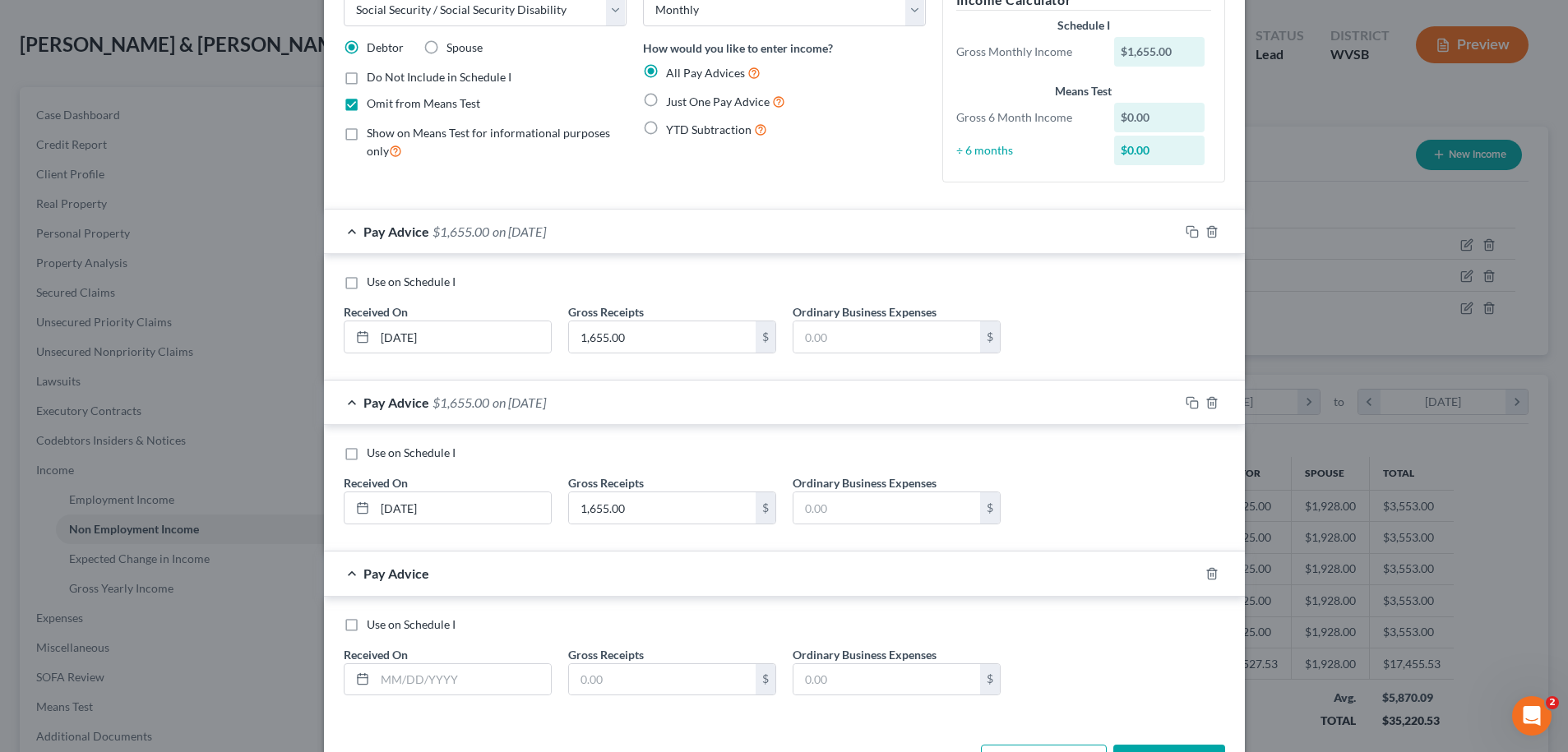
scroll to position [159, 0]
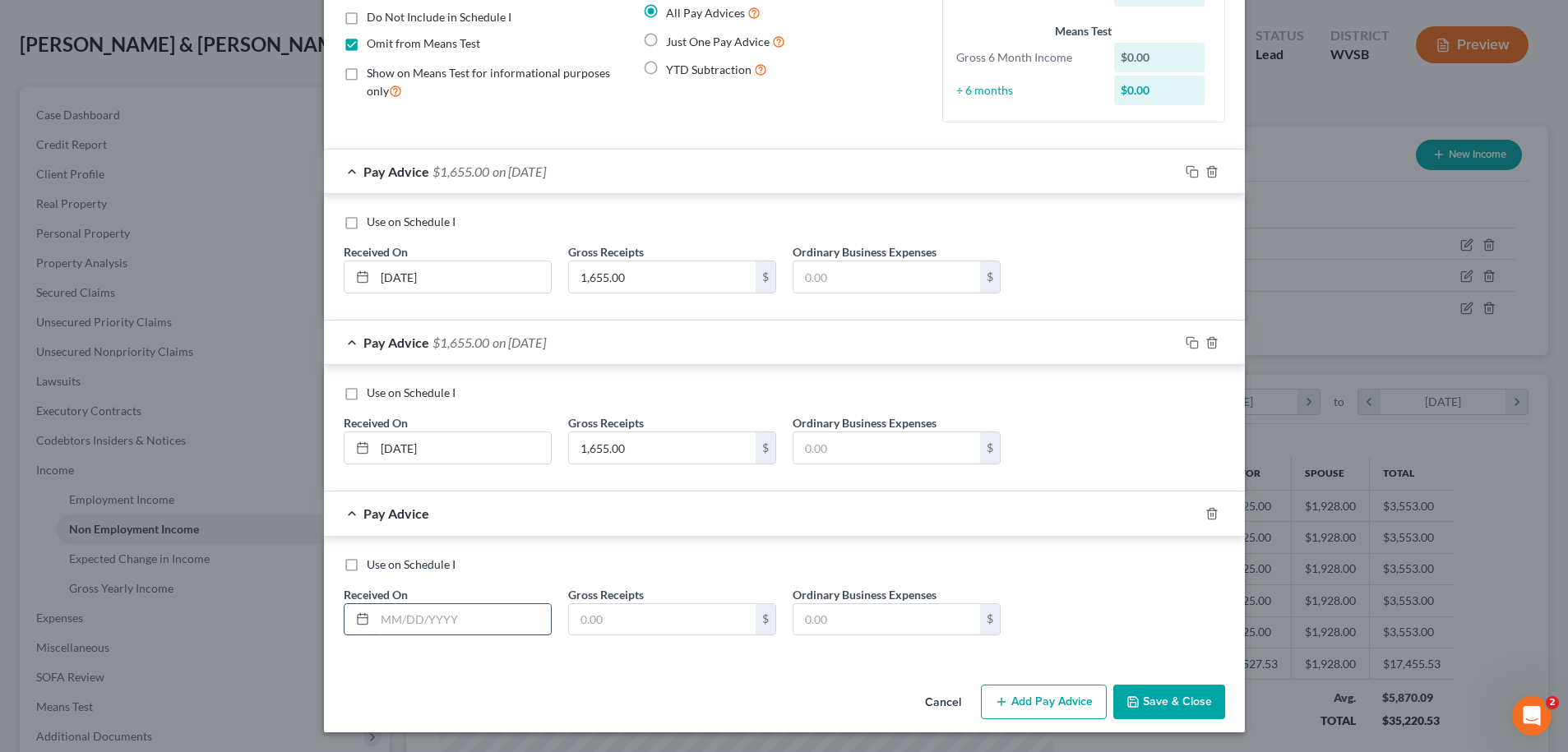
click at [494, 620] on input "text" at bounding box center [463, 620] width 176 height 31
type input "05/03/2025"
type input "1,655.00"
click at [1036, 702] on button "Add Pay Advice" at bounding box center [1044, 702] width 126 height 35
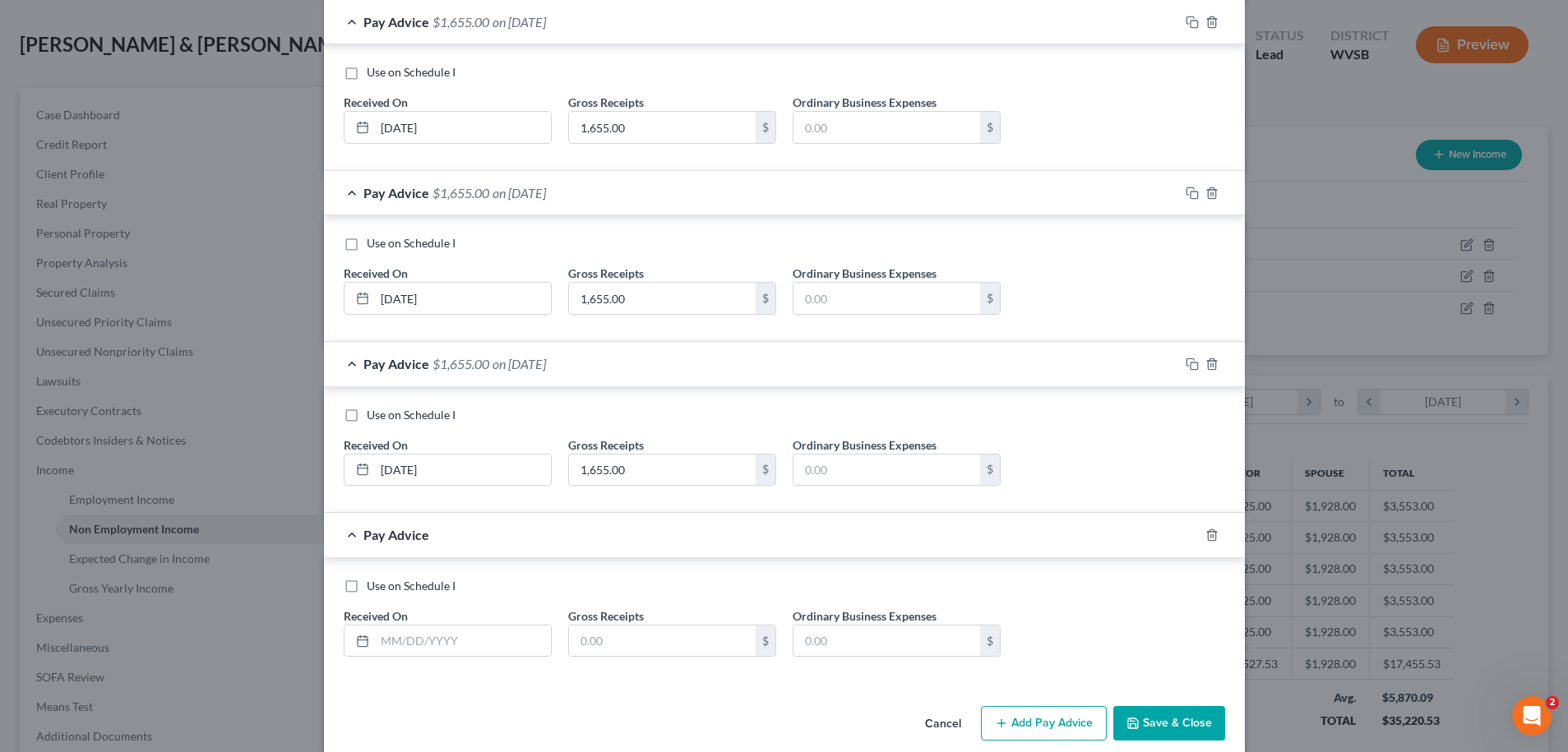
scroll to position [331, 0]
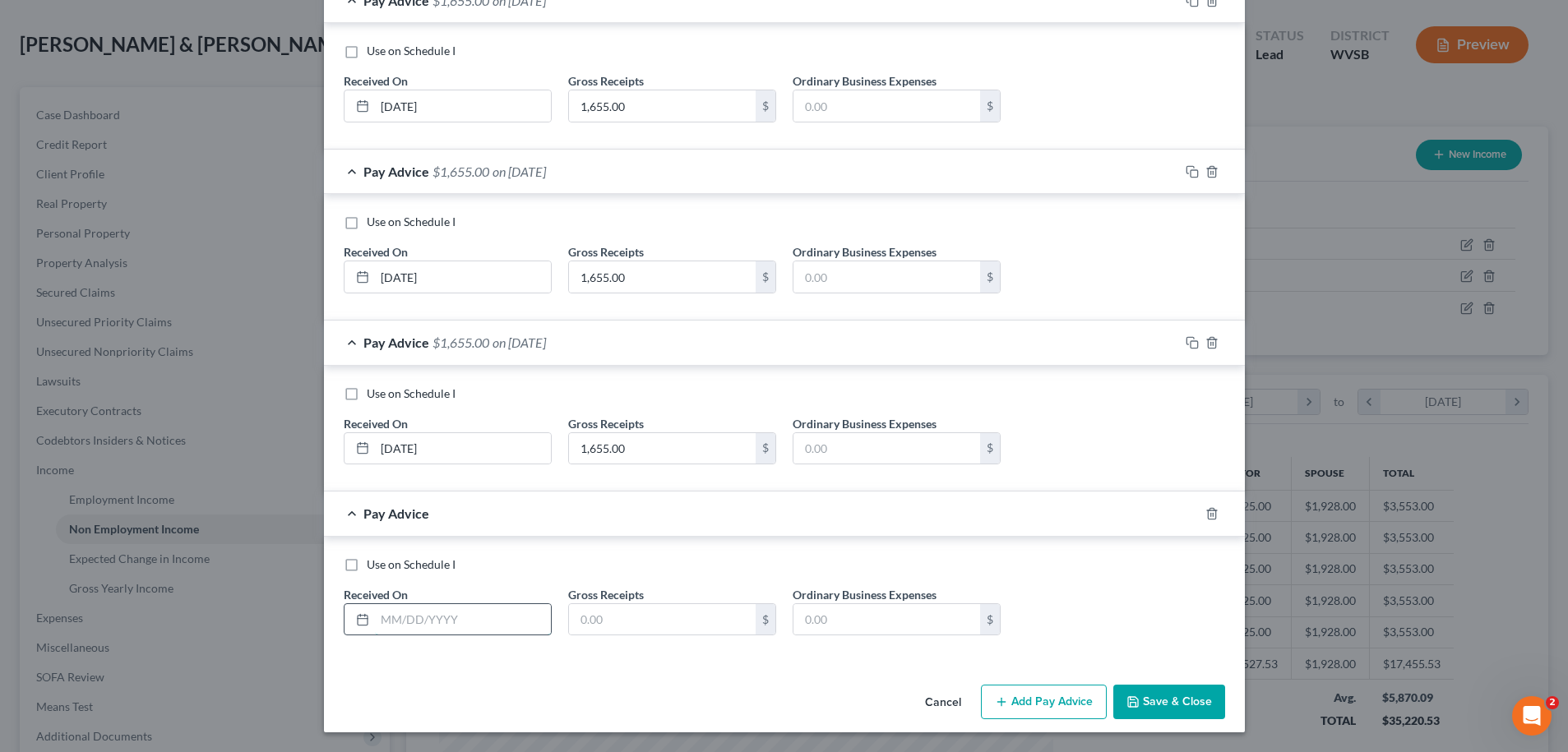
click at [421, 619] on input "text" at bounding box center [463, 620] width 176 height 31
type input "06/03/2025"
type input "1,655.00"
click at [1044, 702] on button "Add Pay Advice" at bounding box center [1044, 702] width 126 height 35
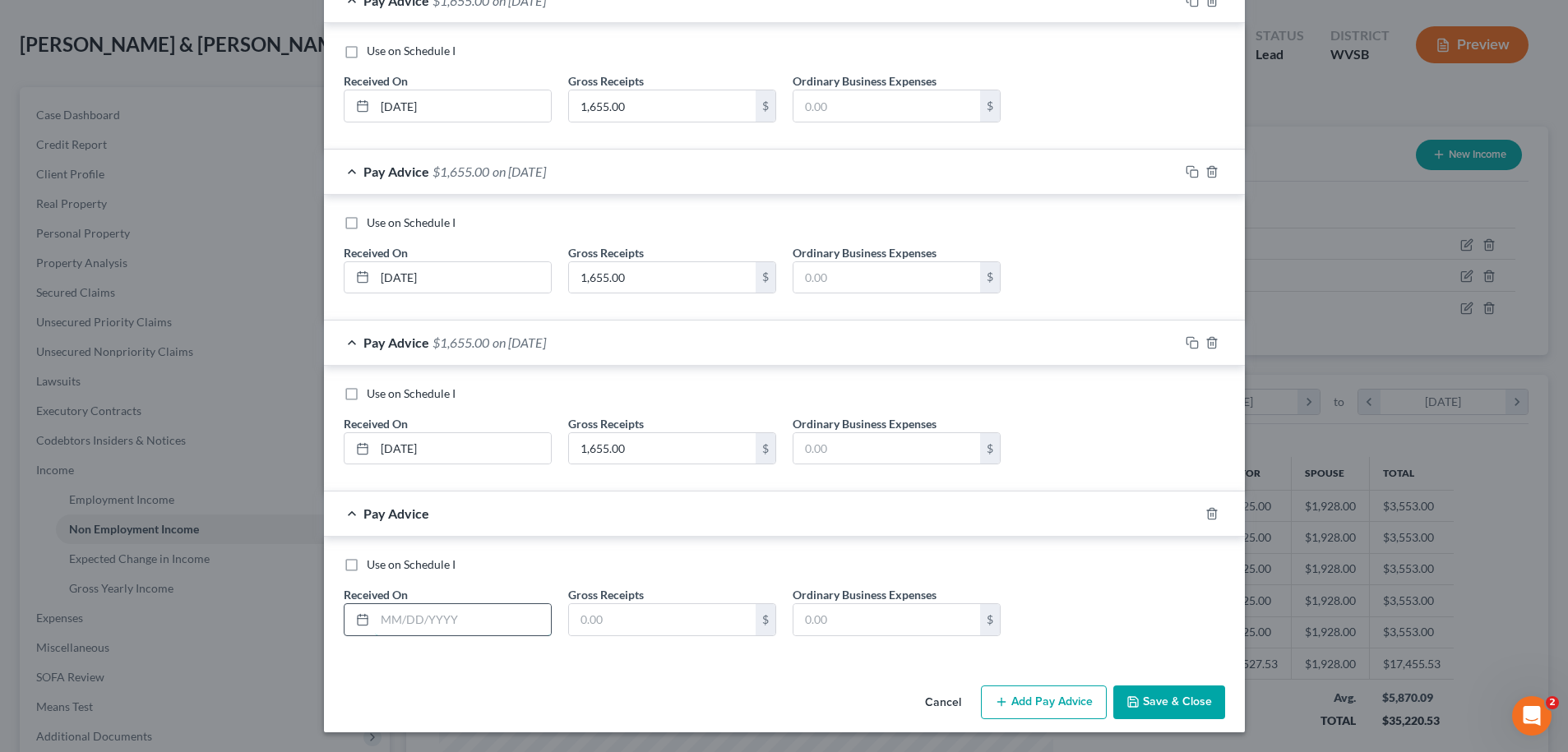
click at [405, 616] on input "text" at bounding box center [463, 620] width 176 height 31
type input "07/03/2025"
type input "1,655.00"
click at [1028, 698] on button "Add Pay Advice" at bounding box center [1044, 703] width 126 height 35
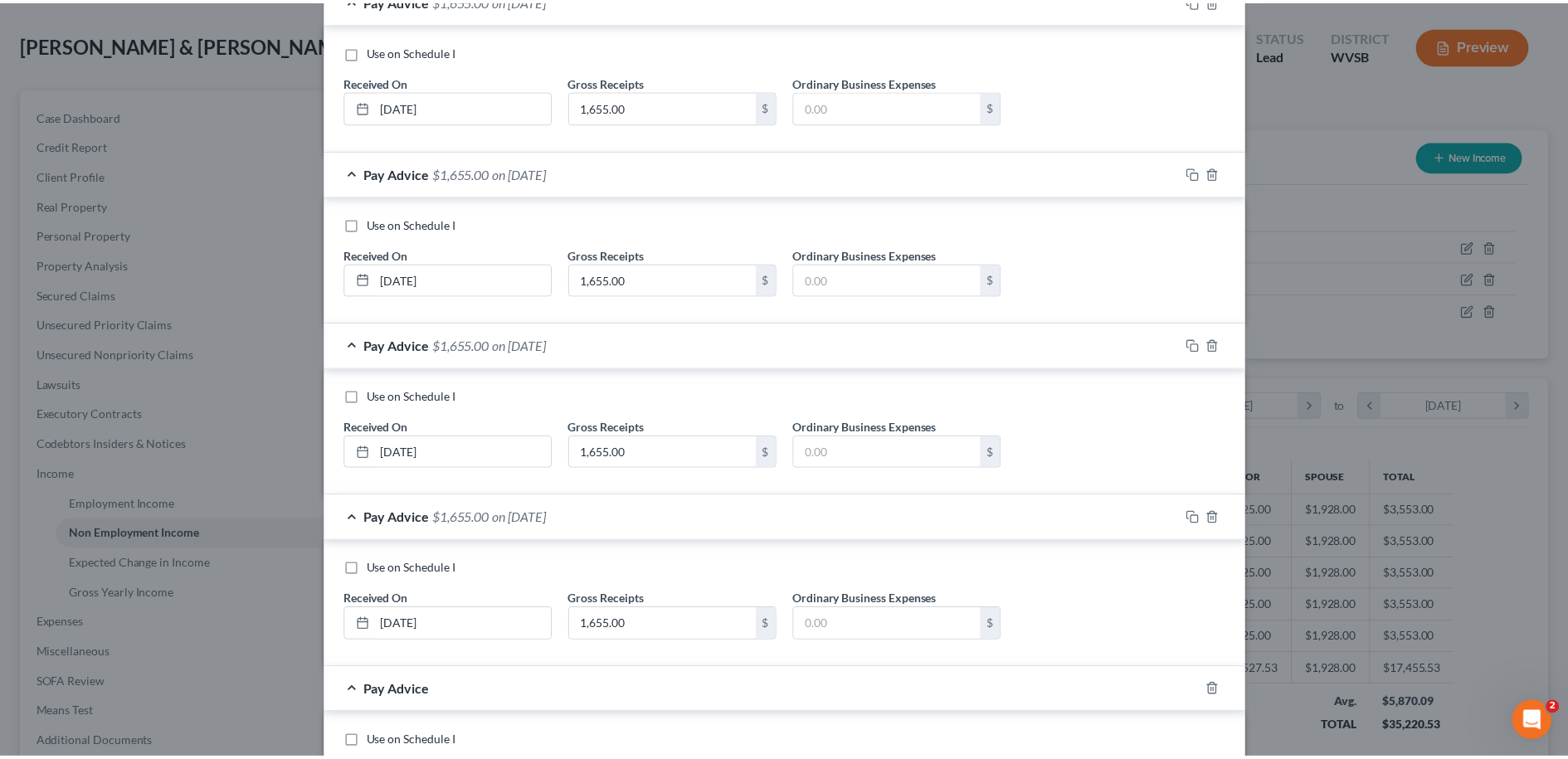
scroll to position [679, 0]
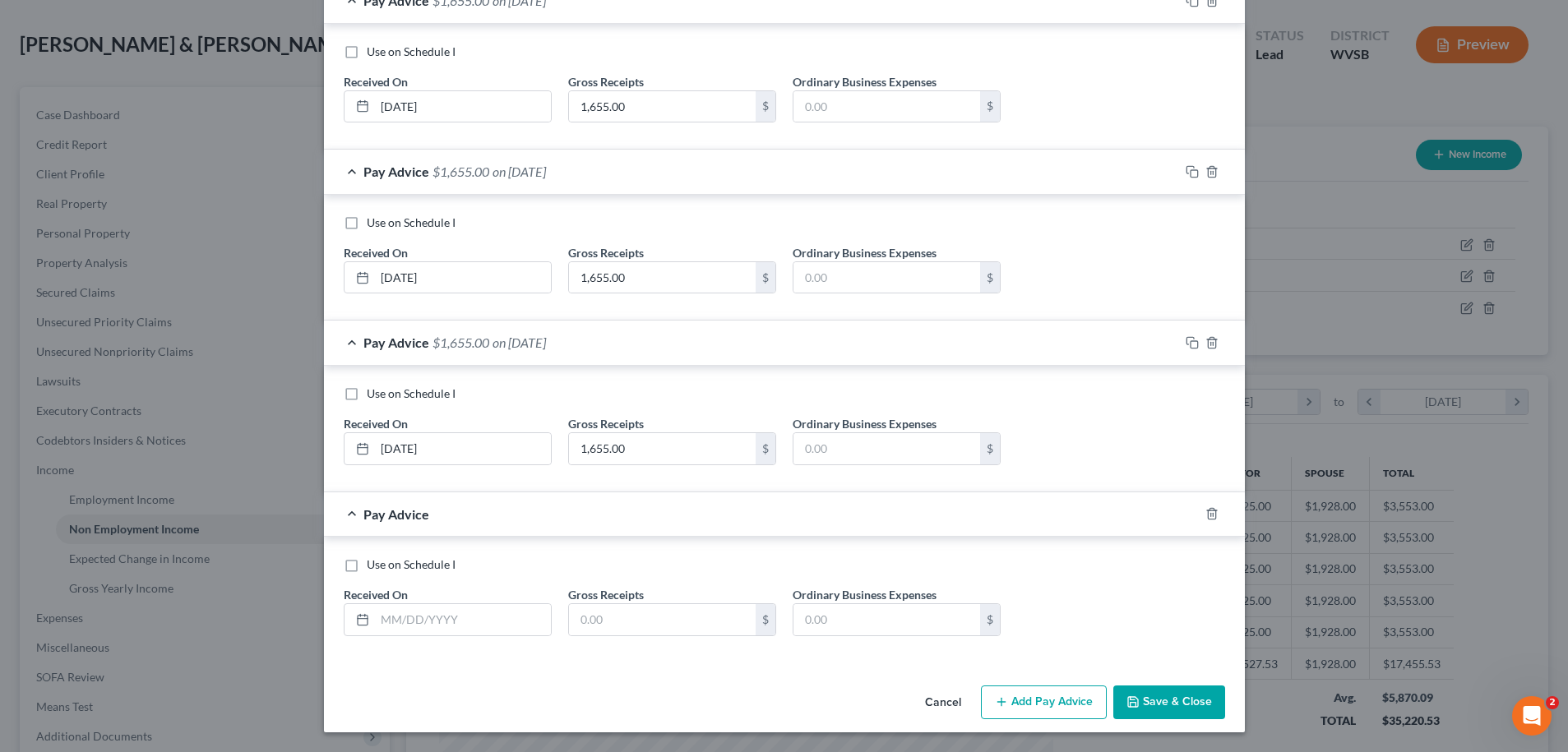
click at [367, 567] on label "Use on Schedule I" at bounding box center [411, 564] width 89 height 17
click at [373, 567] on input "Use on Schedule I" at bounding box center [379, 561] width 10 height 10
checkbox input "true"
drag, startPoint x: 400, startPoint y: 624, endPoint x: 416, endPoint y: 619, distance: 16.8
click at [400, 625] on input "text" at bounding box center [463, 620] width 176 height 31
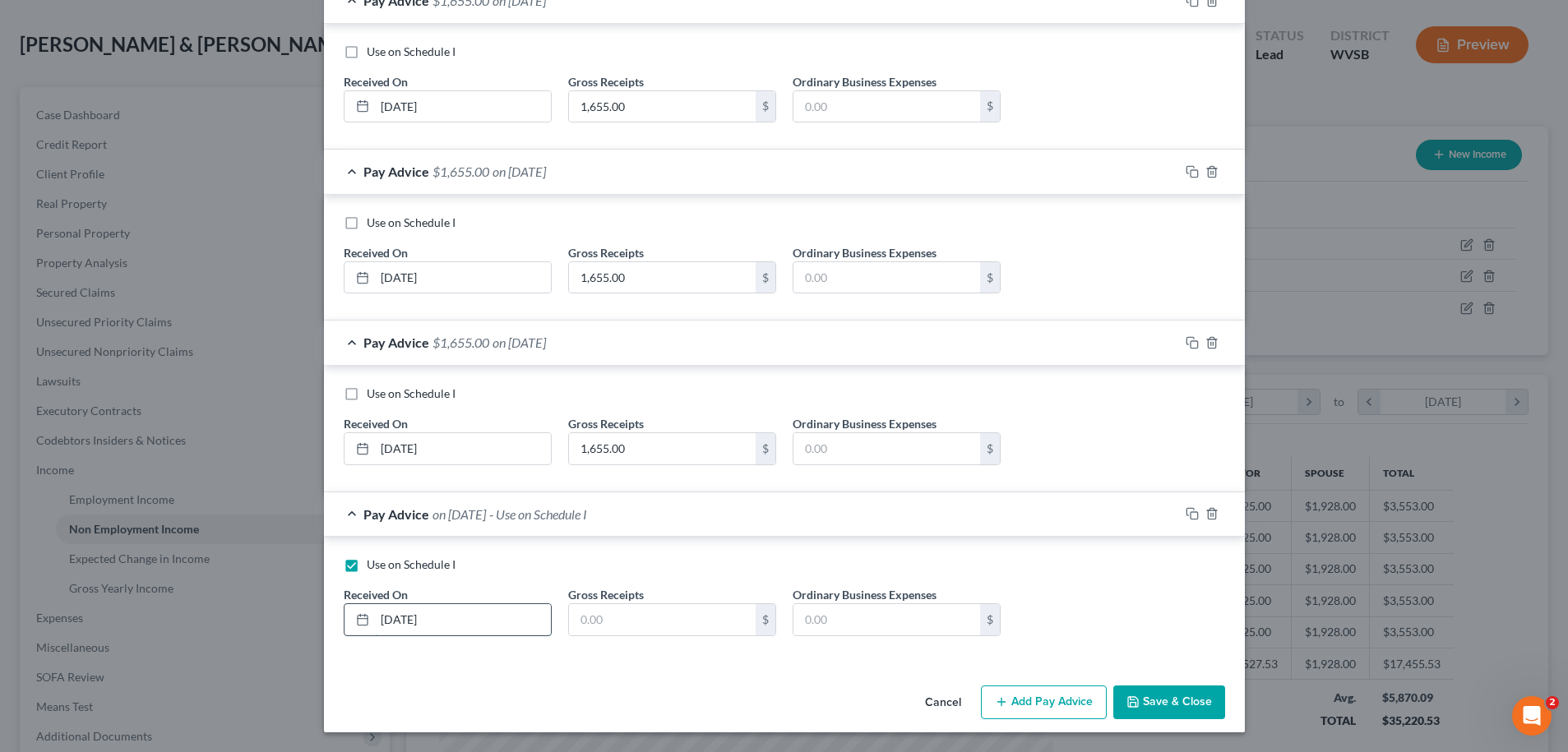
type input "08/03/2025"
type input "1,655.00"
click at [1171, 698] on button "Save & Close" at bounding box center [1169, 703] width 111 height 35
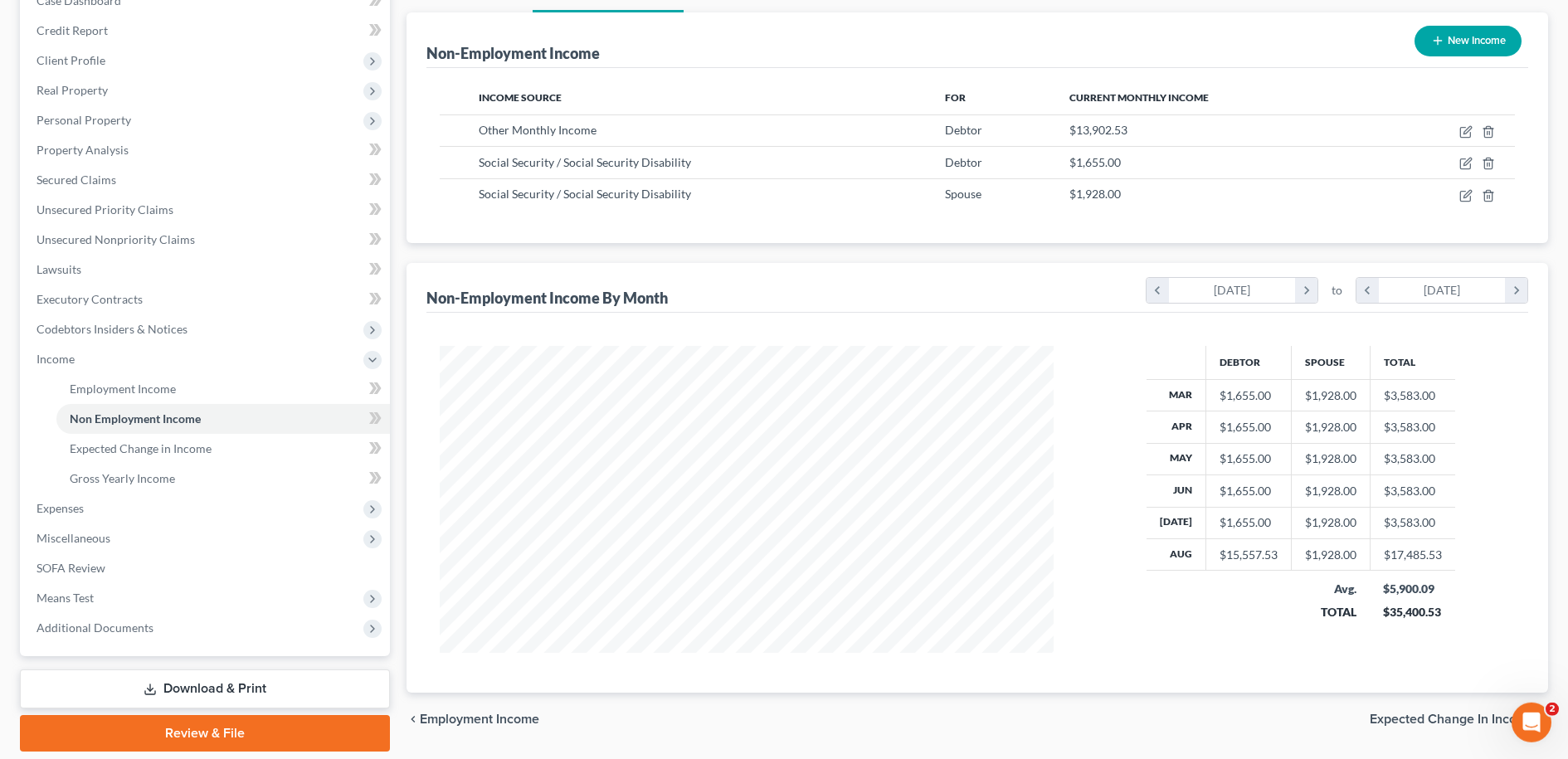
scroll to position [199, 0]
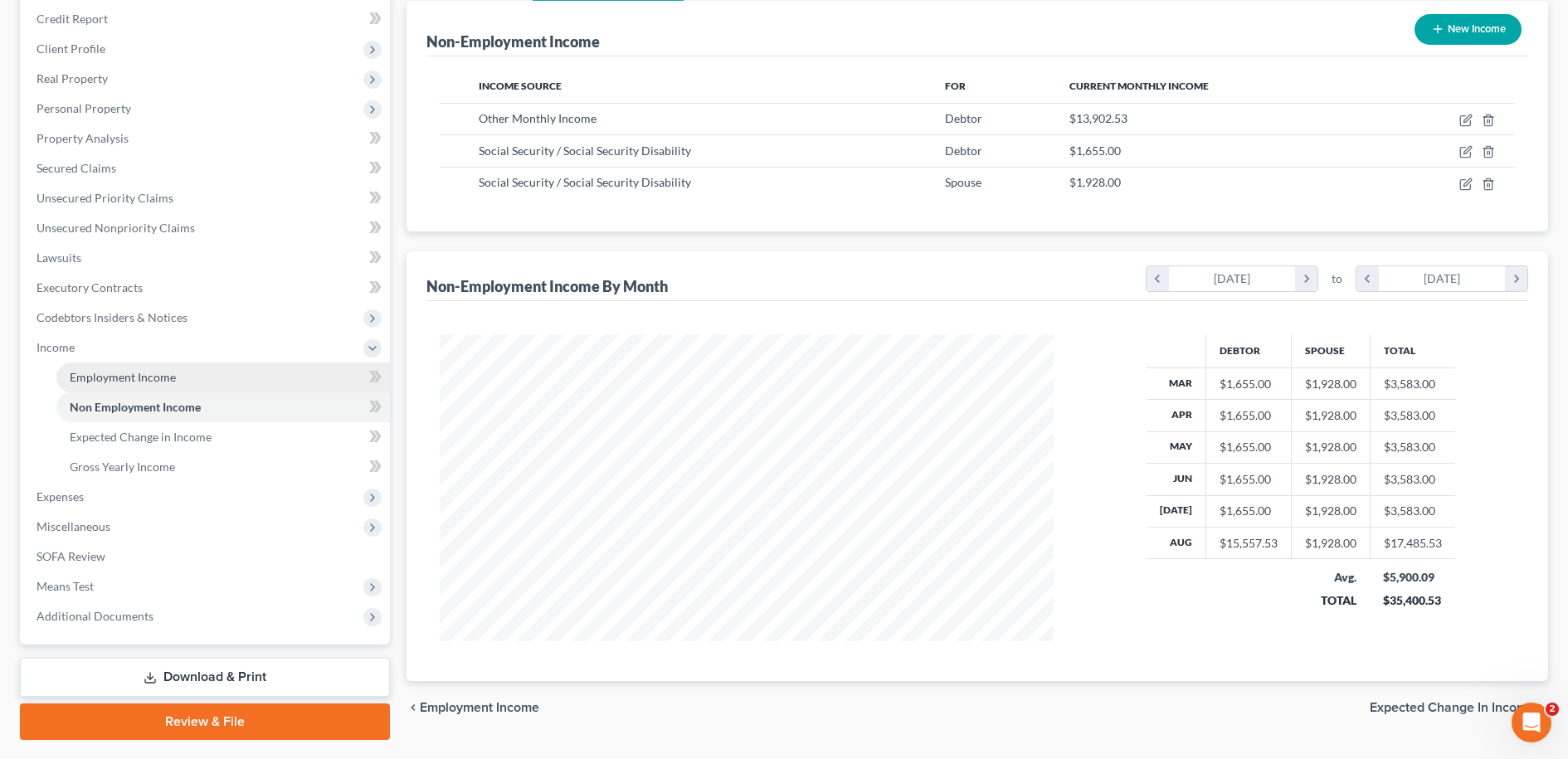
click at [141, 378] on span "Employment Income" at bounding box center [122, 377] width 106 height 14
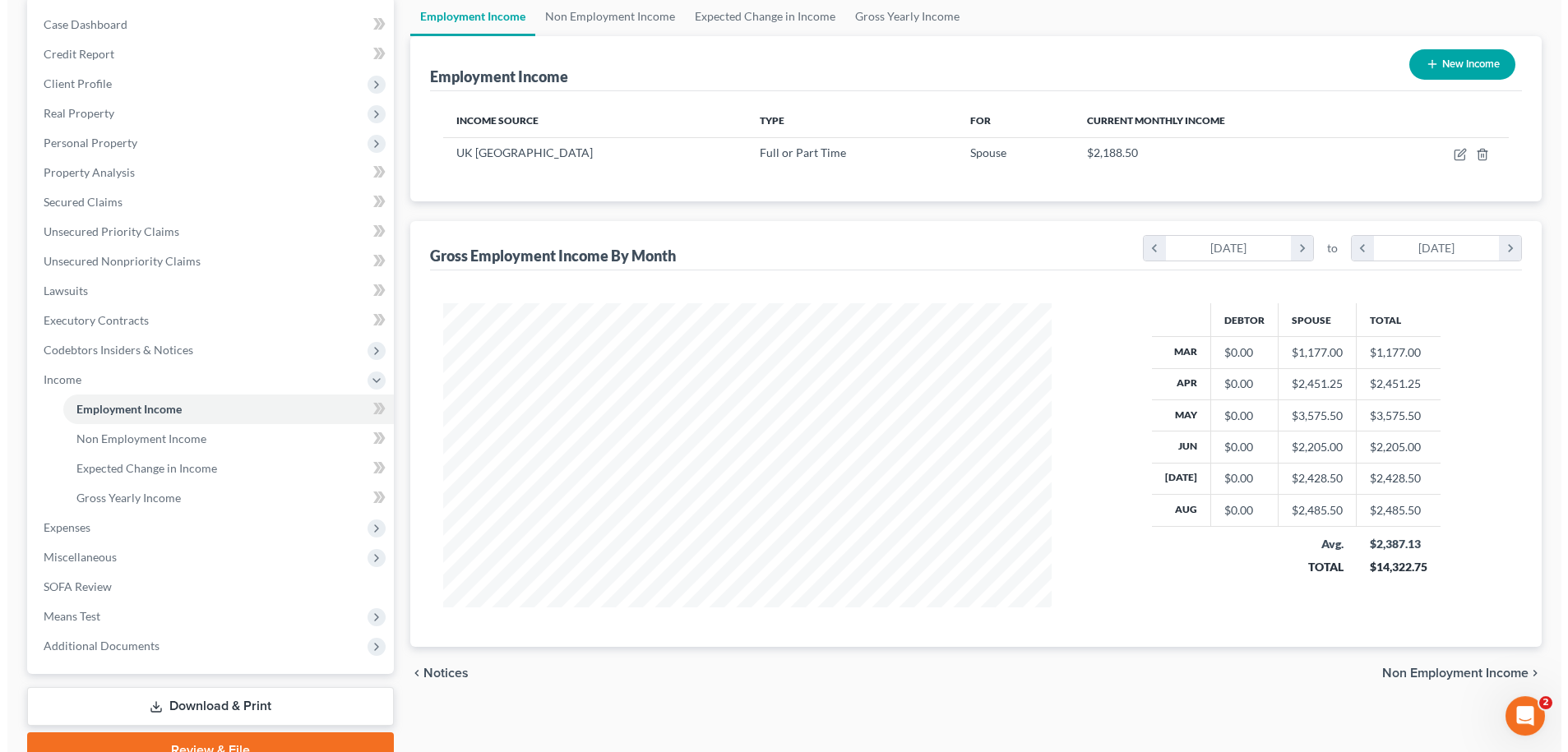
scroll to position [42, 0]
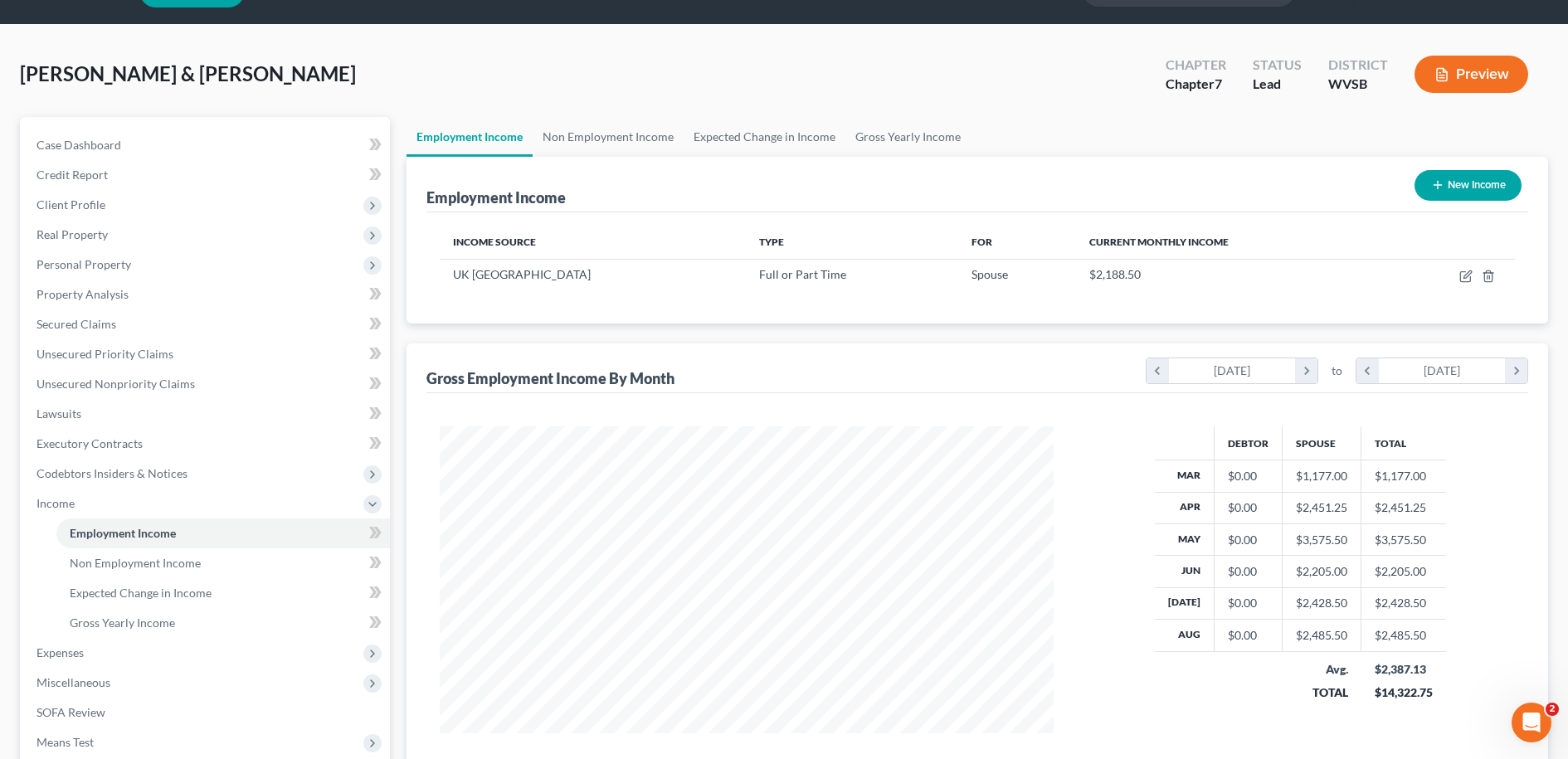
click at [1448, 72] on icon "button" at bounding box center [1442, 75] width 15 height 15
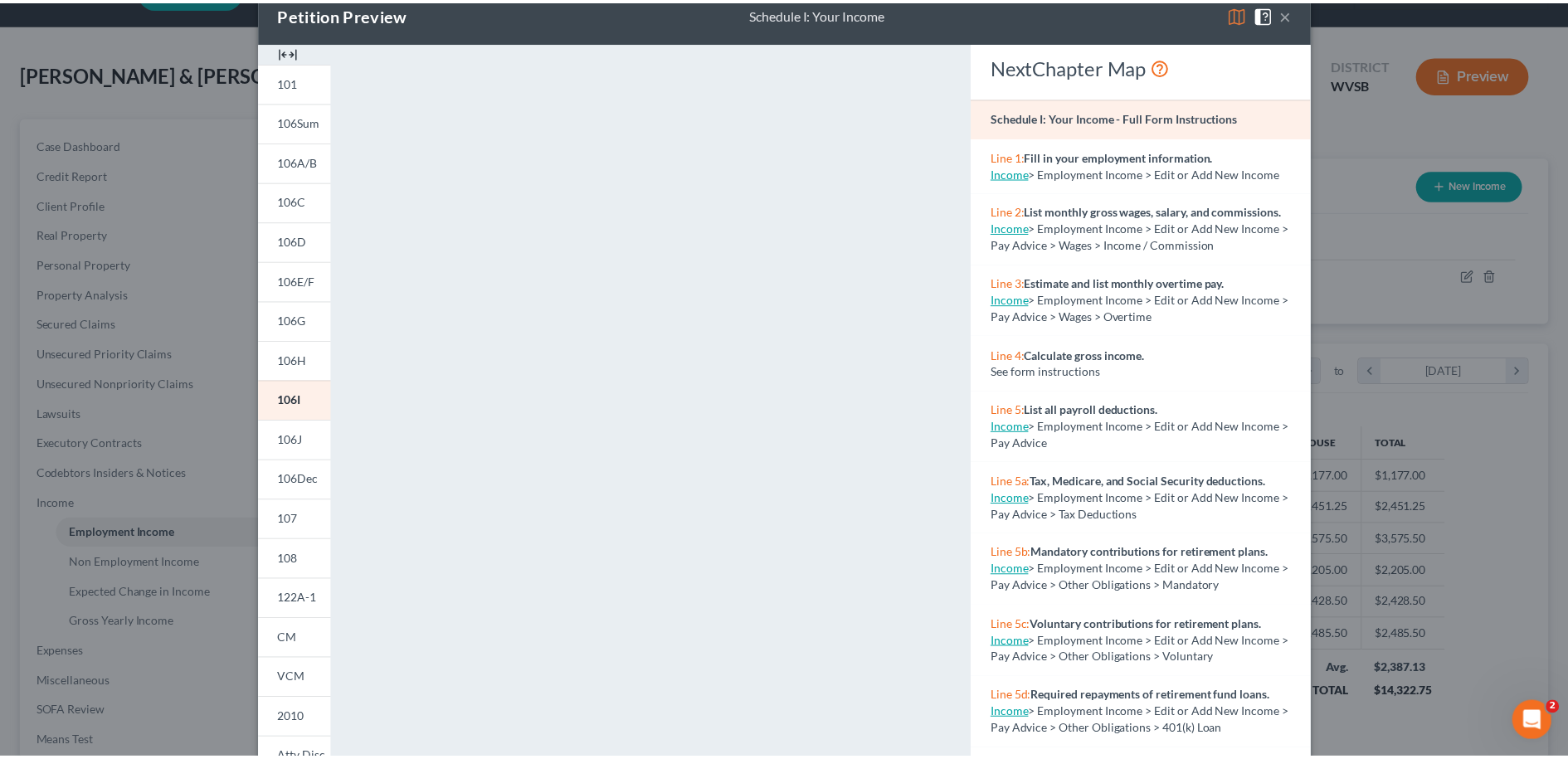
scroll to position [0, 0]
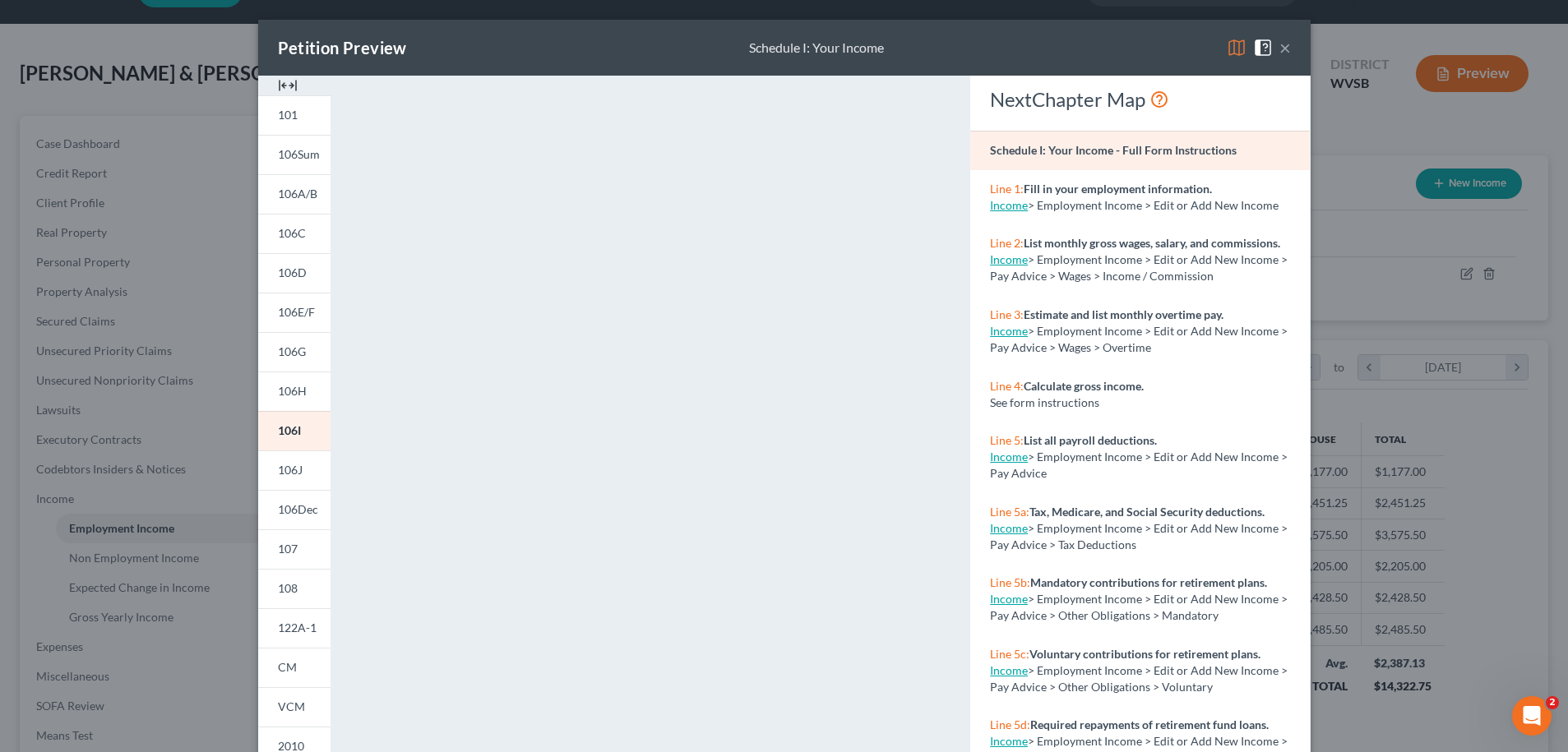
click at [1280, 51] on button "×" at bounding box center [1285, 47] width 11 height 20
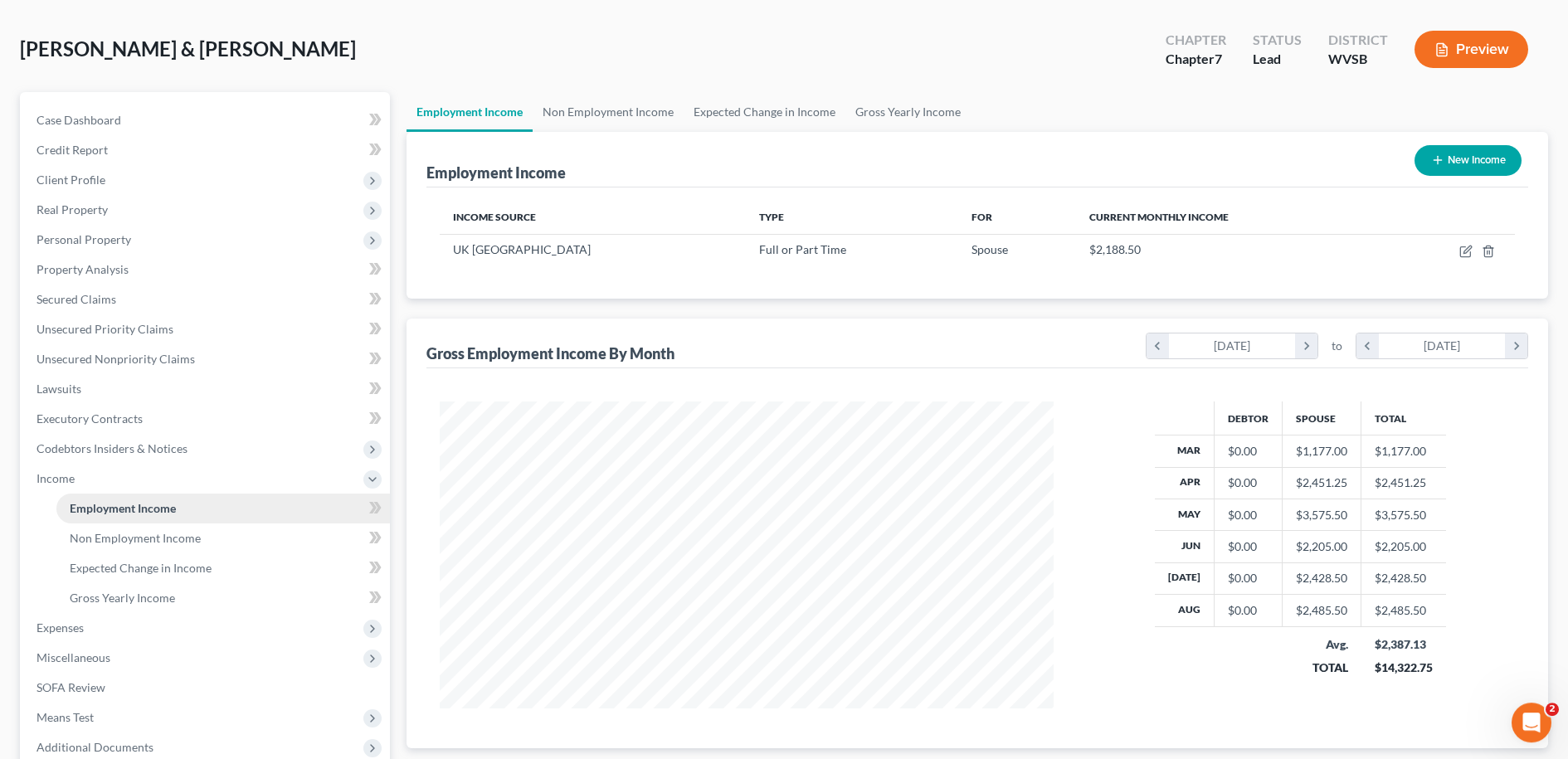
scroll to position [190, 0]
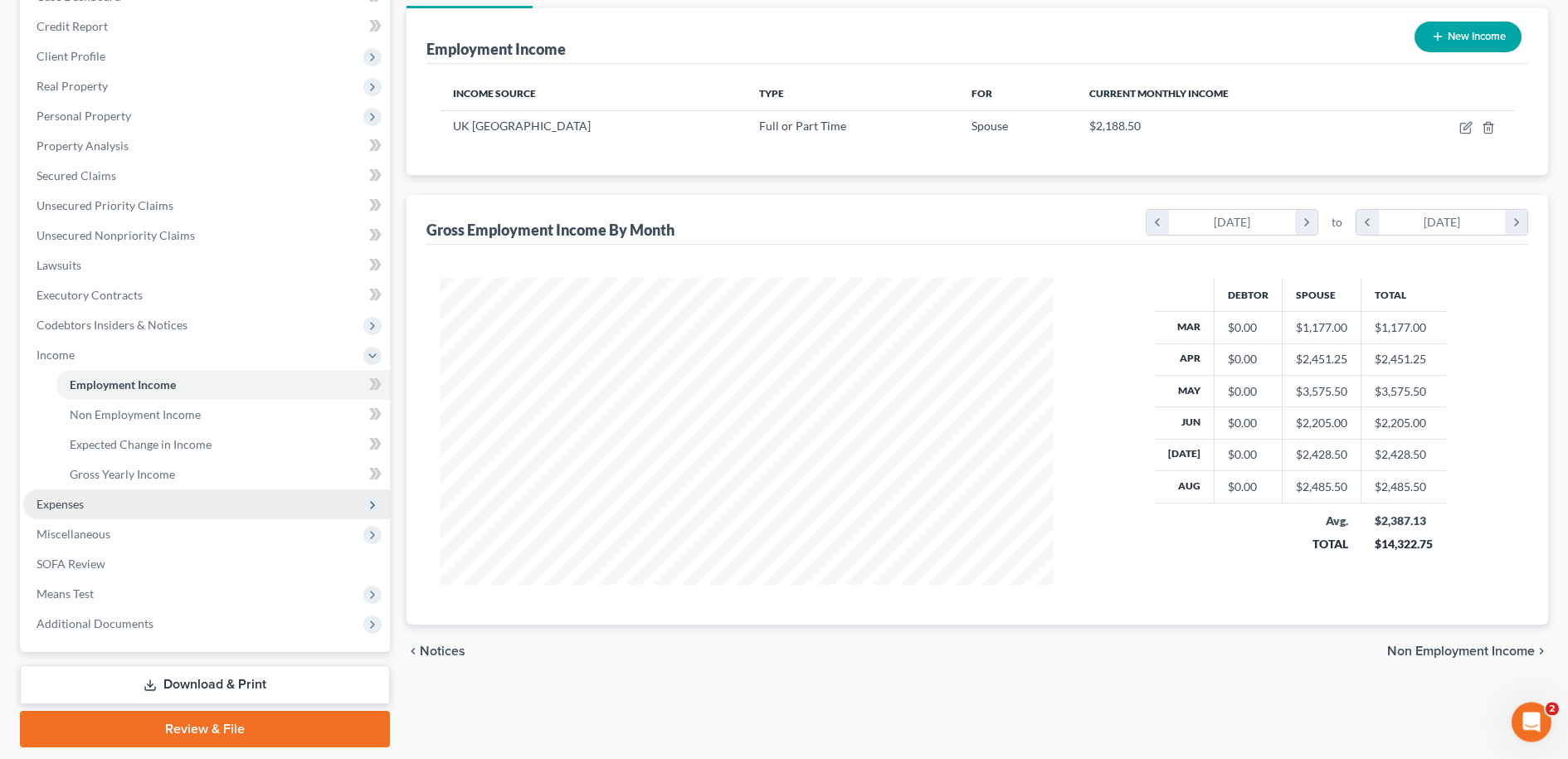
click at [70, 502] on span "Expenses" at bounding box center [61, 505] width 47 height 14
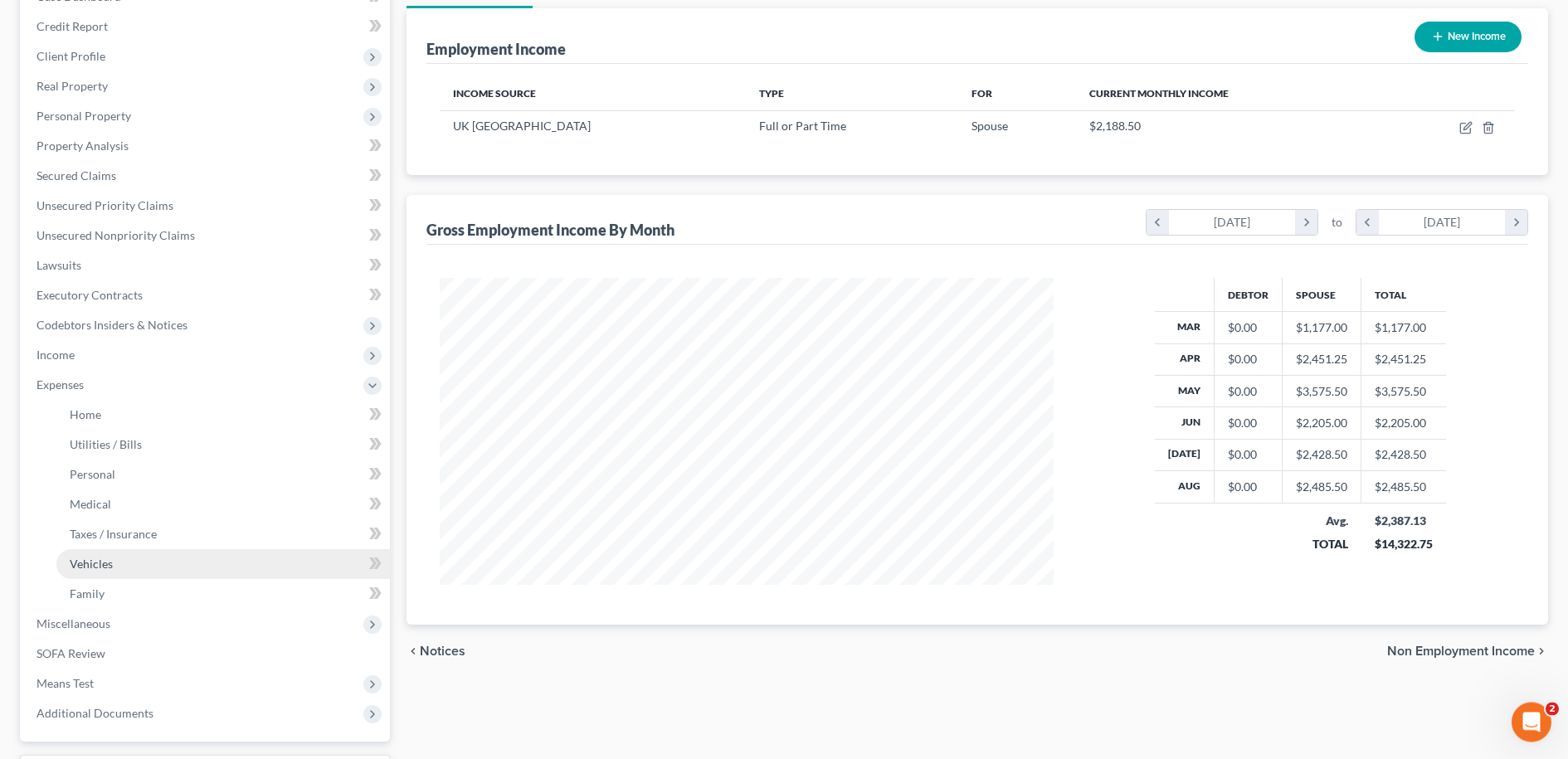
click at [114, 562] on link "Vehicles" at bounding box center [223, 565] width 334 height 30
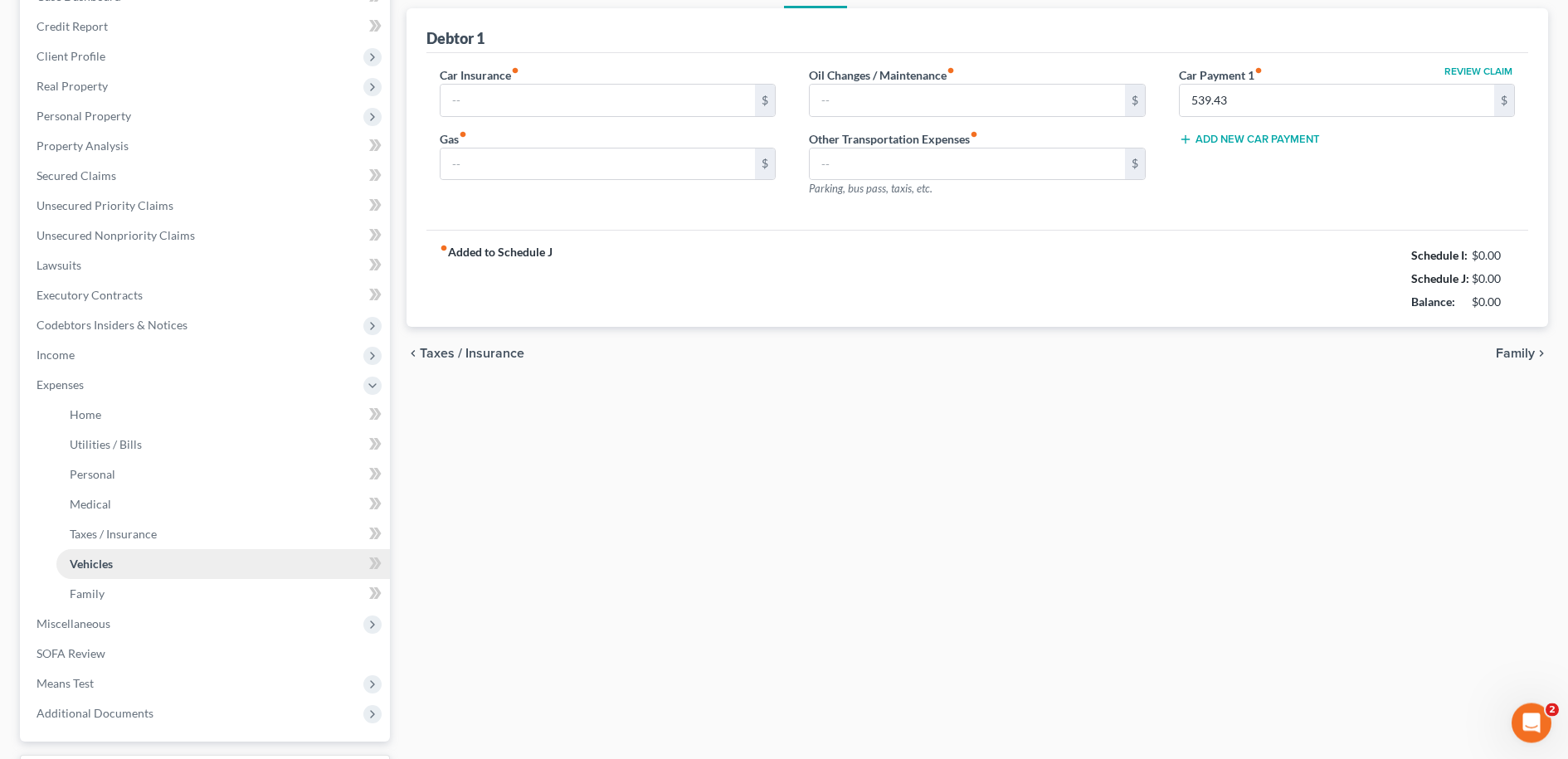
type input "239.00"
type input "0.00"
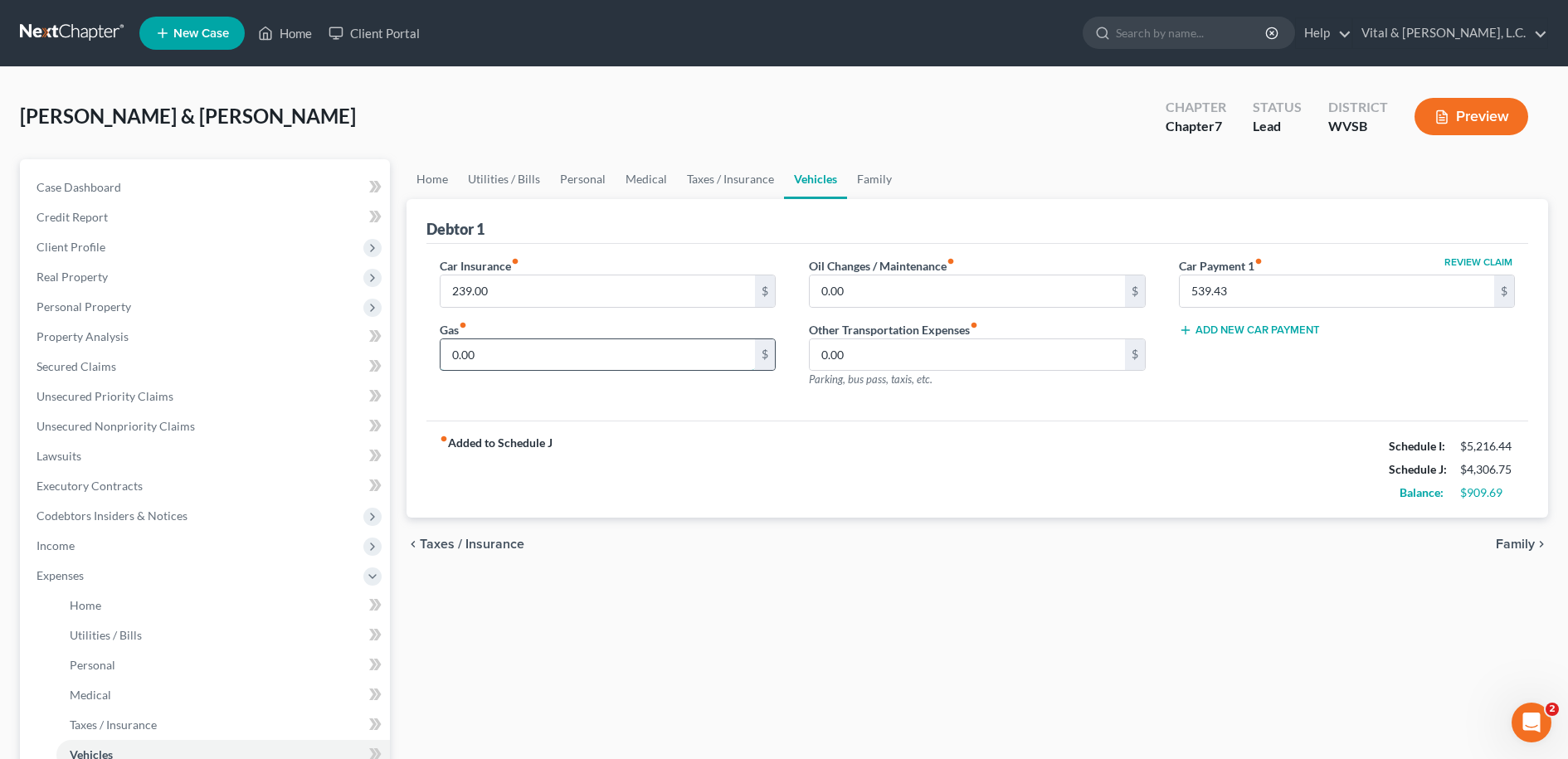
click at [497, 351] on input "0.00" at bounding box center [598, 355] width 315 height 32
type input "400.00"
type input "25.00"
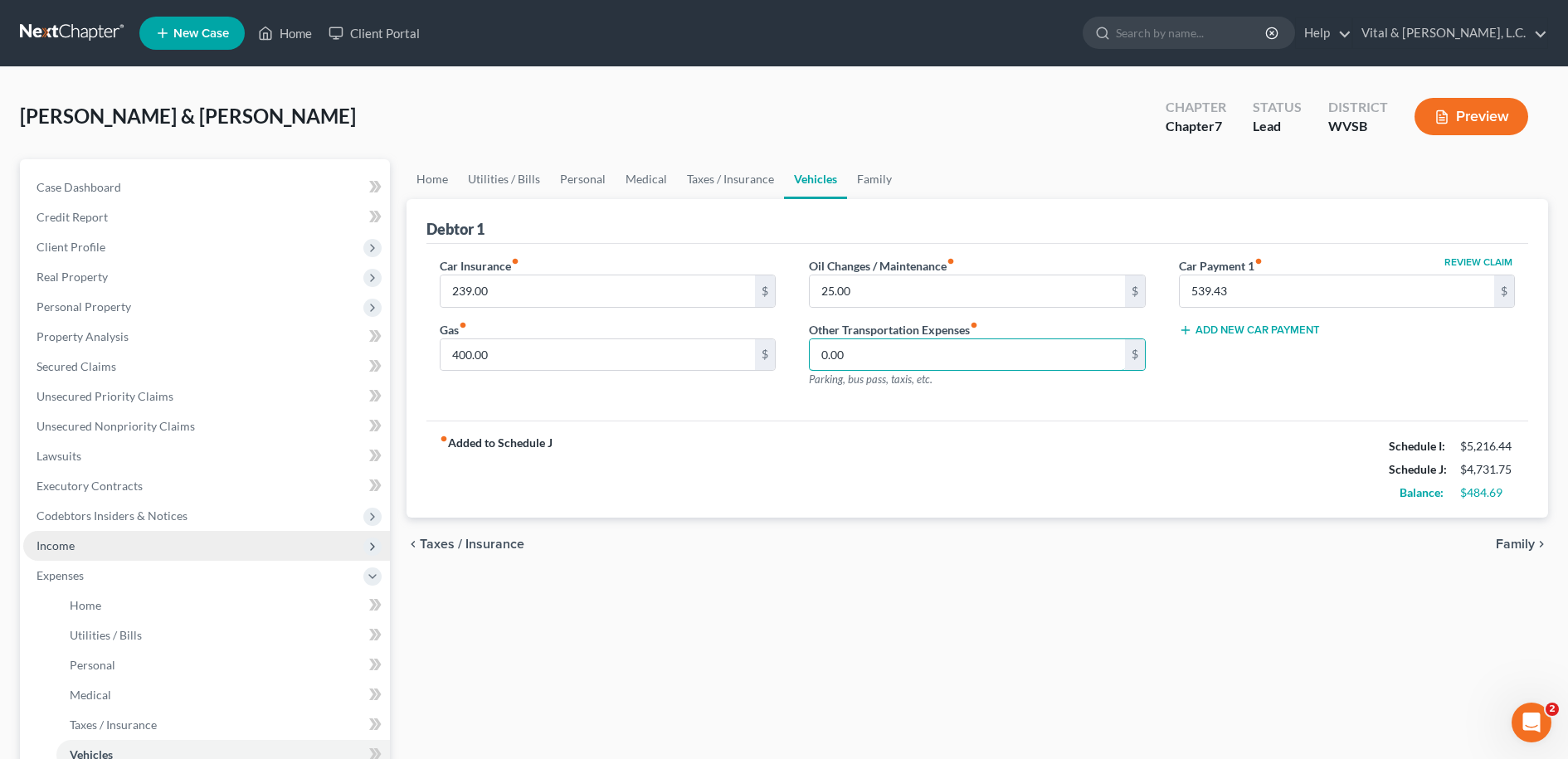
scroll to position [296, 0]
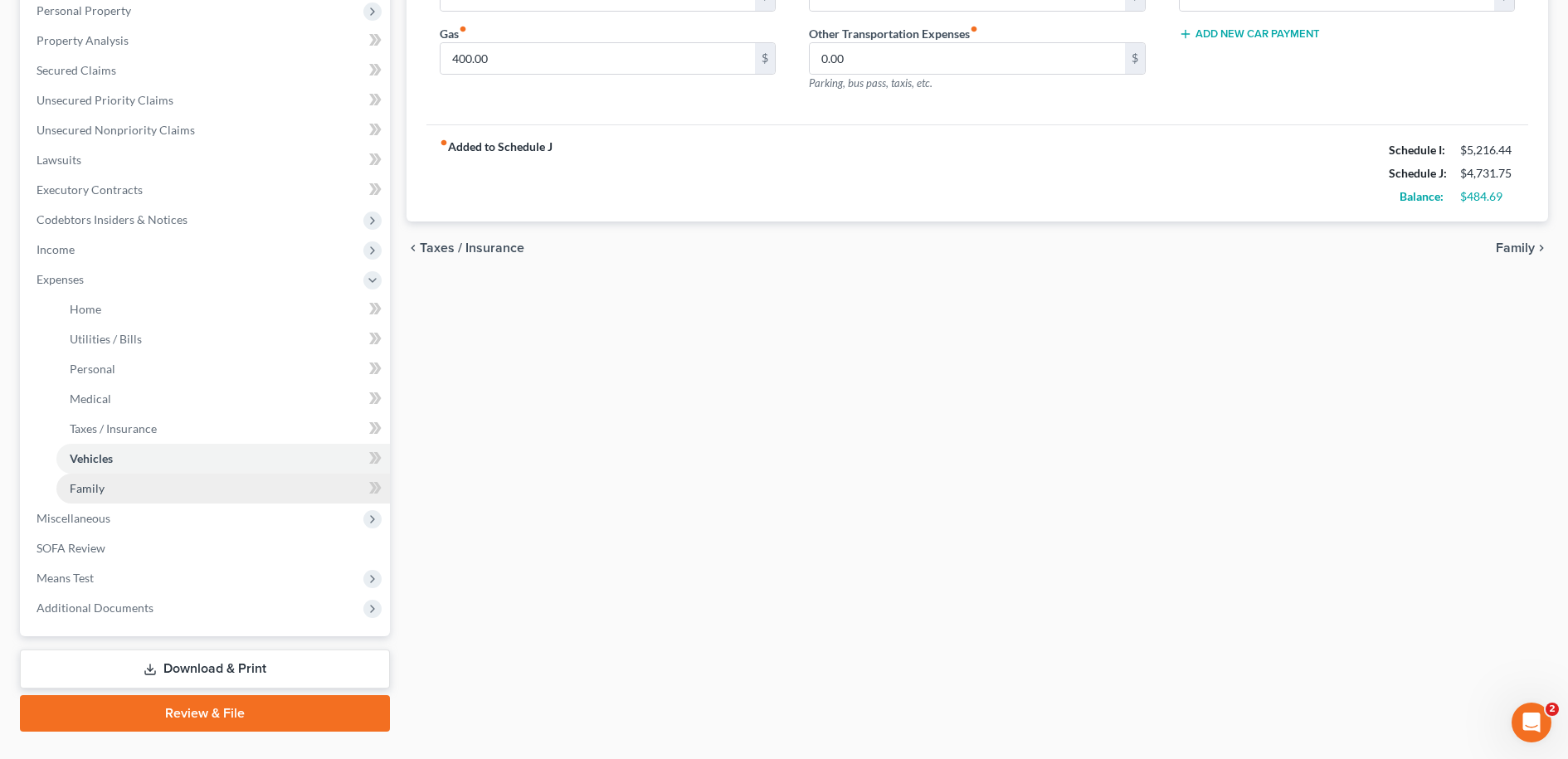
click at [90, 487] on span "Family" at bounding box center [87, 488] width 35 height 14
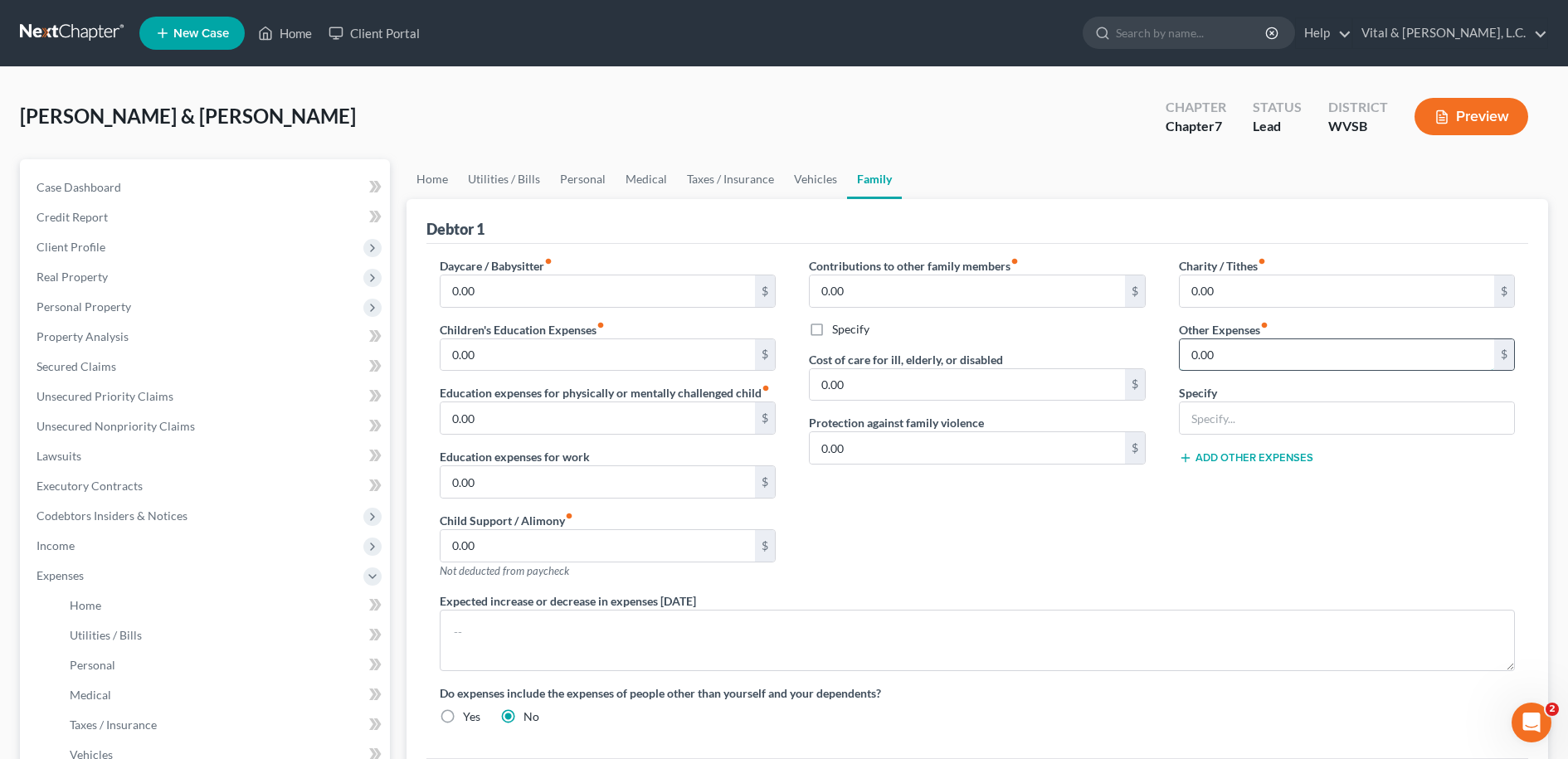
click at [1229, 357] on input "0.00" at bounding box center [1337, 355] width 315 height 32
type input "100.00"
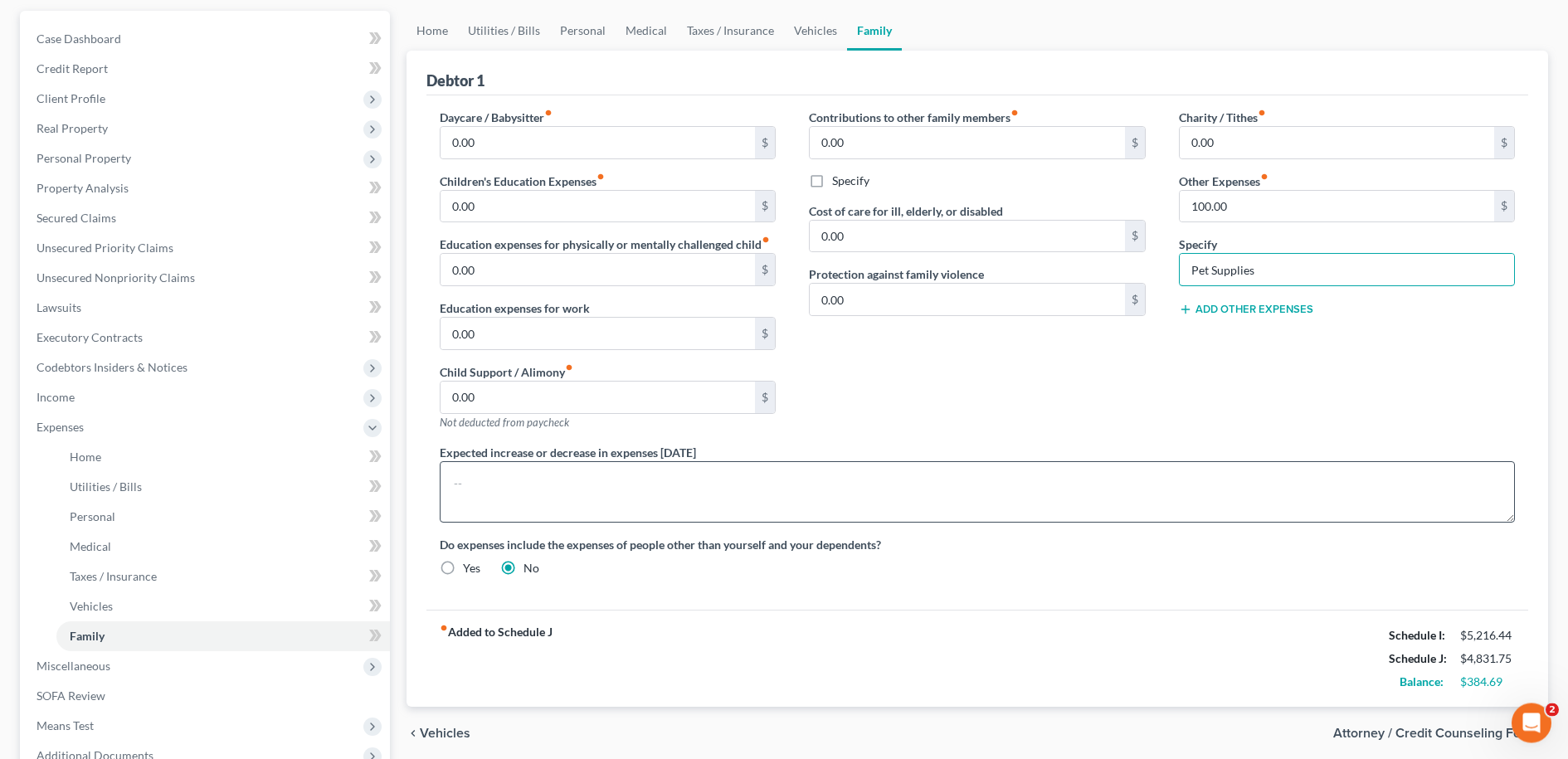
type input "Pet Supplies"
click at [517, 493] on textarea at bounding box center [978, 492] width 1076 height 61
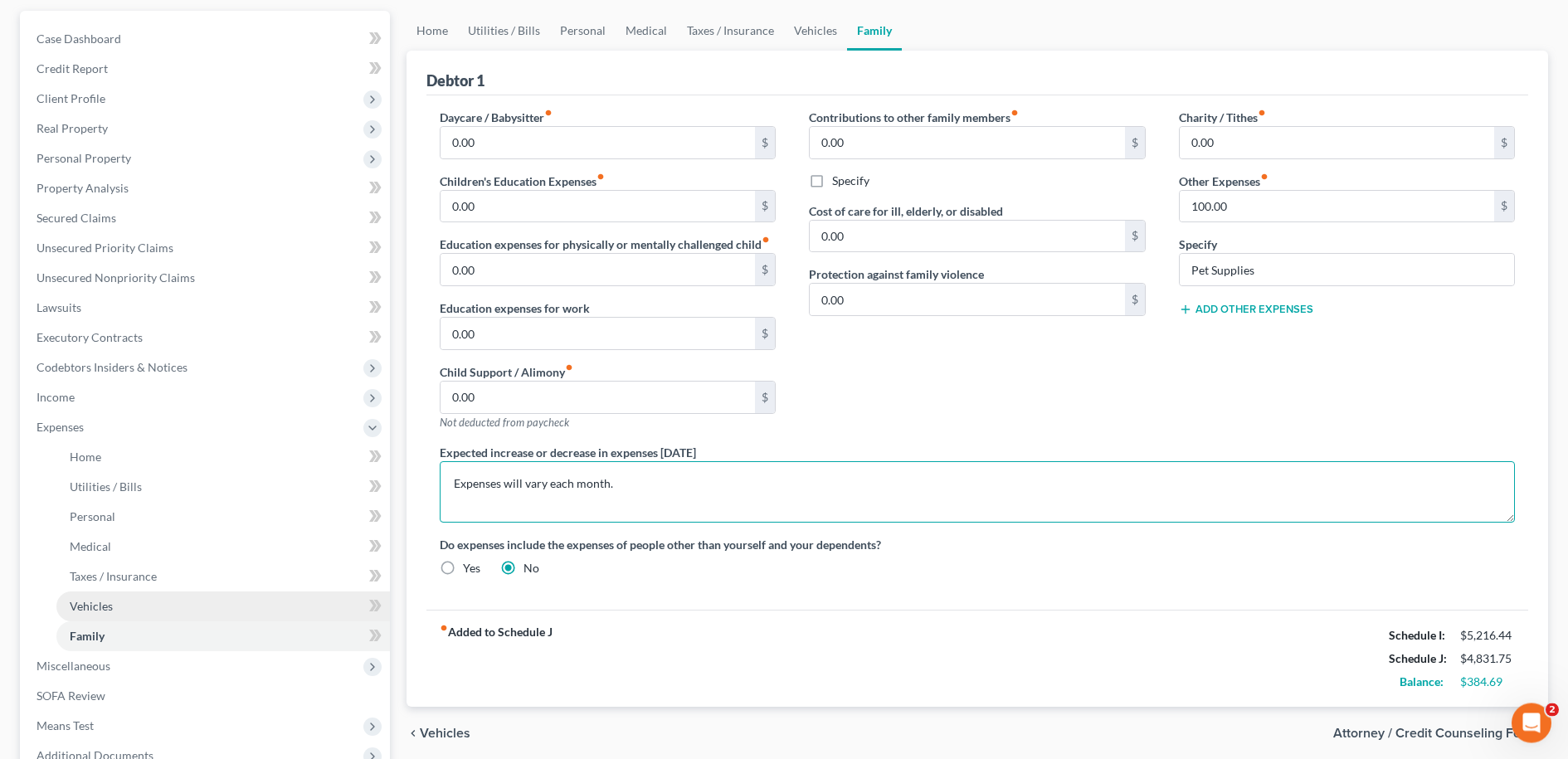
type textarea "Expenses will vary each month."
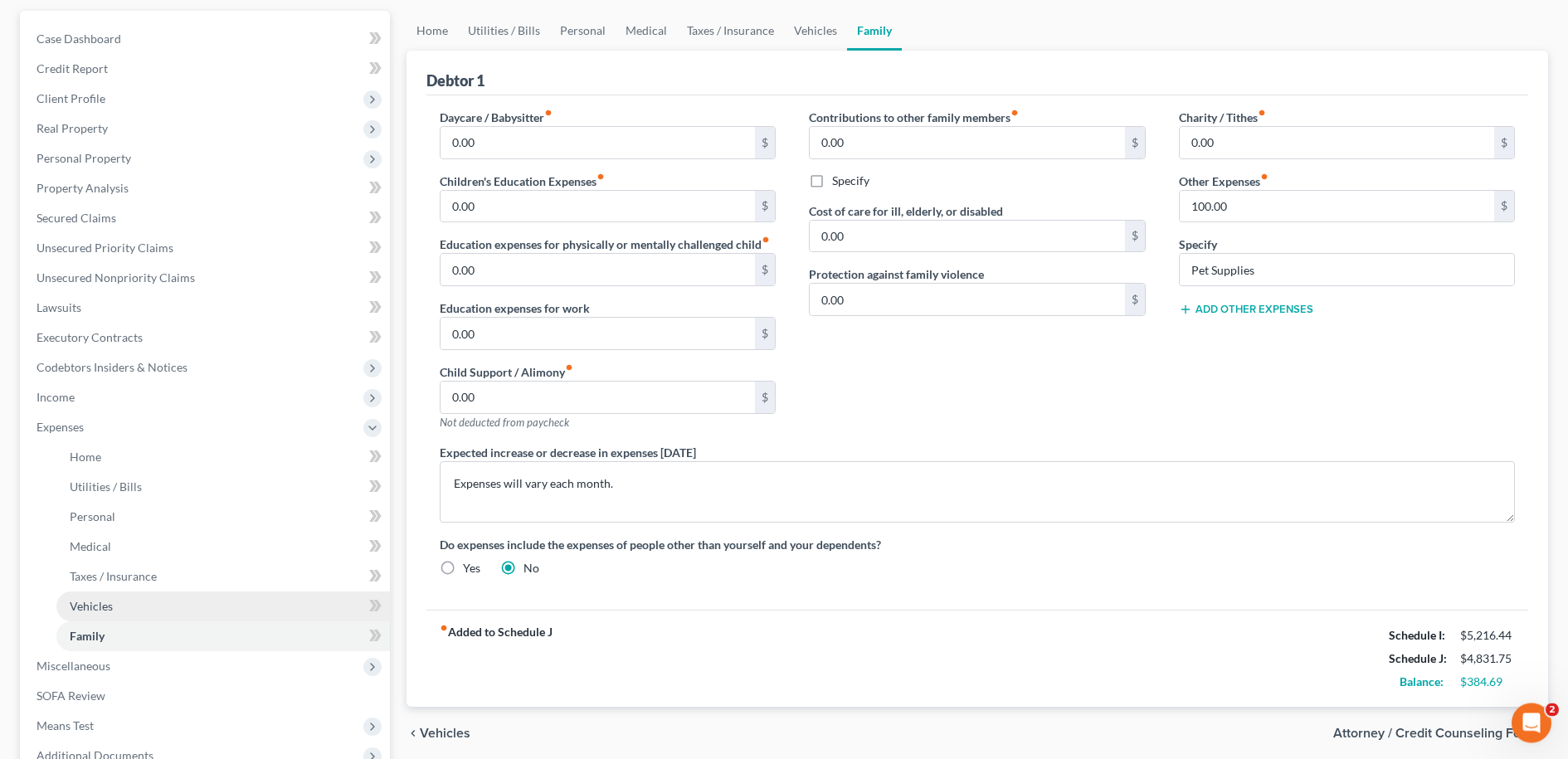
click at [98, 606] on span "Vehicles" at bounding box center [90, 606] width 43 height 14
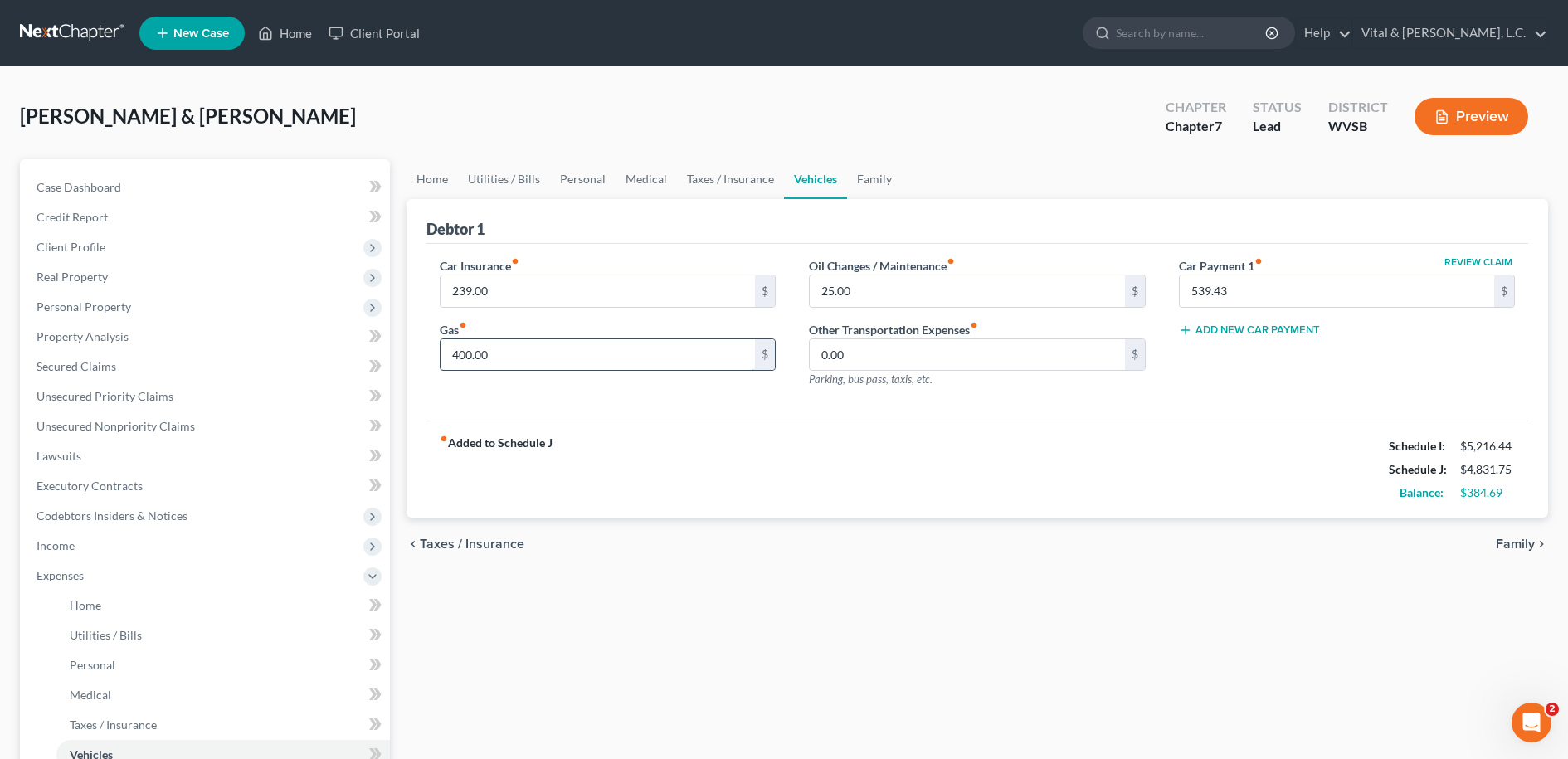
click at [537, 350] on input "400.00" at bounding box center [598, 355] width 315 height 32
click at [520, 351] on input "500.00" at bounding box center [598, 355] width 315 height 32
type input "600.00"
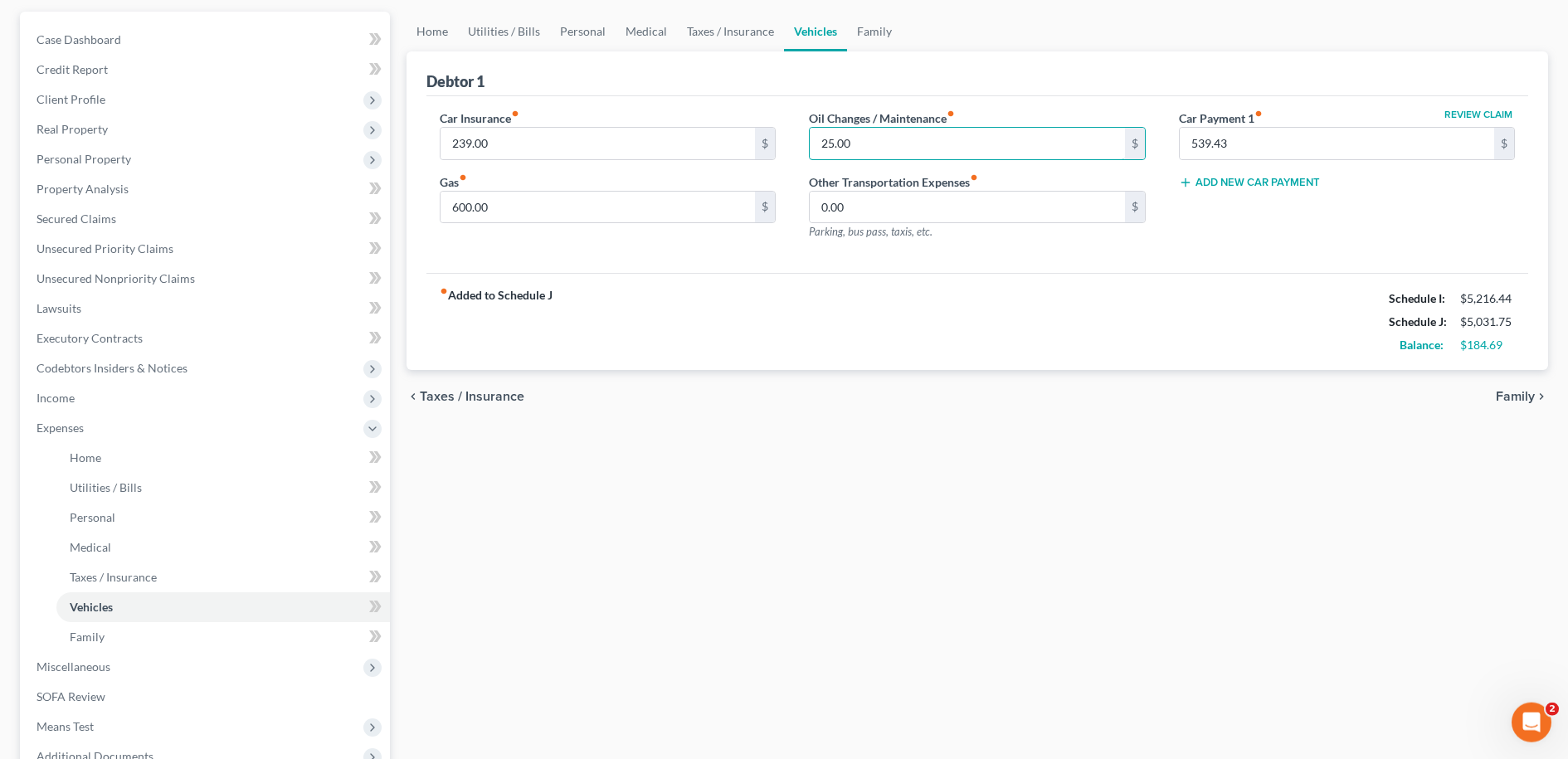
scroll to position [148, 0]
click at [875, 144] on input "25.00" at bounding box center [967, 143] width 315 height 32
type input "2"
type input "50.00"
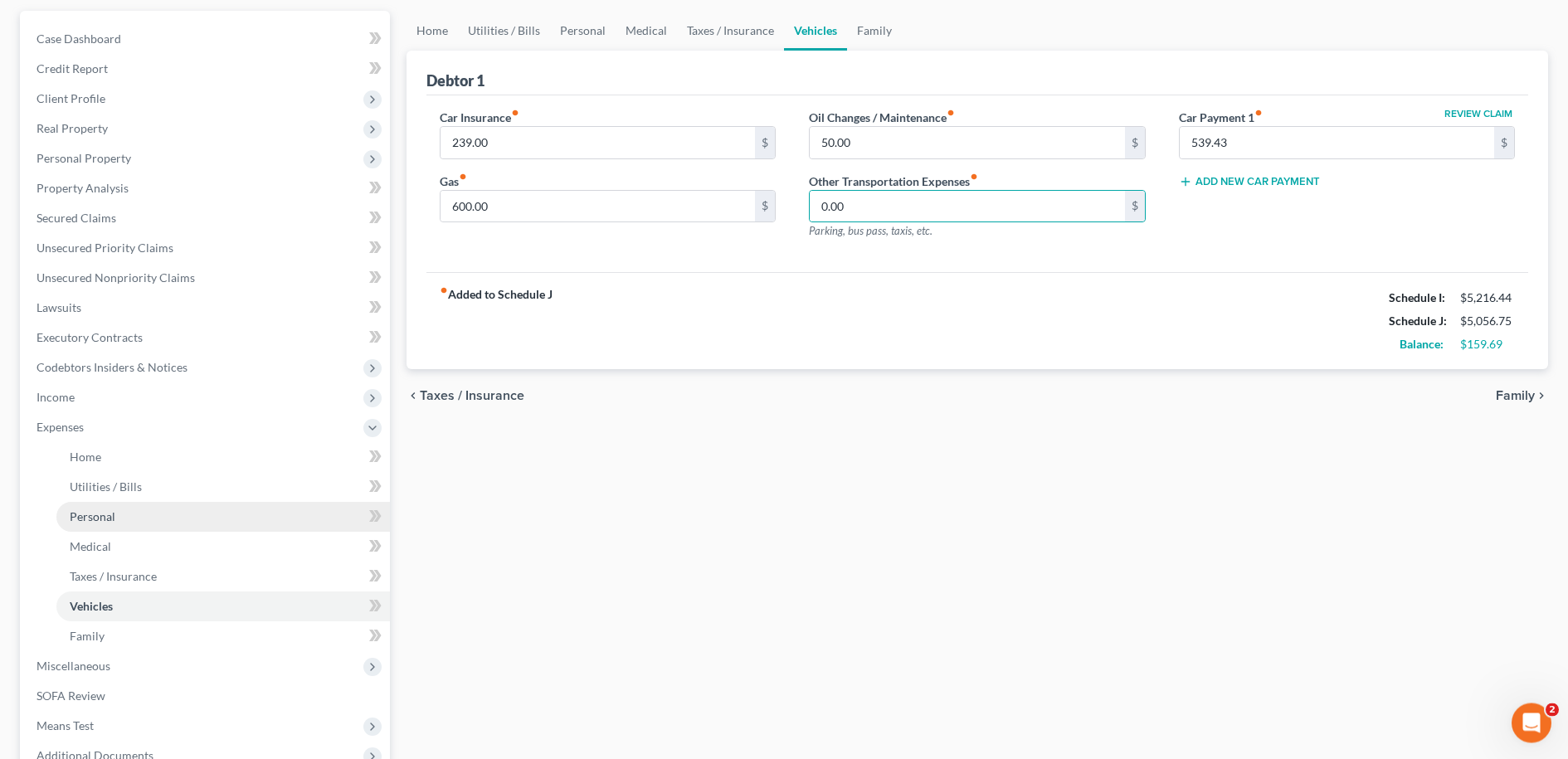
click at [91, 518] on span "Personal" at bounding box center [92, 517] width 46 height 14
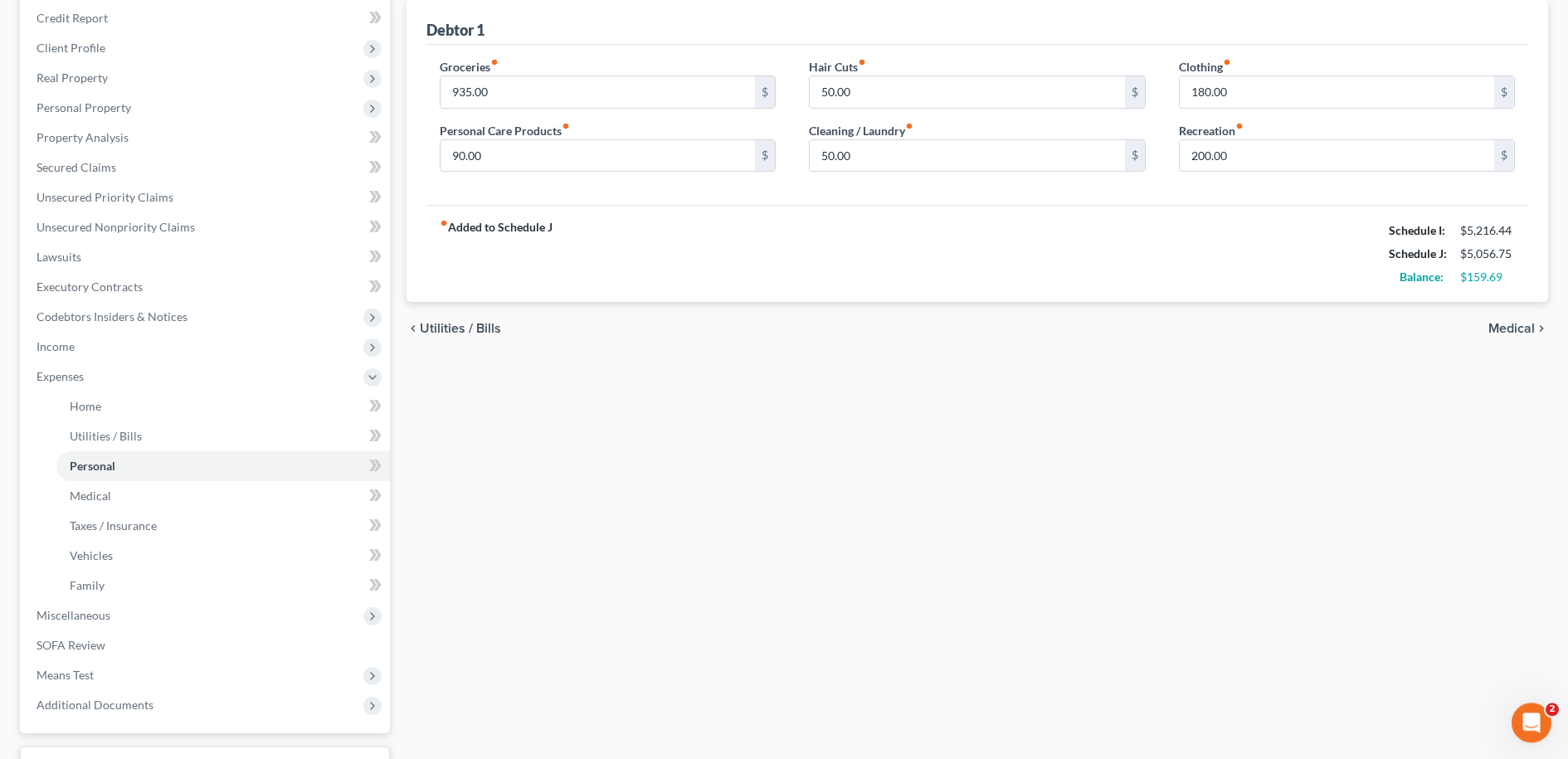
scroll to position [276, 0]
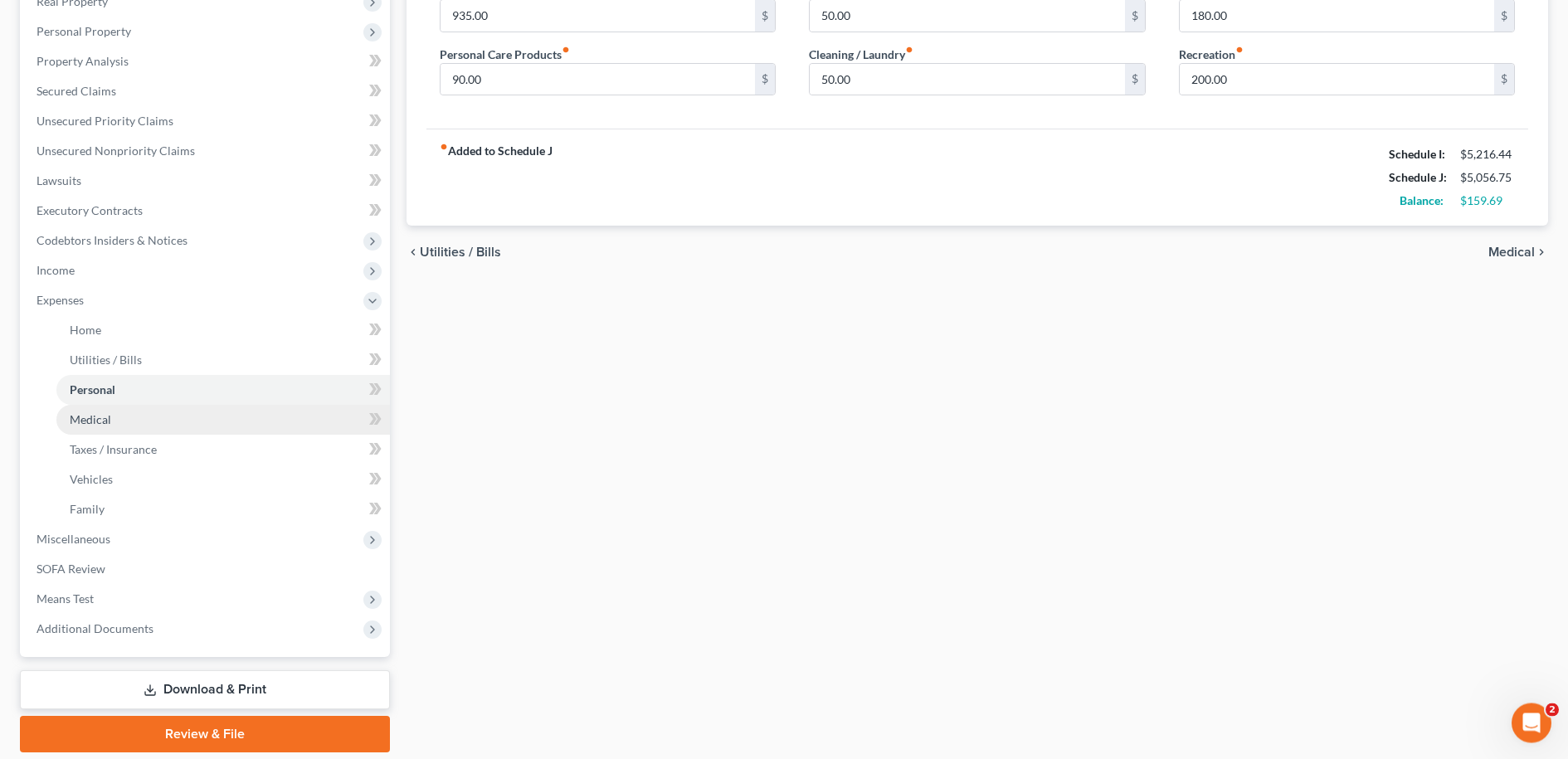
click at [98, 418] on span "Medical" at bounding box center [90, 419] width 41 height 14
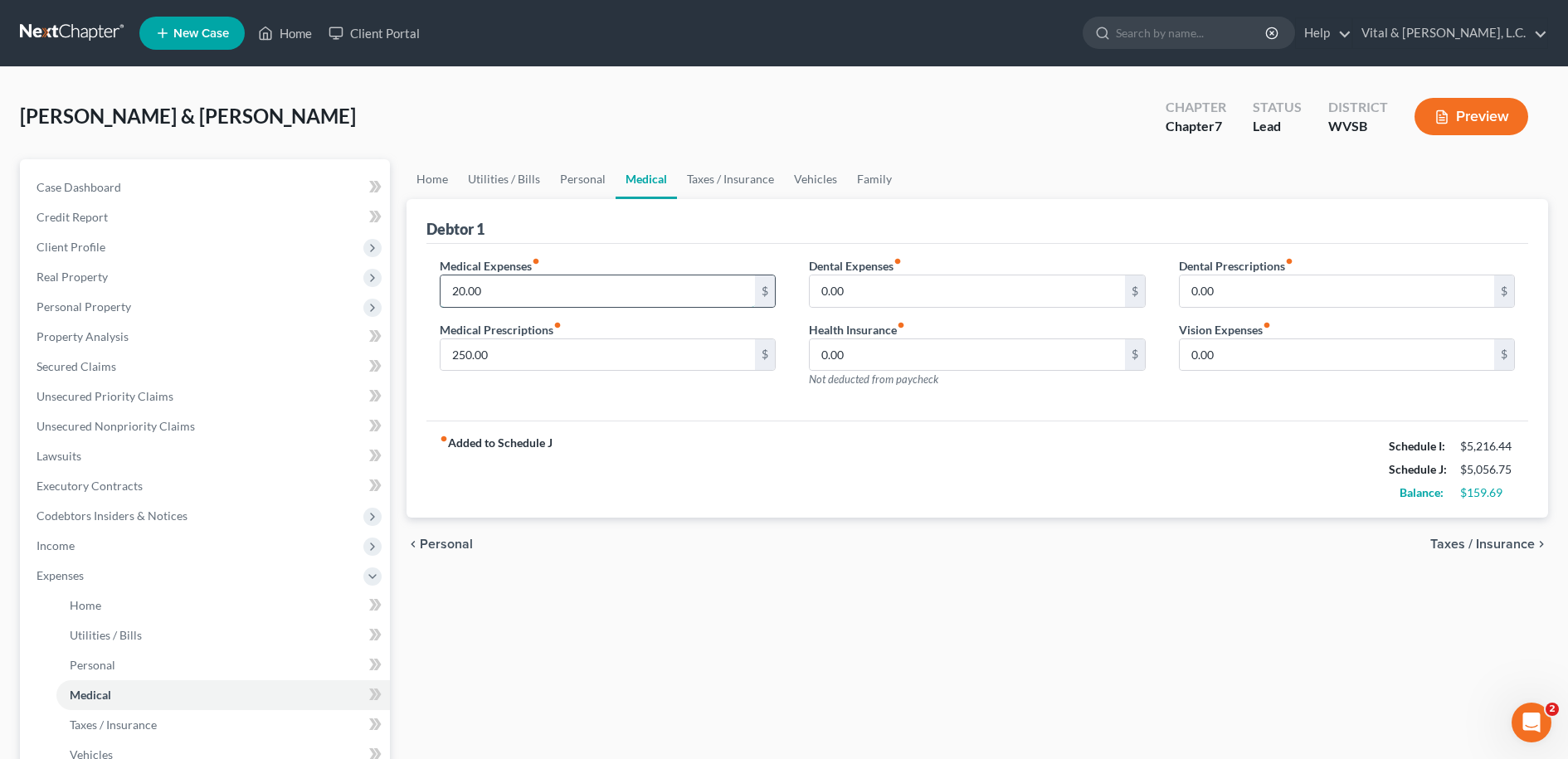
click at [495, 290] on input "20.00" at bounding box center [598, 292] width 315 height 32
type input "35.00"
type input "300.00"
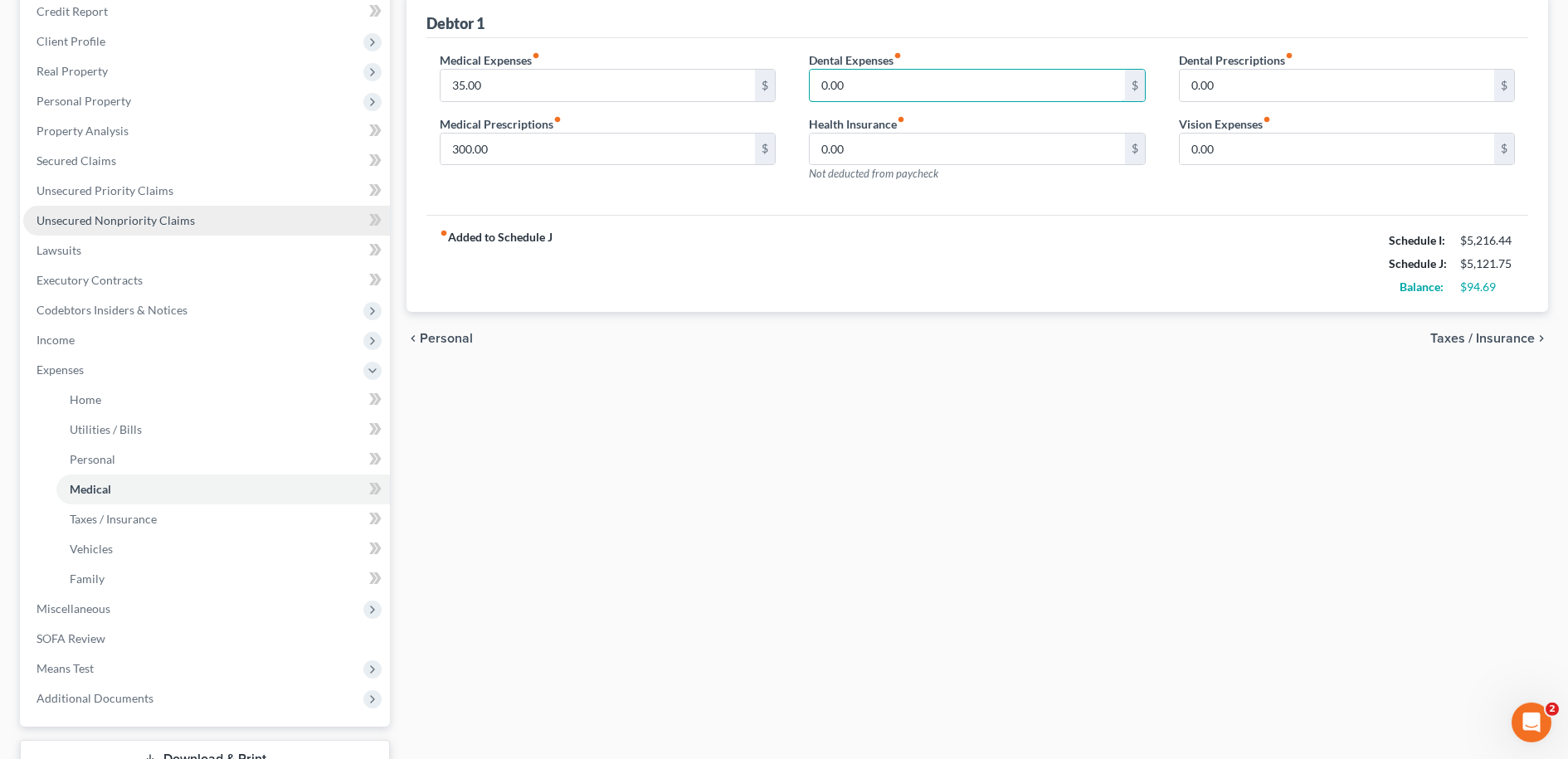
scroll to position [212, 0]
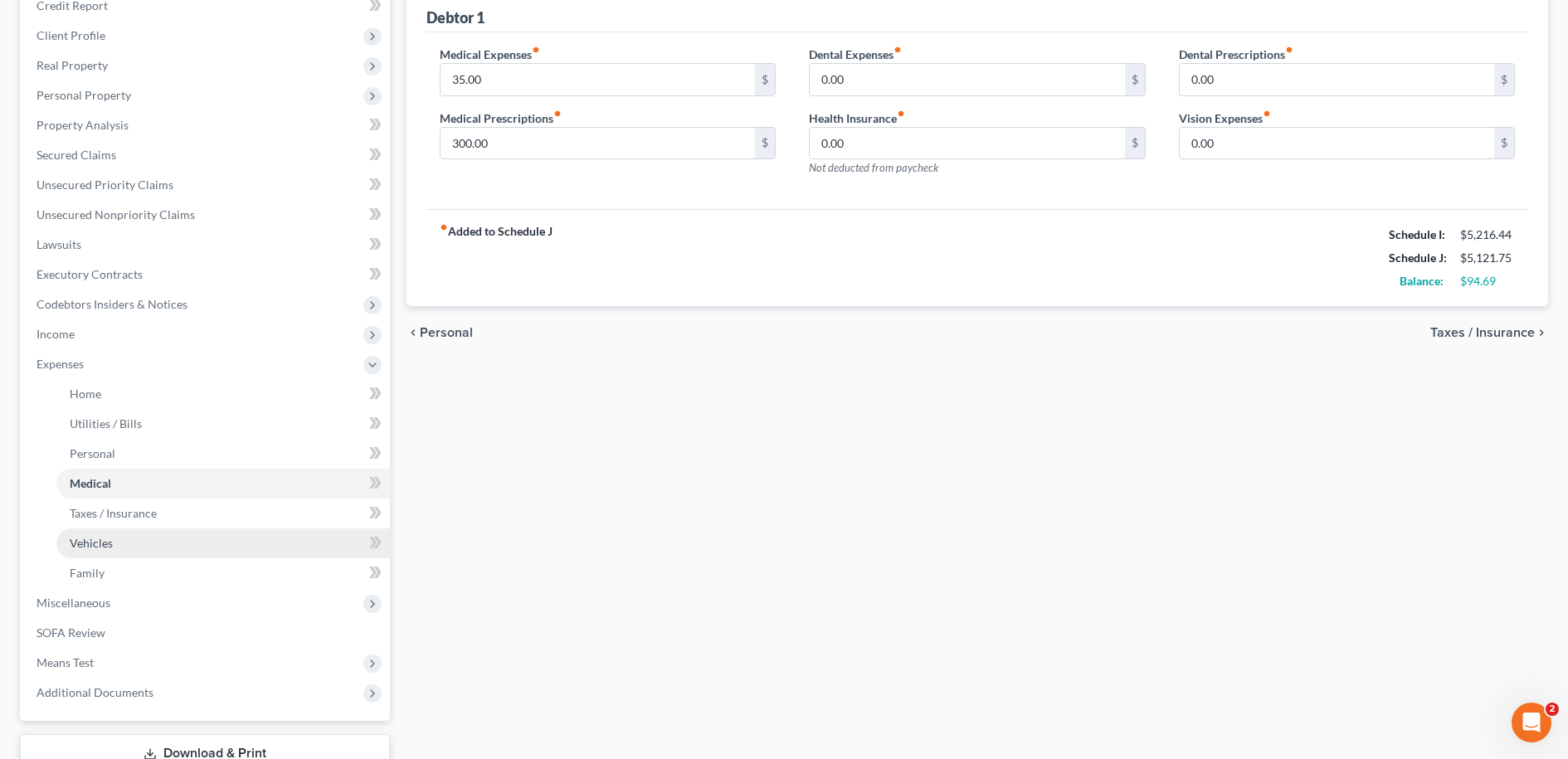
click at [108, 546] on span "Vehicles" at bounding box center [90, 543] width 43 height 14
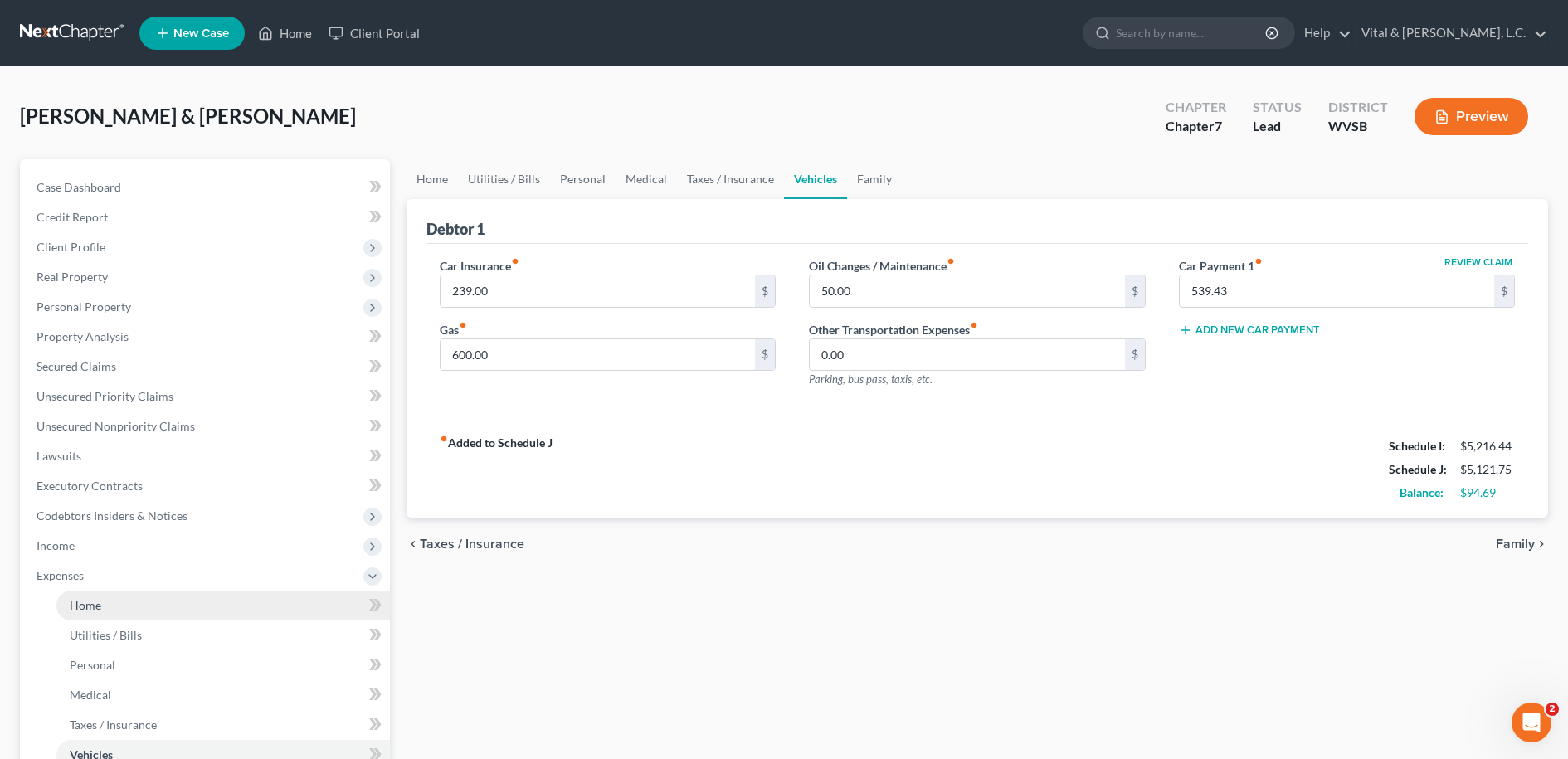
click at [90, 605] on span "Home" at bounding box center [85, 605] width 32 height 14
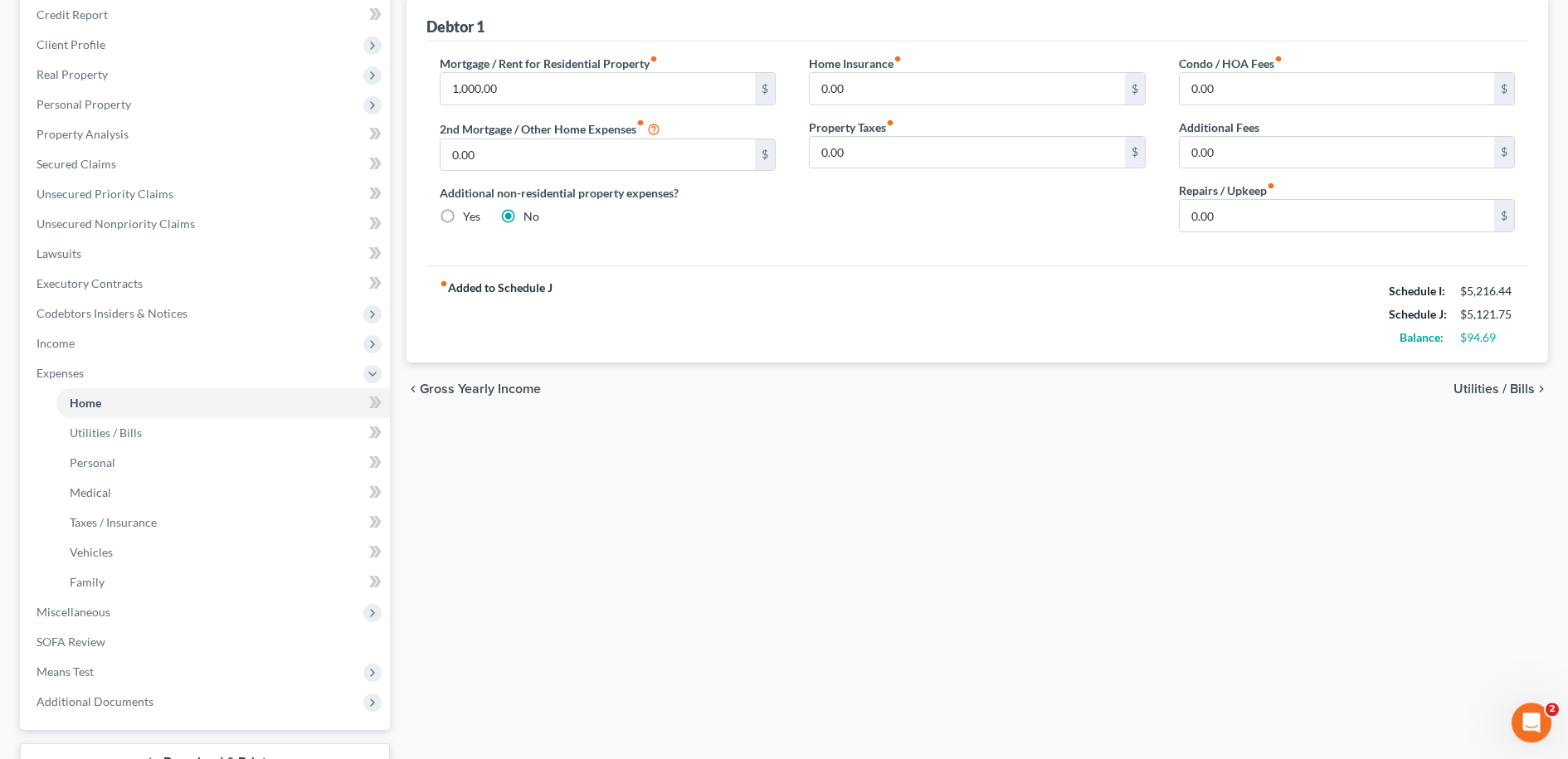
scroll to position [233, 0]
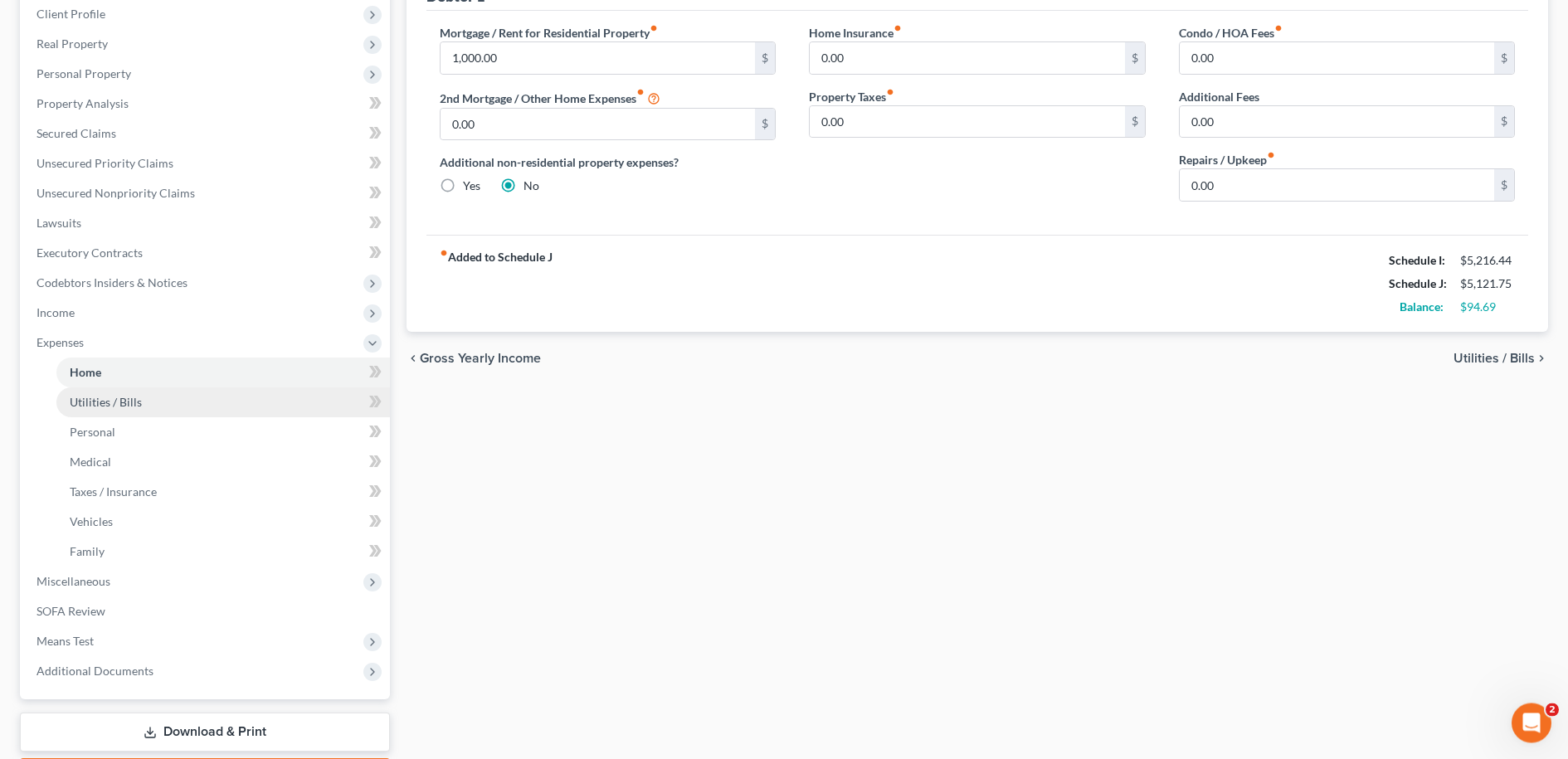
click at [118, 402] on span "Utilities / Bills" at bounding box center [105, 402] width 72 height 14
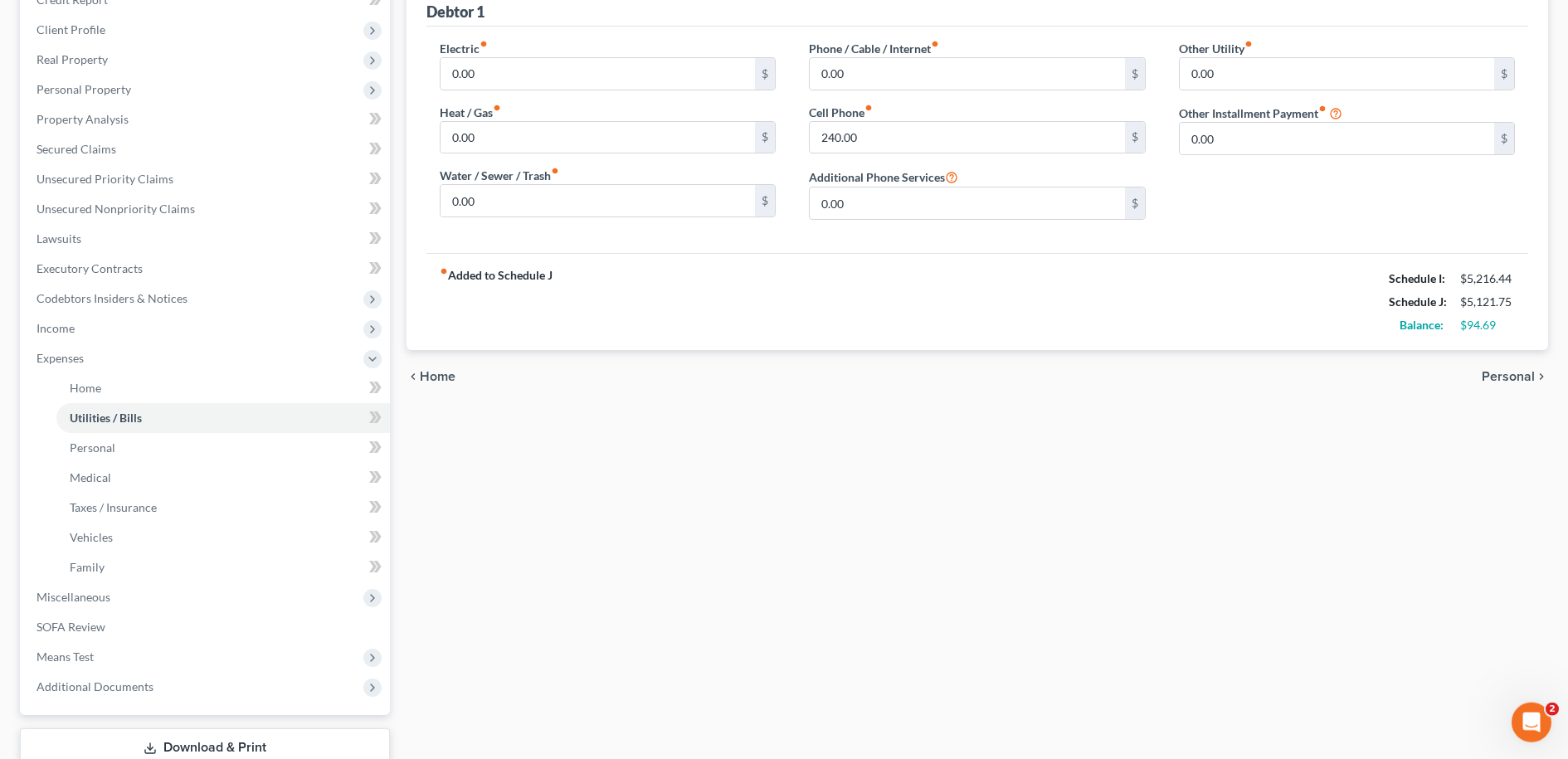
scroll to position [233, 0]
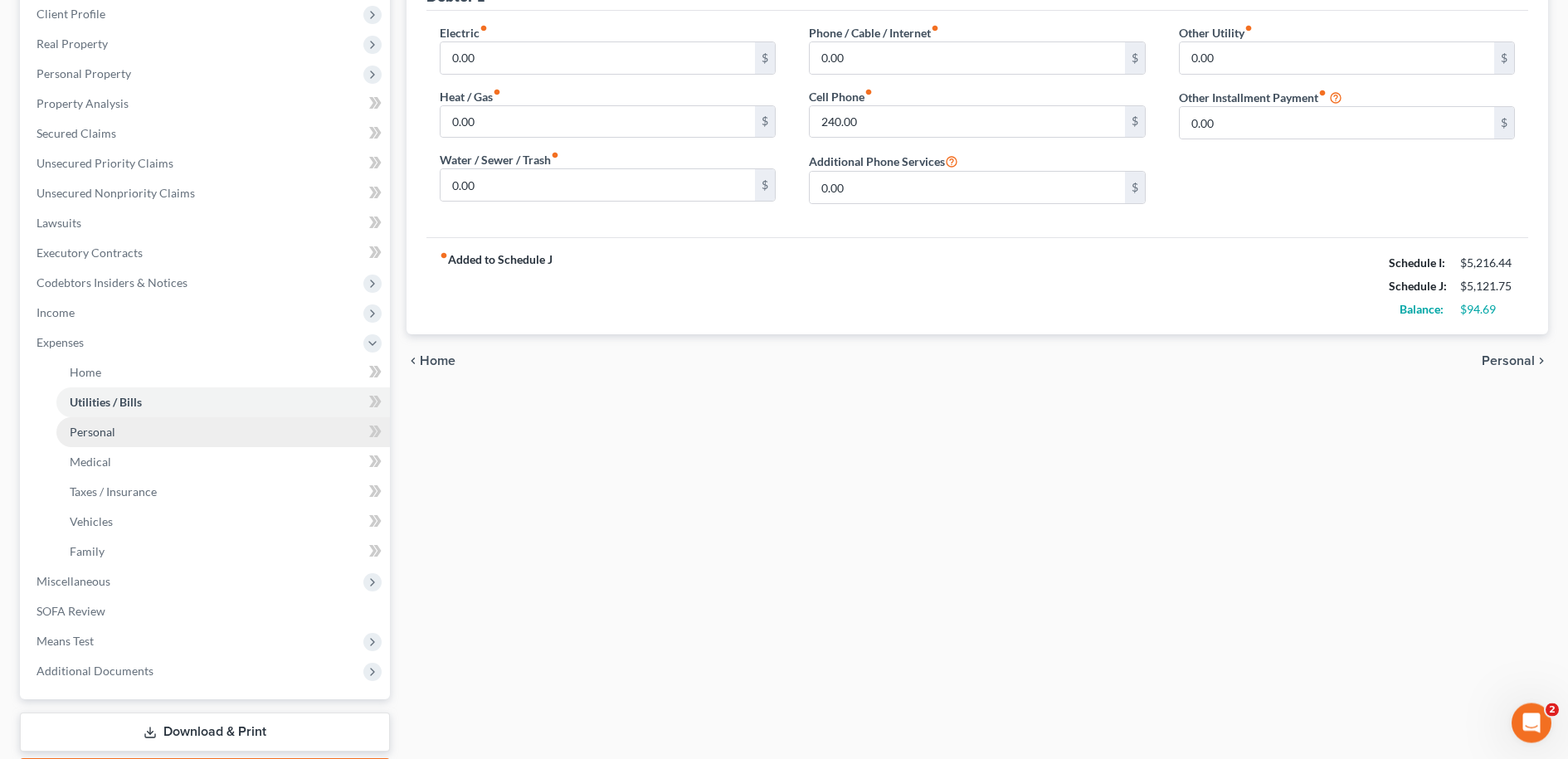
click at [101, 434] on span "Personal" at bounding box center [92, 432] width 46 height 14
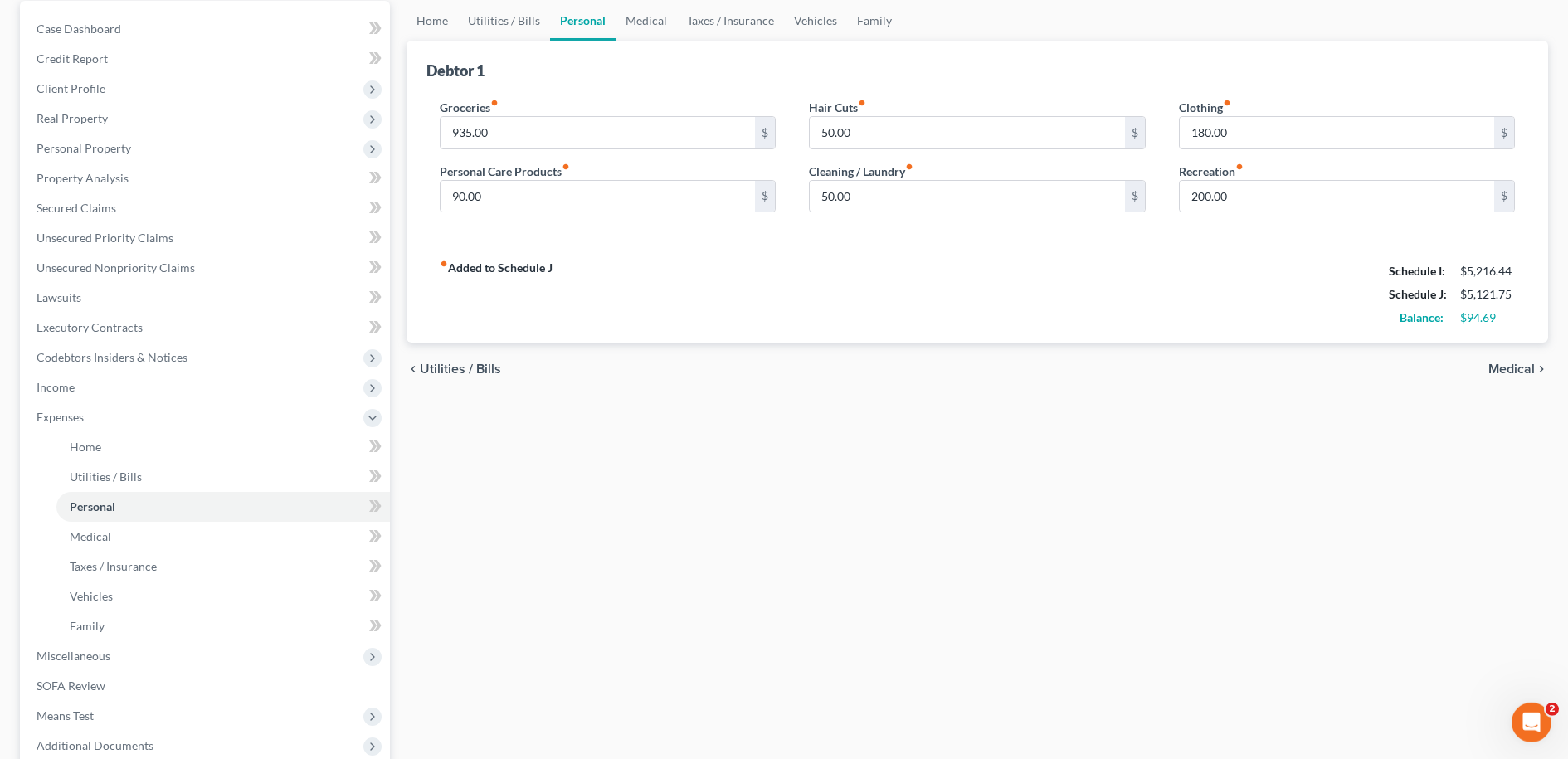
scroll to position [191, 0]
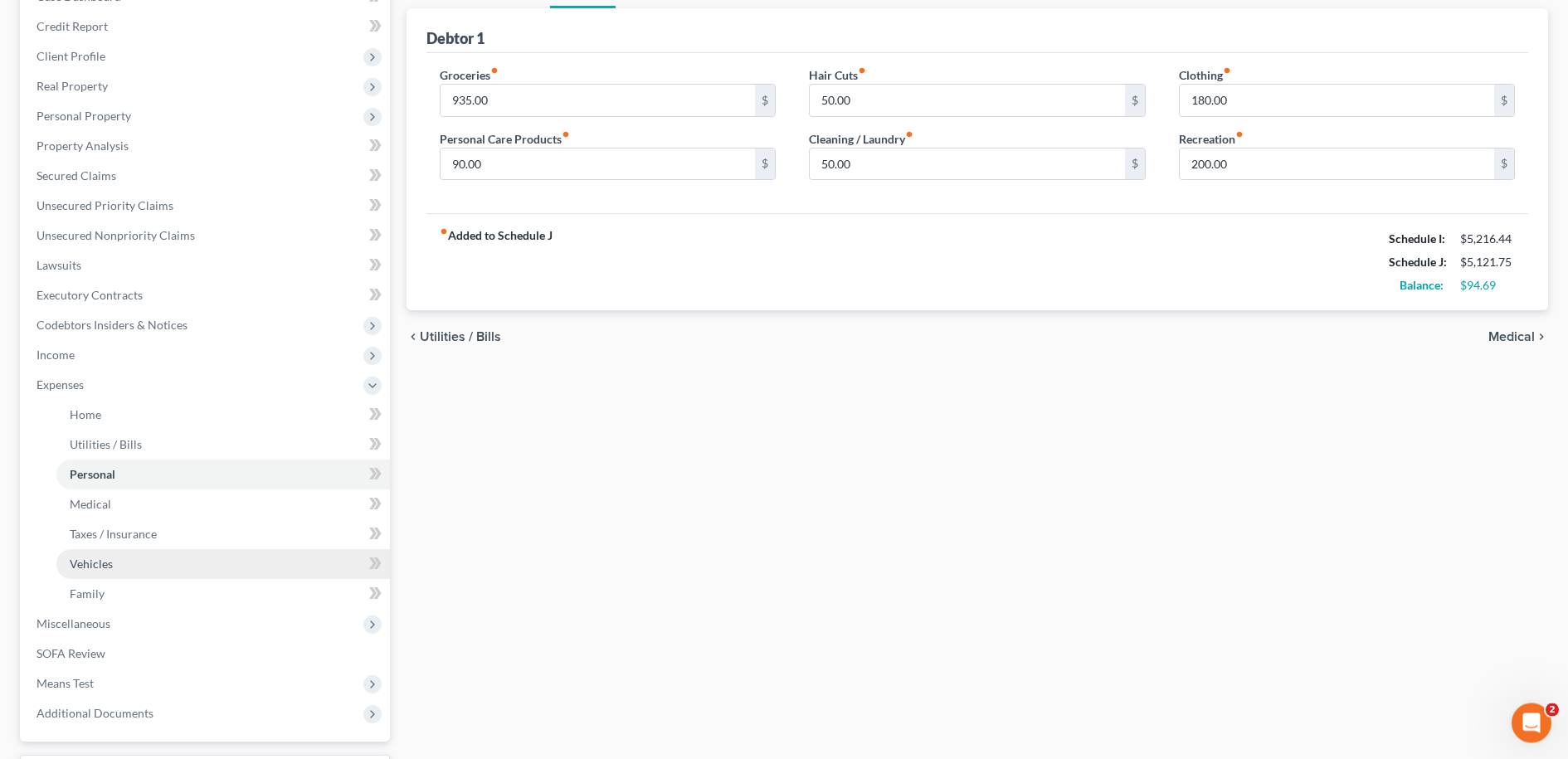
click at [99, 562] on span "Vehicles" at bounding box center [90, 564] width 43 height 14
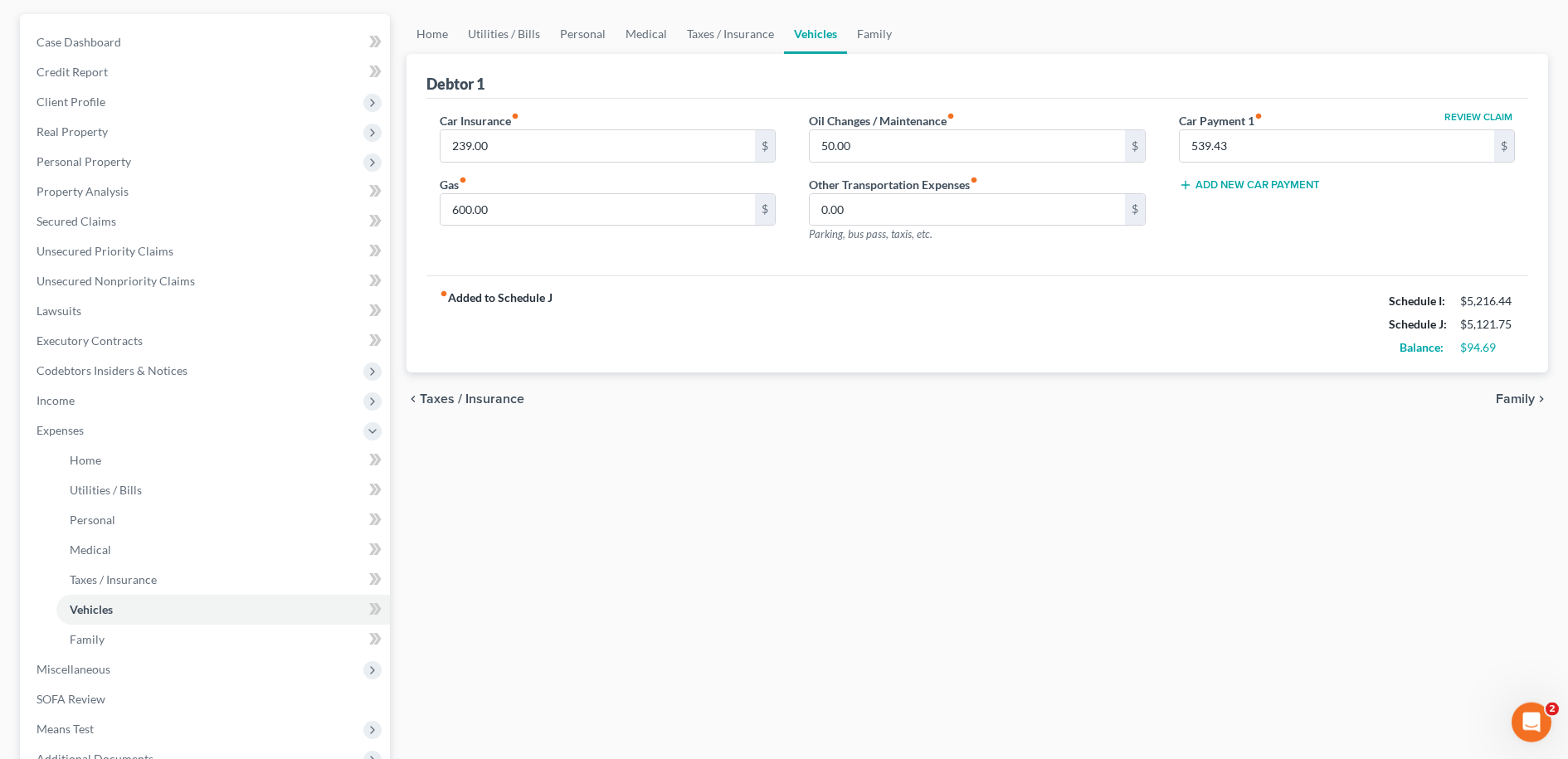
scroll to position [296, 0]
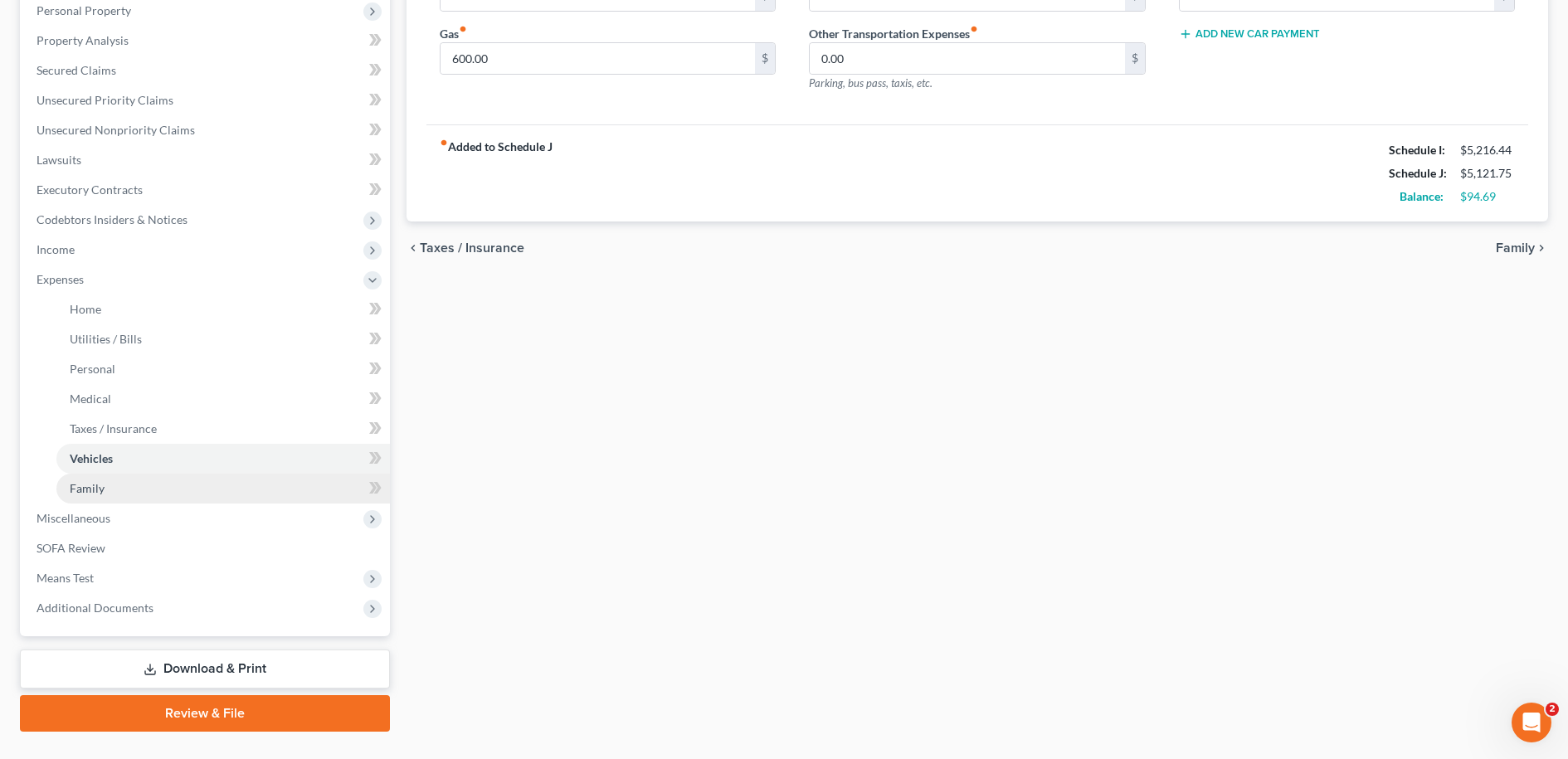
click at [86, 488] on span "Family" at bounding box center [87, 488] width 35 height 14
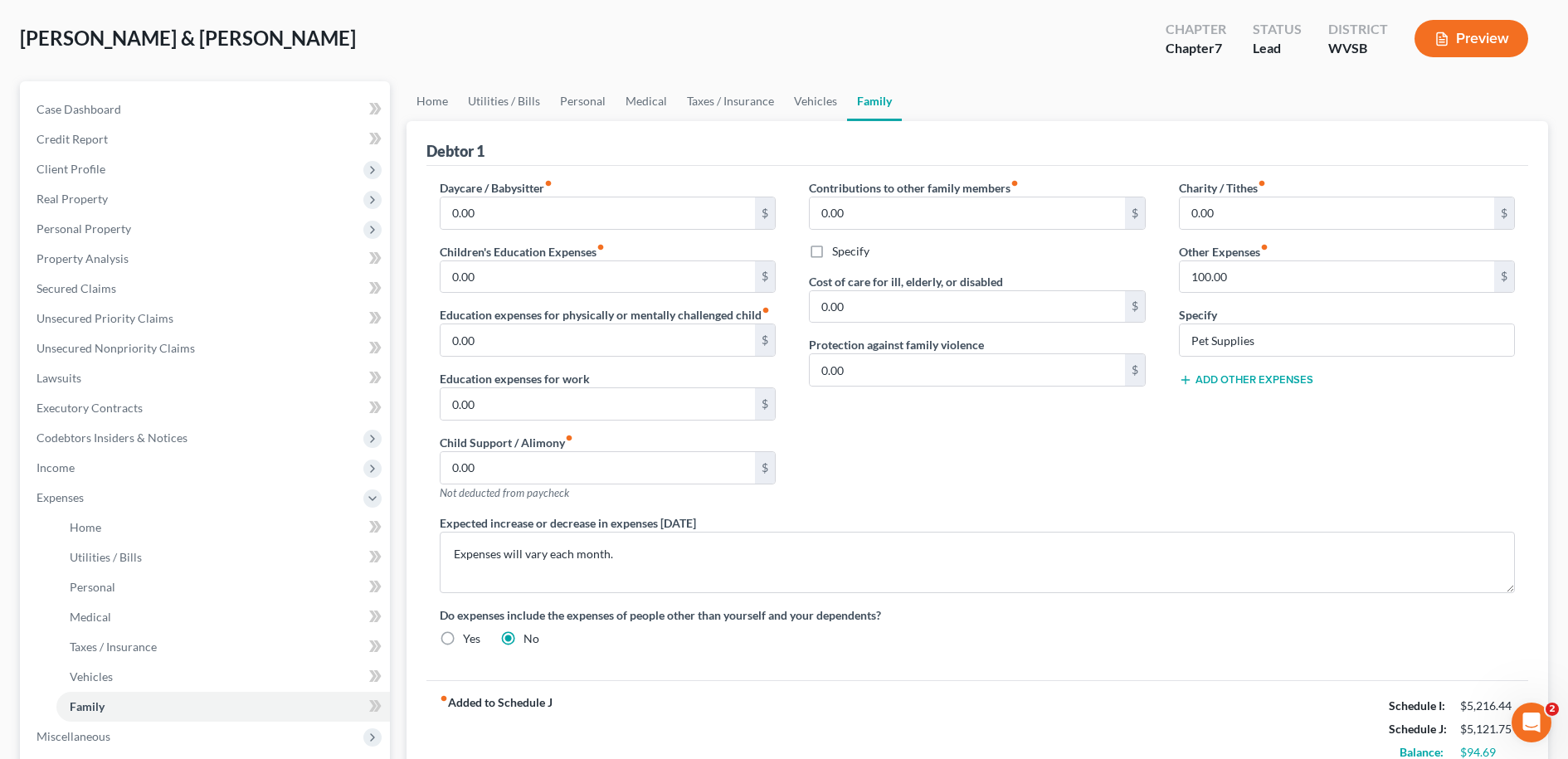
scroll to position [148, 0]
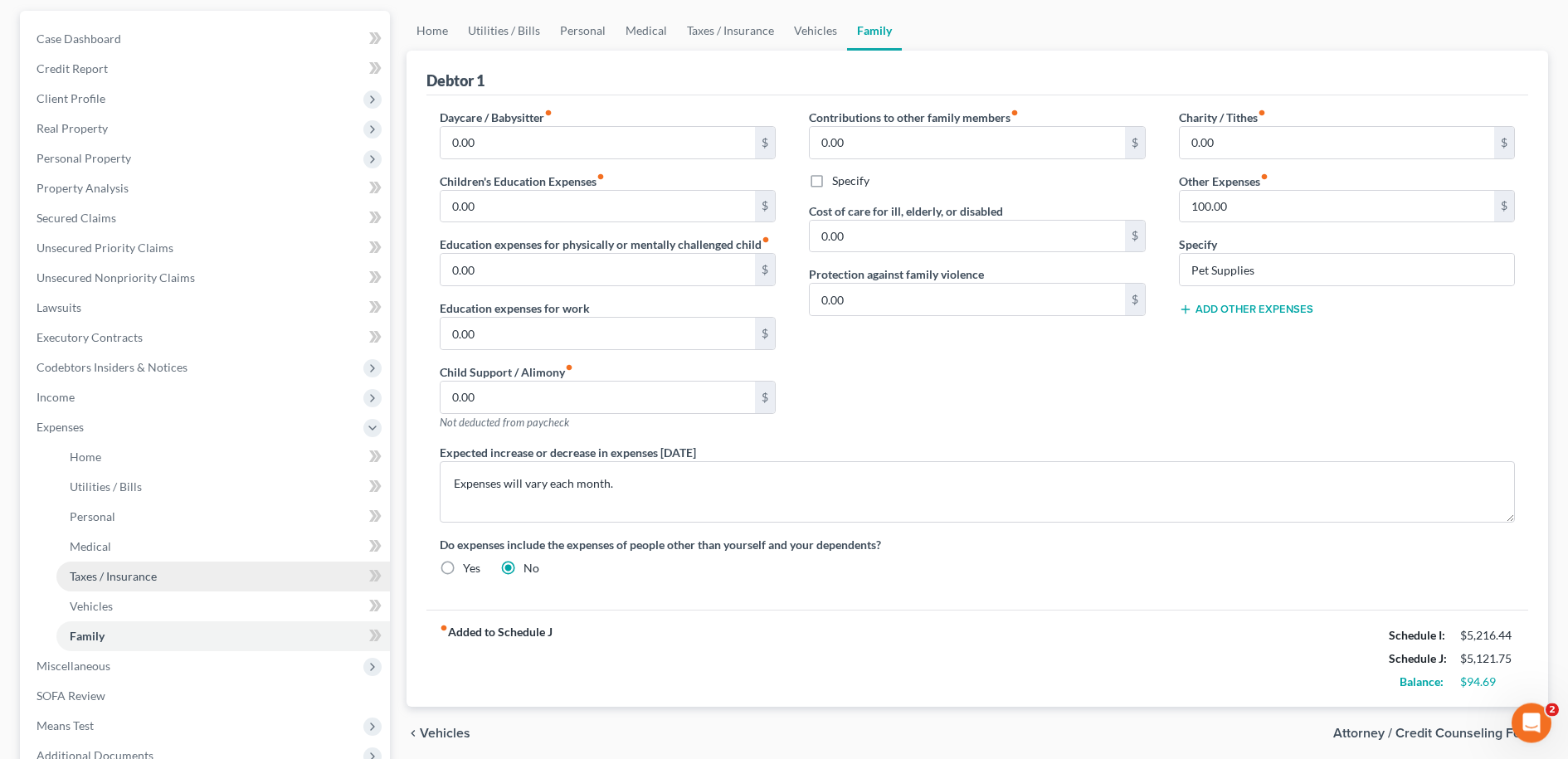
click at [101, 575] on span "Taxes / Insurance" at bounding box center [112, 576] width 87 height 14
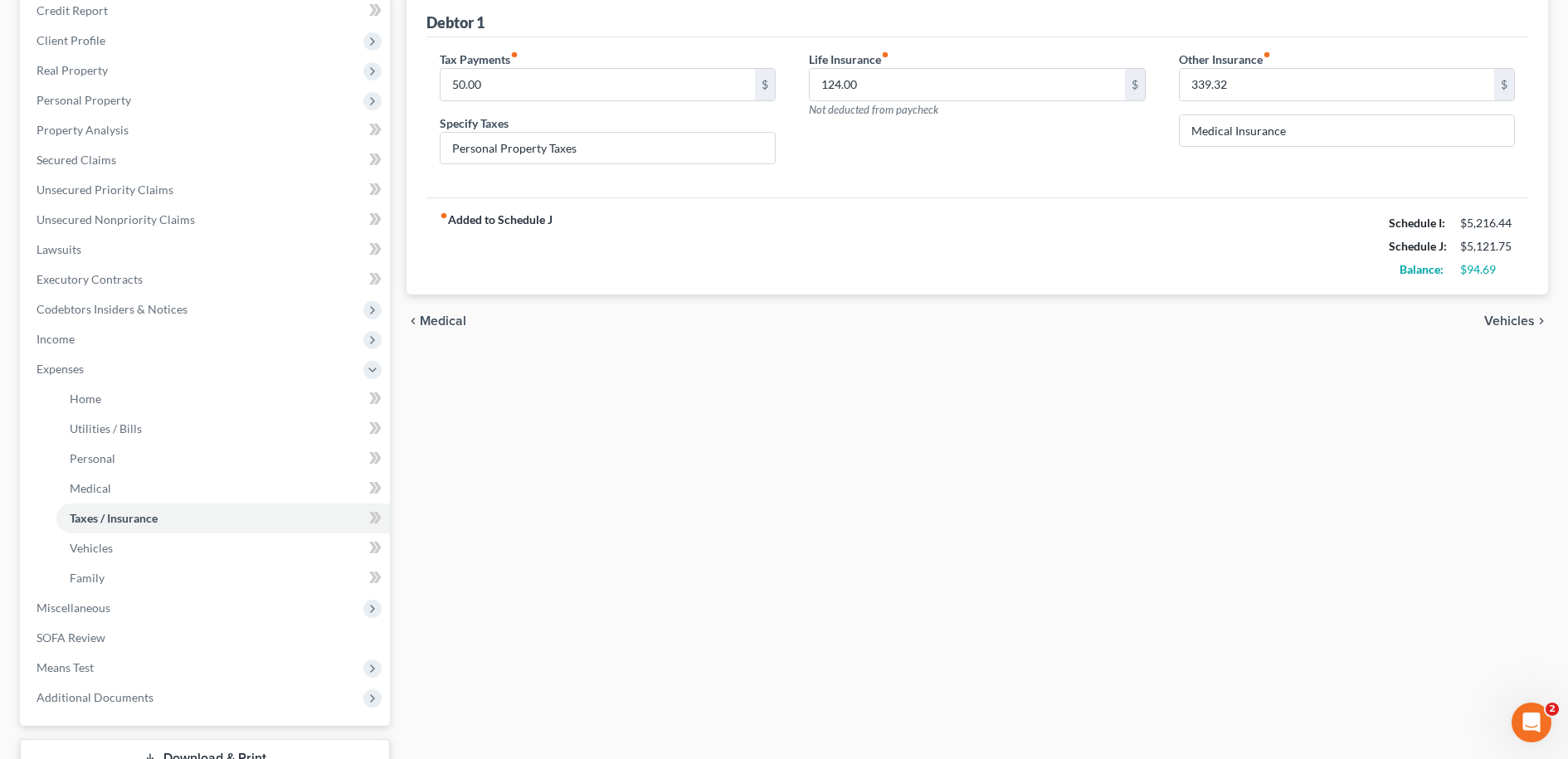
scroll to position [212, 0]
click at [97, 454] on span "Personal" at bounding box center [92, 453] width 46 height 14
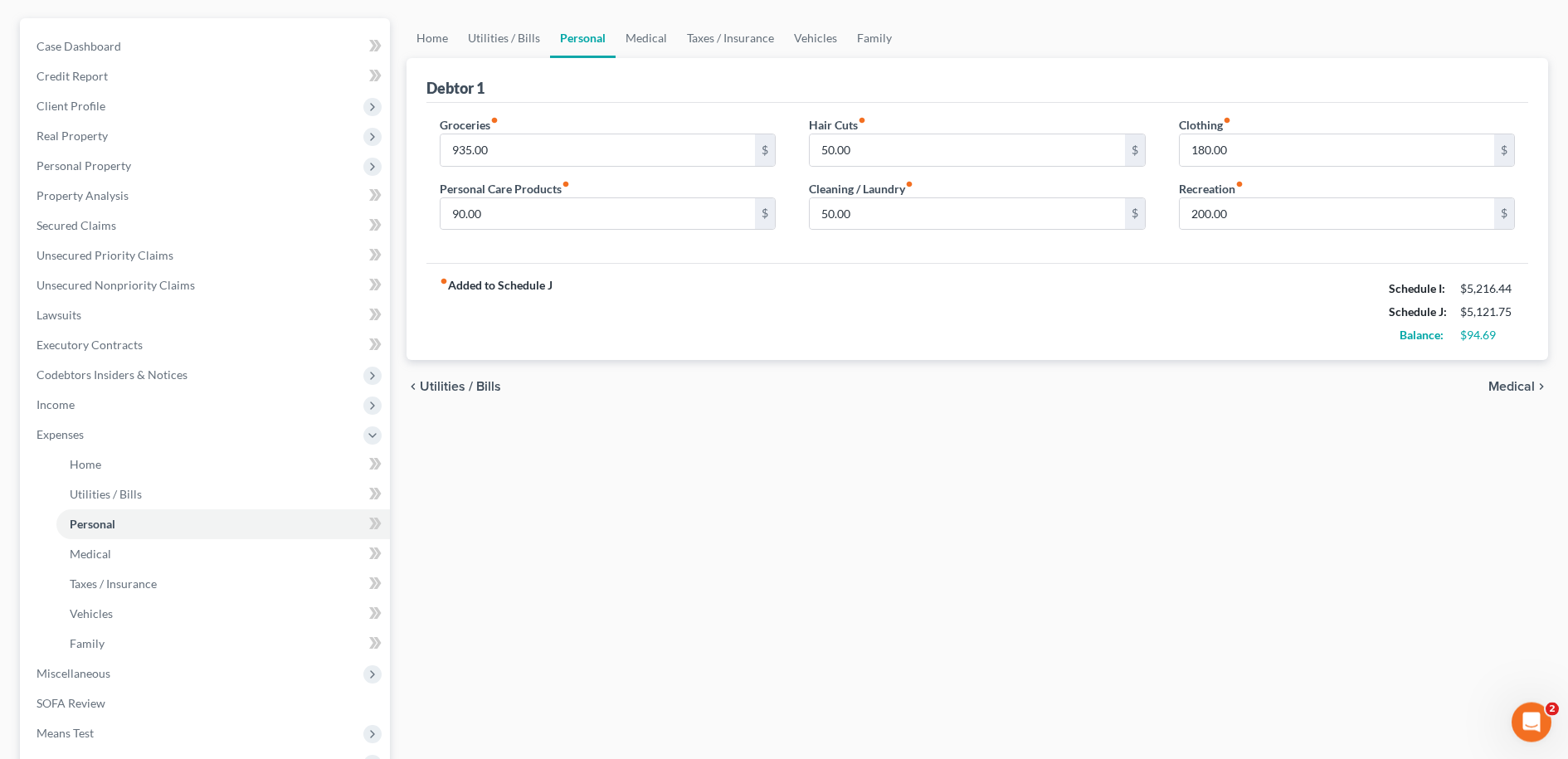
scroll to position [276, 0]
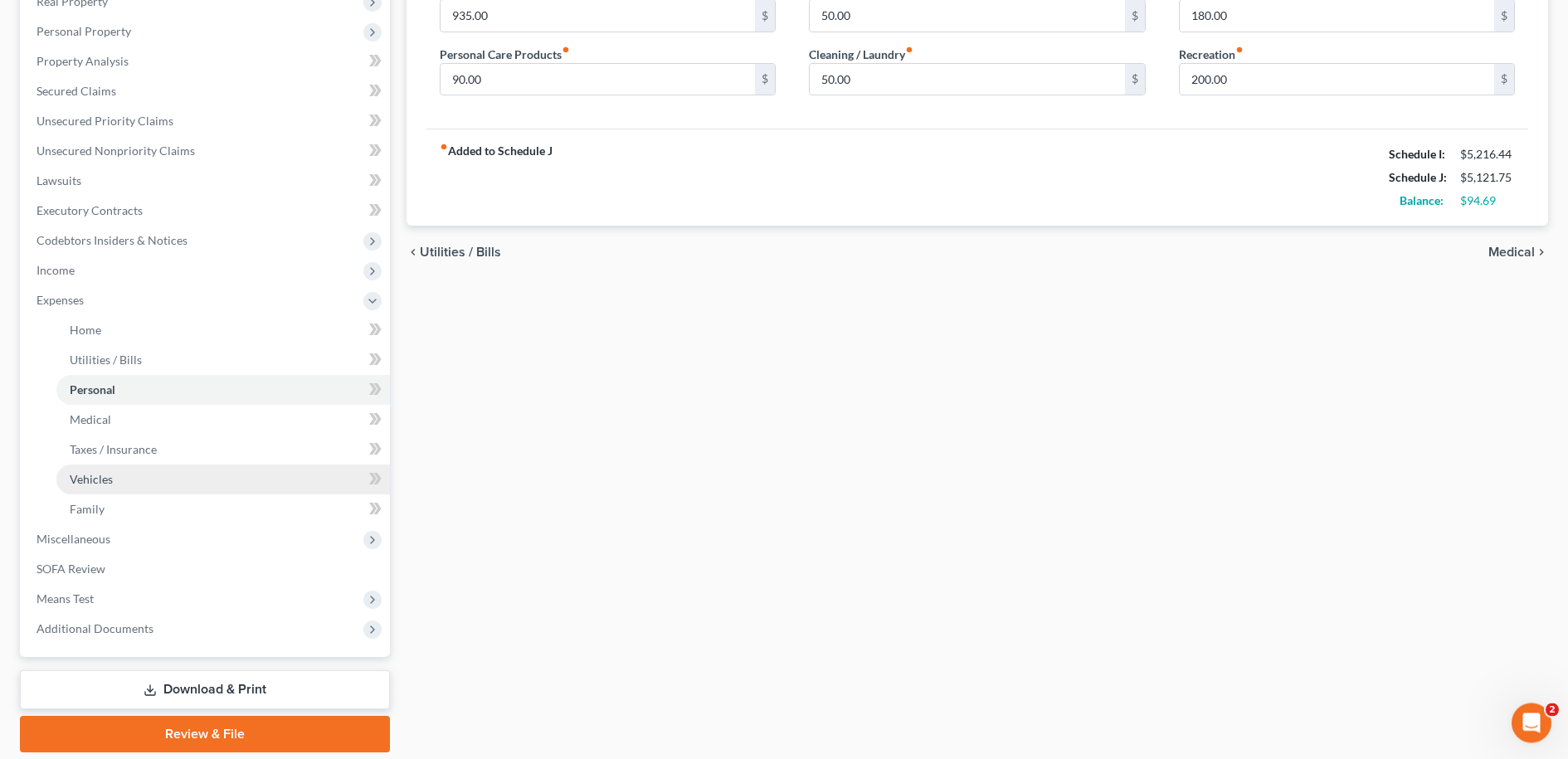
click at [102, 482] on span "Vehicles" at bounding box center [90, 479] width 43 height 14
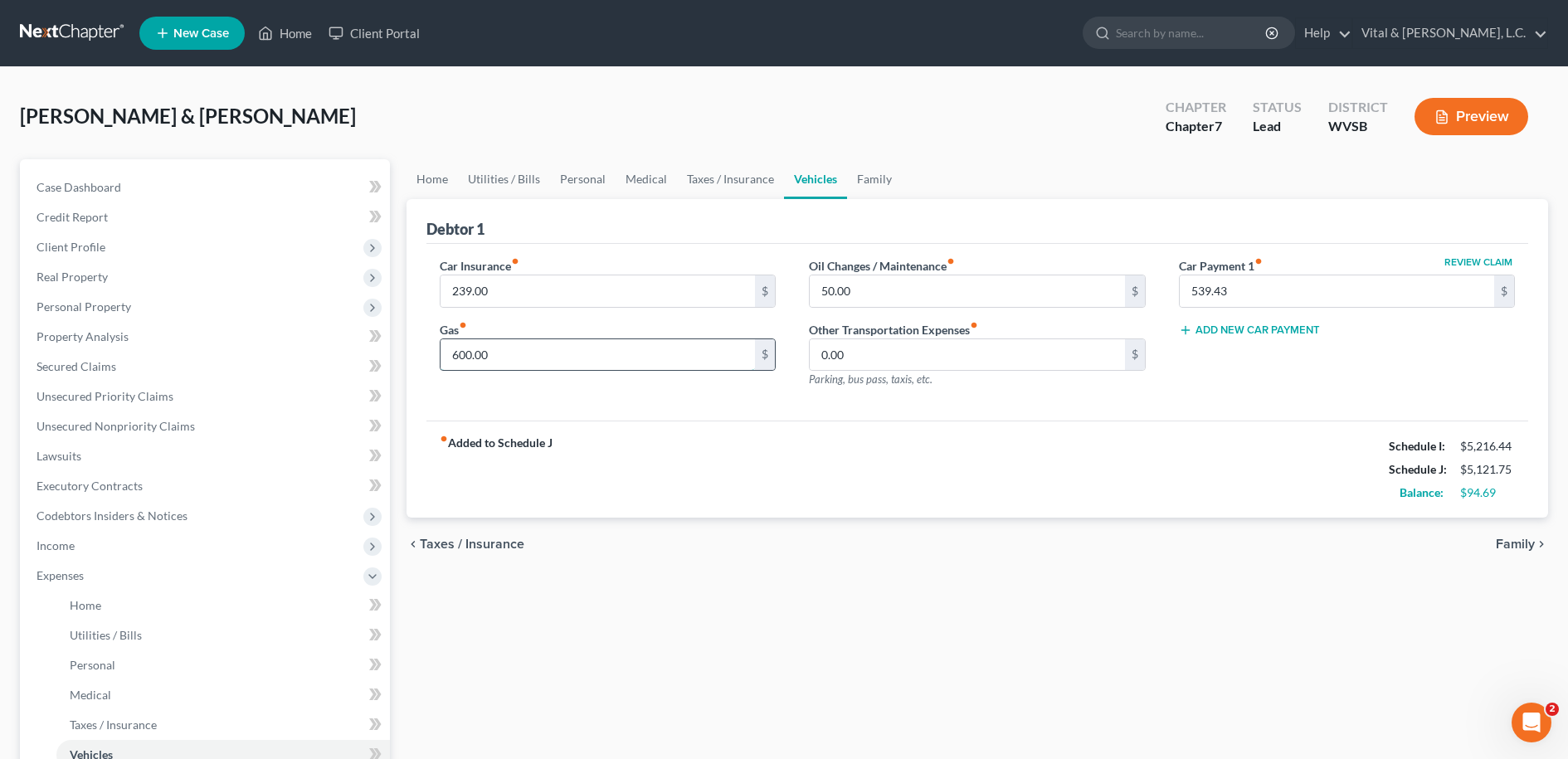
click at [509, 354] on input "600.00" at bounding box center [598, 355] width 315 height 32
type input "650.00"
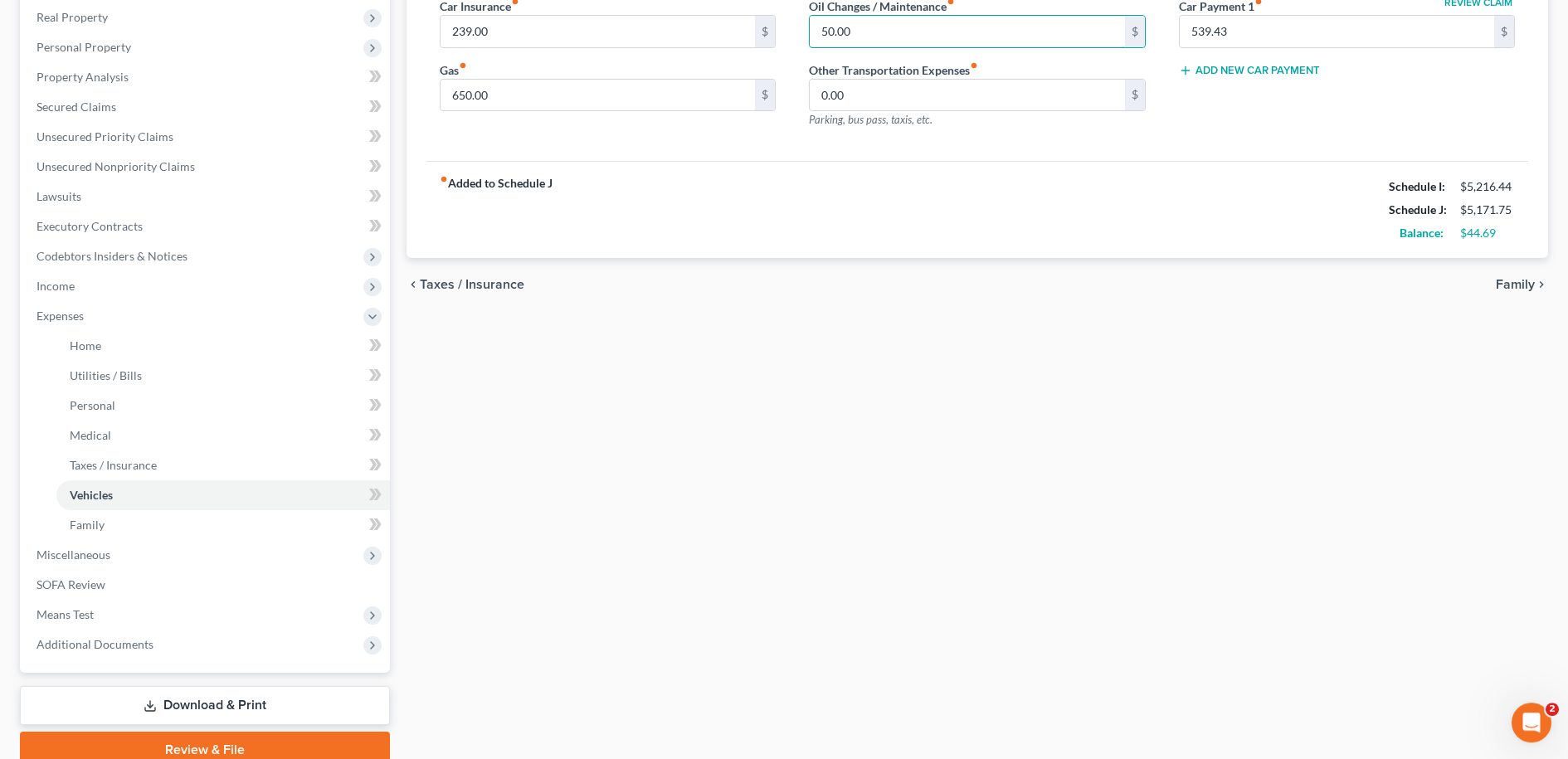
scroll to position [275, 0]
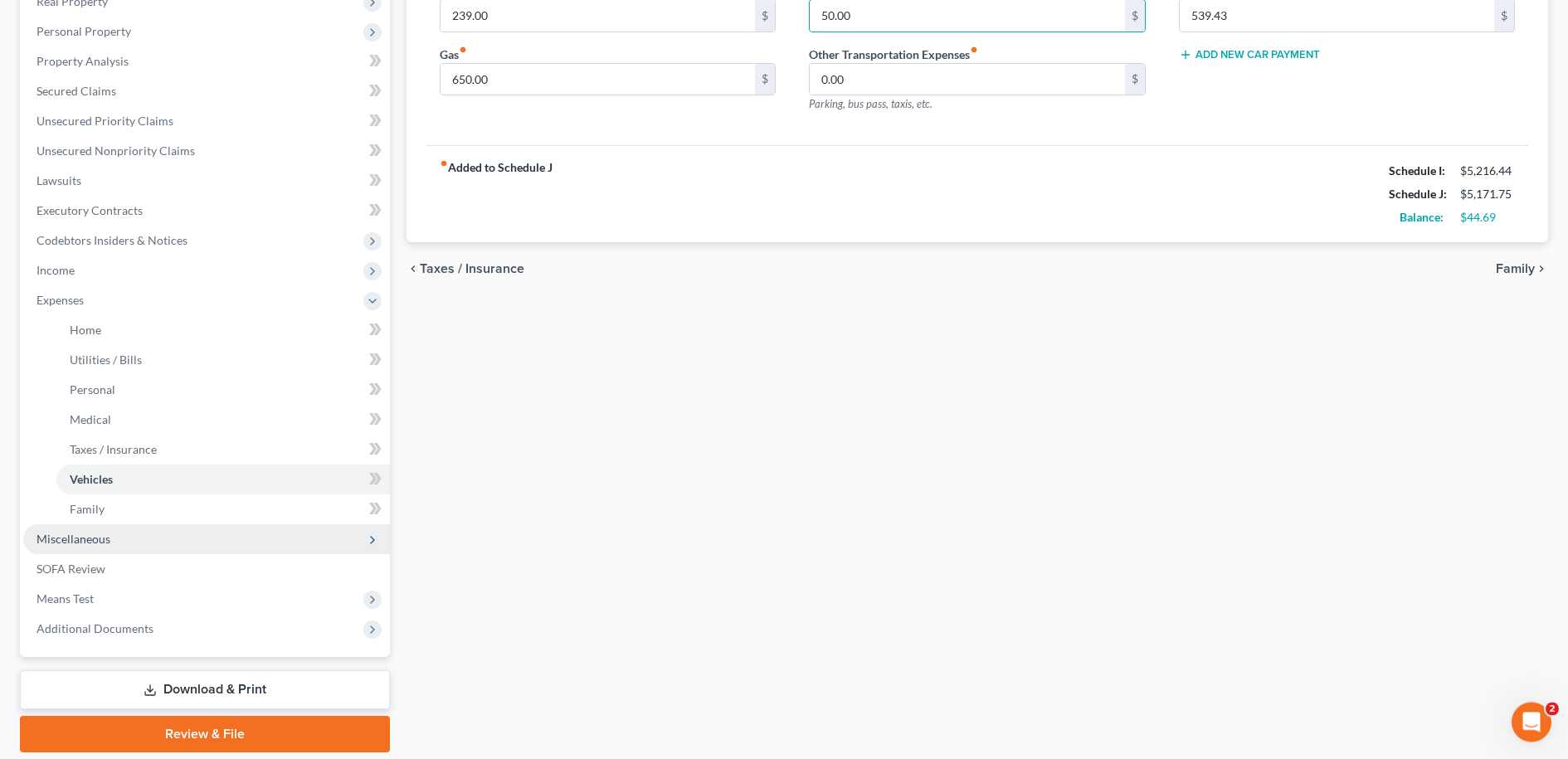
click at [85, 542] on span "Miscellaneous" at bounding box center [74, 539] width 74 height 14
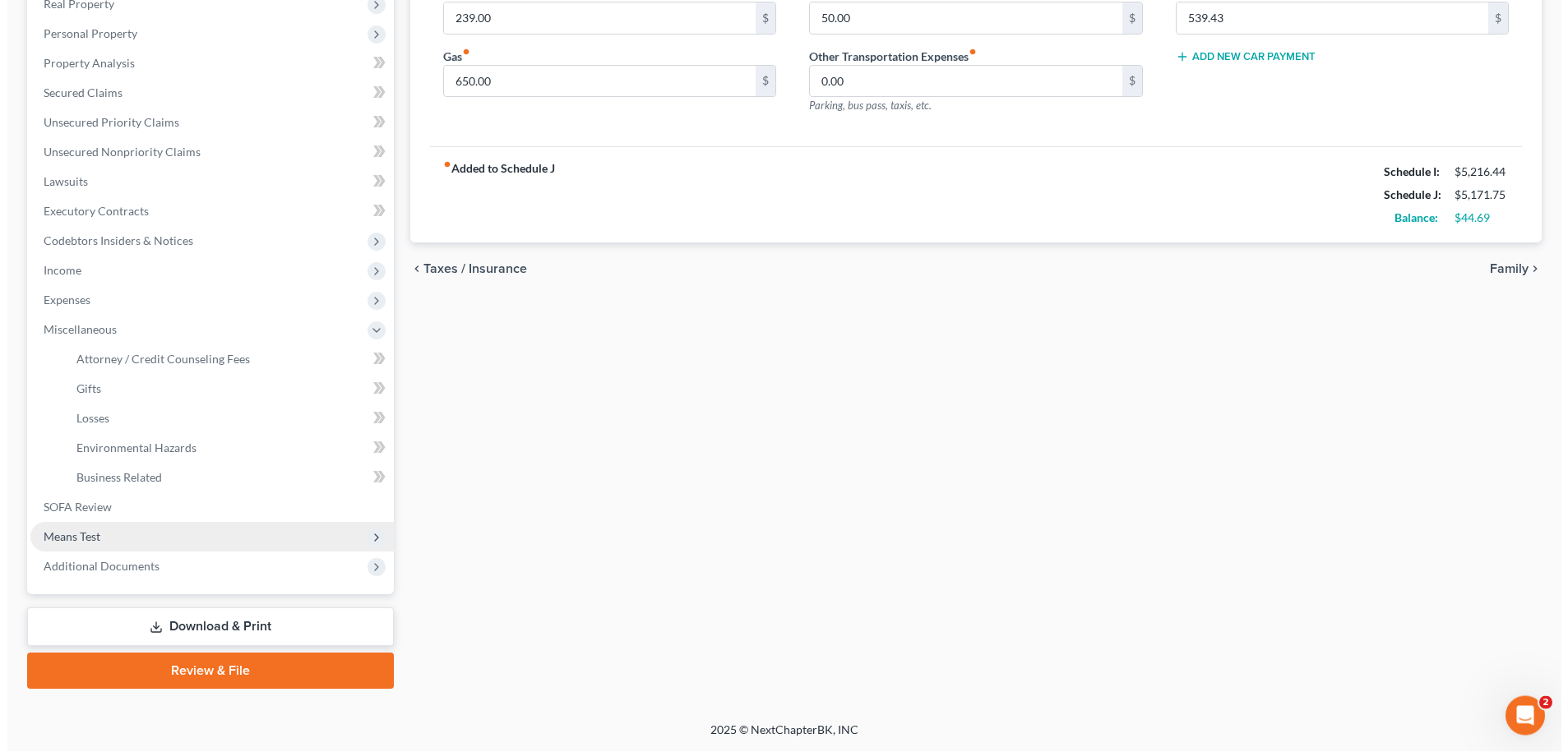
scroll to position [268, 0]
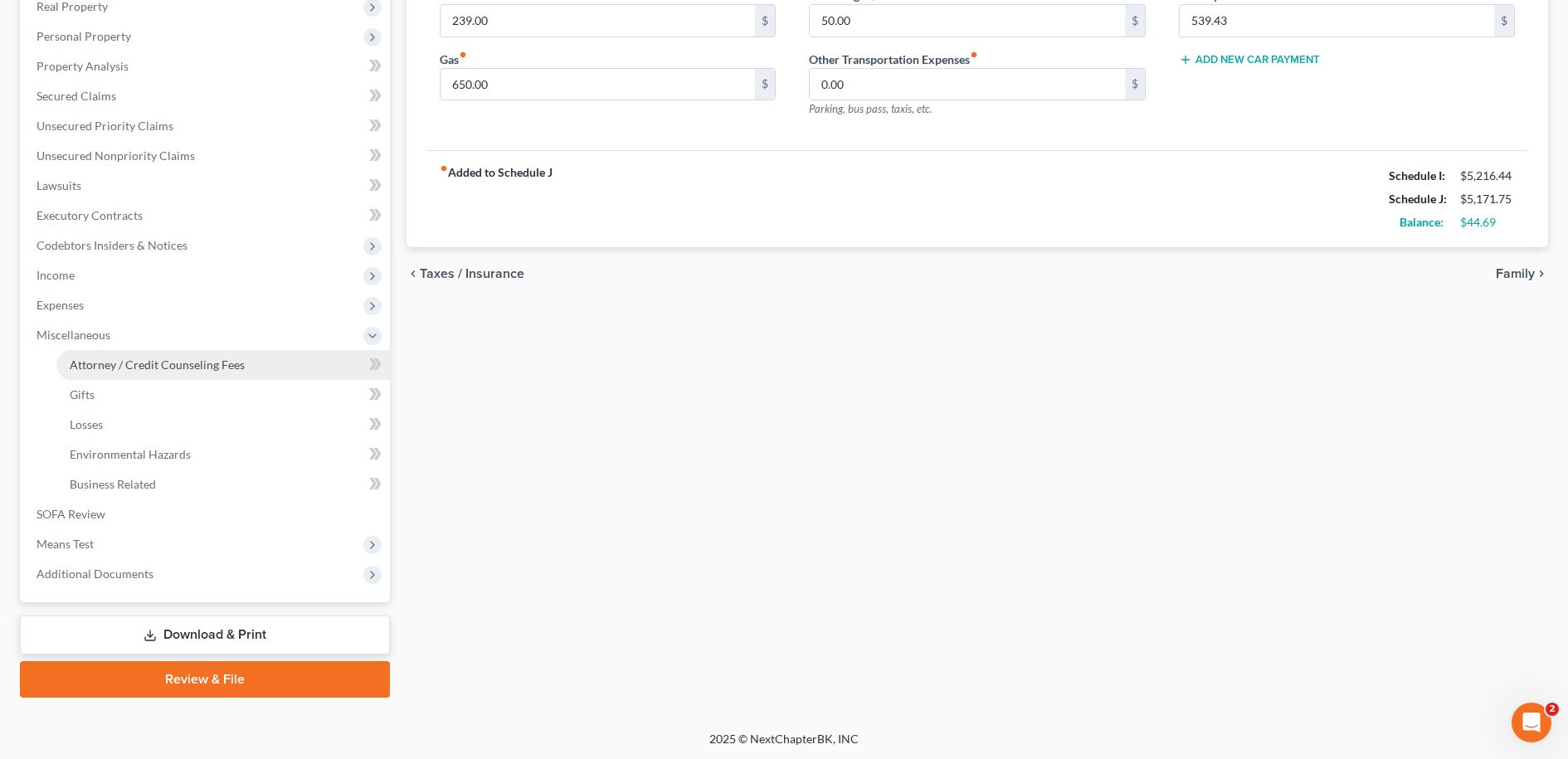
click at [208, 368] on span "Attorney / Credit Counseling Fees" at bounding box center [156, 365] width 175 height 14
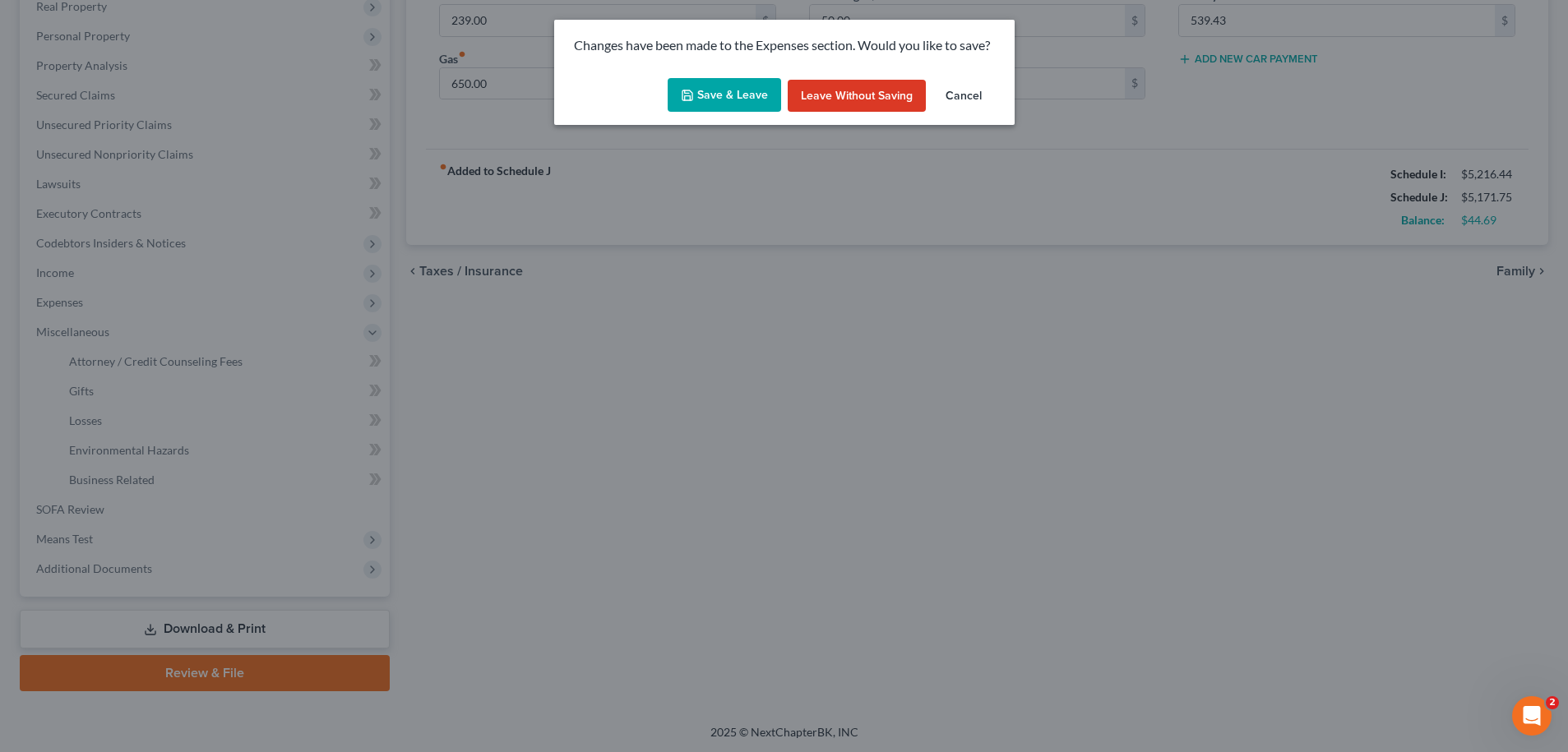
click at [718, 100] on button "Save & Leave" at bounding box center [724, 96] width 113 height 35
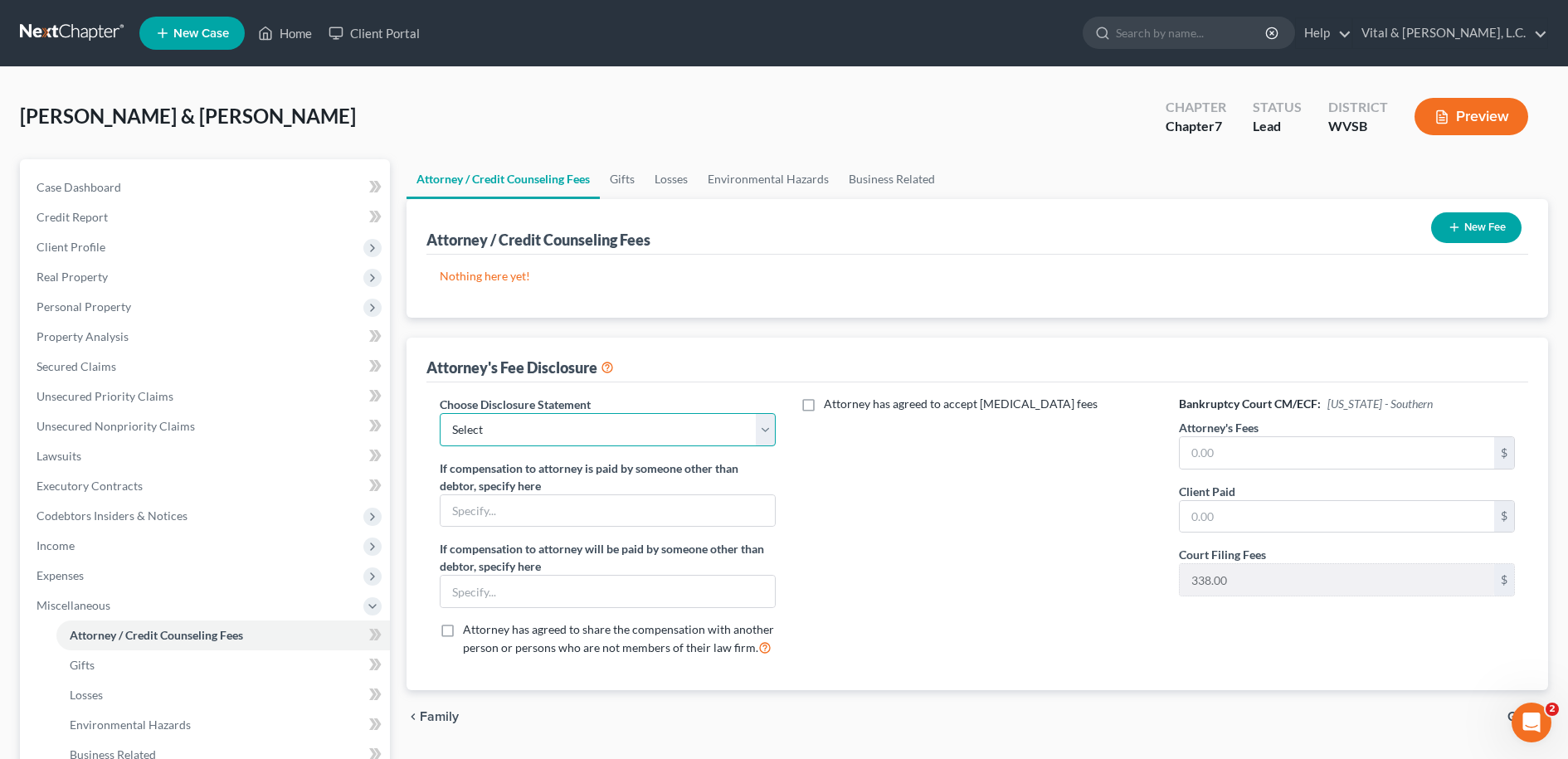
click at [440, 413] on select "Select Attorn ey" at bounding box center [608, 430] width 336 height 33
select select "0"
click option "Attorn ey" at bounding box center [0, 0] width 0 height 0
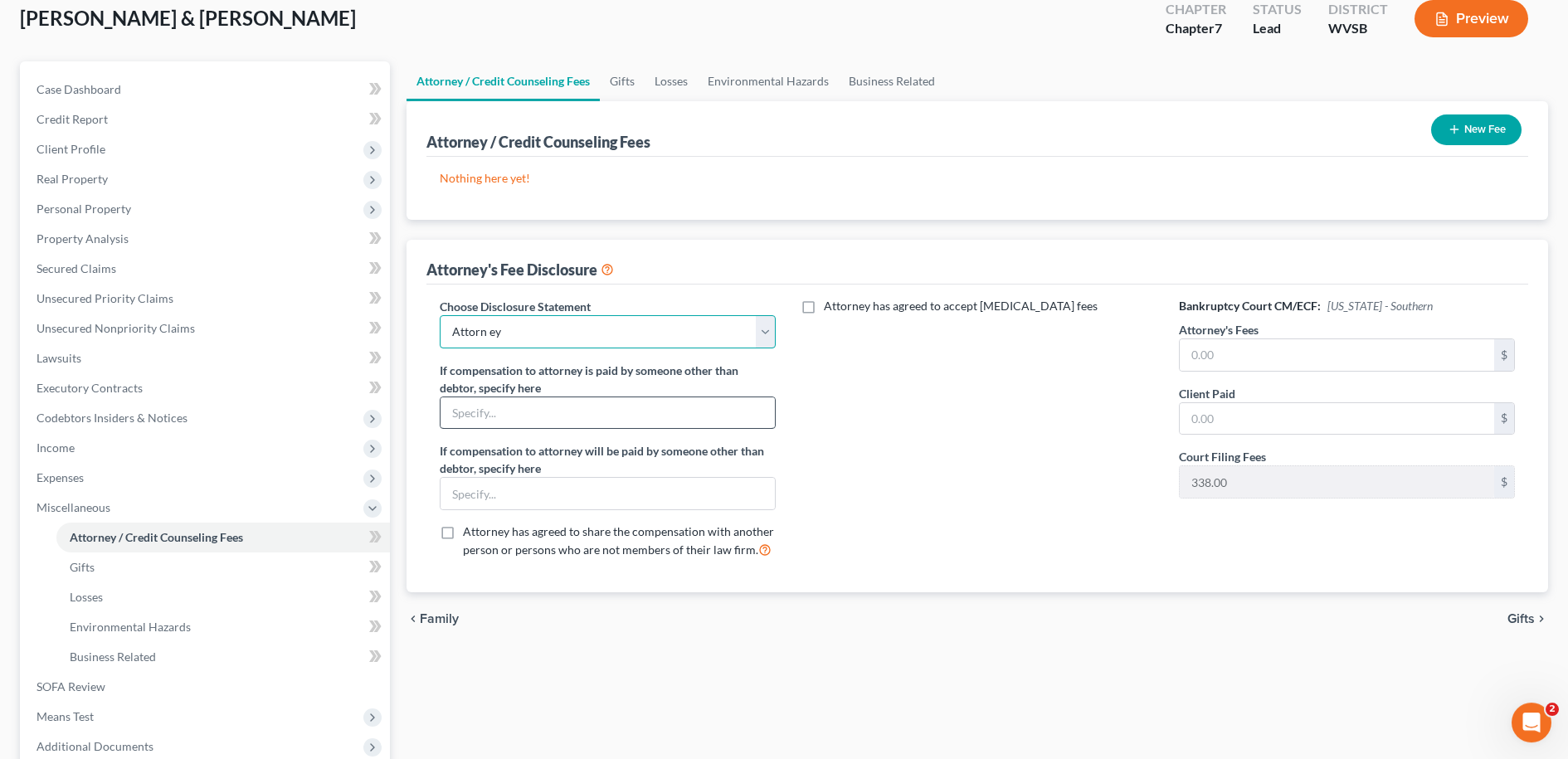
scroll to position [170, 0]
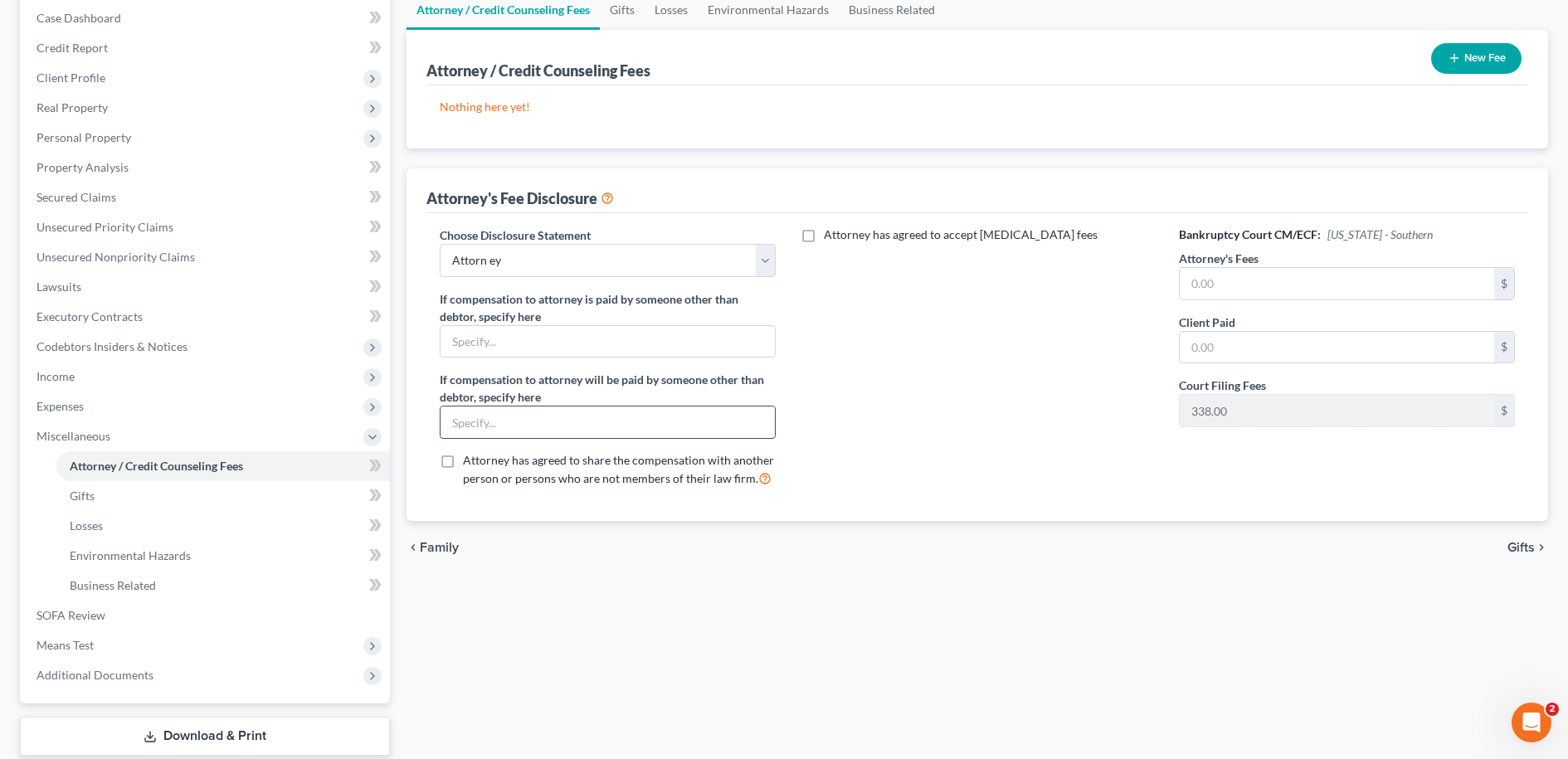
click at [538, 415] on input "text" at bounding box center [609, 423] width 336 height 32
type input "NONE"
click at [1239, 286] on input "text" at bounding box center [1337, 284] width 315 height 32
type input "972.00"
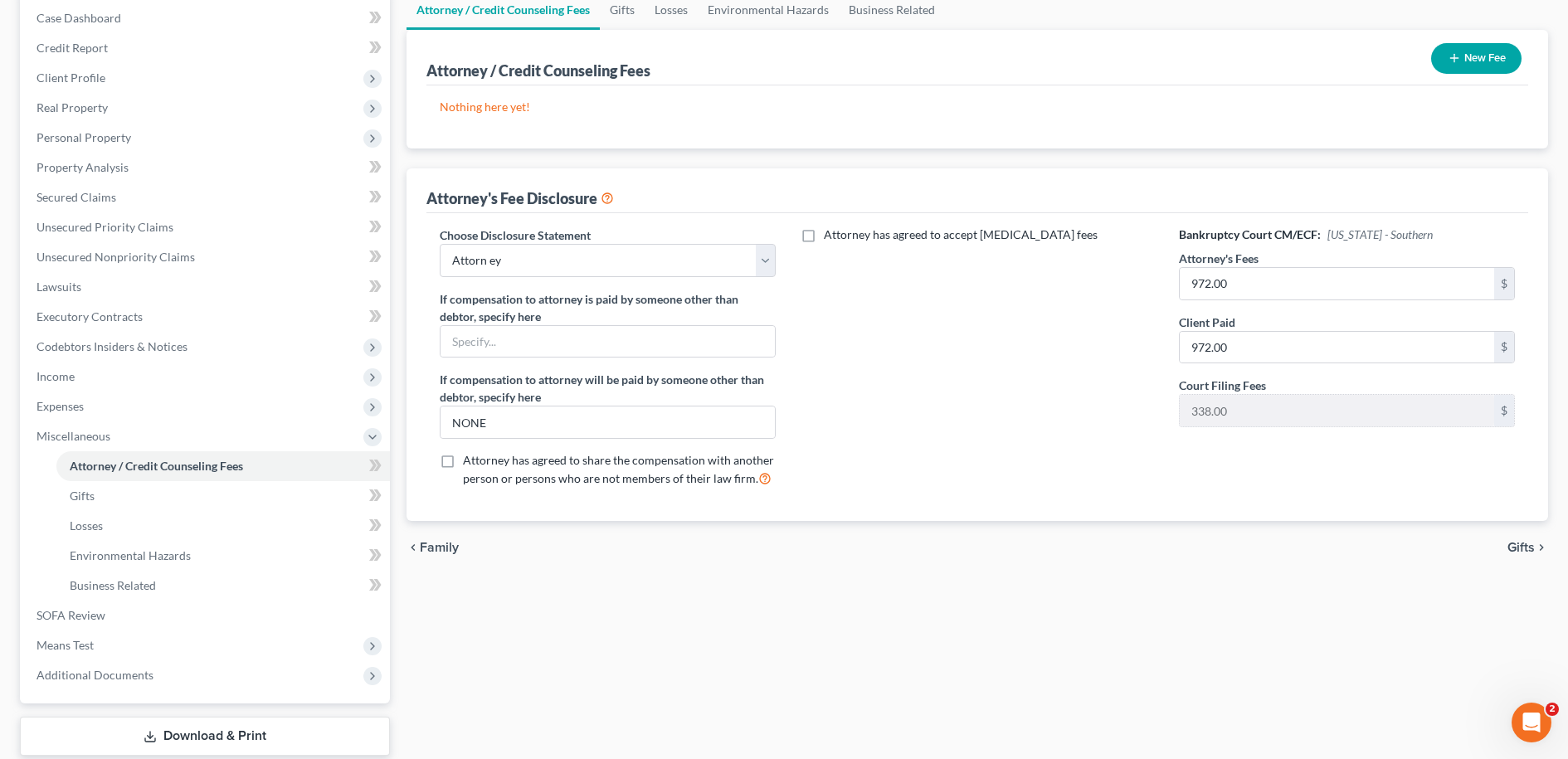
scroll to position [0, 0]
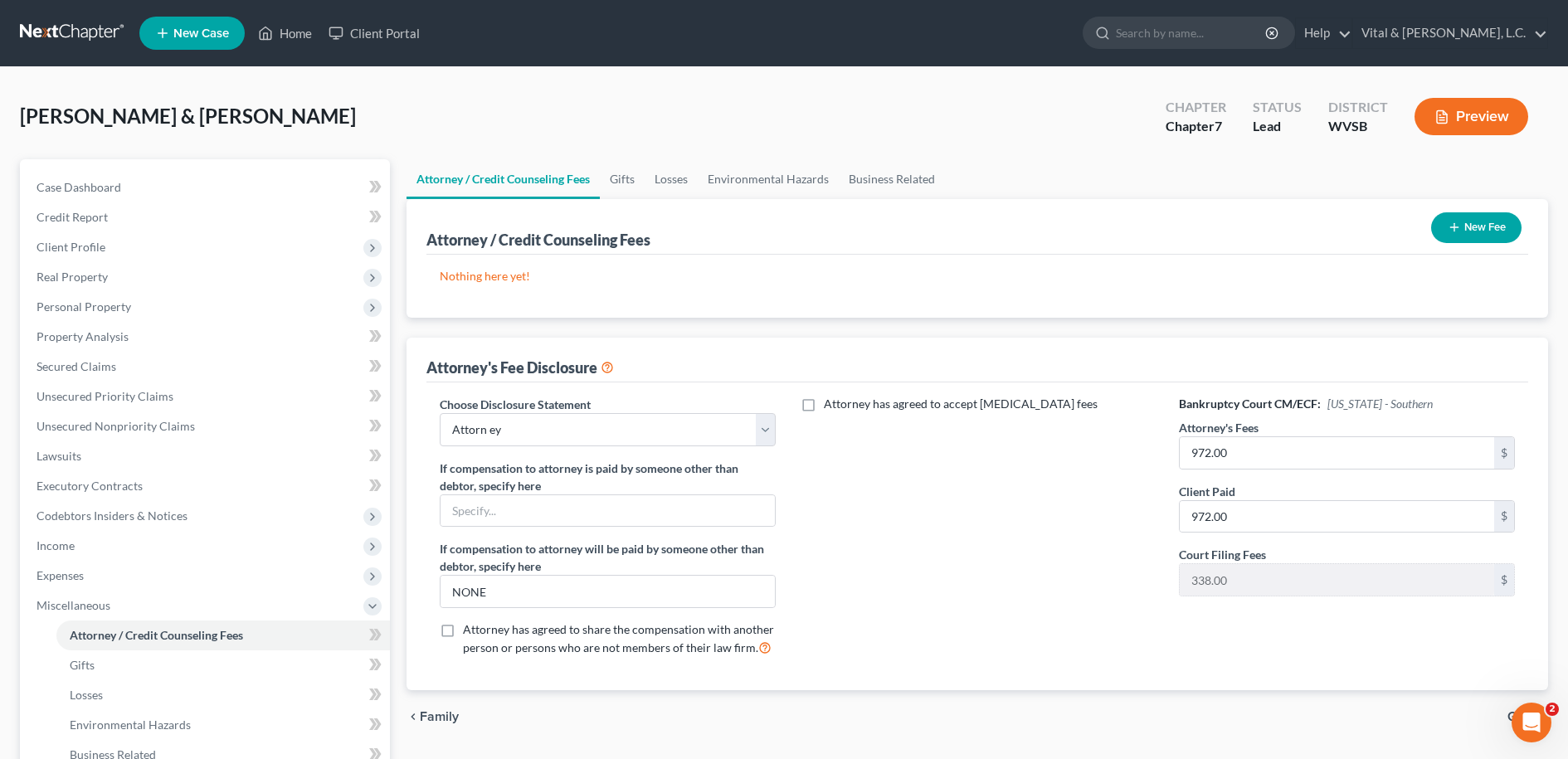
click at [1497, 228] on button "New Fee" at bounding box center [1476, 228] width 90 height 31
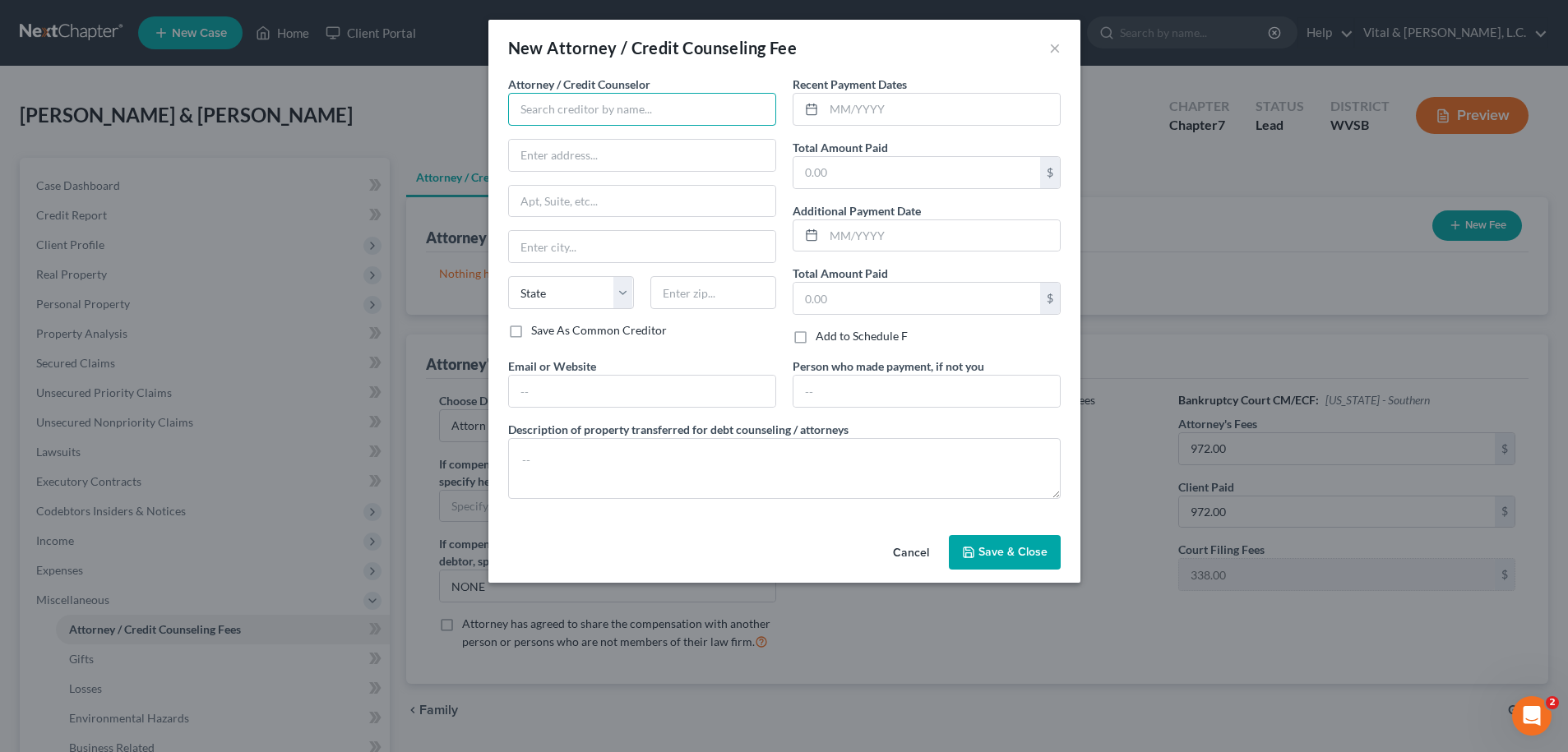
click at [636, 110] on input "text" at bounding box center [643, 110] width 268 height 33
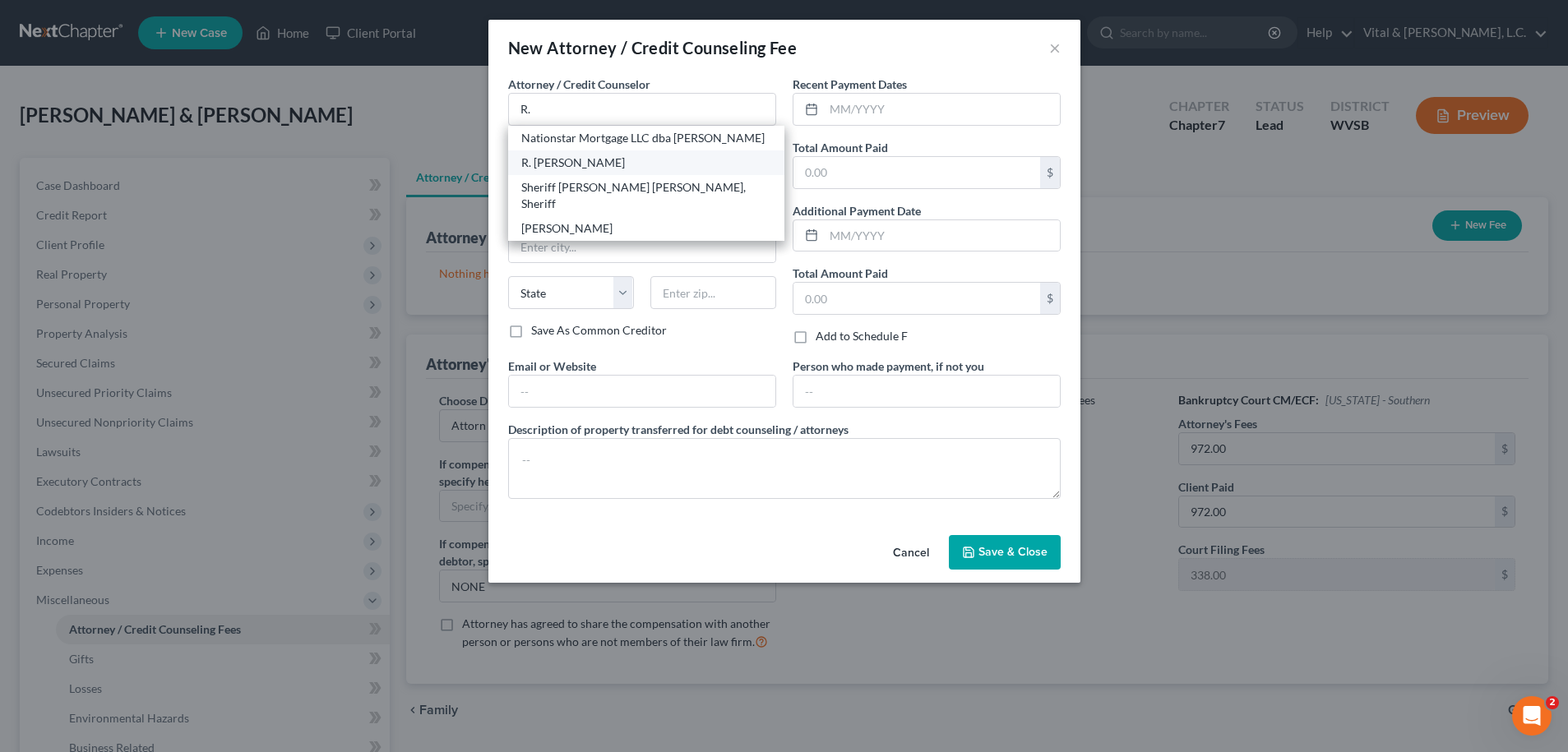
click at [572, 159] on div "R. Matthew Vital" at bounding box center [646, 163] width 250 height 17
type input "R. Matthew Vital"
type input "Vital & Vital, L.C."
type input "P O Box 565"
type input "Huntington"
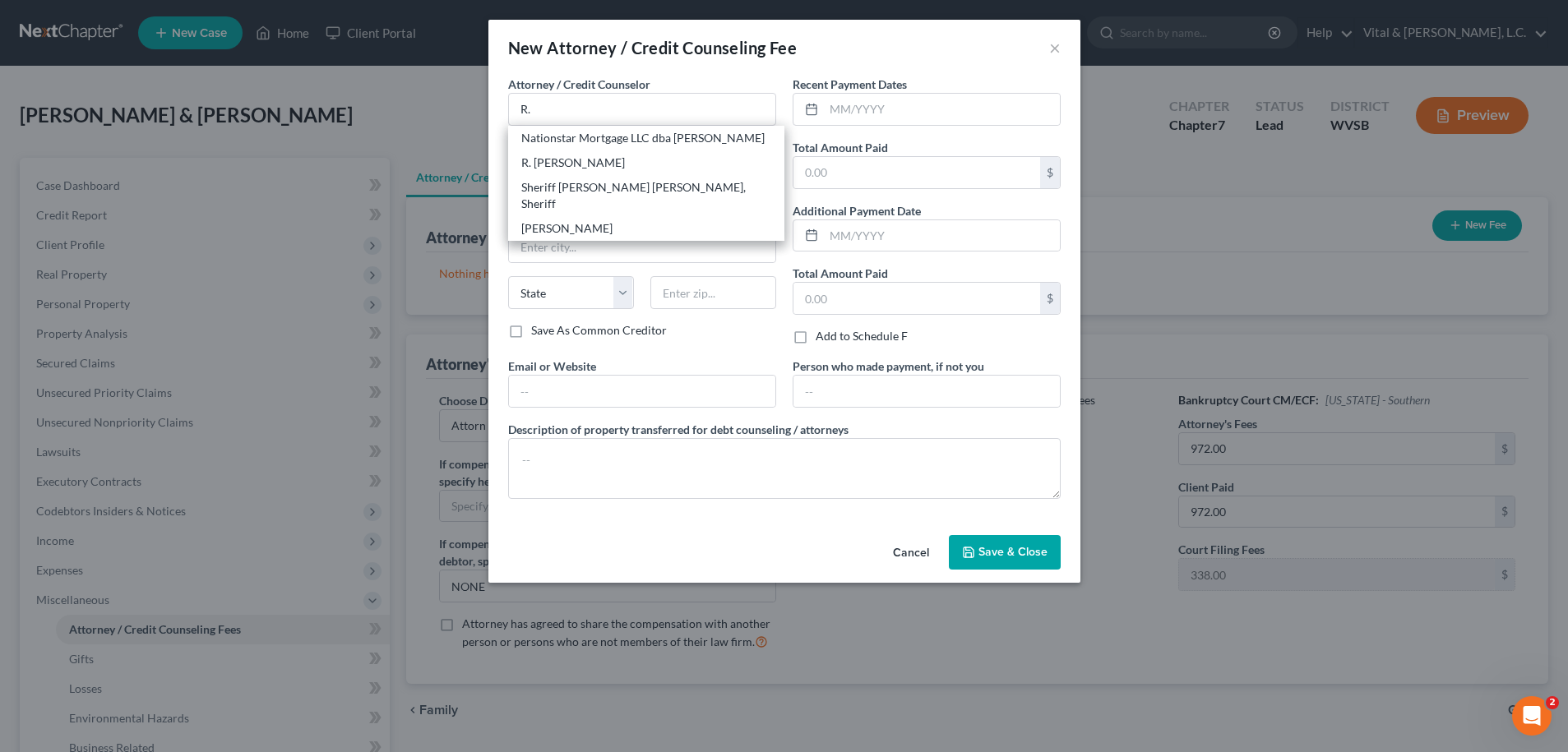
select select "51"
type input "25710"
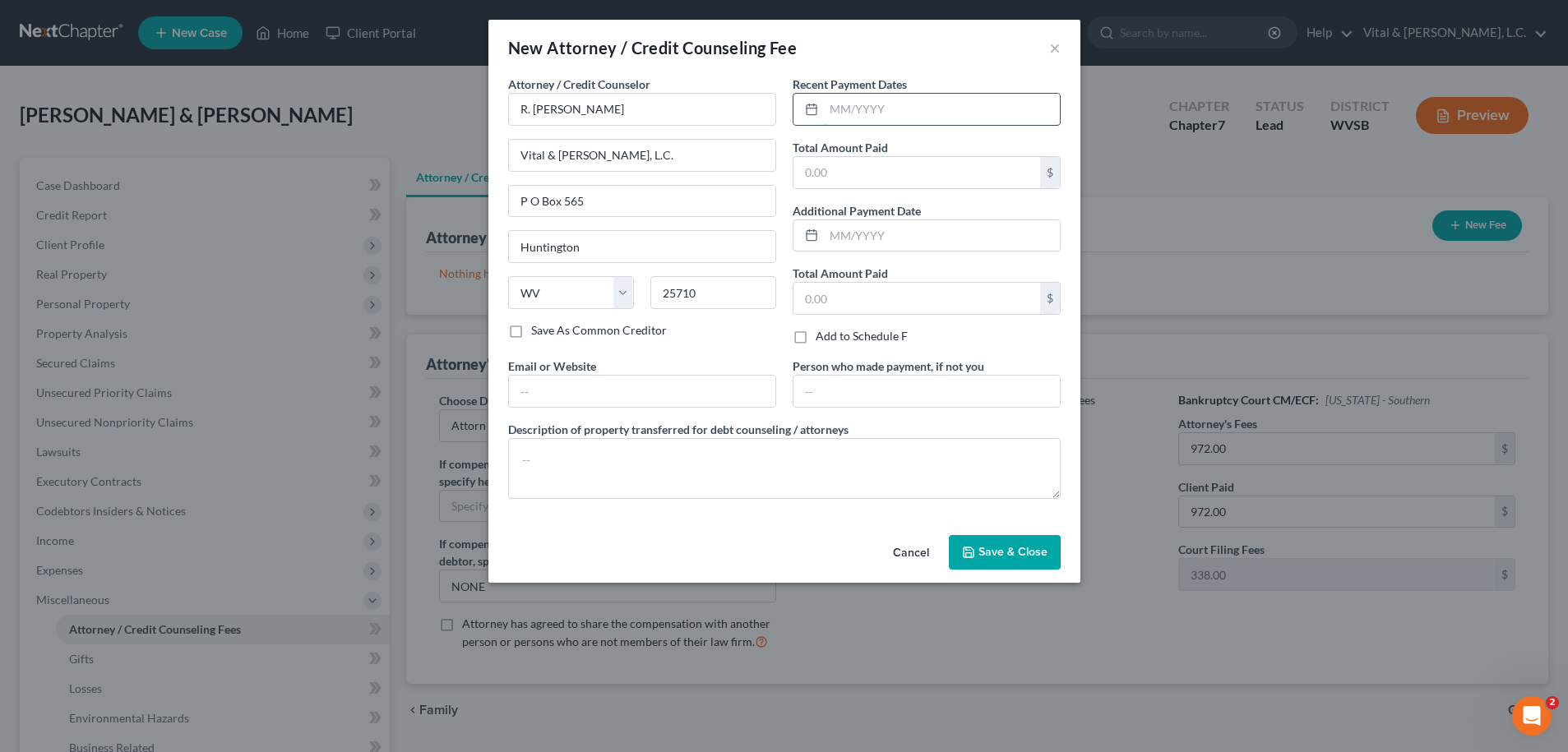
click at [838, 111] on input "text" at bounding box center [941, 110] width 236 height 31
type input "08/2025"
type input "972.00"
click at [567, 384] on input "text" at bounding box center [643, 392] width 266 height 31
type input "rmvital@vitallc.com"
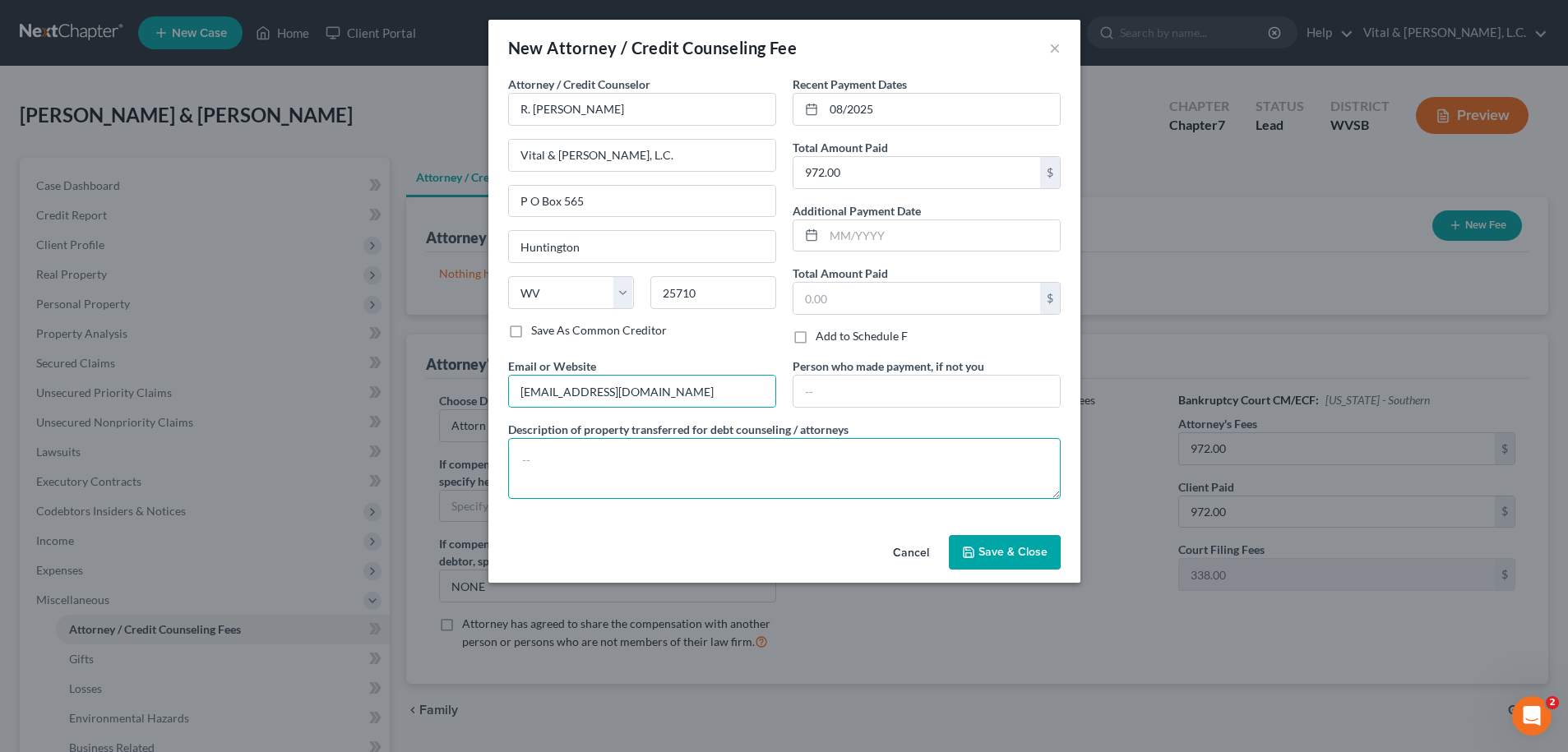
click at [574, 493] on textarea at bounding box center [784, 468] width 553 height 61
type textarea "Attorney Fee"
click at [1007, 556] on span "Save & Close" at bounding box center [1013, 552] width 69 height 14
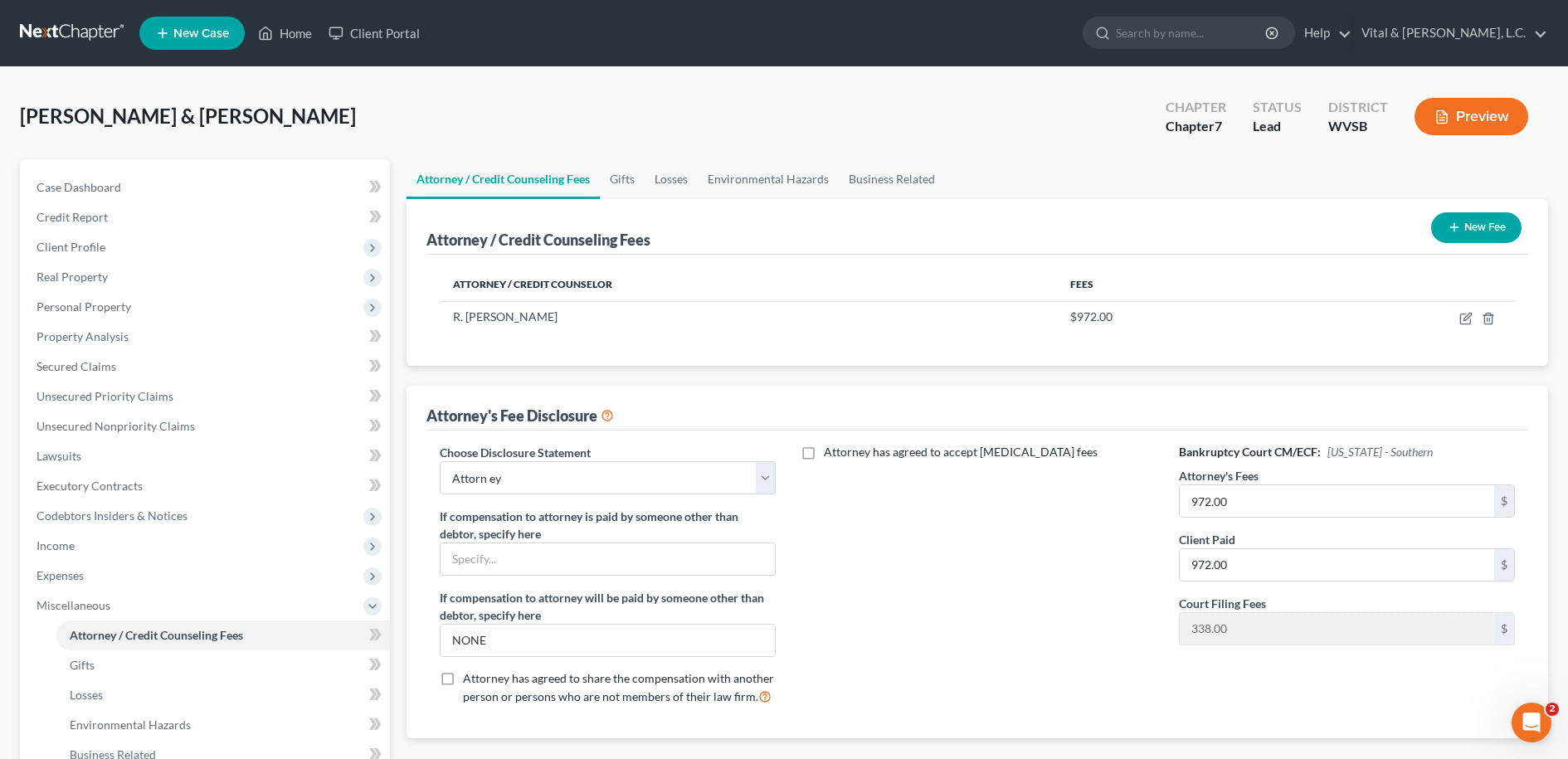
click at [1478, 222] on button "New Fee" at bounding box center [1476, 228] width 90 height 31
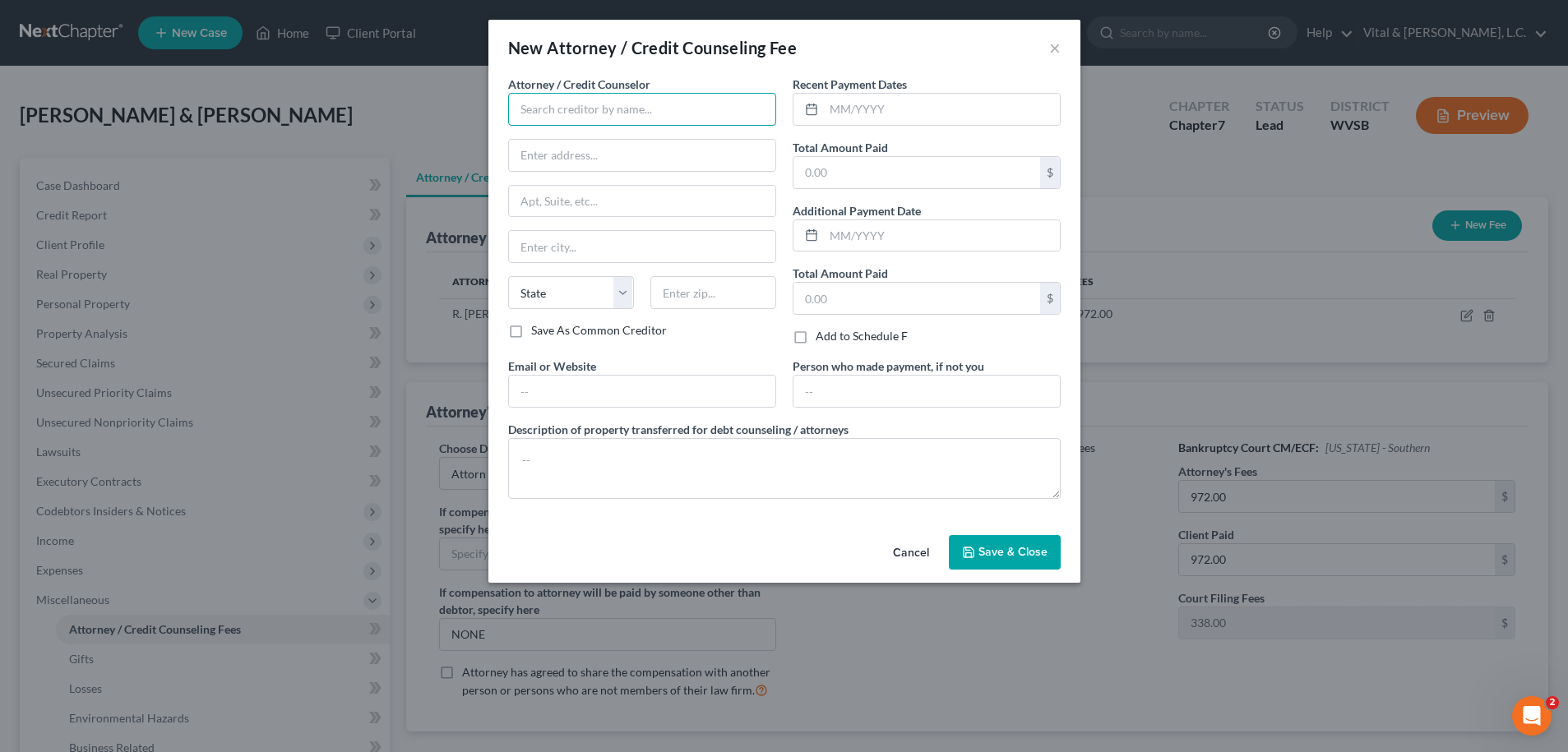
click at [619, 118] on input "text" at bounding box center [643, 110] width 268 height 33
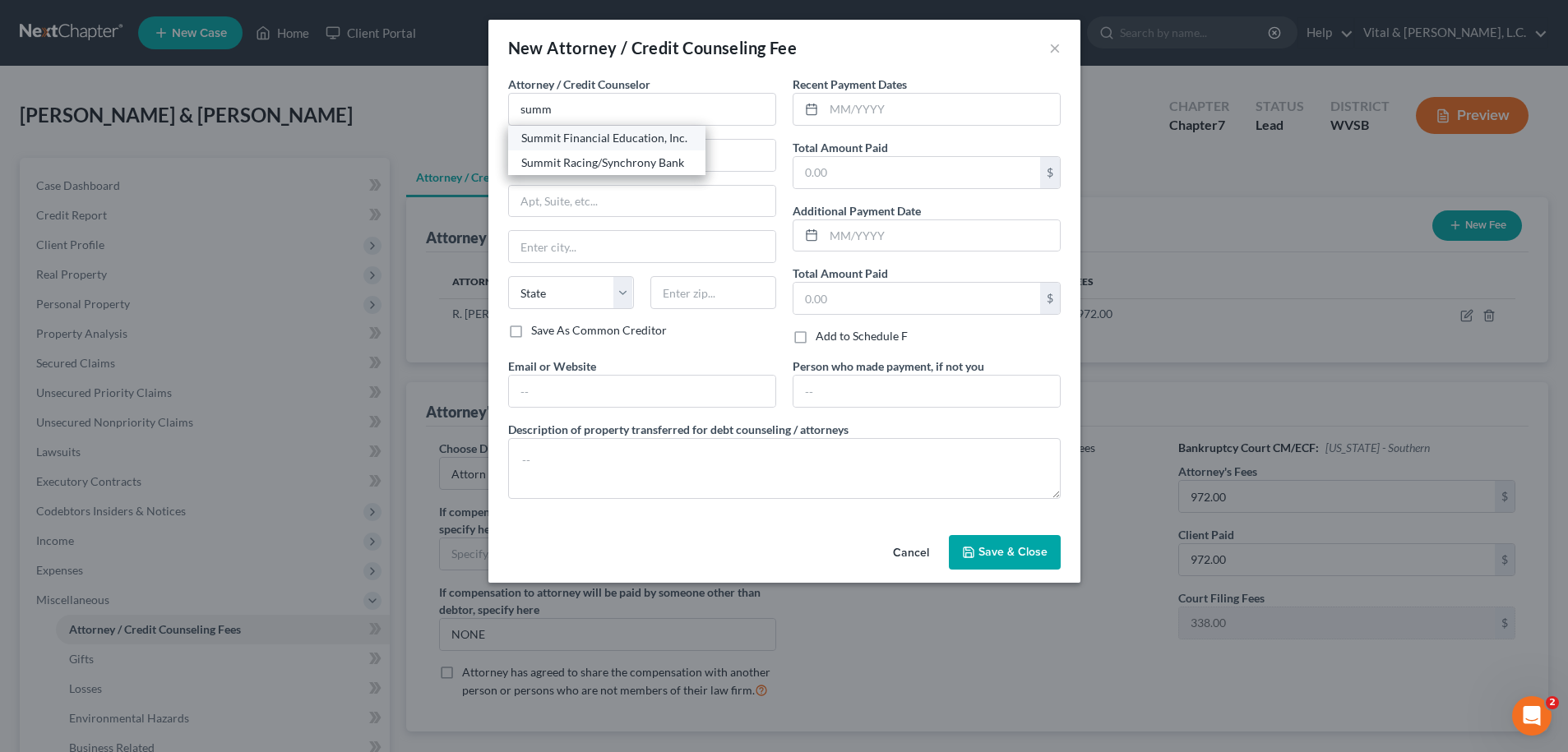
click at [589, 143] on div "Summit Financial Education, Inc." at bounding box center [607, 138] width 171 height 17
type input "Summit Financial Education, Inc."
type input "4800 E. Flower Street"
type input "Tucson"
select select "3"
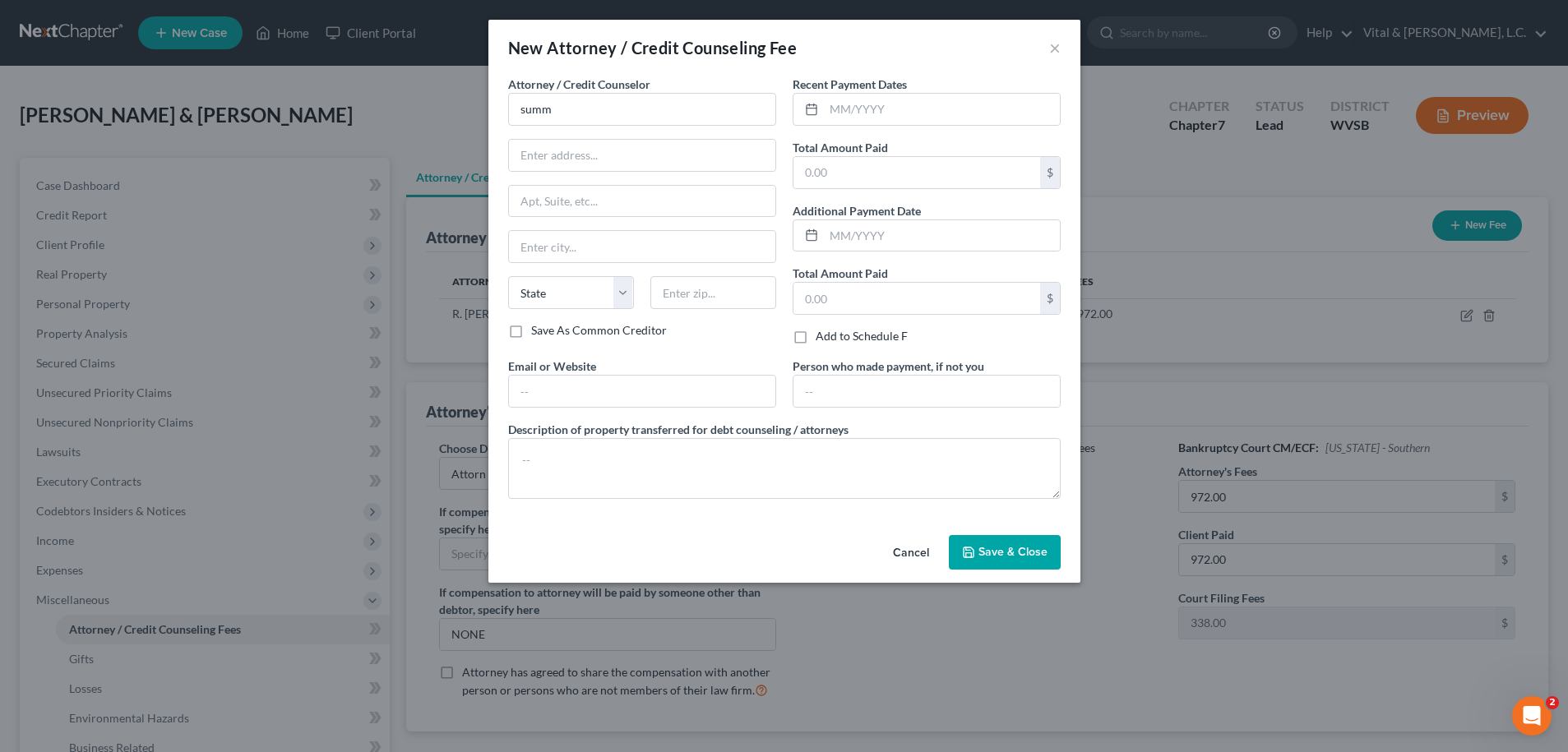
type input "85712"
click at [825, 103] on input "text" at bounding box center [941, 110] width 236 height 31
type input "08/2025"
type input "14.95"
click at [586, 475] on textarea at bounding box center [784, 468] width 553 height 61
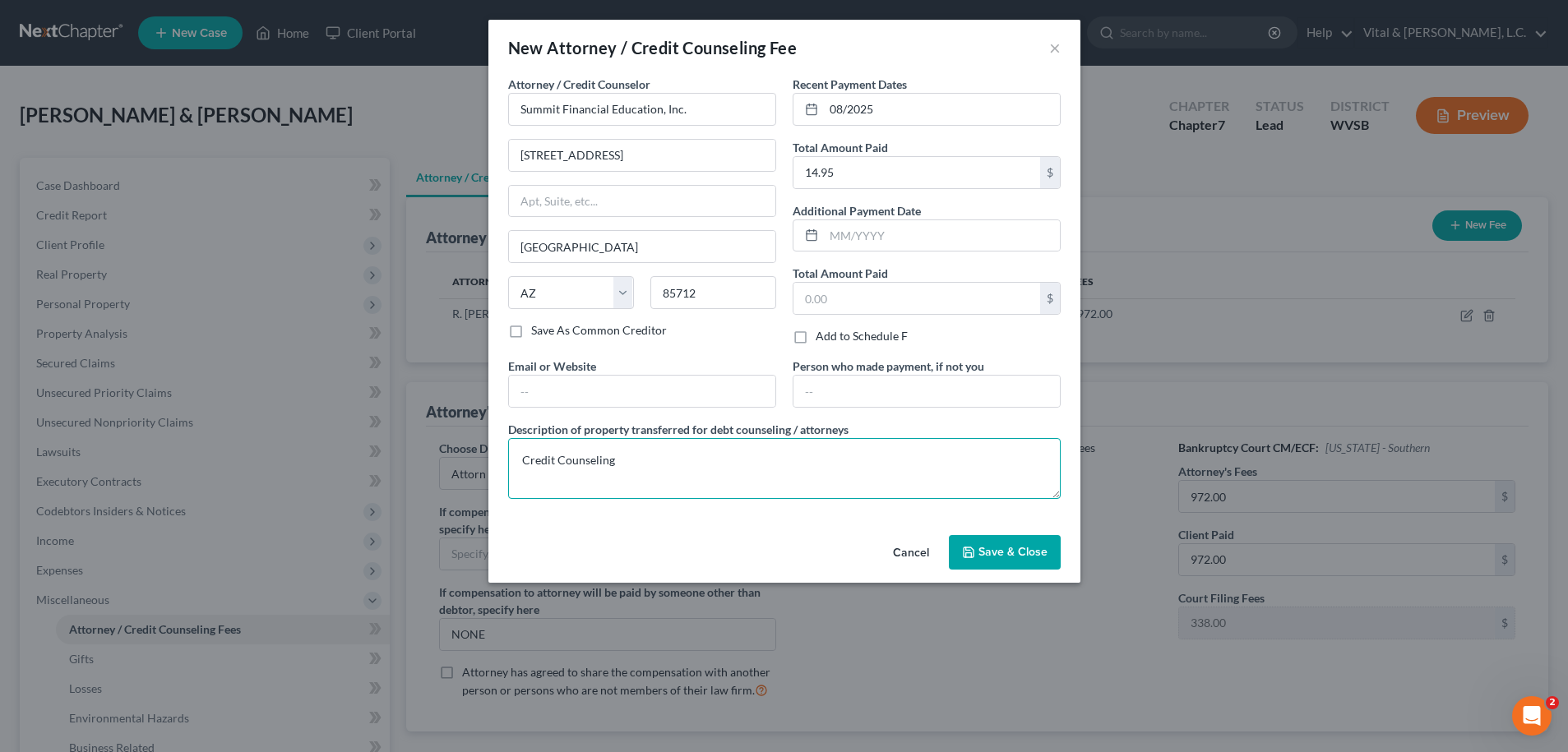
type textarea "Credit Counseling"
click at [986, 561] on button "Save & Close" at bounding box center [1005, 553] width 111 height 35
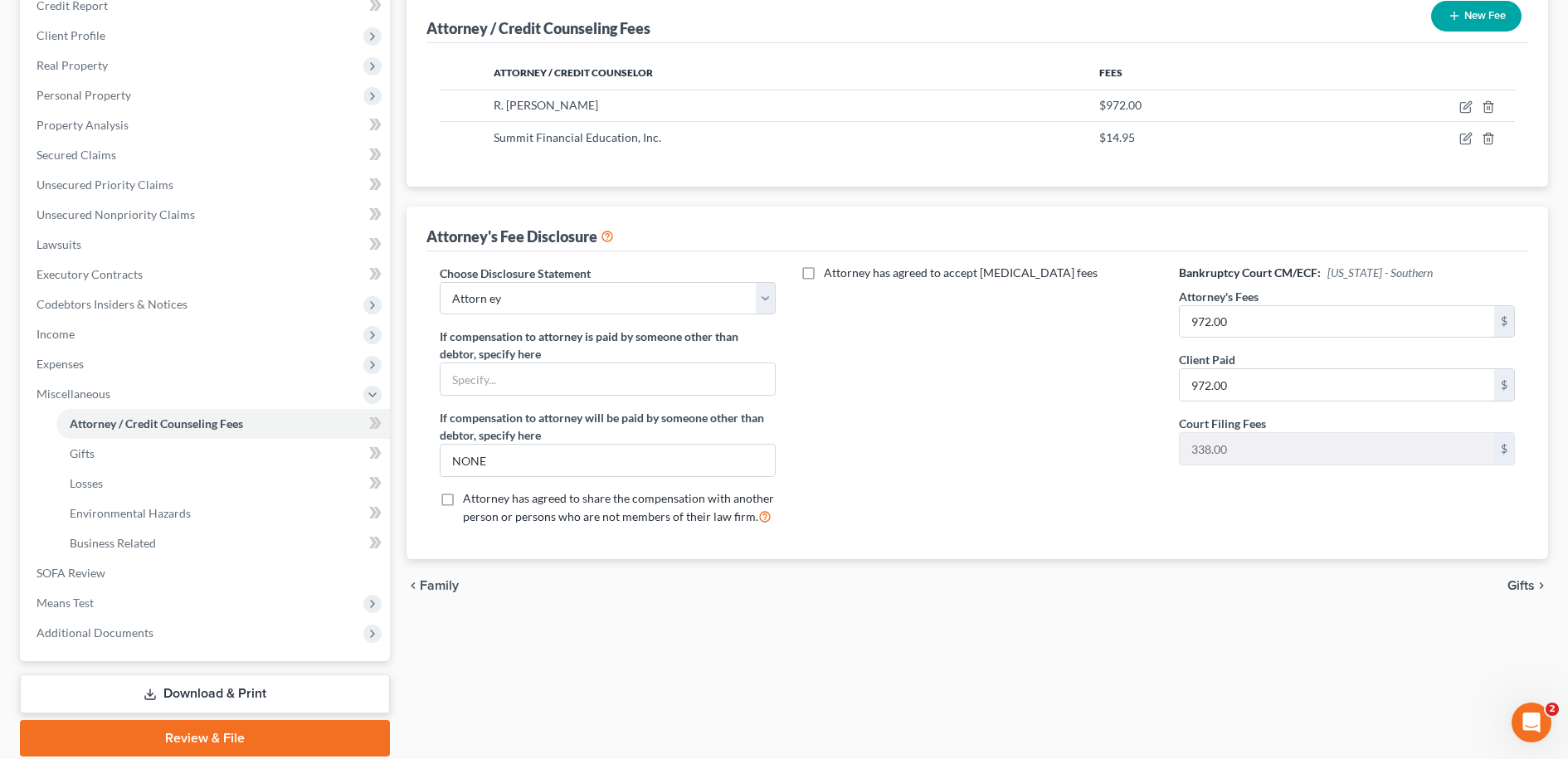
scroll to position [271, 0]
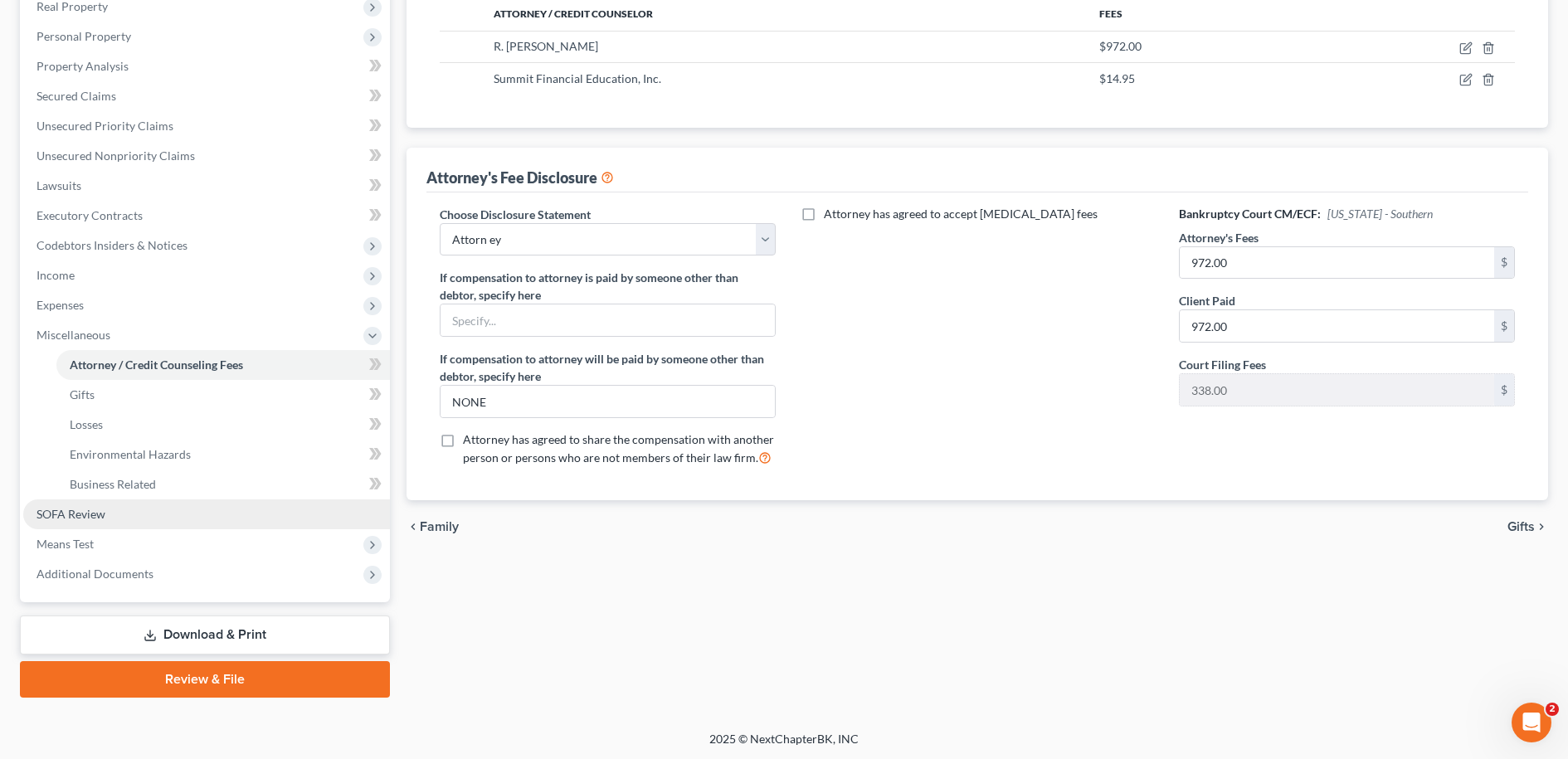
click at [82, 512] on span "SOFA Review" at bounding box center [71, 514] width 69 height 14
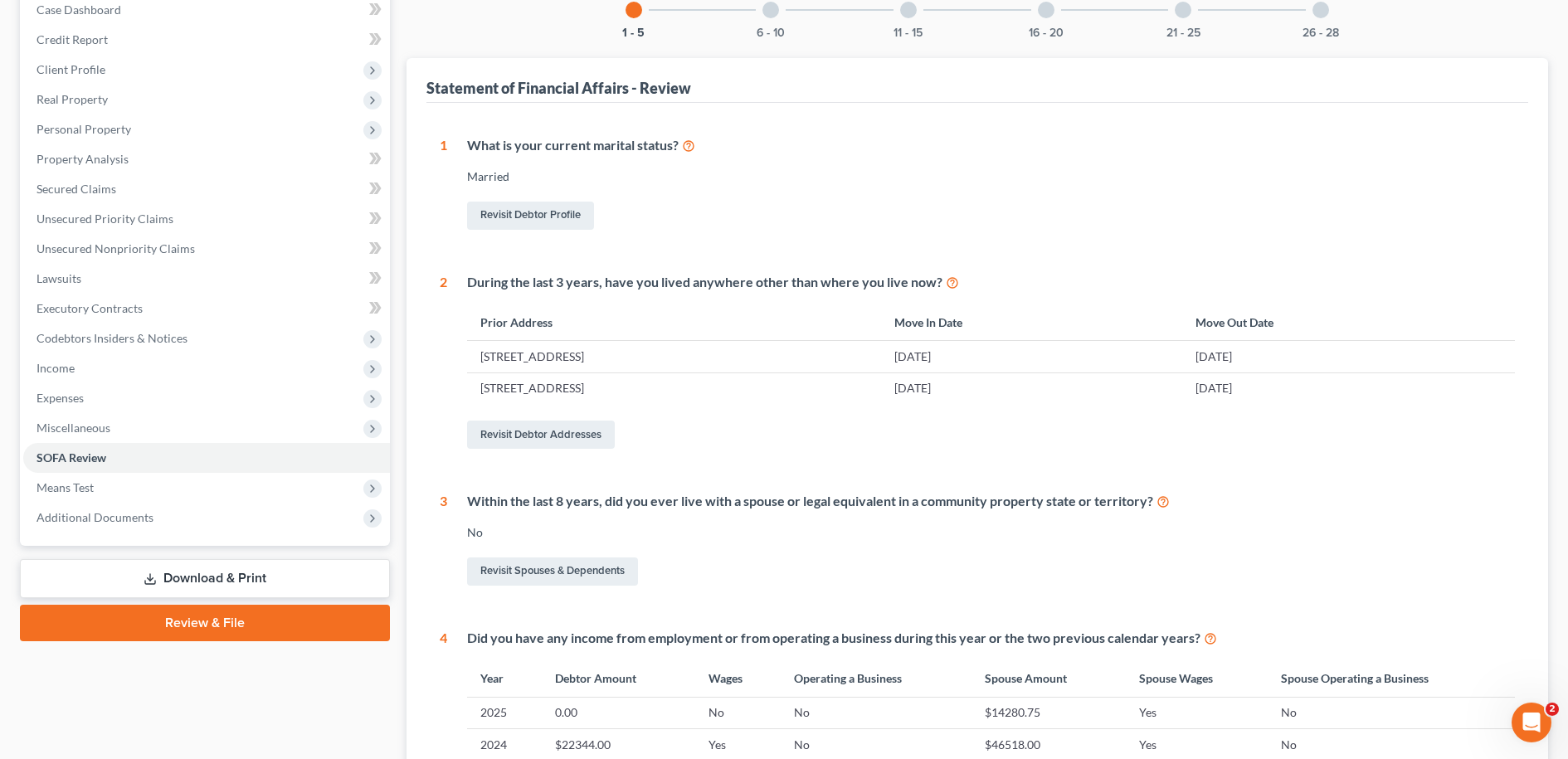
scroll to position [168, 0]
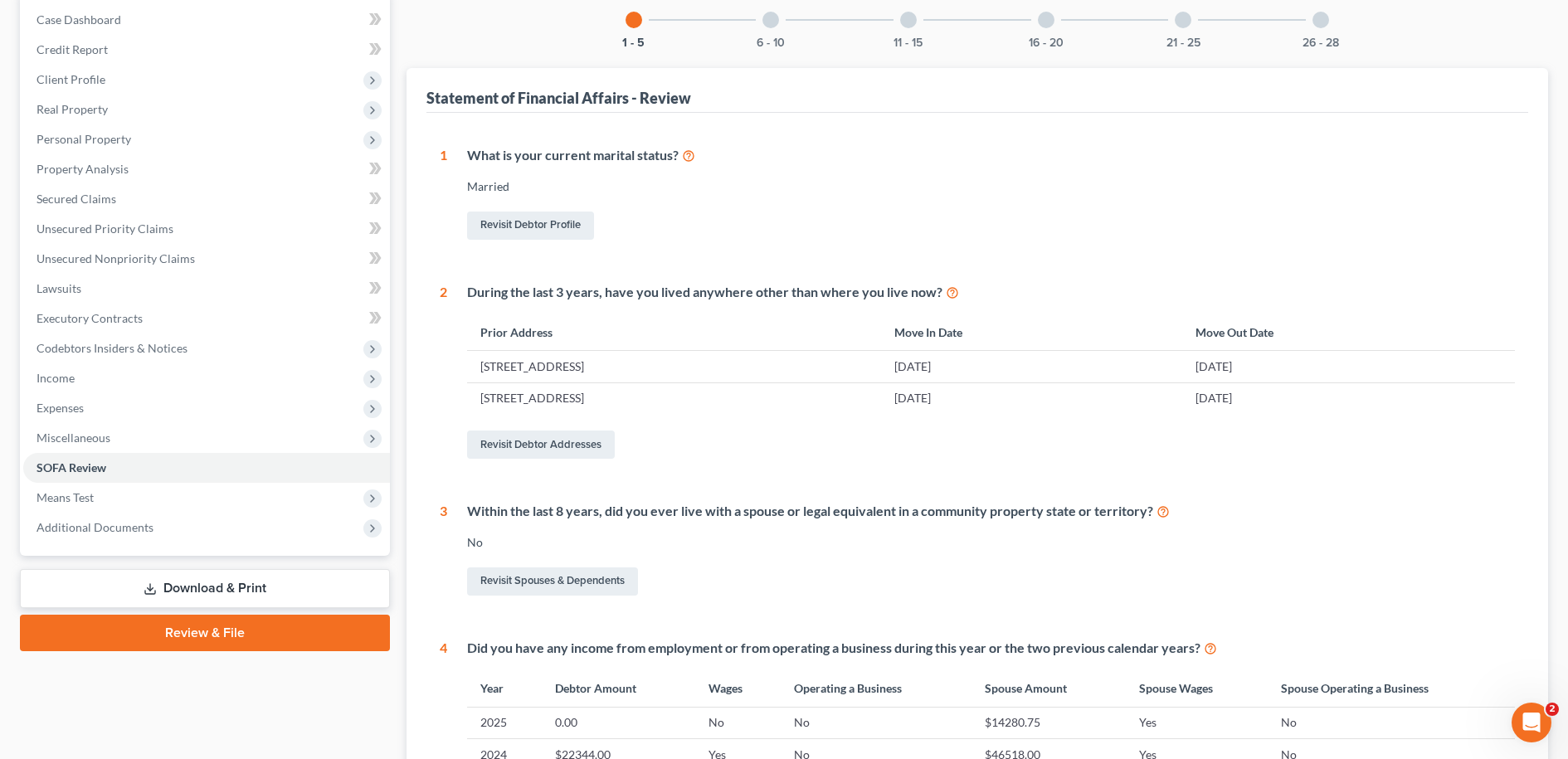
click at [772, 20] on div at bounding box center [770, 19] width 17 height 17
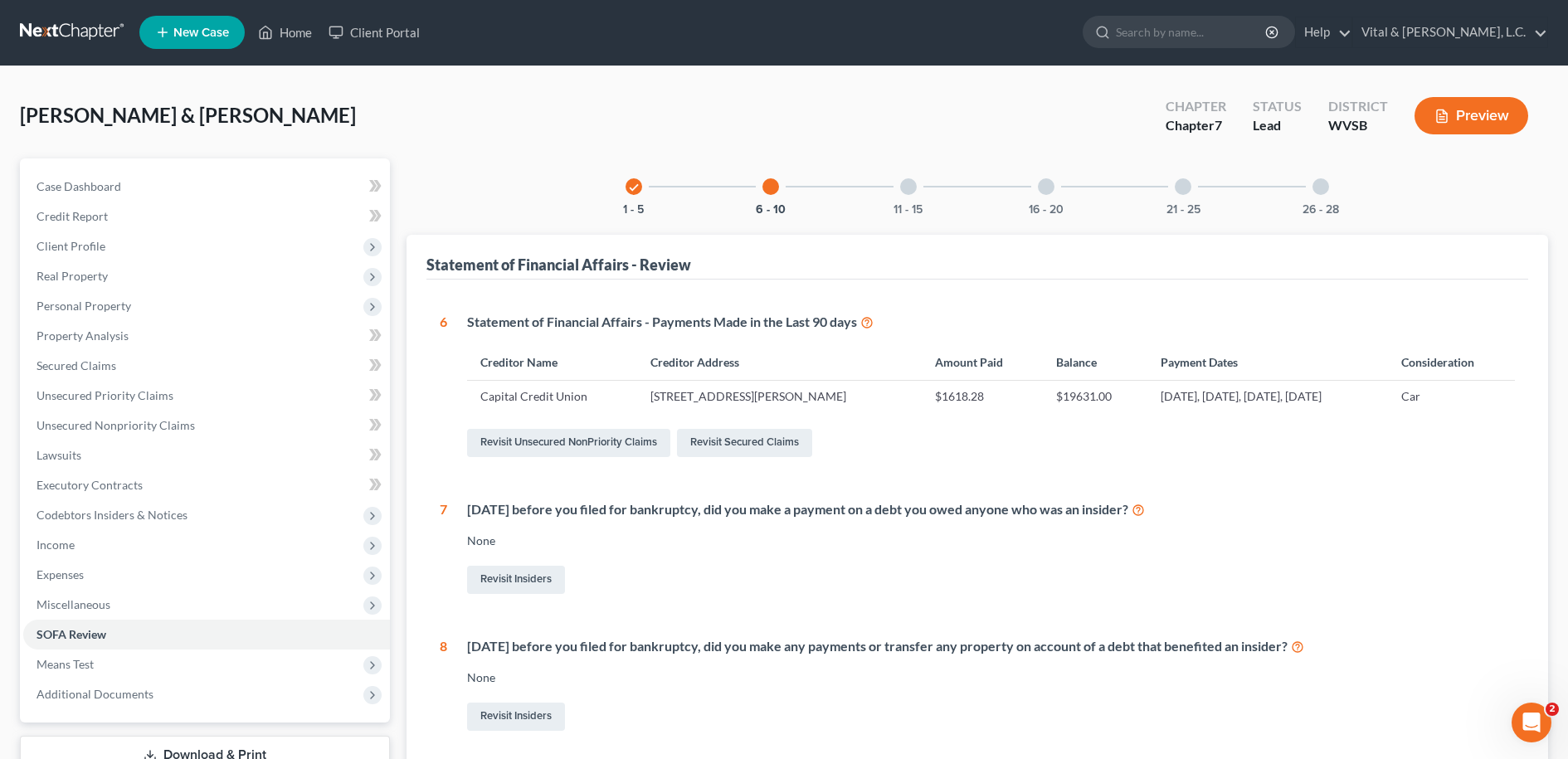
scroll to position [0, 0]
click at [907, 187] on div at bounding box center [908, 187] width 17 height 17
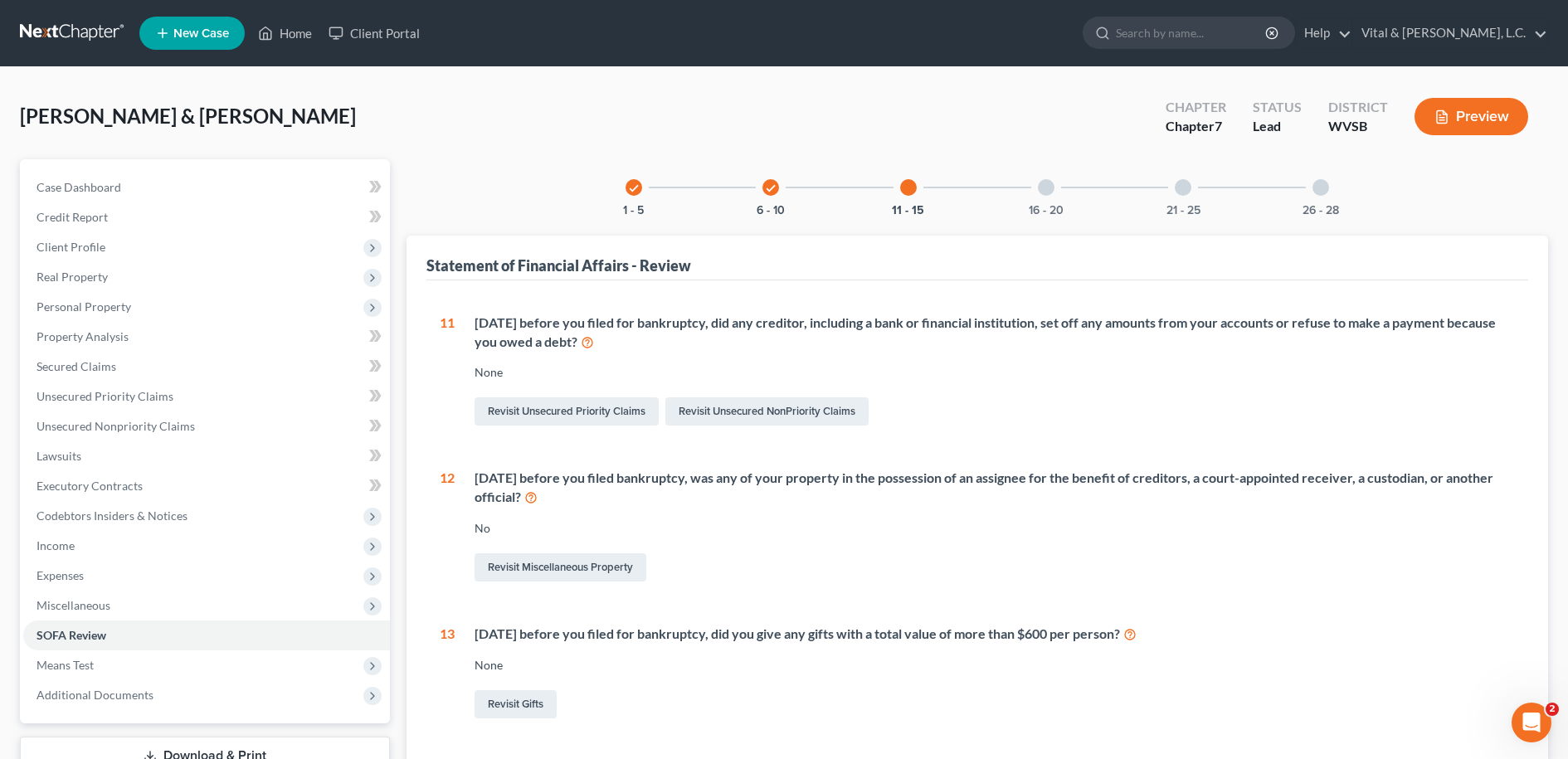
click at [1044, 185] on div at bounding box center [1046, 187] width 17 height 17
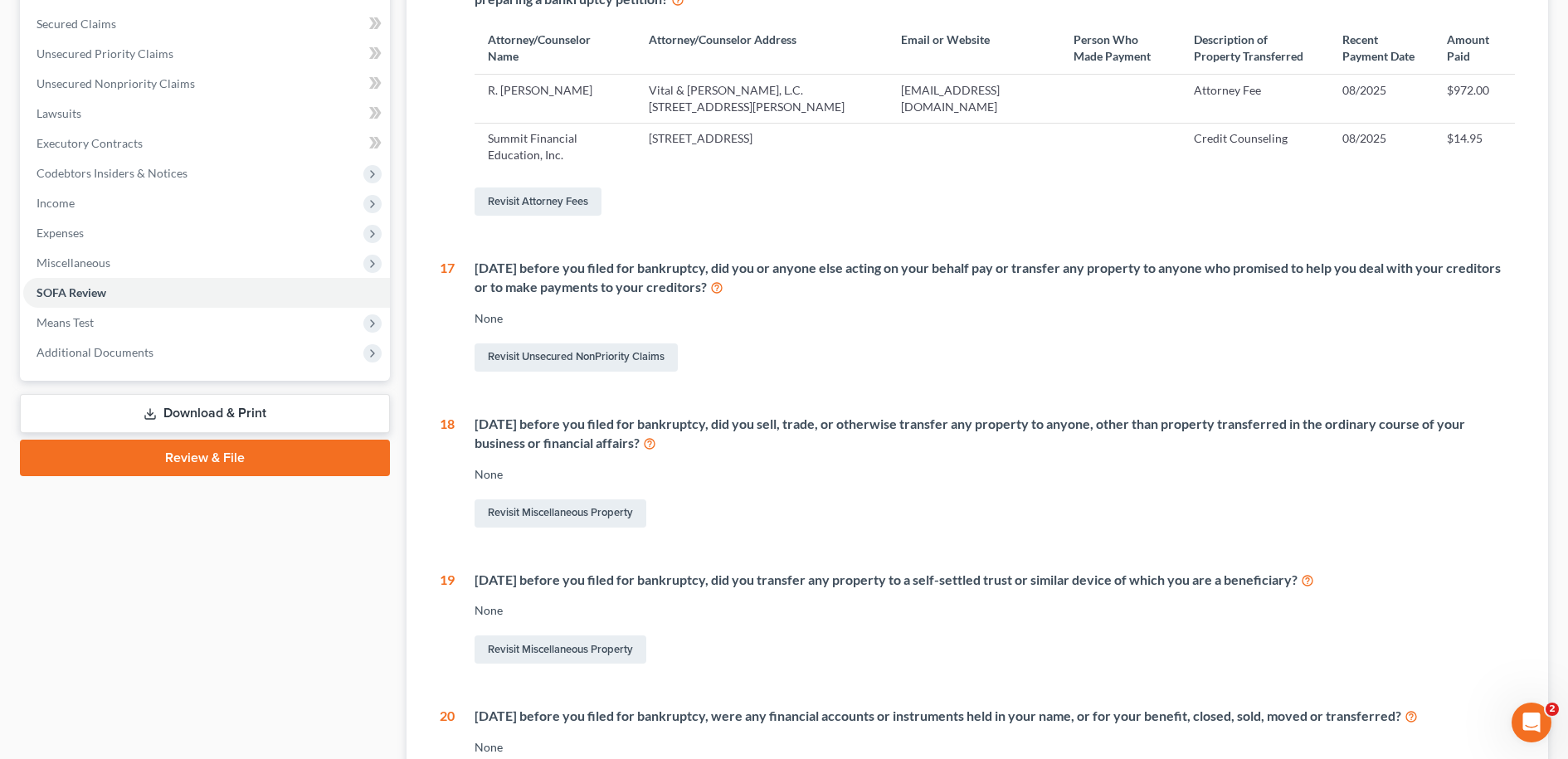
scroll to position [402, 0]
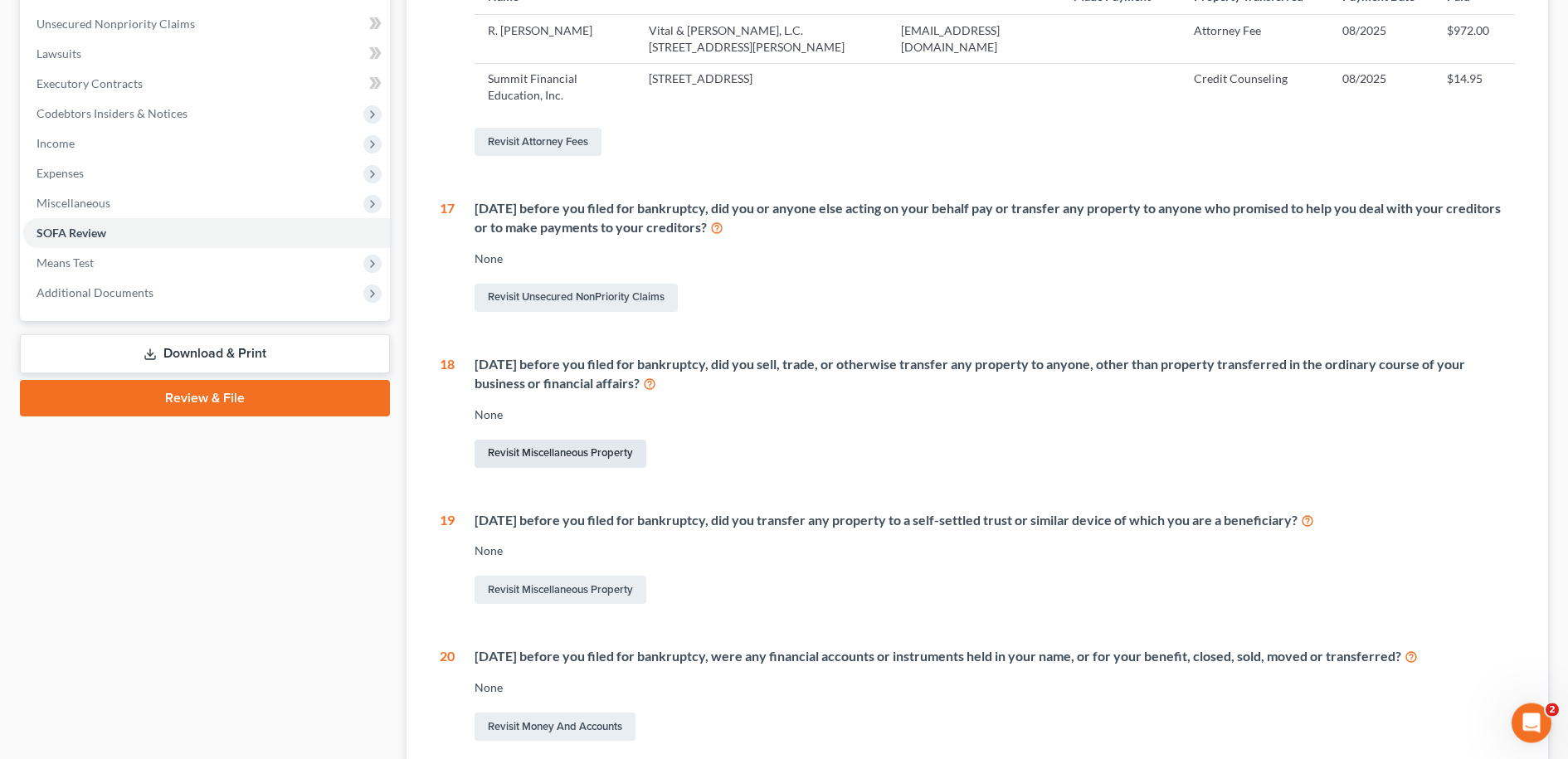
click at [571, 455] on link "Revisit Miscellaneous Property" at bounding box center [560, 454] width 172 height 28
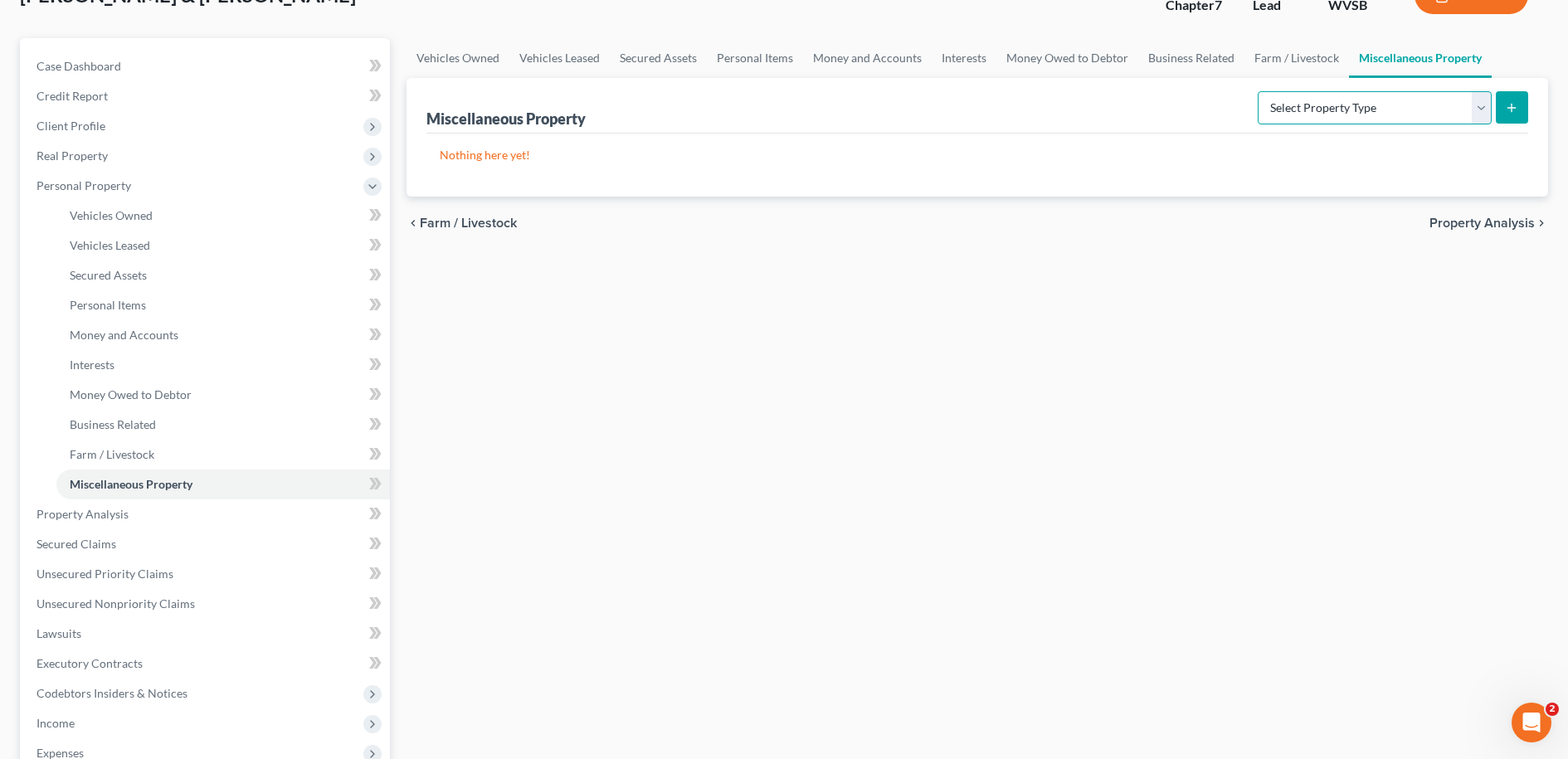
click at [1258, 91] on select "Select Property Type Assigned for Creditor Benefit Within 1 Year Holding for An…" at bounding box center [1375, 108] width 234 height 33
select select "transferred"
click option "Transferred" at bounding box center [0, 0] width 0 height 0
drag, startPoint x: 1514, startPoint y: 111, endPoint x: 1506, endPoint y: 105, distance: 10.0
click at [1513, 109] on icon "submit" at bounding box center [1511, 107] width 13 height 13
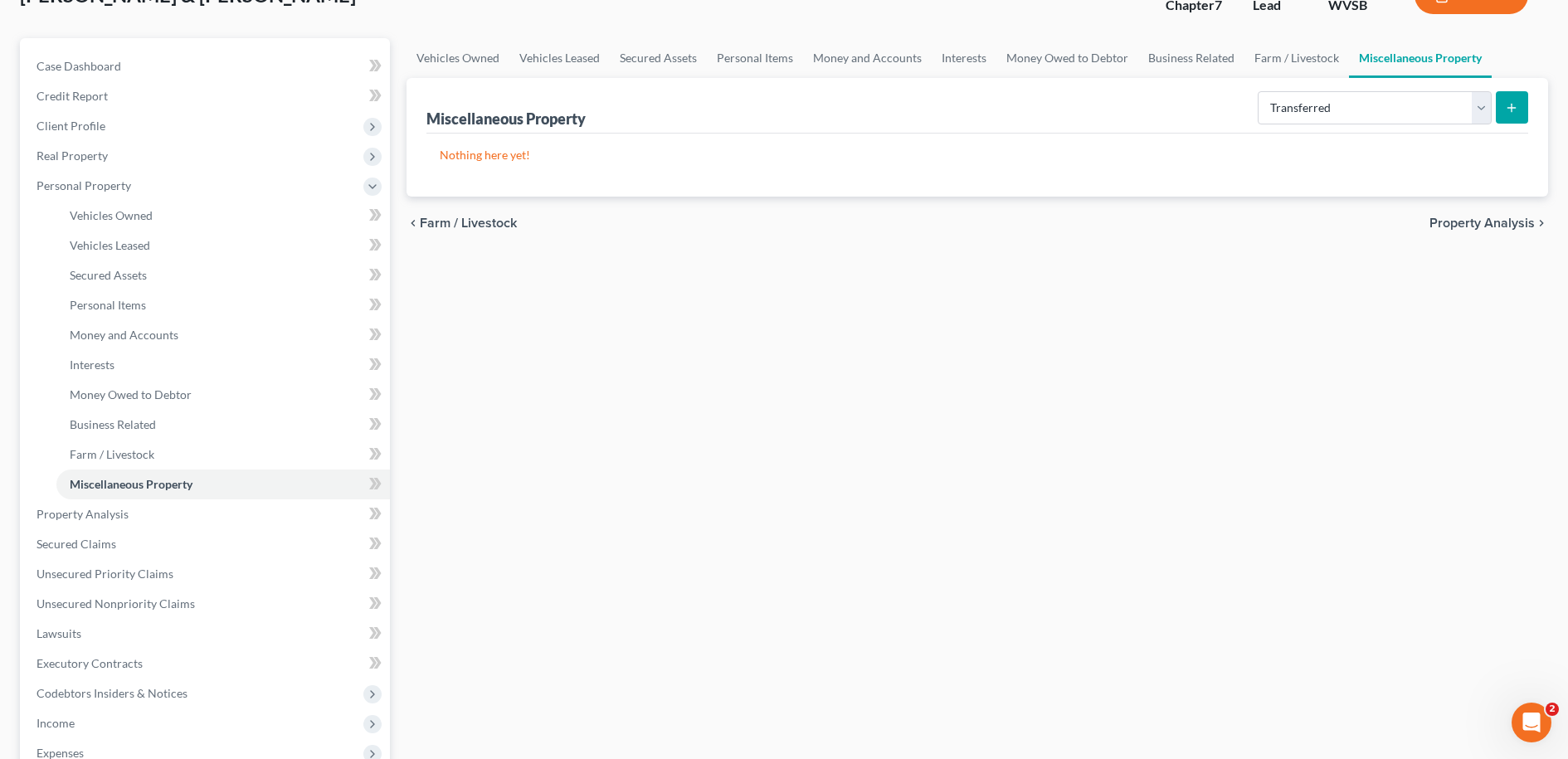
select select "Ordinary (within 2 years)"
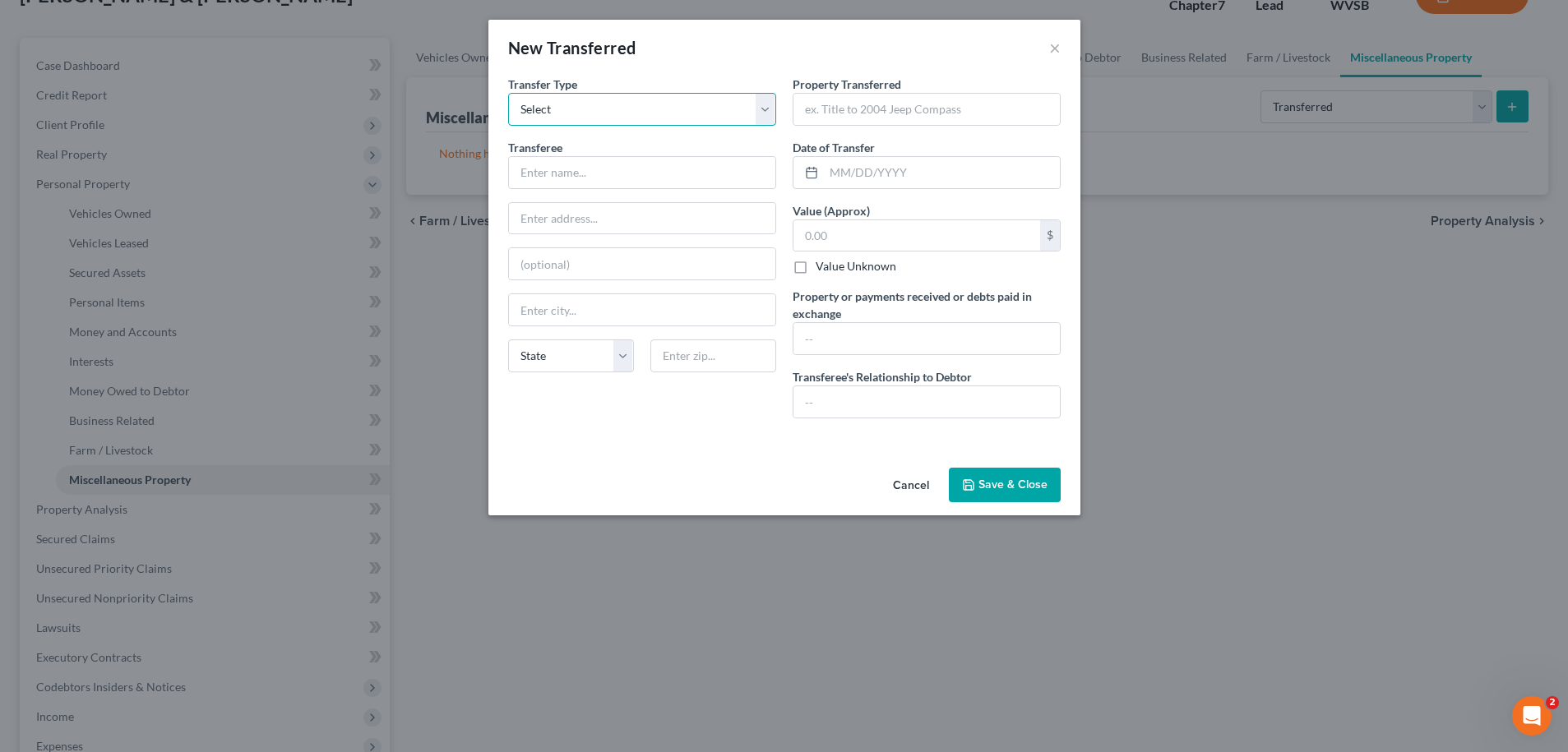
click at [508, 93] on select "Select Ordinary (within 2 years) Within 10 Years" at bounding box center [643, 110] width 268 height 33
click option "Ordinary (within 2 years)" at bounding box center [0, 0] width 0 height 0
click at [648, 171] on input "text" at bounding box center [643, 172] width 266 height 31
click at [805, 111] on input "text" at bounding box center [926, 110] width 266 height 31
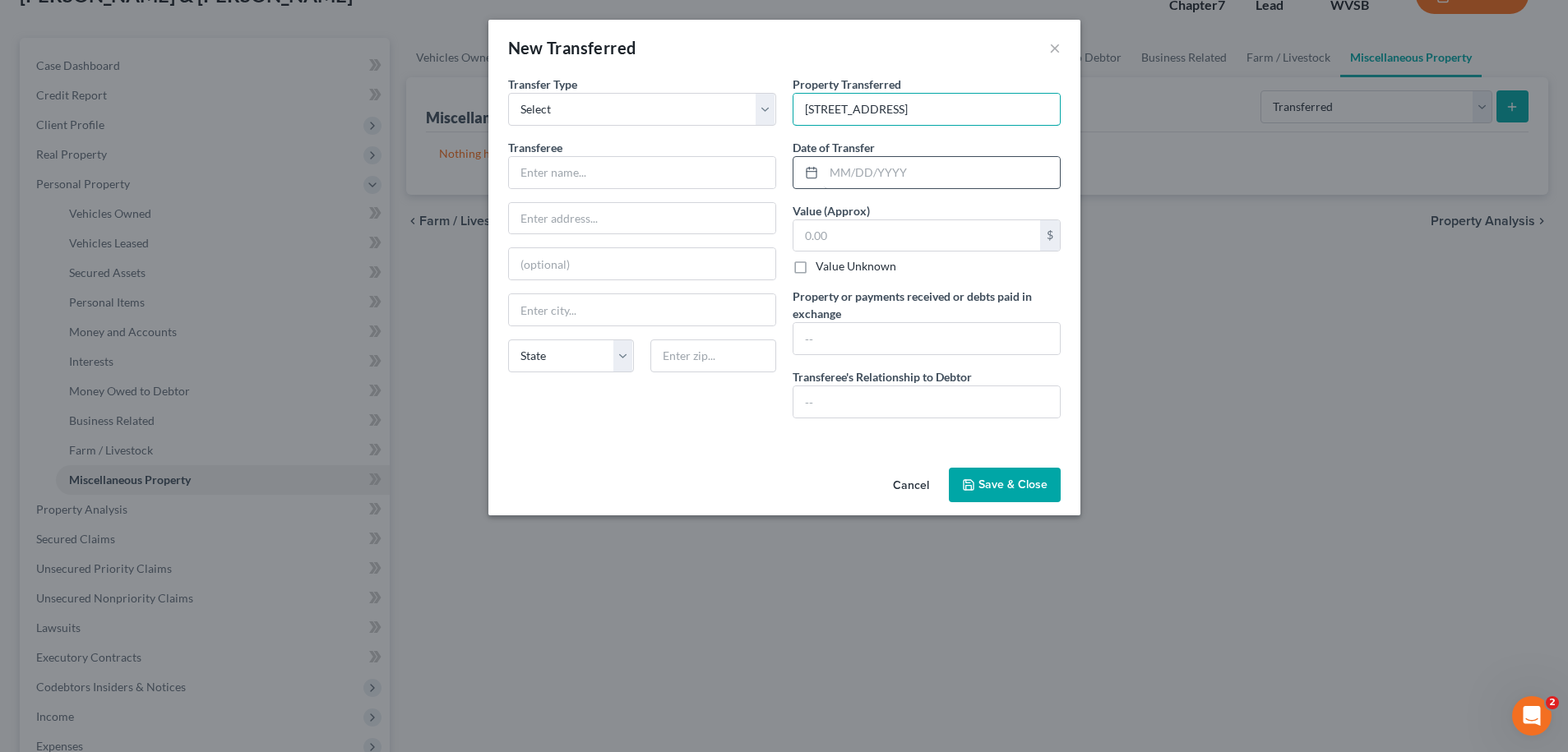
type input "716 N. 20th St., Bismarck, ND 58501"
click at [833, 171] on input "text" at bounding box center [941, 172] width 236 height 31
type input "01/15/2025"
type input "255,000.00"
click at [898, 389] on input "text" at bounding box center [926, 402] width 266 height 31
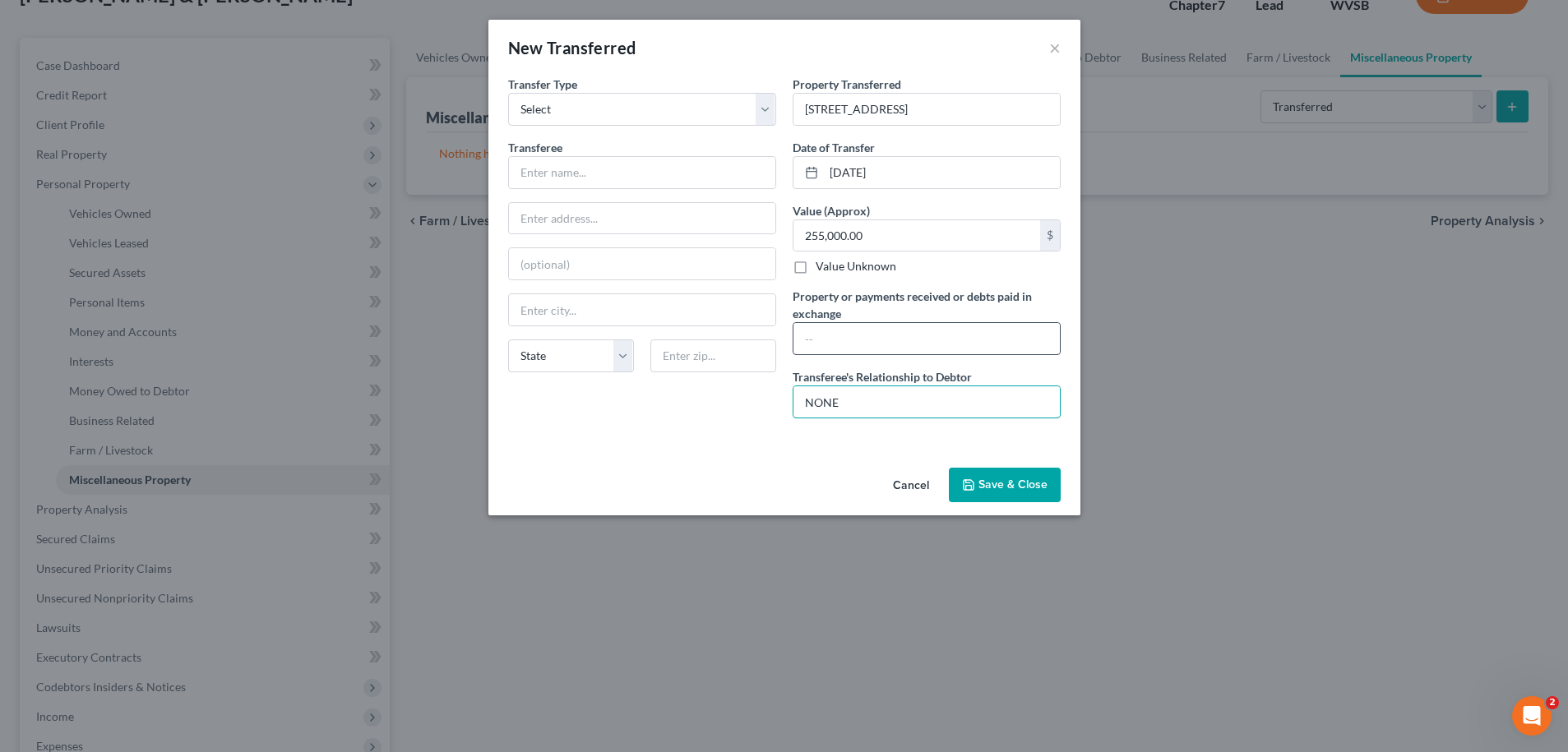
type input "NONE"
click at [857, 340] on input "text" at bounding box center [926, 339] width 266 height 31
type input "P"
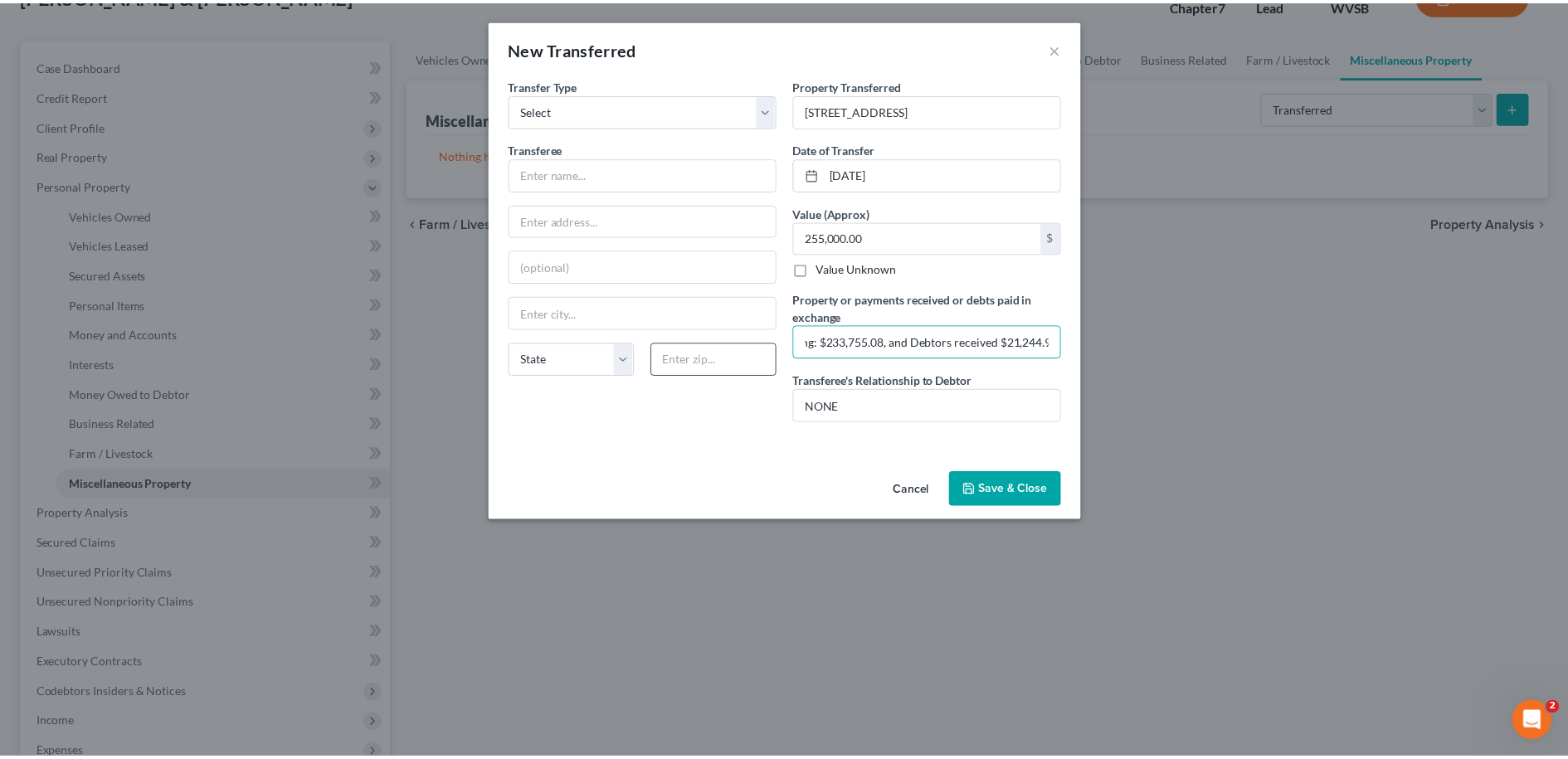
scroll to position [0, 121]
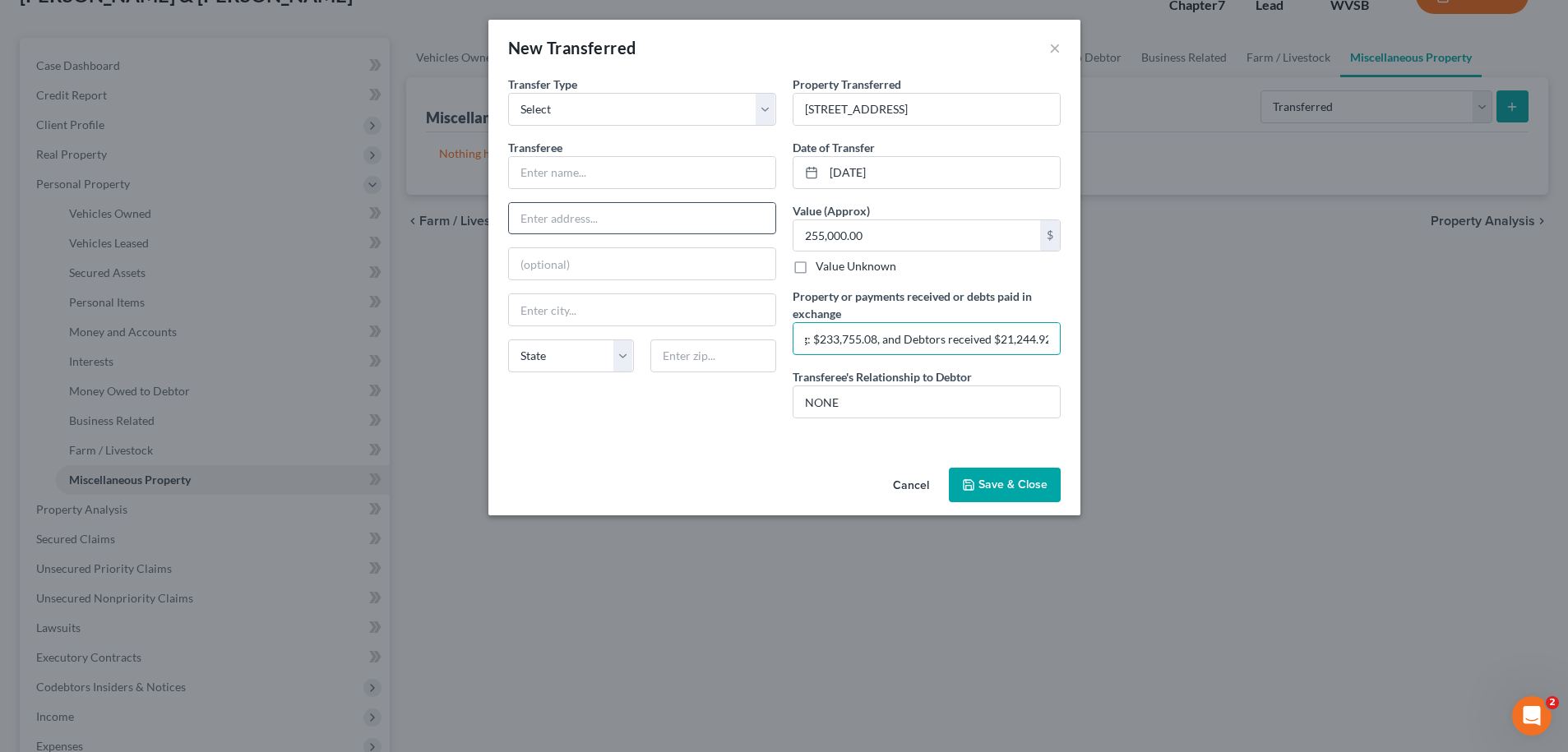
type input "Expenses paid at closing: $233,755.08, and Debtors received $21,244.92"
click at [537, 212] on input "text" at bounding box center [643, 218] width 266 height 31
type input "716 N. 20th Street"
type input "Bismarck"
select select "29"
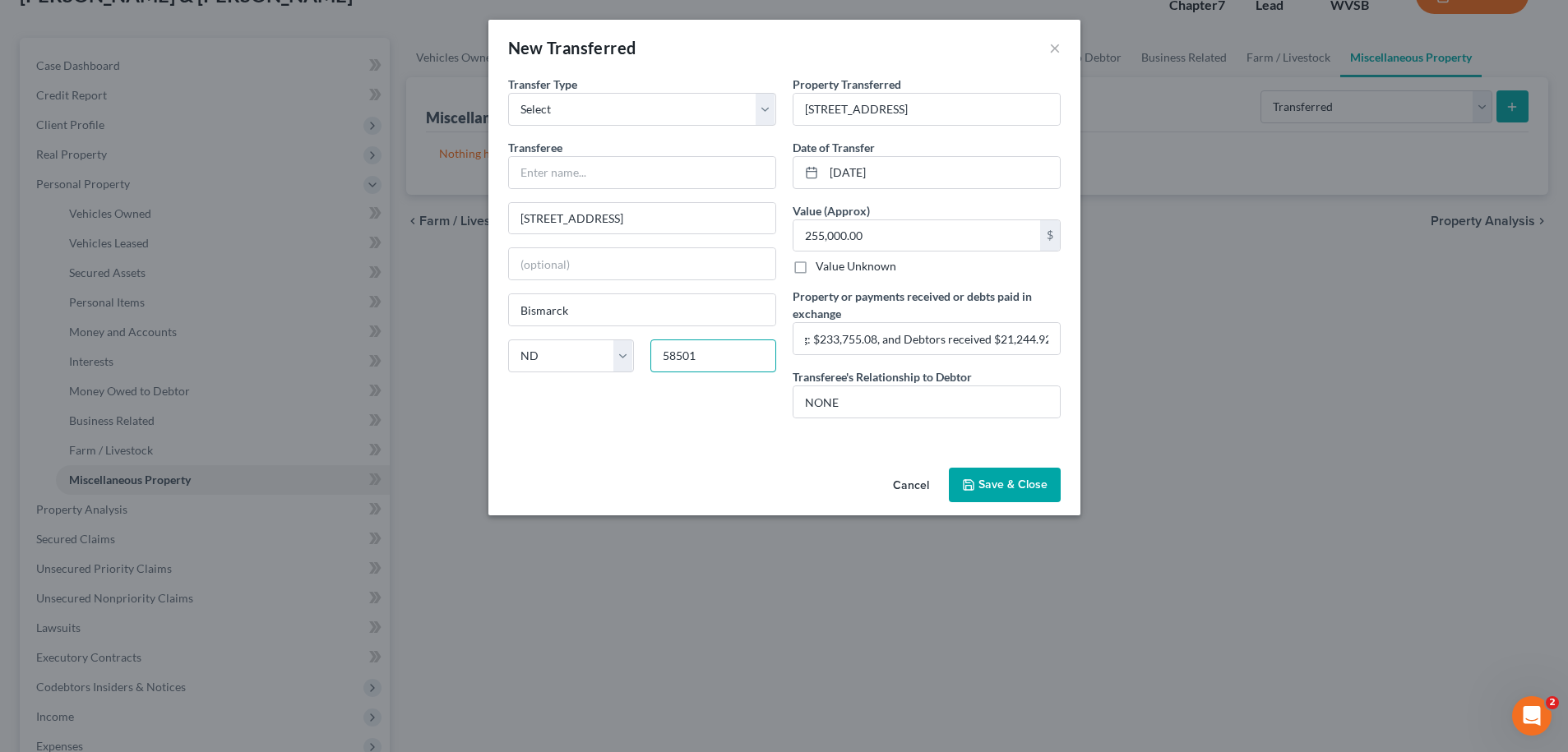
type input "58501"
click at [986, 487] on button "Save & Close" at bounding box center [1005, 485] width 111 height 35
click at [555, 171] on input "text" at bounding box center [643, 172] width 266 height 31
type input "Purchaser"
click at [1002, 485] on button "Save & Close" at bounding box center [1005, 485] width 111 height 35
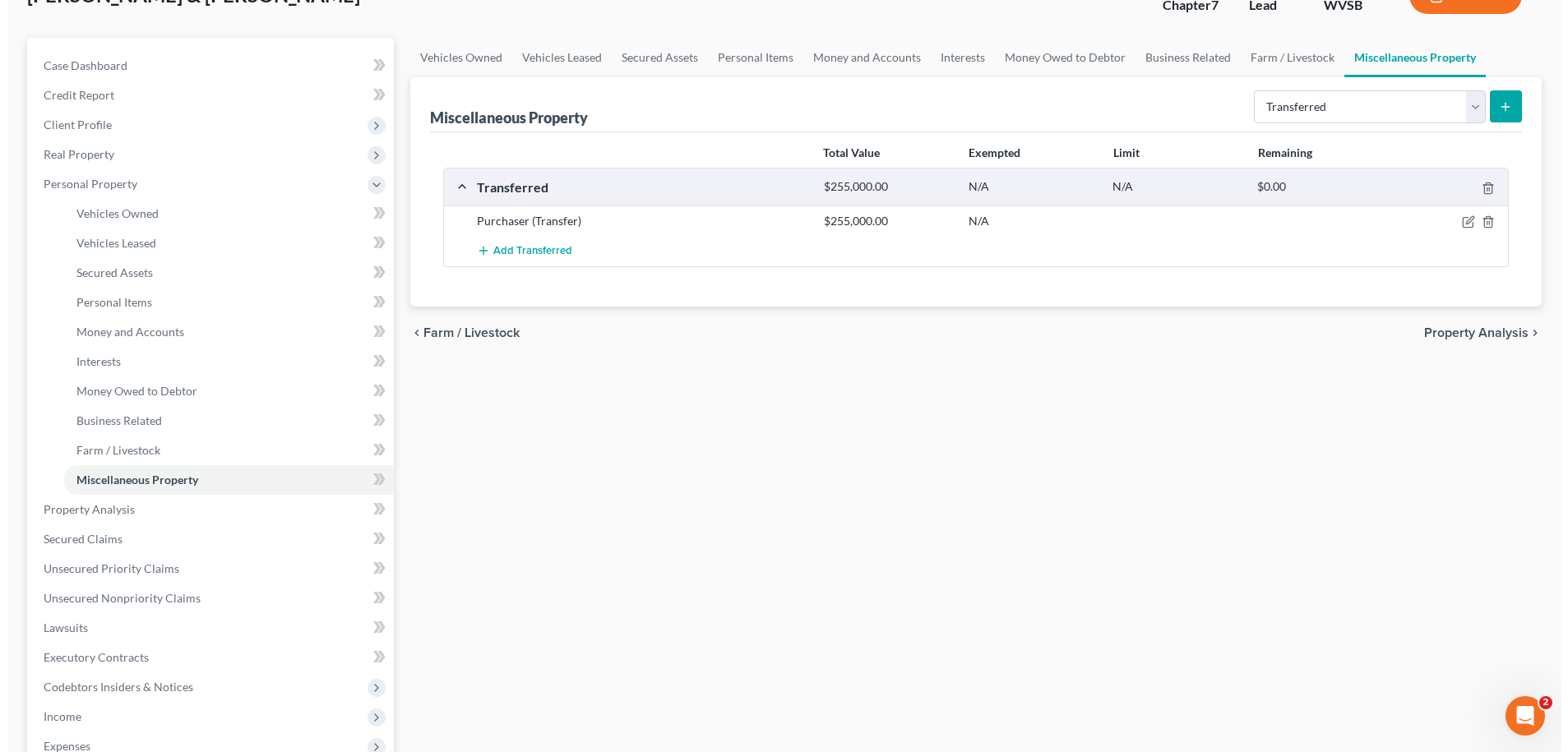
scroll to position [0, 0]
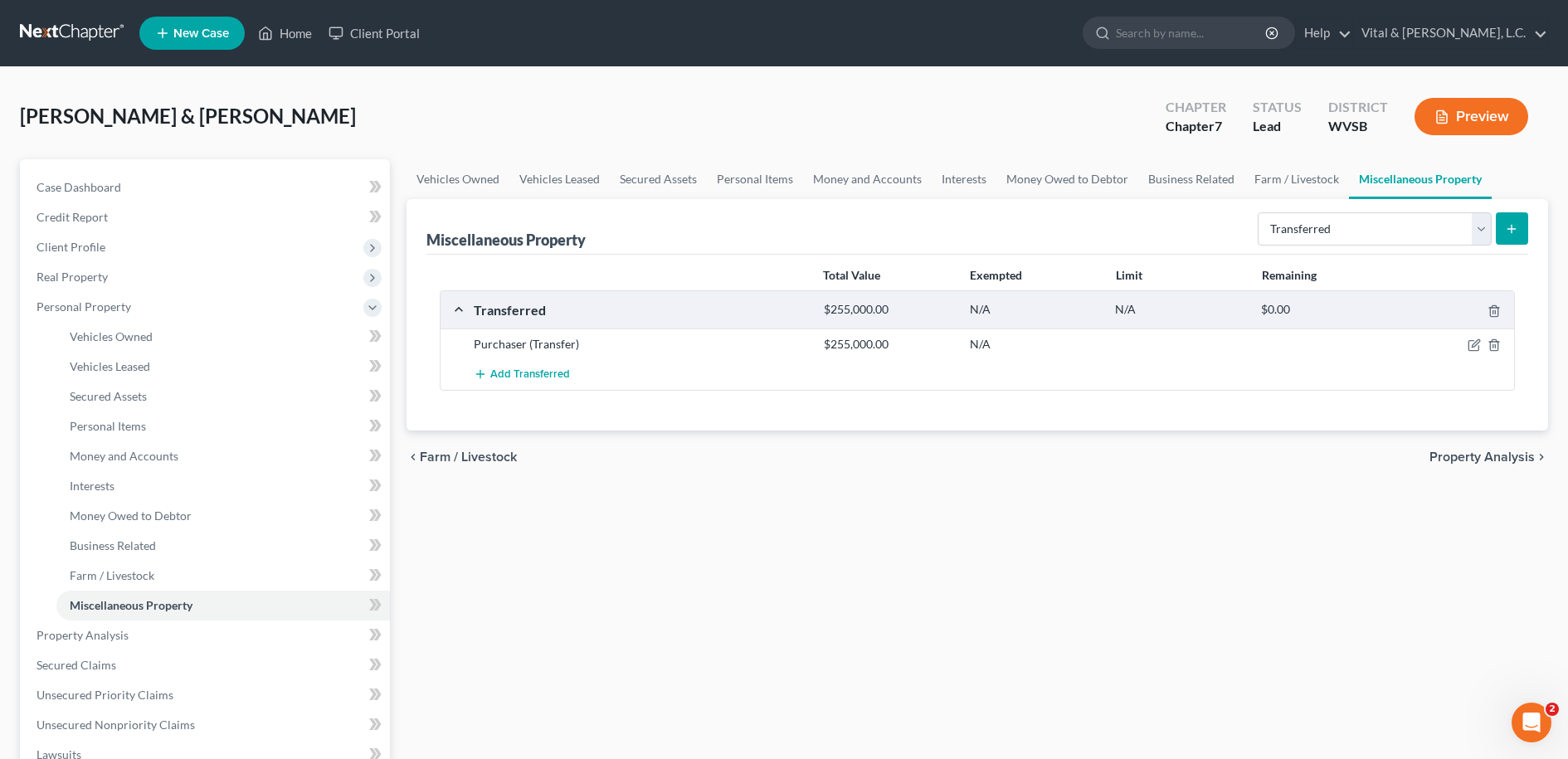
click at [1464, 116] on button "Preview" at bounding box center [1470, 116] width 113 height 38
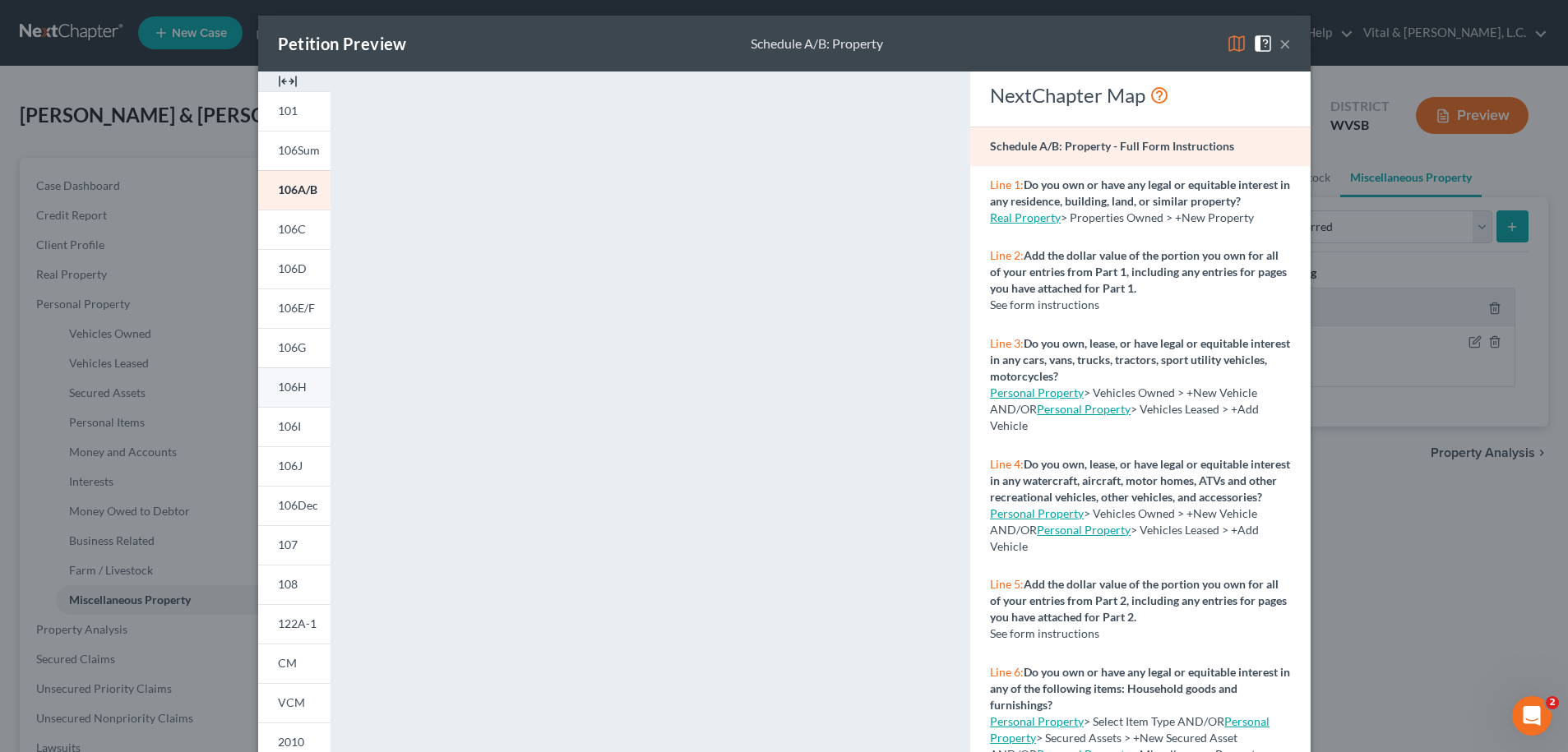
scroll to position [22, 0]
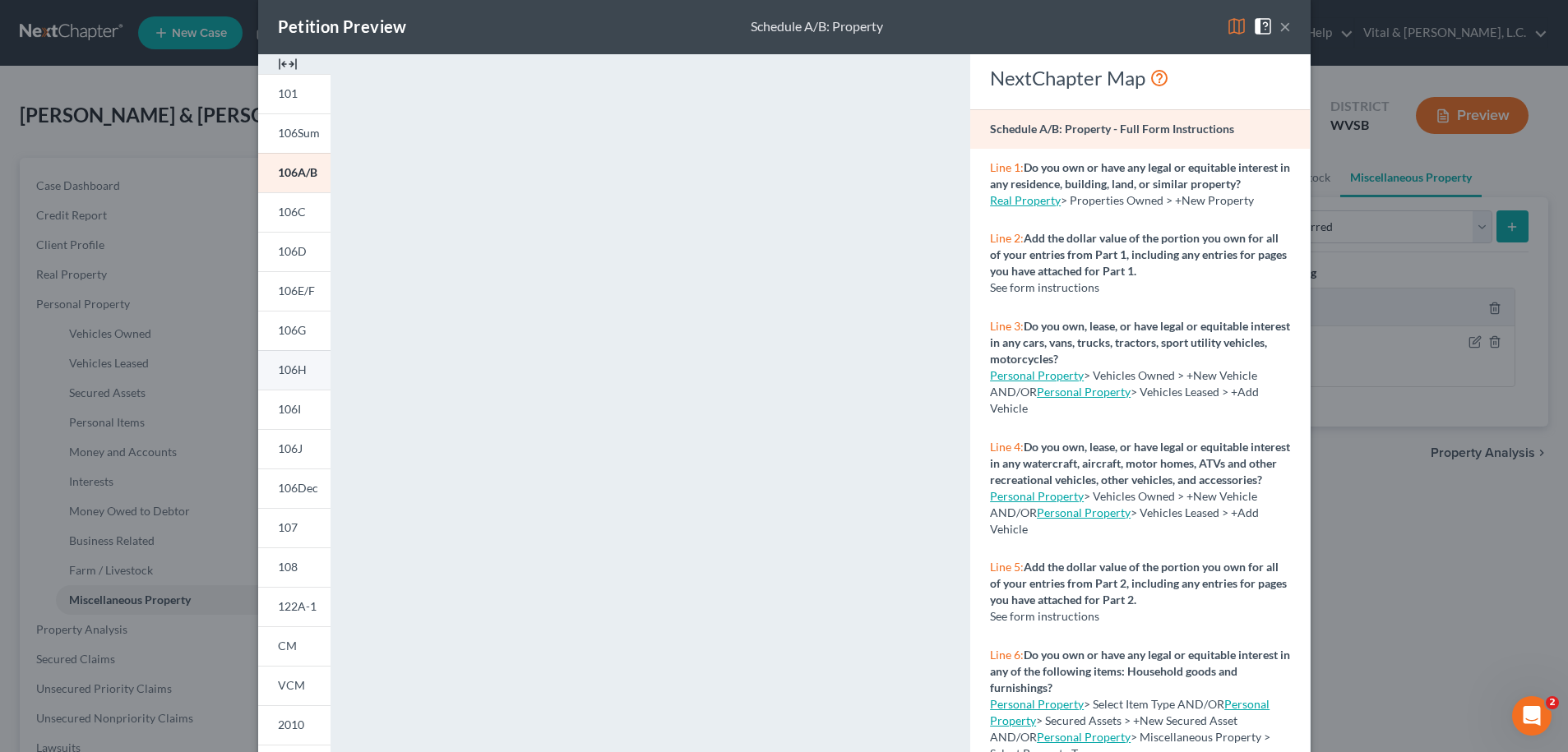
click at [289, 359] on link "106H" at bounding box center [294, 369] width 72 height 39
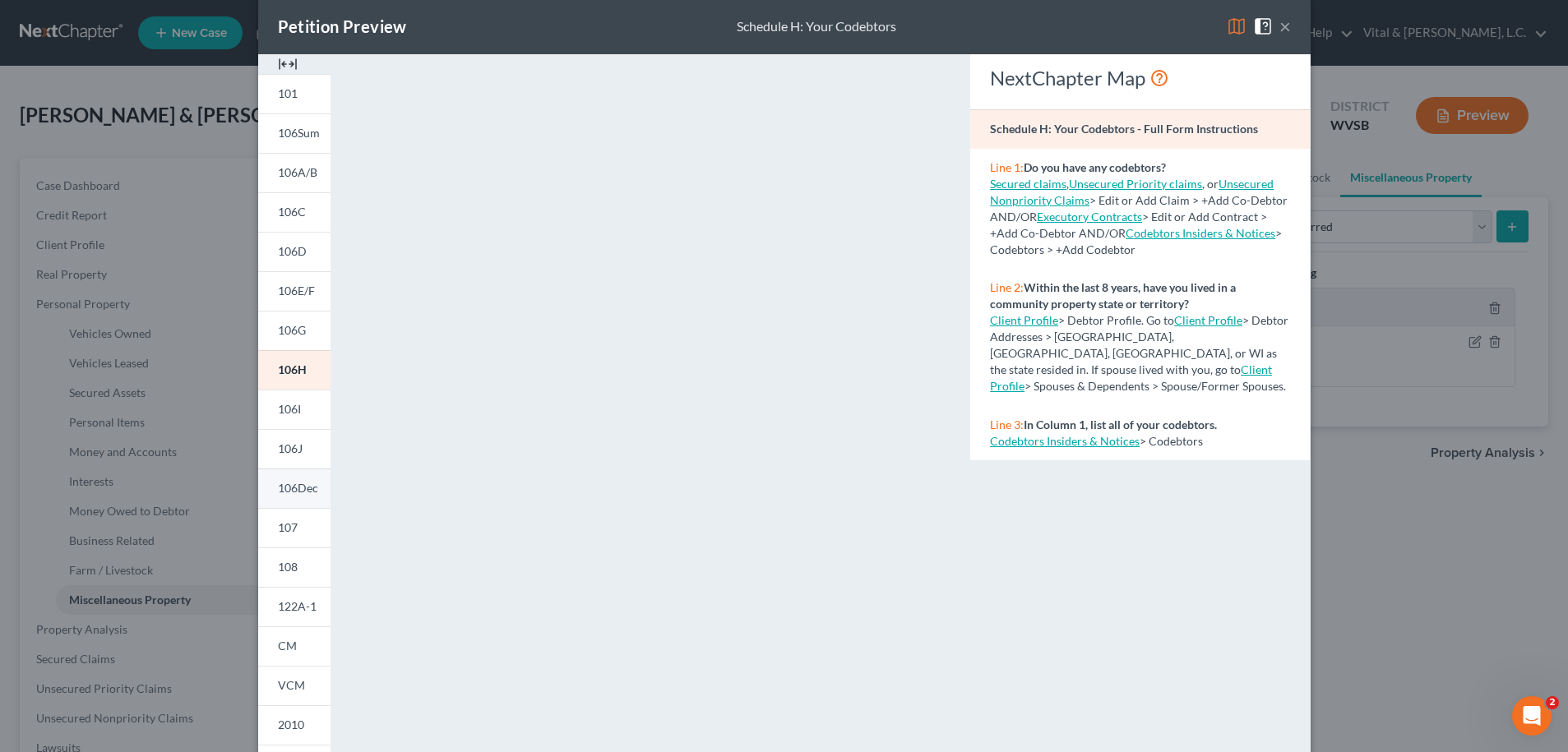
scroll to position [21, 0]
click at [279, 492] on span "106Dec" at bounding box center [298, 488] width 40 height 14
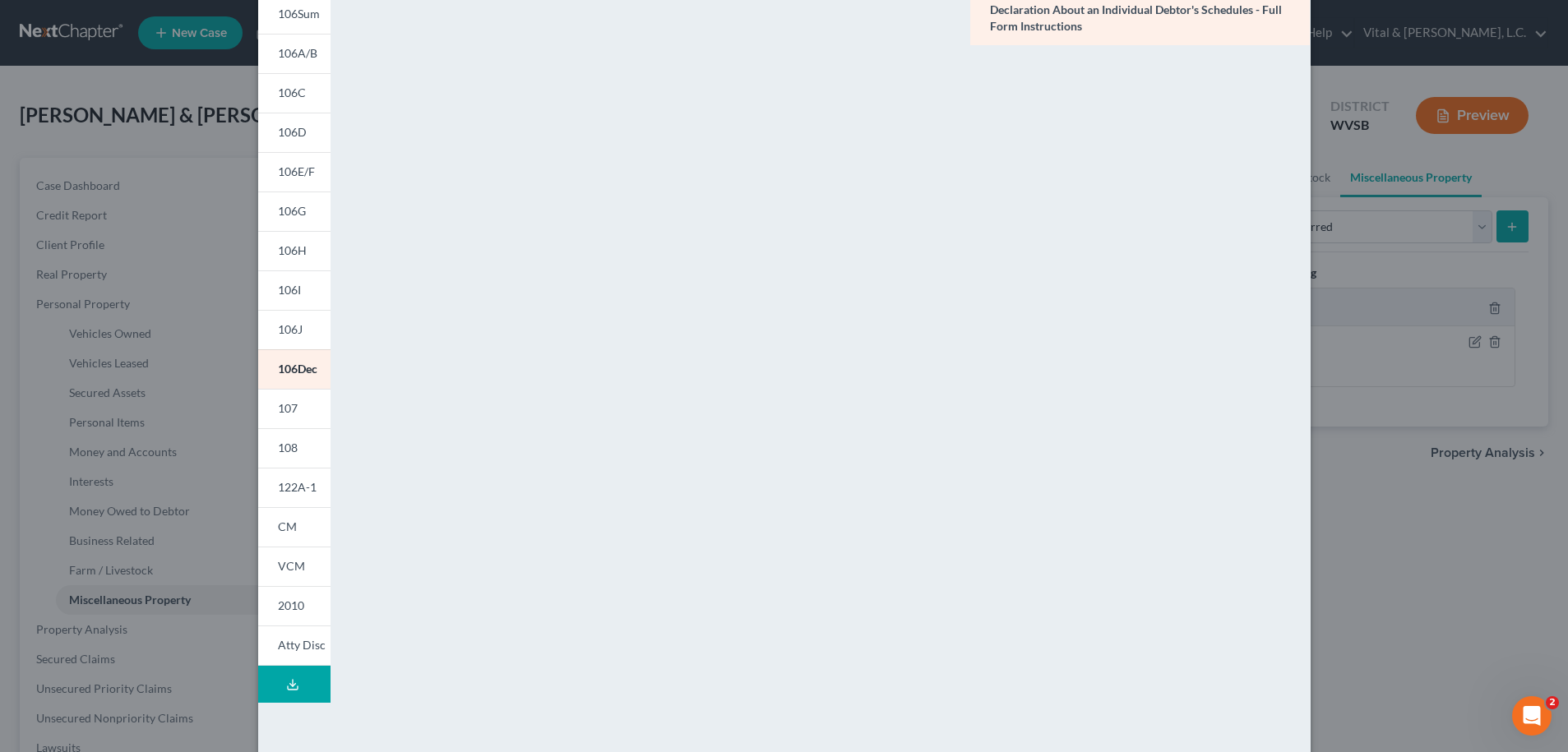
scroll to position [175, 0]
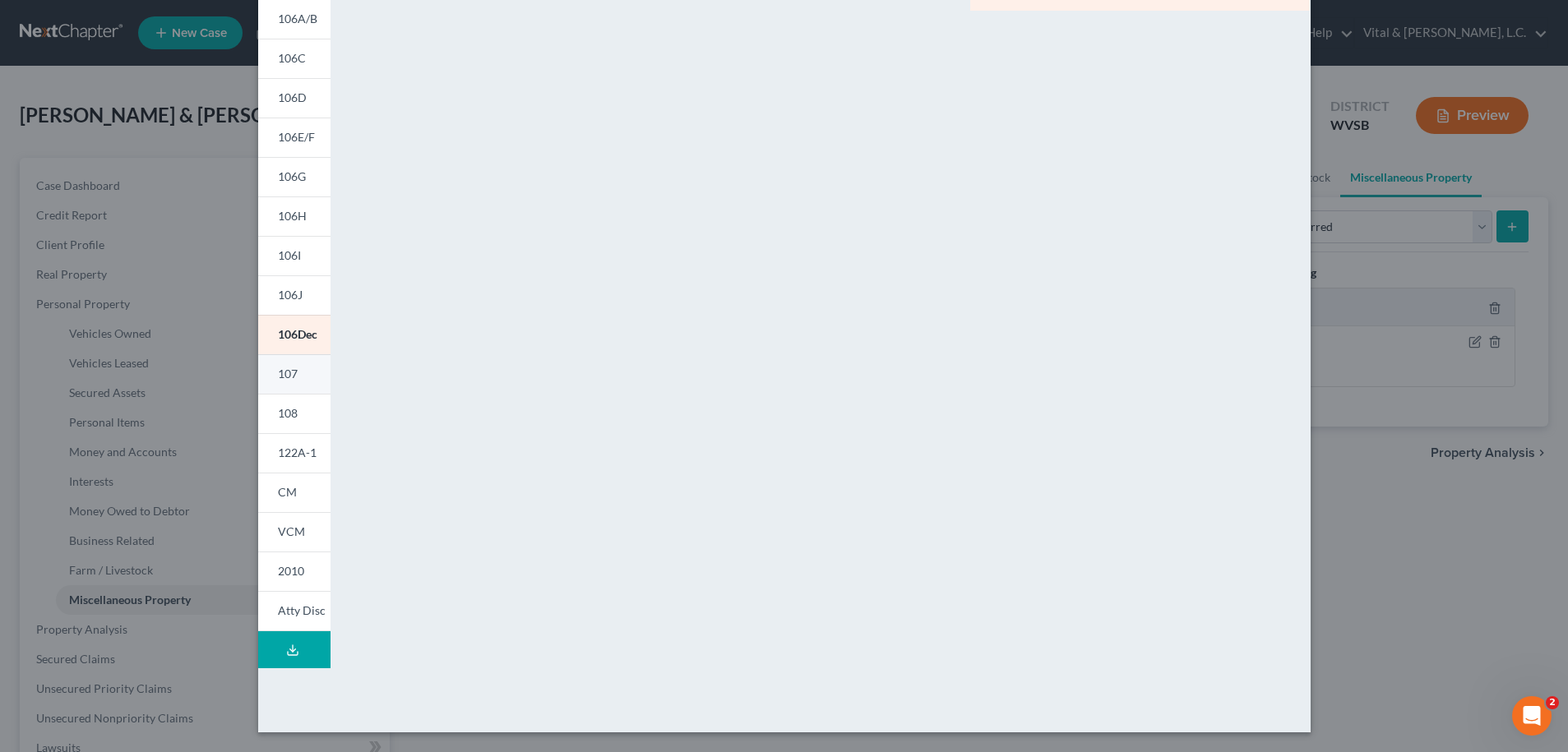
click at [278, 373] on span "107" at bounding box center [287, 373] width 20 height 14
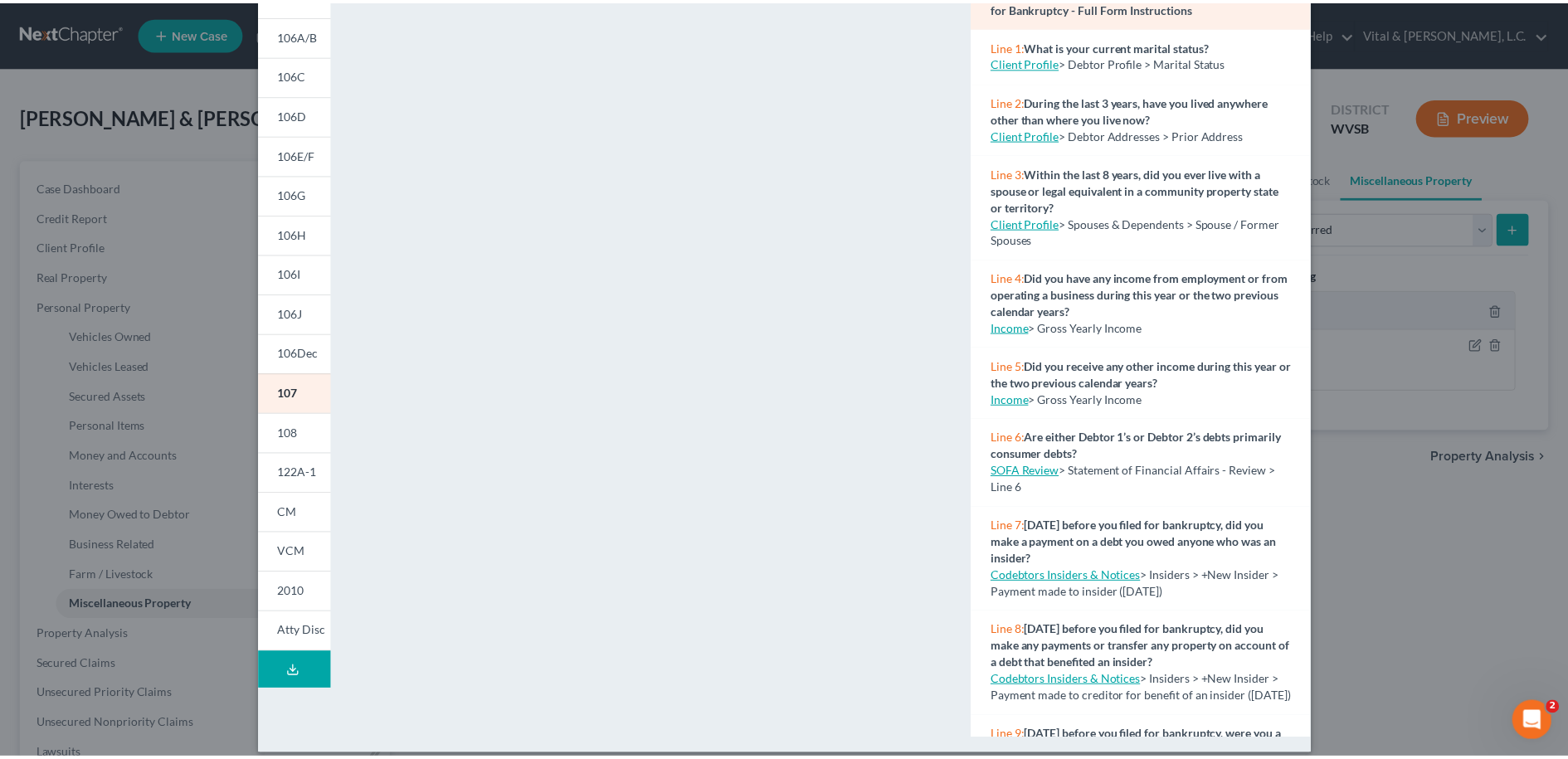
scroll to position [0, 0]
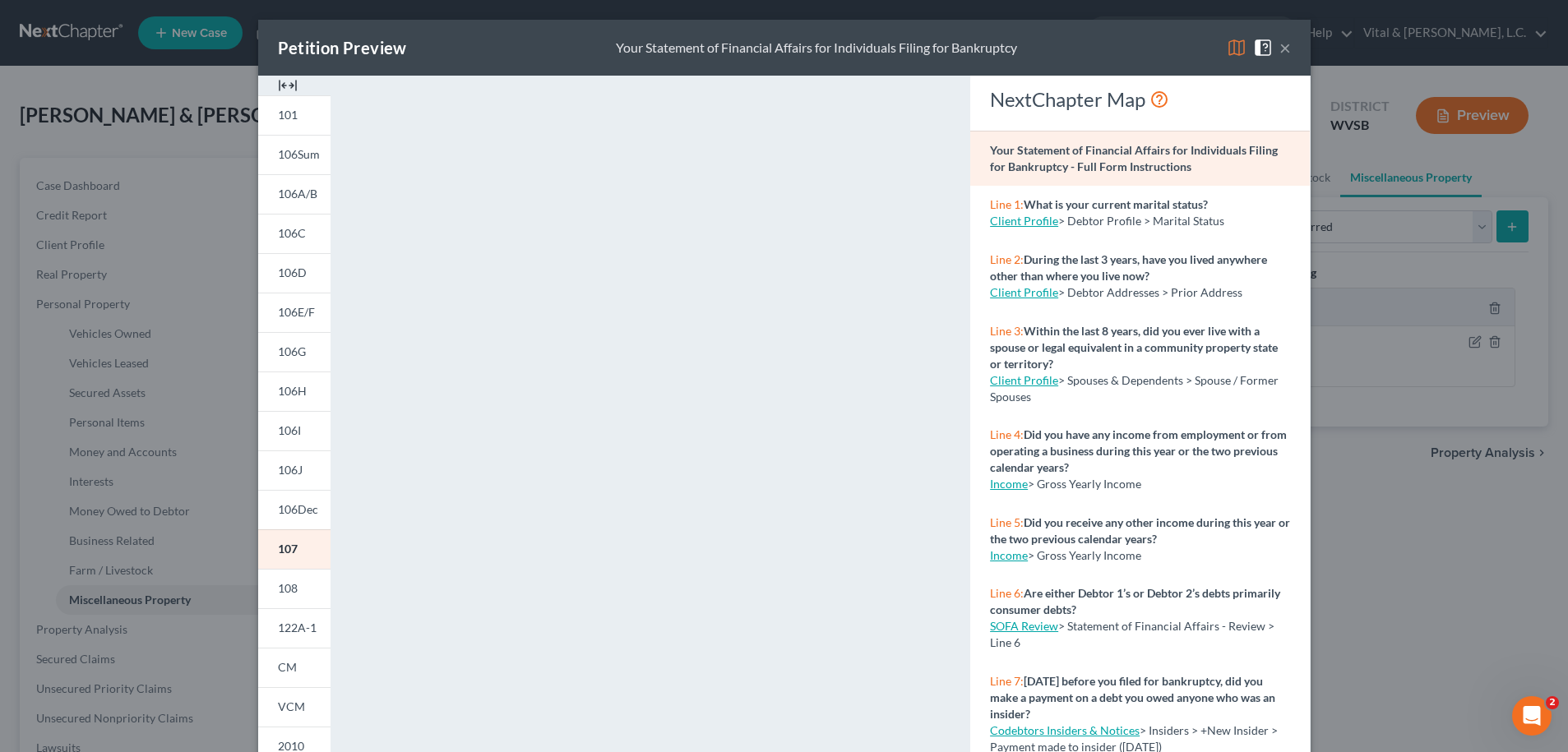
click at [1280, 51] on button "×" at bounding box center [1285, 47] width 11 height 20
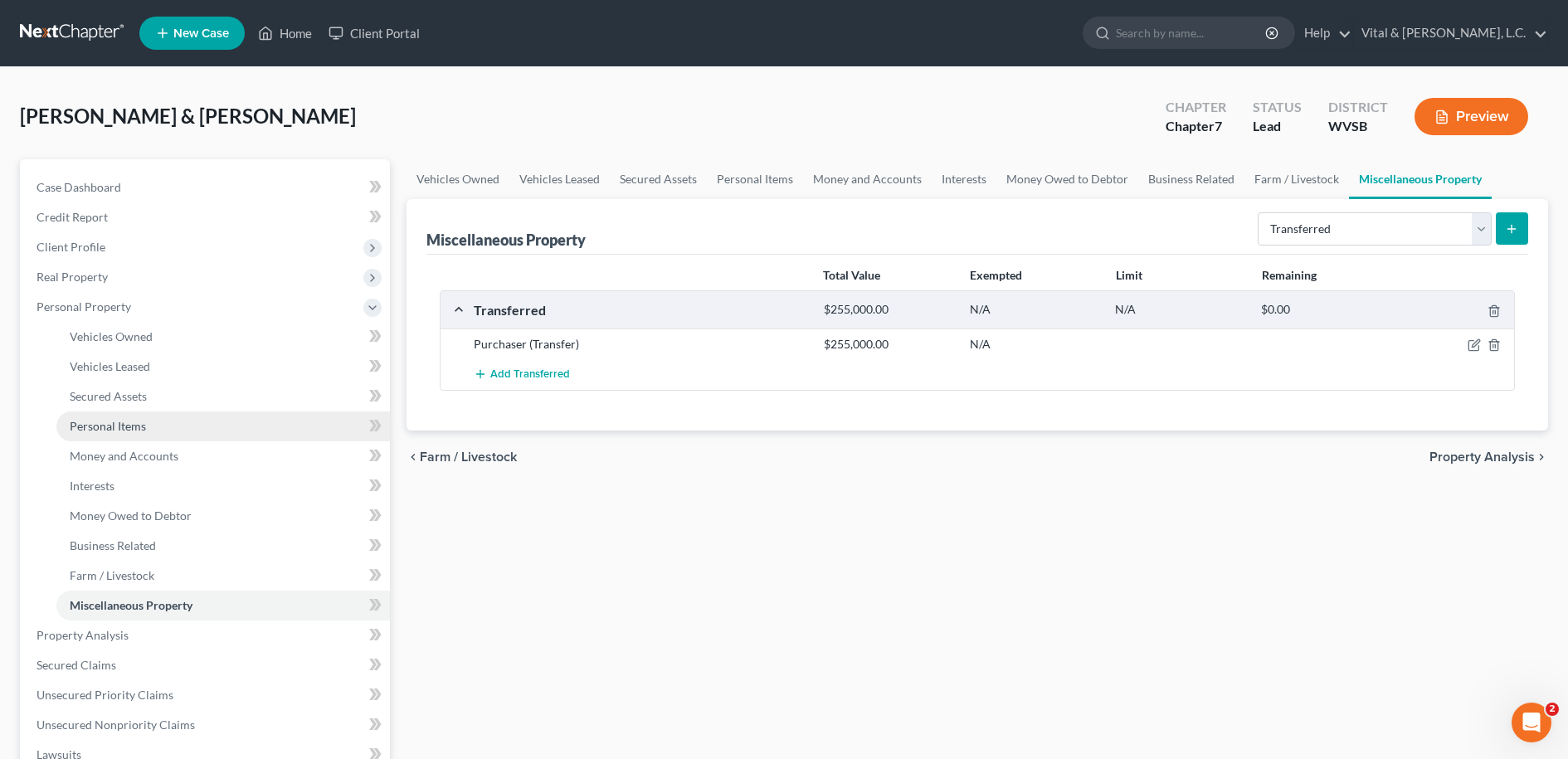
scroll to position [170, 0]
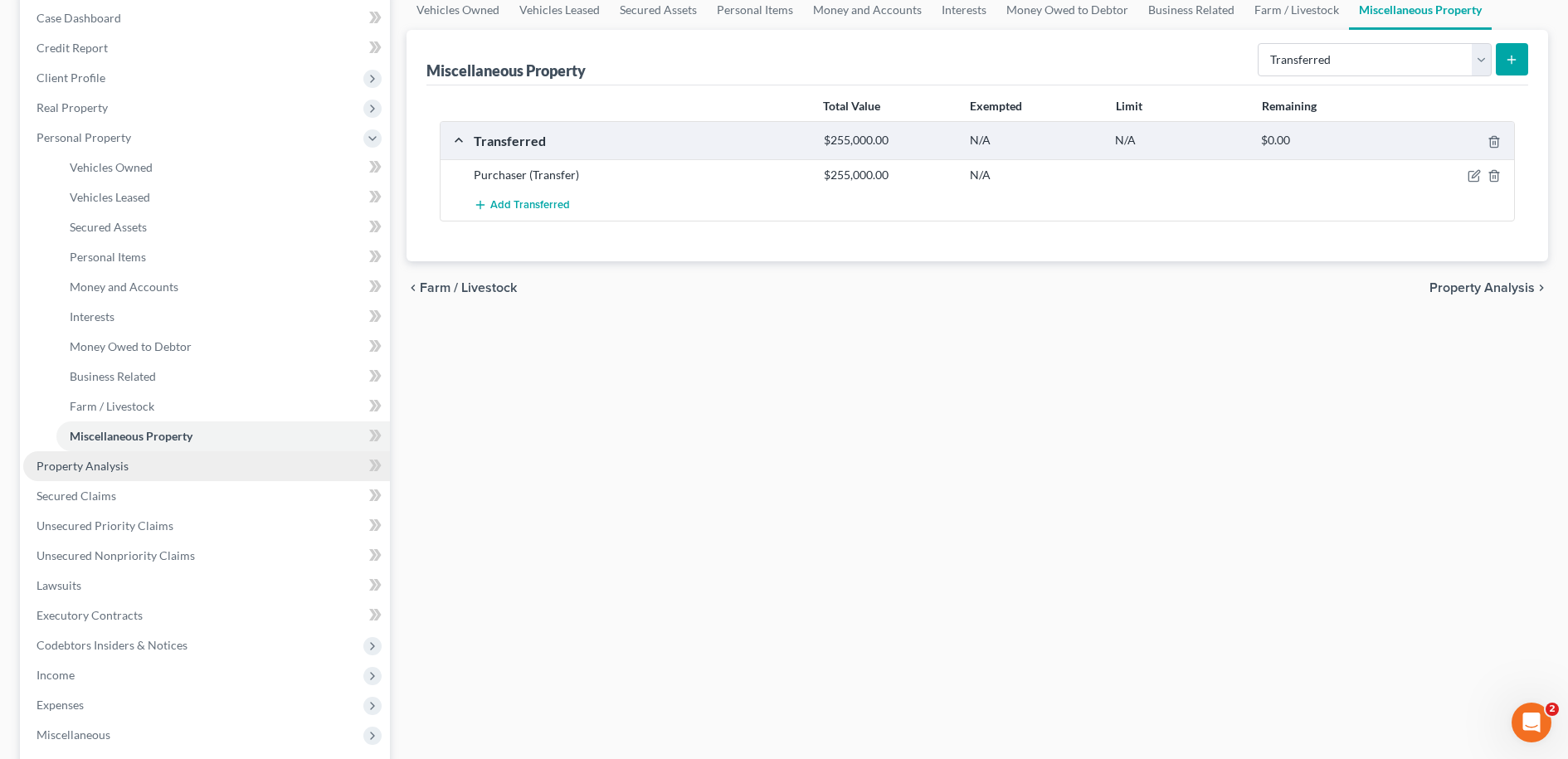
click at [101, 467] on span "Property Analysis" at bounding box center [83, 466] width 92 height 14
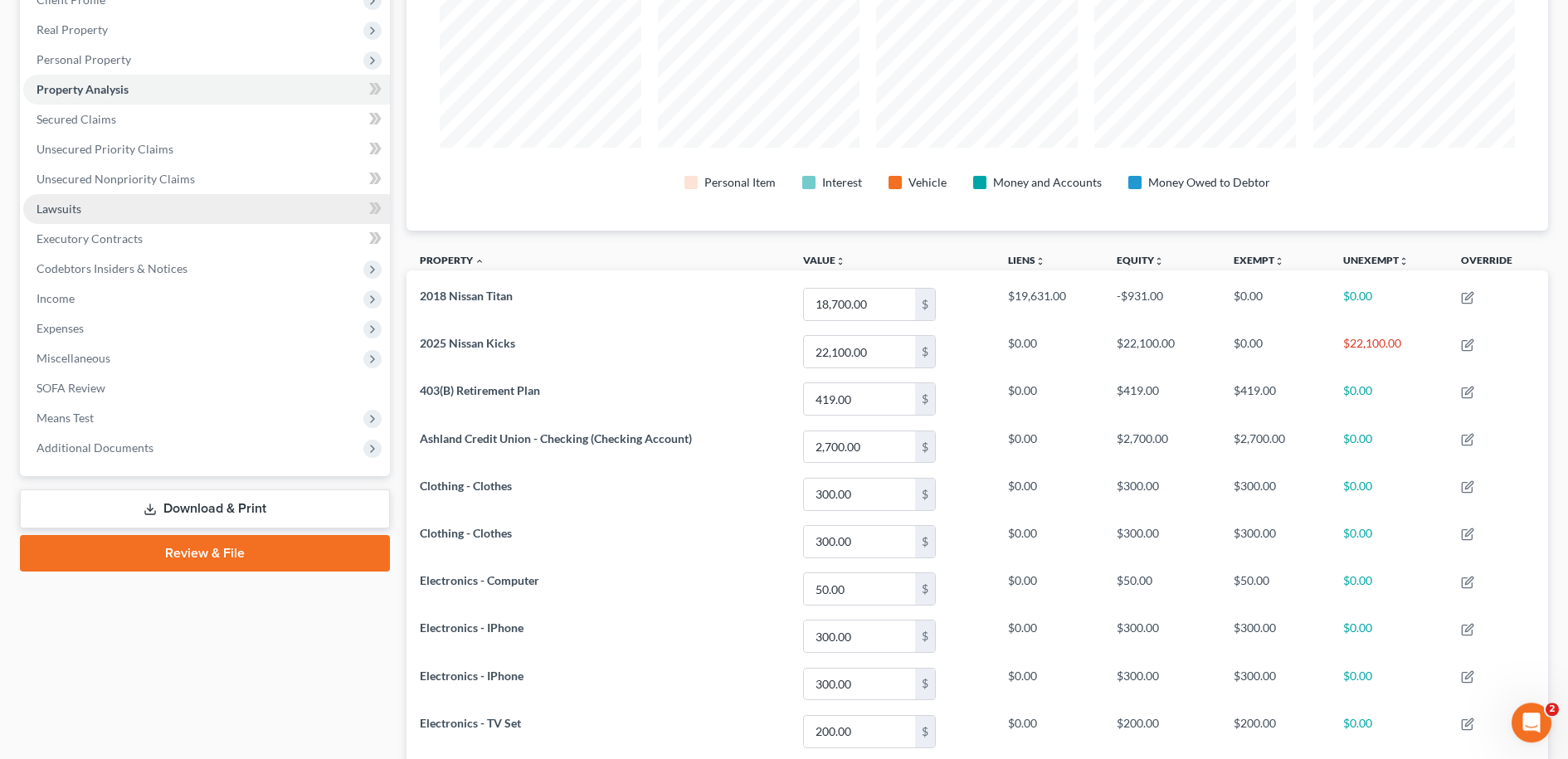
scroll to position [190, 0]
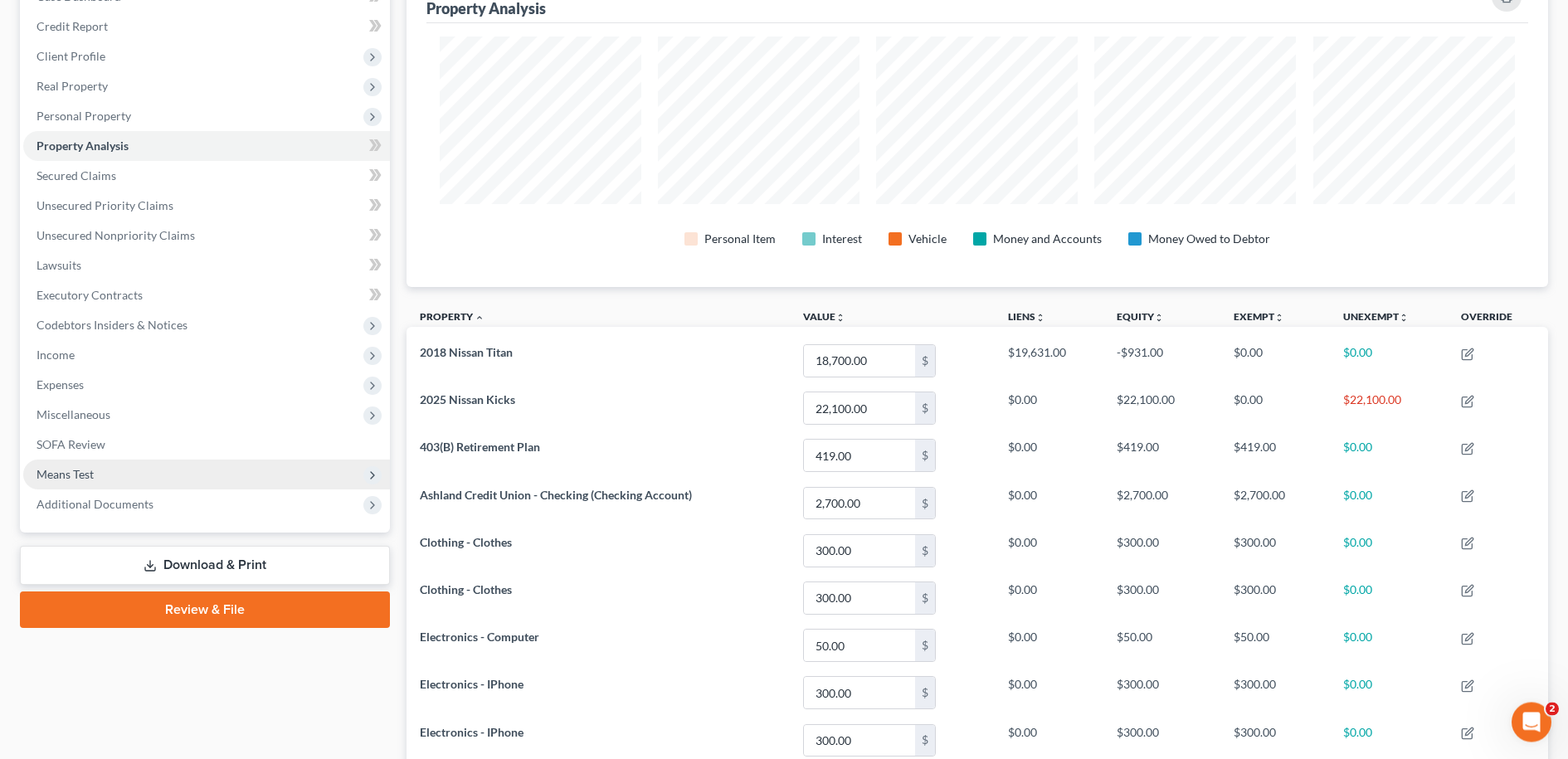
click at [79, 476] on span "Means Test" at bounding box center [65, 475] width 57 height 14
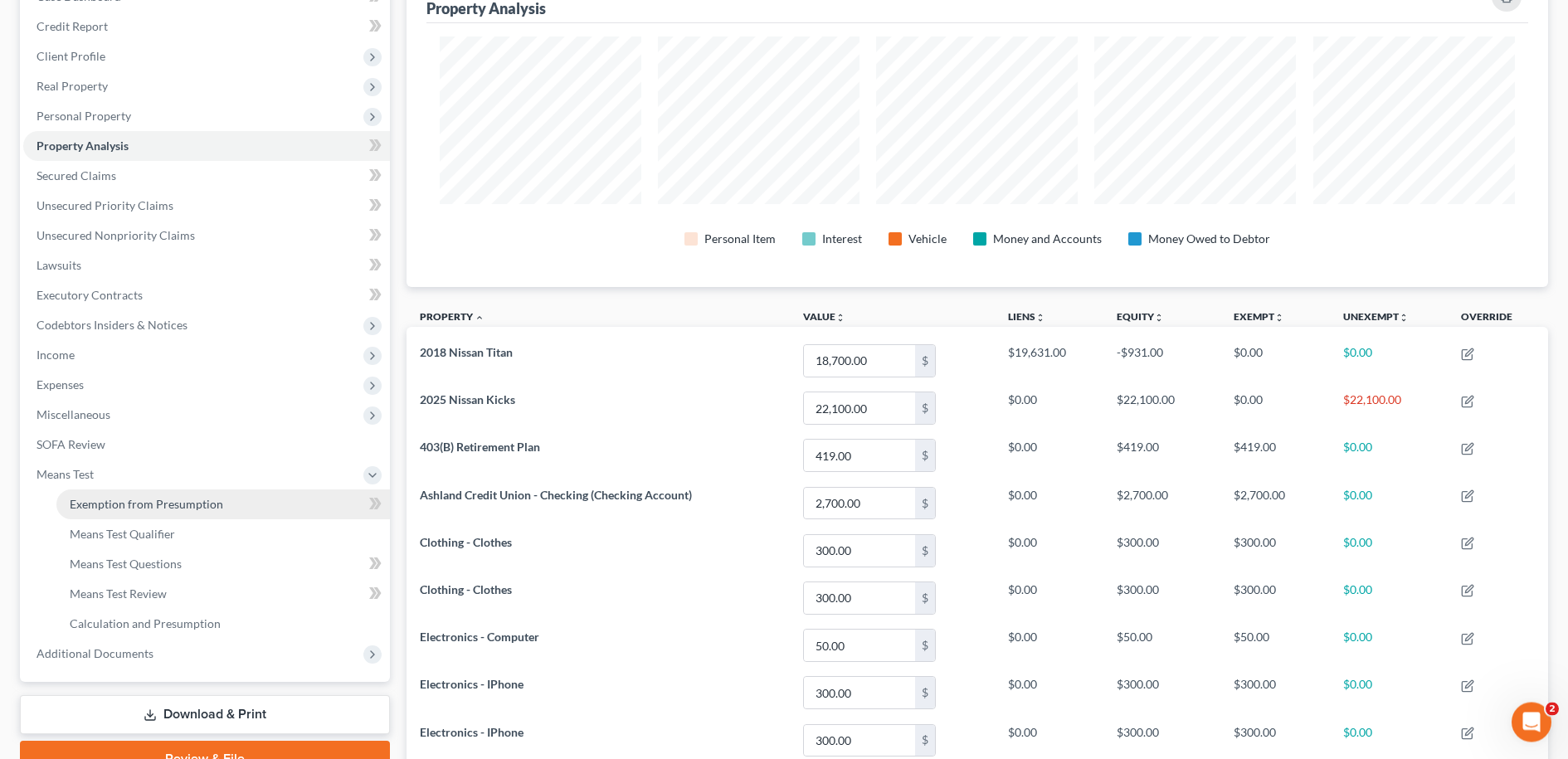
click at [112, 502] on span "Exemption from Presumption" at bounding box center [146, 505] width 154 height 14
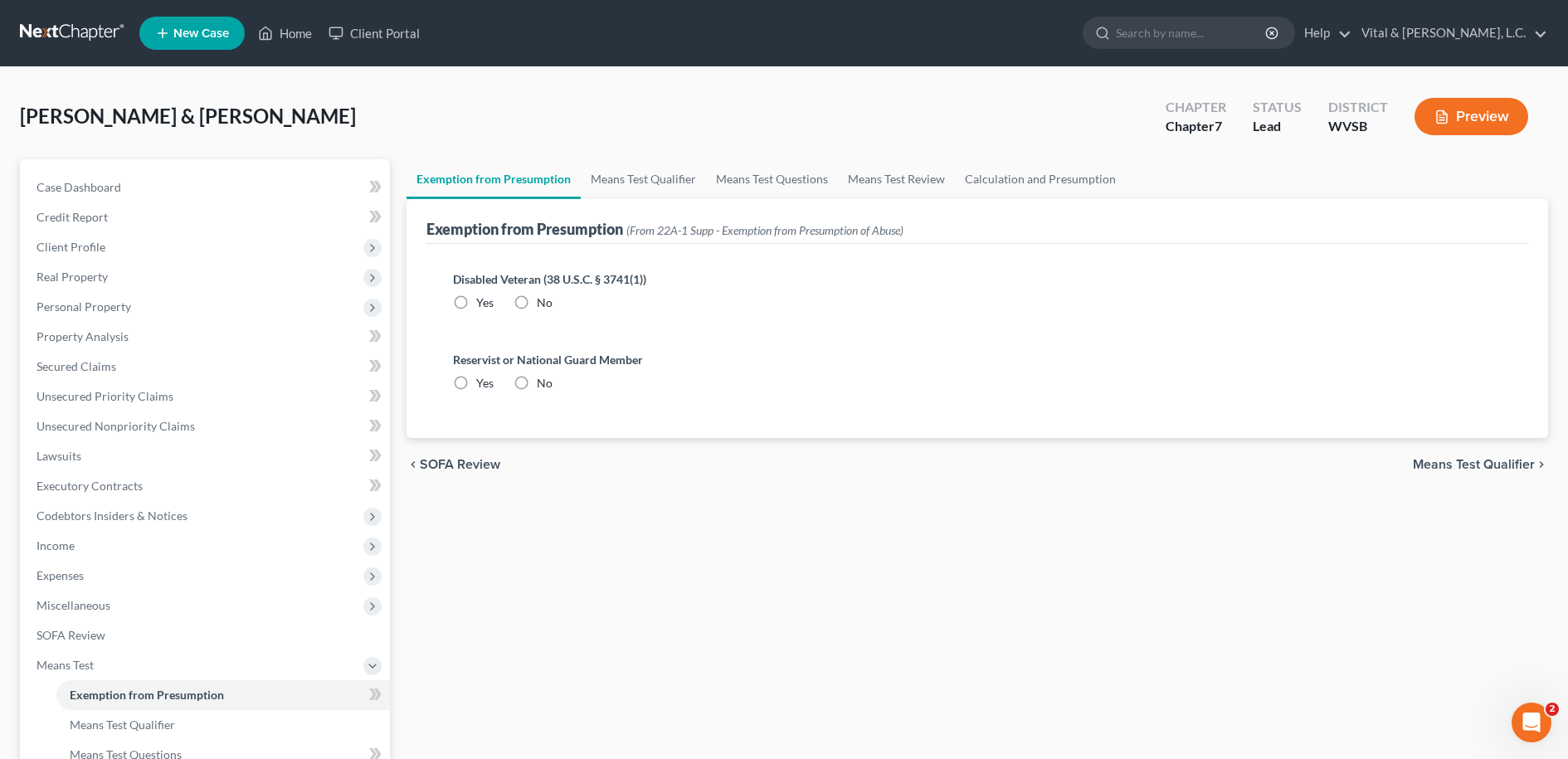
click at [537, 300] on label "No" at bounding box center [545, 302] width 16 height 17
click at [544, 300] on input "No" at bounding box center [549, 300] width 11 height 11
radio input "true"
click at [537, 381] on label "No" at bounding box center [545, 383] width 16 height 17
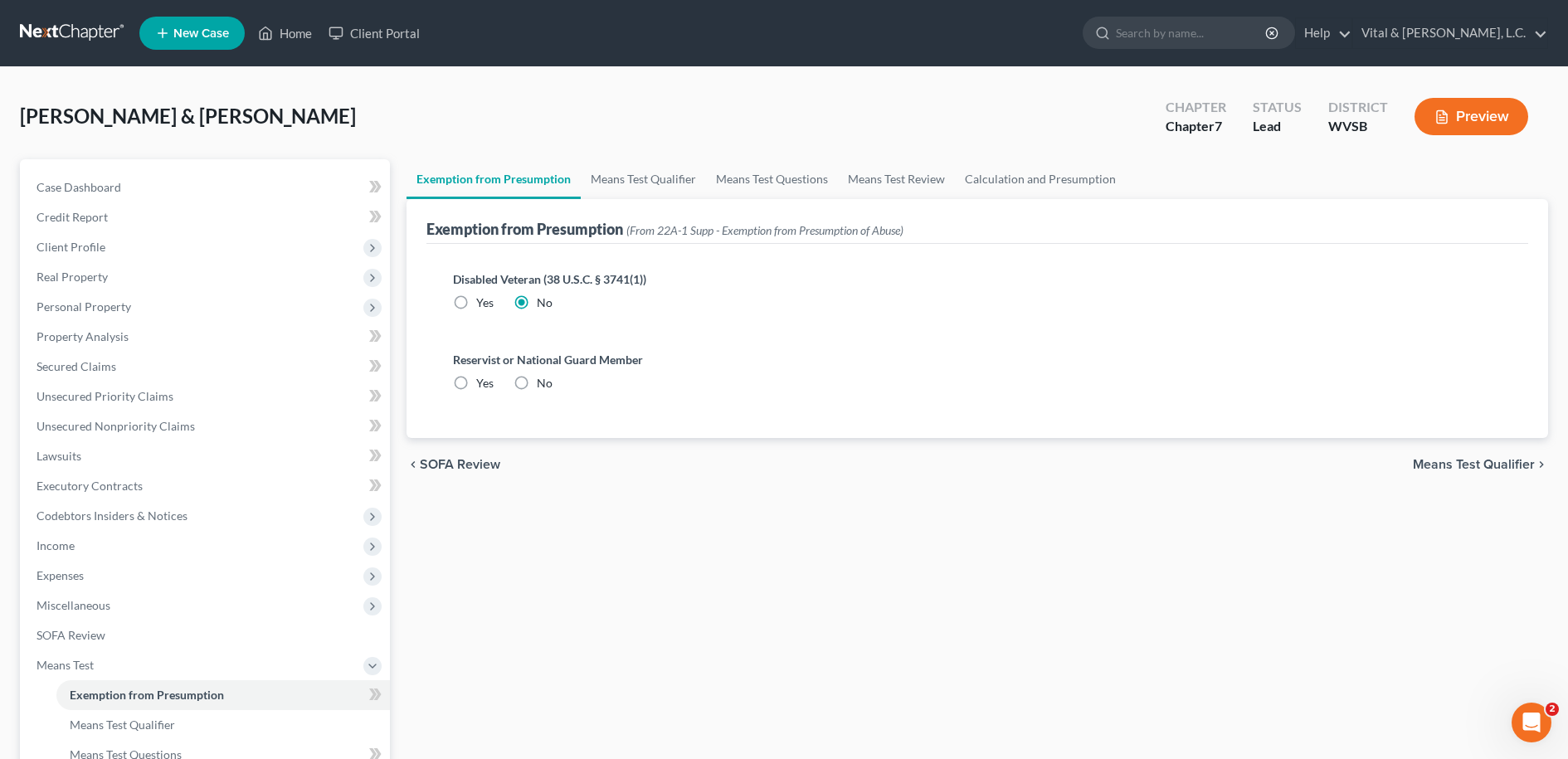
click at [544, 381] on input "No" at bounding box center [549, 380] width 11 height 11
radio input "true"
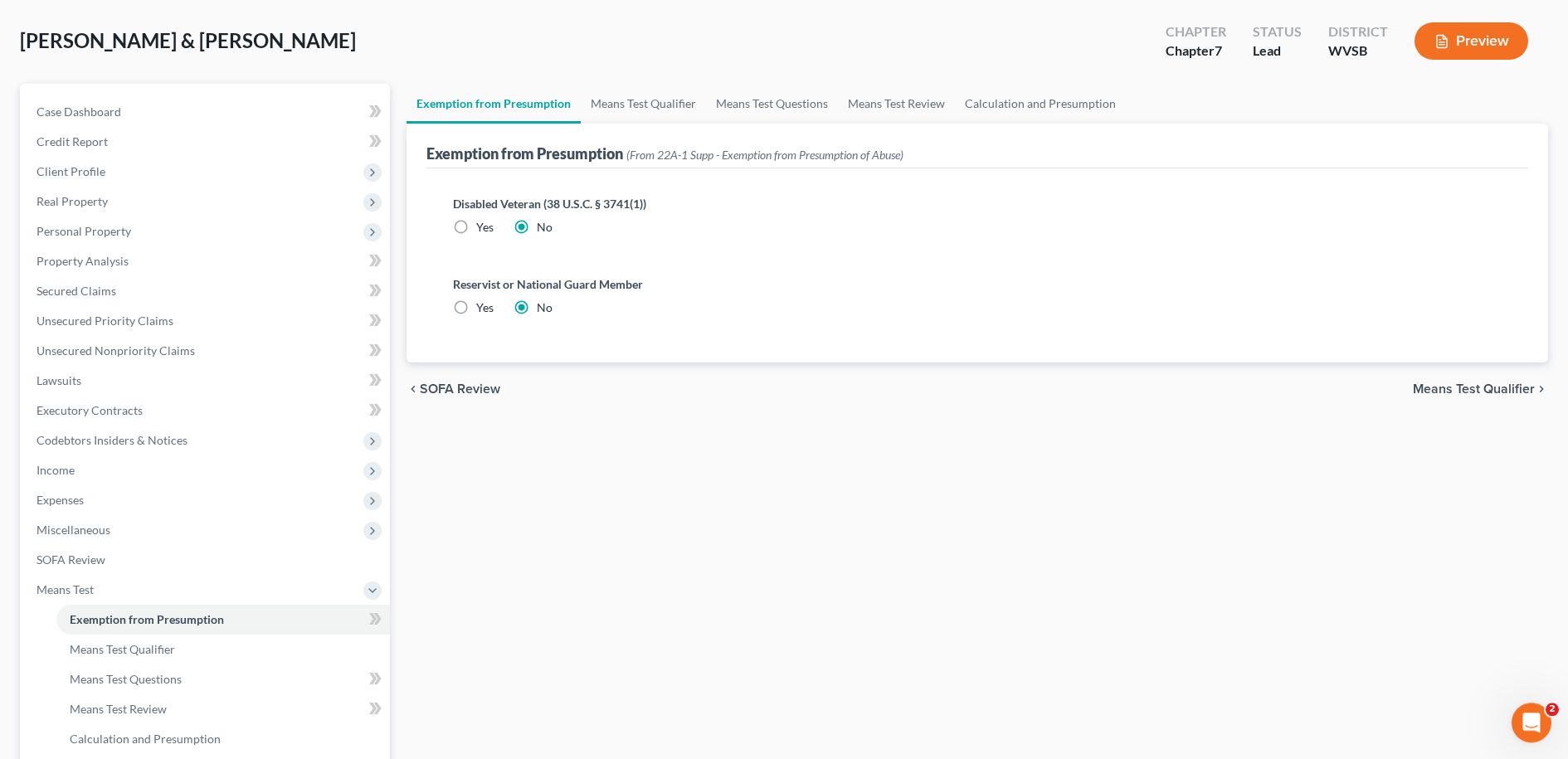
scroll to position [191, 0]
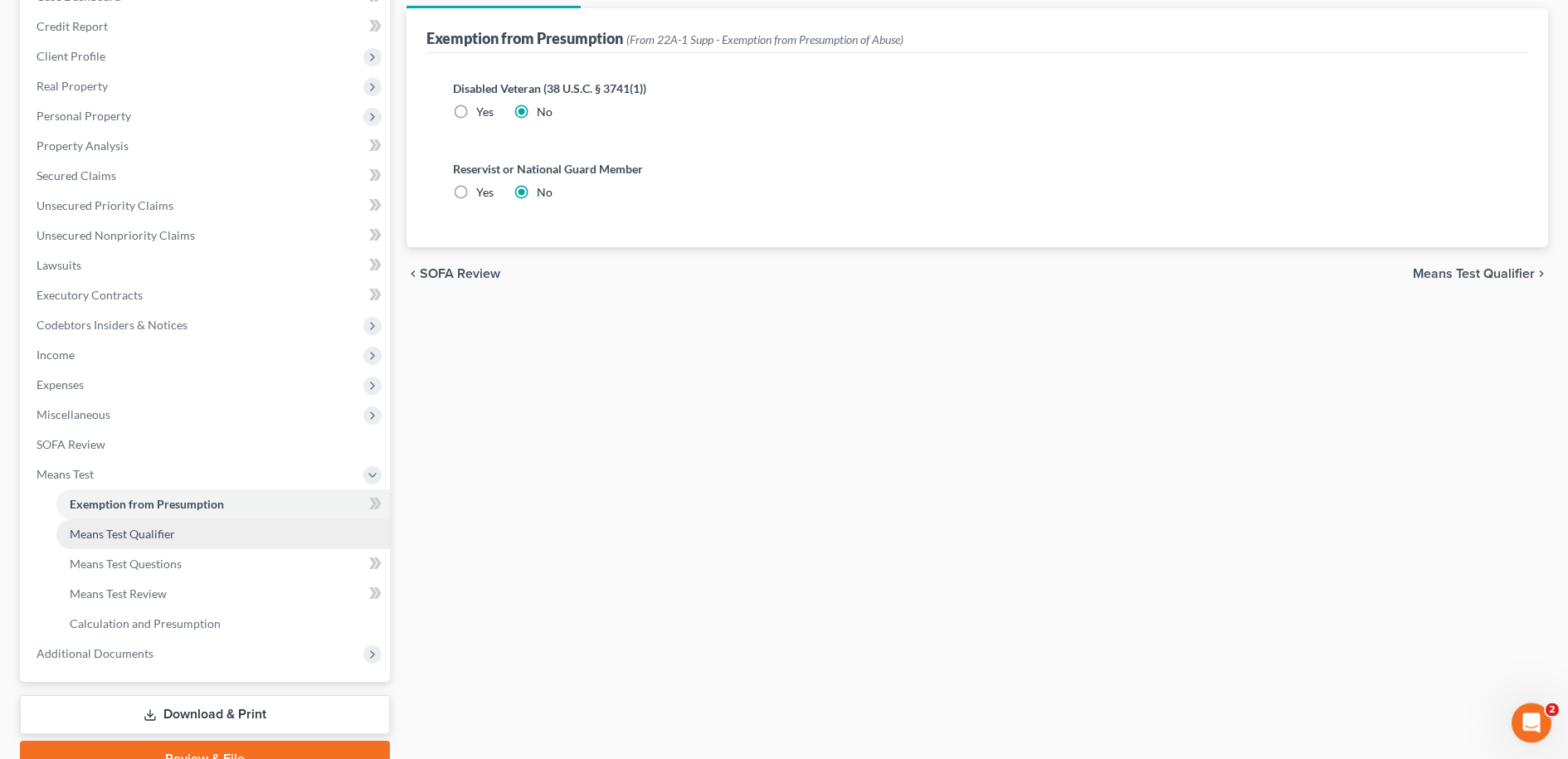
drag, startPoint x: 143, startPoint y: 537, endPoint x: 457, endPoint y: 569, distance: 315.6
click at [145, 537] on span "Means Test Qualifier" at bounding box center [122, 534] width 105 height 14
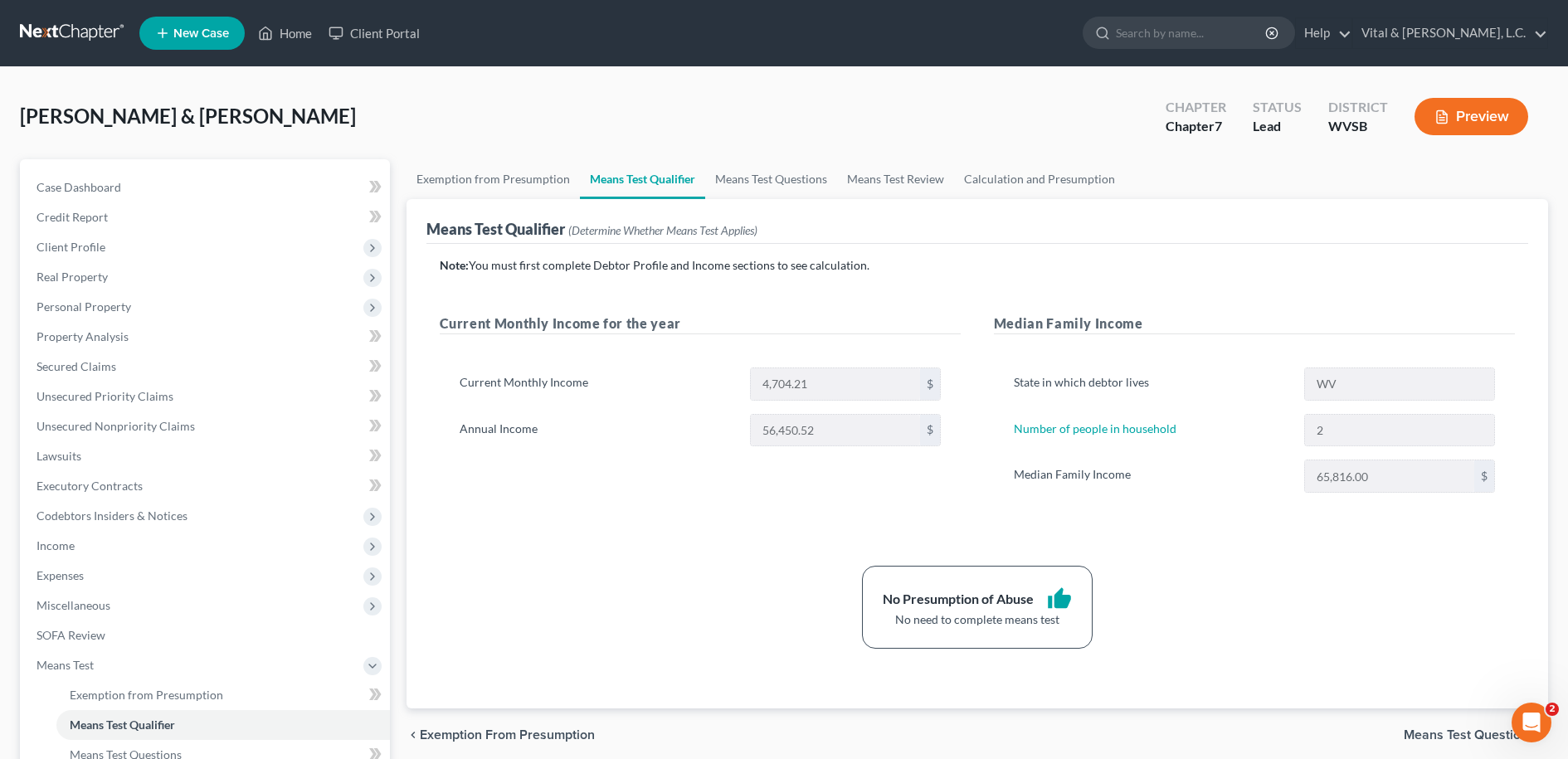
click at [1462, 114] on button "Preview" at bounding box center [1470, 116] width 113 height 38
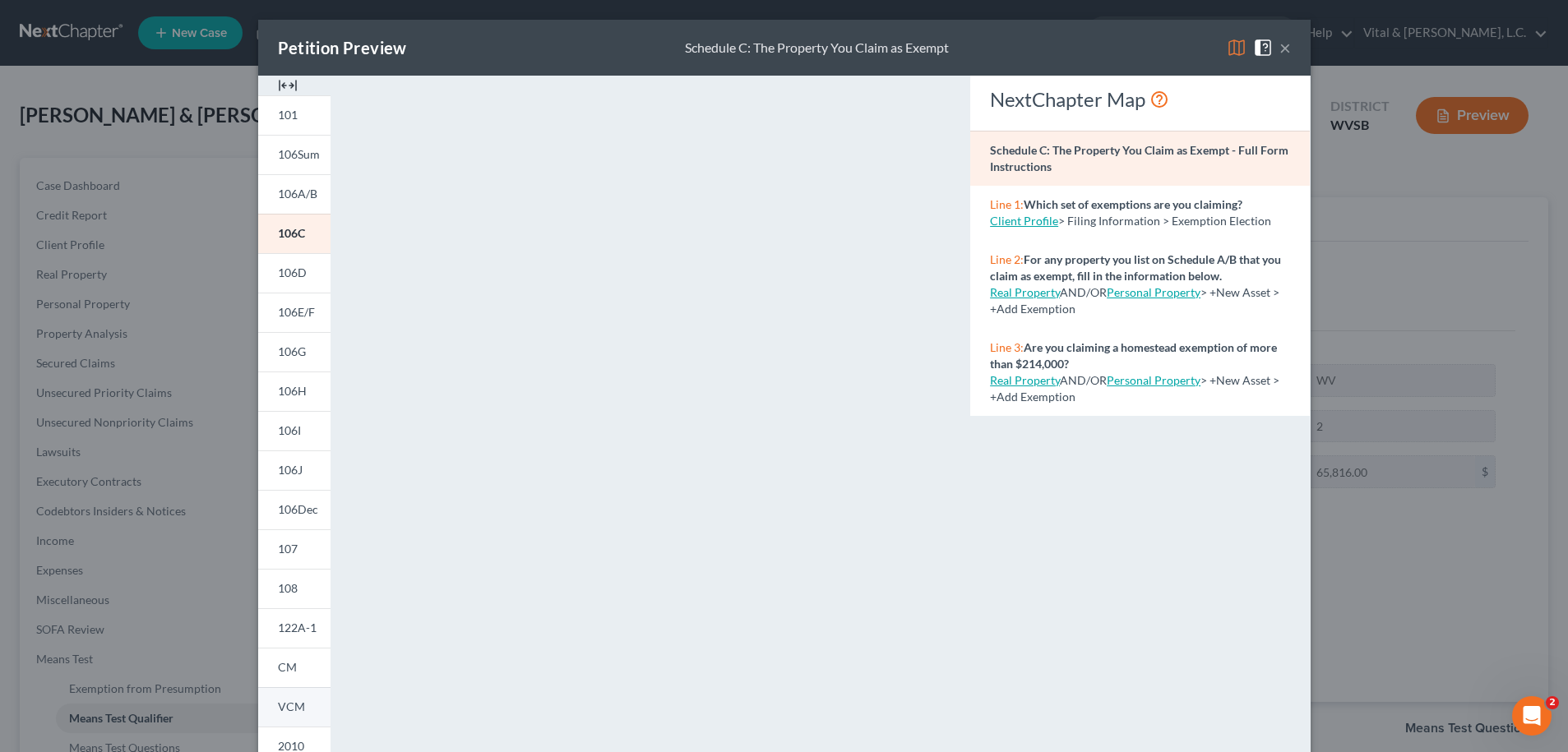
scroll to position [147, 0]
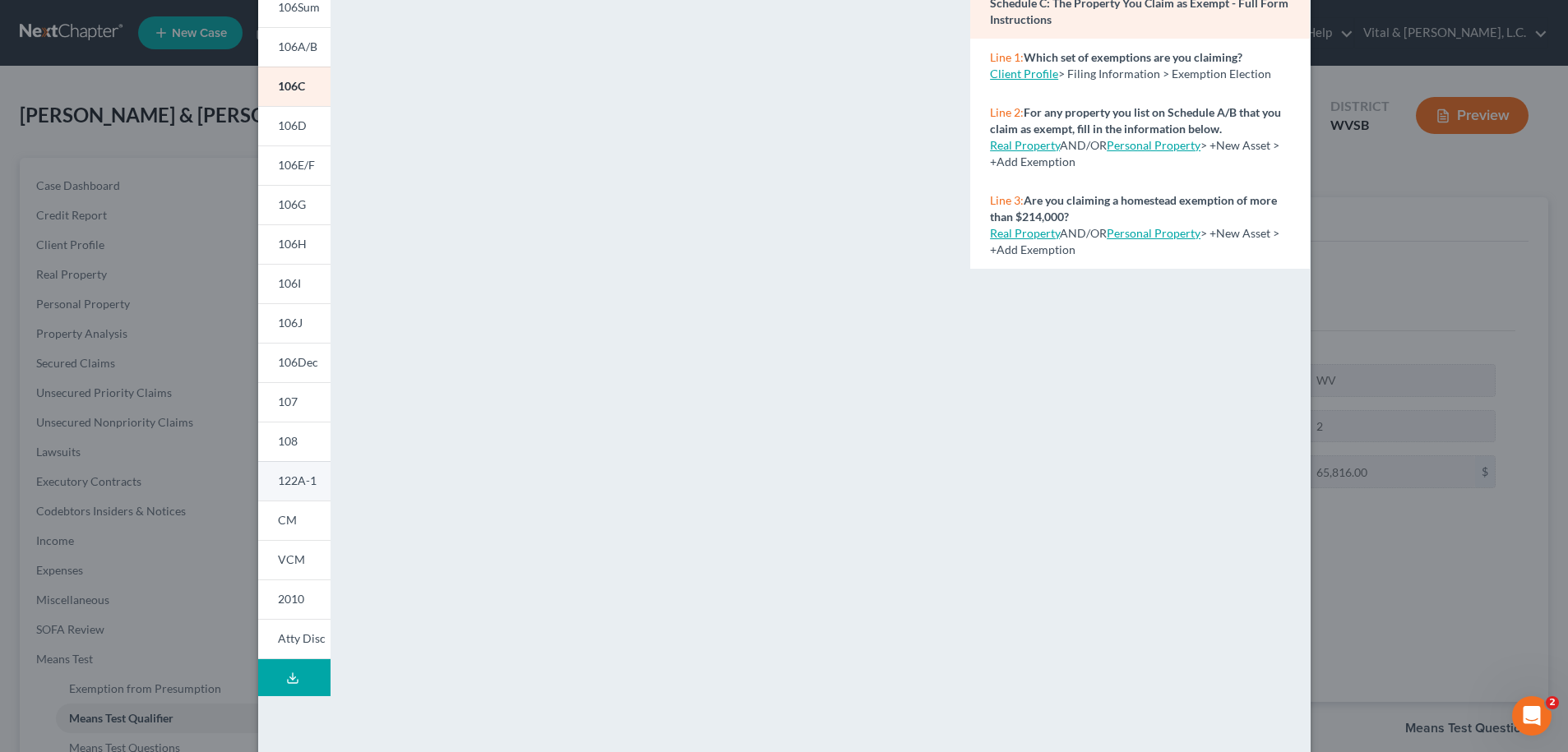
click at [289, 480] on span "122A-1" at bounding box center [297, 480] width 38 height 14
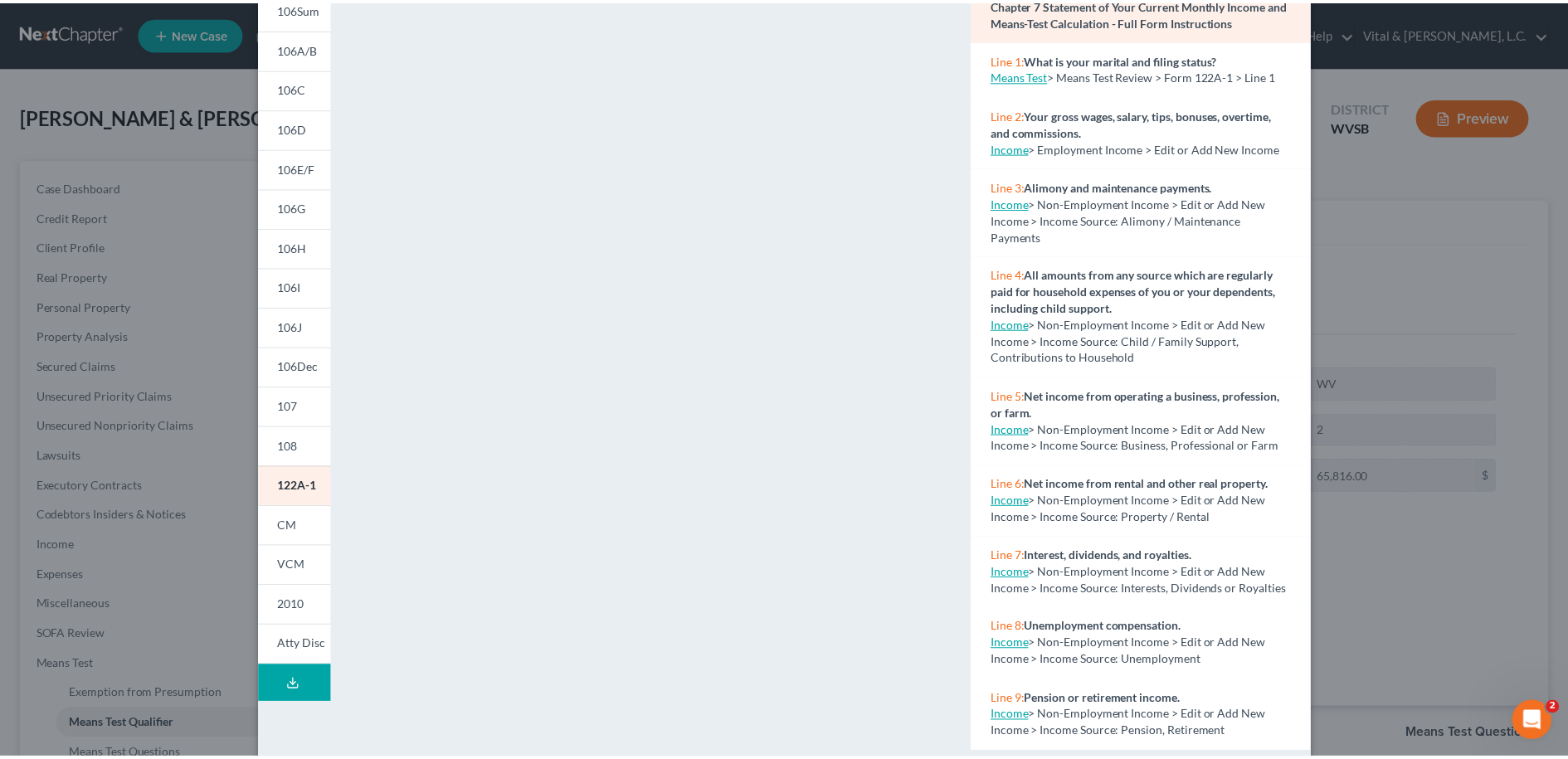
scroll to position [0, 0]
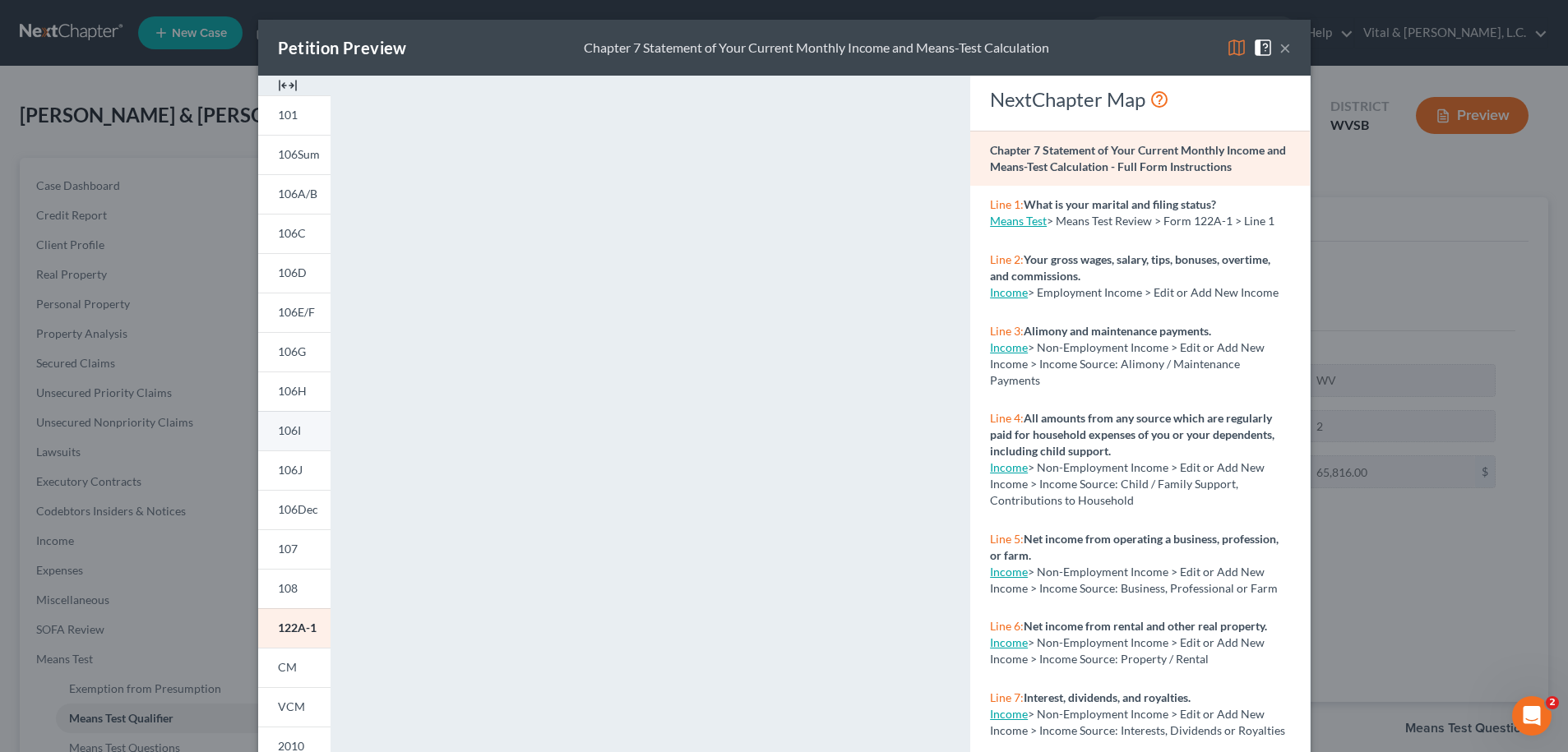
click at [281, 430] on span "106I" at bounding box center [289, 430] width 23 height 14
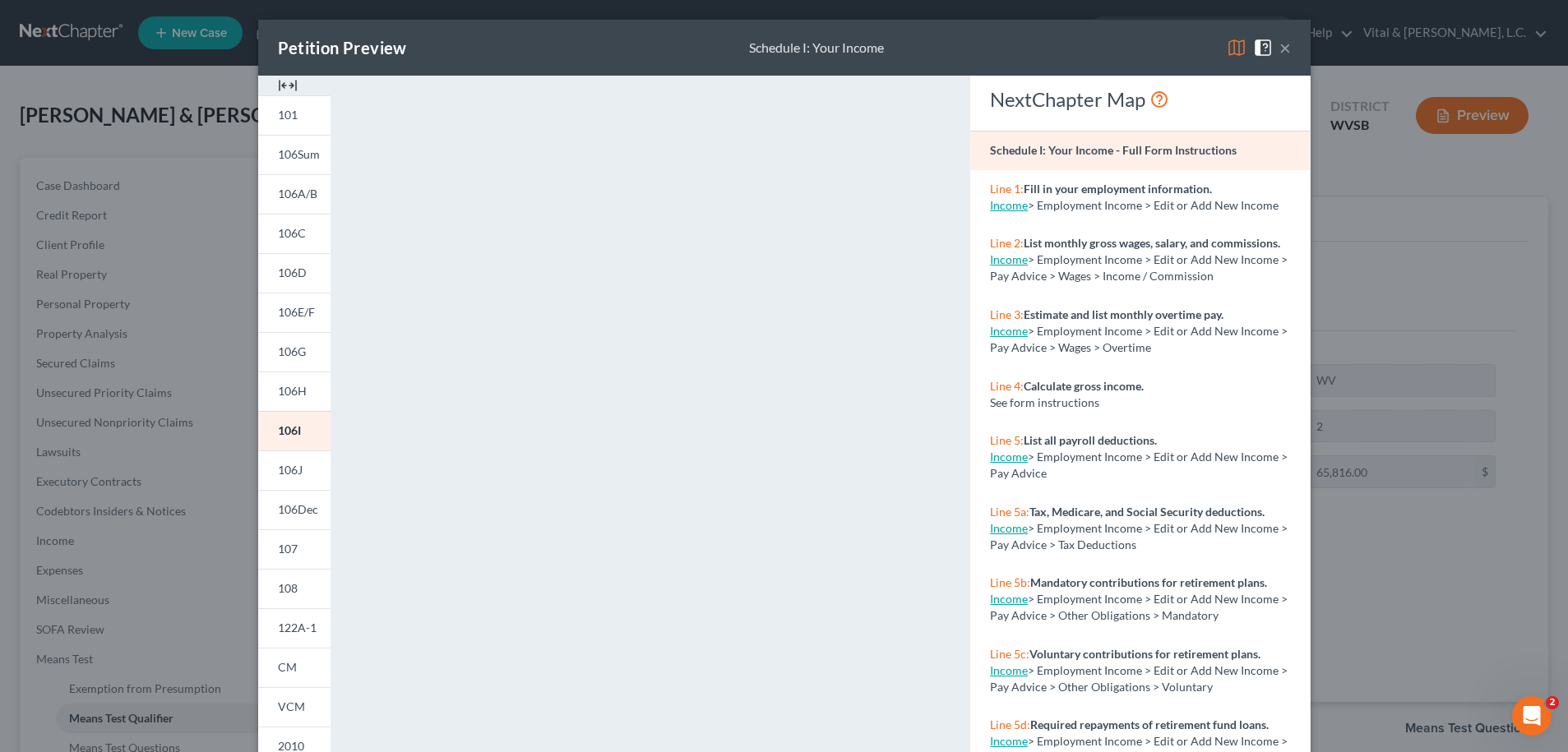
click at [1280, 50] on button "×" at bounding box center [1285, 47] width 11 height 20
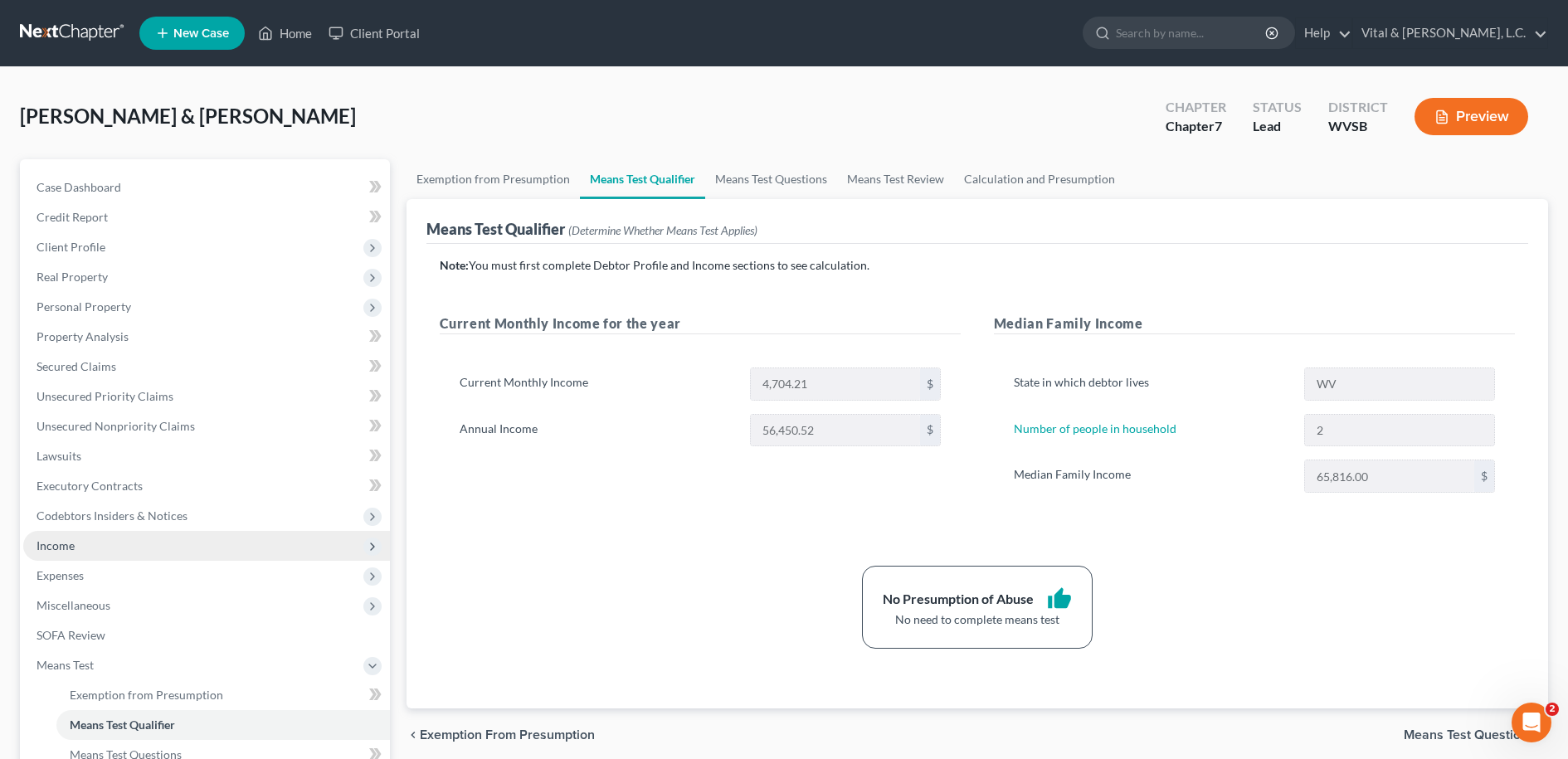
click at [56, 544] on span "Income" at bounding box center [55, 546] width 38 height 14
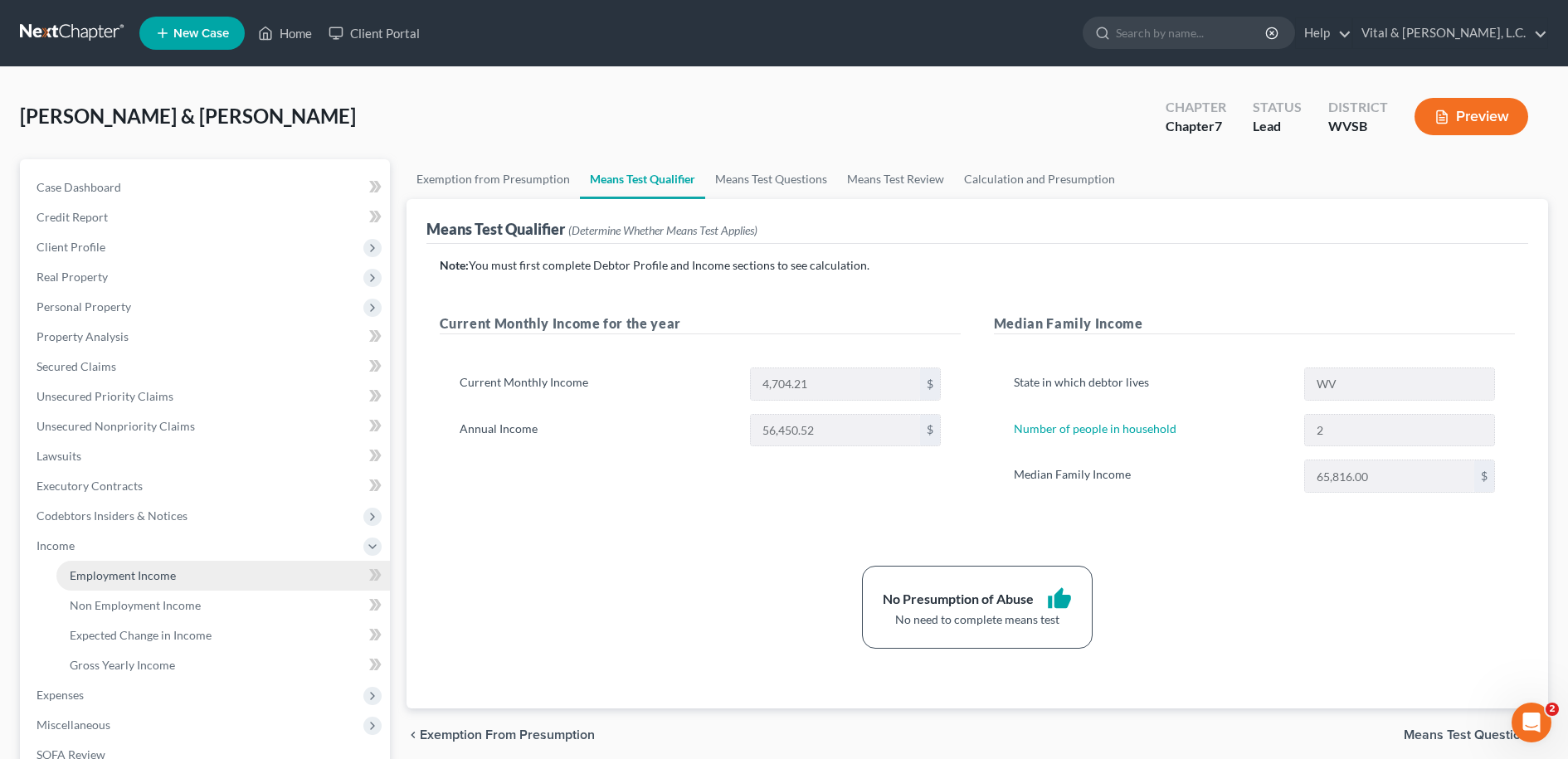
click at [116, 575] on span "Employment Income" at bounding box center [122, 575] width 106 height 14
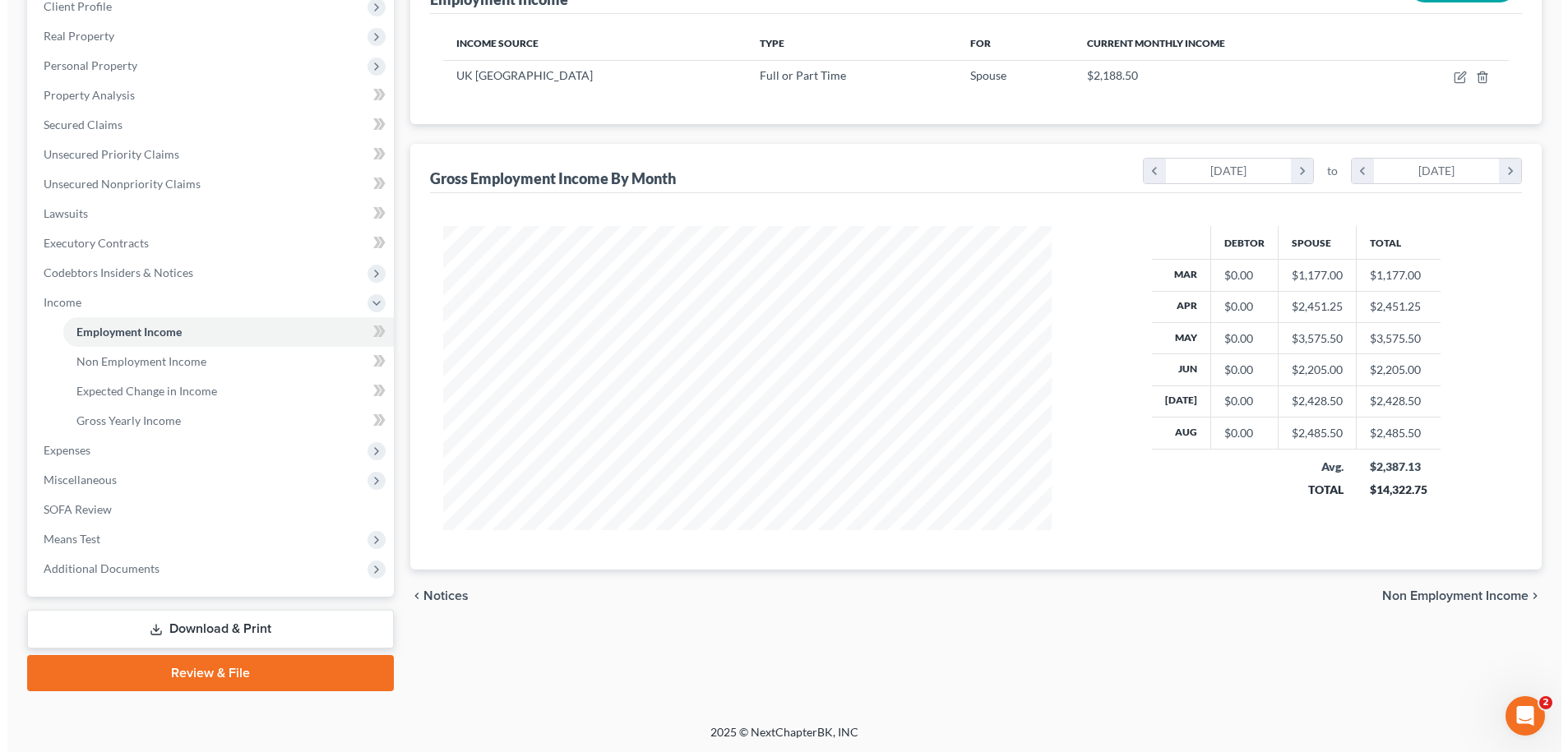
scroll to position [29, 0]
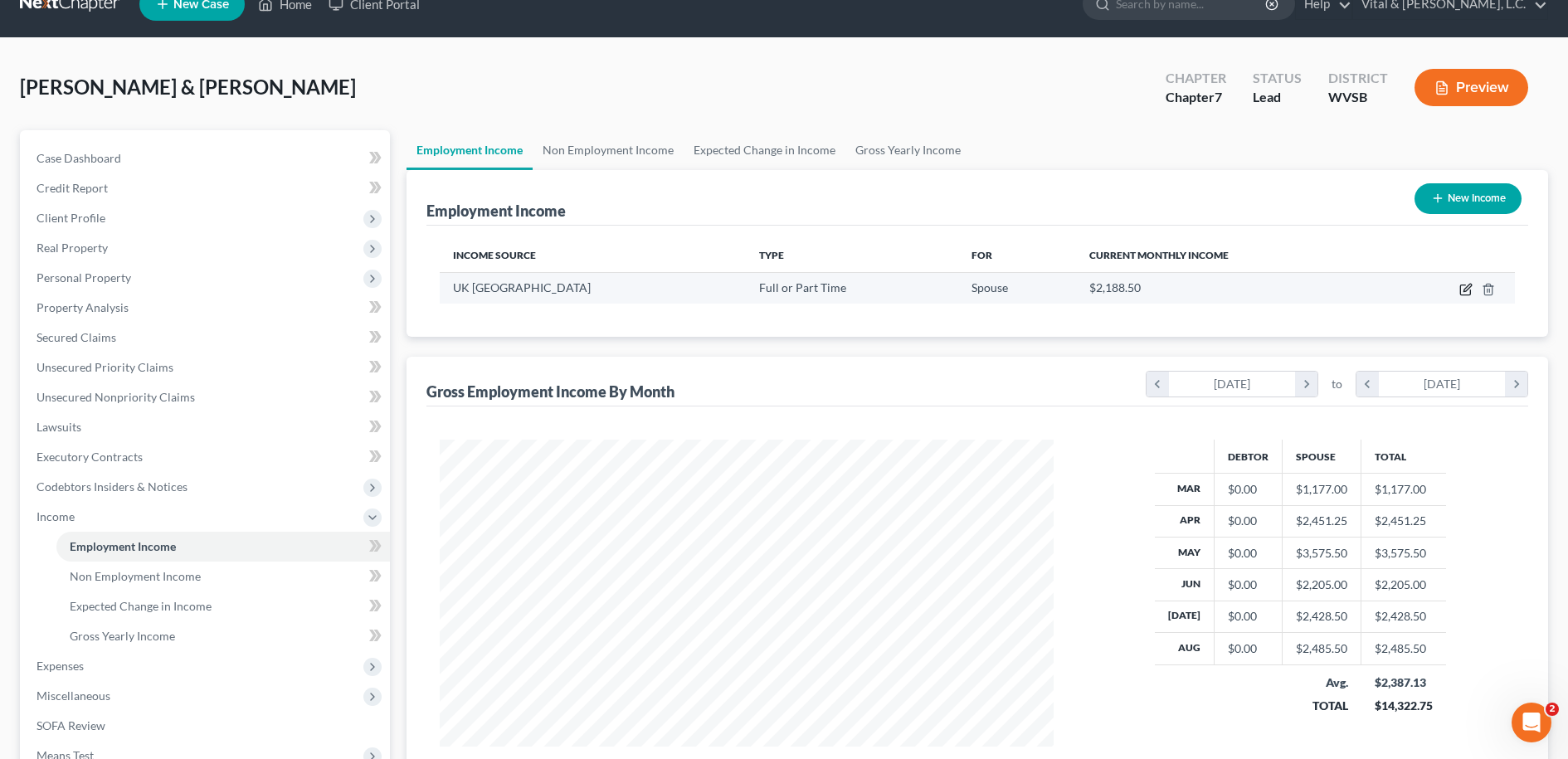
click at [1465, 291] on icon "button" at bounding box center [1465, 289] width 13 height 13
select select "0"
select select "18"
select select "0"
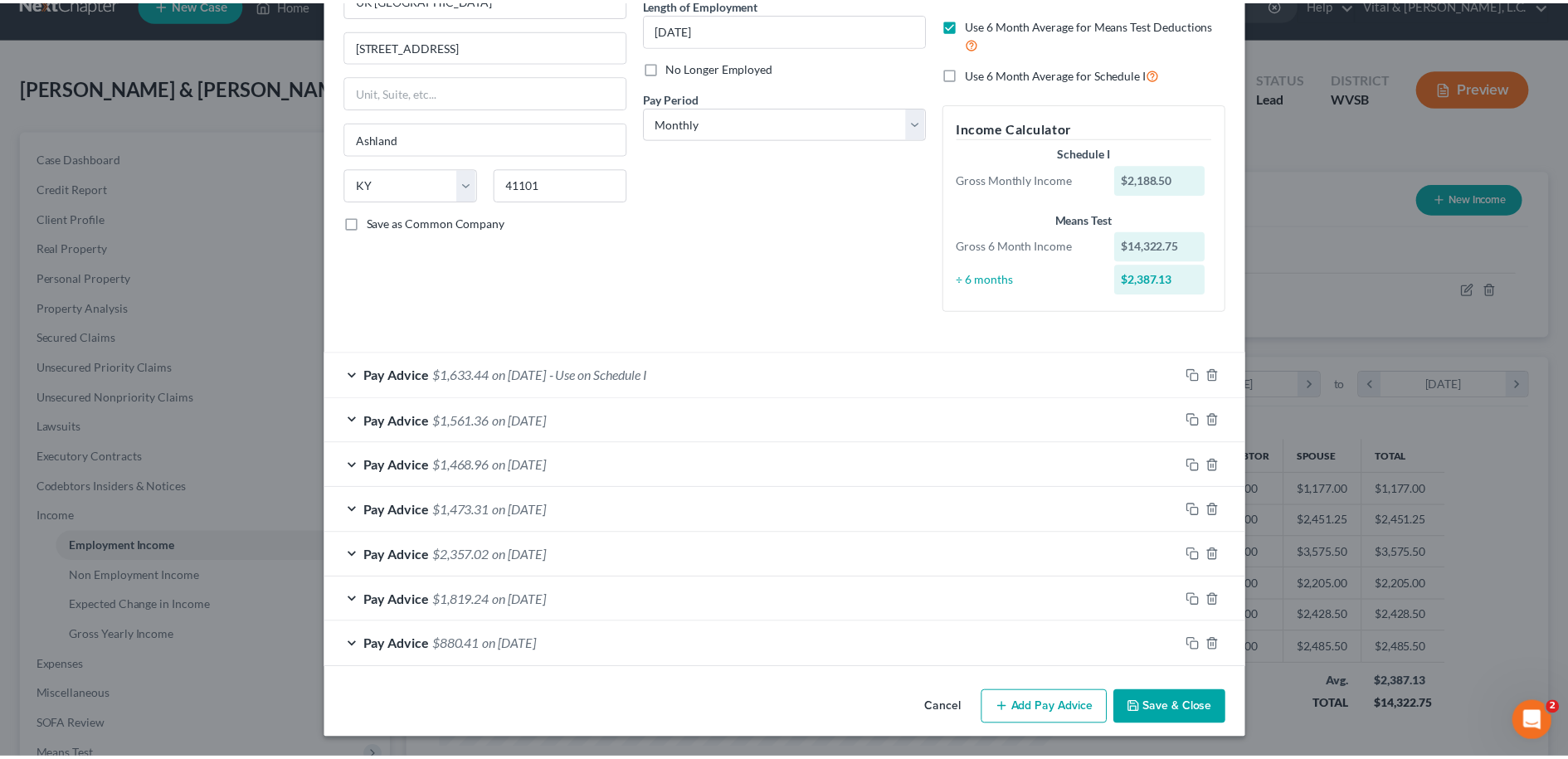
scroll to position [0, 0]
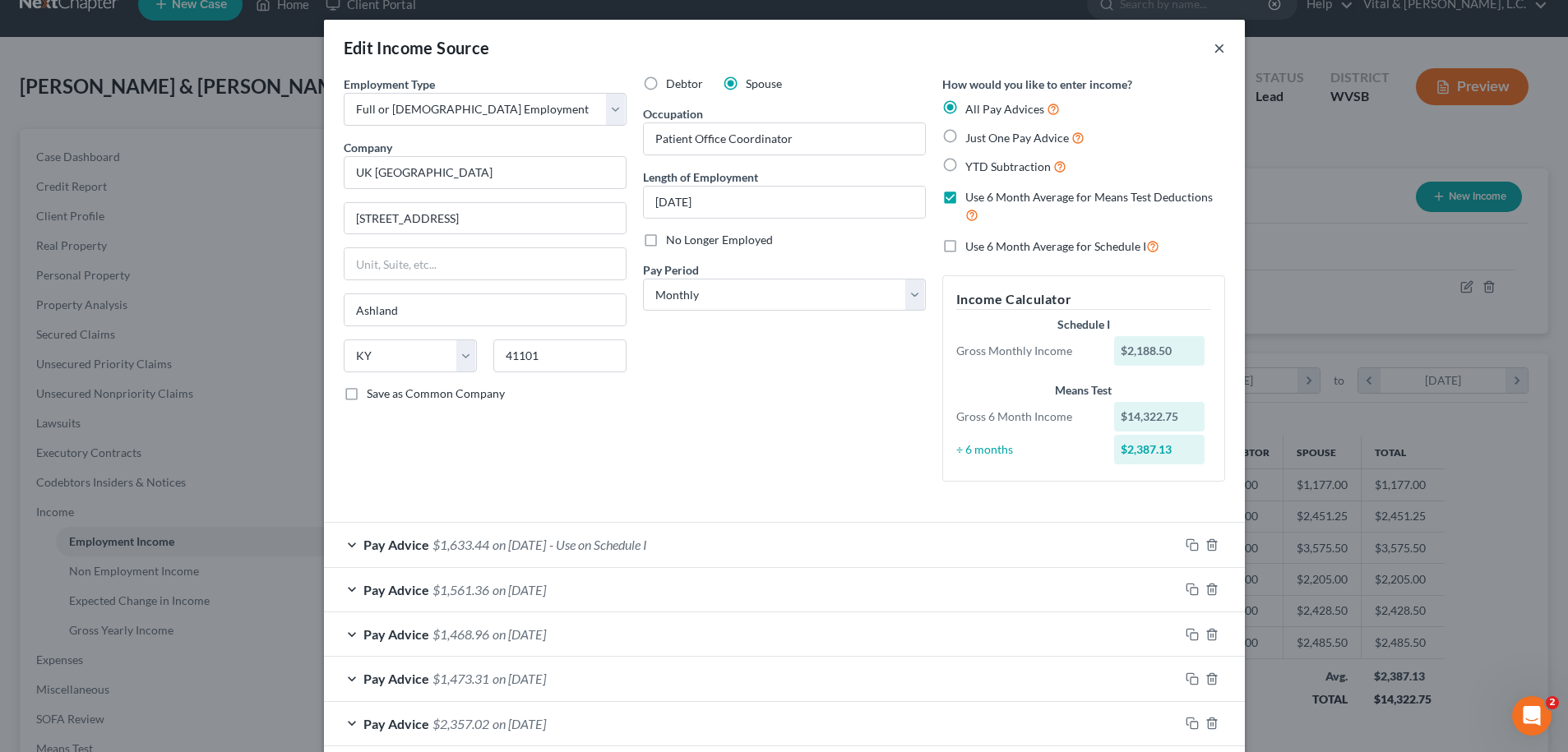
click at [1214, 51] on button "×" at bounding box center [1219, 47] width 11 height 20
